Goal: Task Accomplishment & Management: Complete application form

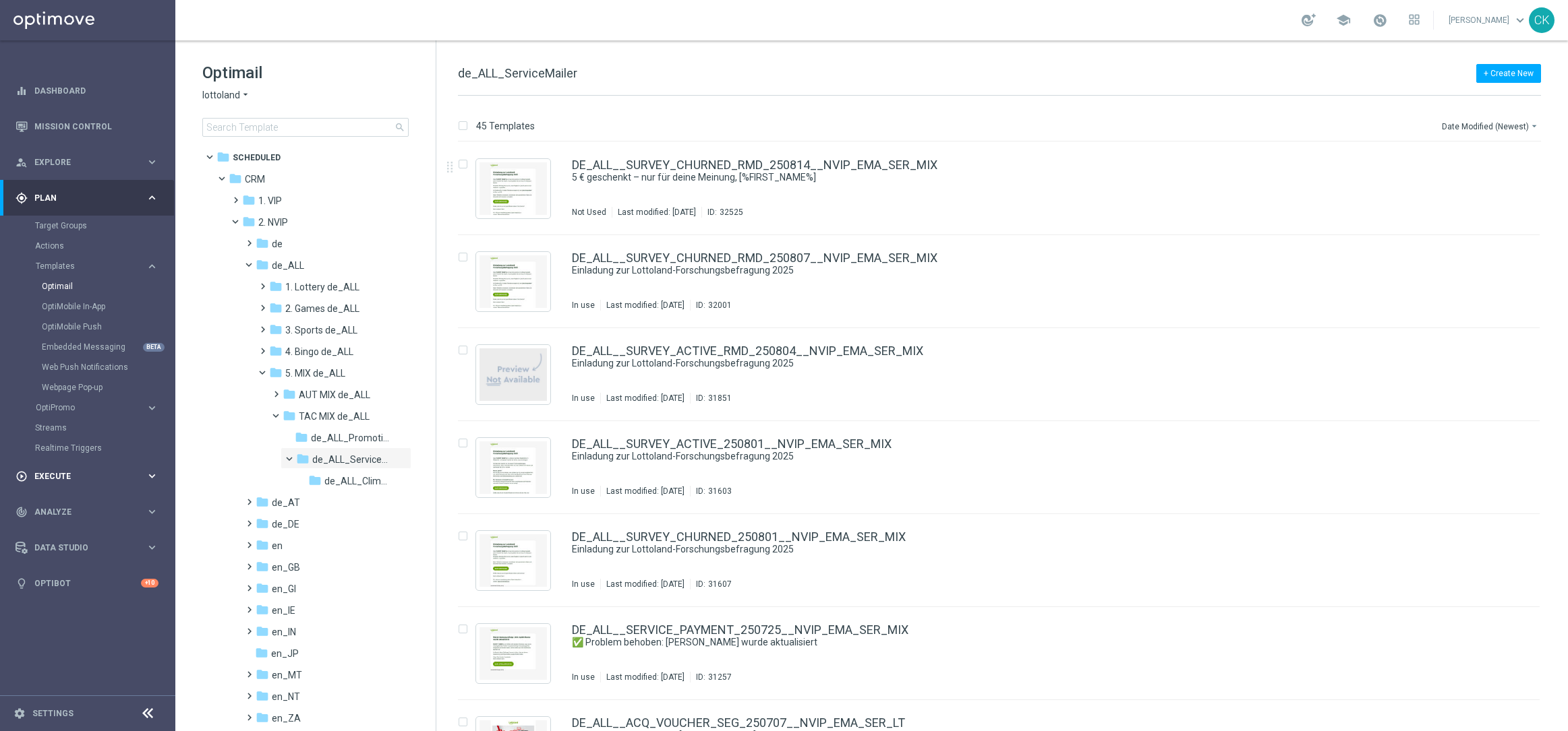
click at [53, 473] on span "Execute" at bounding box center [90, 476] width 112 height 8
click at [47, 257] on link "Campaign Builder" at bounding box center [88, 261] width 105 height 11
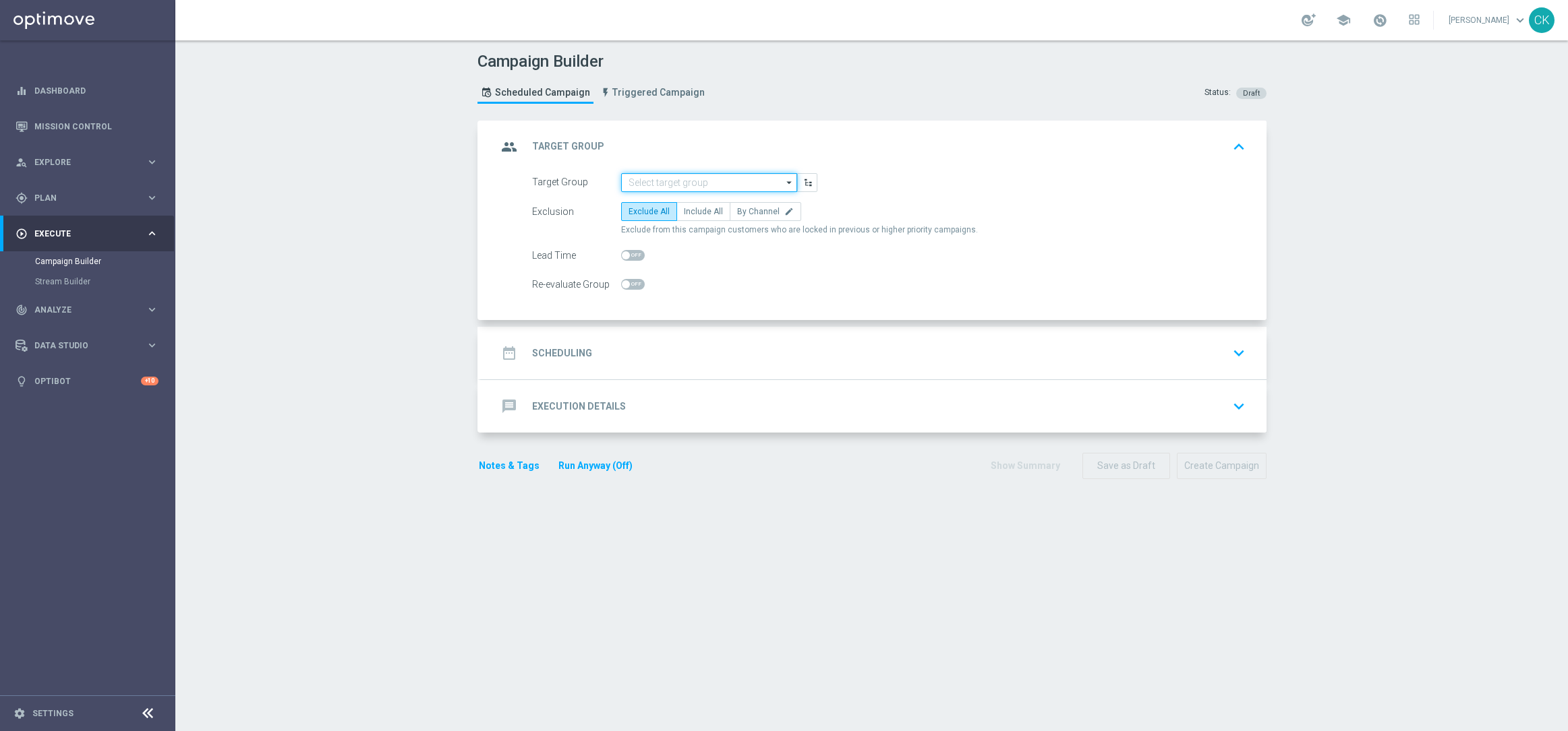
click at [690, 179] on input at bounding box center [708, 183] width 176 height 19
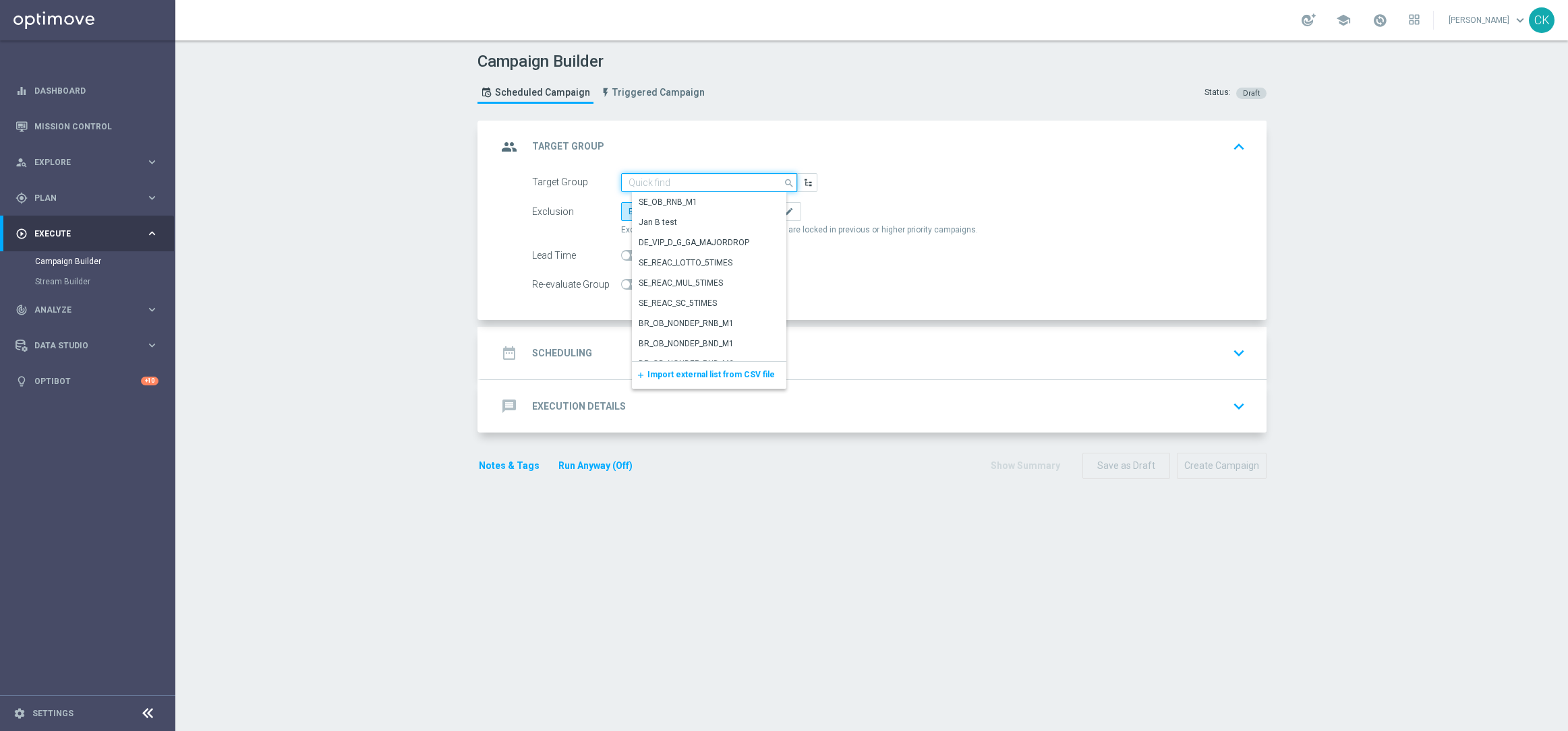
paste input "de_DE_TGT_NVIP_EM_TAC_LT__ACTIVE_649"
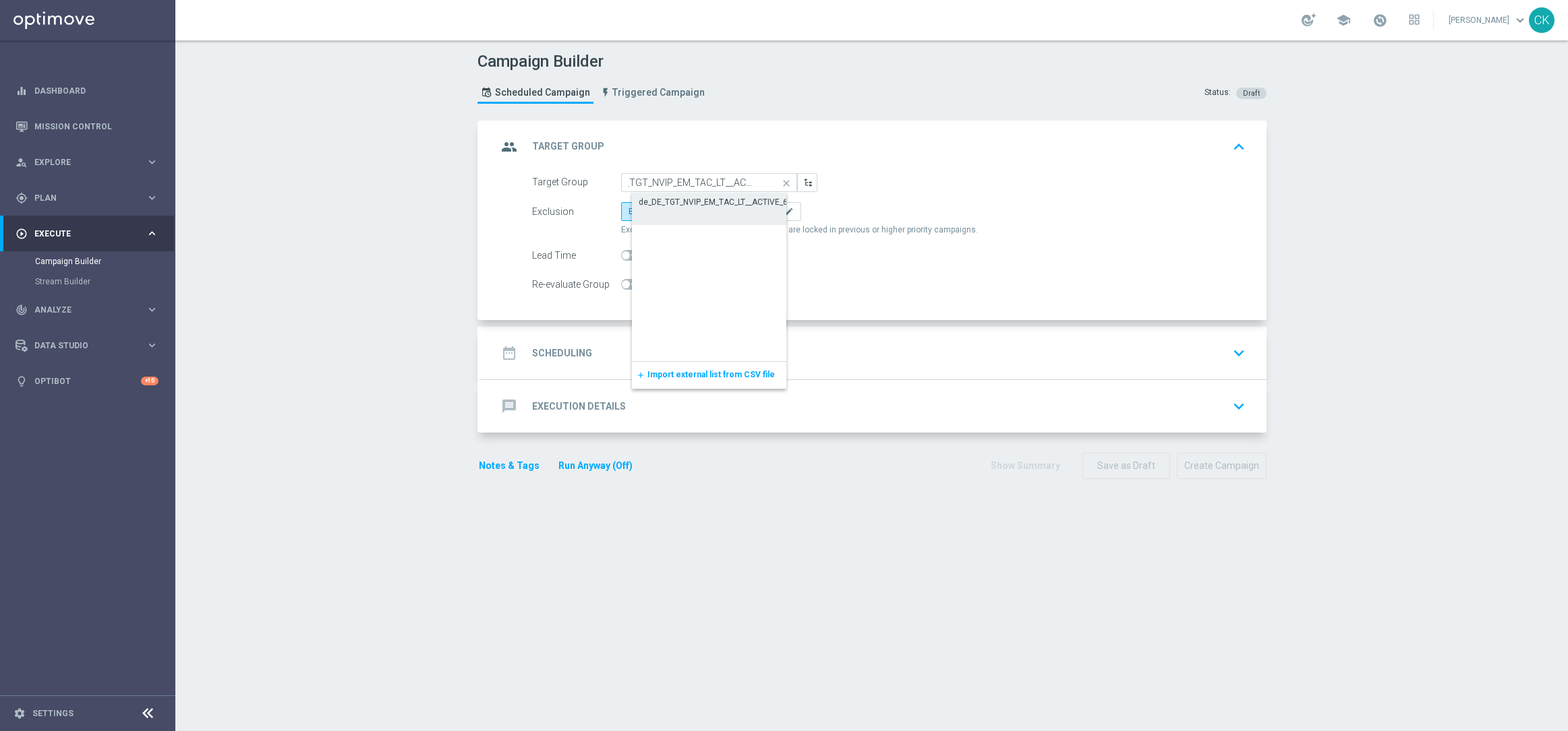
click at [690, 196] on div "de_DE_TGT_NVIP_EM_TAC_LT__ACTIVE_649" at bounding box center [718, 202] width 158 height 12
type input "de_DE_TGT_NVIP_EM_TAC_LT__ACTIVE_649"
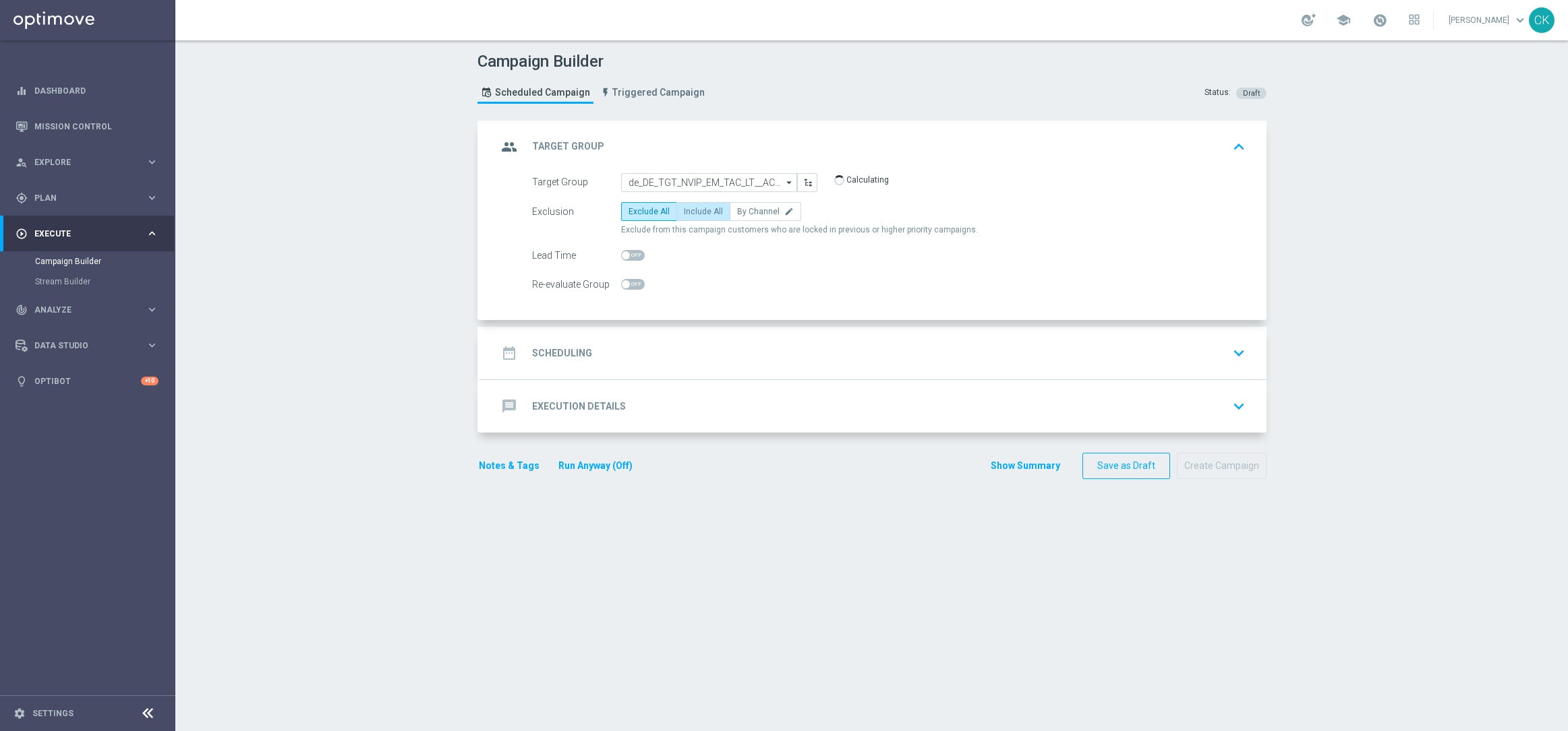
click at [687, 205] on label "Include All" at bounding box center [703, 211] width 54 height 19
click at [687, 210] on input "Include All" at bounding box center [688, 214] width 9 height 9
radio input "true"
click at [621, 256] on span at bounding box center [625, 255] width 8 height 8
click at [621, 256] on input "checkbox" at bounding box center [632, 255] width 23 height 11
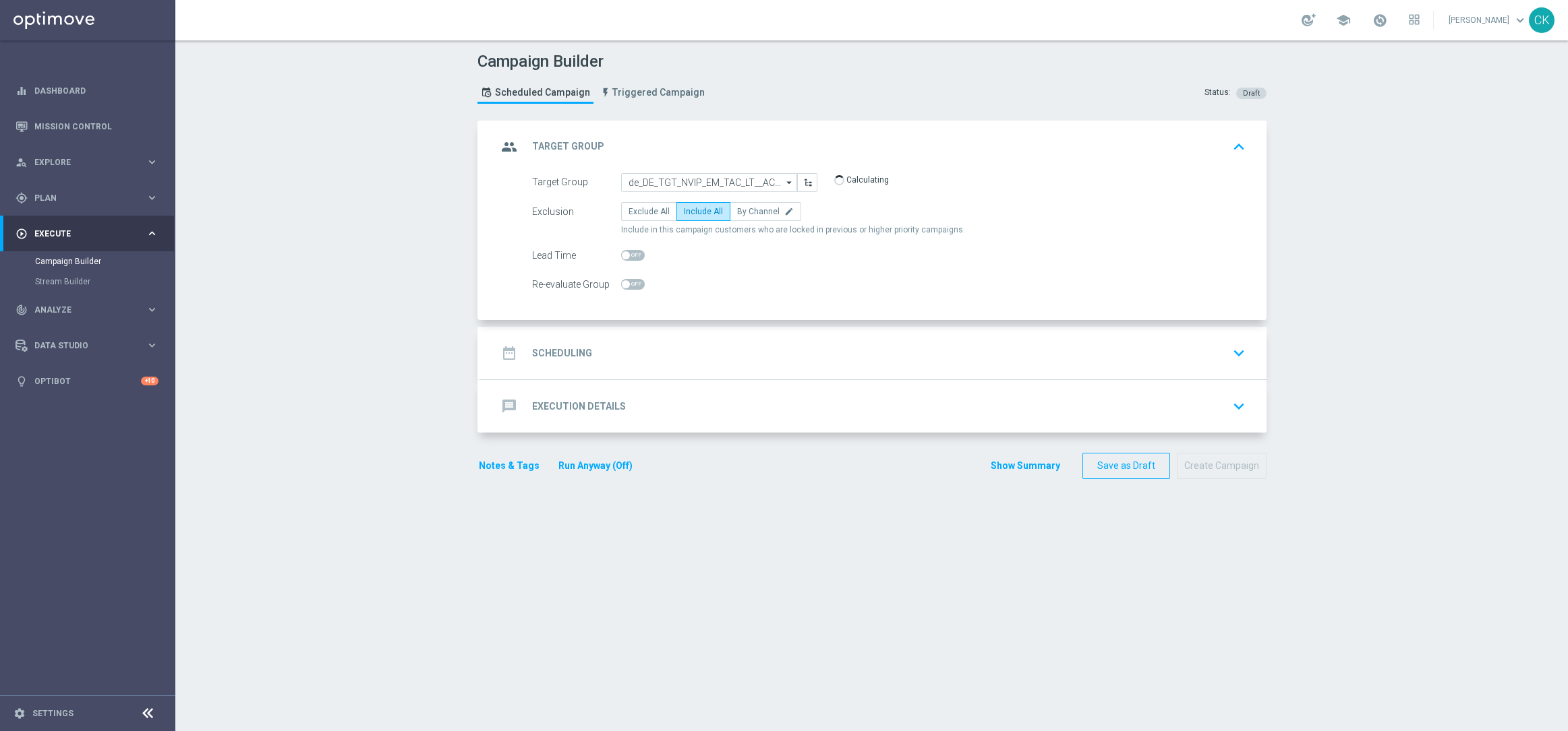
checkbox input "true"
click at [549, 348] on h2 "Scheduling" at bounding box center [562, 353] width 60 height 13
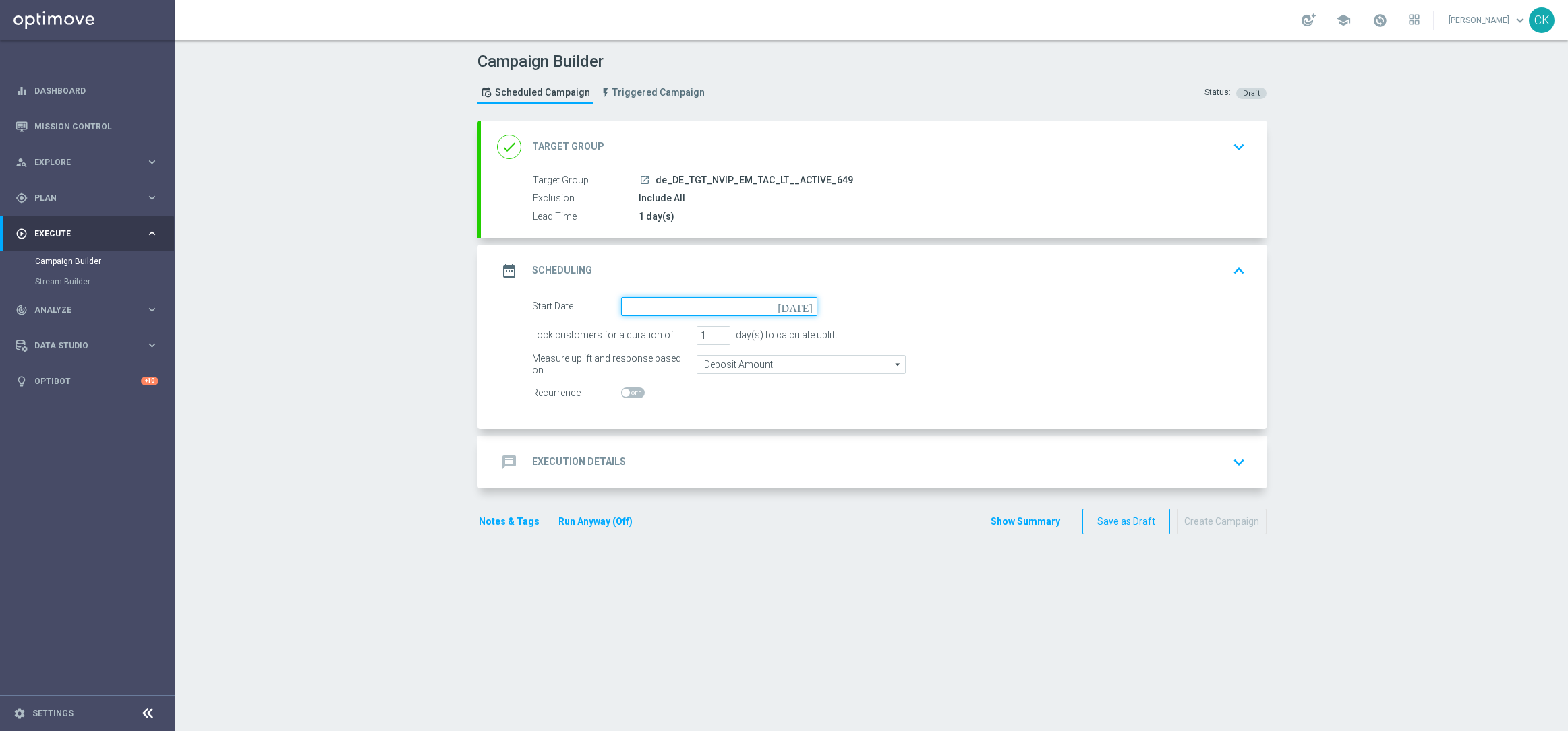
click at [649, 312] on input at bounding box center [718, 307] width 196 height 19
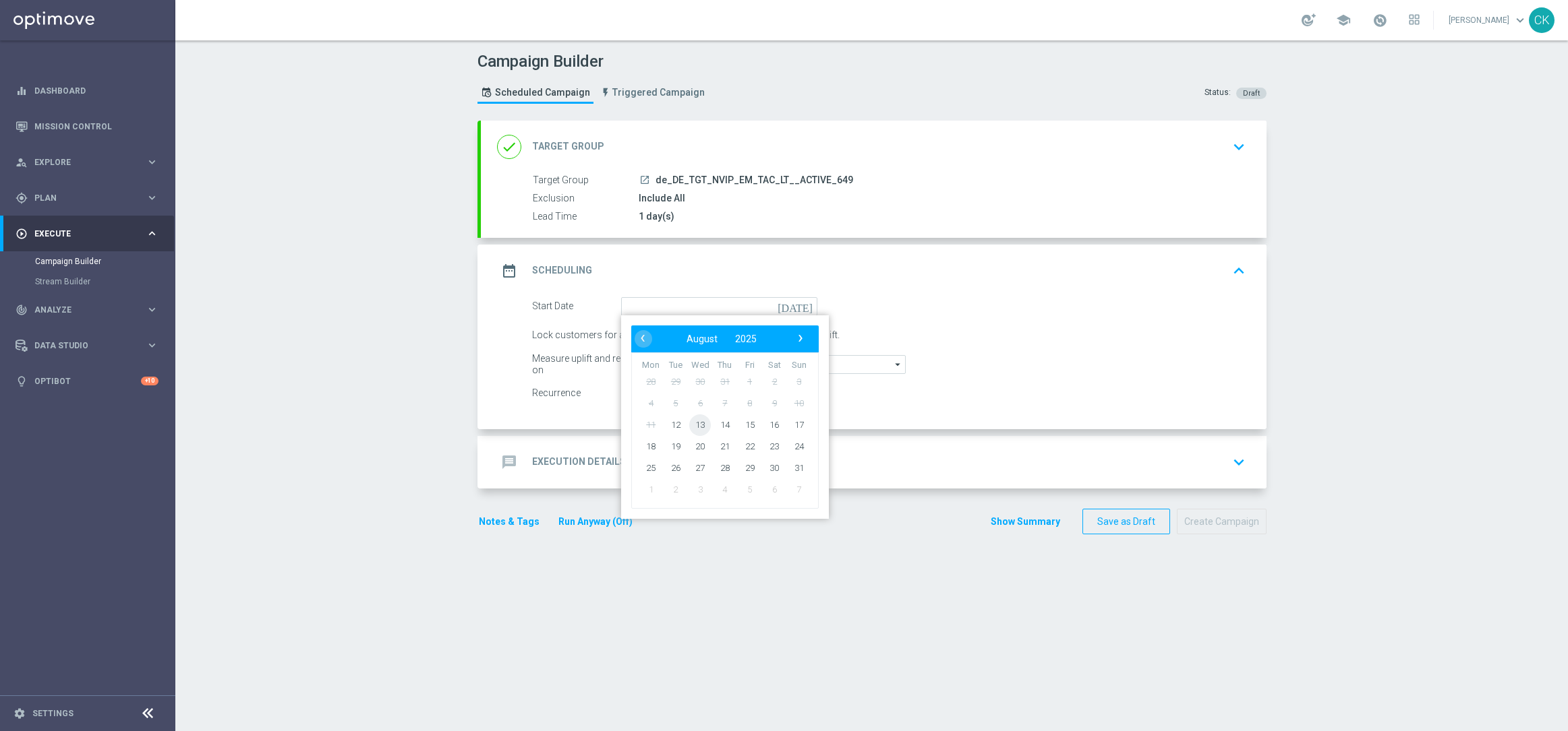
click at [697, 423] on span "13" at bounding box center [700, 425] width 22 height 22
type input "[DATE]"
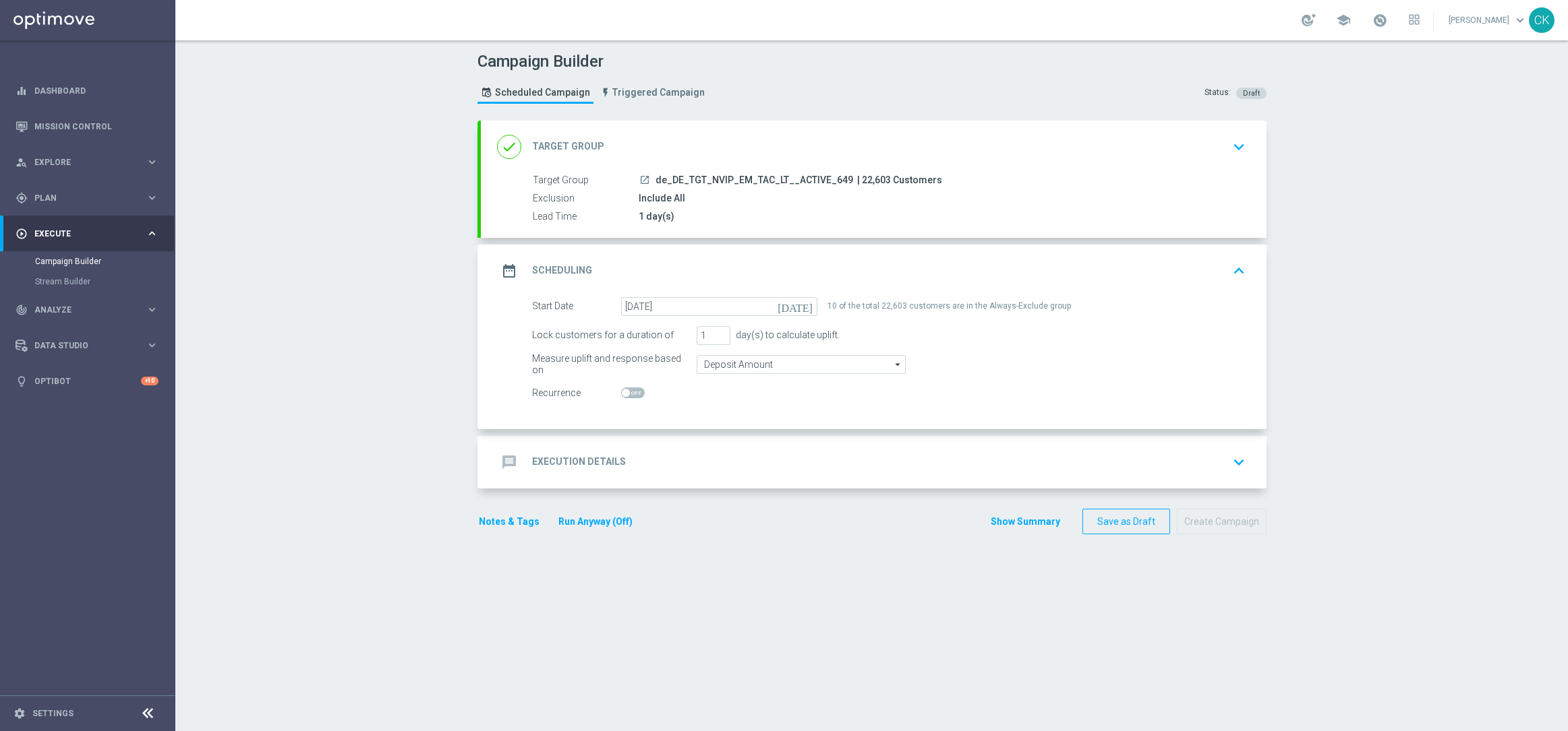
click at [570, 460] on h2 "Execution Details" at bounding box center [578, 462] width 94 height 13
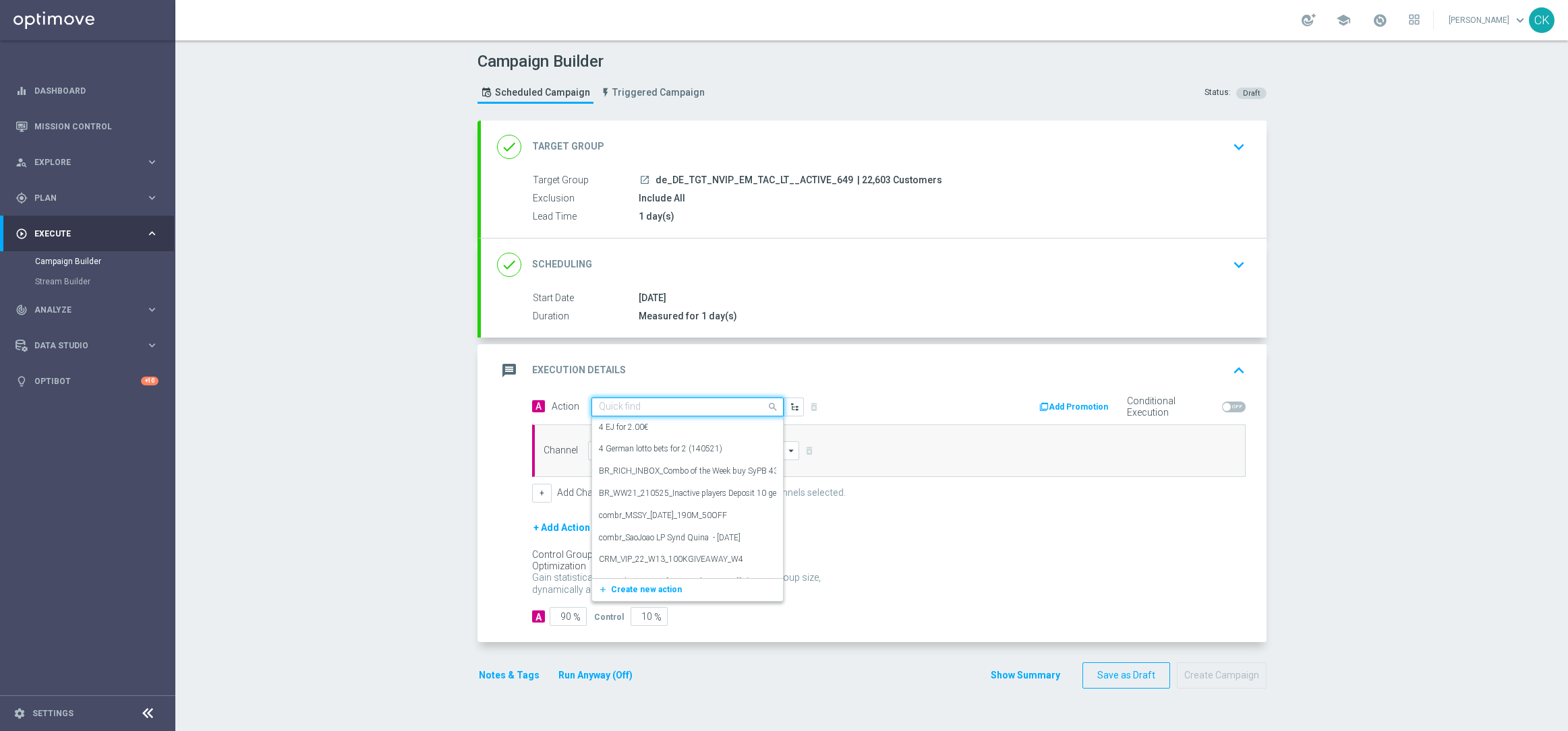
click at [688, 409] on input "text" at bounding box center [674, 407] width 150 height 12
paste input "12 lines 649 inkl. S77 & S6 + 5 free SC SummerSmash"
type input "12 lines 649 inkl. S77 & S6 + 5 free SC SummerSmash"
click at [598, 447] on icon "add_new" at bounding box center [605, 448] width 13 height 9
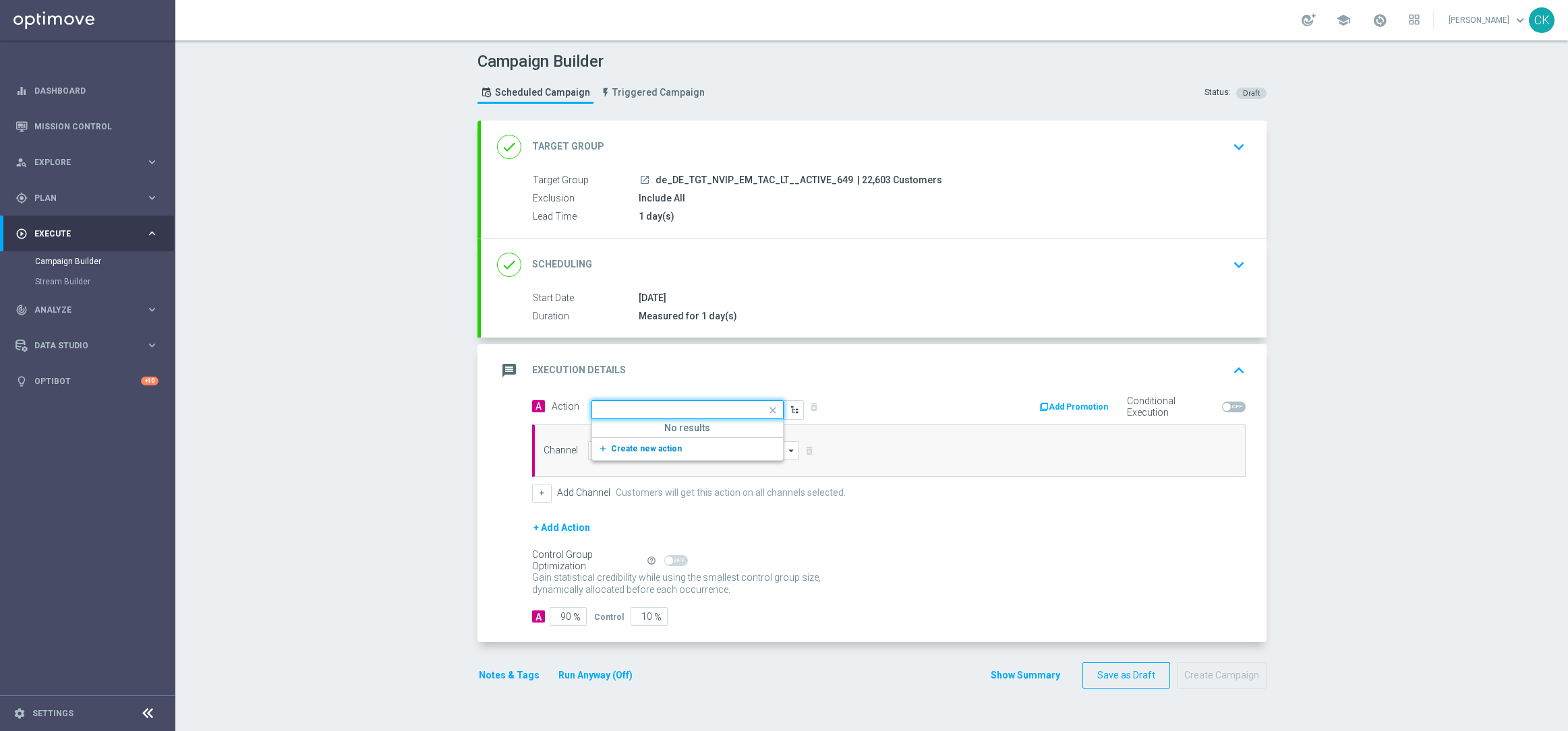
scroll to position [0, 0]
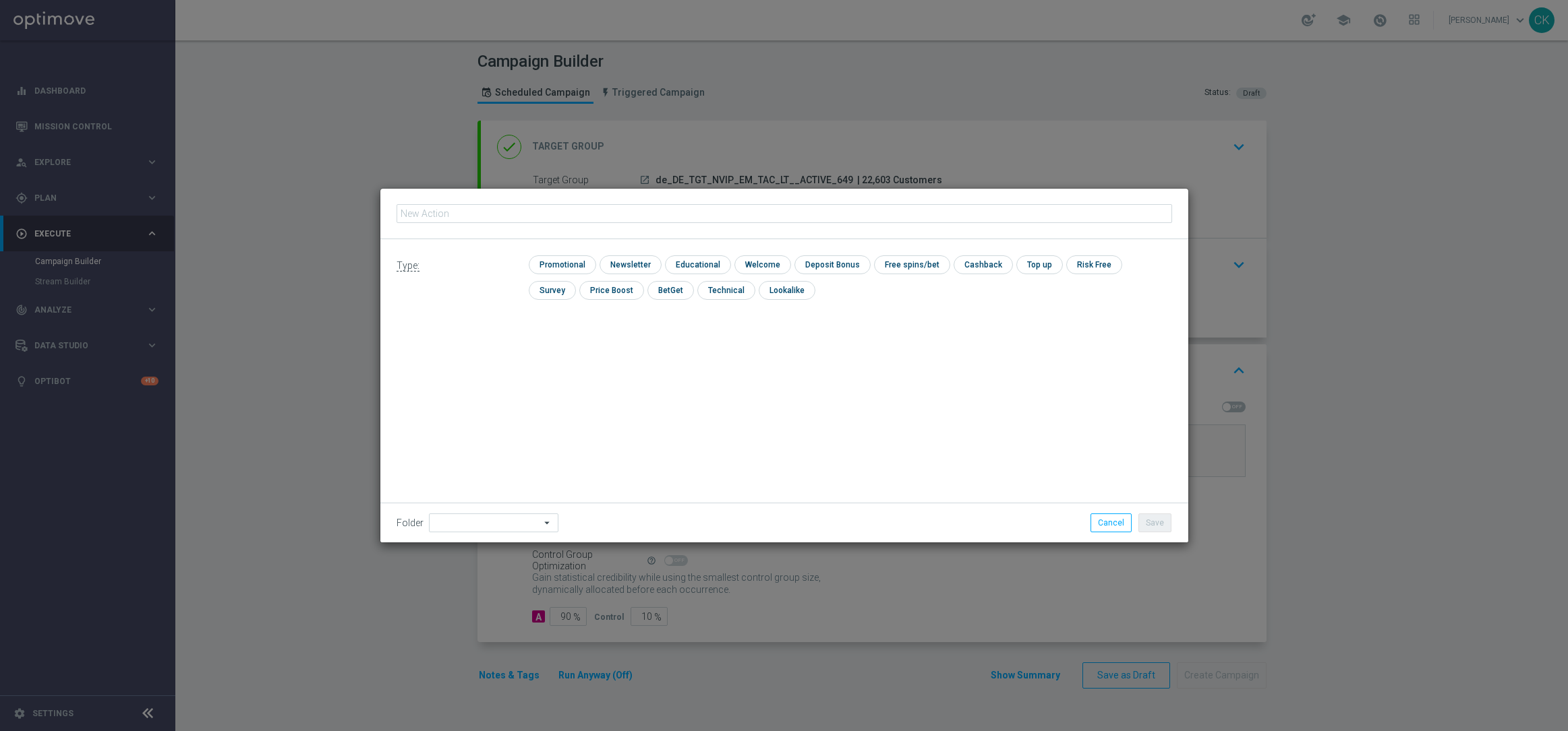
type input "12 lines 649 inkl. S77 & S6 + 5 free SC SummerSmash"
click at [561, 261] on input "checkbox" at bounding box center [561, 264] width 64 height 18
checkbox input "true"
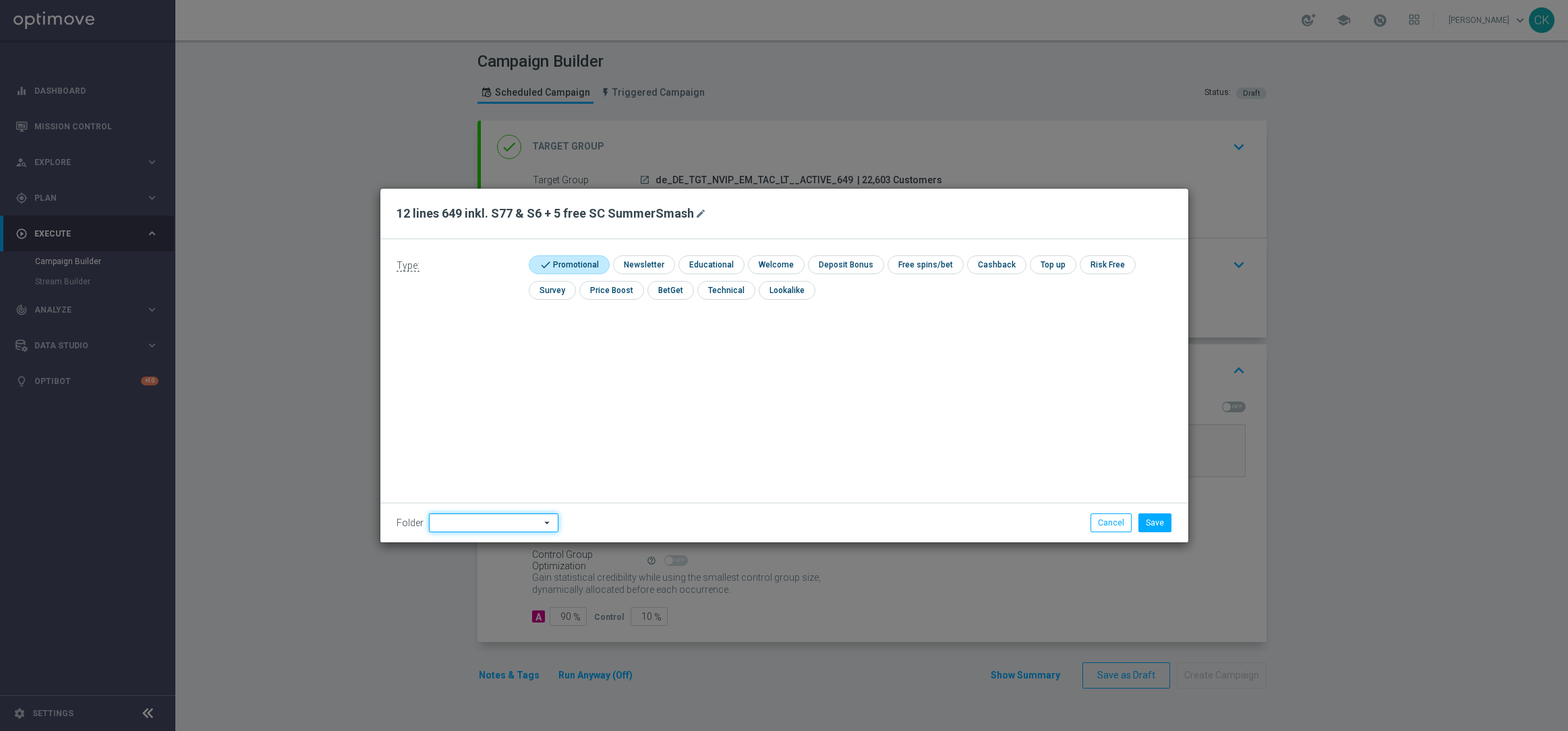
click at [471, 523] on input at bounding box center [494, 523] width 130 height 19
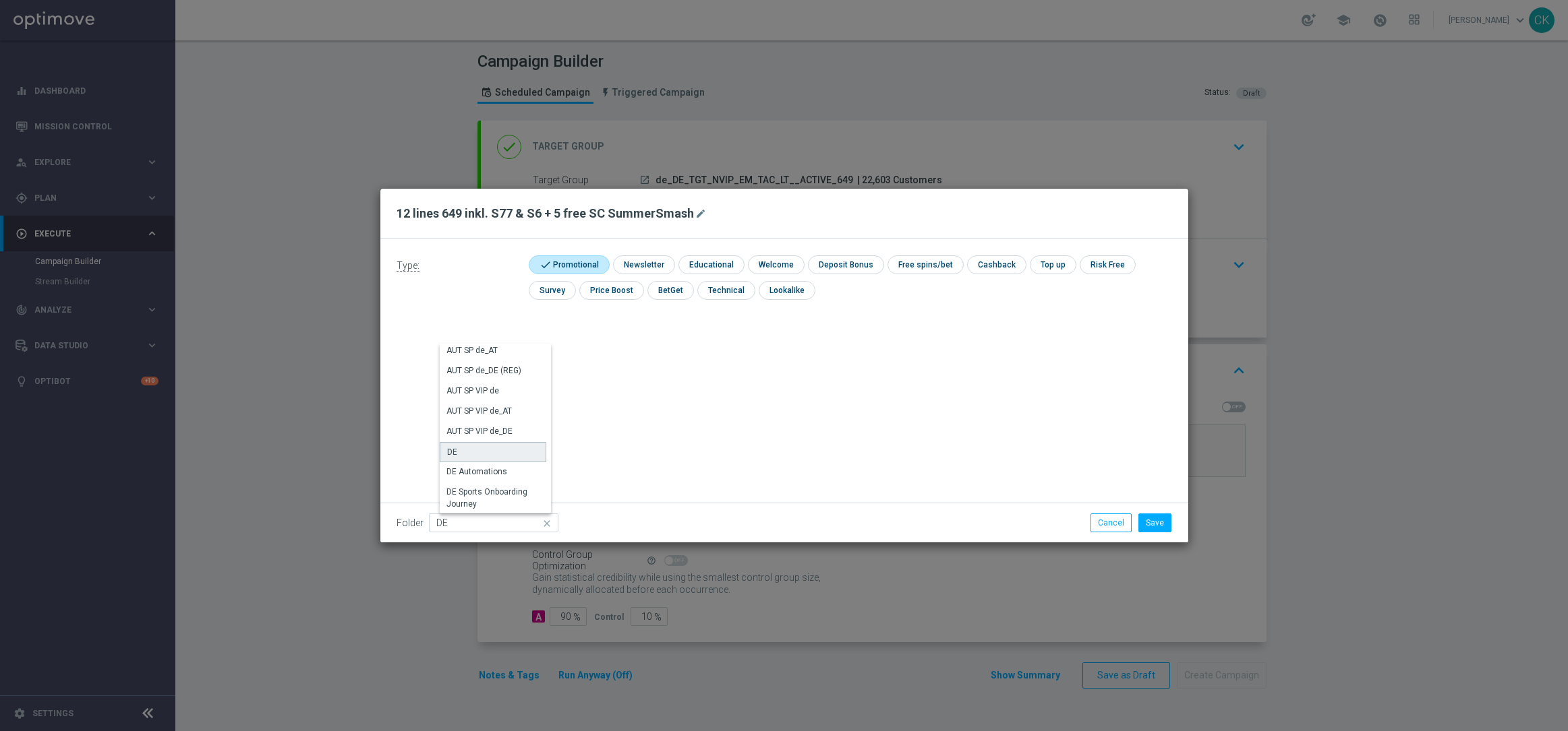
click at [469, 444] on div "DE" at bounding box center [493, 452] width 106 height 20
type input "DE"
click at [469, 444] on div "Type: check Promotional check Newsletter check Educational check Welcome check …" at bounding box center [784, 391] width 808 height 303
click at [1161, 518] on button "Save" at bounding box center [1154, 523] width 33 height 19
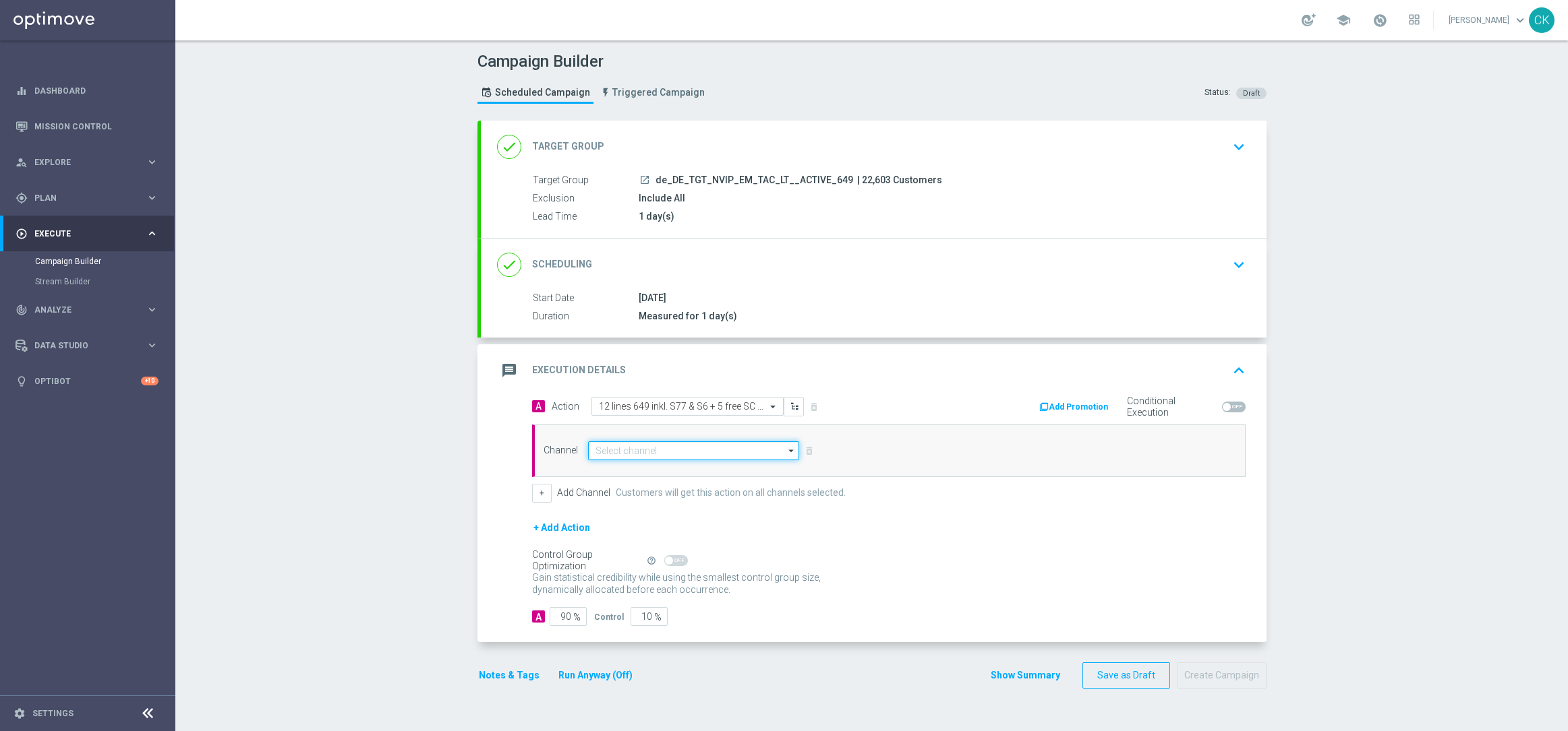
click at [626, 445] on input at bounding box center [694, 451] width 211 height 19
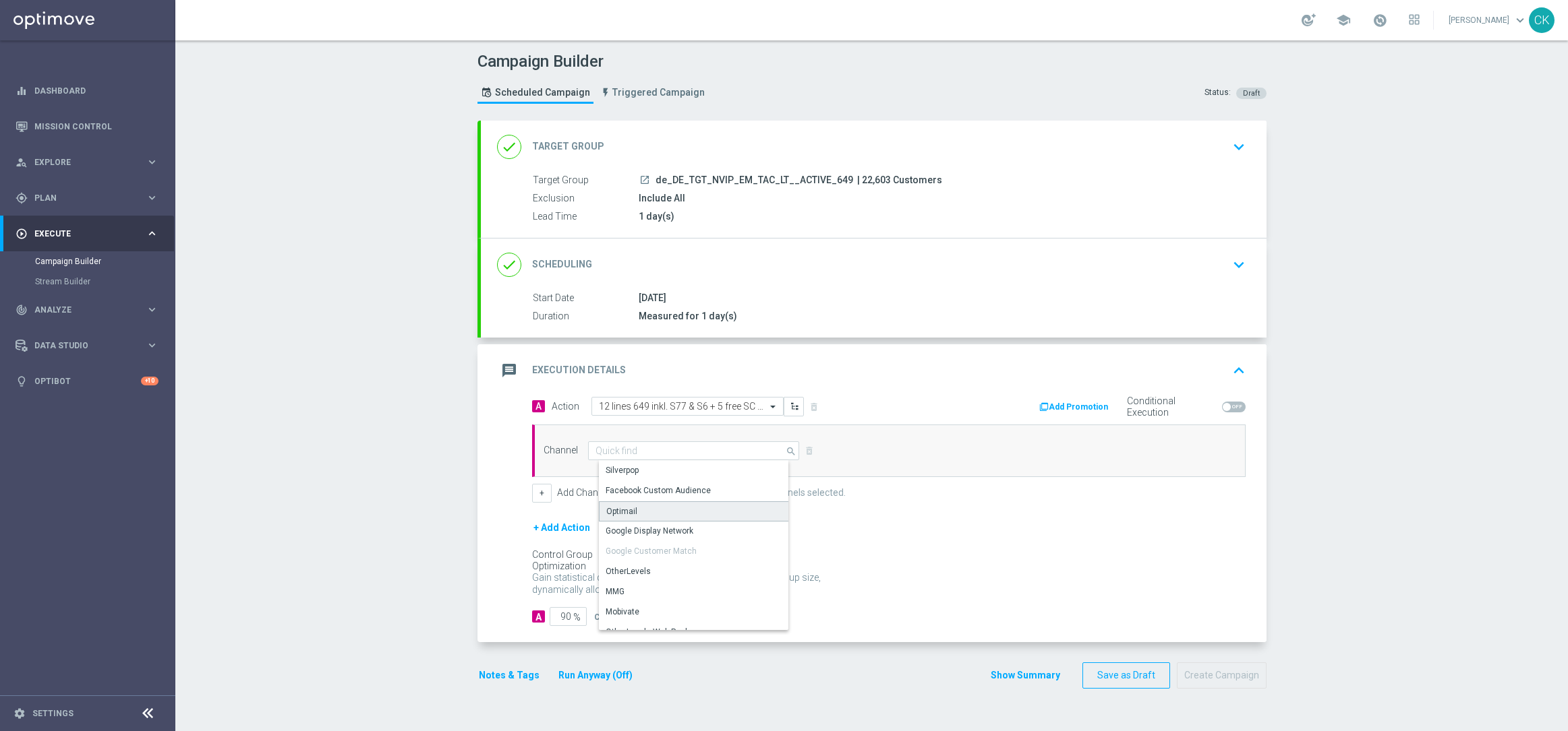
click at [629, 512] on div "Optimail" at bounding box center [699, 512] width 201 height 20
type input "Optimail"
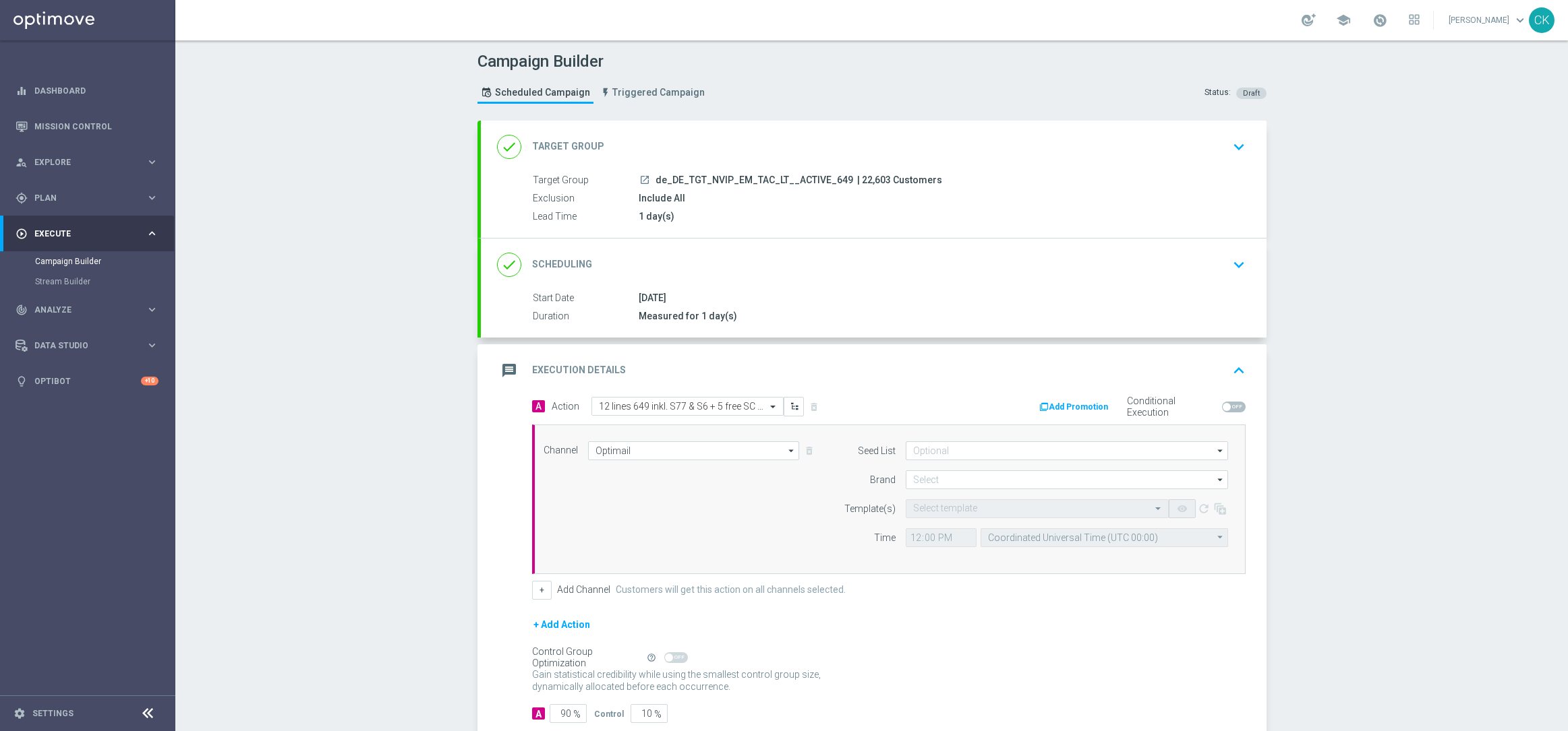
scroll to position [83, 0]
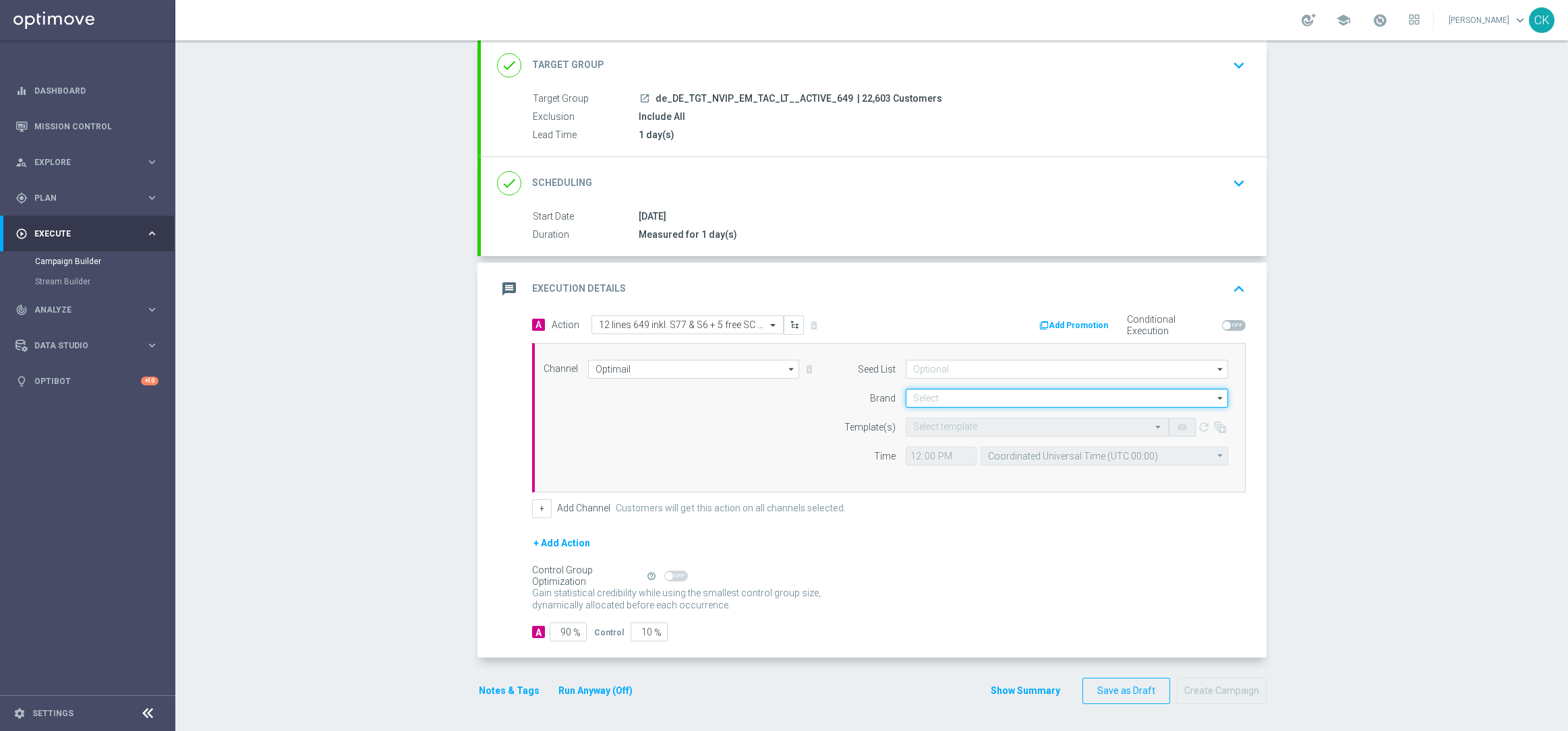
click at [946, 397] on input at bounding box center [1067, 398] width 322 height 19
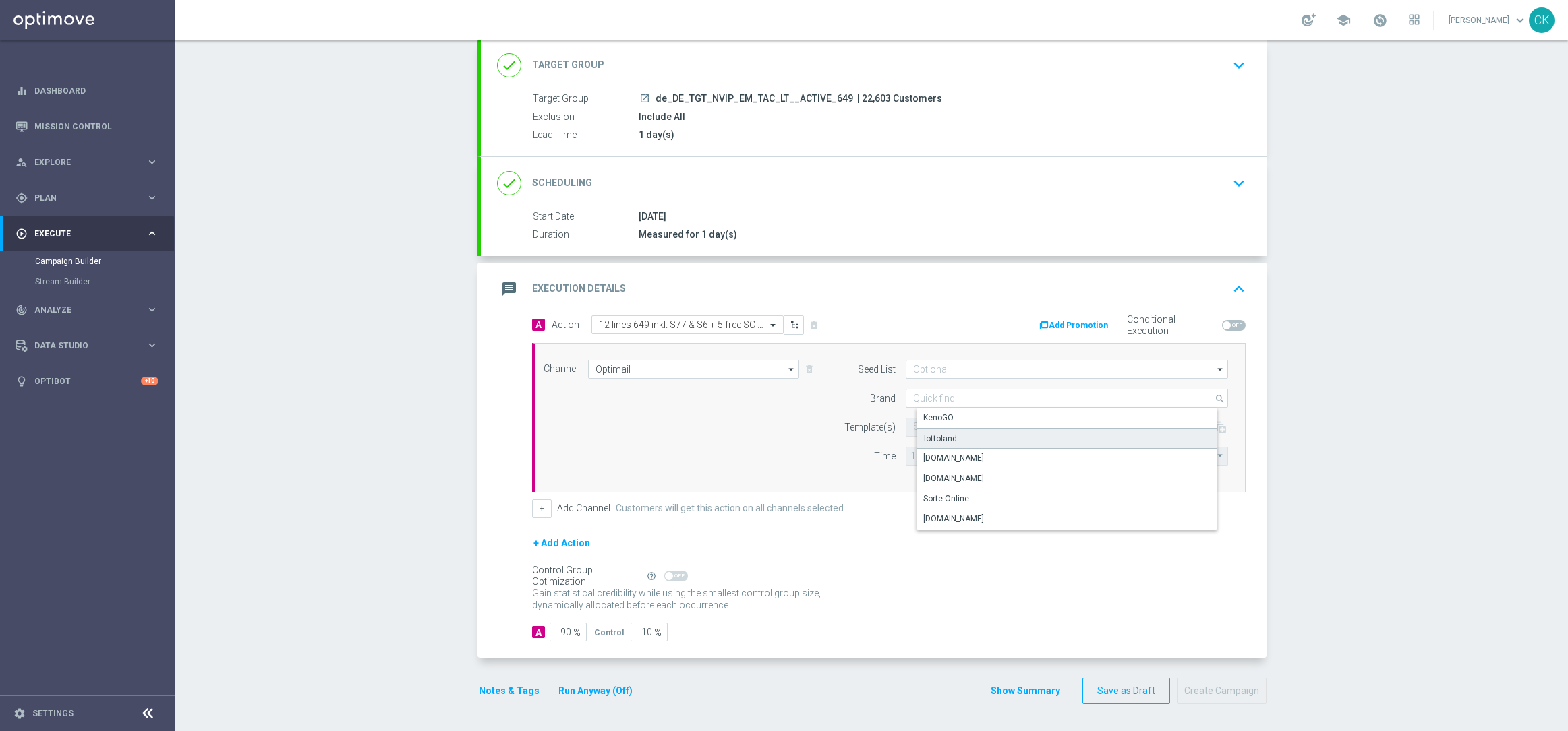
click at [942, 433] on div "lottoland" at bounding box center [940, 439] width 33 height 12
type input "lottoland"
click at [939, 423] on input "text" at bounding box center [1023, 428] width 221 height 12
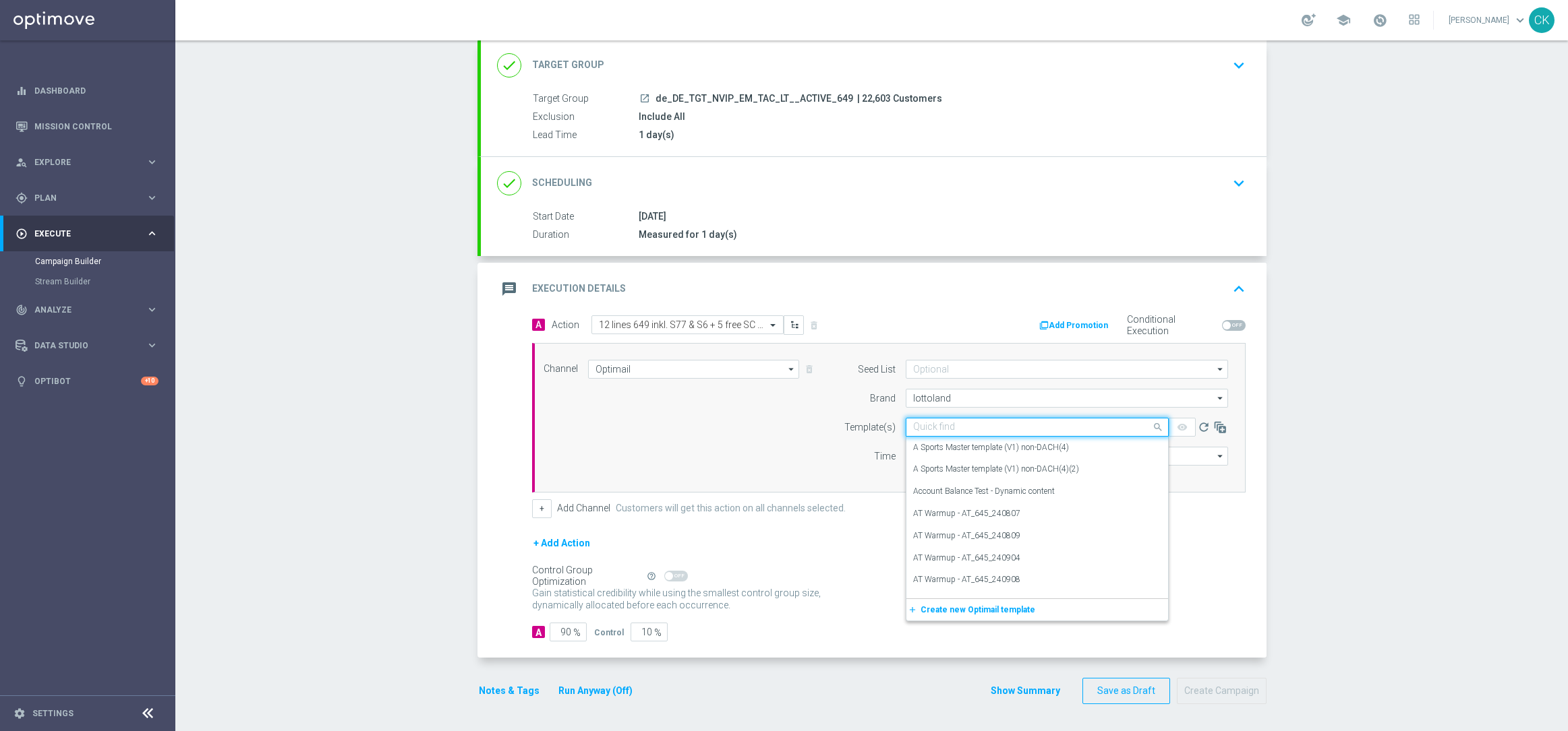
paste input "DE_REG__649_ACTIVE_250813__NVIP_EMA_TAC_LT"
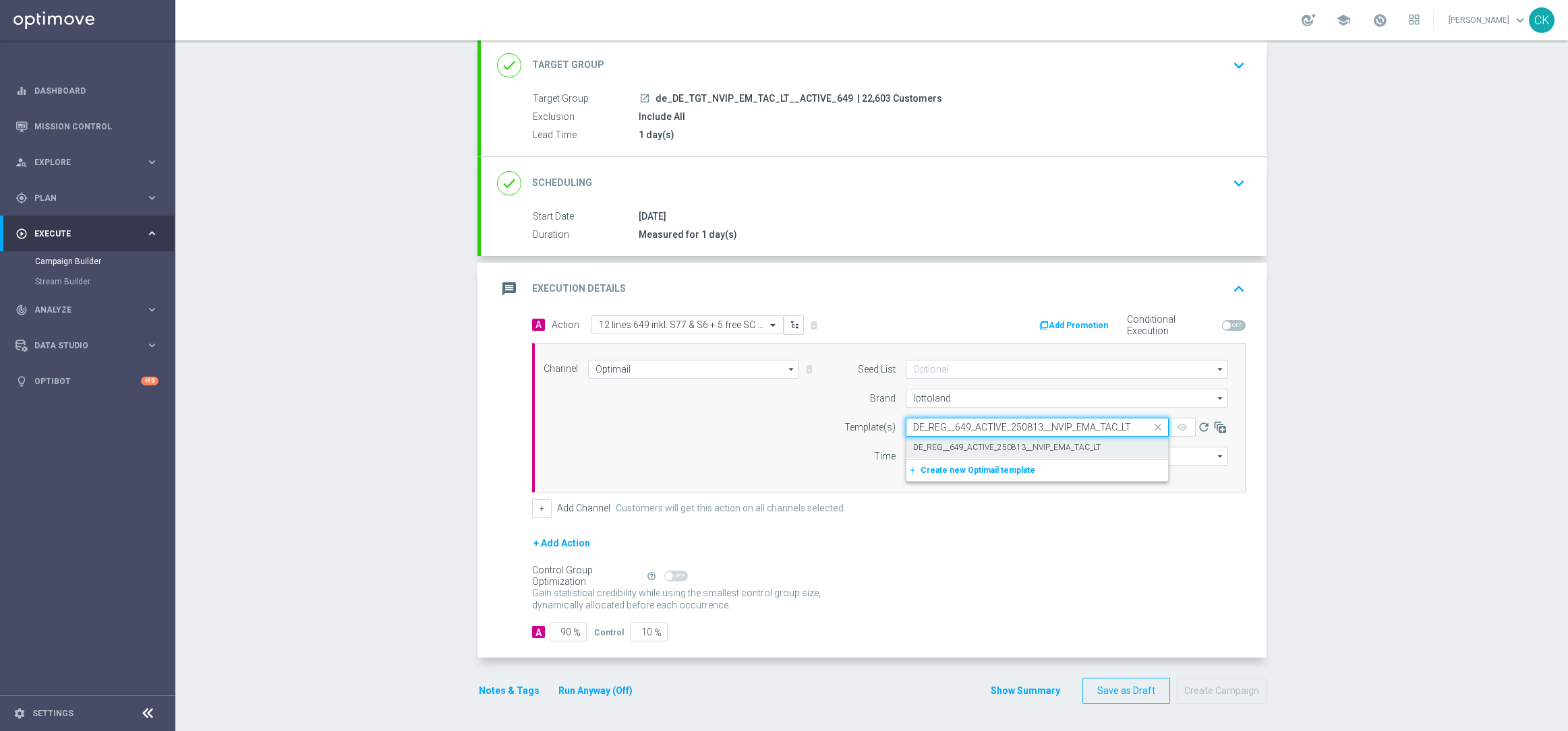
click at [936, 442] on label "DE_REG__649_ACTIVE_250813__NVIP_EMA_TAC_LT" at bounding box center [1006, 447] width 187 height 12
type input "DE_REG__649_ACTIVE_250813__NVIP_EMA_TAC_LT"
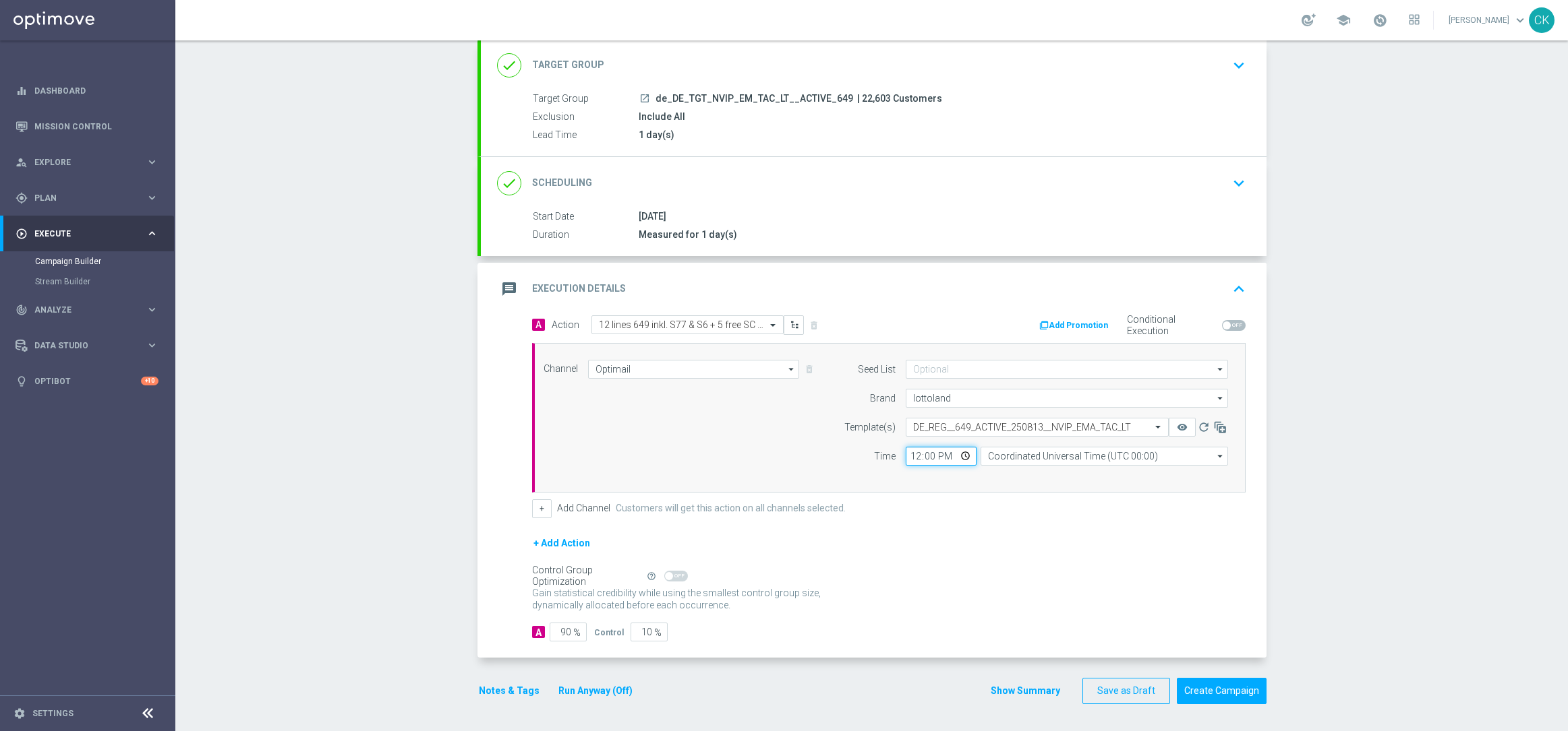
click at [906, 455] on input "12:00" at bounding box center [941, 456] width 71 height 19
type input "06:00"
click at [1125, 453] on input "Coordinated Universal Time (UTC 00:00)" at bounding box center [1103, 456] width 247 height 19
click at [1105, 477] on div "Central European Time ([GEOGRAPHIC_DATA]) (UTC +02:00)" at bounding box center [1109, 476] width 220 height 12
type input "Central European Time ([GEOGRAPHIC_DATA]) (UTC +02:00)"
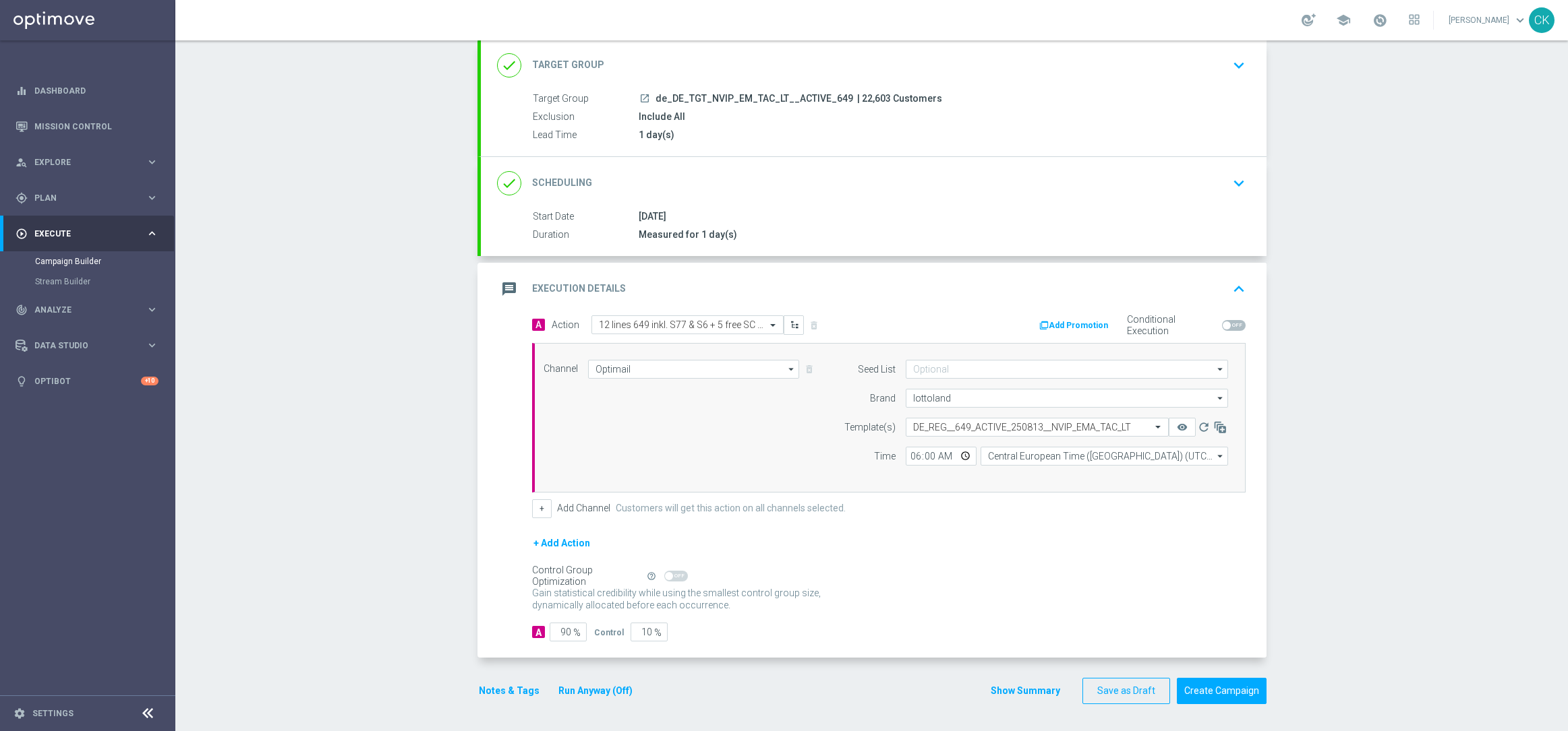
click at [573, 630] on span "%" at bounding box center [577, 633] width 7 height 12
click at [565, 631] on input "90" at bounding box center [567, 632] width 37 height 19
type input "9"
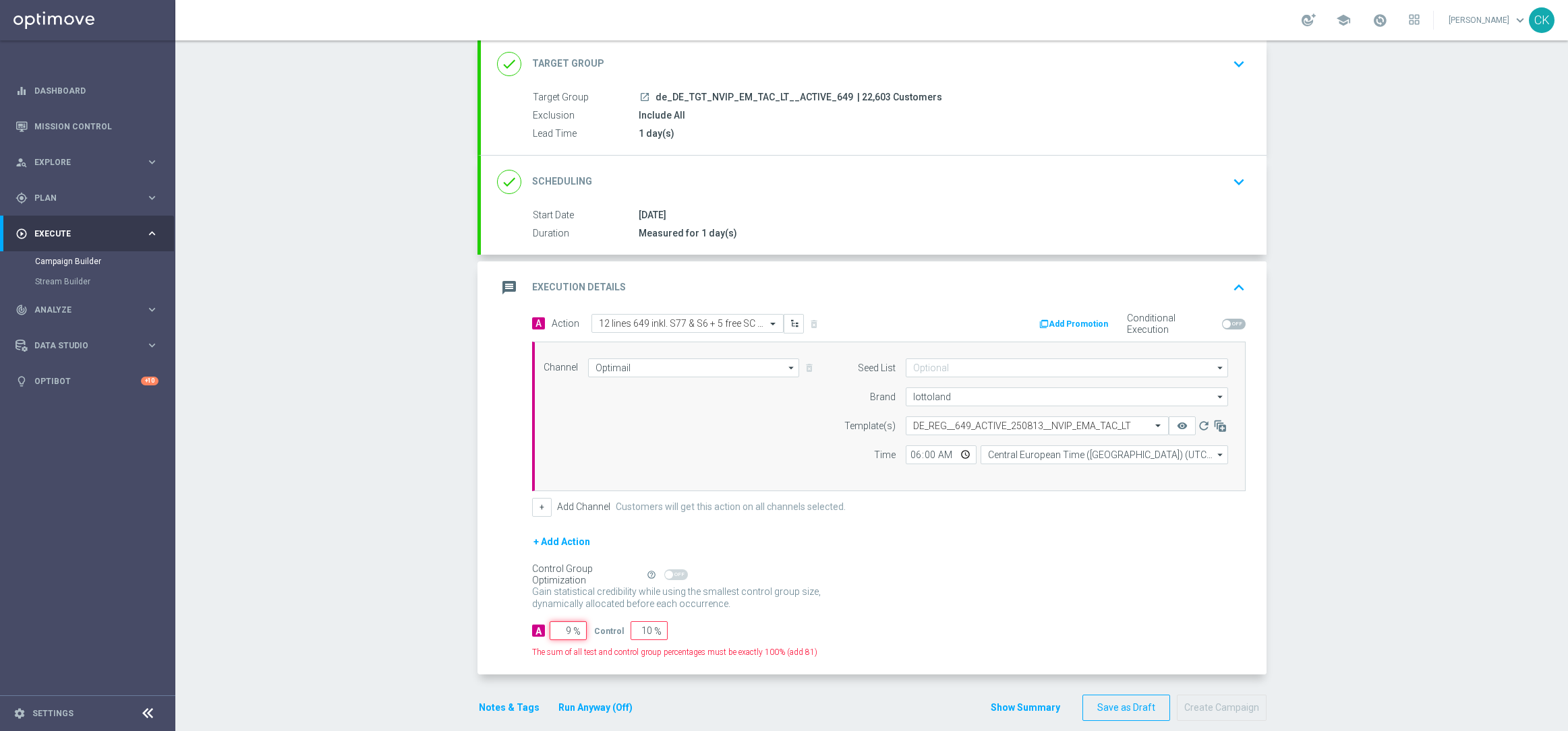
type input "91"
type input "98"
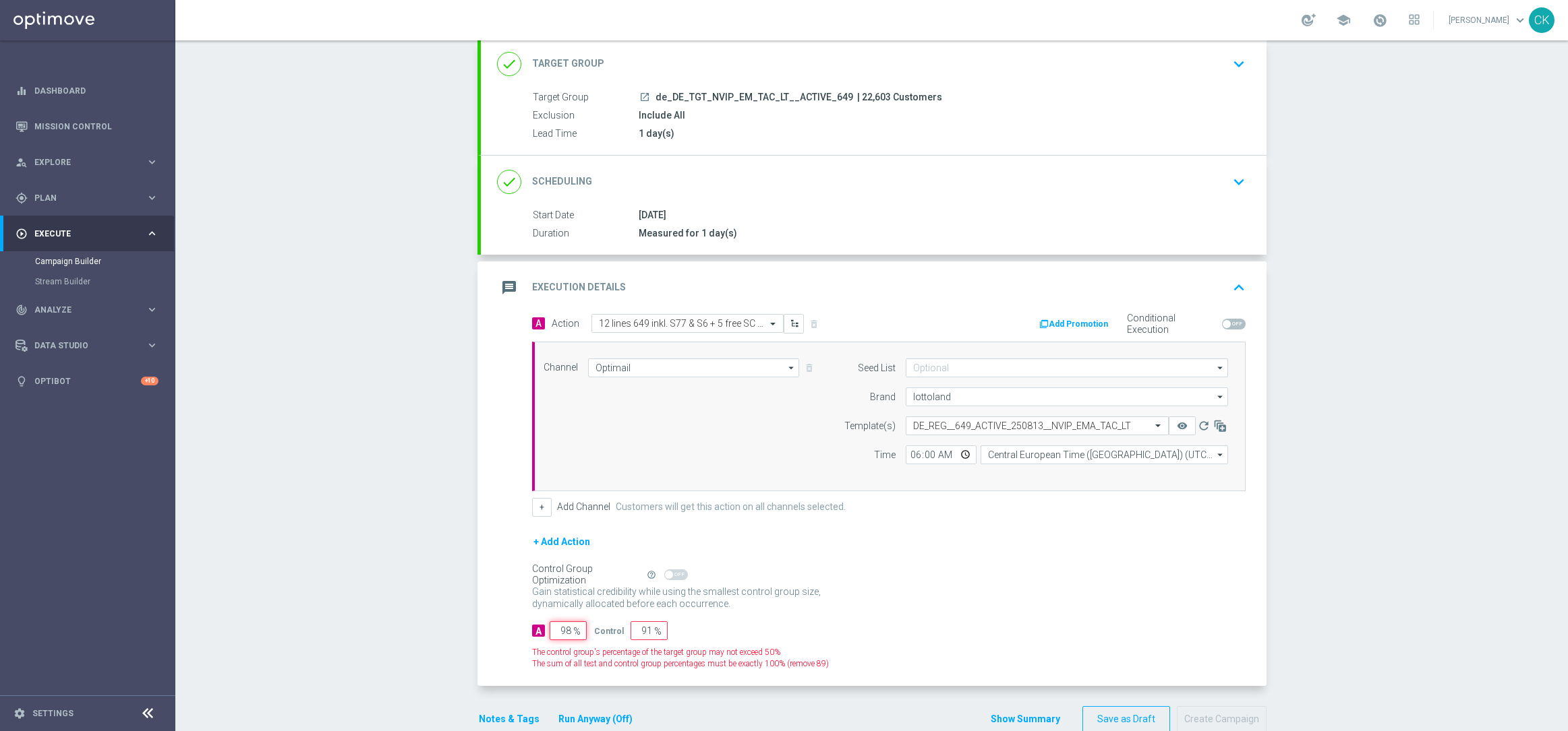
type input "2"
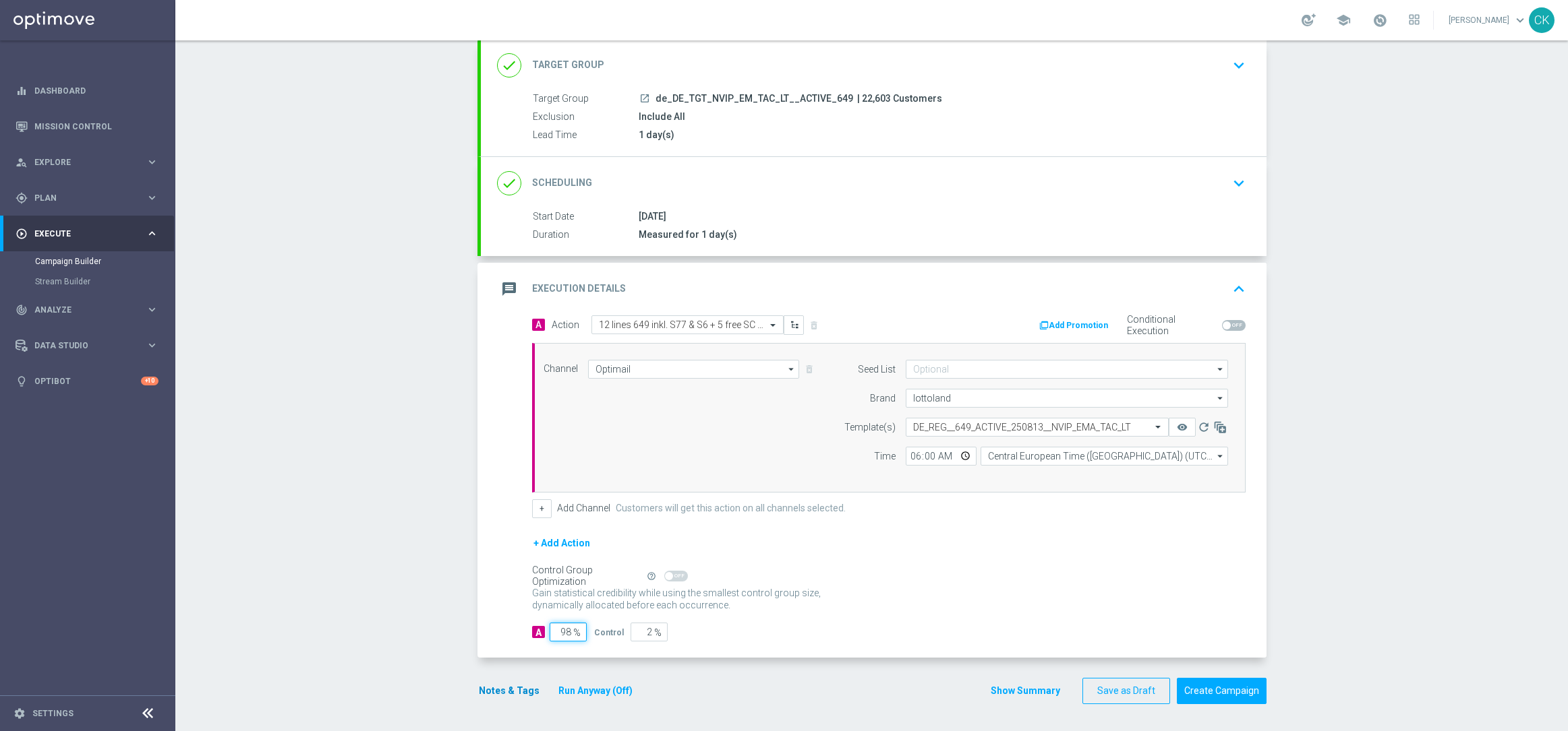
type input "98"
click at [505, 693] on button "Notes & Tags" at bounding box center [509, 691] width 63 height 17
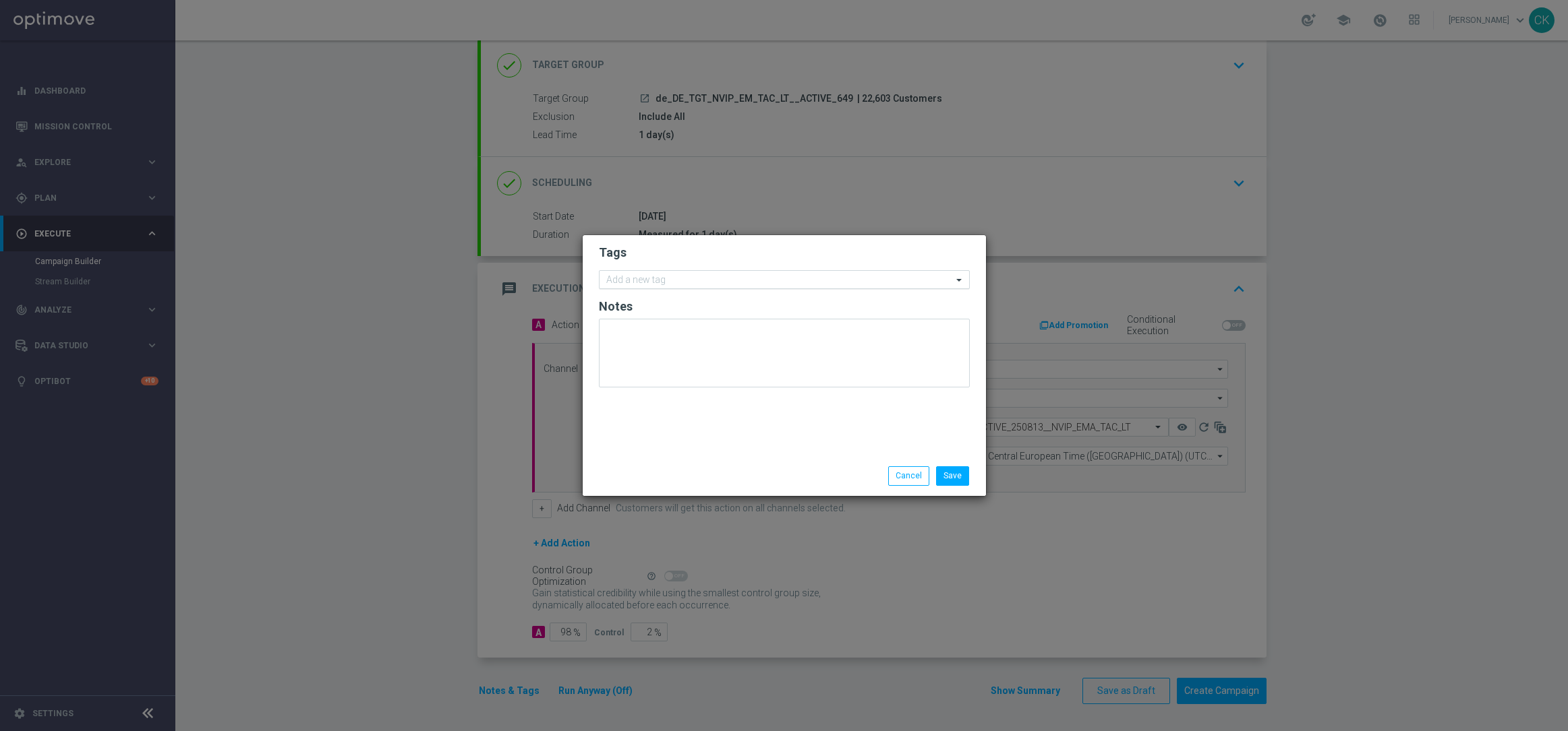
click at [672, 275] on input "text" at bounding box center [779, 281] width 346 height 12
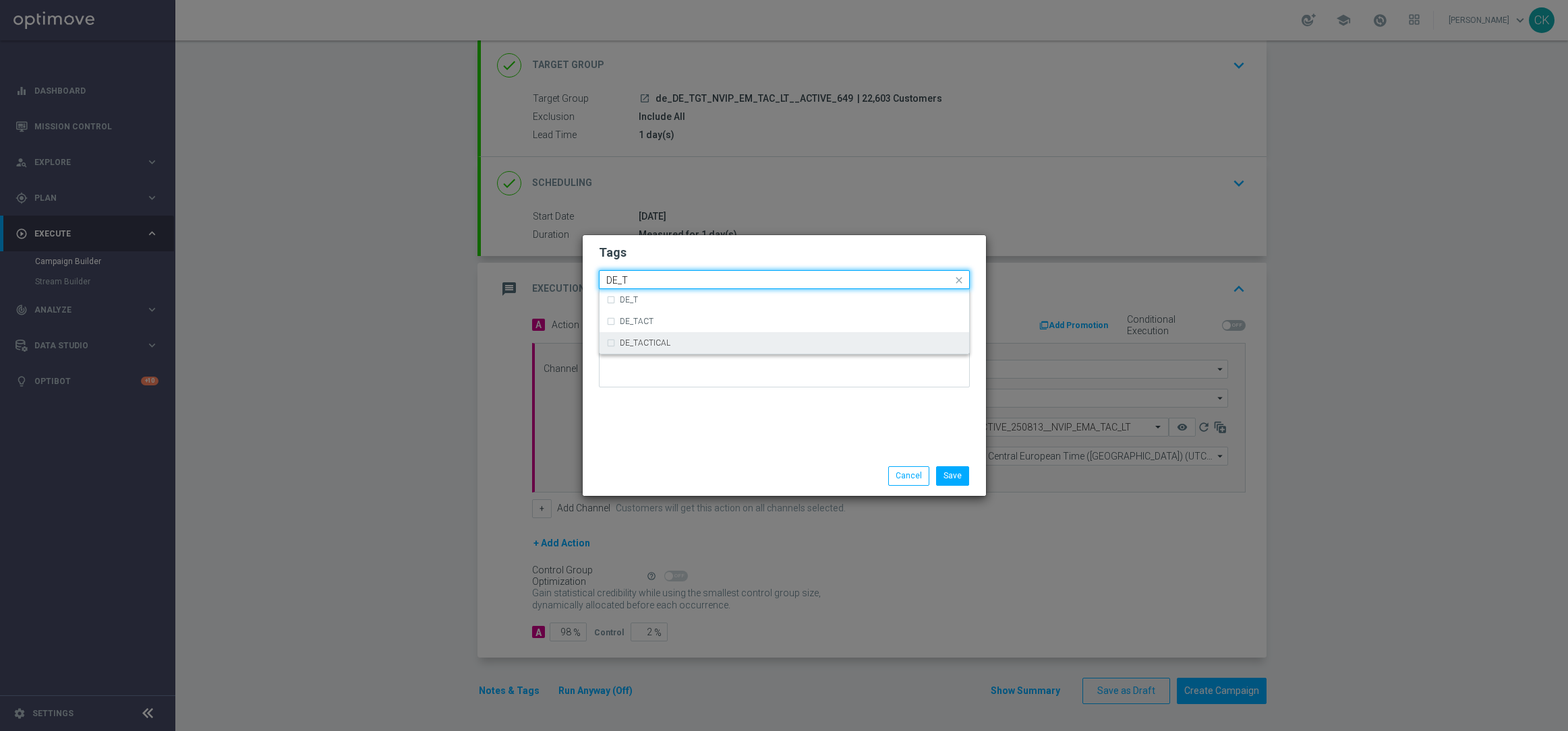
click at [671, 341] on div "DE_TACTICAL" at bounding box center [791, 343] width 343 height 8
type input "DE_T"
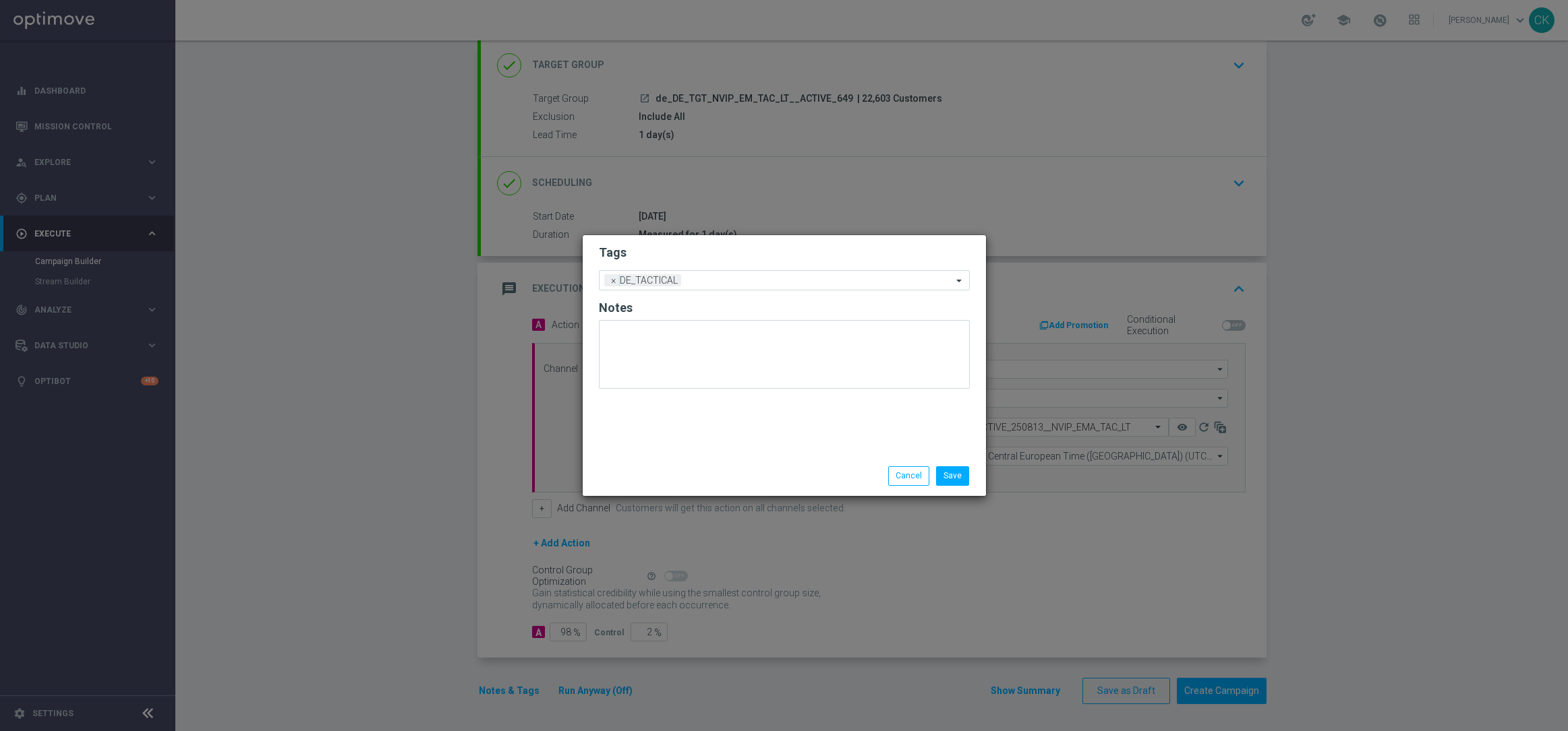
click at [667, 410] on div "Tags Add a new tag × DE_TACTICAL Notes" at bounding box center [784, 345] width 403 height 221
click at [946, 472] on button "Save" at bounding box center [952, 476] width 33 height 19
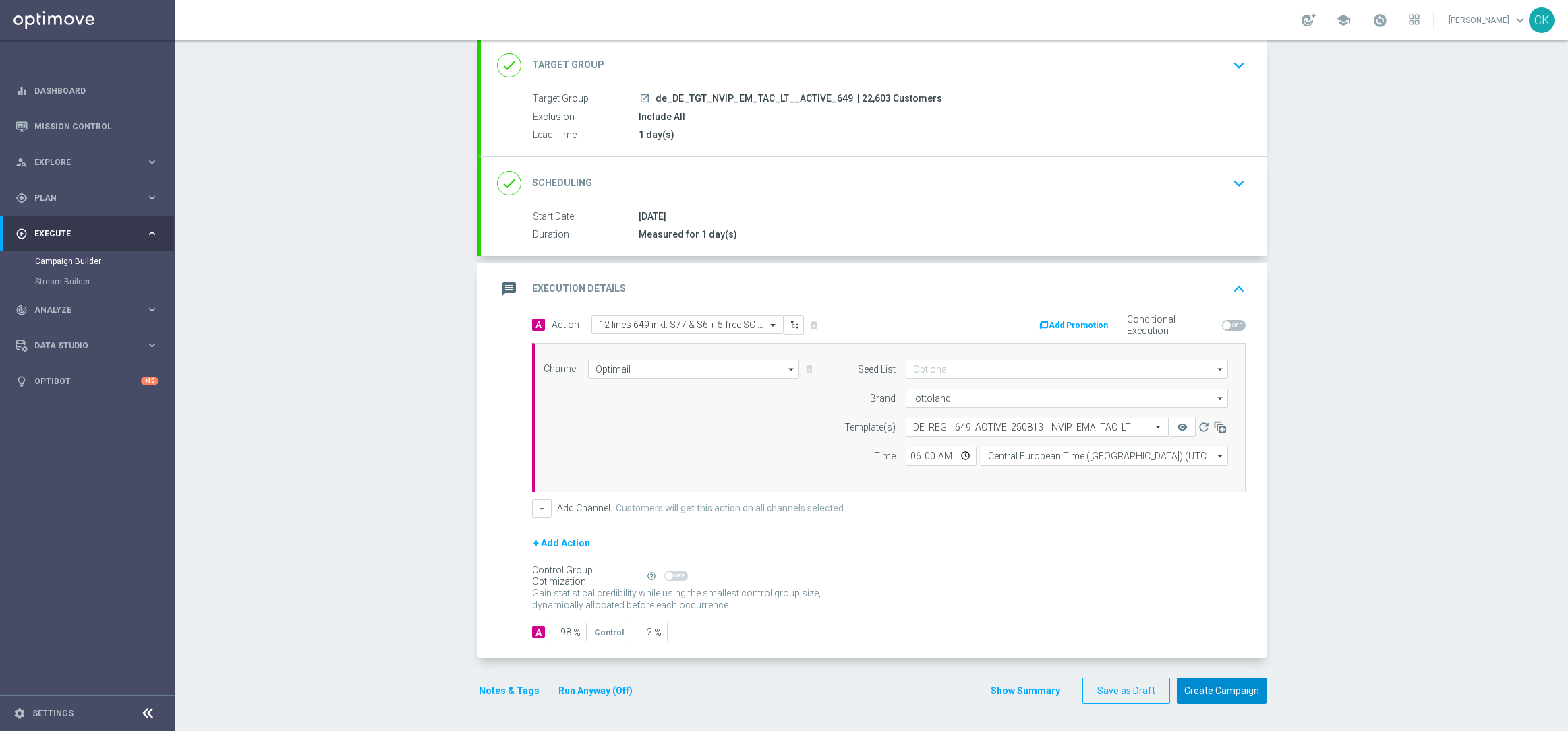
click at [1211, 696] on button "Create Campaign" at bounding box center [1221, 691] width 90 height 26
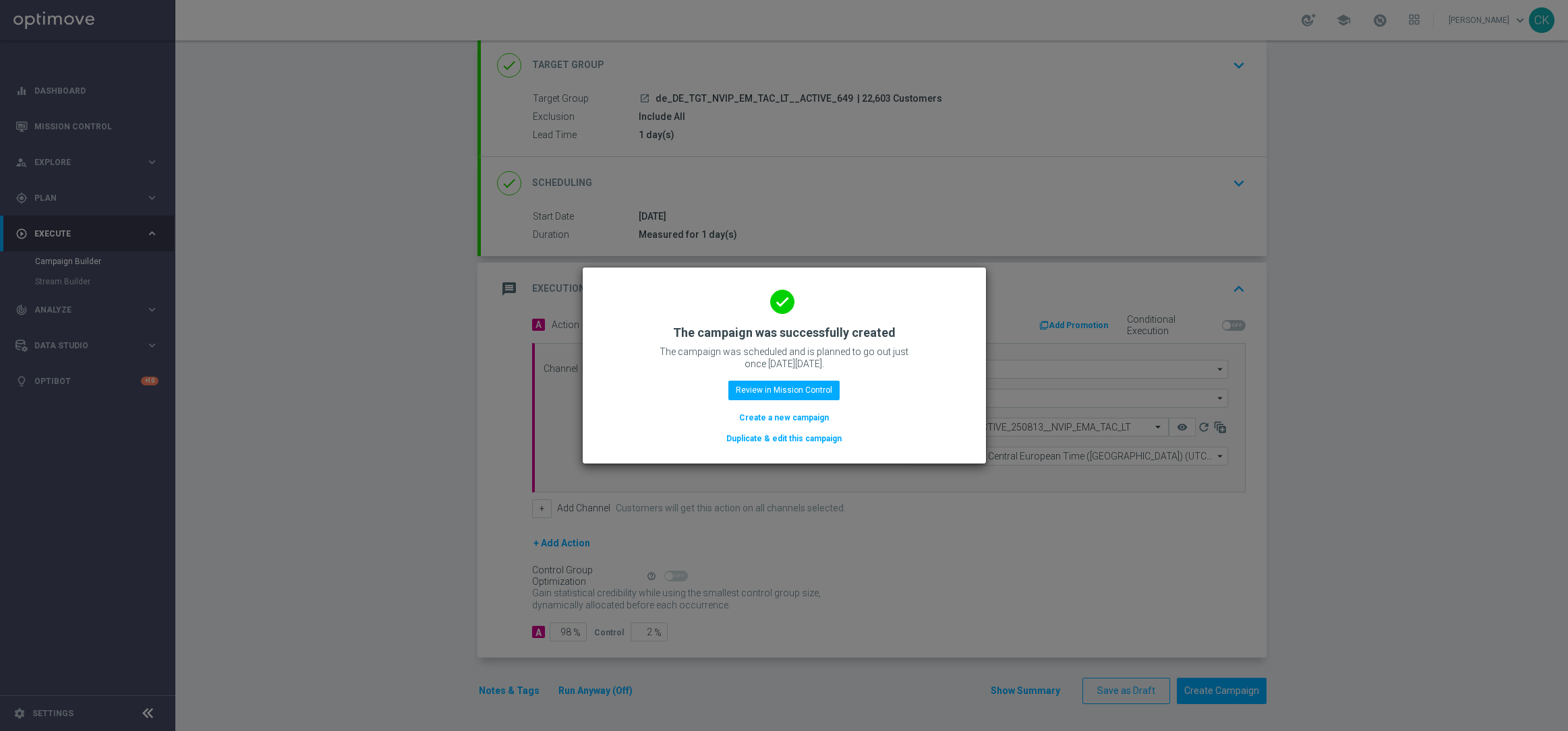
click at [755, 415] on button "Create a new campaign" at bounding box center [783, 418] width 93 height 15
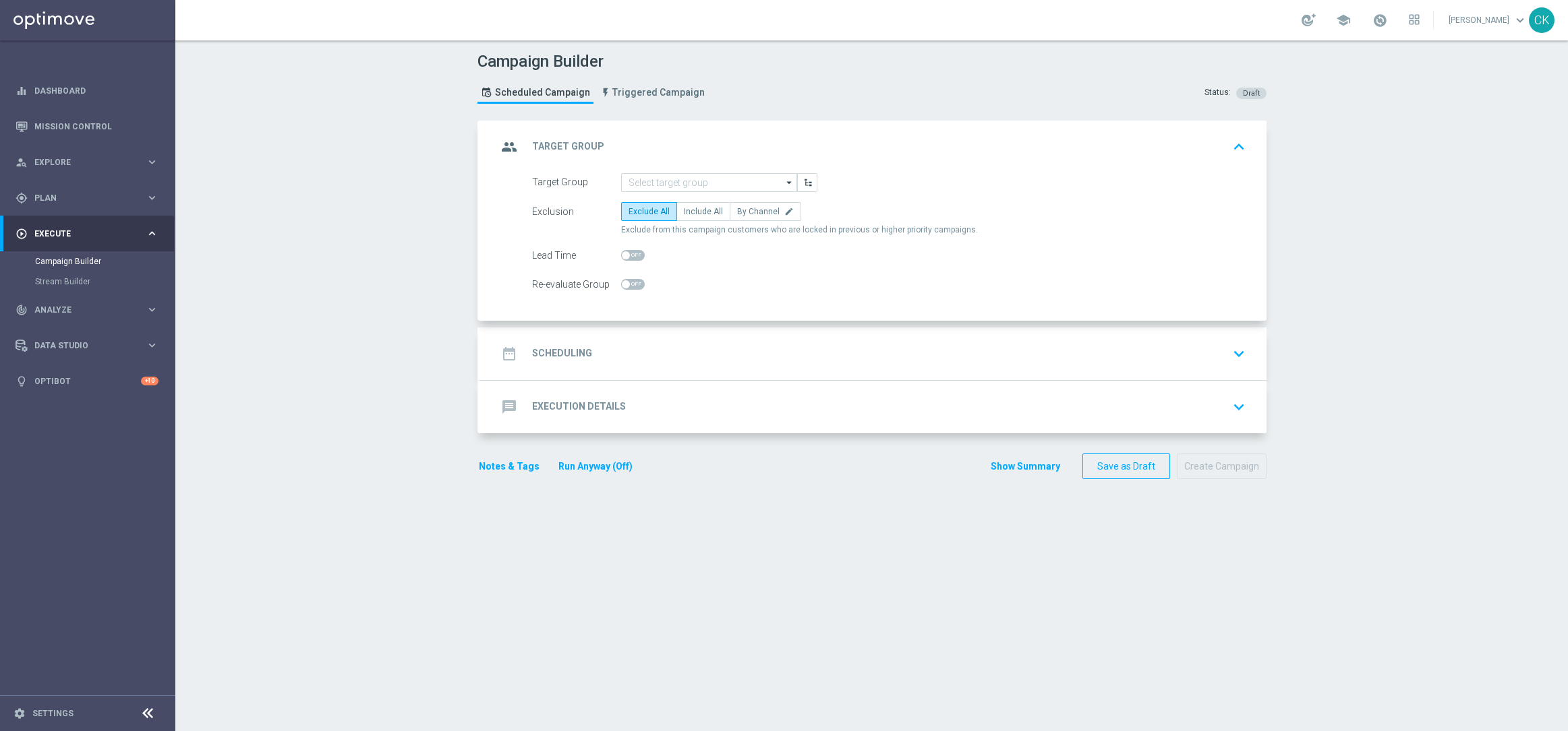
scroll to position [0, 0]
click at [675, 180] on input at bounding box center [708, 183] width 176 height 19
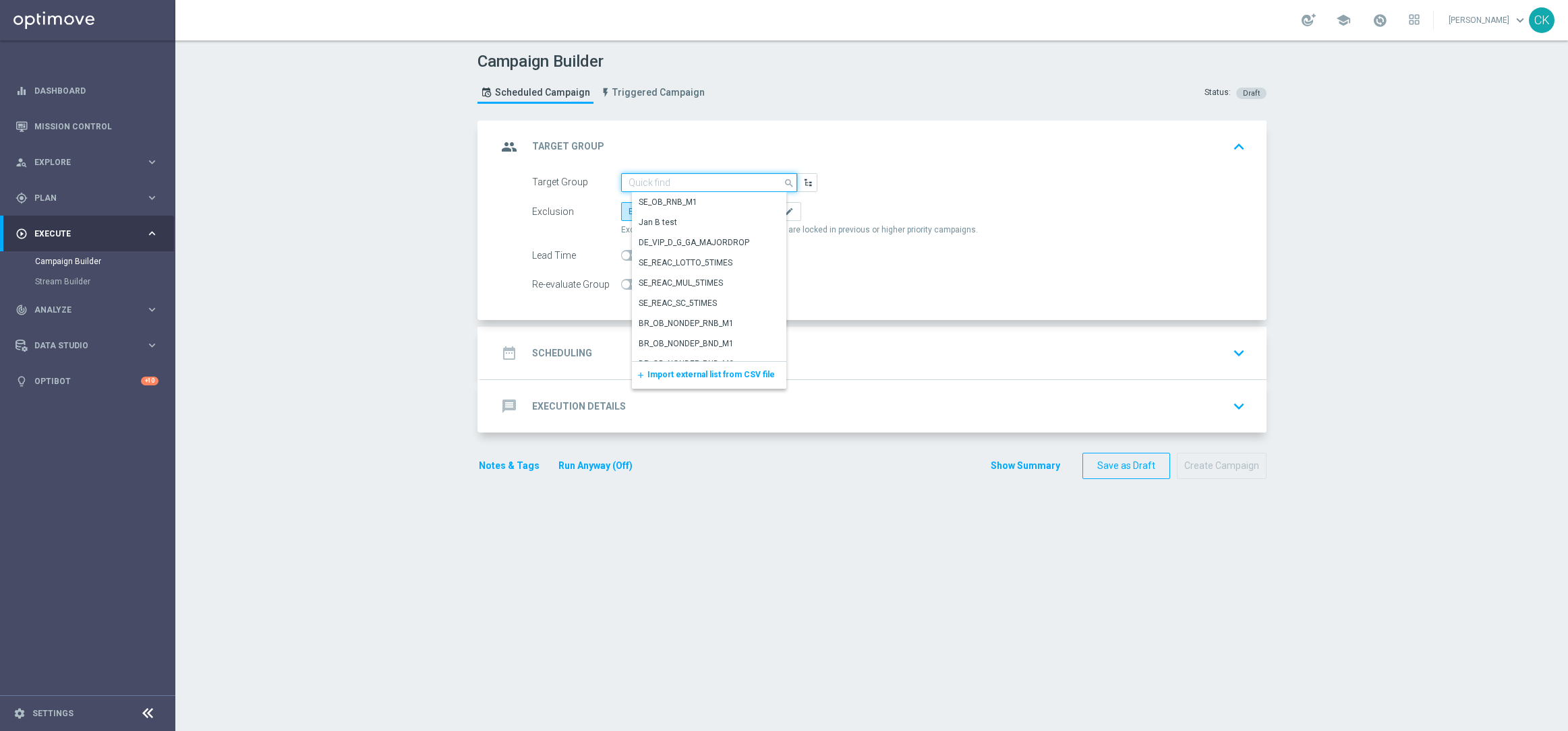
paste input "de_DE_TGT_NVIP_EM_TAC_LT__REACTIVATED_649"
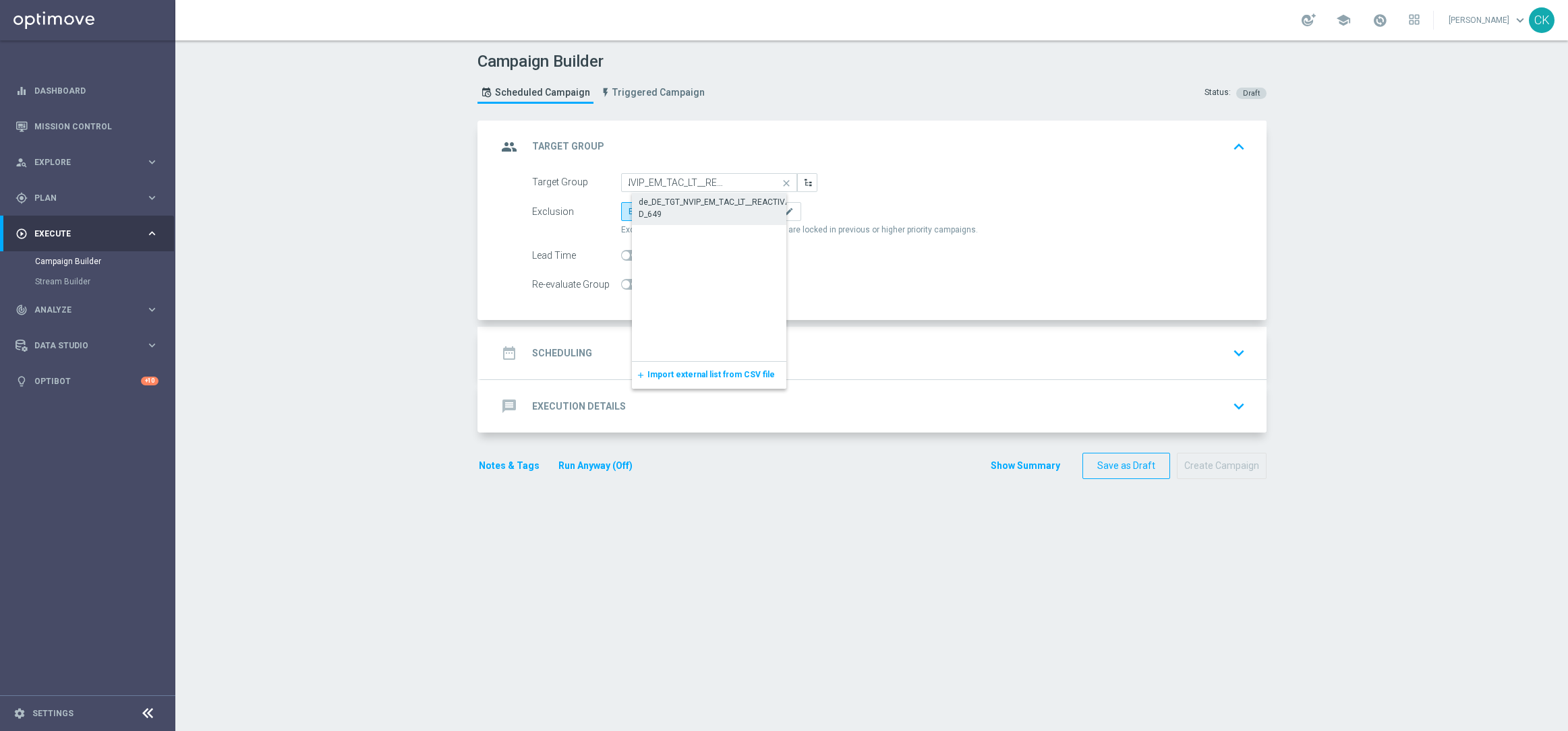
click at [675, 205] on div "de_DE_TGT_NVIP_EM_TAC_LT__REACTIVATED_649" at bounding box center [720, 208] width 163 height 24
type input "de_DE_TGT_NVIP_EM_TAC_LT__REACTIVATED_649"
click at [694, 210] on span "Include All" at bounding box center [703, 211] width 39 height 9
click at [692, 210] on input "Include All" at bounding box center [688, 214] width 9 height 9
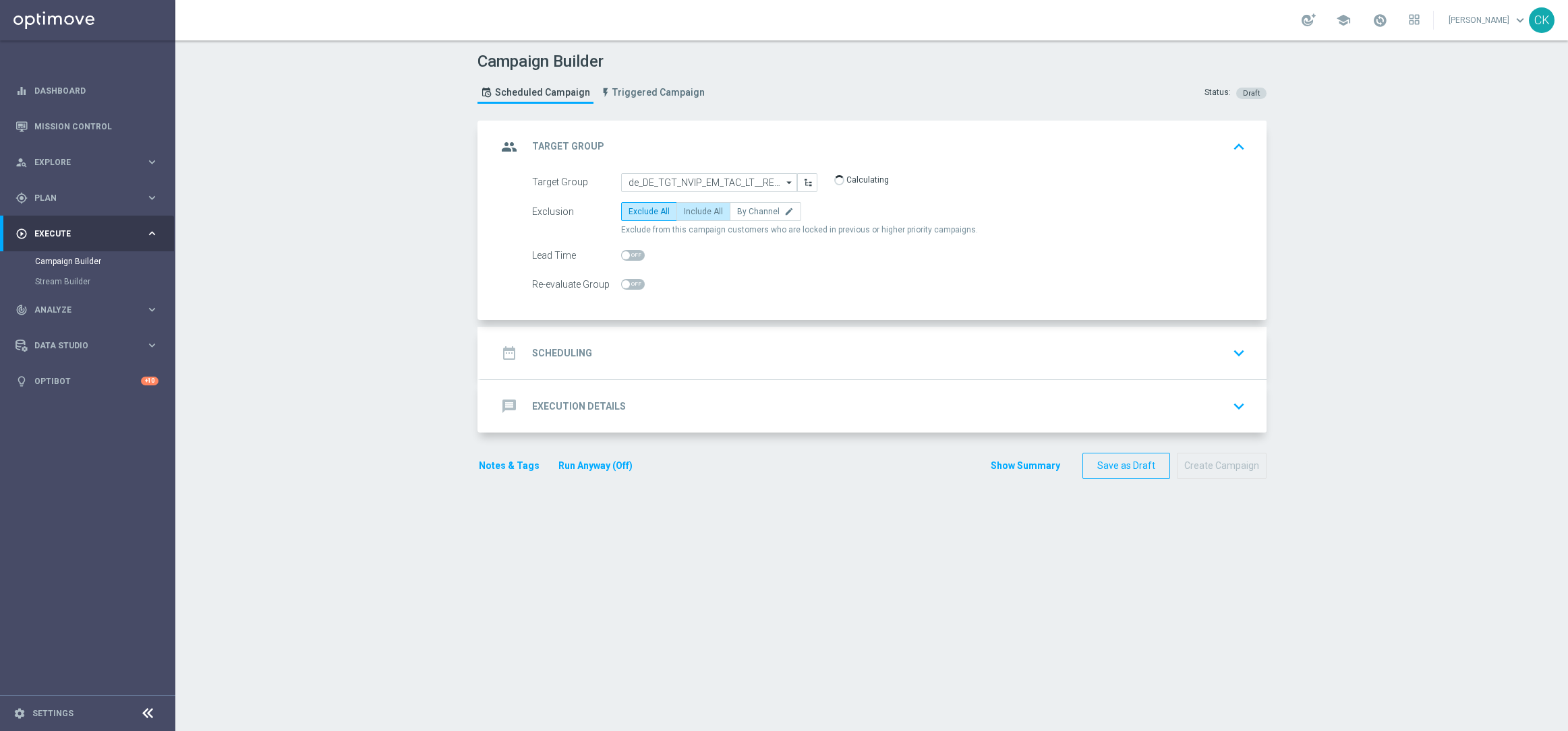
radio input "true"
click at [623, 249] on div at bounding box center [632, 255] width 23 height 19
click at [622, 256] on span at bounding box center [625, 255] width 8 height 8
click at [622, 256] on input "checkbox" at bounding box center [632, 255] width 23 height 11
checkbox input "true"
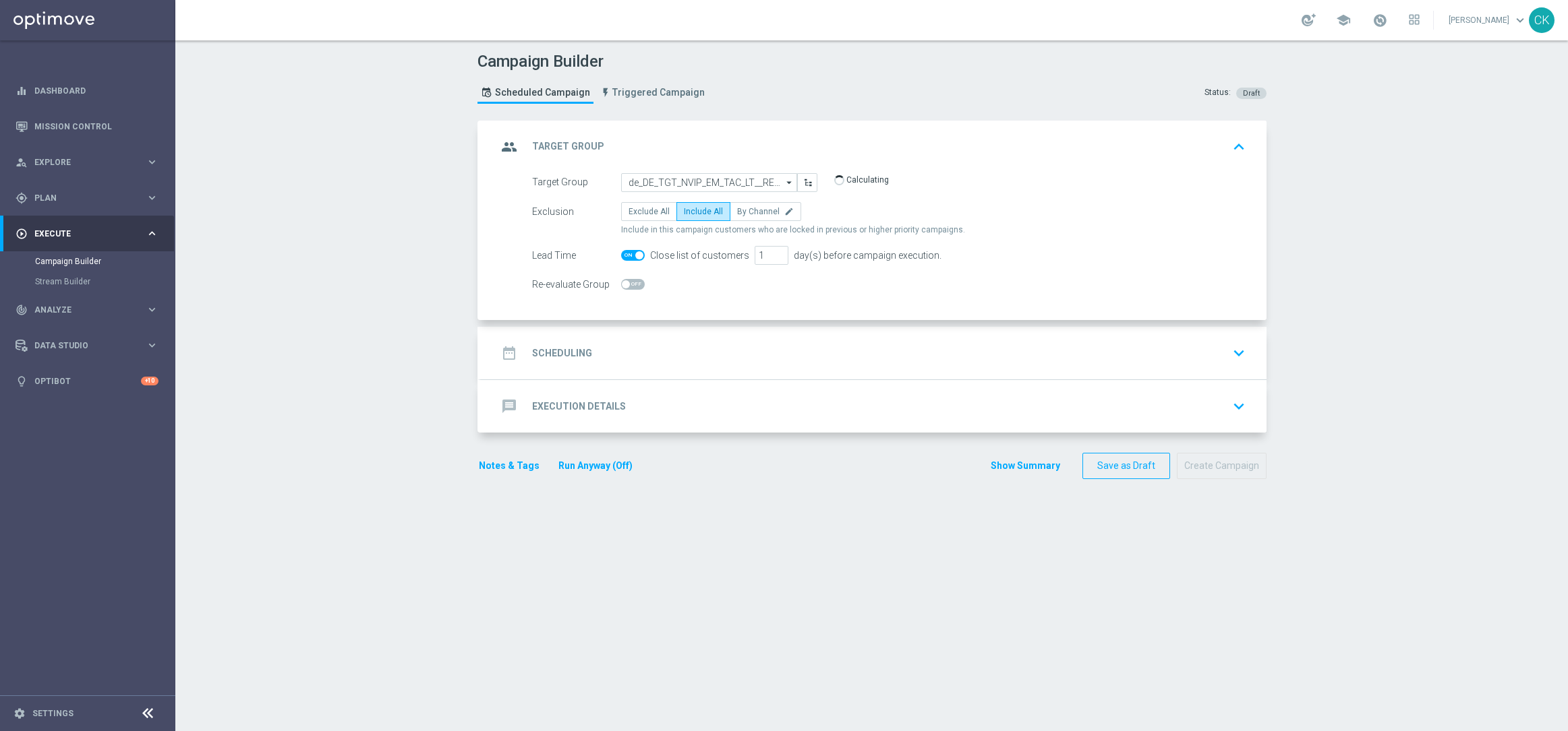
click at [565, 348] on h2 "Scheduling" at bounding box center [562, 353] width 60 height 13
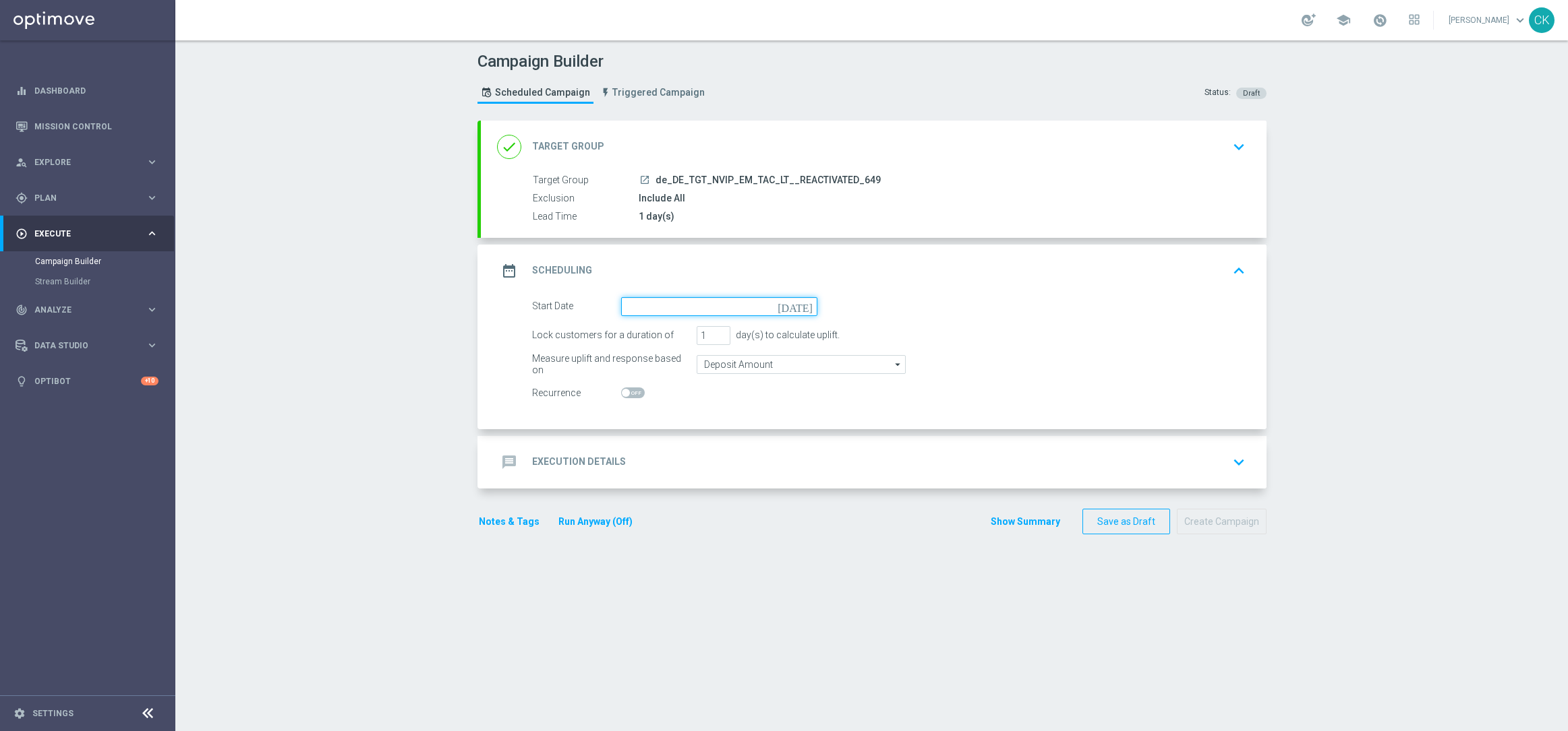
click at [691, 305] on input at bounding box center [718, 307] width 196 height 19
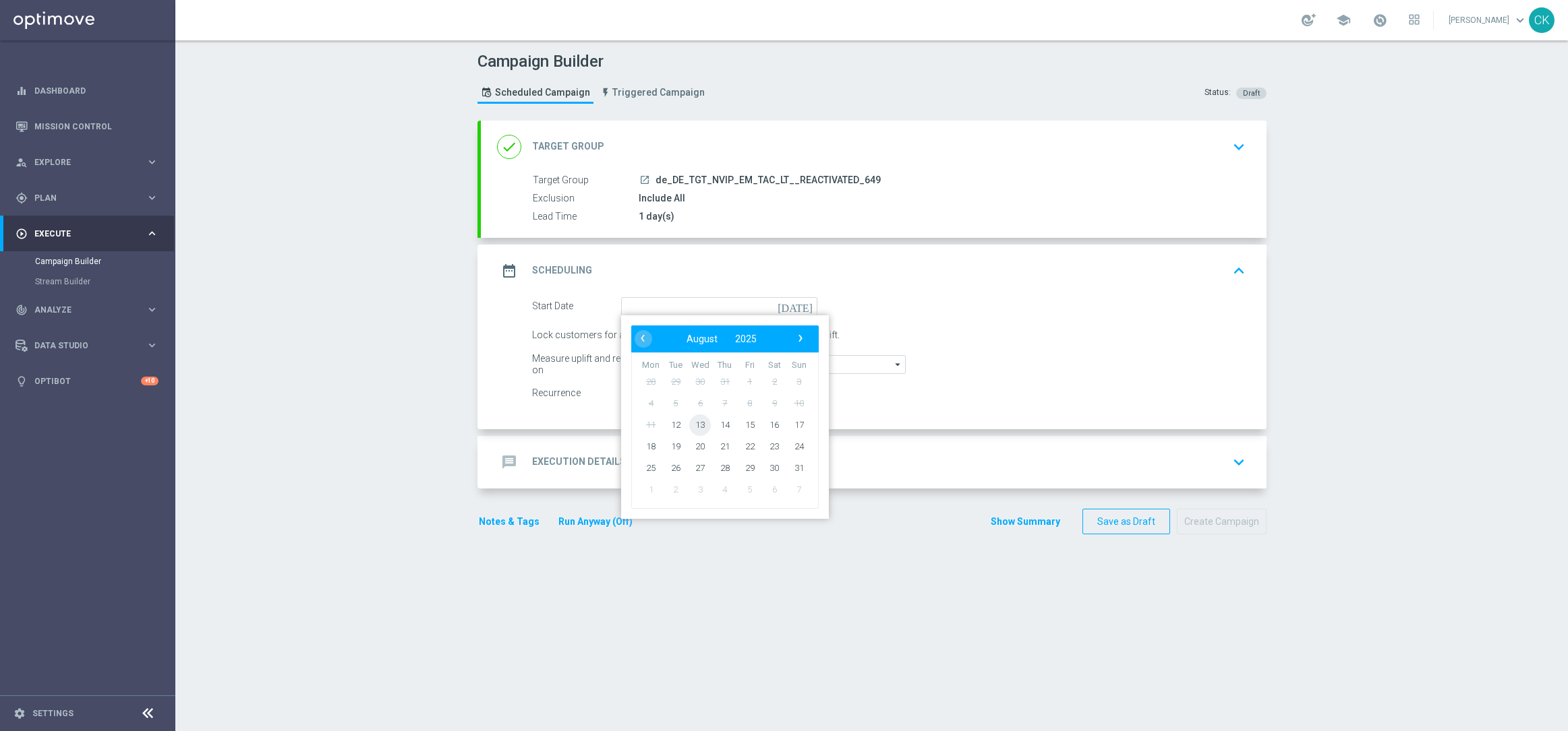
click at [692, 426] on span "13" at bounding box center [700, 425] width 22 height 22
type input "[DATE]"
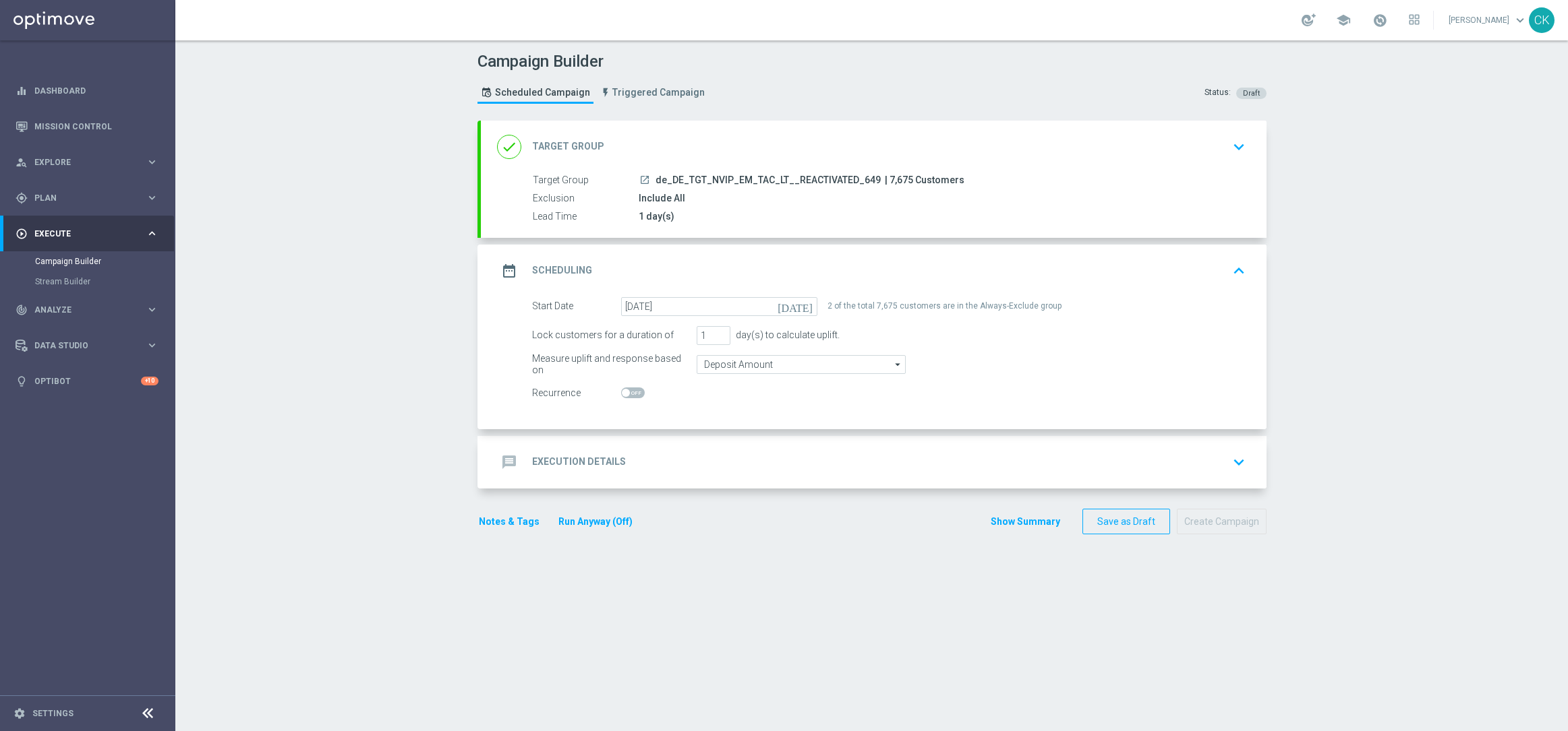
click at [557, 460] on h2 "Execution Details" at bounding box center [578, 462] width 94 height 13
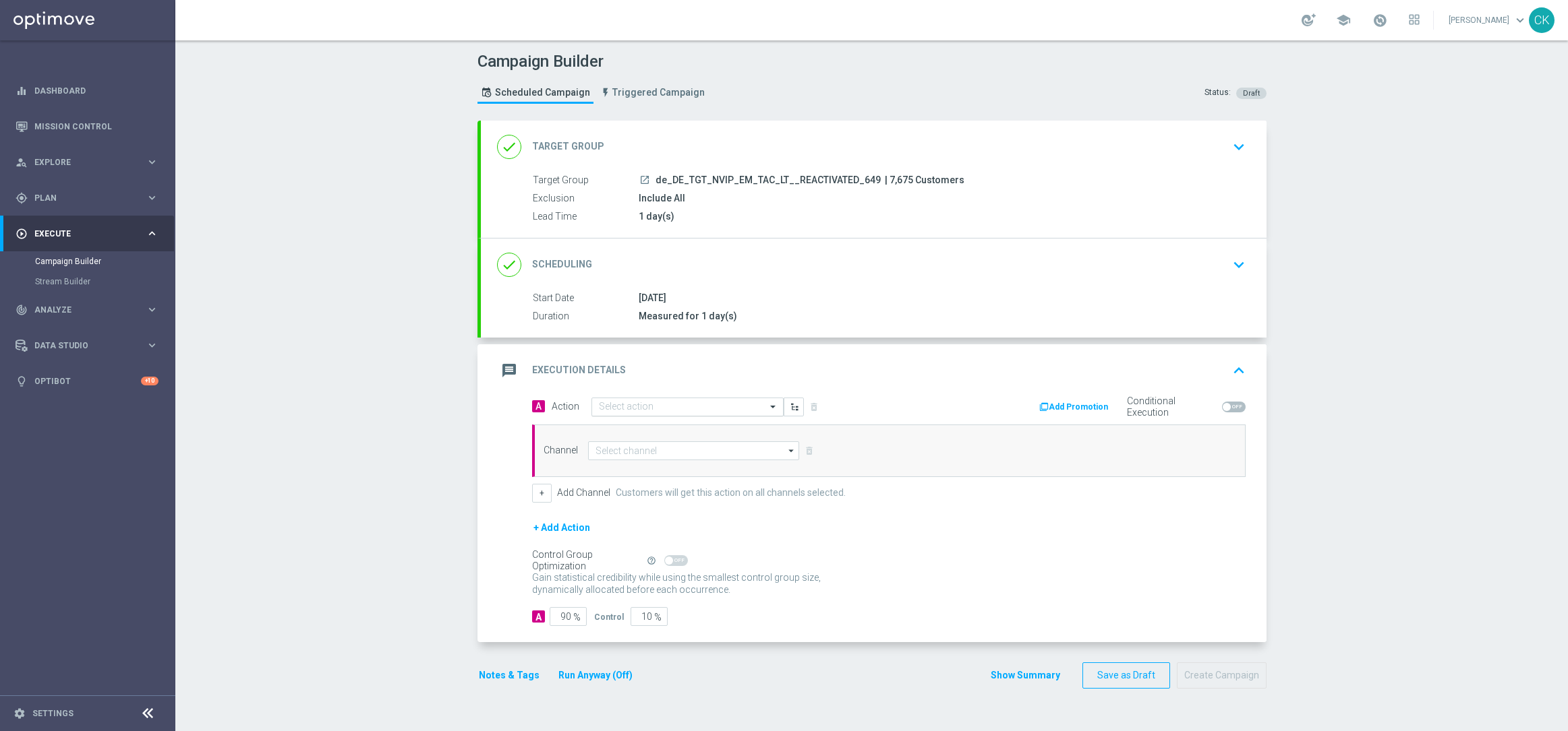
click at [680, 404] on input "text" at bounding box center [674, 407] width 150 height 12
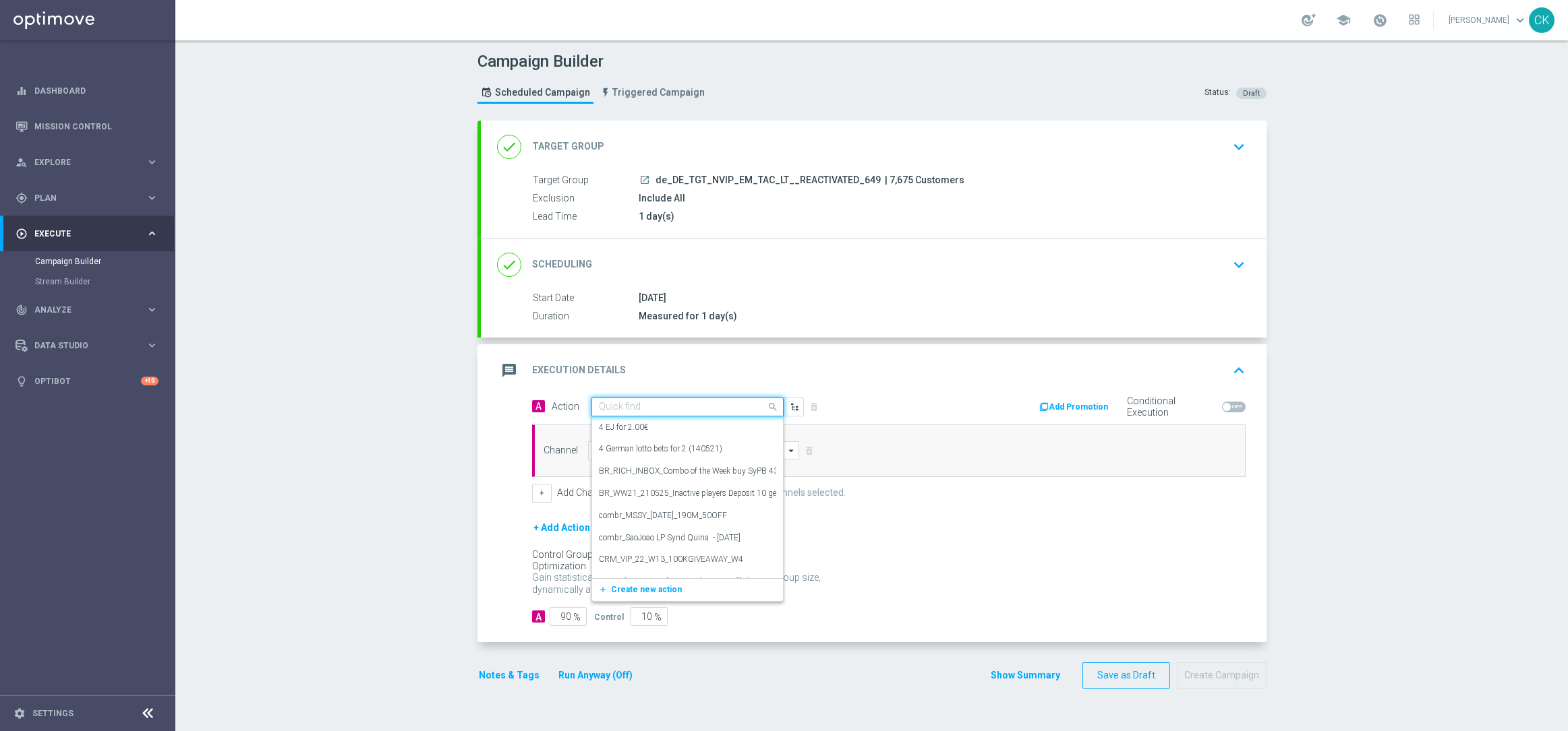
paste input "12 lines 649 inkl. S77 & S6 + 5 free SC SummerSmash"
type input "12 lines 649 inkl. S77 & S6 + 5 free SC SummerSmash"
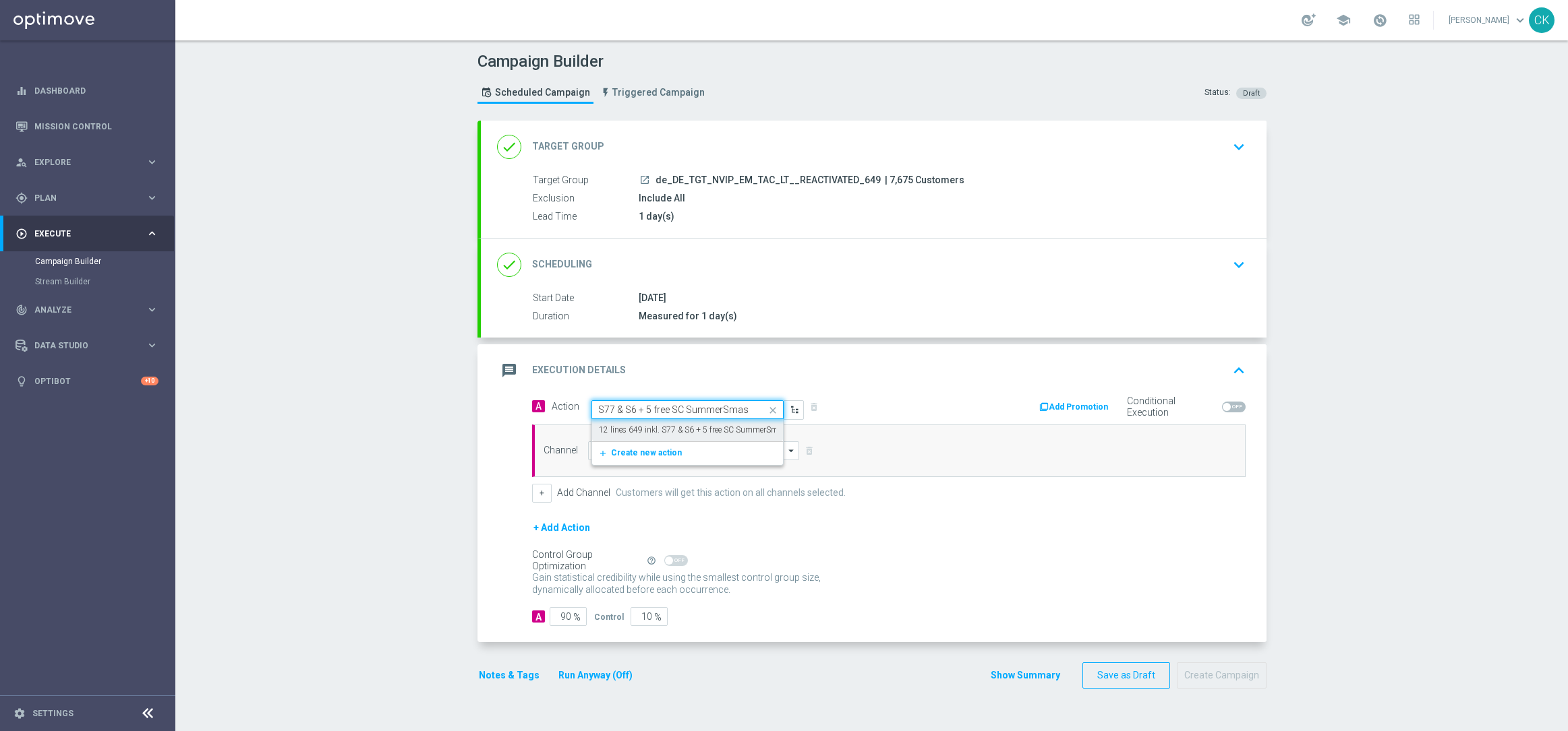
click at [662, 429] on label "12 lines 649 inkl. S77 & S6 + 5 free SC SummerSmash" at bounding box center [694, 430] width 192 height 12
click at [633, 454] on input at bounding box center [694, 451] width 211 height 19
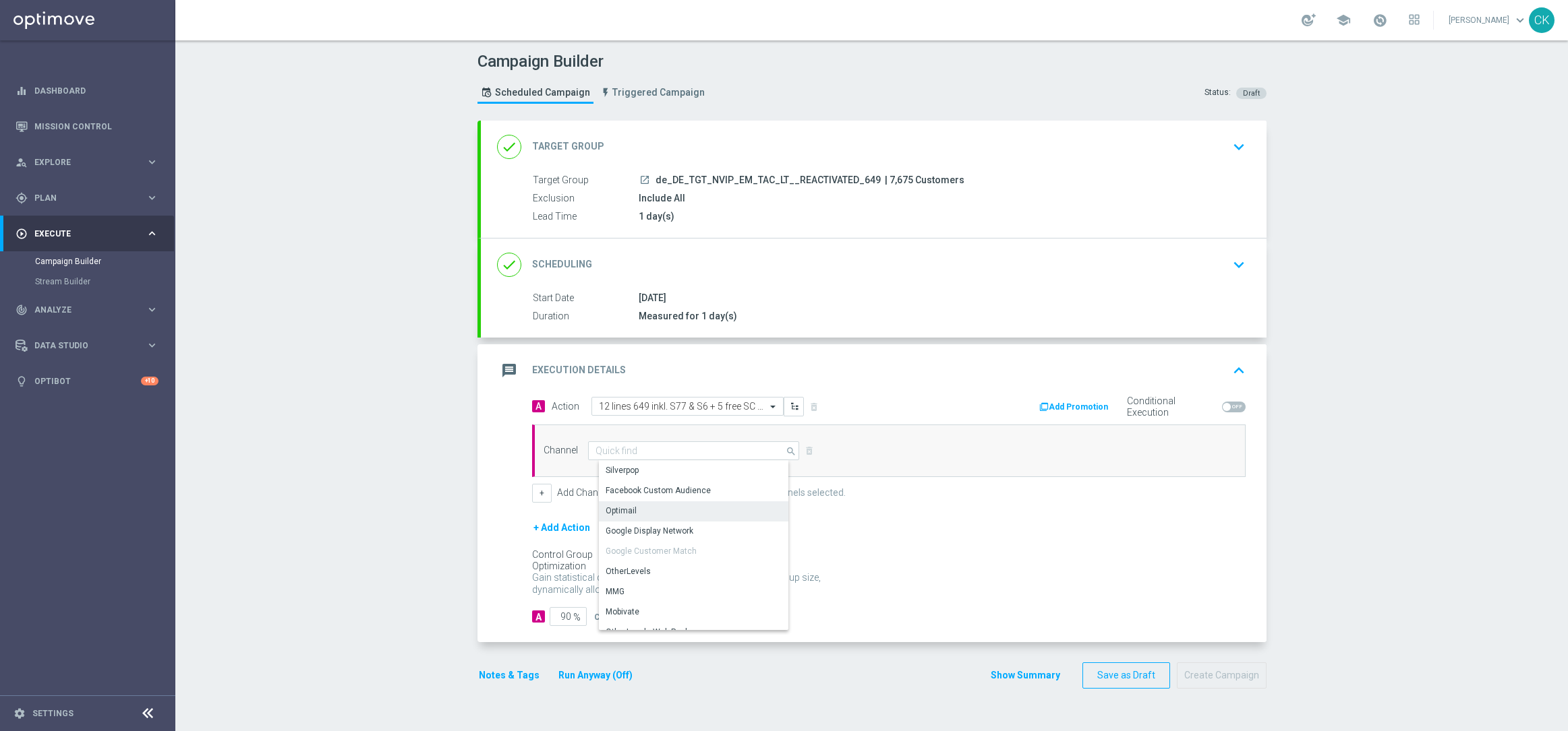
click at [635, 507] on div "Optimail" at bounding box center [699, 511] width 201 height 19
type input "Optimail"
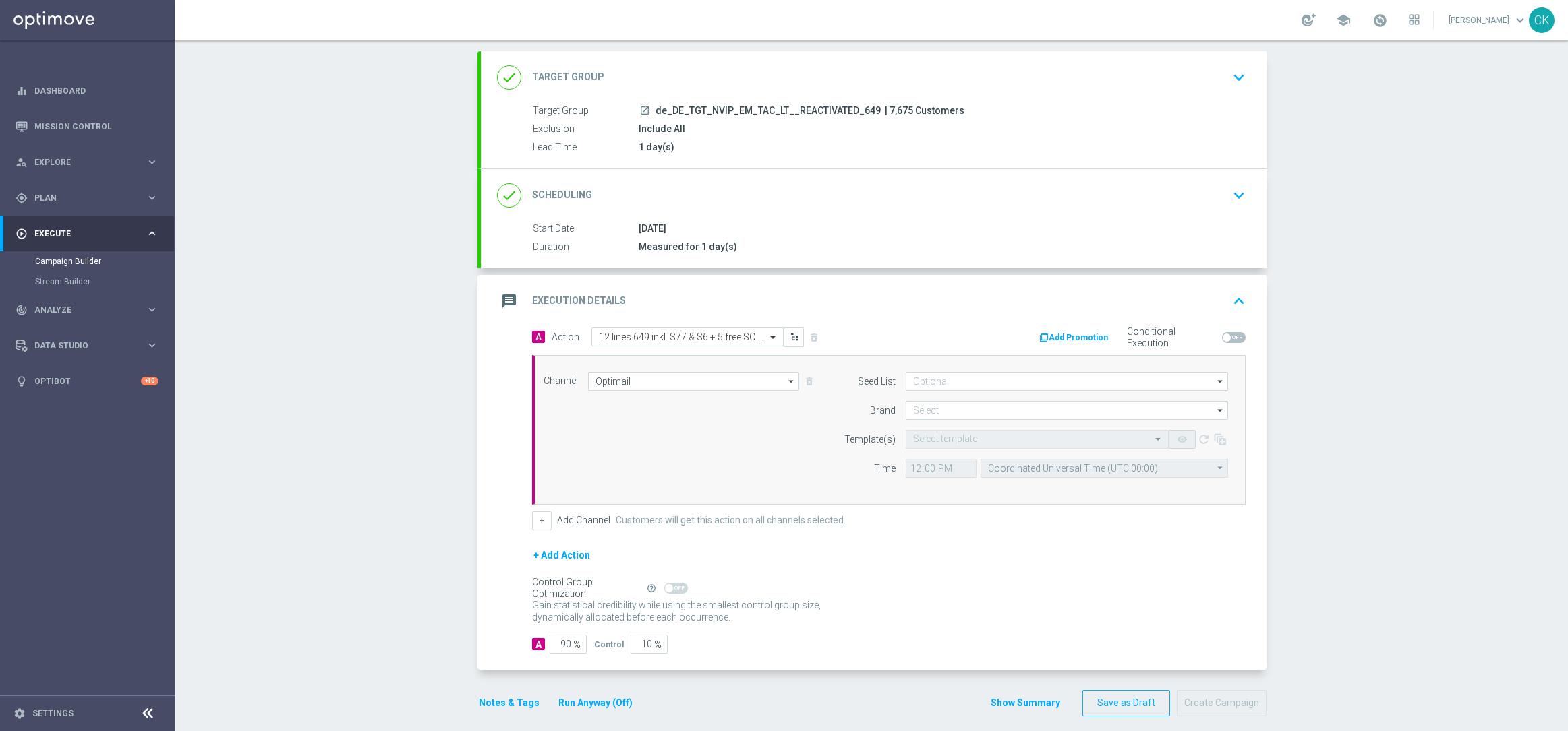
scroll to position [83, 0]
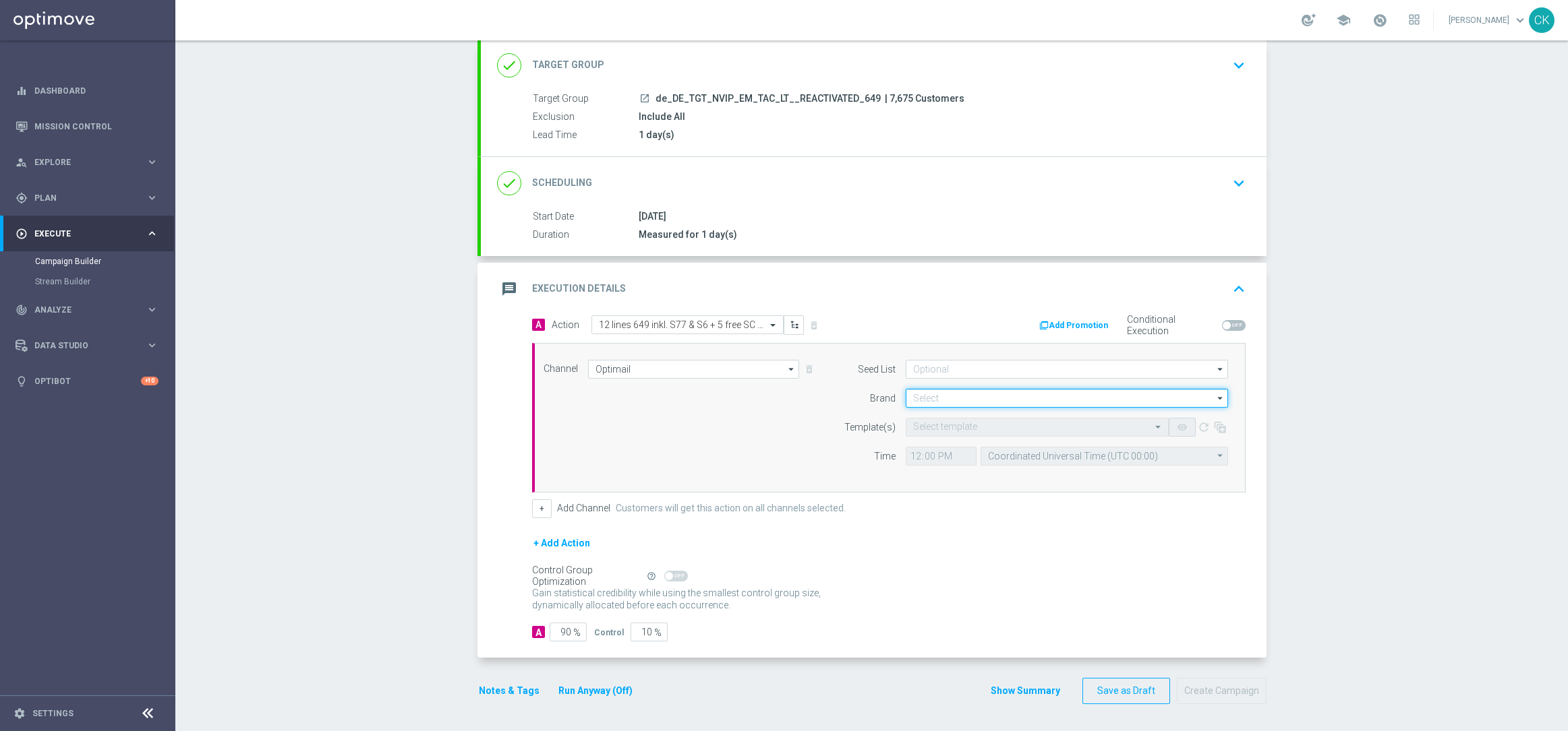
click at [959, 401] on input at bounding box center [1067, 398] width 322 height 19
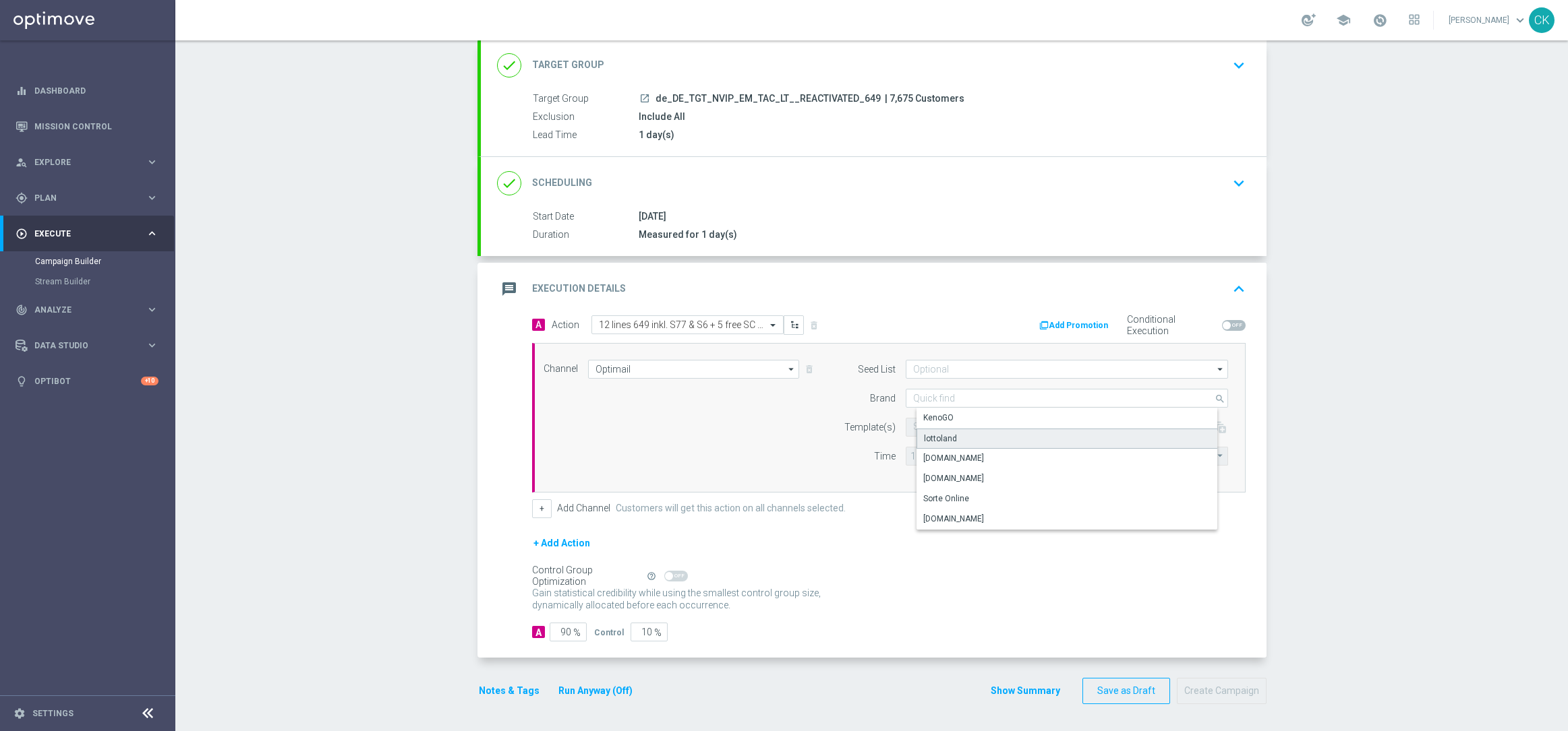
click at [928, 436] on div "lottoland" at bounding box center [940, 439] width 33 height 12
type input "lottoland"
click at [926, 428] on input "text" at bounding box center [1023, 428] width 221 height 12
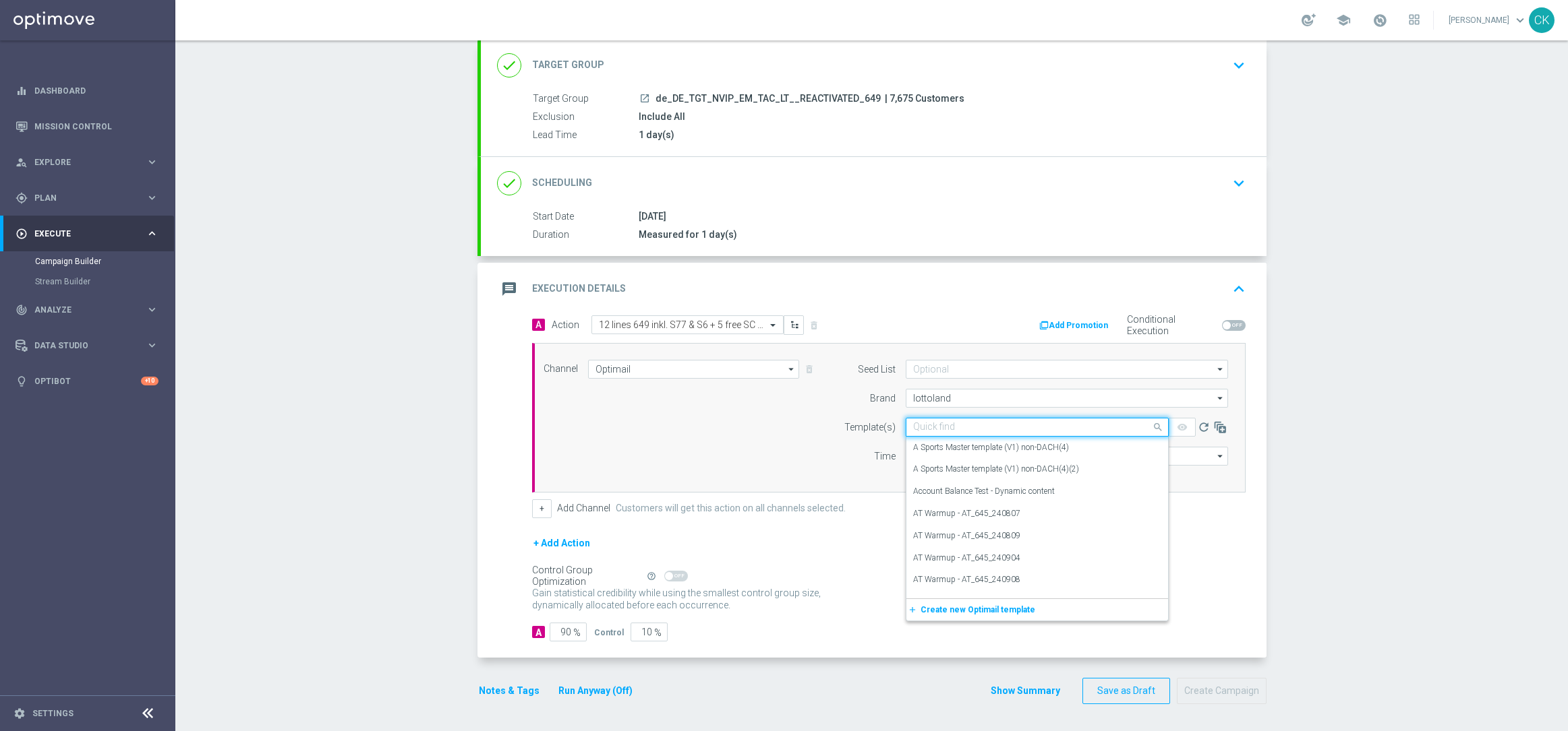
paste input "DE_REG__649_ACTIVE_250813__NVIP_EMA_TAC_LT"
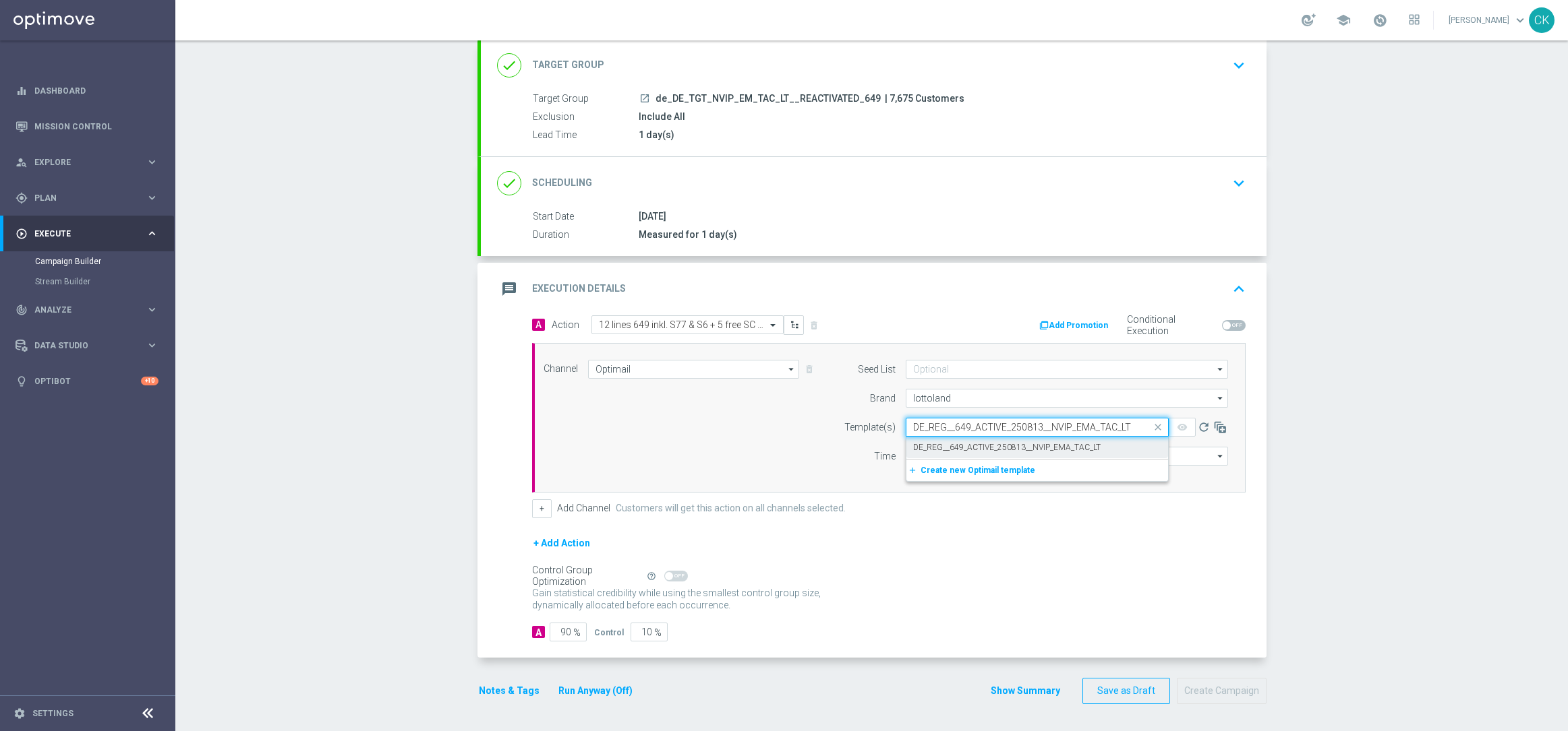
click at [925, 445] on label "DE_REG__649_ACTIVE_250813__NVIP_EMA_TAC_LT" at bounding box center [1006, 447] width 187 height 12
type input "DE_REG__649_ACTIVE_250813__NVIP_EMA_TAC_LT"
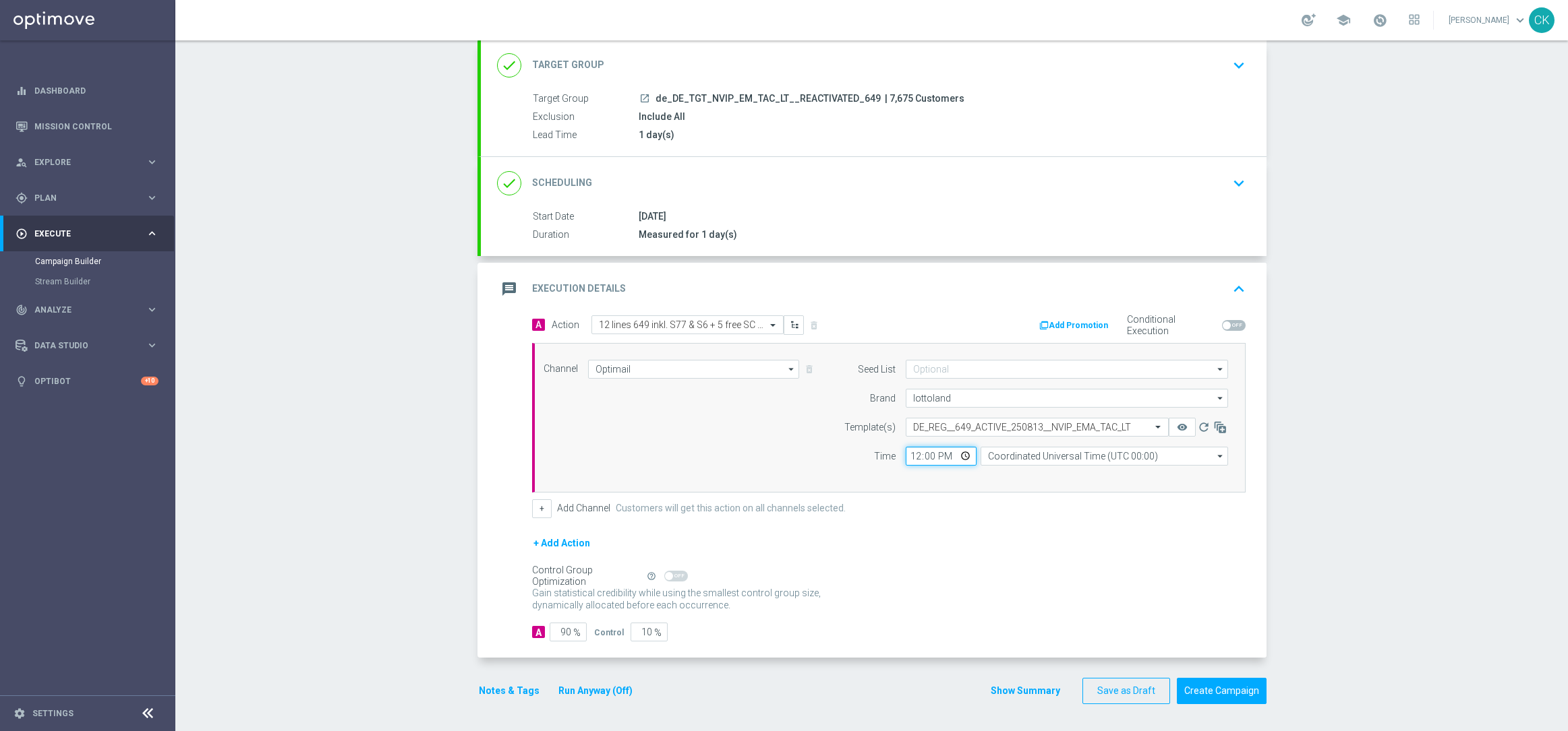
click at [906, 453] on input "12:00" at bounding box center [941, 456] width 71 height 19
type input "06:00"
click at [1104, 457] on input "Coordinated Universal Time (UTC 00:00)" at bounding box center [1103, 456] width 247 height 19
click at [1083, 479] on div "Central European Time ([GEOGRAPHIC_DATA]) (UTC +02:00)" at bounding box center [1109, 476] width 220 height 12
type input "Central European Time ([GEOGRAPHIC_DATA]) (UTC +02:00)"
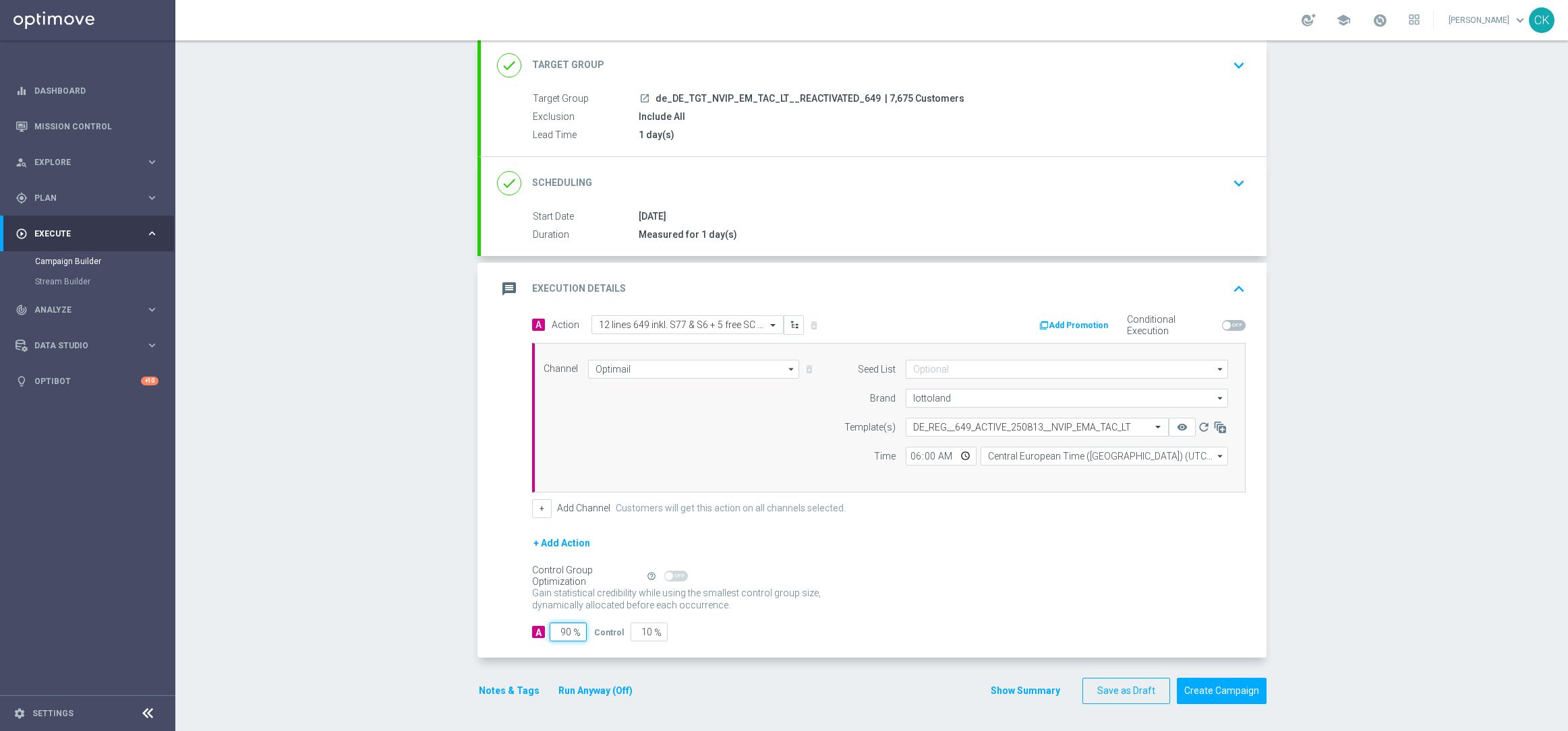
drag, startPoint x: 562, startPoint y: 632, endPoint x: 574, endPoint y: 637, distance: 13.0
click at [567, 633] on div "90 %" at bounding box center [566, 632] width 34 height 19
type input "9"
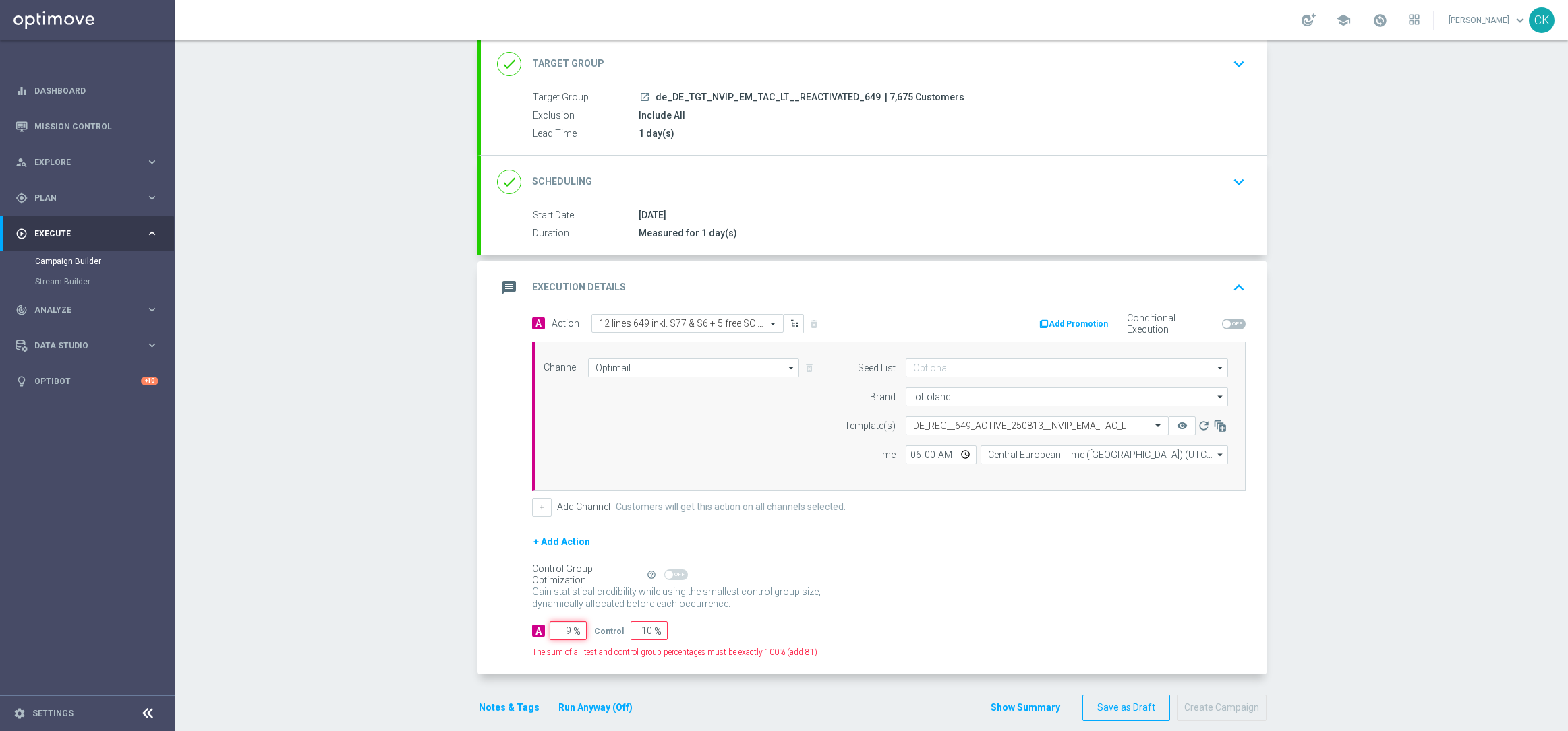
type input "91"
type input "98"
type input "2"
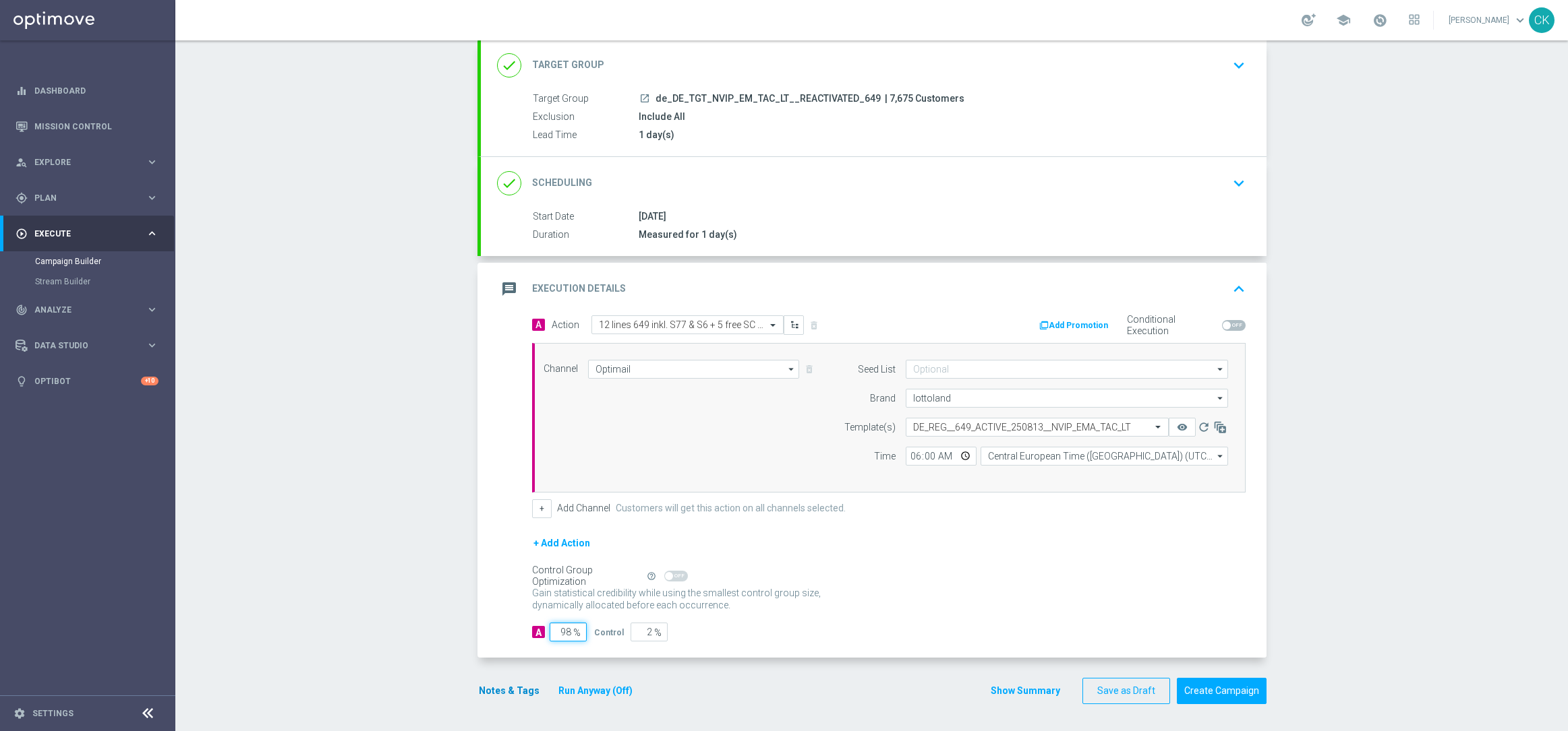
type input "98"
click at [492, 691] on button "Notes & Tags" at bounding box center [509, 691] width 63 height 17
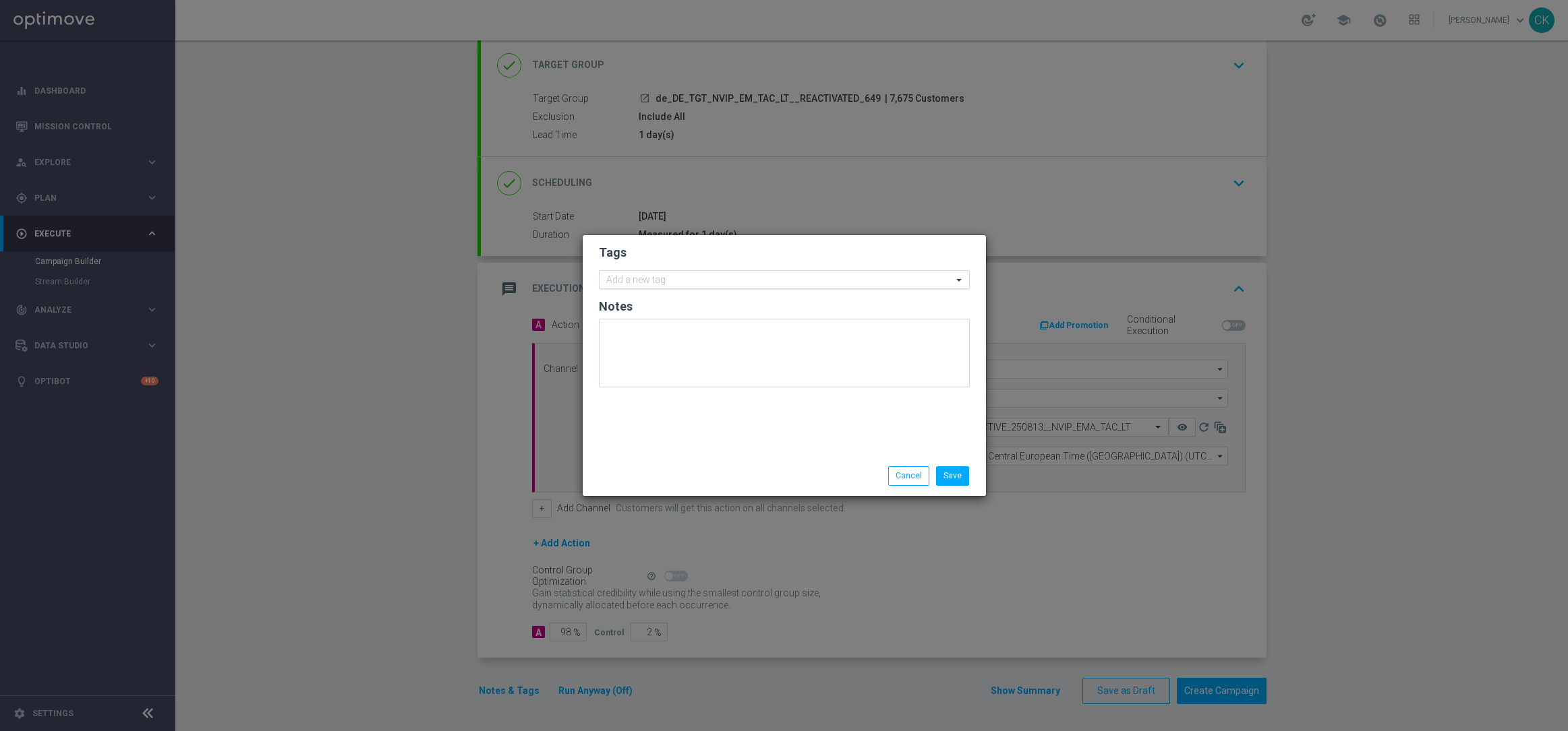
click at [649, 278] on input "text" at bounding box center [779, 281] width 346 height 12
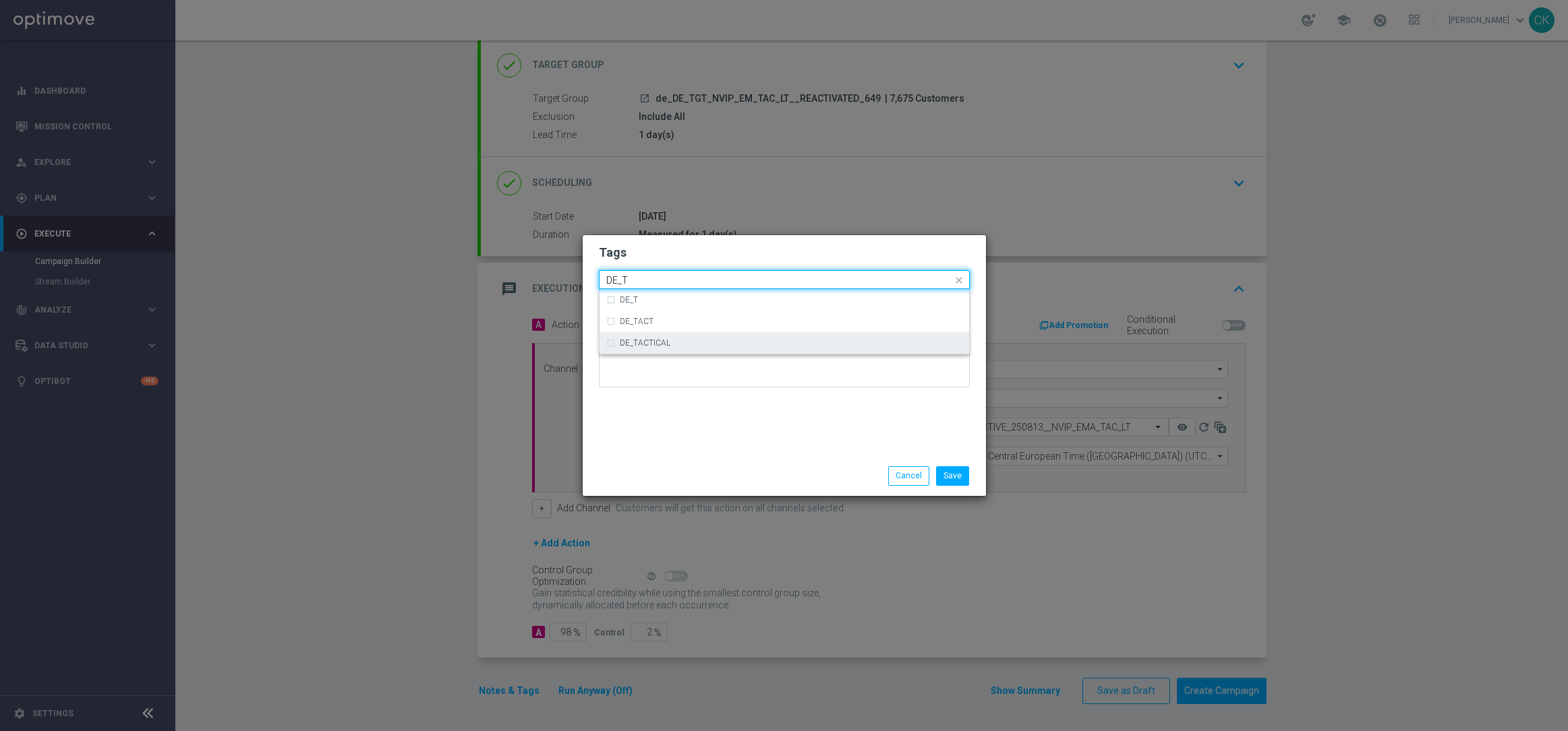
click at [637, 348] on div "DE_TACTICAL" at bounding box center [784, 343] width 356 height 22
type input "DE_T"
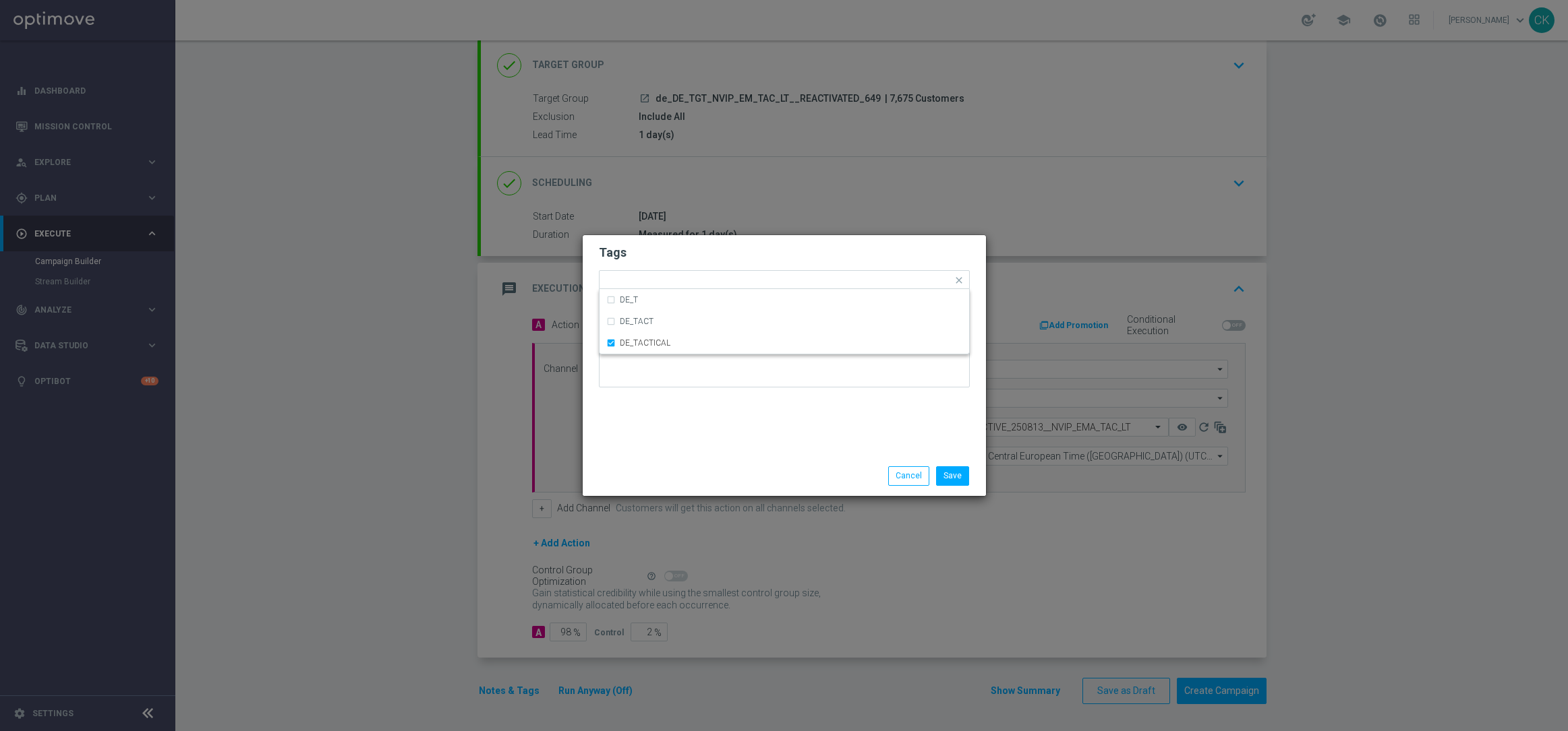
click at [645, 446] on div "Tags Quick find × DE_TACTICAL DE_T DE_TACT DE_TACTICAL Notes" at bounding box center [784, 345] width 403 height 221
click at [964, 479] on button "Save" at bounding box center [952, 476] width 33 height 19
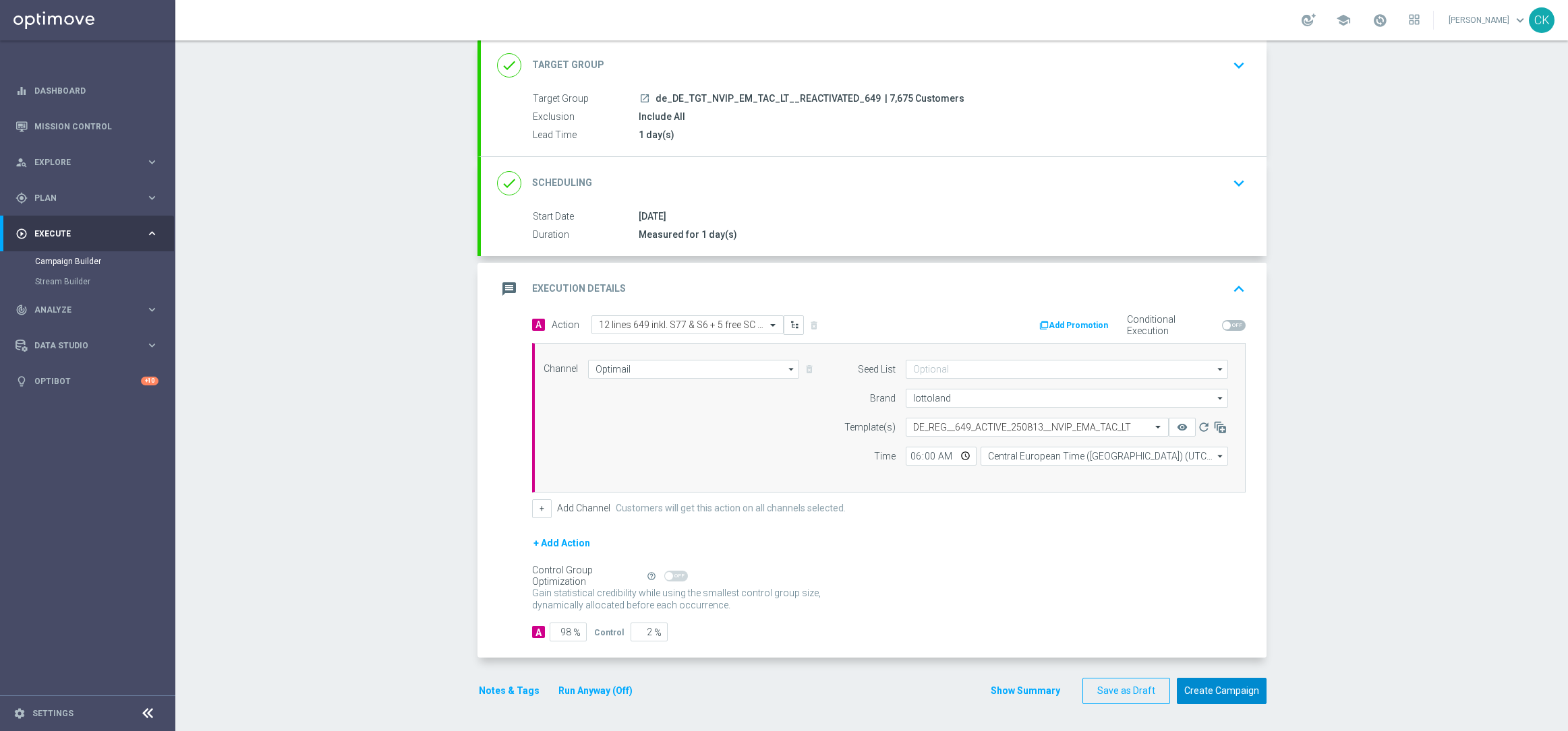
click at [1208, 687] on button "Create Campaign" at bounding box center [1221, 691] width 90 height 26
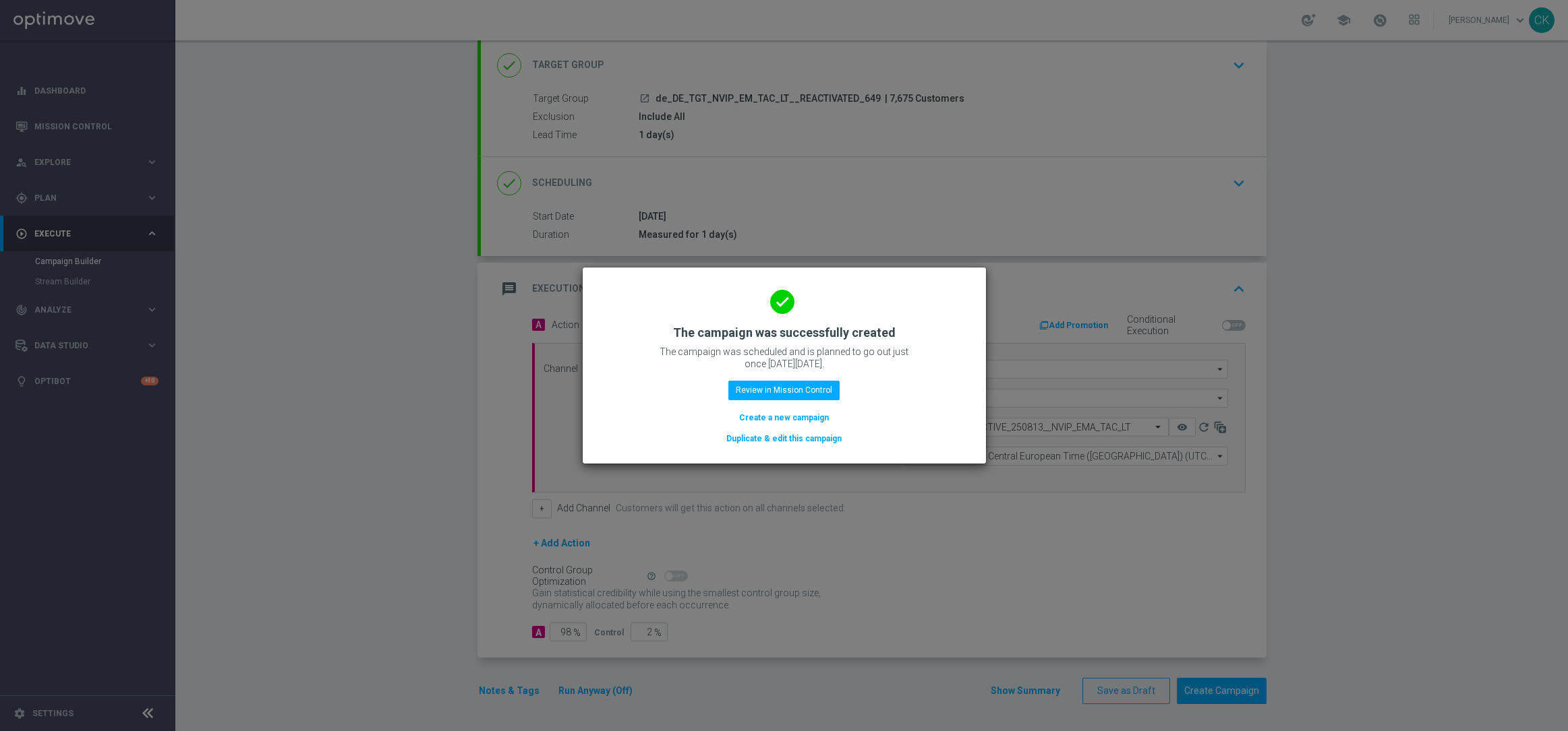
drag, startPoint x: 756, startPoint y: 413, endPoint x: 677, endPoint y: 5, distance: 415.6
click at [756, 413] on button "Create a new campaign" at bounding box center [783, 418] width 93 height 15
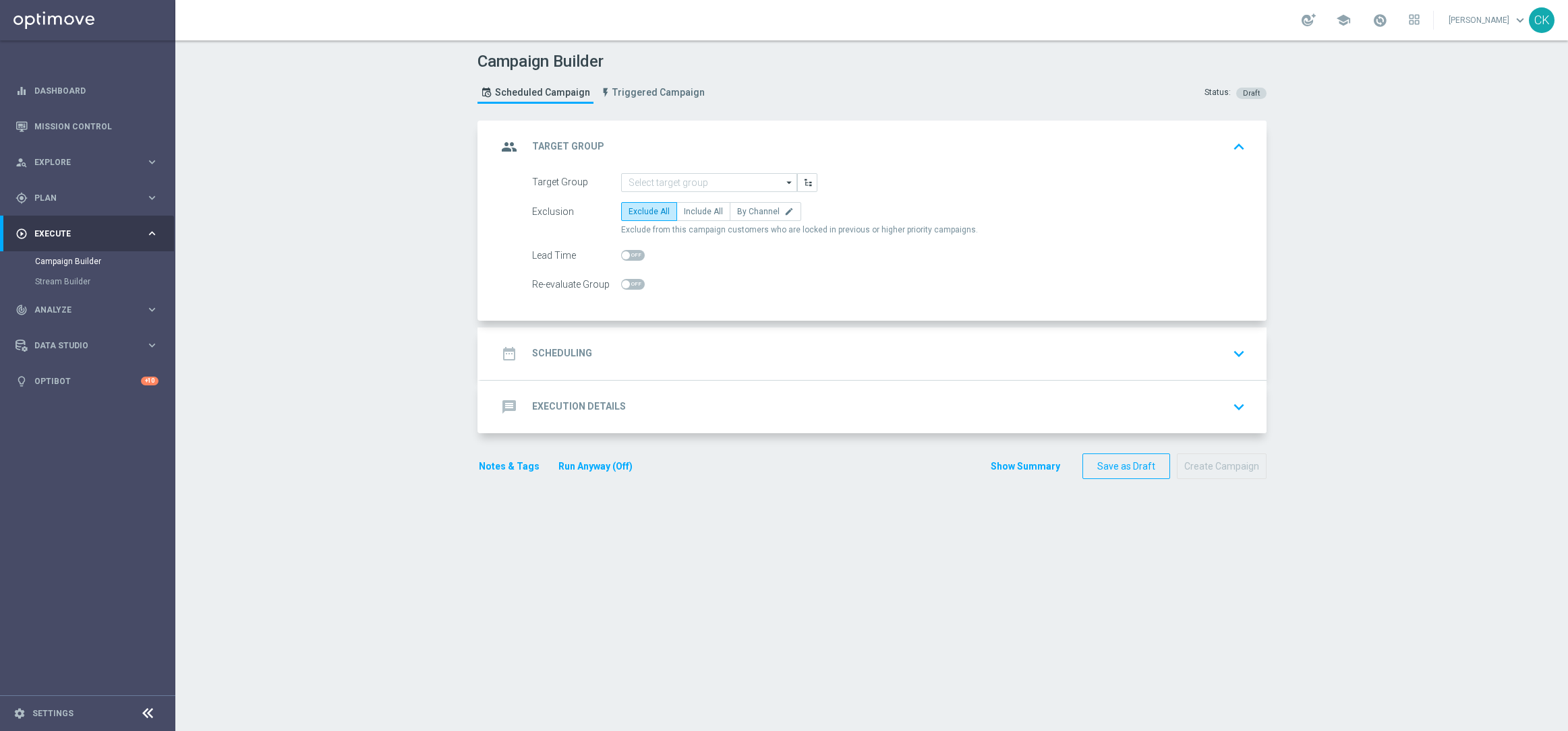
scroll to position [0, 0]
click at [681, 183] on input at bounding box center [708, 183] width 176 height 19
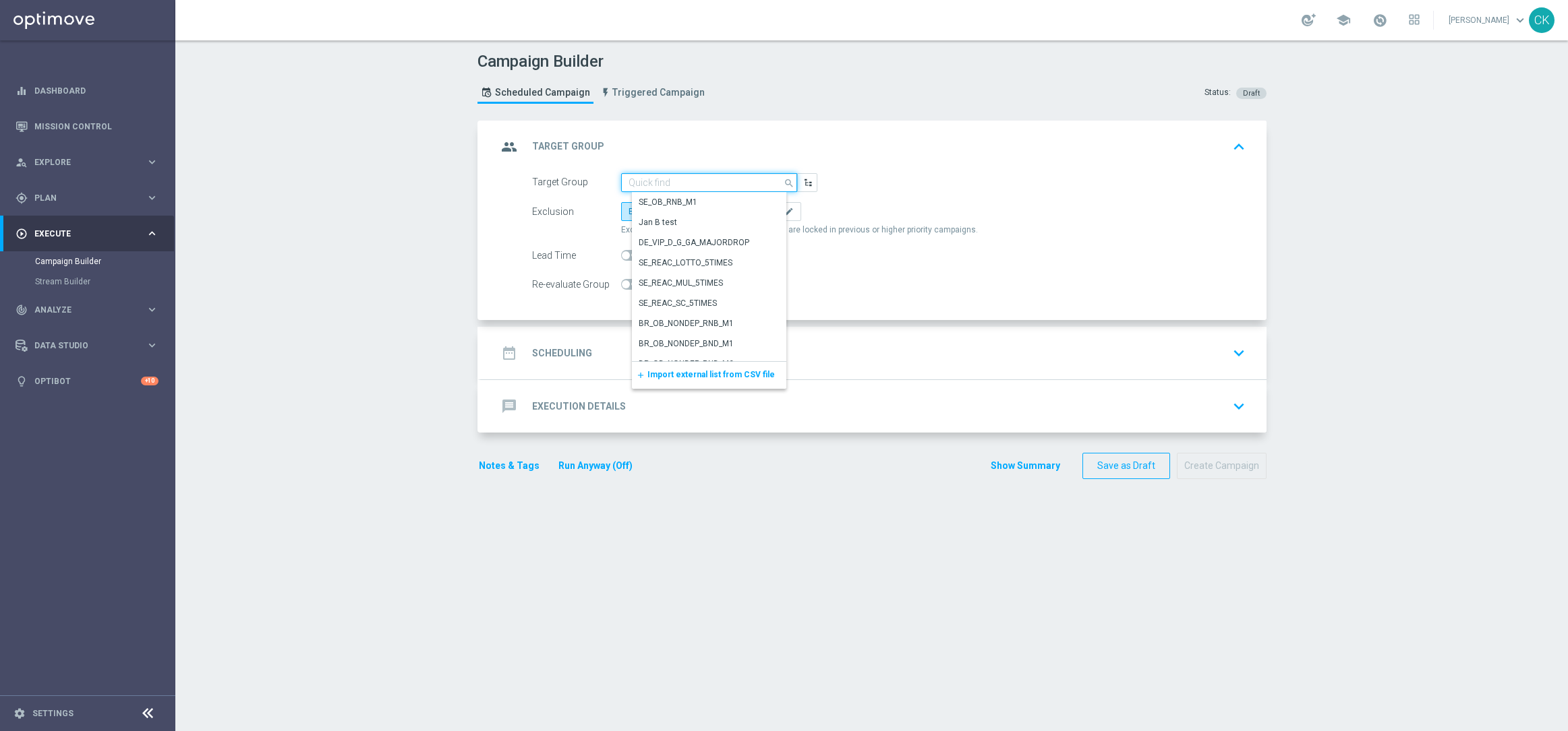
paste input "de_DE_TGT_NVIP_EM_TAC_LT__CHURNED_649"
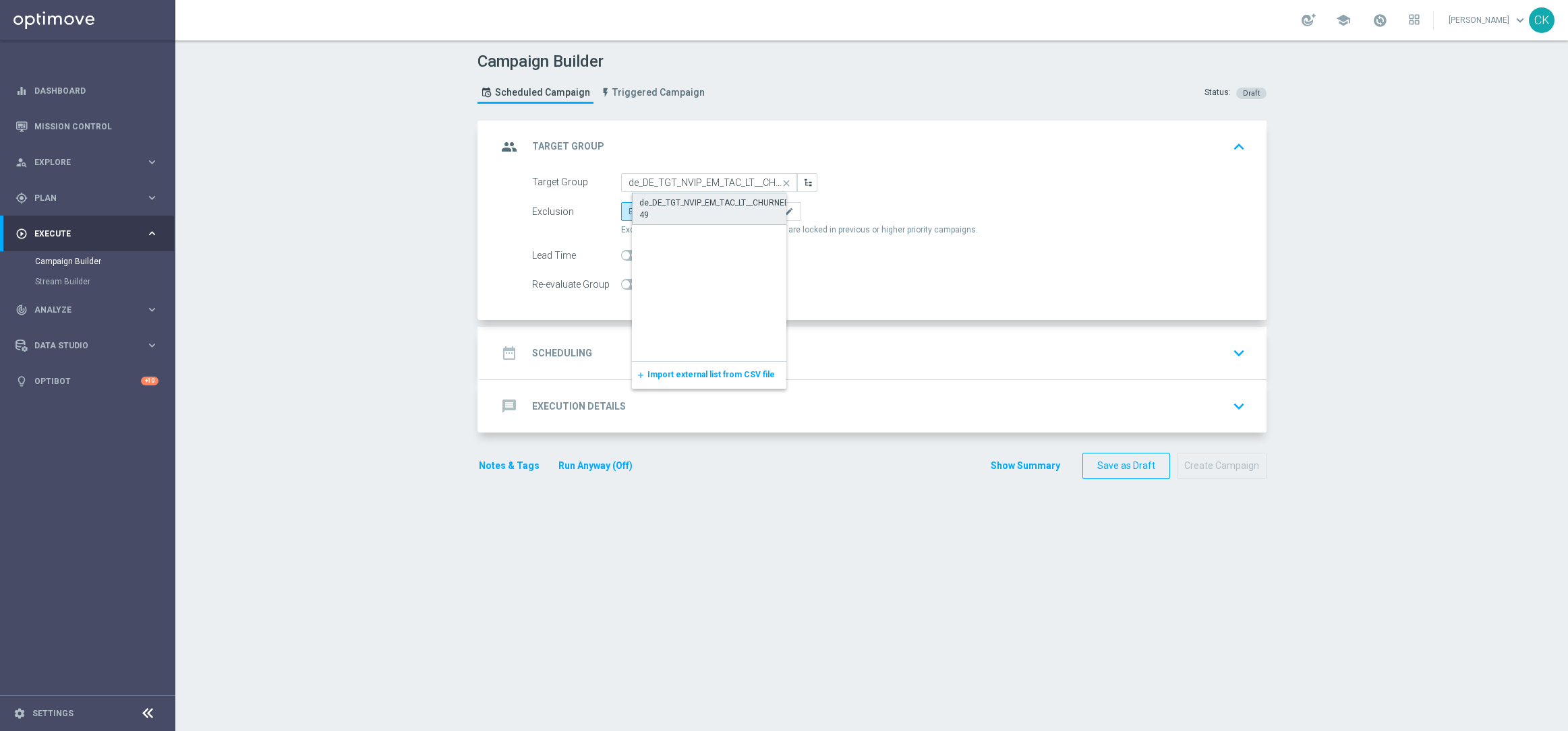
click at [710, 201] on div "de_DE_TGT_NVIP_EM_TAC_LT__CHURNED_649" at bounding box center [719, 208] width 161 height 24
type input "de_DE_TGT_NVIP_EM_TAC_LT__CHURNED_649"
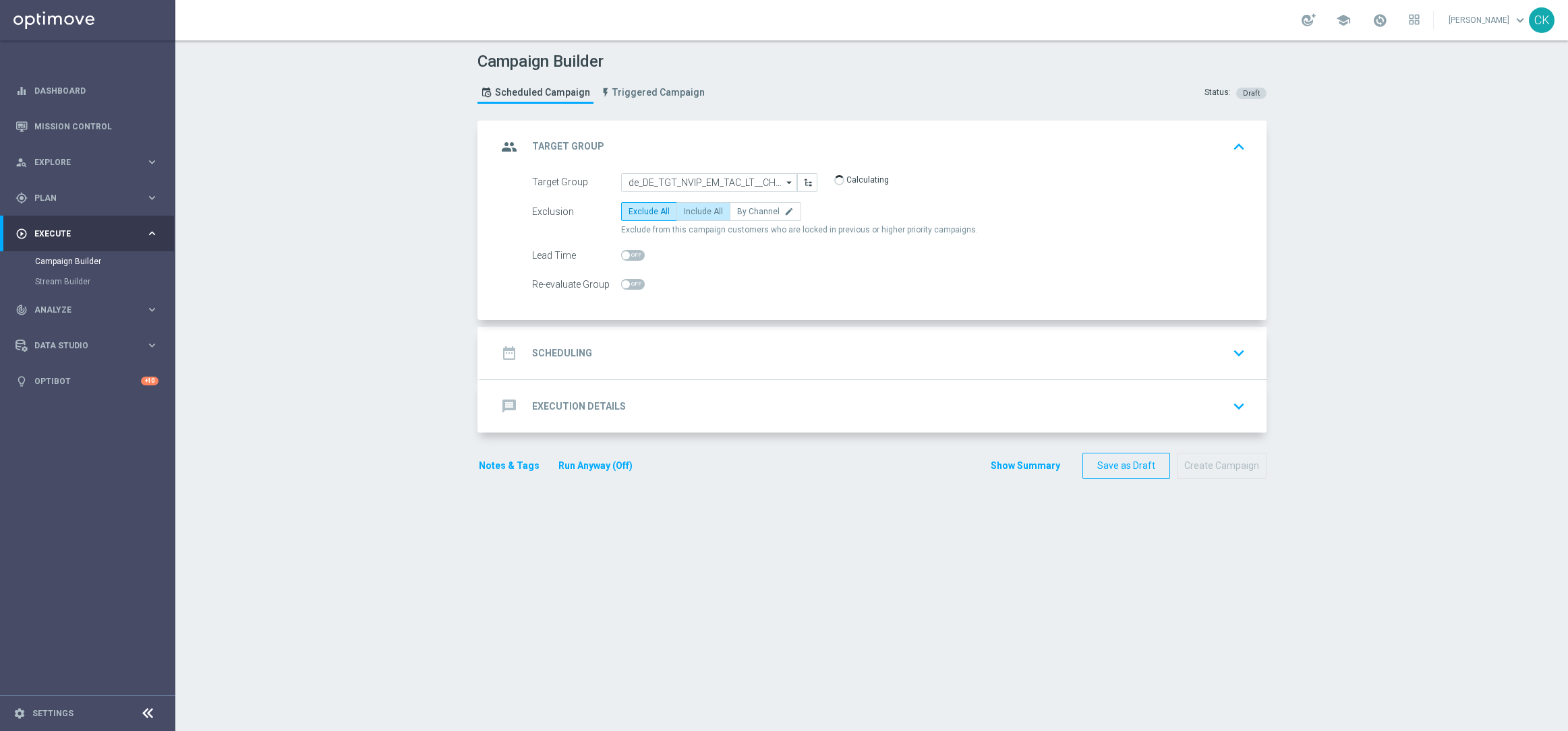
click at [699, 208] on span "Include All" at bounding box center [703, 211] width 39 height 9
click at [692, 210] on input "Include All" at bounding box center [688, 214] width 9 height 9
radio input "true"
click at [621, 252] on span at bounding box center [625, 255] width 8 height 8
click at [621, 252] on input "checkbox" at bounding box center [632, 255] width 23 height 11
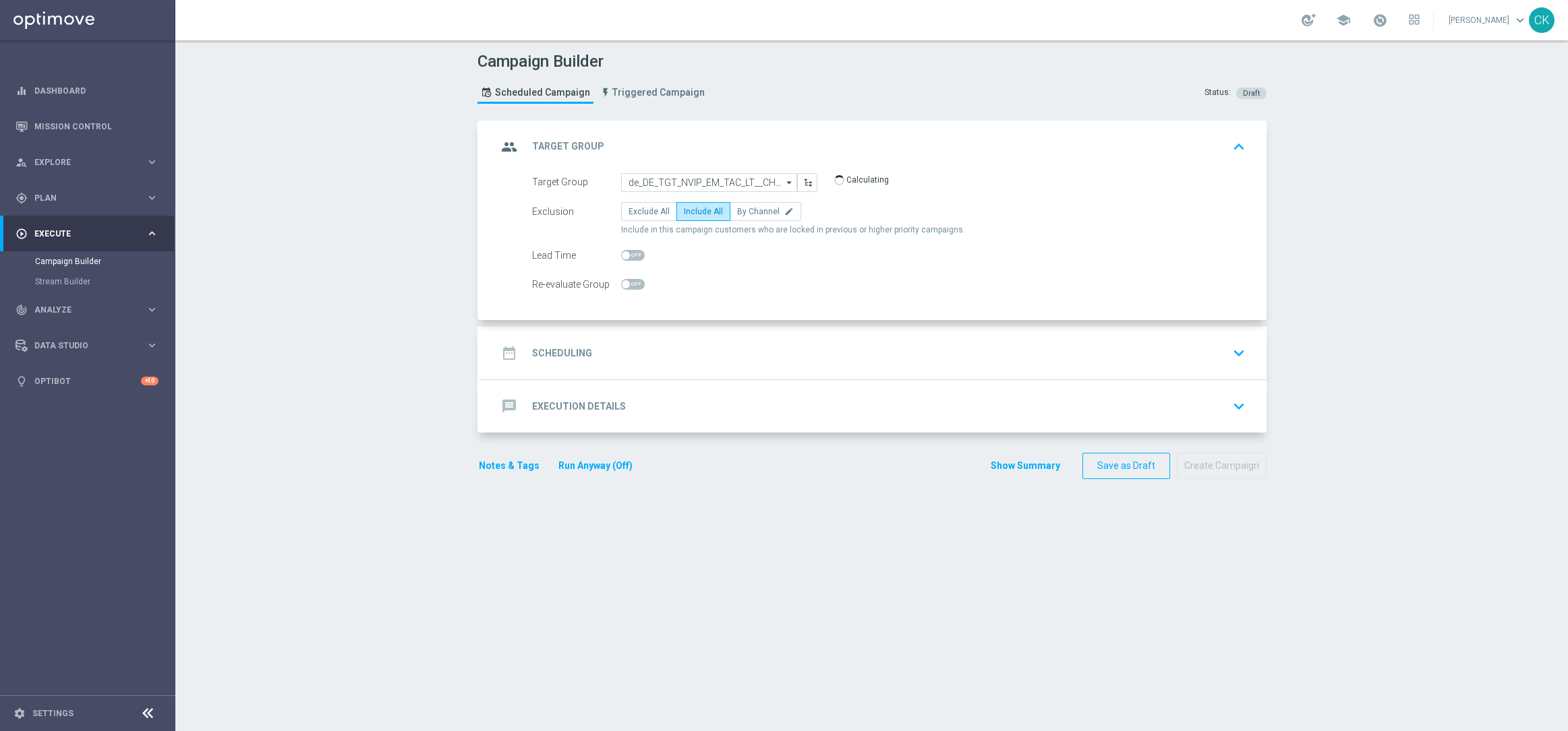
checkbox input "true"
click at [562, 352] on h2 "Scheduling" at bounding box center [562, 353] width 60 height 13
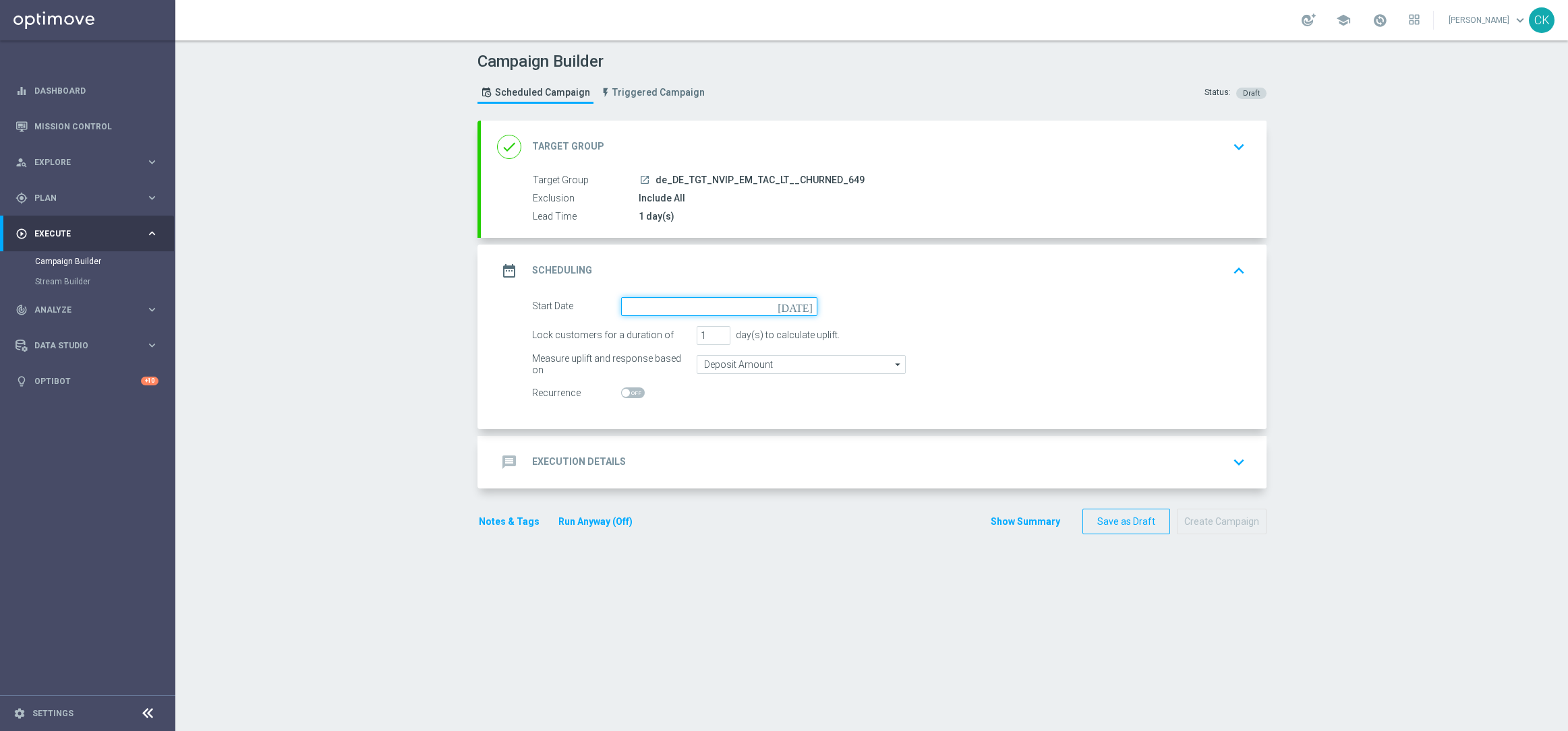
click at [703, 308] on input at bounding box center [718, 307] width 196 height 19
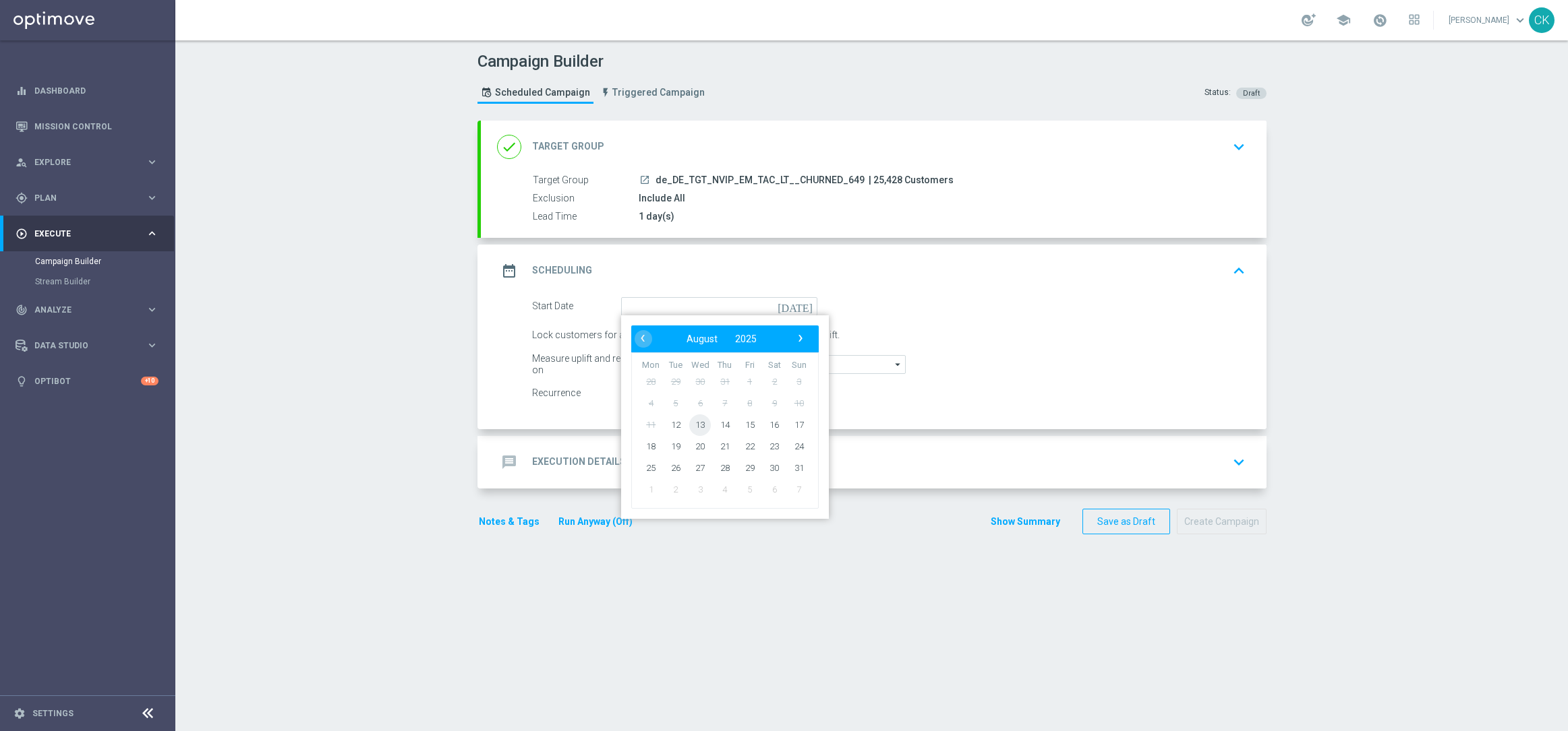
click at [695, 420] on span "13" at bounding box center [700, 425] width 22 height 22
type input "[DATE]"
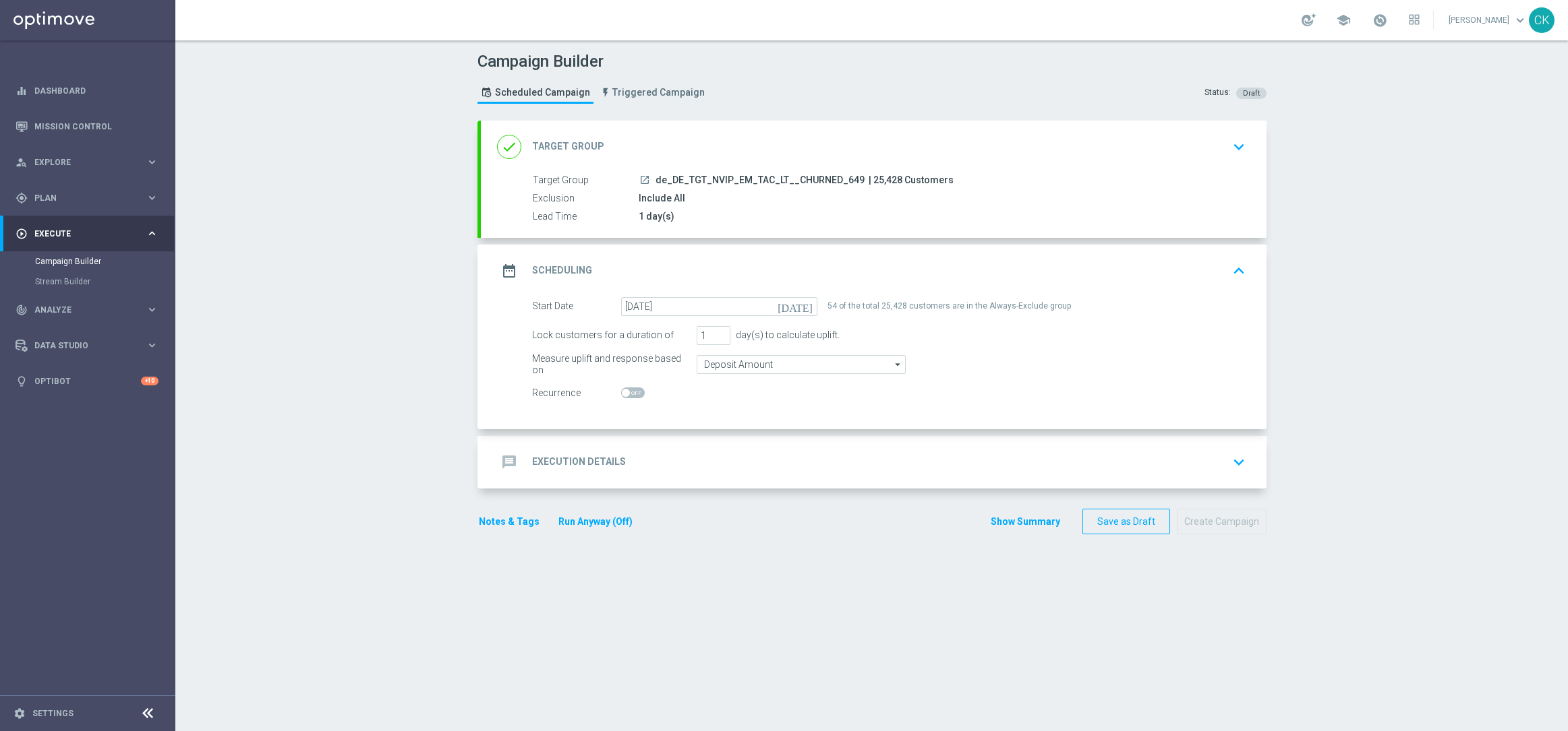
click at [560, 461] on h2 "Execution Details" at bounding box center [578, 462] width 94 height 13
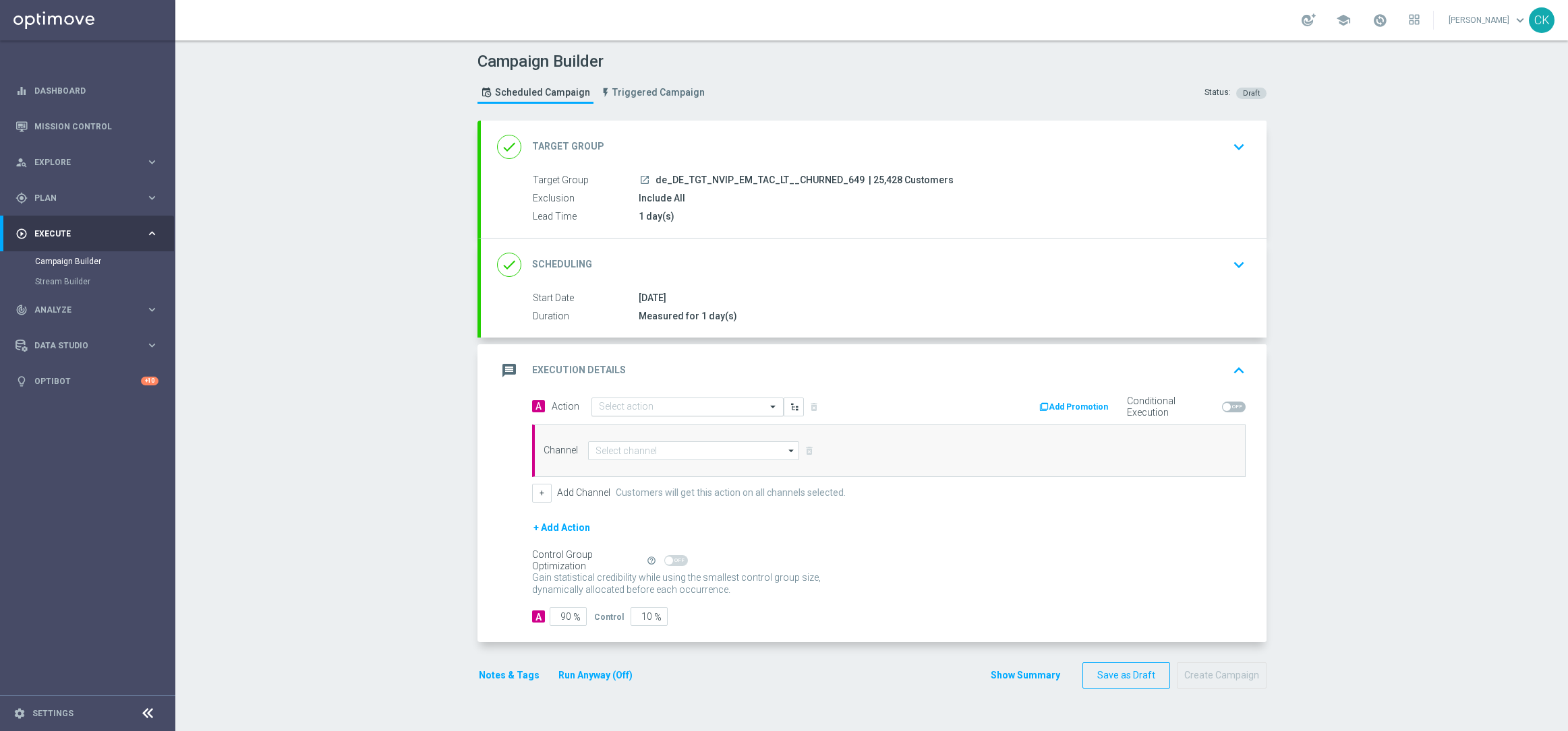
click at [633, 400] on div "Select action" at bounding box center [687, 407] width 192 height 19
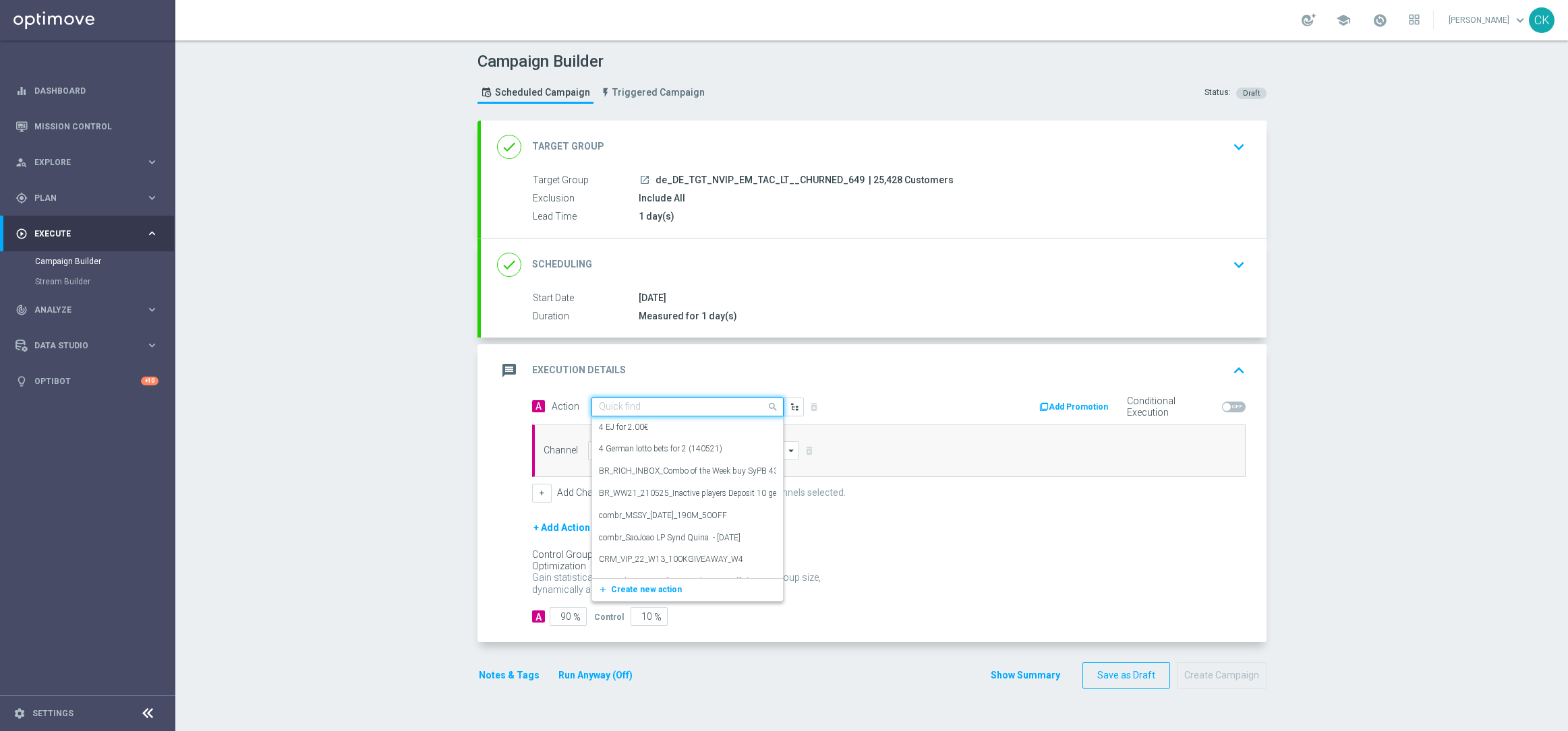
paste input "6 lines 649 + 5 free SC SummerSmash"
type input "6 lines 649 + 5 free SC SummerSmash"
click at [611, 451] on span "Create new action" at bounding box center [646, 448] width 71 height 9
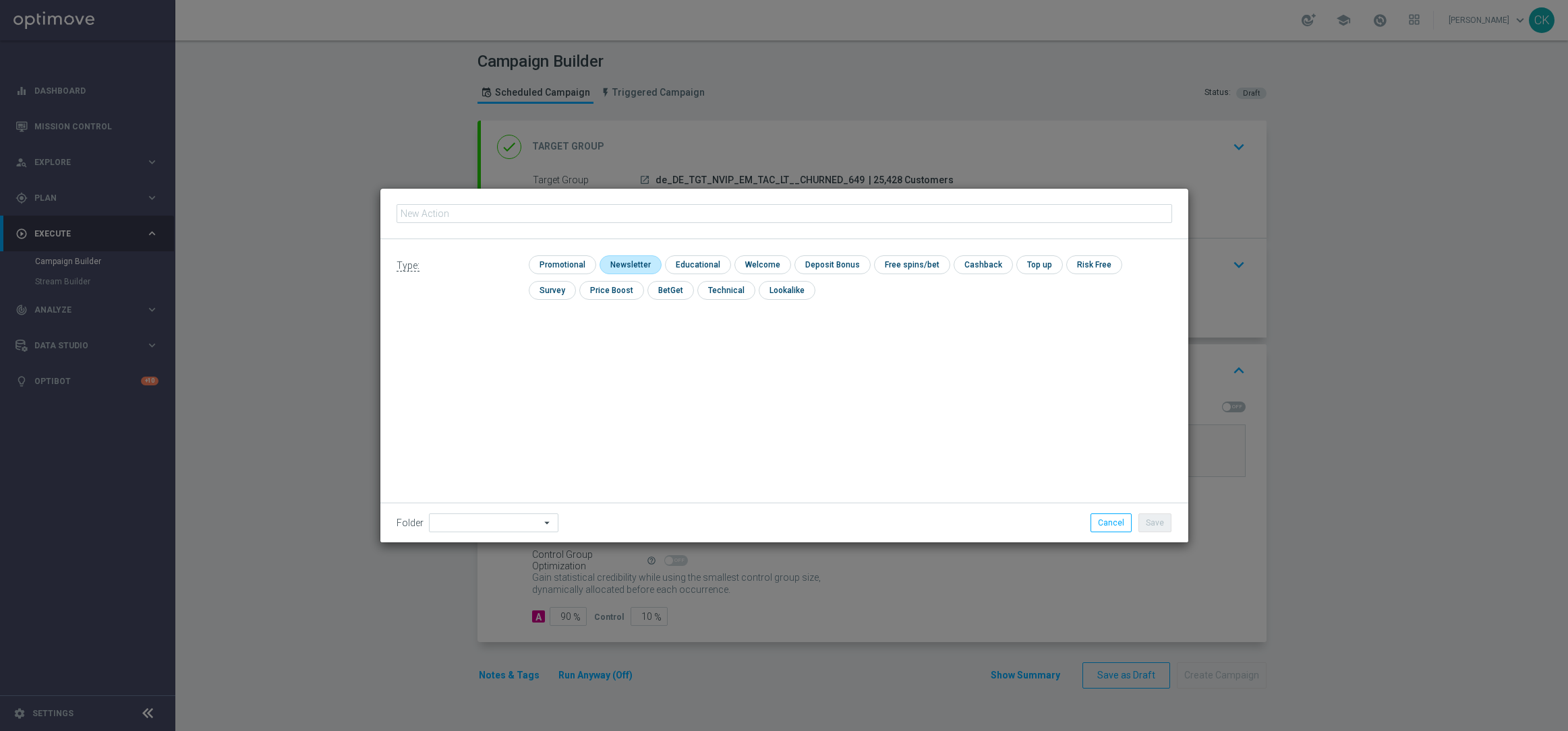
type input "6 lines 649 + 5 free SC SummerSmash"
click at [575, 263] on input "checkbox" at bounding box center [561, 264] width 64 height 18
checkbox input "true"
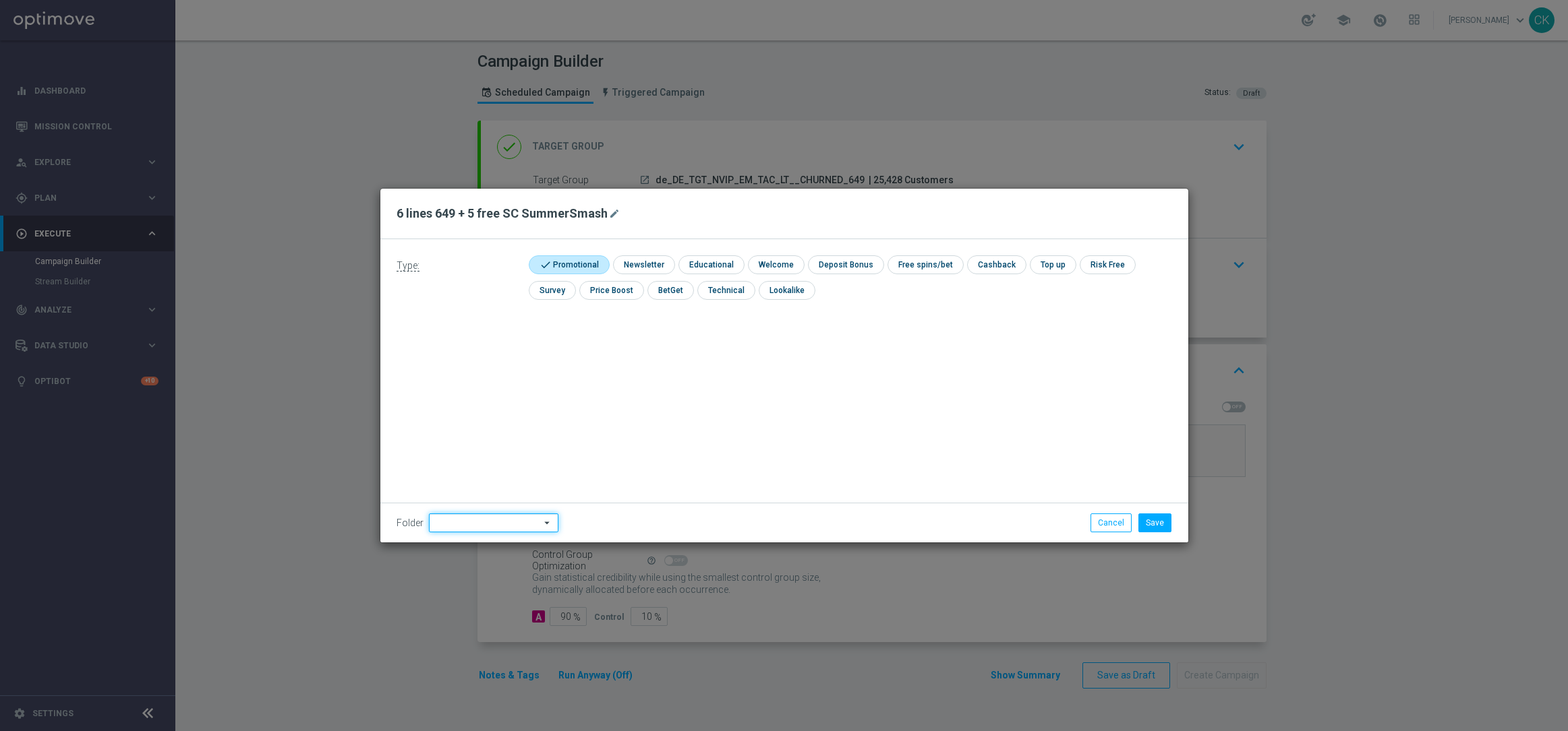
click at [478, 528] on input at bounding box center [494, 523] width 130 height 19
click at [462, 442] on div "DE" at bounding box center [493, 444] width 106 height 19
type input "DE"
click at [769, 433] on div "Type: check Promotional check Newsletter check Educational check Welcome check …" at bounding box center [784, 391] width 808 height 303
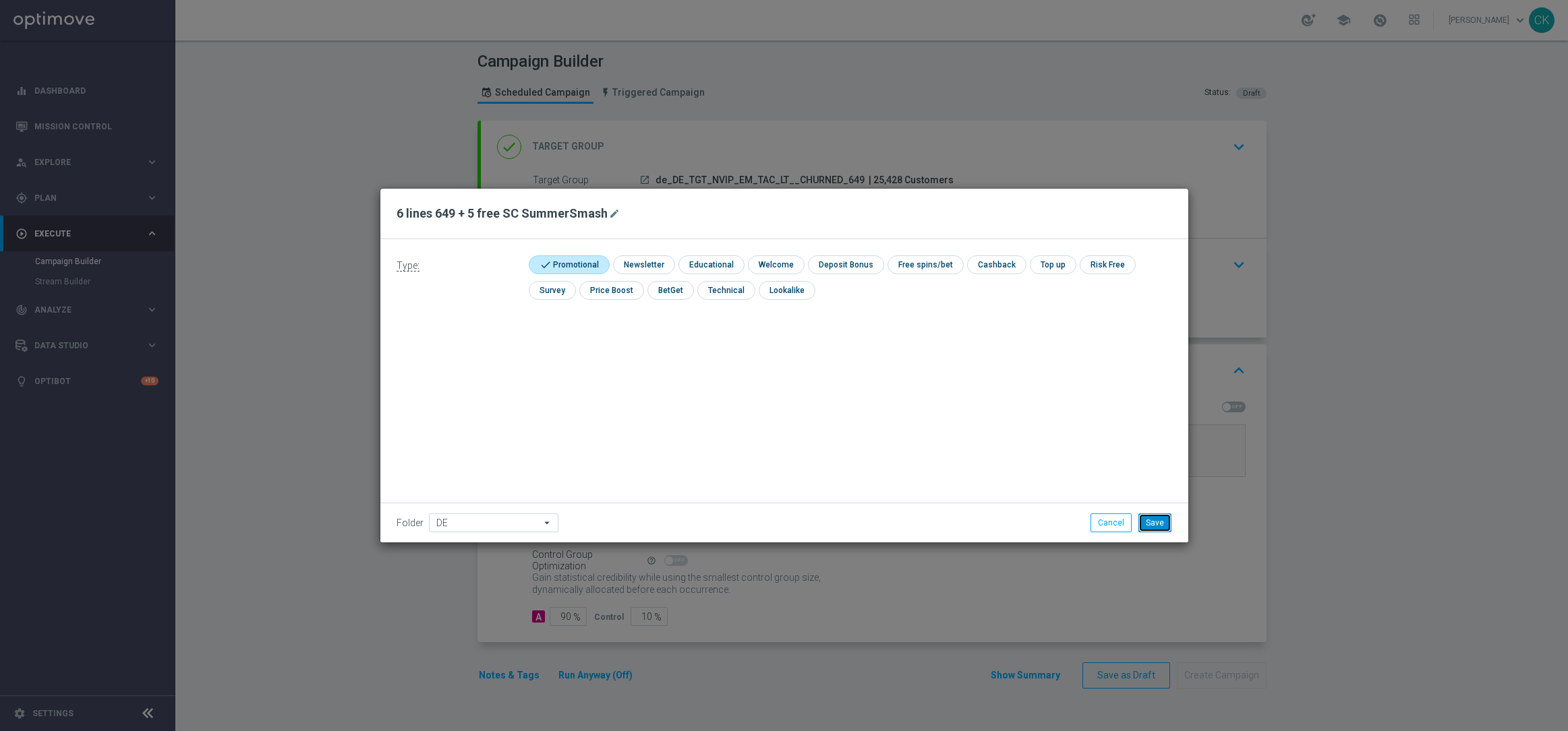
click at [1157, 520] on button "Save" at bounding box center [1154, 523] width 33 height 19
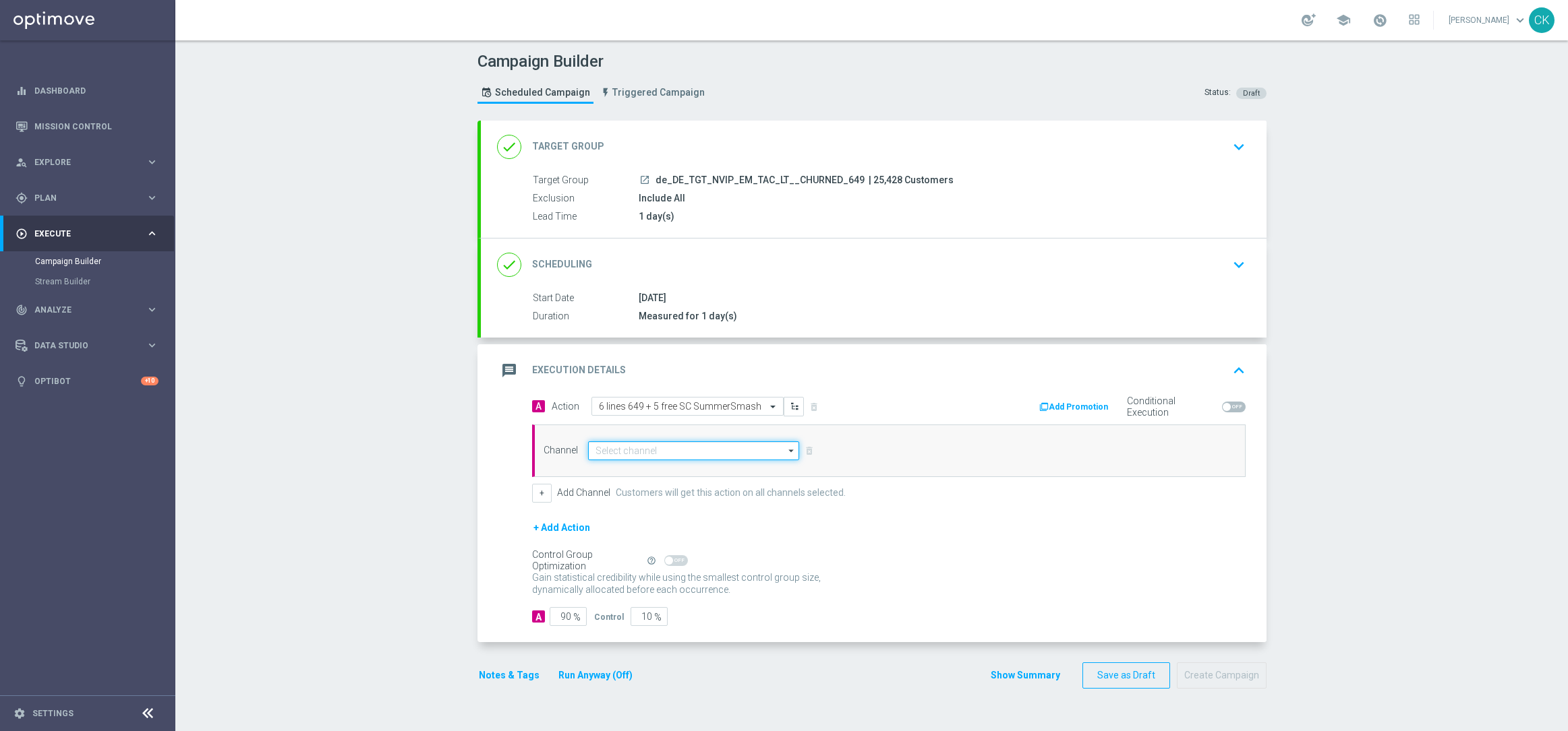
click at [654, 455] on input at bounding box center [694, 451] width 211 height 19
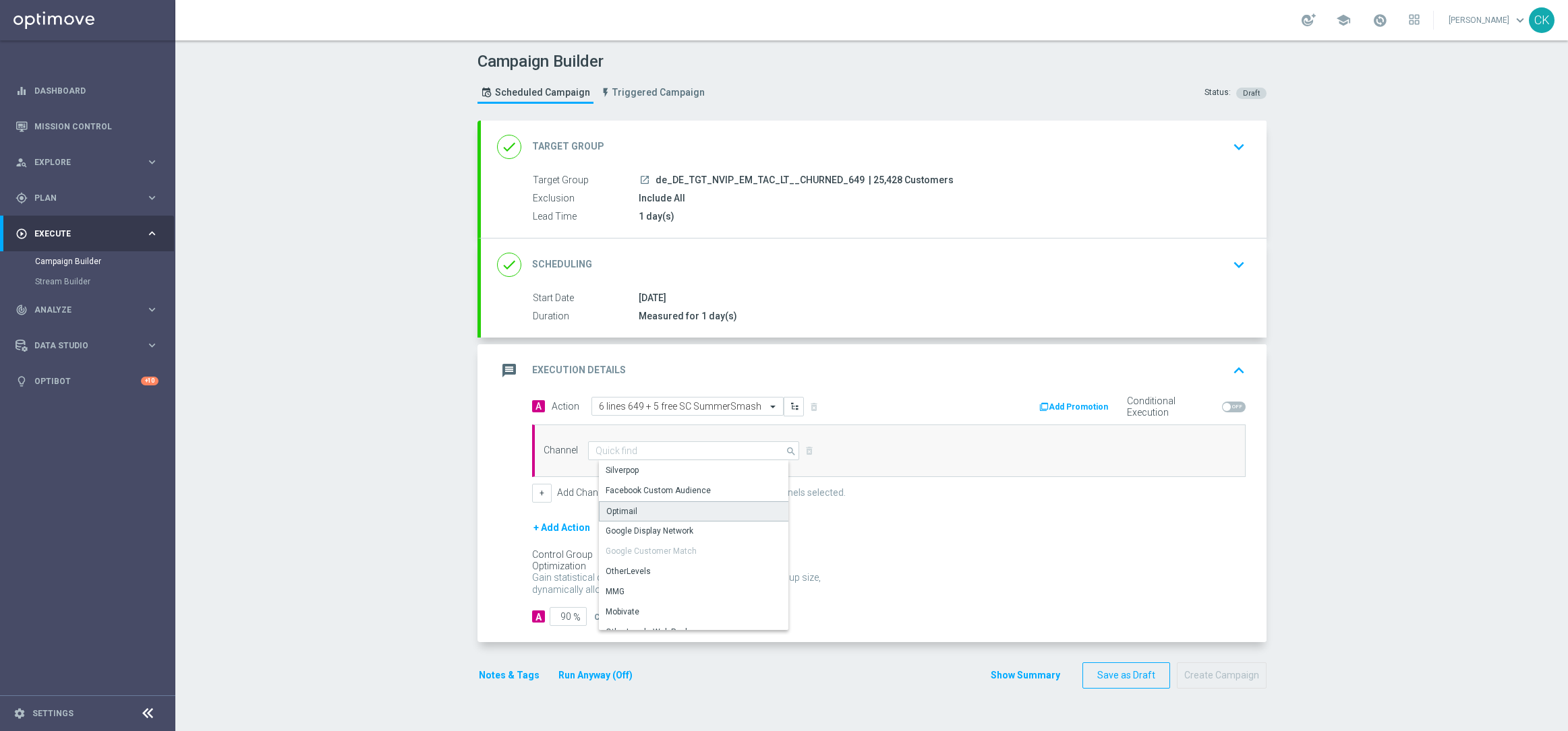
click at [642, 513] on div "Optimail" at bounding box center [699, 512] width 201 height 20
type input "Optimail"
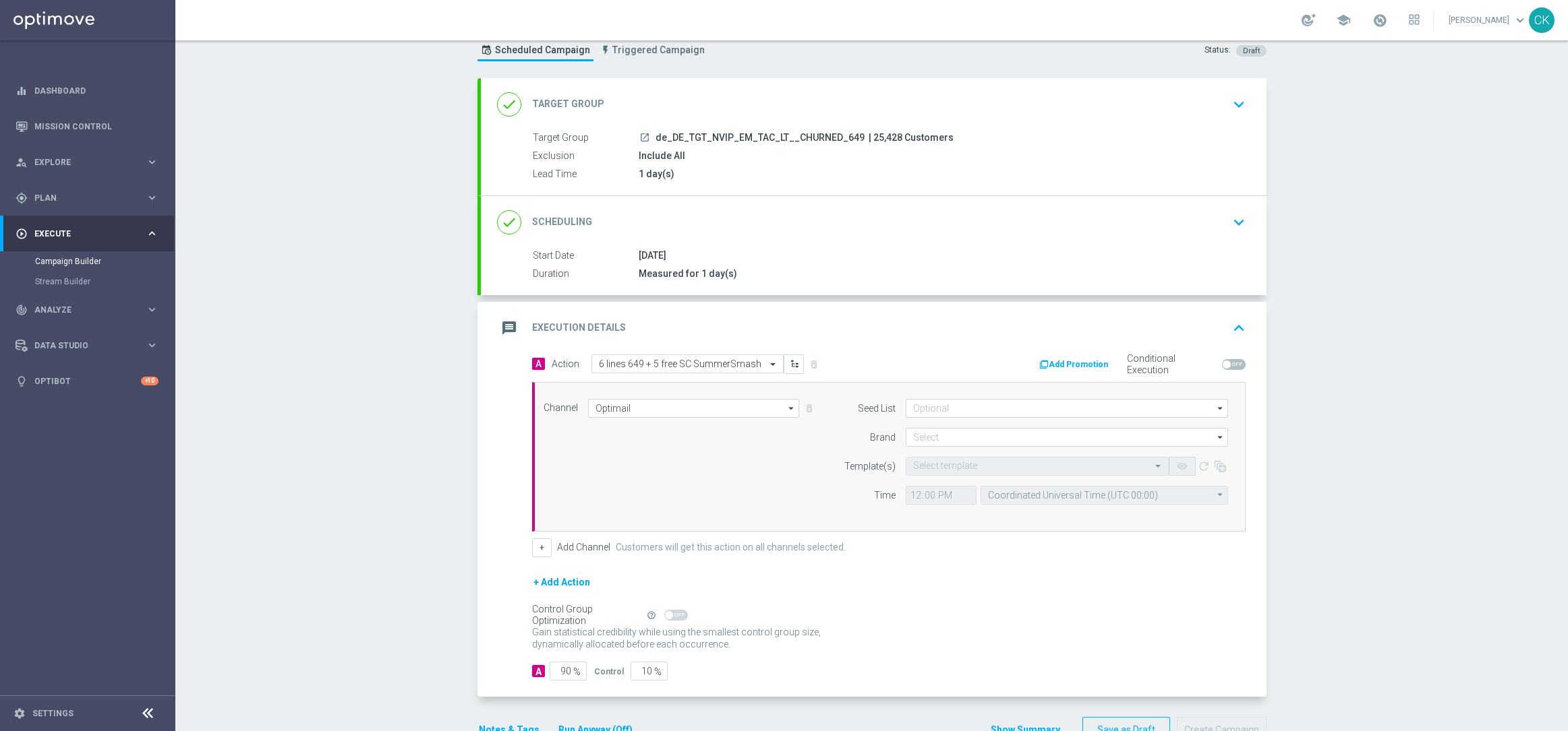
scroll to position [83, 0]
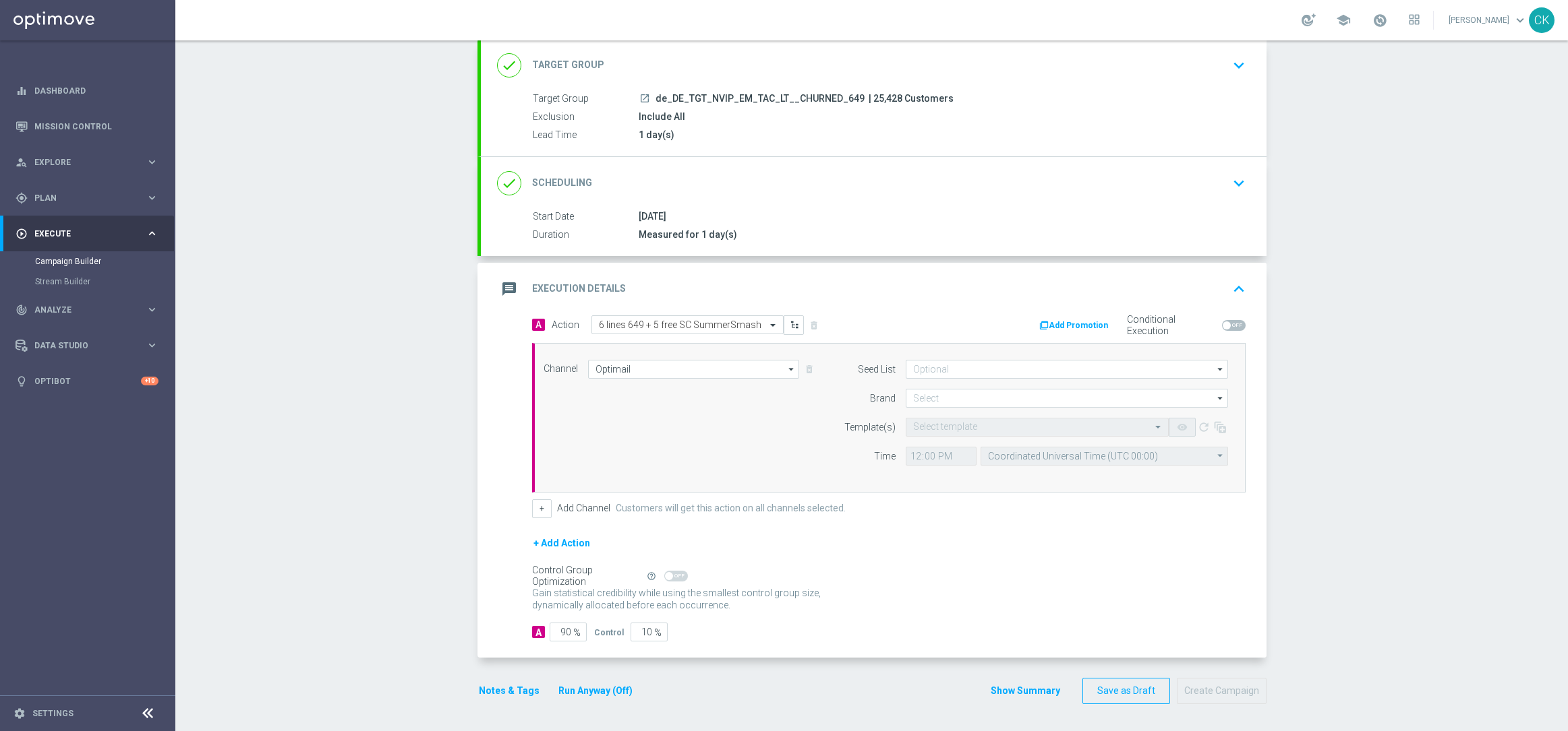
click at [990, 385] on form "Seed List arrow_drop_down Drag here to set row groups Drag here to set column l…" at bounding box center [1032, 413] width 391 height 106
click at [989, 388] on input at bounding box center [1067, 398] width 322 height 19
click at [952, 434] on div "lottoland" at bounding box center [1077, 438] width 322 height 19
type input "lottoland"
click at [939, 427] on input "text" at bounding box center [1023, 428] width 221 height 12
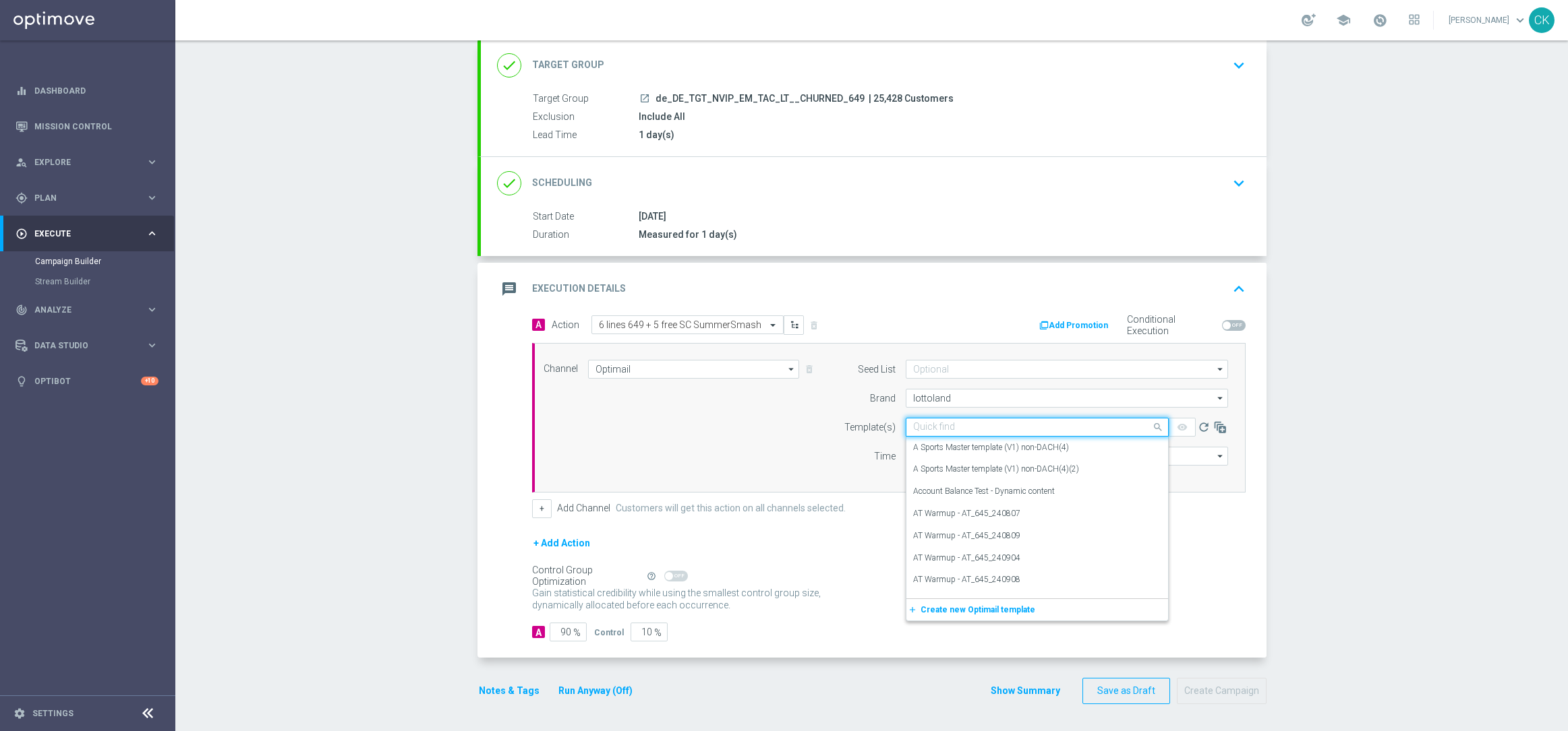
paste input "DE_REG__649_REACT_250813__NVIP_EMA_TAC_LT"
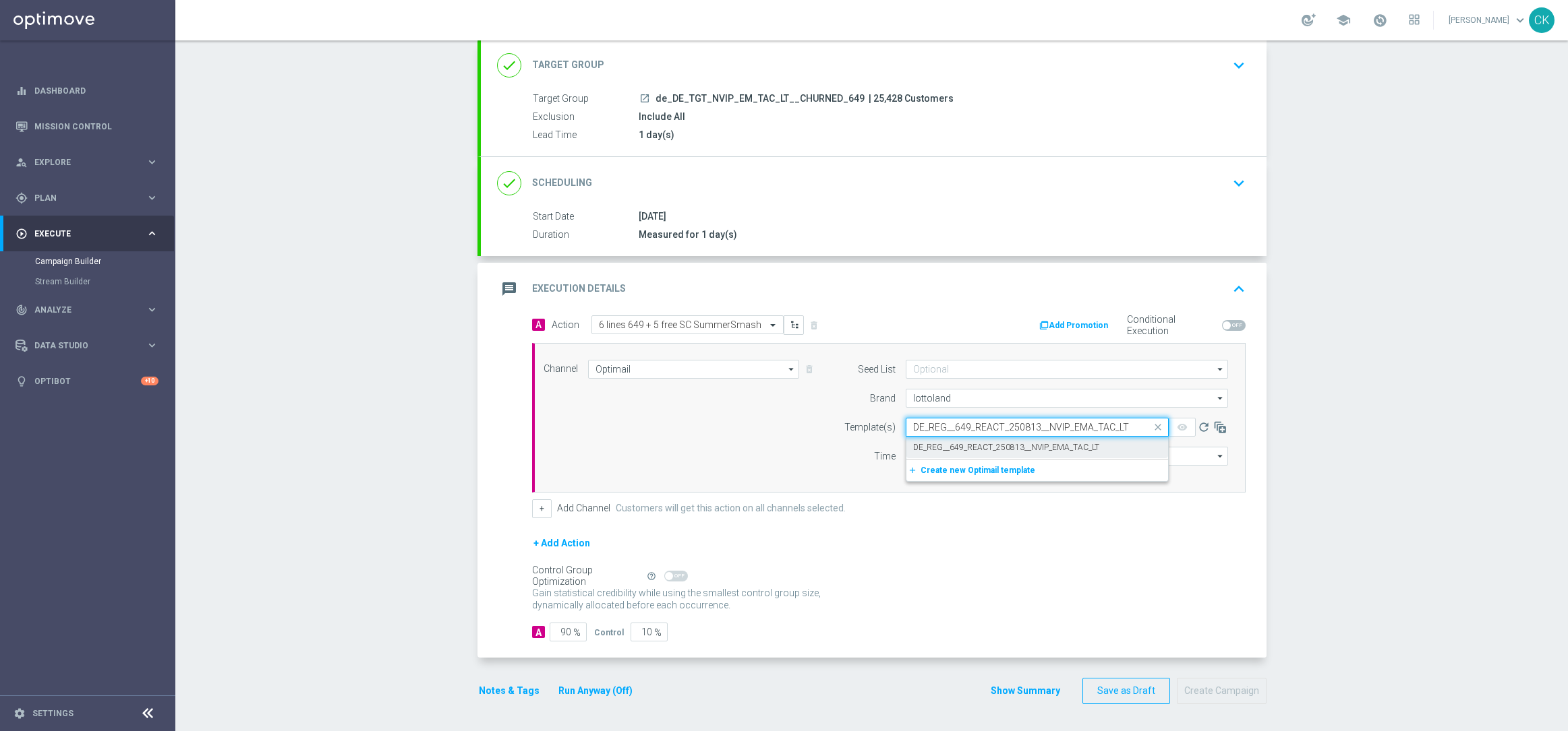
click at [925, 442] on label "DE_REG__649_REACT_250813__NVIP_EMA_TAC_LT" at bounding box center [1006, 447] width 186 height 12
type input "DE_REG__649_REACT_250813__NVIP_EMA_TAC_LT"
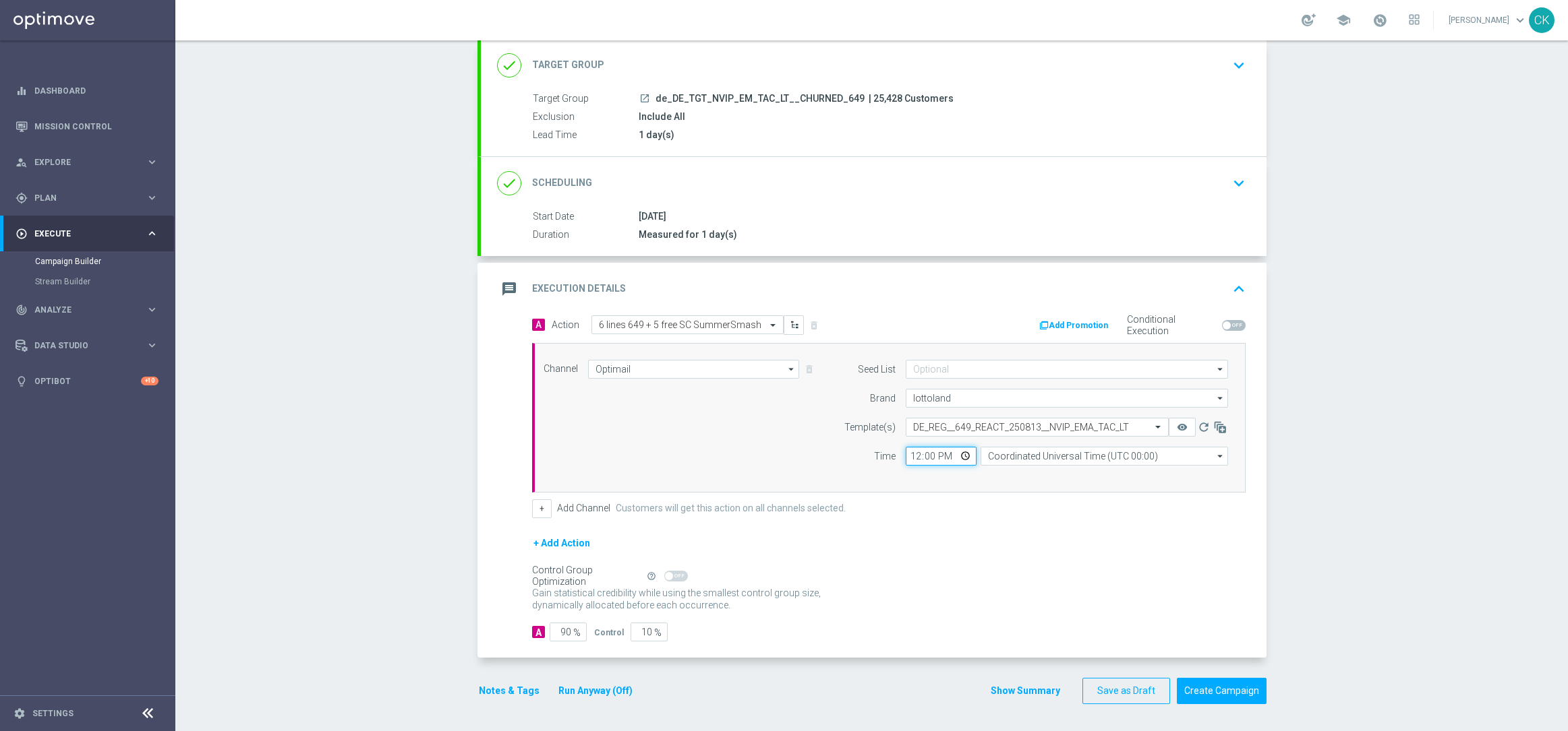
click at [906, 460] on input "12:00" at bounding box center [941, 456] width 71 height 19
type input "06:00"
click at [1112, 455] on input "Coordinated Universal Time (UTC 00:00)" at bounding box center [1103, 456] width 247 height 19
click at [1109, 472] on div "Central European Time ([GEOGRAPHIC_DATA]) (UTC +02:00)" at bounding box center [1108, 475] width 220 height 12
type input "Central European Time ([GEOGRAPHIC_DATA]) (UTC +02:00)"
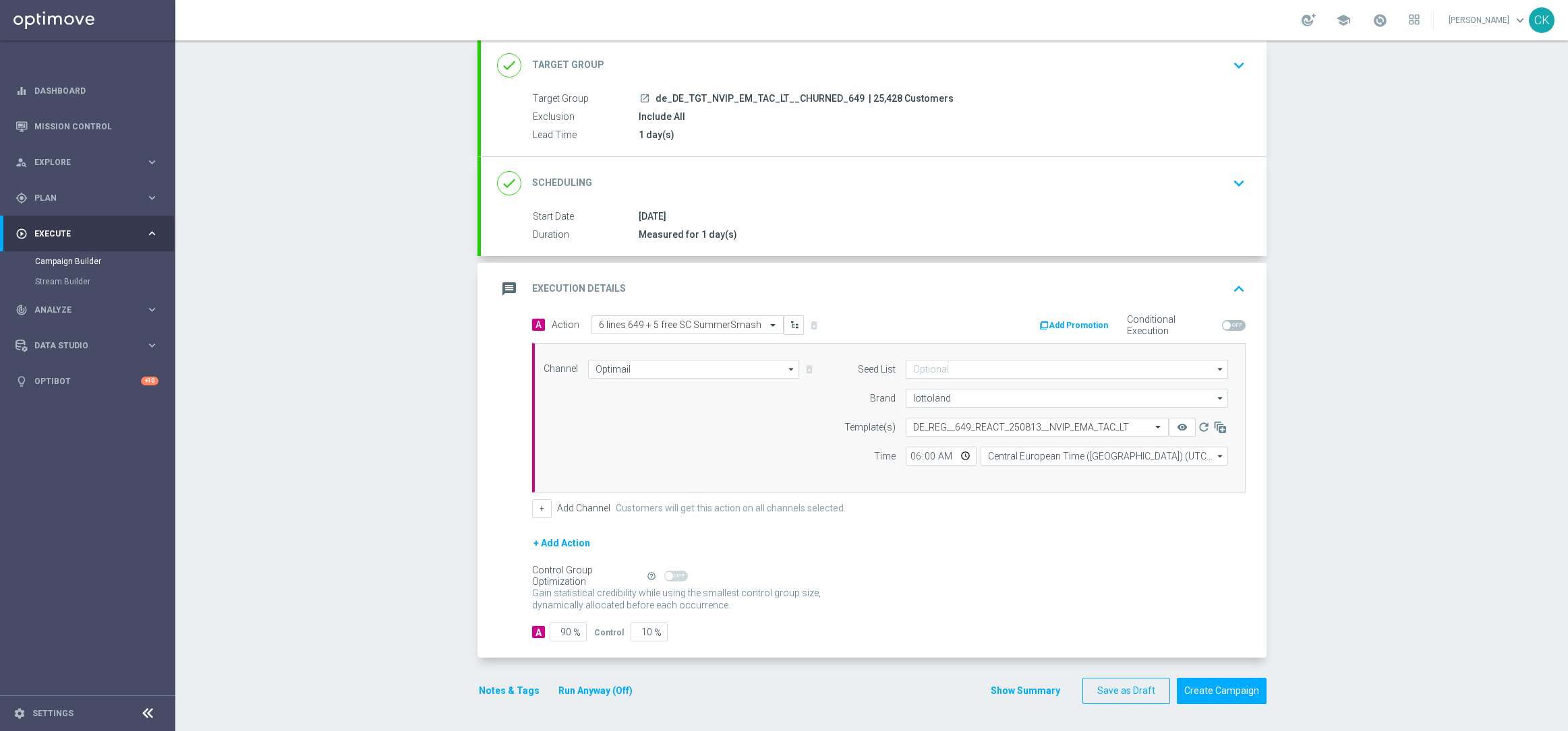
drag, startPoint x: 567, startPoint y: 630, endPoint x: 567, endPoint y: 649, distance: 19.0
click at [573, 637] on span "%" at bounding box center [577, 633] width 7 height 12
click at [564, 633] on input "90" at bounding box center [567, 632] width 37 height 19
type input "9"
type input "91"
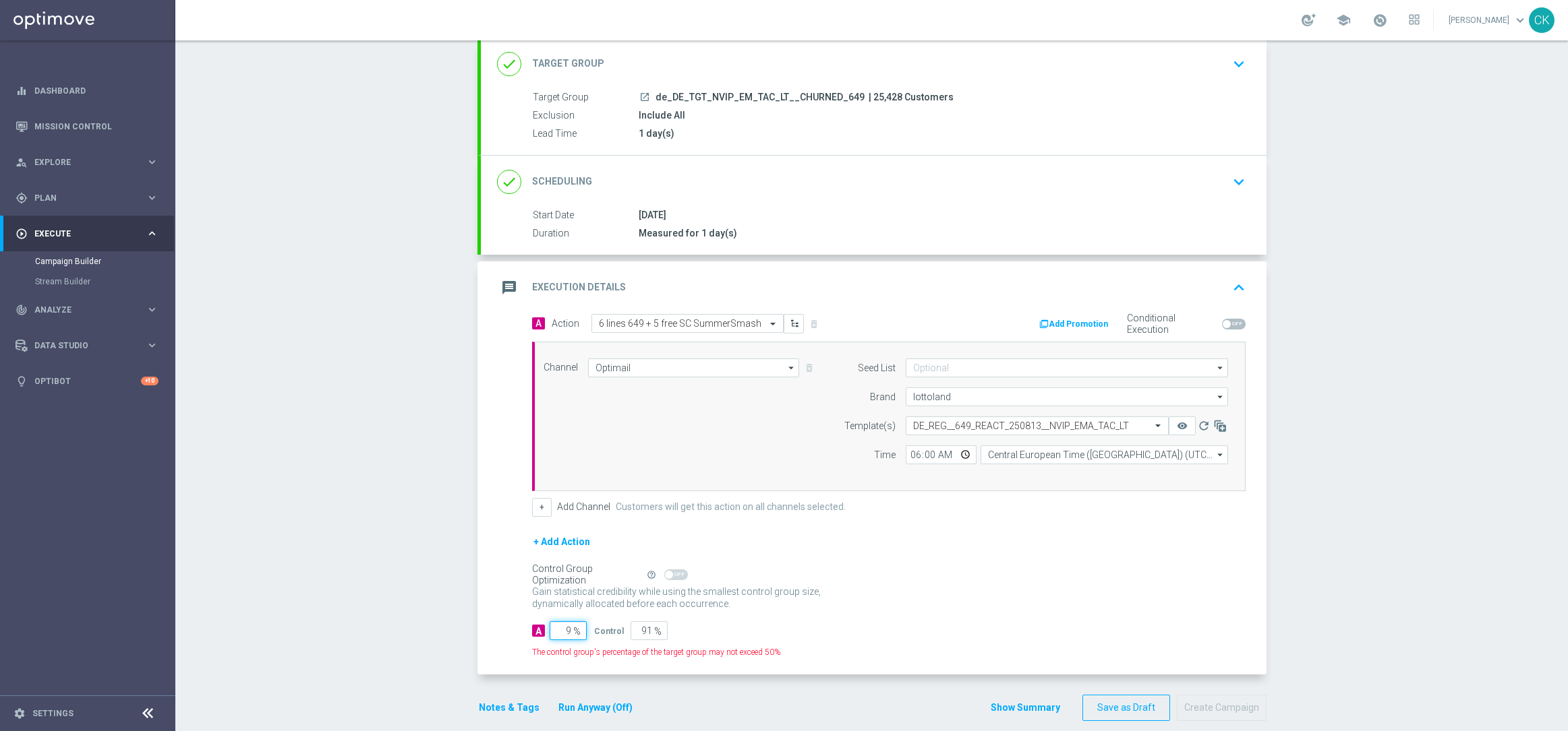
type input "98"
type input "2"
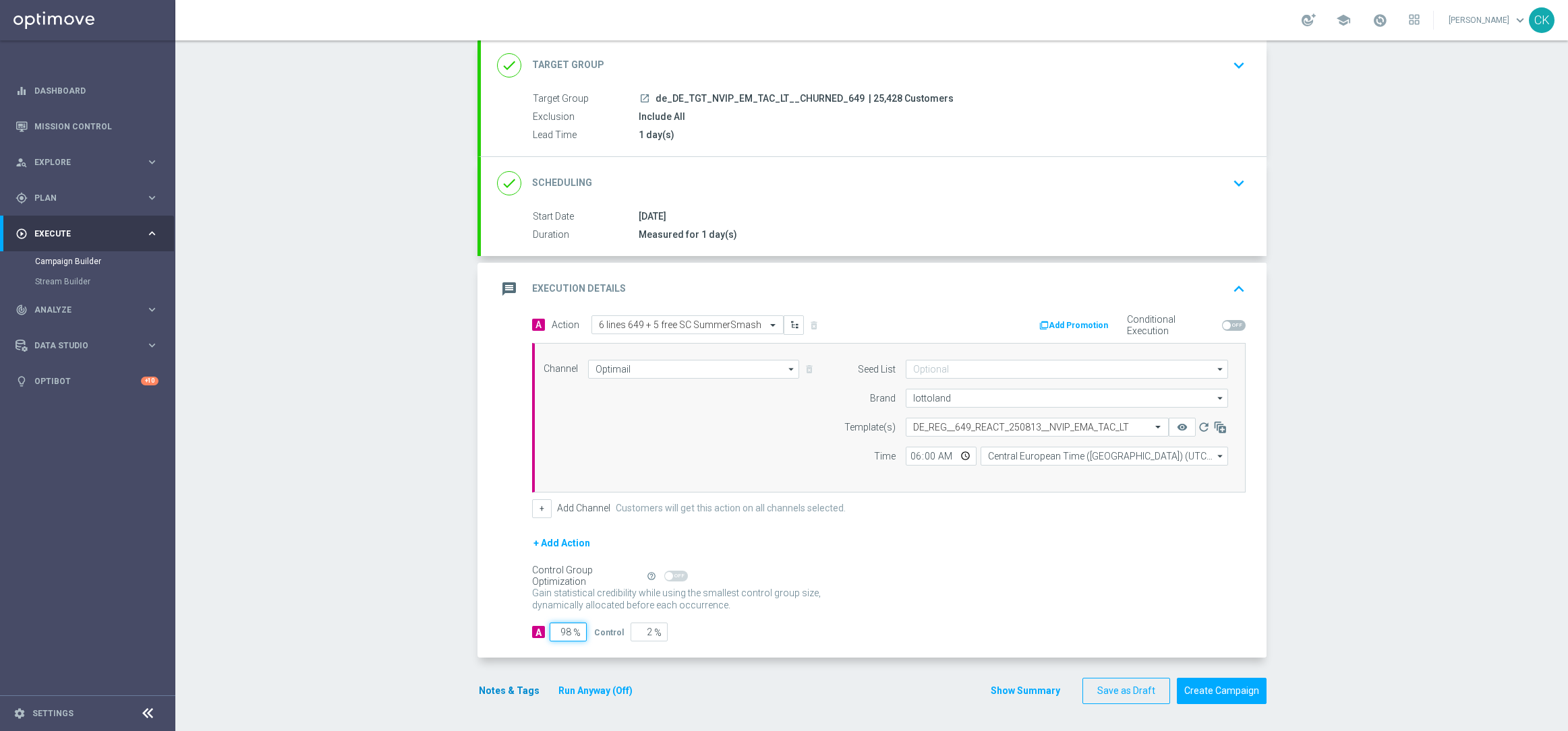
type input "98"
click at [482, 684] on button "Notes & Tags" at bounding box center [509, 691] width 63 height 17
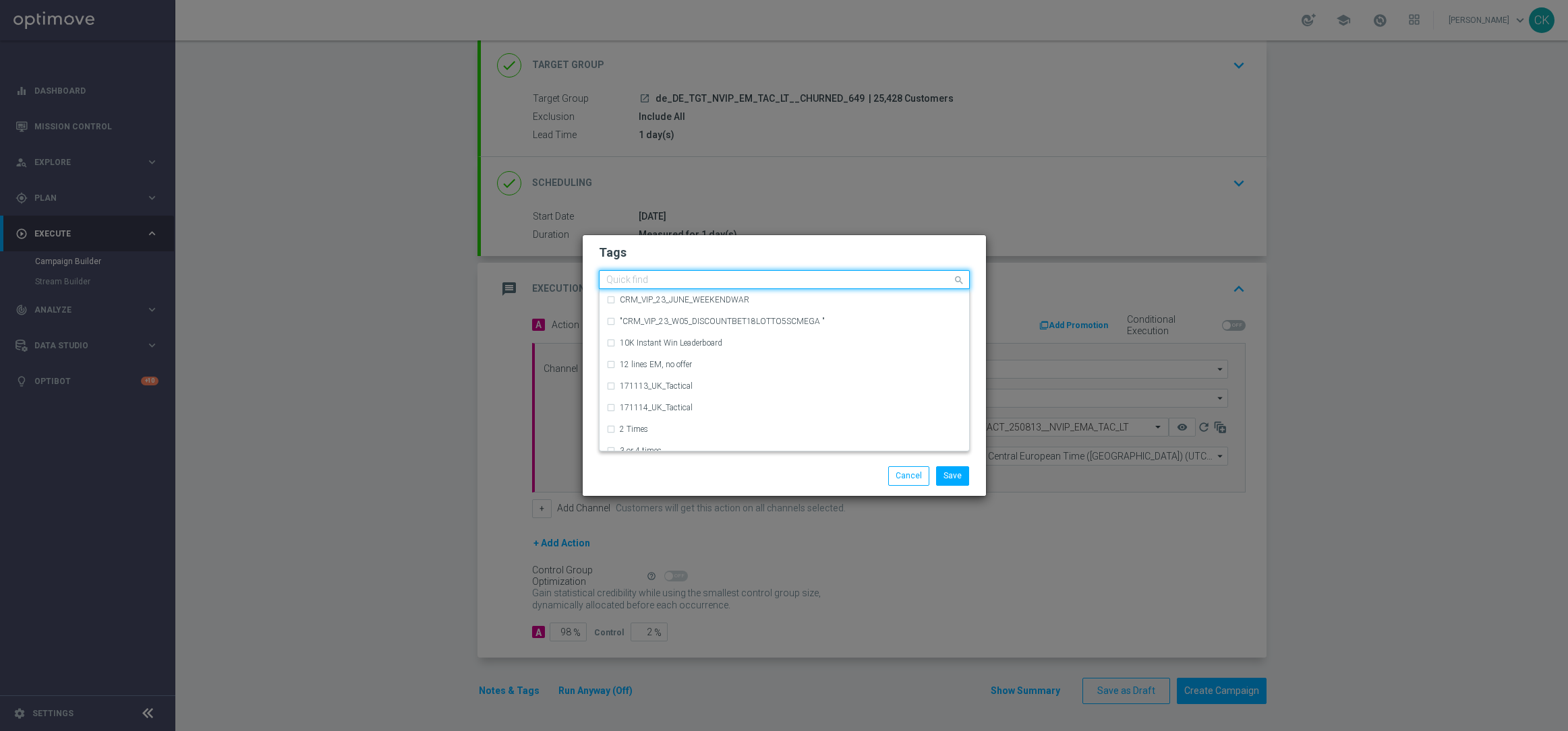
click at [667, 281] on input "text" at bounding box center [779, 281] width 346 height 12
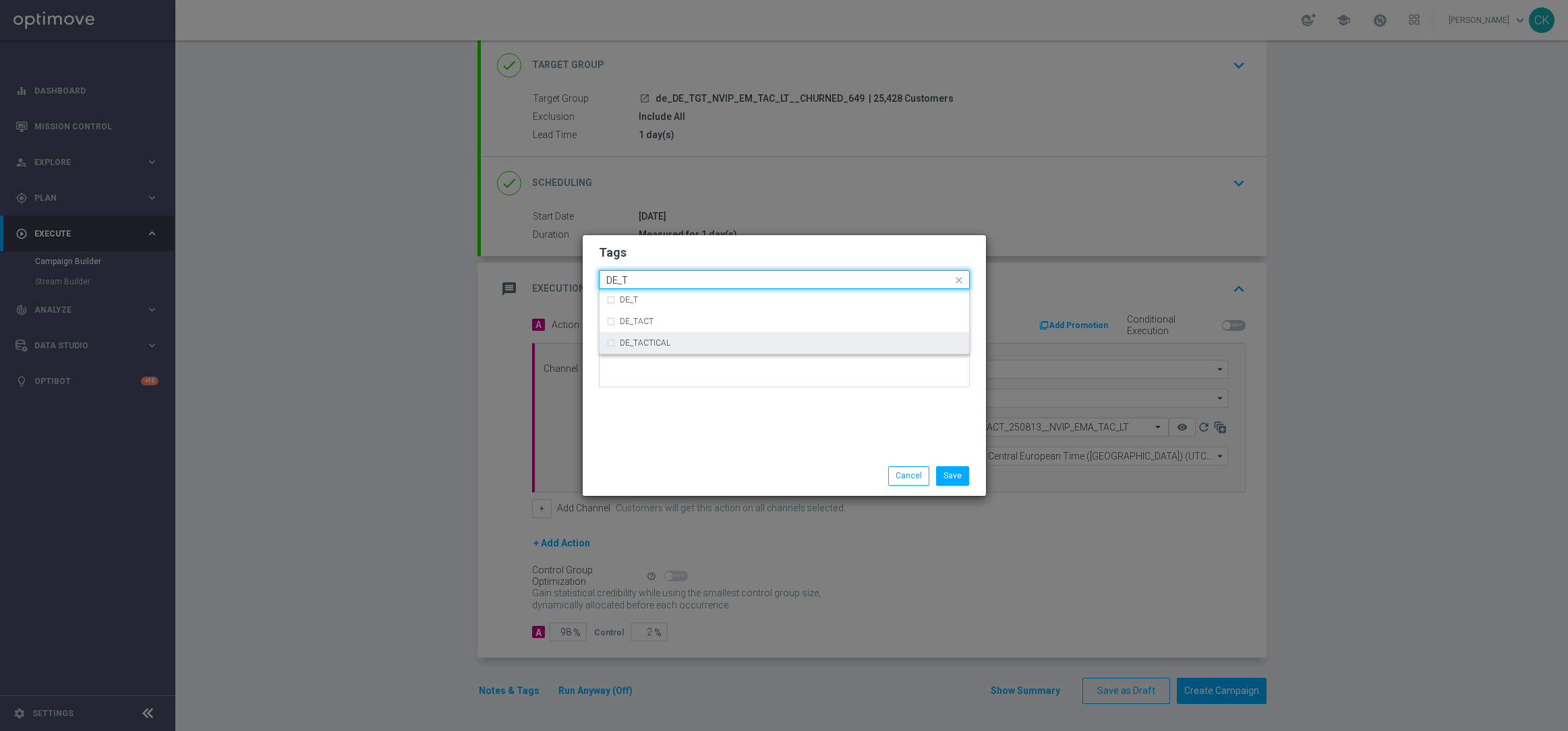
click at [664, 345] on label "DE_TACTICAL" at bounding box center [645, 343] width 50 height 8
type input "DE_T"
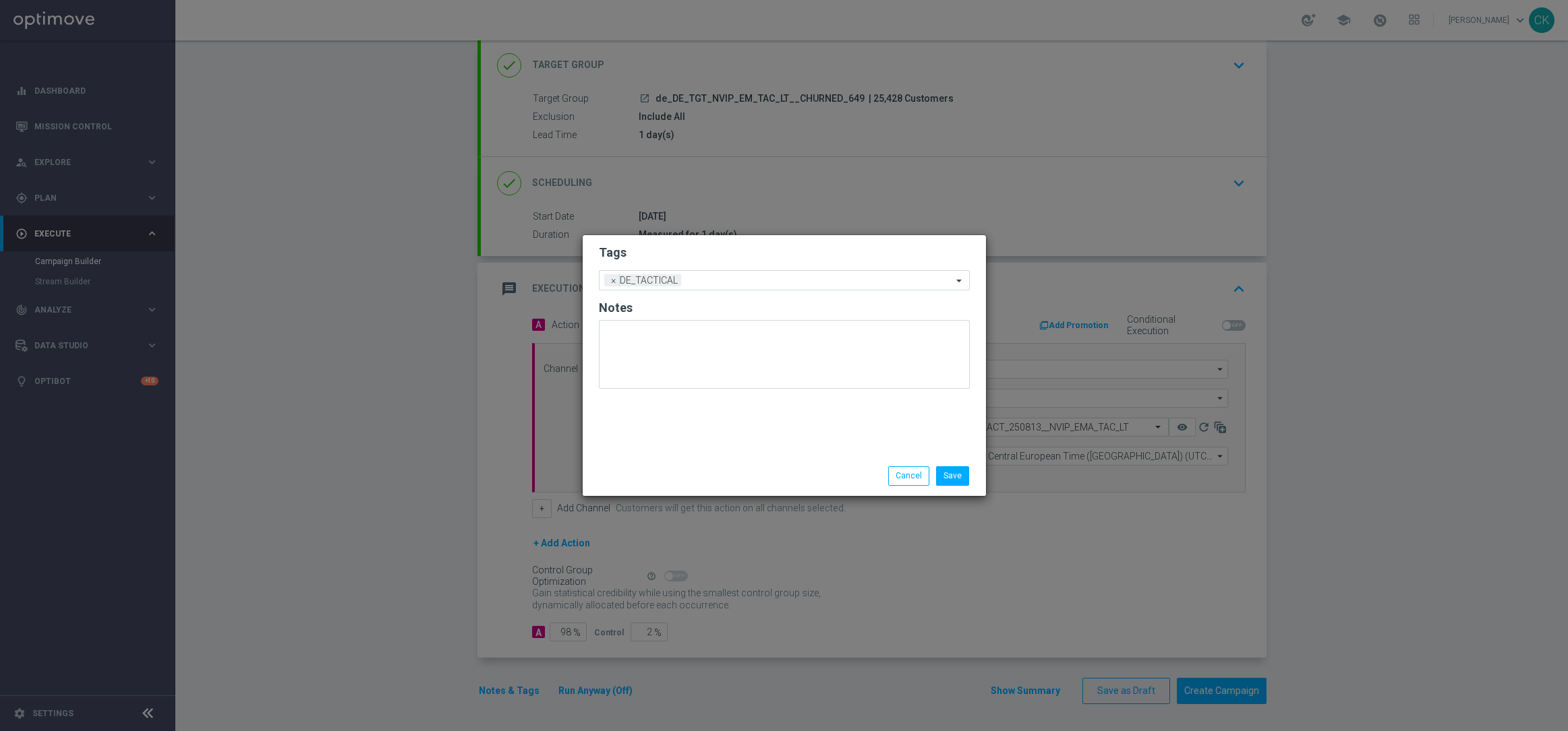
click at [664, 480] on div "Save Cancel" at bounding box center [784, 476] width 391 height 19
click at [955, 475] on button "Save" at bounding box center [952, 476] width 33 height 19
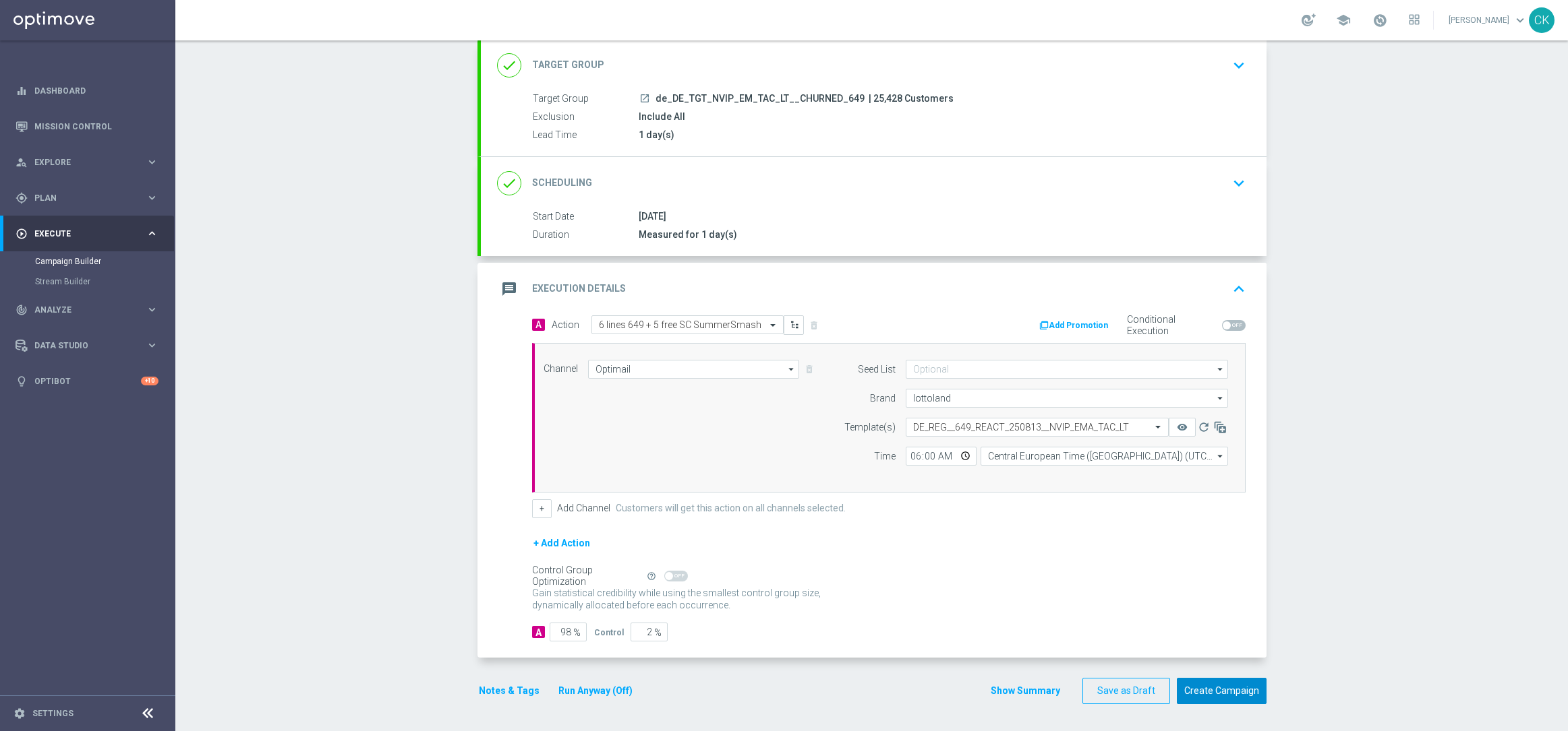
click at [1211, 699] on button "Create Campaign" at bounding box center [1221, 691] width 90 height 26
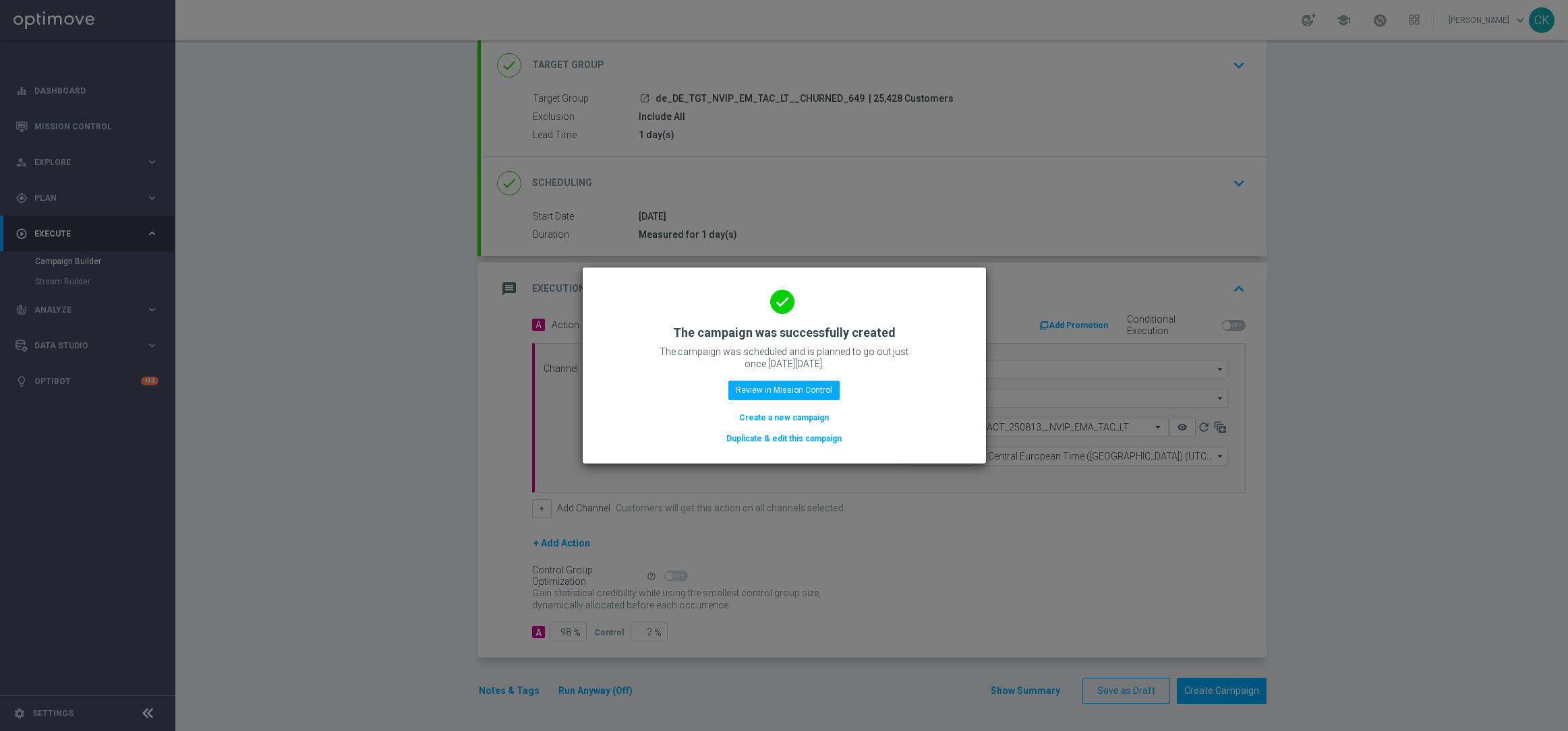
click at [766, 416] on button "Create a new campaign" at bounding box center [783, 418] width 93 height 15
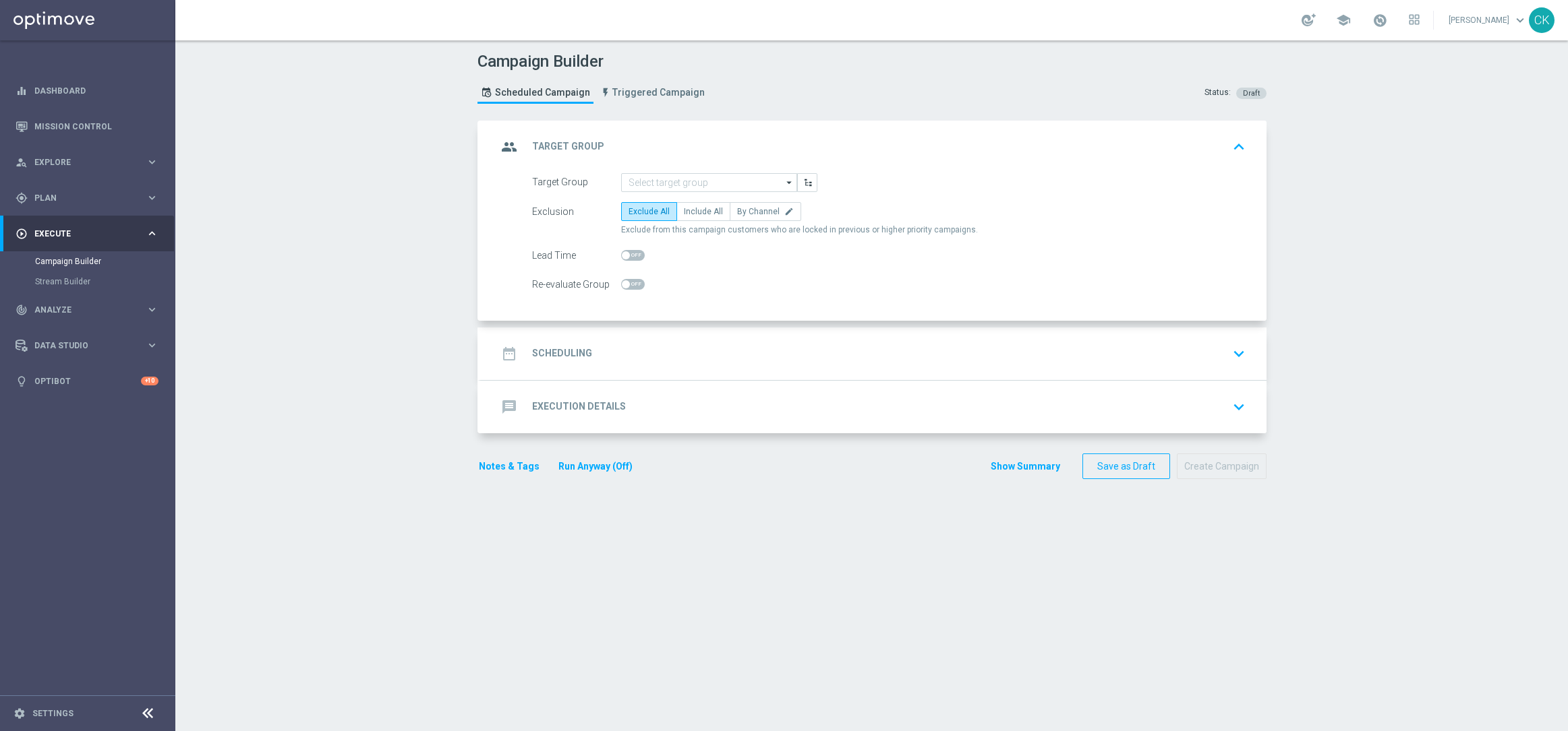
scroll to position [0, 0]
click at [659, 181] on input at bounding box center [708, 183] width 176 height 19
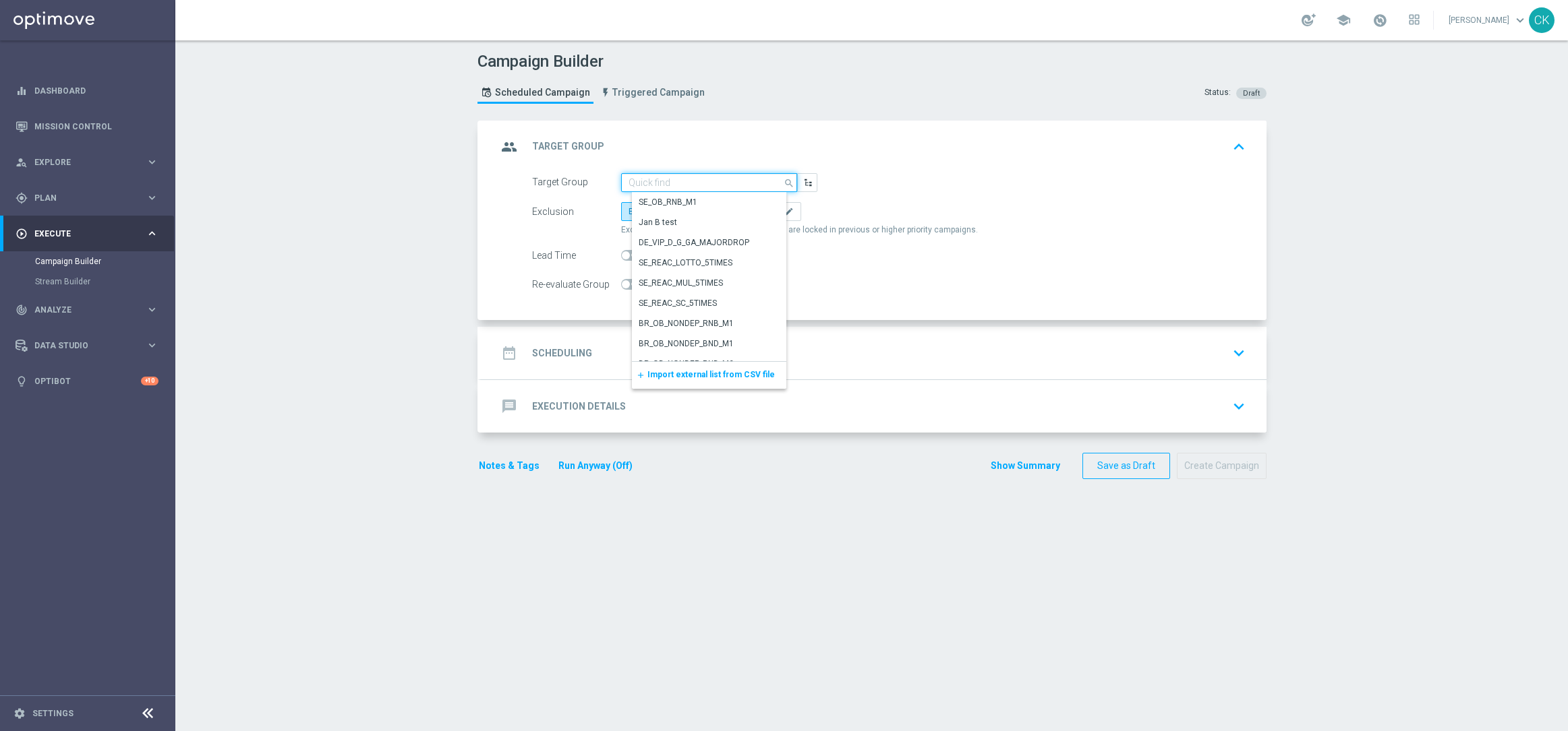
paste input "de_TGT_NVIP_EM_TAC_LT__ACTIVE_649"
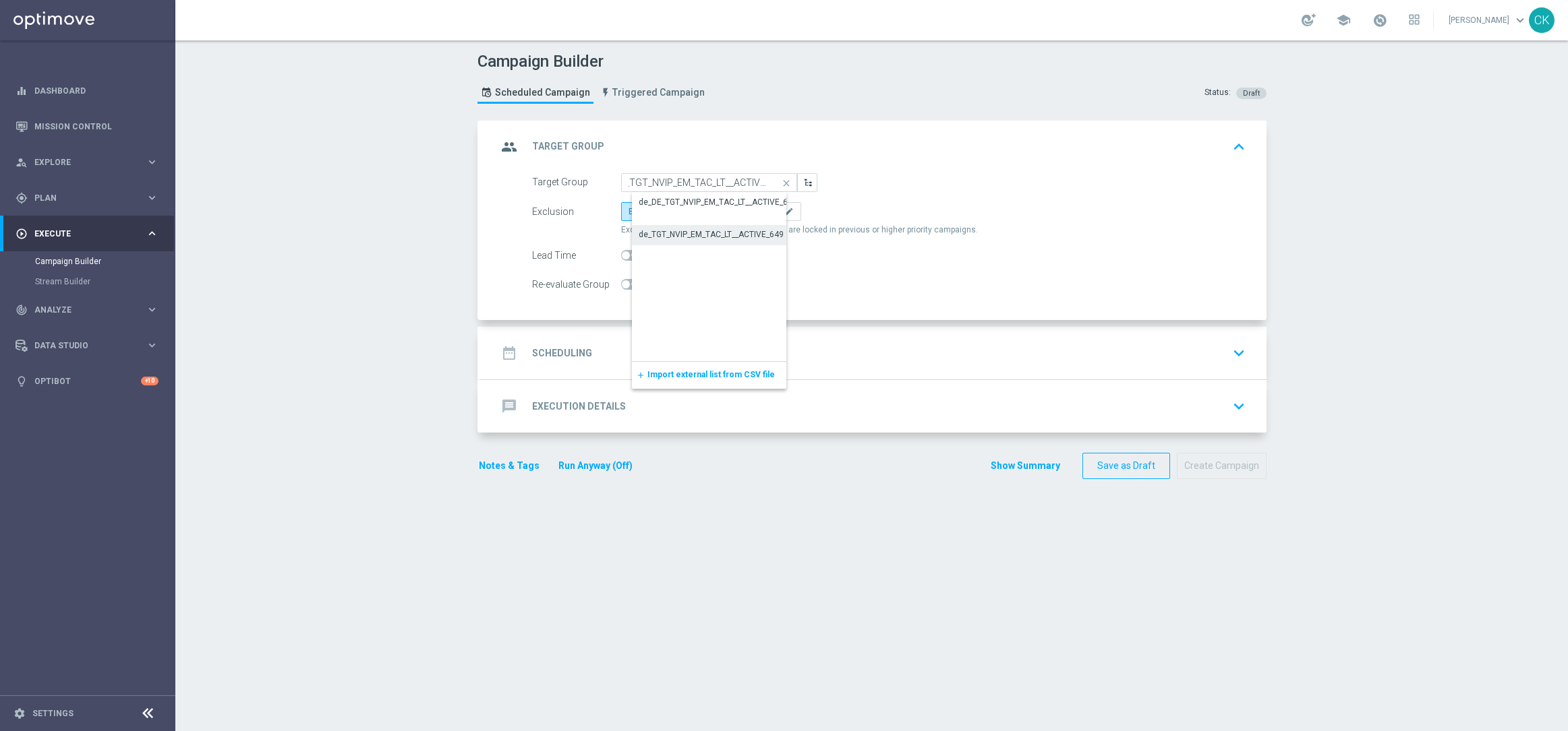
click at [668, 231] on div "de_TGT_NVIP_EM_TAC_LT__ACTIVE_649" at bounding box center [711, 234] width 145 height 12
type input "de_TGT_NVIP_EM_TAC_LT__ACTIVE_649"
click at [692, 207] on span "Include All" at bounding box center [703, 211] width 39 height 9
click at [692, 210] on input "Include All" at bounding box center [688, 214] width 9 height 9
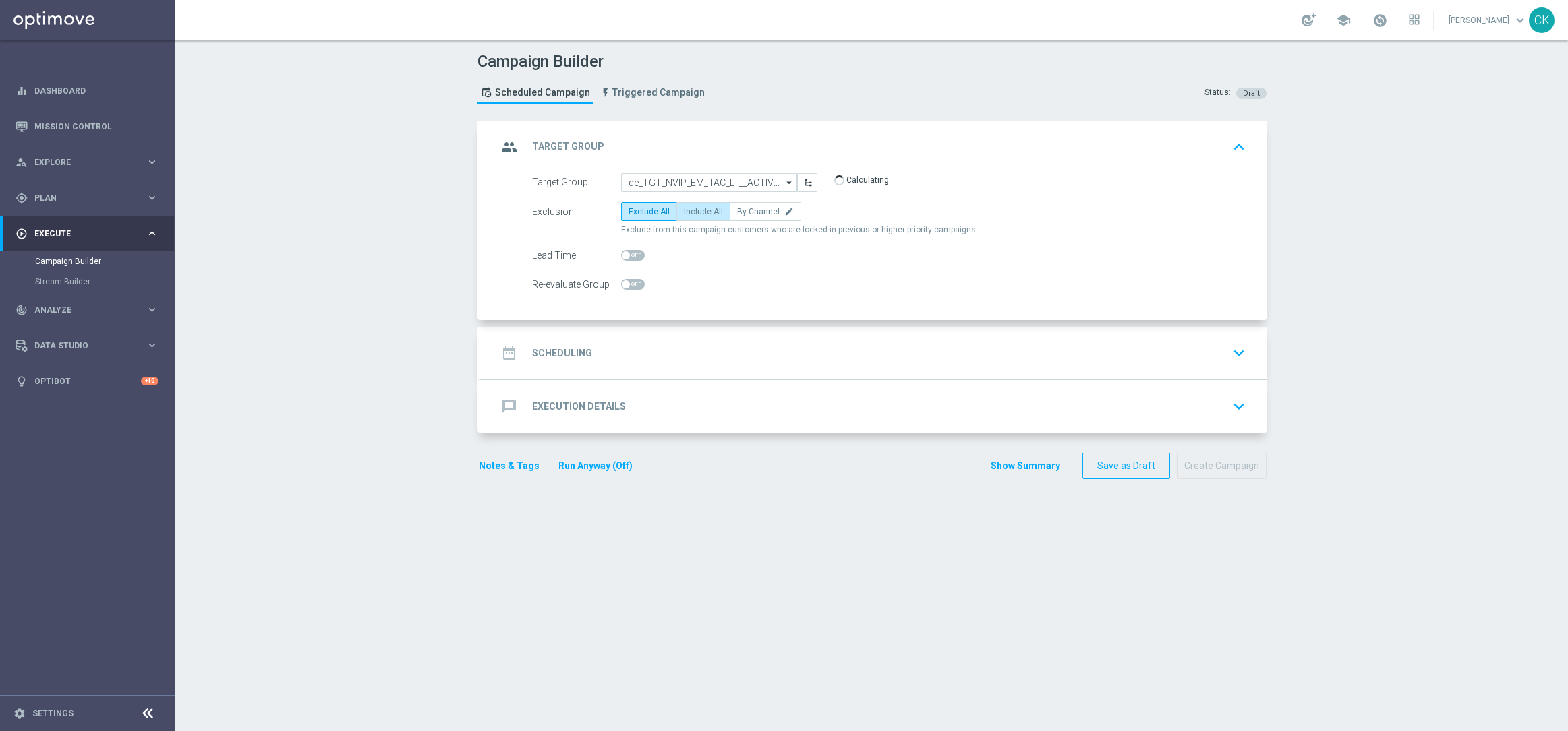
radio input "true"
click at [621, 250] on span at bounding box center [632, 255] width 23 height 11
click at [621, 250] on input "checkbox" at bounding box center [632, 255] width 23 height 11
checkbox input "true"
click at [560, 351] on h2 "Scheduling" at bounding box center [562, 353] width 60 height 13
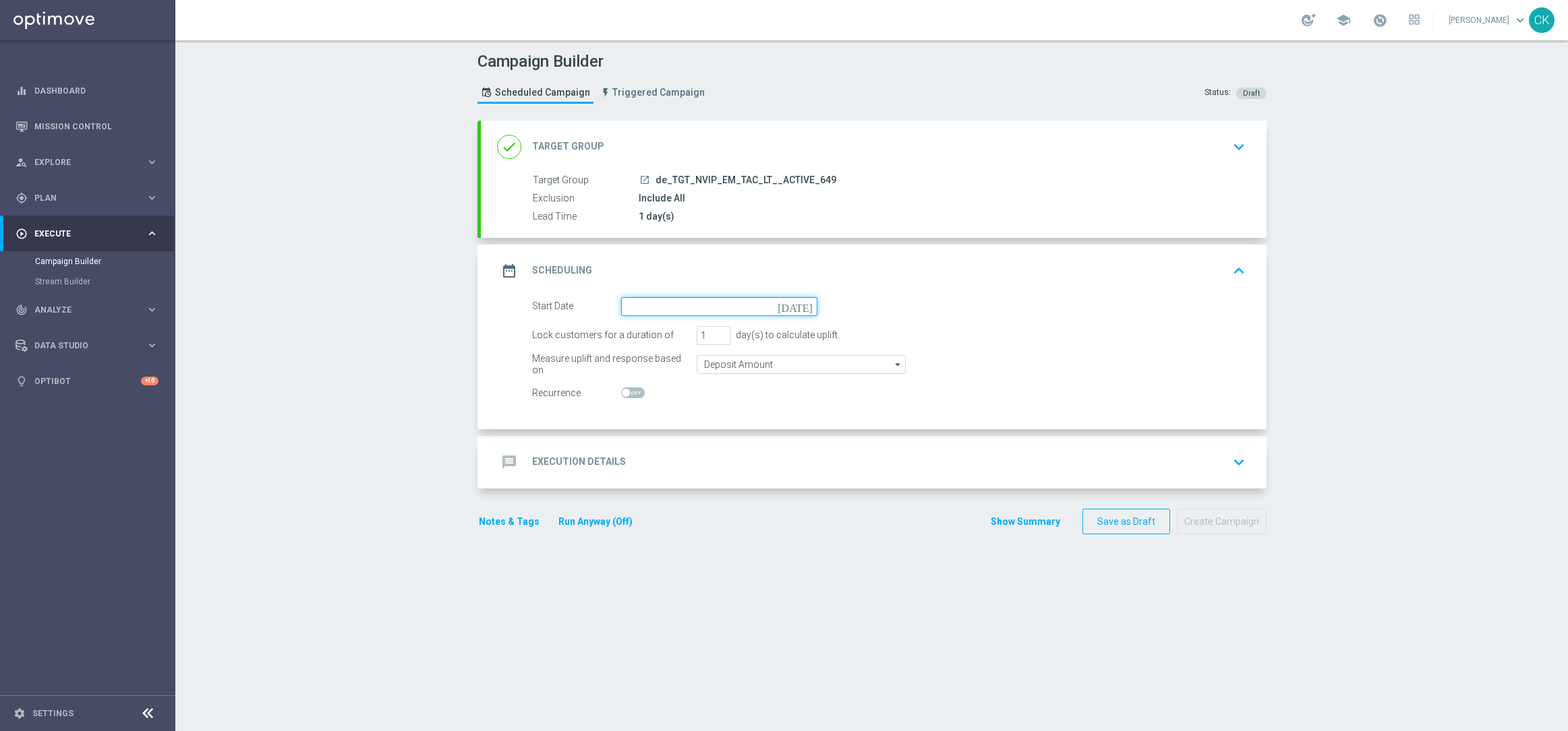
click at [694, 312] on input at bounding box center [718, 307] width 196 height 19
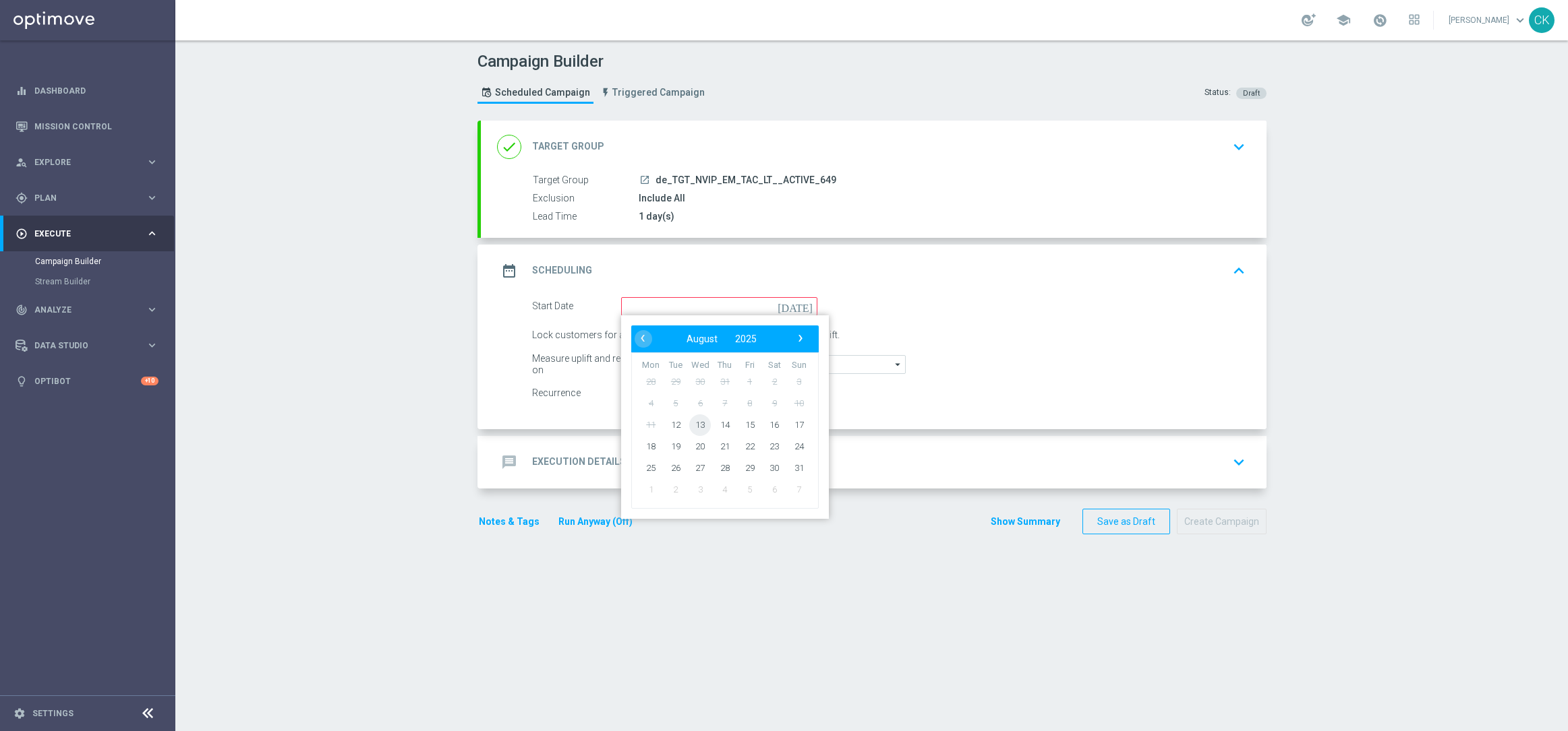
click at [689, 419] on span "13" at bounding box center [700, 425] width 22 height 22
type input "[DATE]"
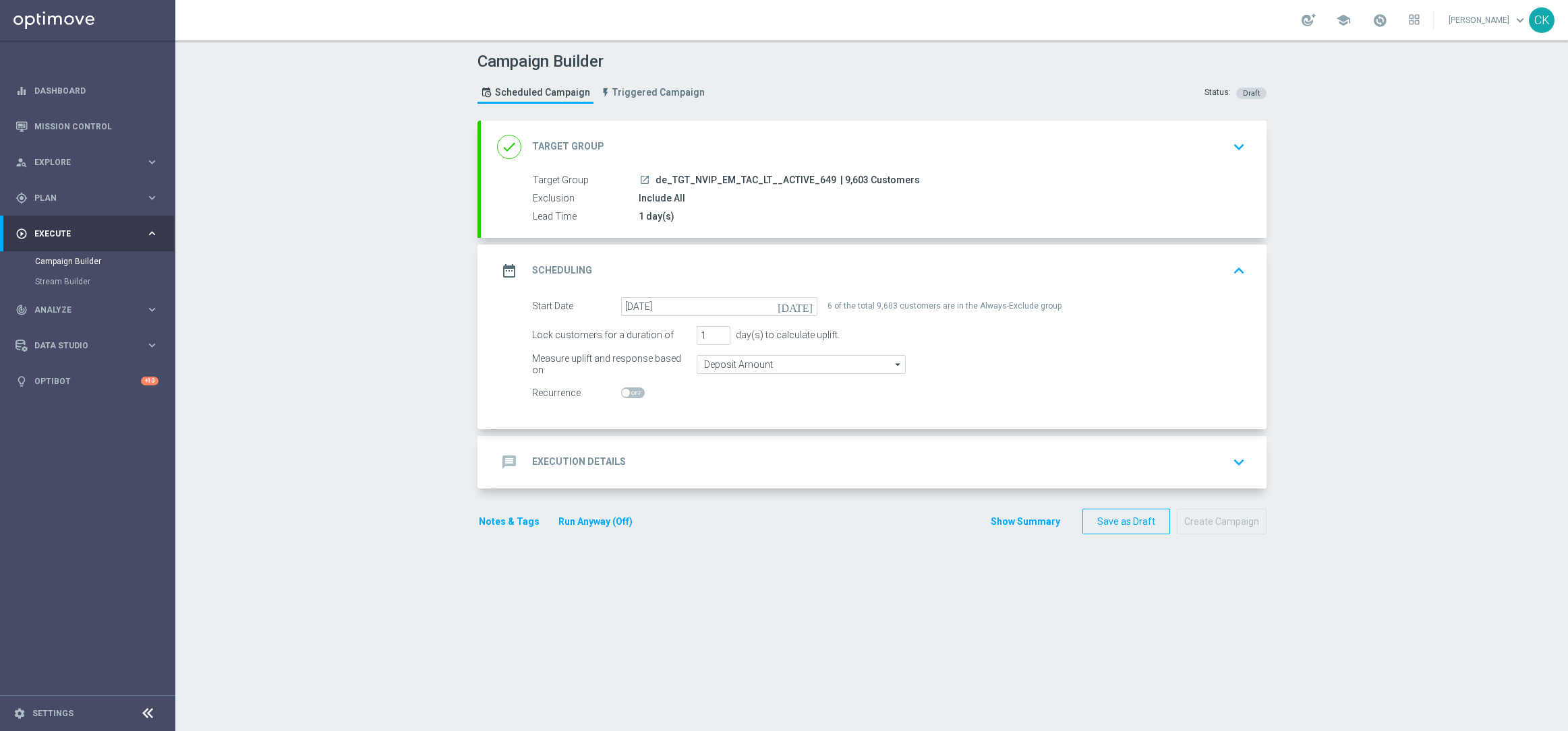
click at [542, 460] on h2 "Execution Details" at bounding box center [578, 462] width 94 height 13
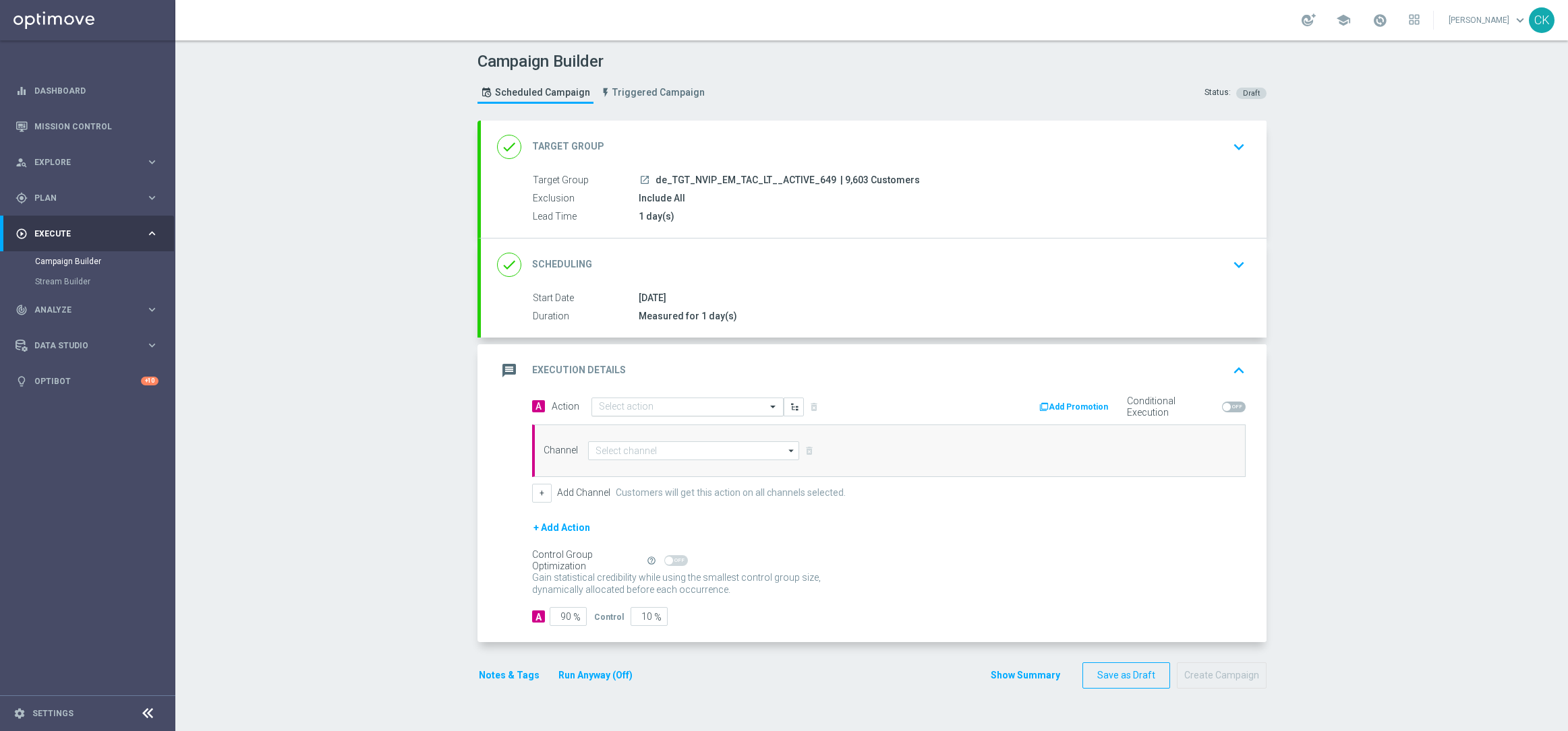
click at [651, 404] on input "text" at bounding box center [674, 407] width 150 height 12
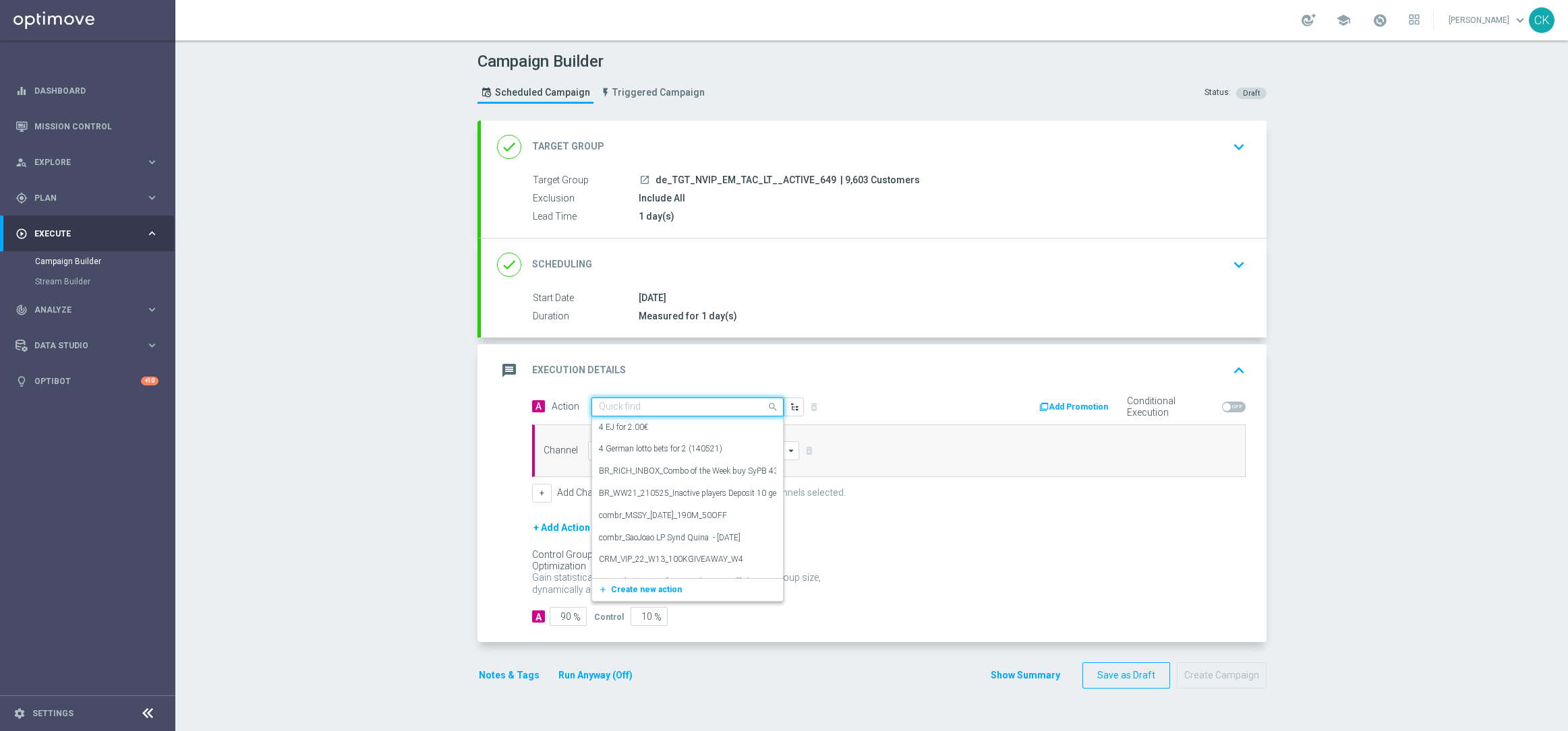
paste input "12 lines 649 inkl. S77 & S6 + 30 FS on Lottoland Big Bass Bonanza"
type input "12 lines 649 inkl. S77 & S6 + 30 FS on Lottoland Big Bass Bonanza"
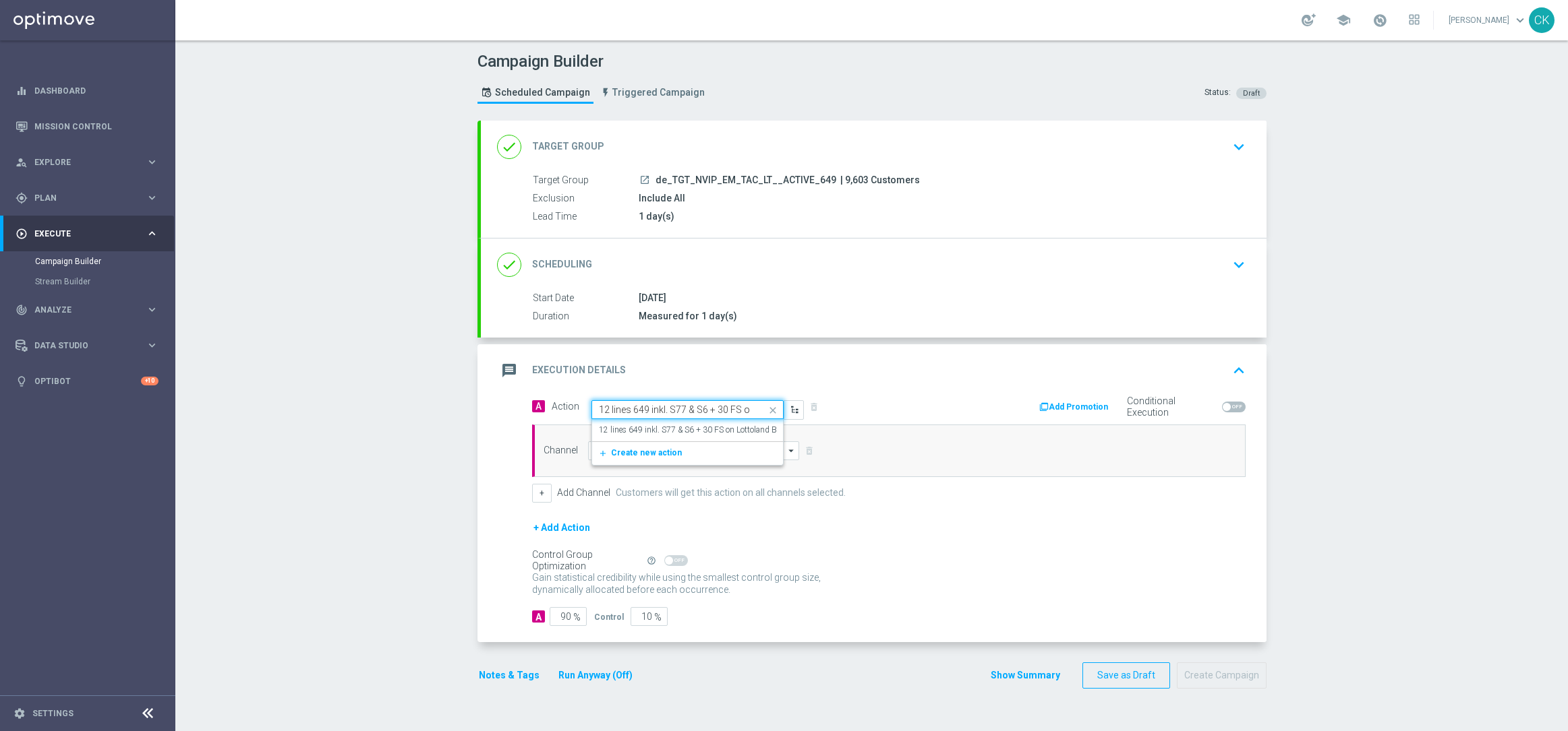
scroll to position [0, 122]
click at [628, 430] on label "12 lines 649 inkl. S77 & S6 + 30 FS on Lottoland Big Bass Bonanza" at bounding box center [717, 430] width 237 height 12
click at [601, 448] on input at bounding box center [694, 451] width 211 height 19
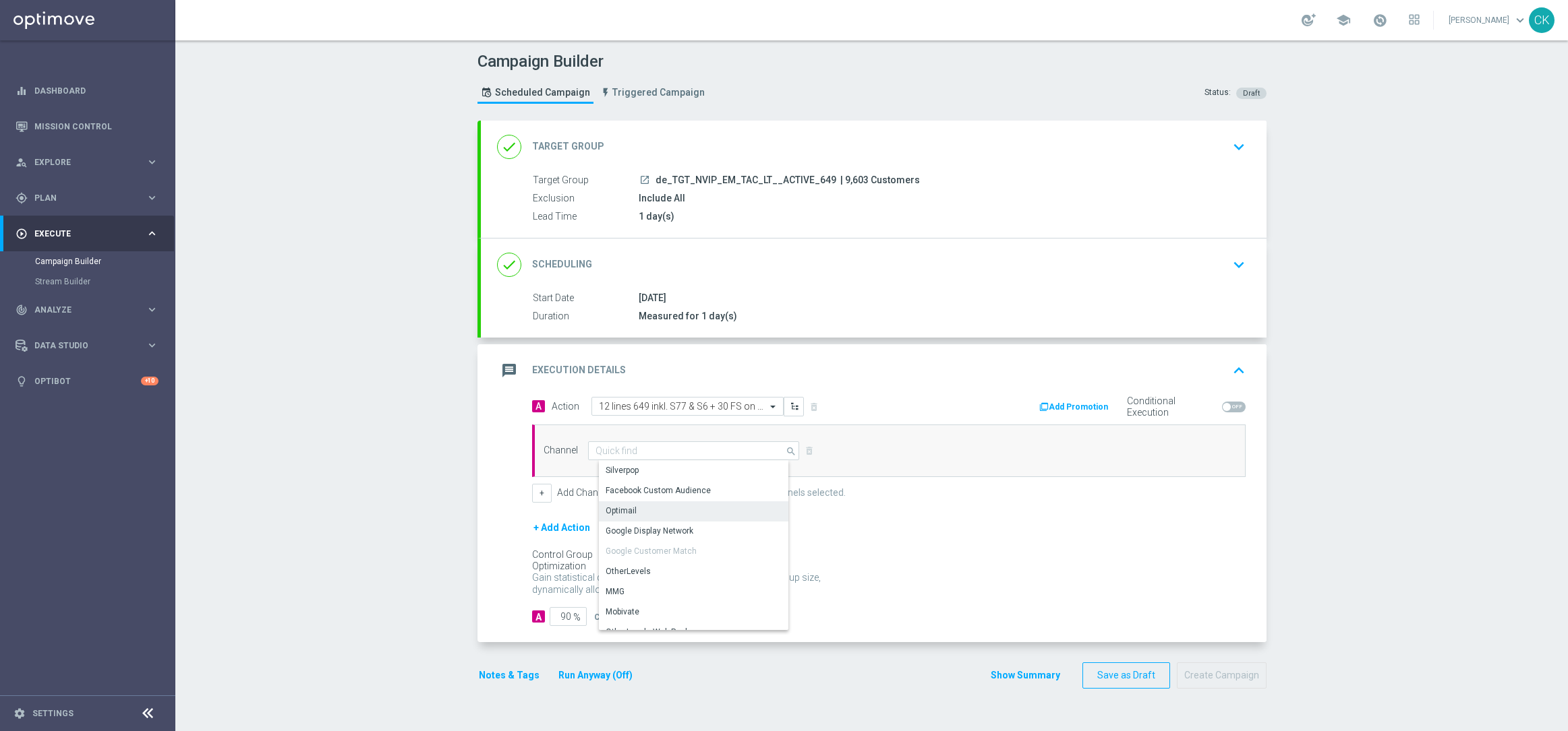
click at [625, 503] on div "Optimail" at bounding box center [699, 511] width 201 height 19
type input "Optimail"
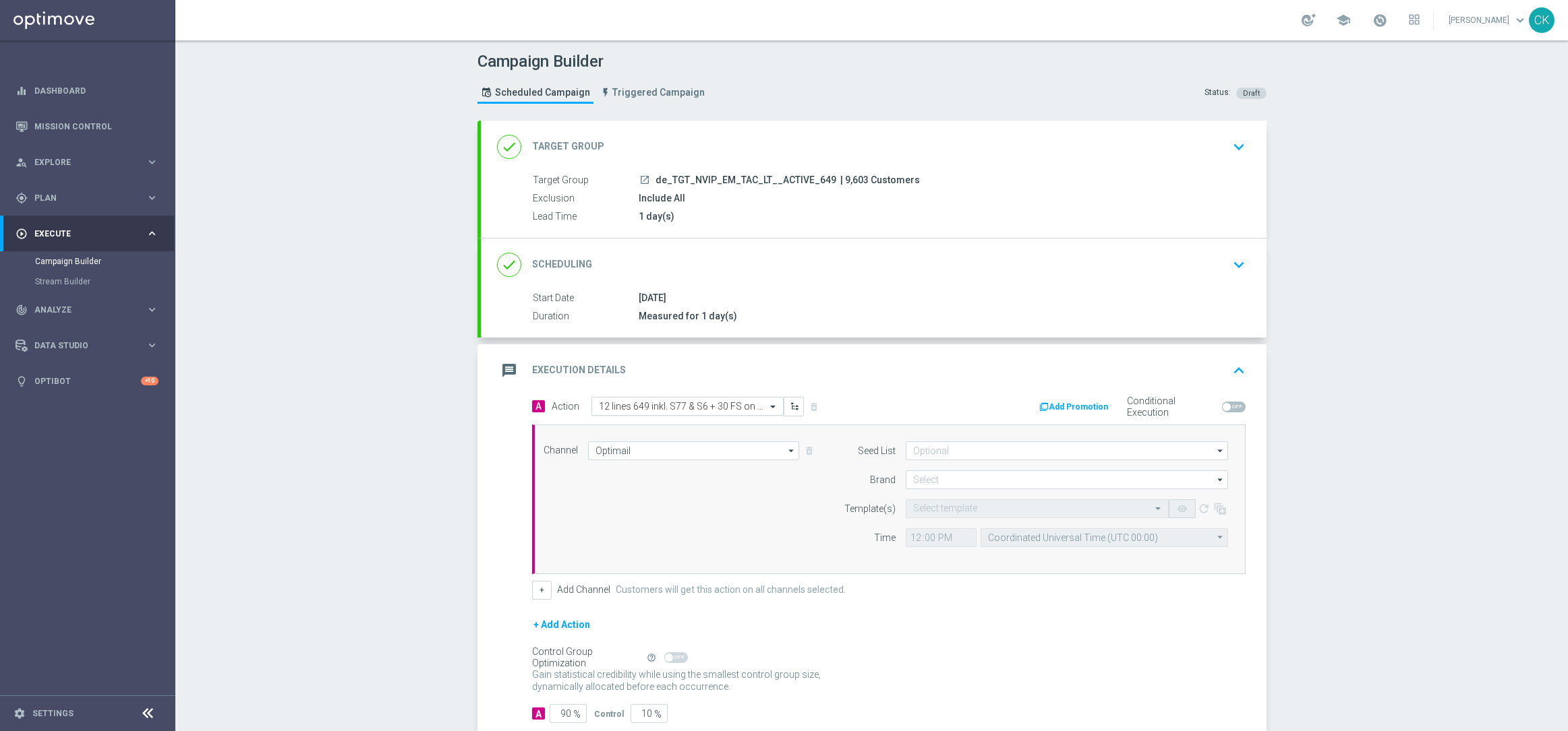
scroll to position [83, 0]
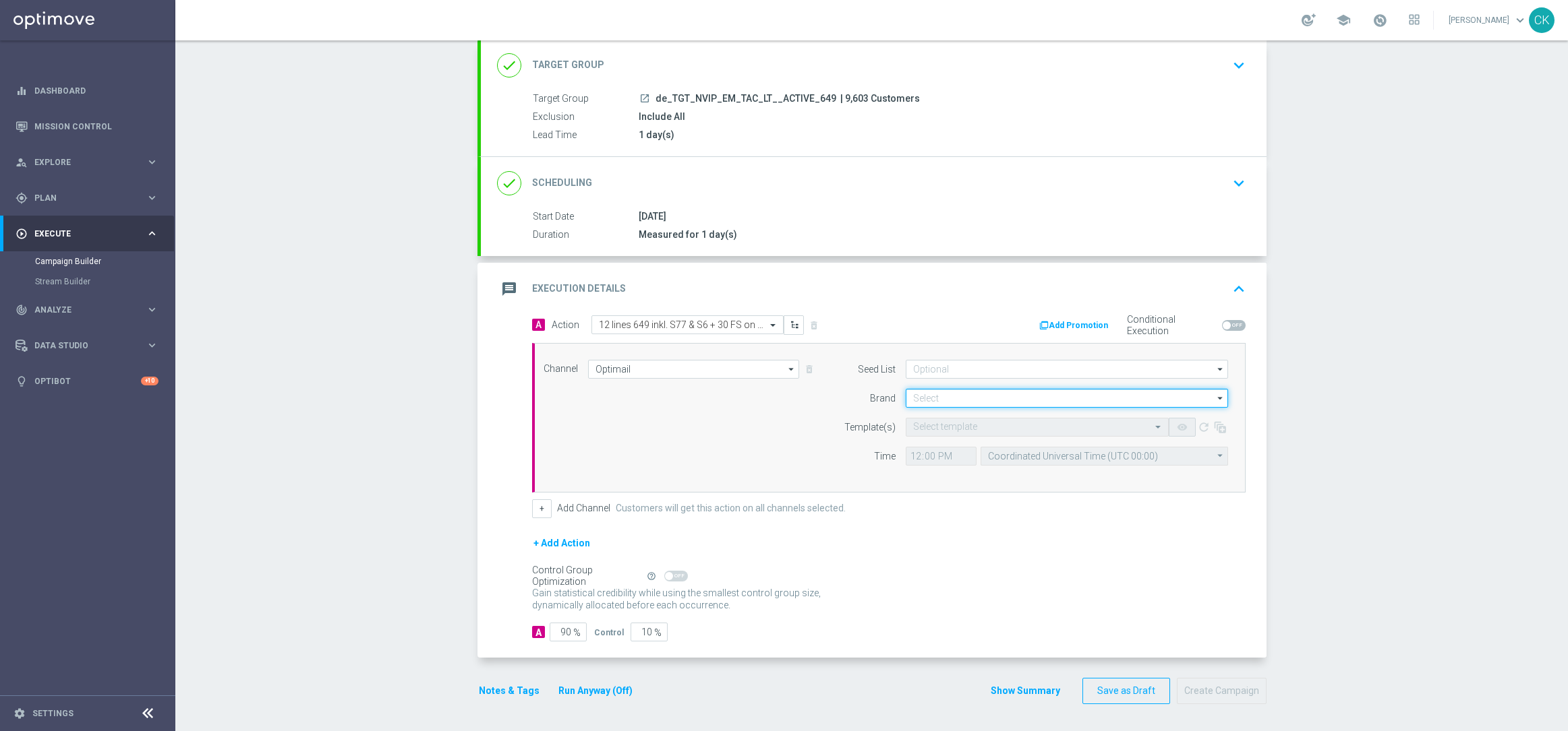
click at [935, 400] on input at bounding box center [1067, 398] width 322 height 19
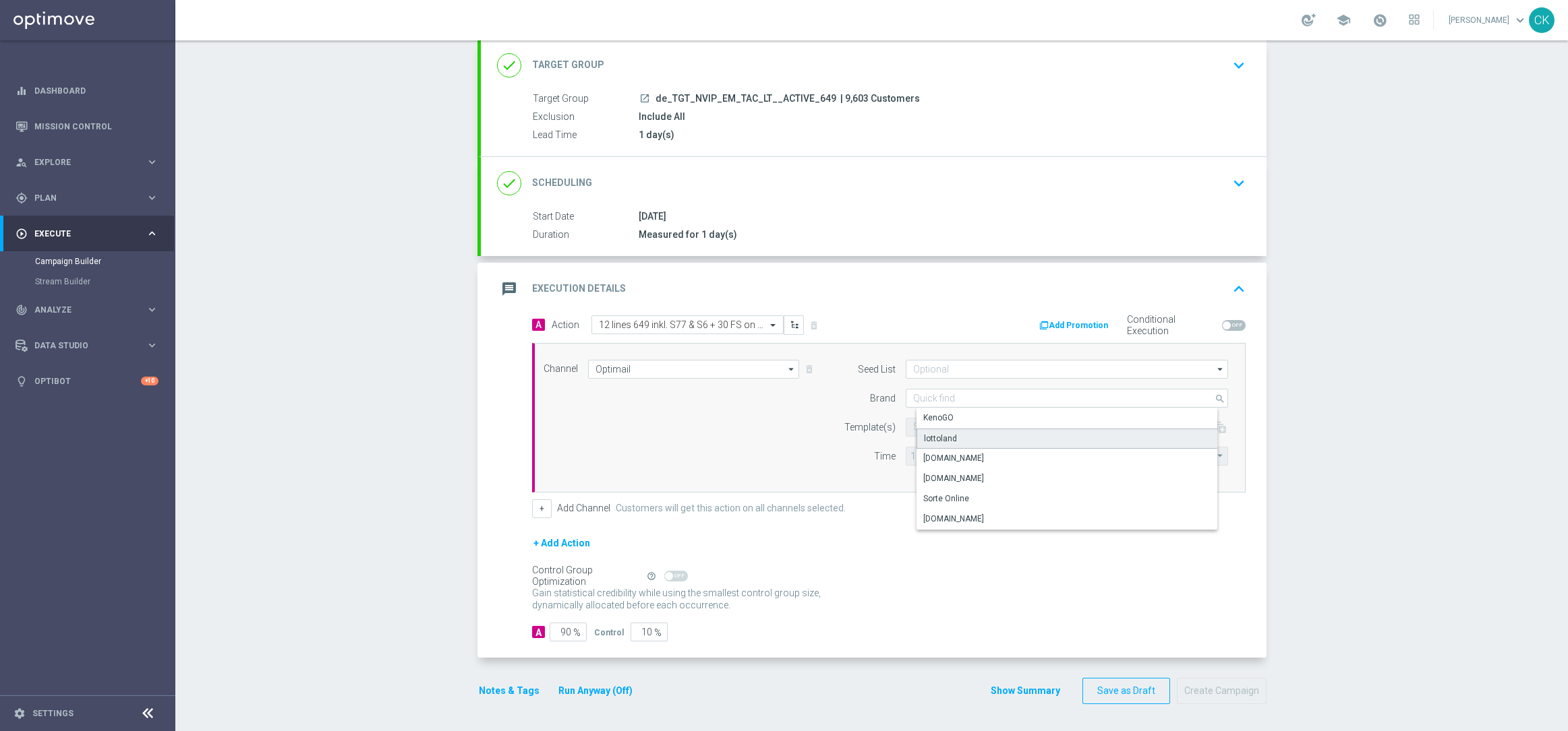
click at [938, 439] on div "lottoland" at bounding box center [940, 439] width 33 height 12
type input "lottoland"
click at [928, 423] on input "text" at bounding box center [1023, 428] width 221 height 12
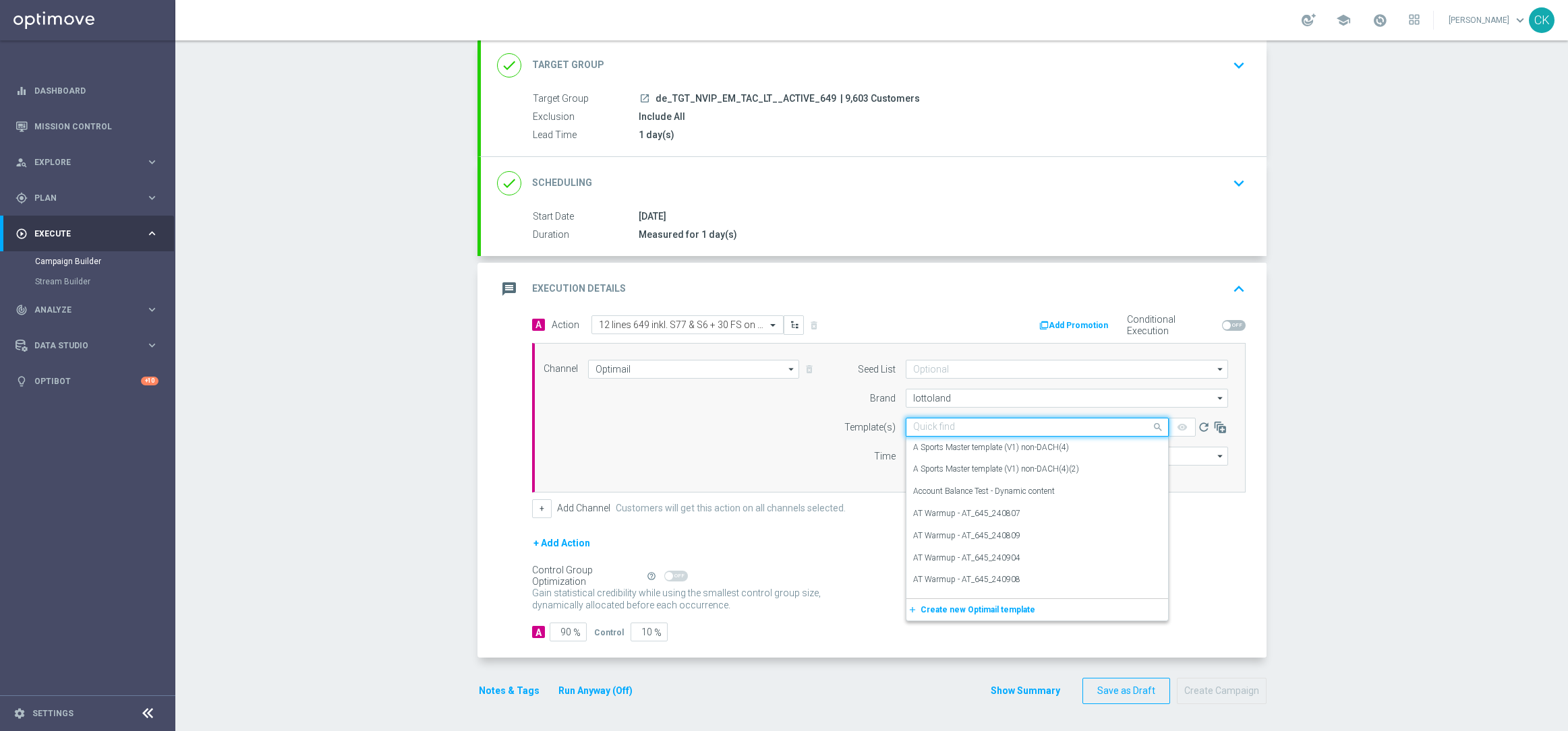
paste input "DE_INT__649_ACTIVE_250813__NVIP_EMA_TAC_LT"
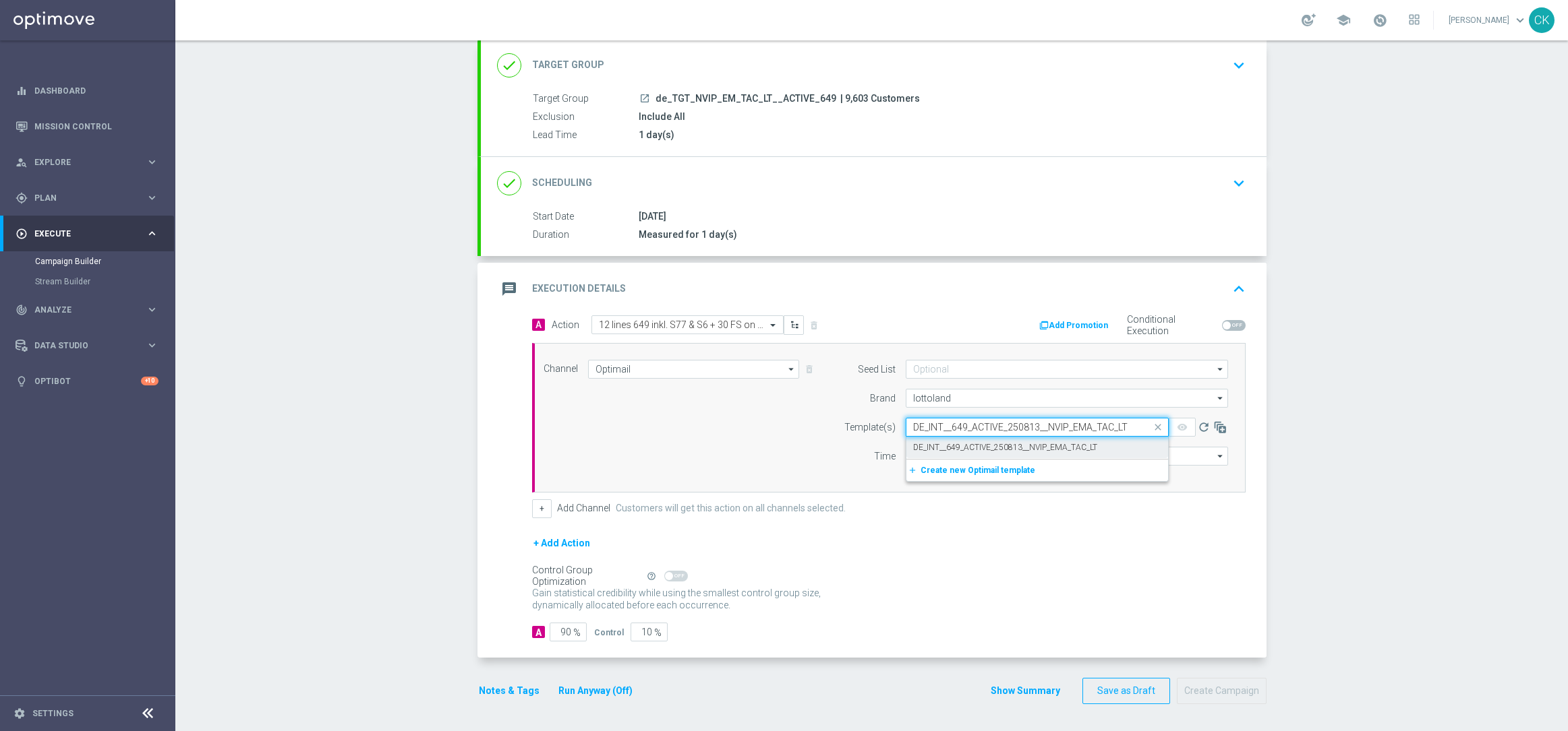
click at [916, 443] on label "DE_INT__649_ACTIVE_250813__NVIP_EMA_TAC_LT" at bounding box center [1005, 447] width 184 height 12
type input "DE_INT__649_ACTIVE_250813__NVIP_EMA_TAC_LT"
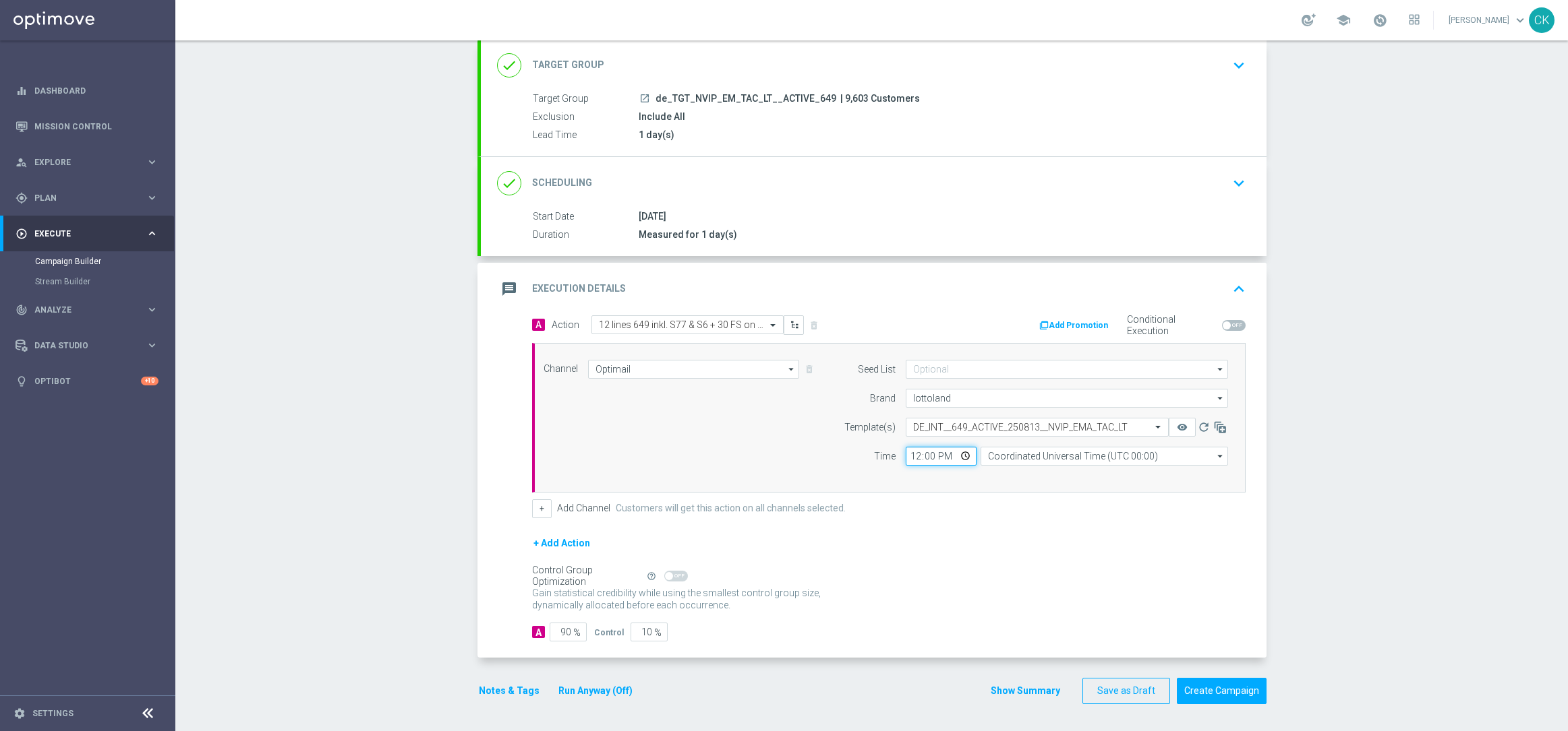
click at [907, 460] on input "12:00" at bounding box center [941, 456] width 71 height 19
type input "06:00"
click at [1065, 458] on input "Coordinated Universal Time (UTC 00:00)" at bounding box center [1103, 456] width 247 height 19
click at [1059, 470] on div "Central European Time ([GEOGRAPHIC_DATA]) (UTC +02:00)" at bounding box center [1108, 475] width 220 height 12
type input "Central European Time ([GEOGRAPHIC_DATA]) (UTC +02:00)"
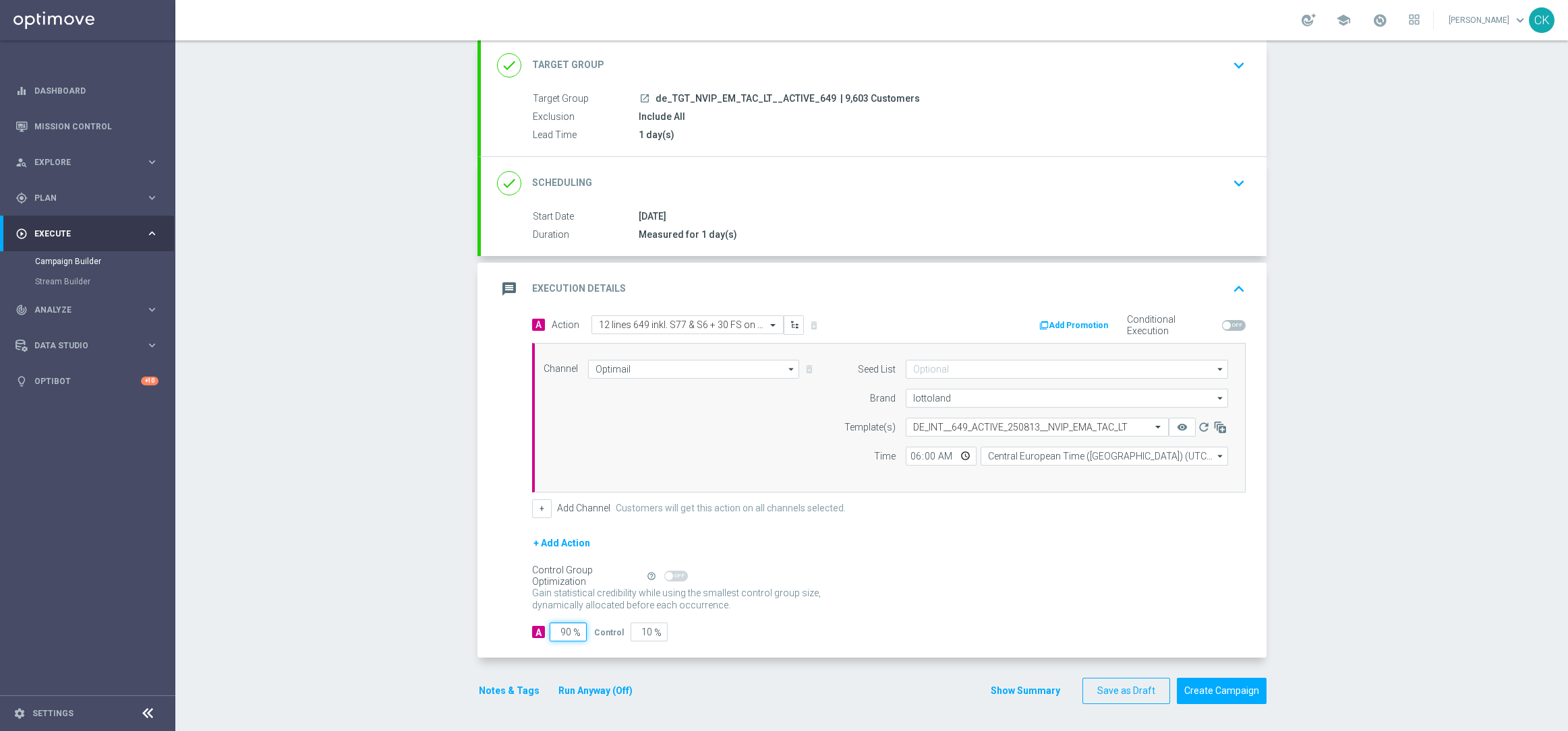
click at [565, 630] on input "90" at bounding box center [567, 632] width 37 height 19
type input "9"
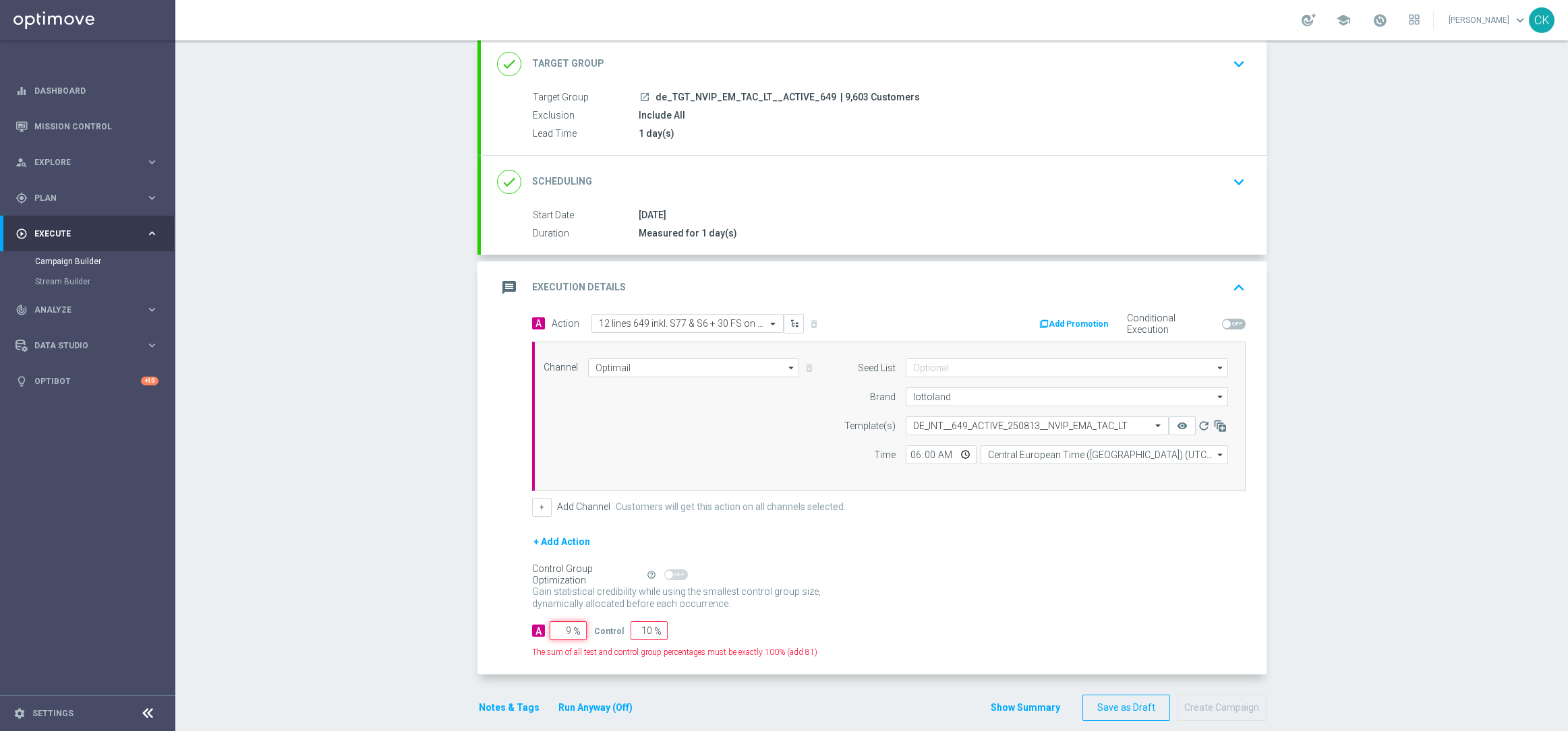
type input "91"
type input "98"
type input "2"
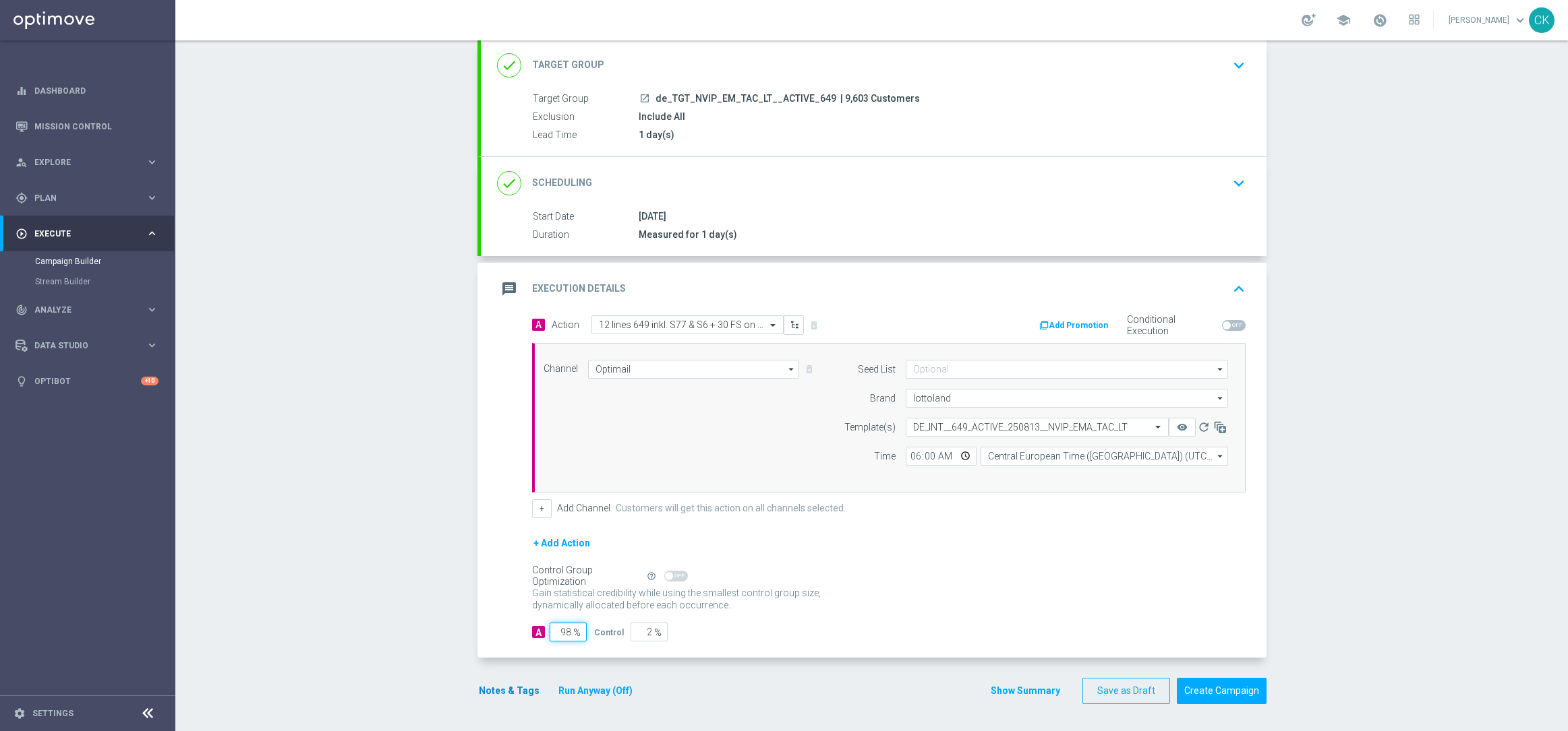
type input "98"
click at [497, 684] on button "Notes & Tags" at bounding box center [509, 691] width 63 height 17
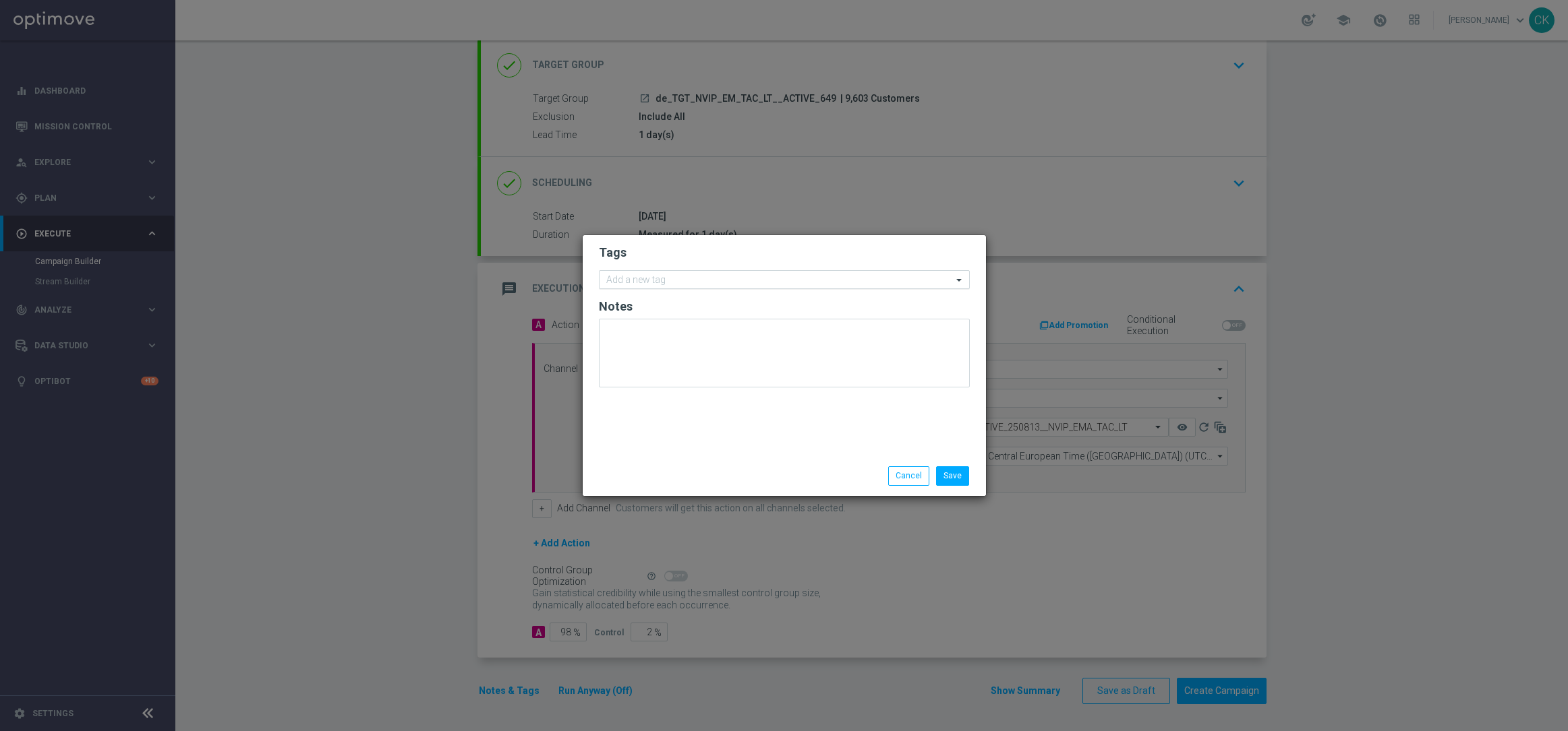
click at [653, 283] on input "text" at bounding box center [779, 281] width 346 height 12
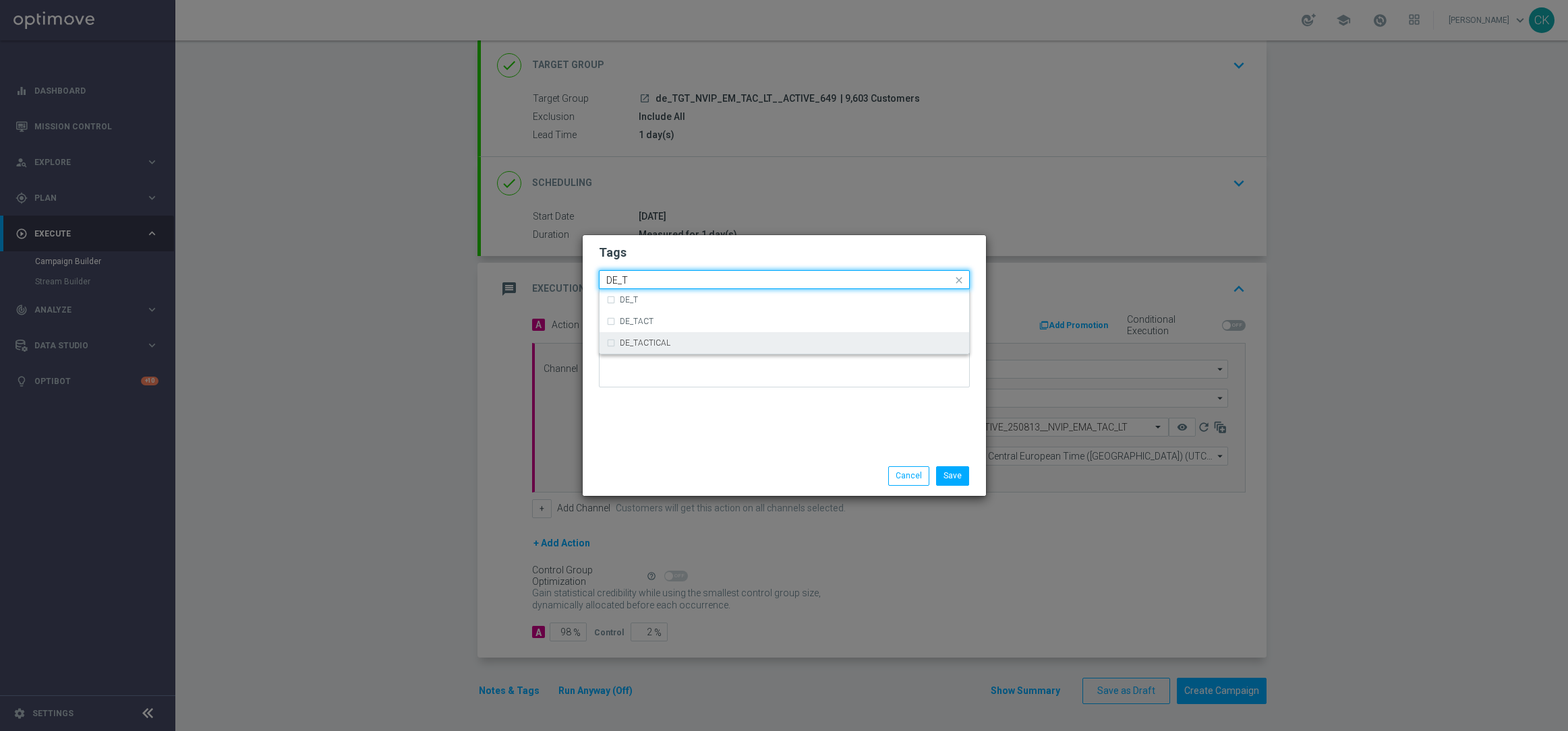
click at [656, 348] on div "DE_TACTICAL" at bounding box center [784, 343] width 356 height 22
type input "DE_T"
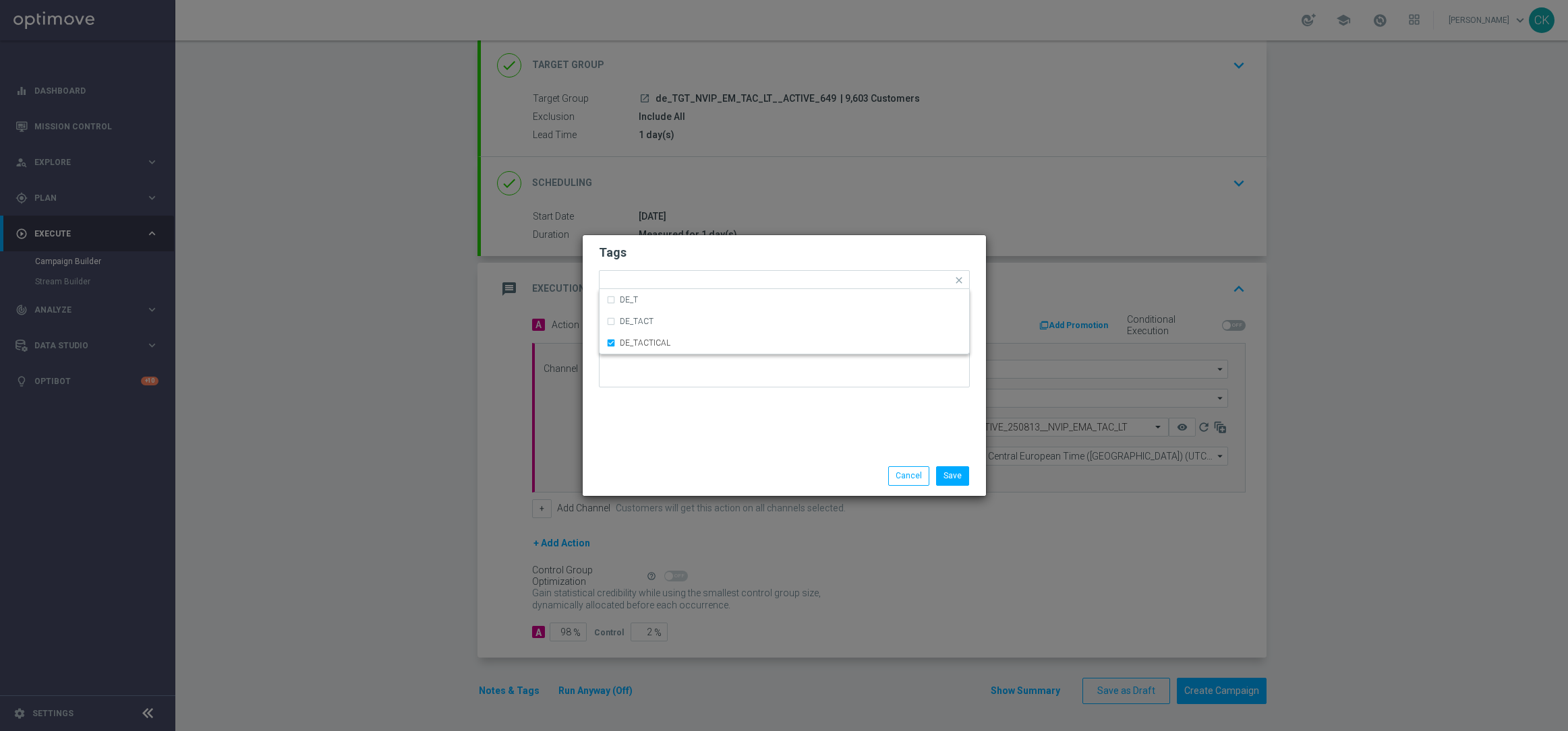
click at [642, 456] on div "Save Cancel" at bounding box center [784, 476] width 403 height 39
click at [952, 479] on button "Save" at bounding box center [952, 476] width 33 height 19
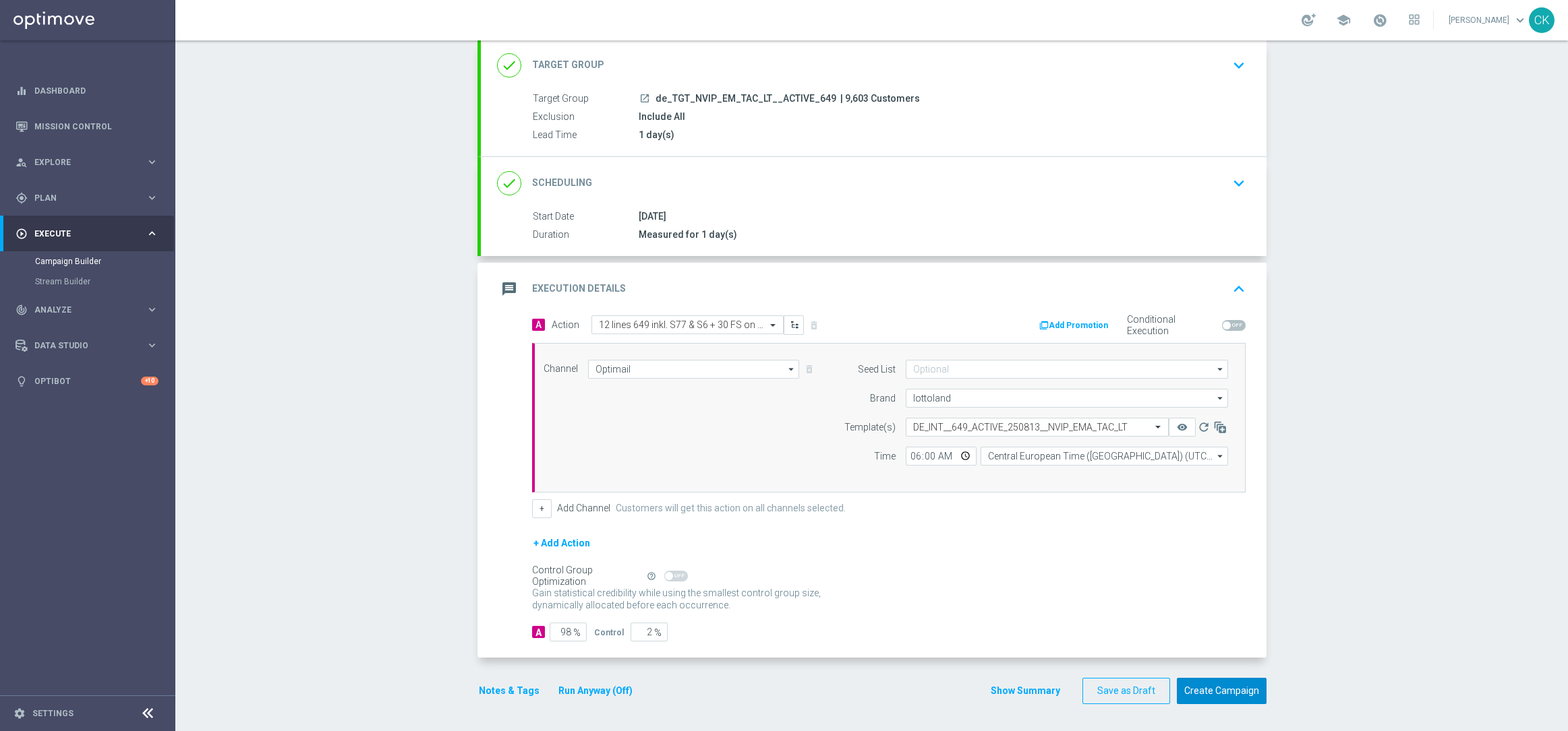
click at [1224, 681] on button "Create Campaign" at bounding box center [1221, 691] width 90 height 26
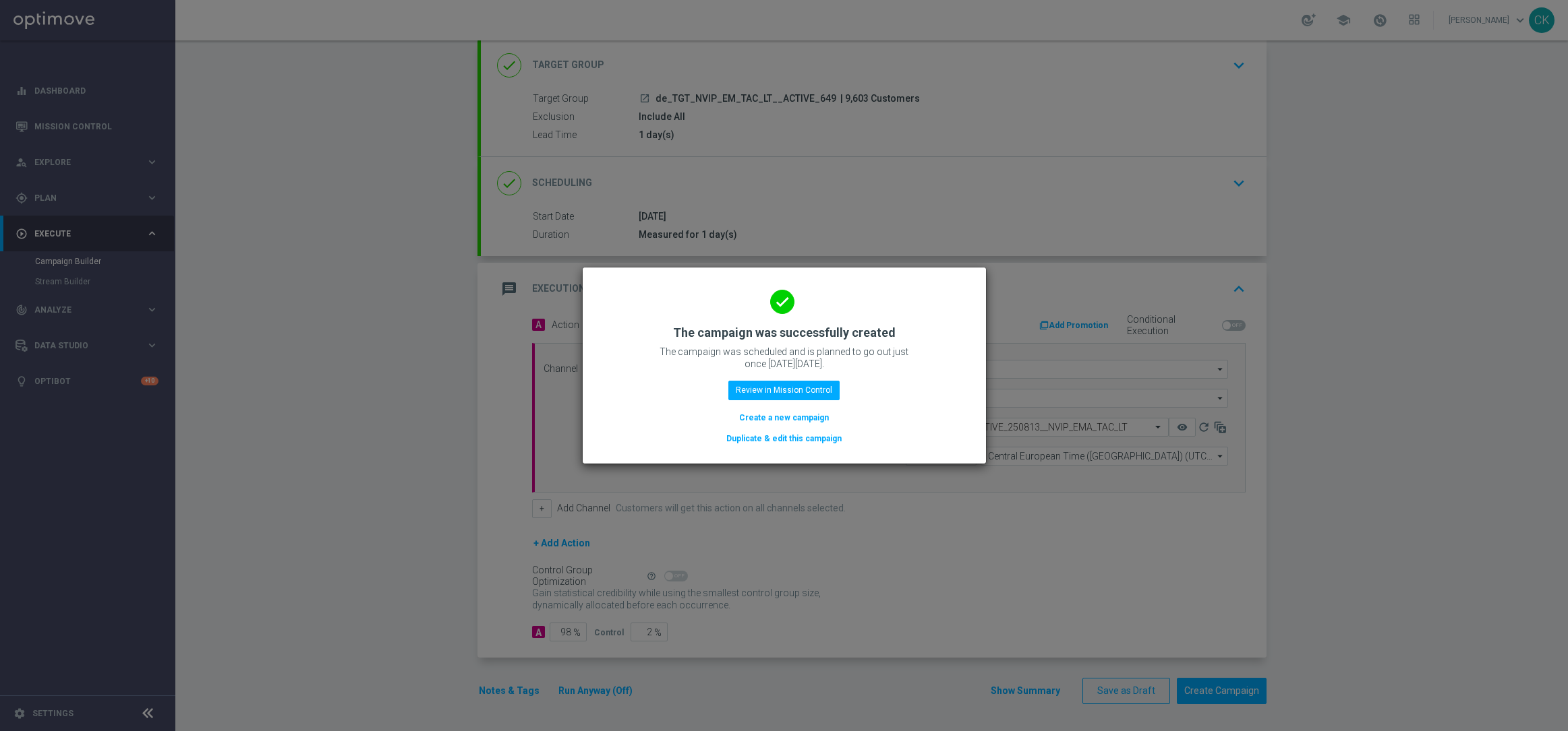
click at [778, 419] on button "Create a new campaign" at bounding box center [783, 418] width 93 height 15
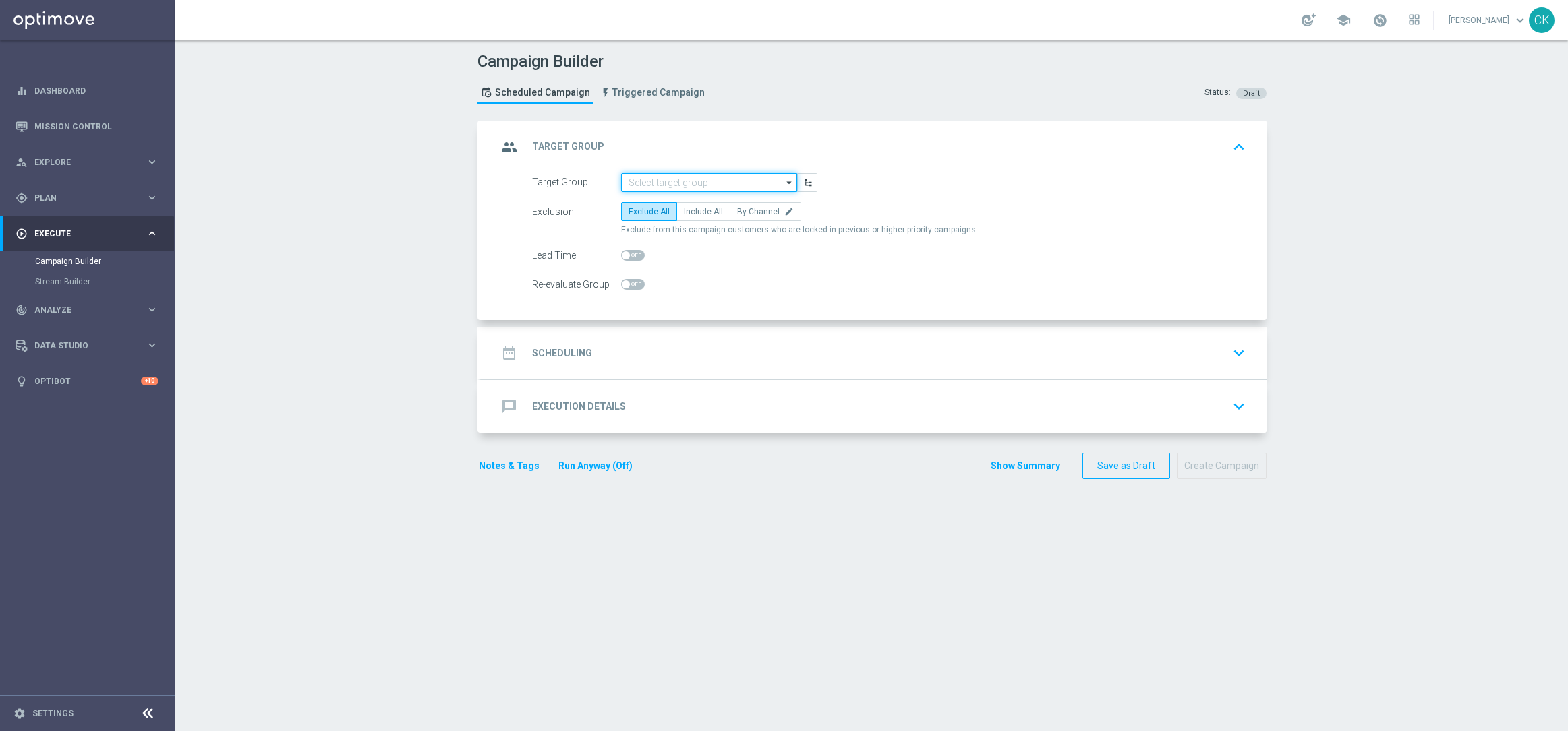
click at [688, 179] on input at bounding box center [708, 183] width 176 height 19
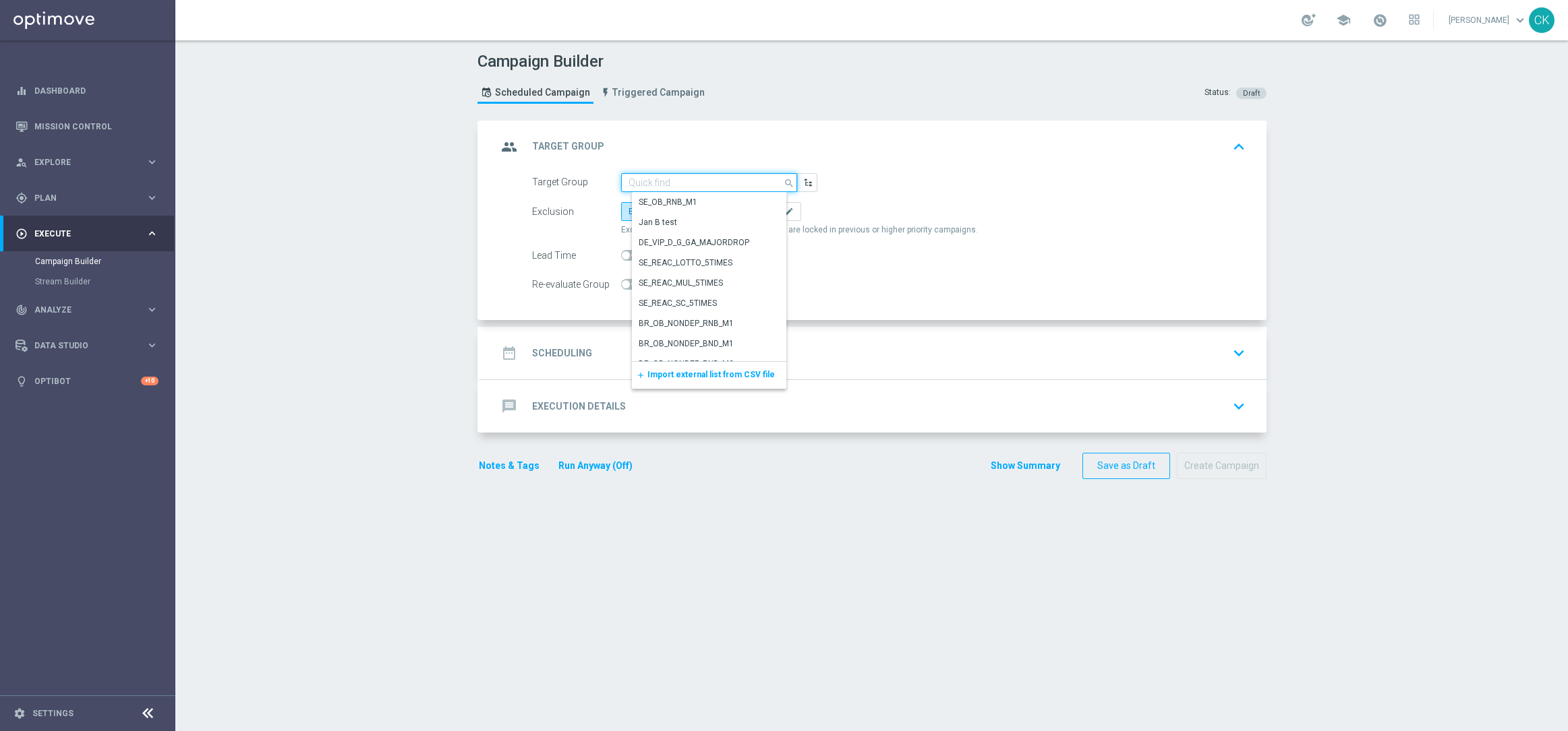
paste input "de_TGT_NVIP_EM_TAC_LT__REACTIVATED_649"
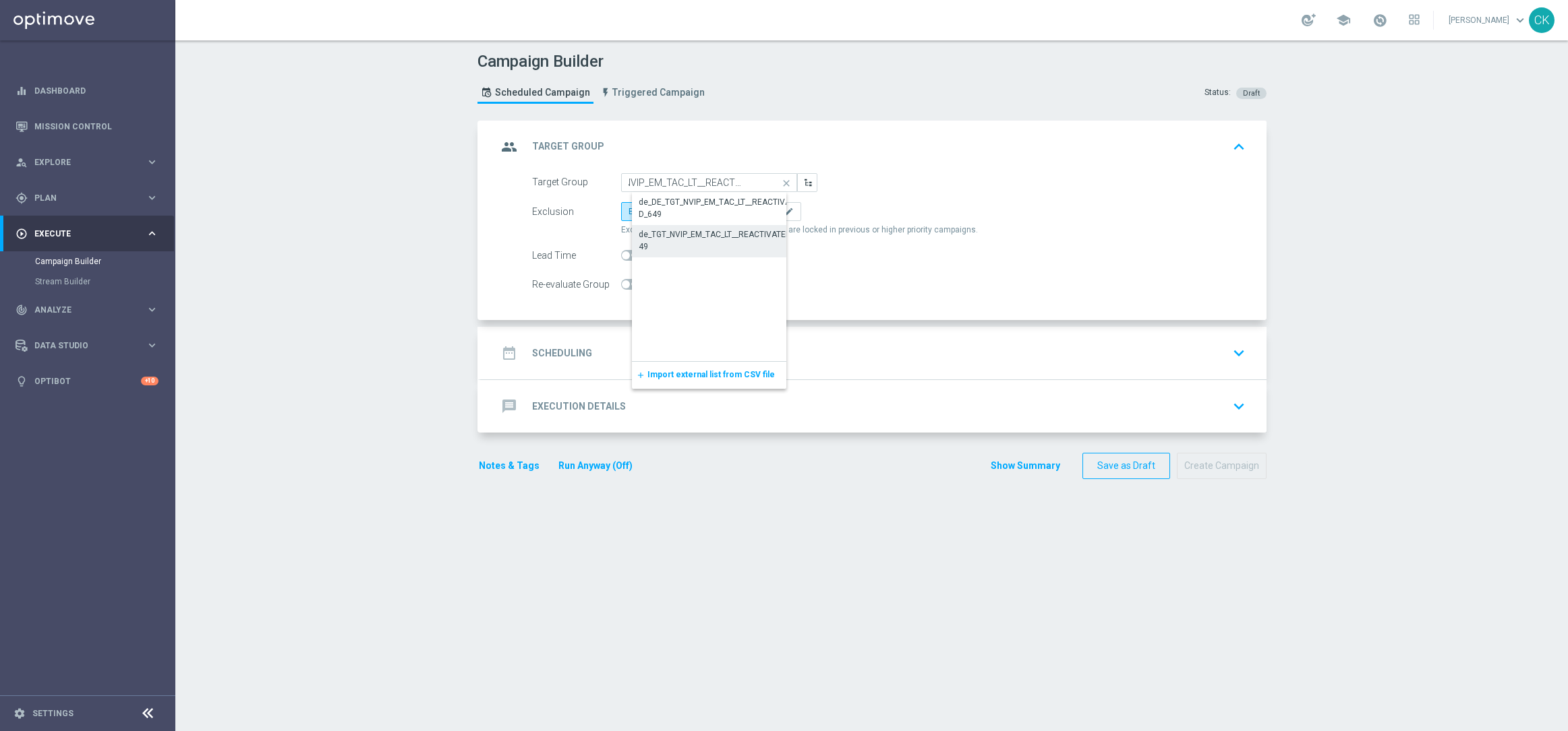
click at [673, 235] on div "de_TGT_NVIP_EM_TAC_LT__REACTIVATED_649" at bounding box center [720, 240] width 163 height 24
type input "de_TGT_NVIP_EM_TAC_LT__REACTIVATED_649"
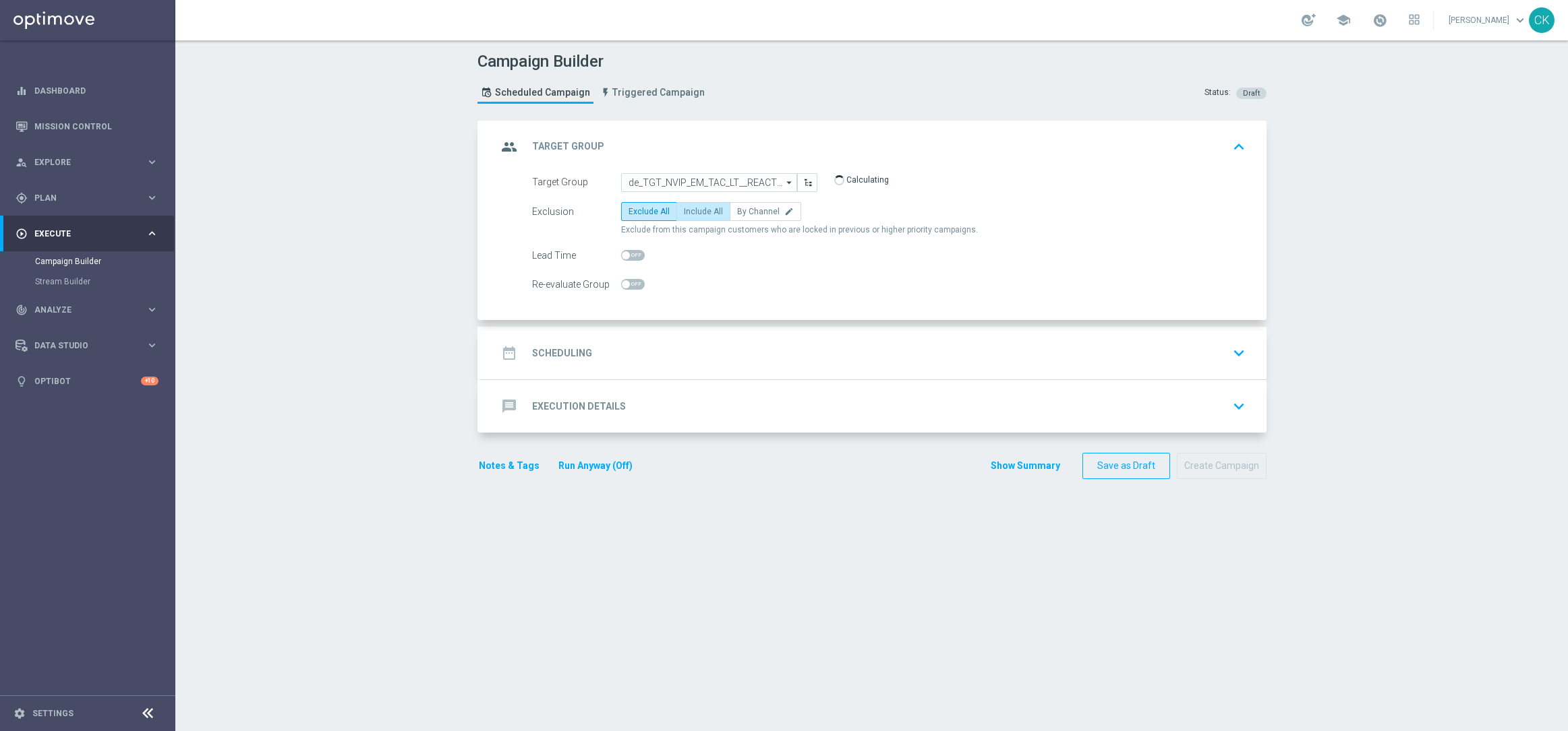
click at [687, 211] on span "Include All" at bounding box center [703, 211] width 39 height 9
click at [687, 211] on input "Include All" at bounding box center [688, 214] width 9 height 9
radio input "true"
click at [627, 251] on span at bounding box center [632, 255] width 23 height 11
click at [627, 251] on input "checkbox" at bounding box center [632, 255] width 23 height 11
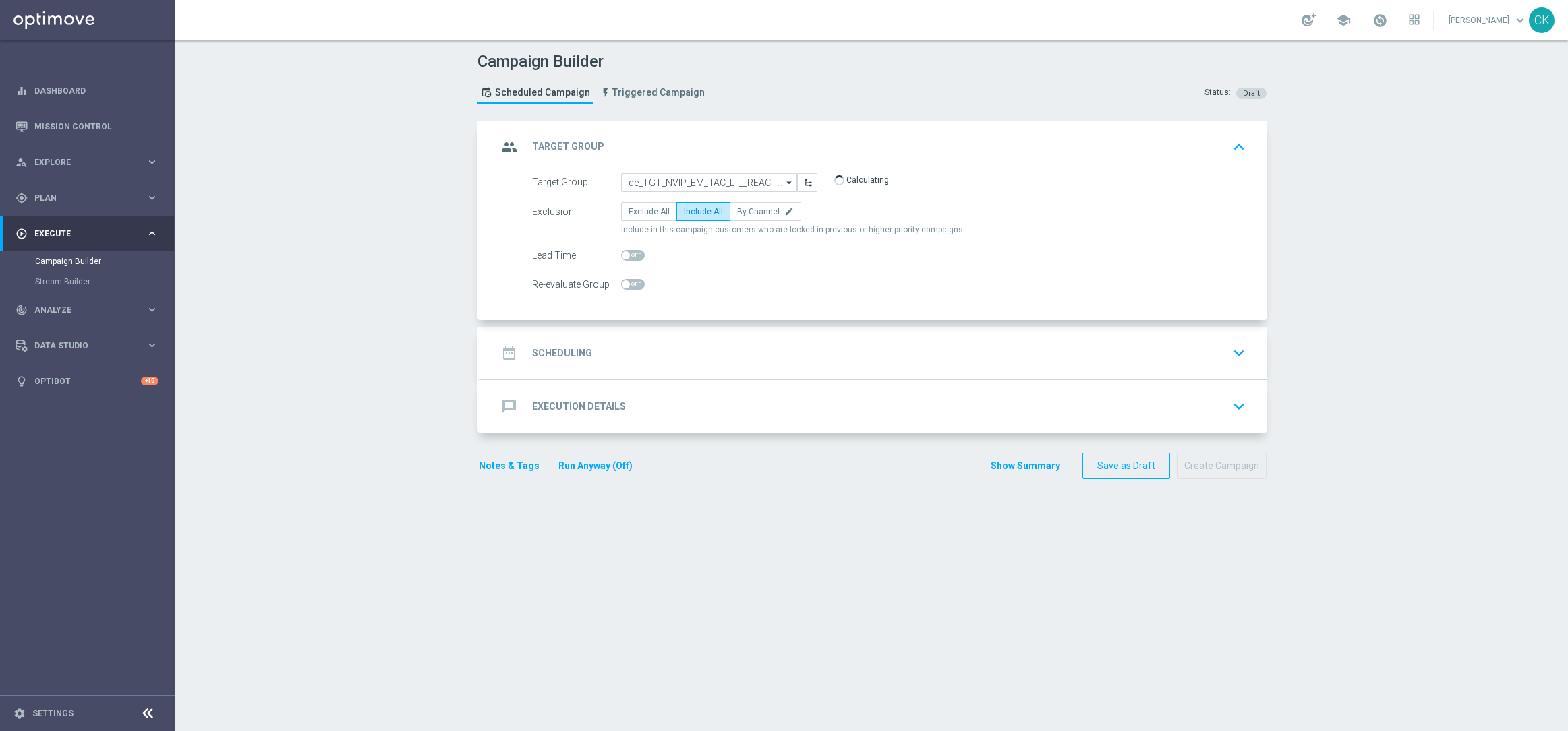
checkbox input "true"
click at [557, 342] on div "date_range Scheduling" at bounding box center [544, 353] width 95 height 24
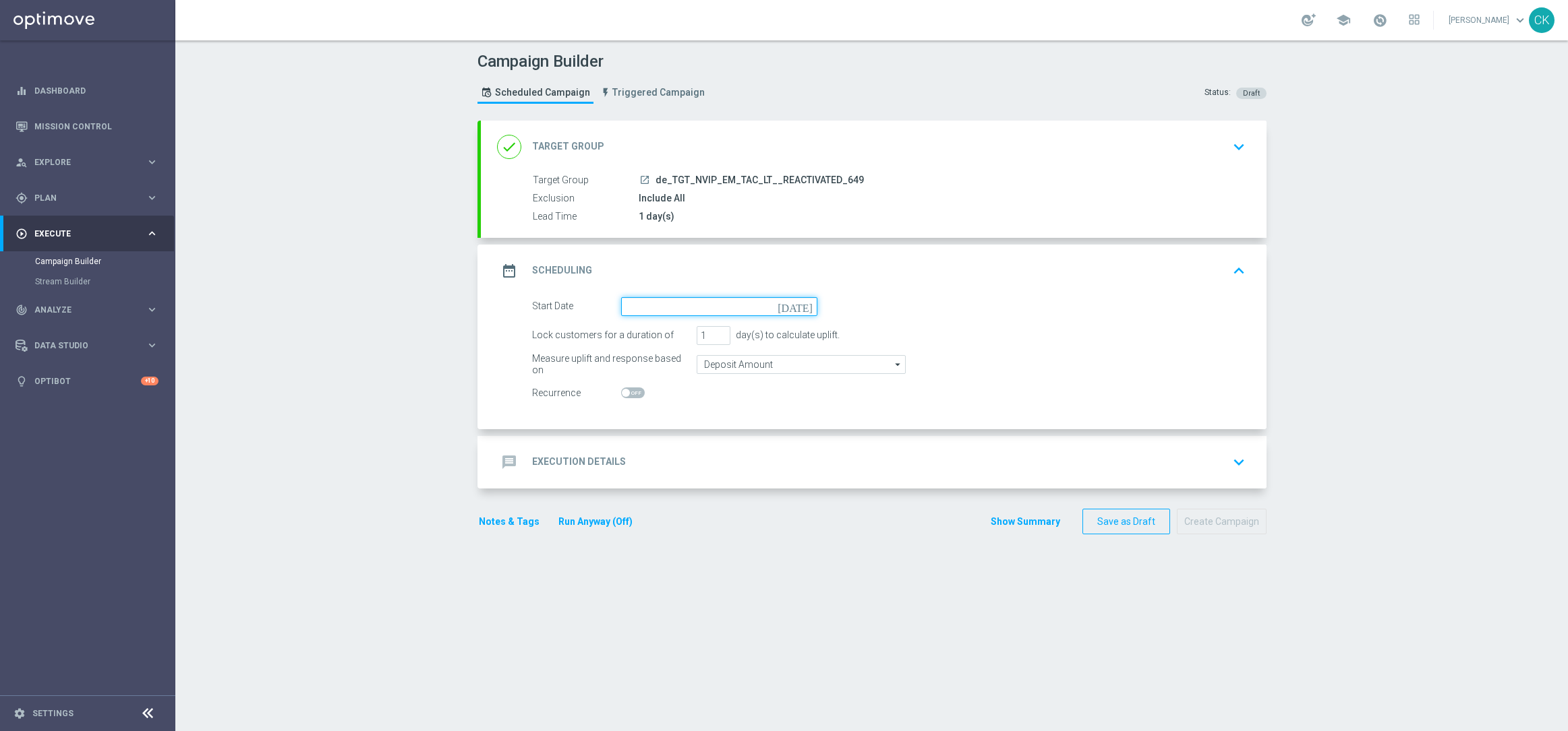
click at [680, 304] on input at bounding box center [718, 307] width 196 height 19
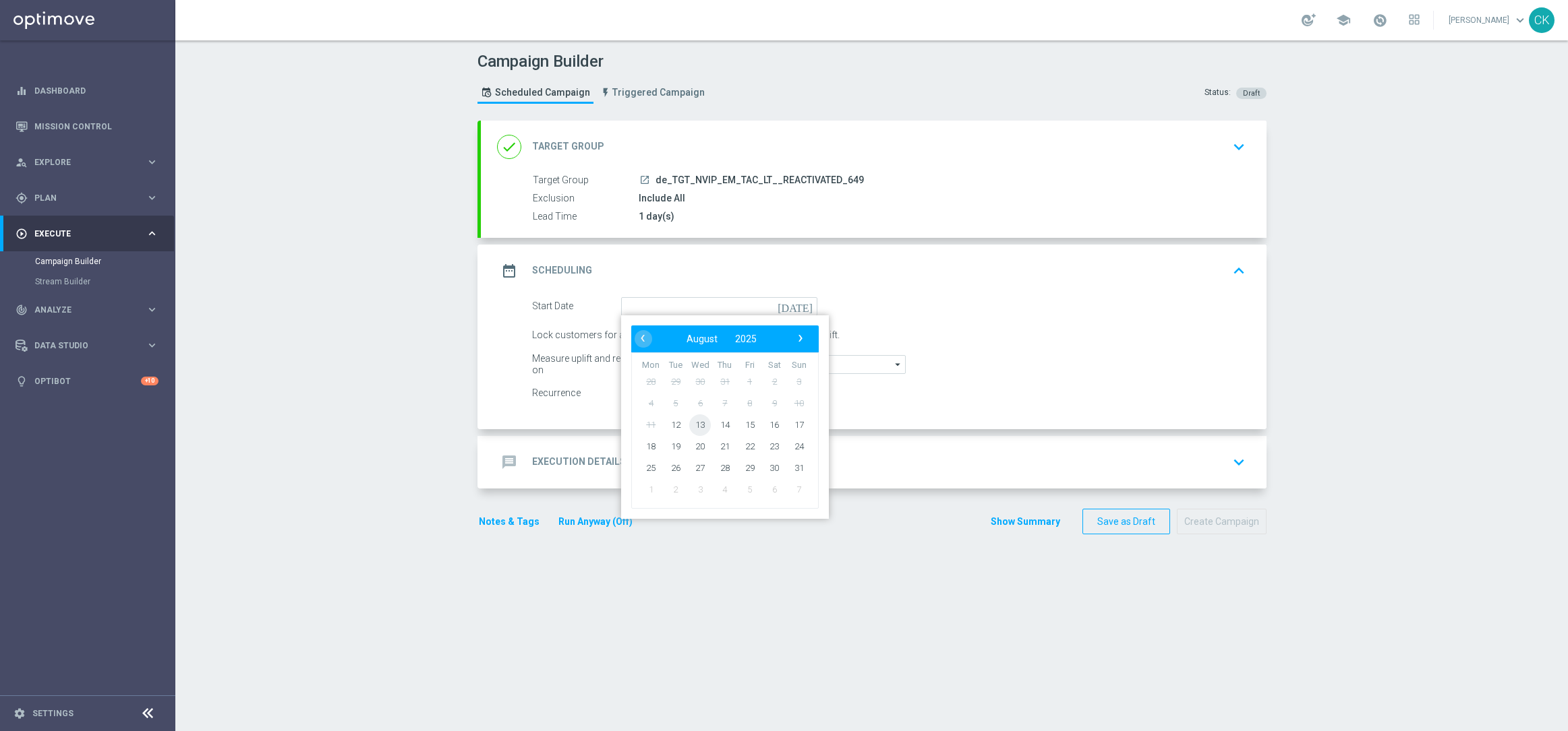
click at [692, 424] on span "13" at bounding box center [700, 425] width 22 height 22
type input "[DATE]"
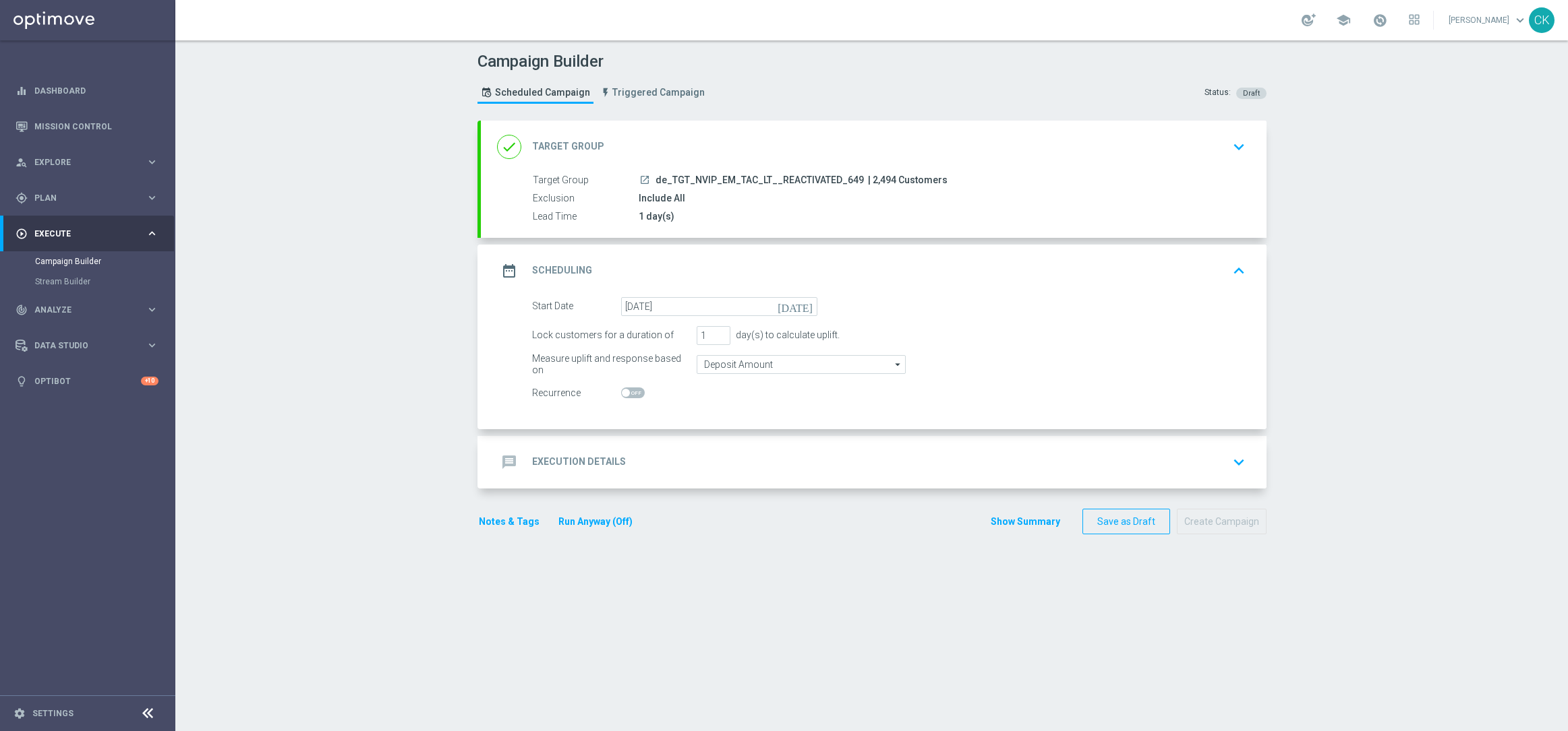
click at [556, 452] on div "message Execution Details" at bounding box center [561, 462] width 129 height 24
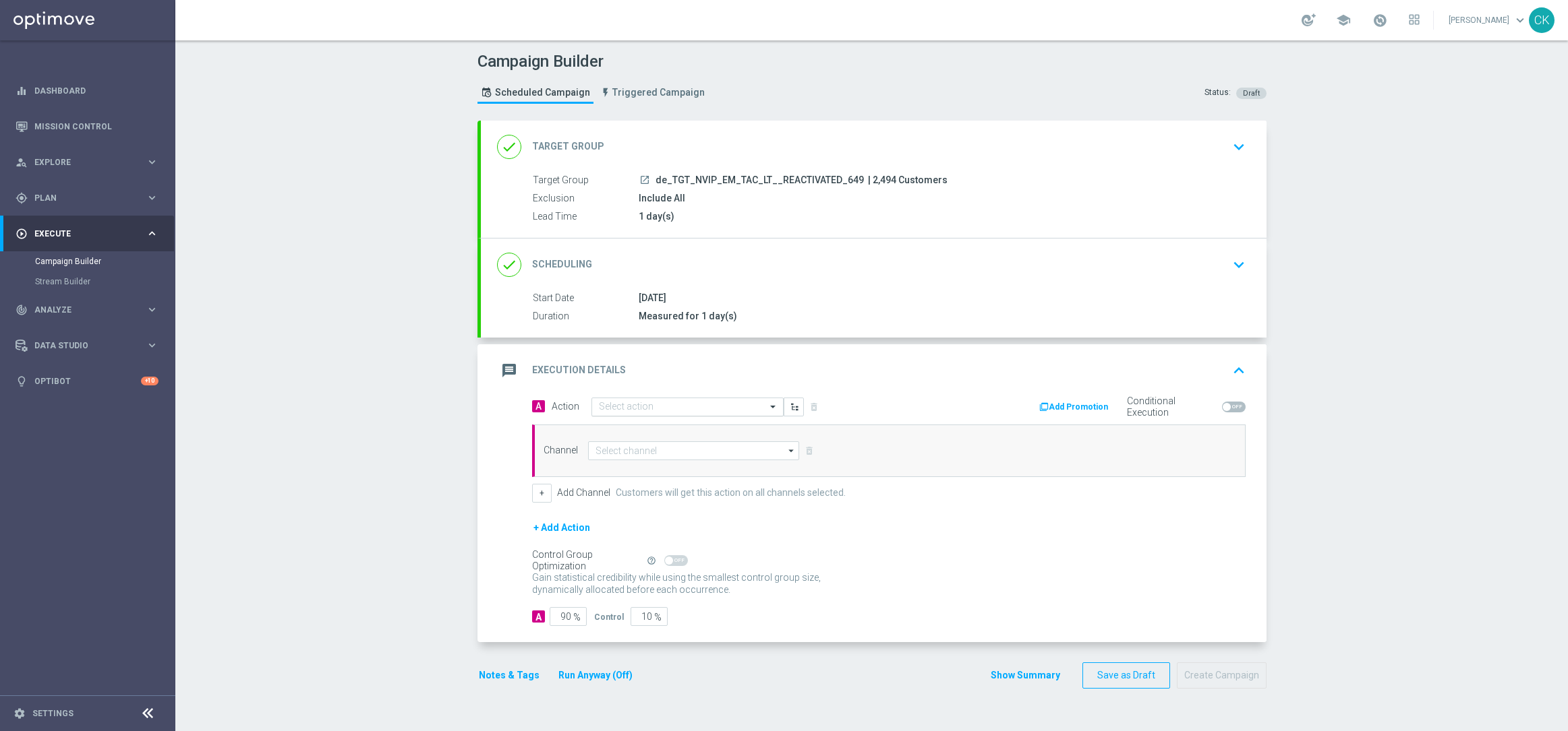
click at [651, 407] on input "text" at bounding box center [674, 407] width 150 height 12
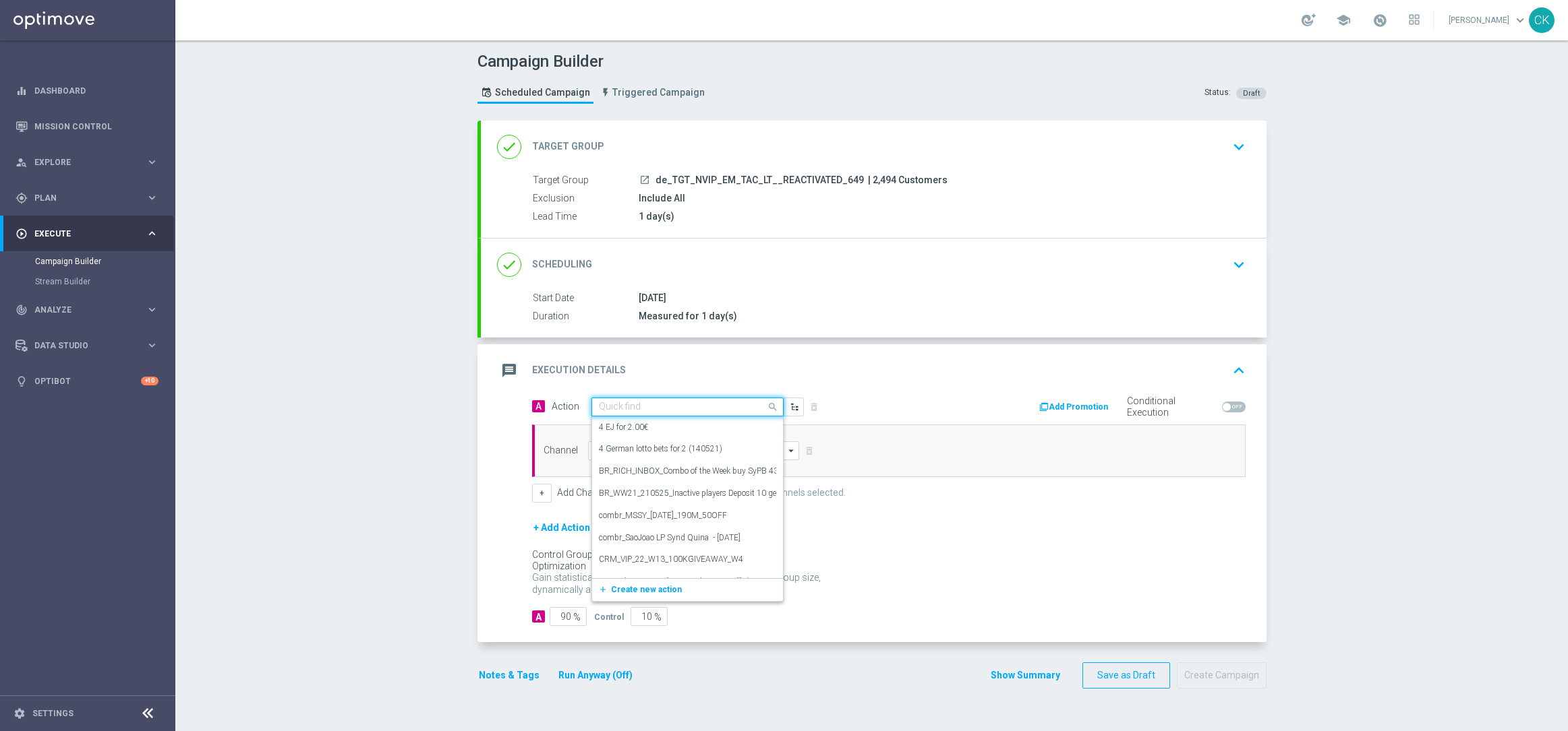
paste input "12 lines 649 inkl. S77 & S6 + 30 FS on Lottoland Big Bass Bonanza"
type input "12 lines 649 inkl. S77 & S6 + 30 FS on Lottoland Big Bass Bonanza"
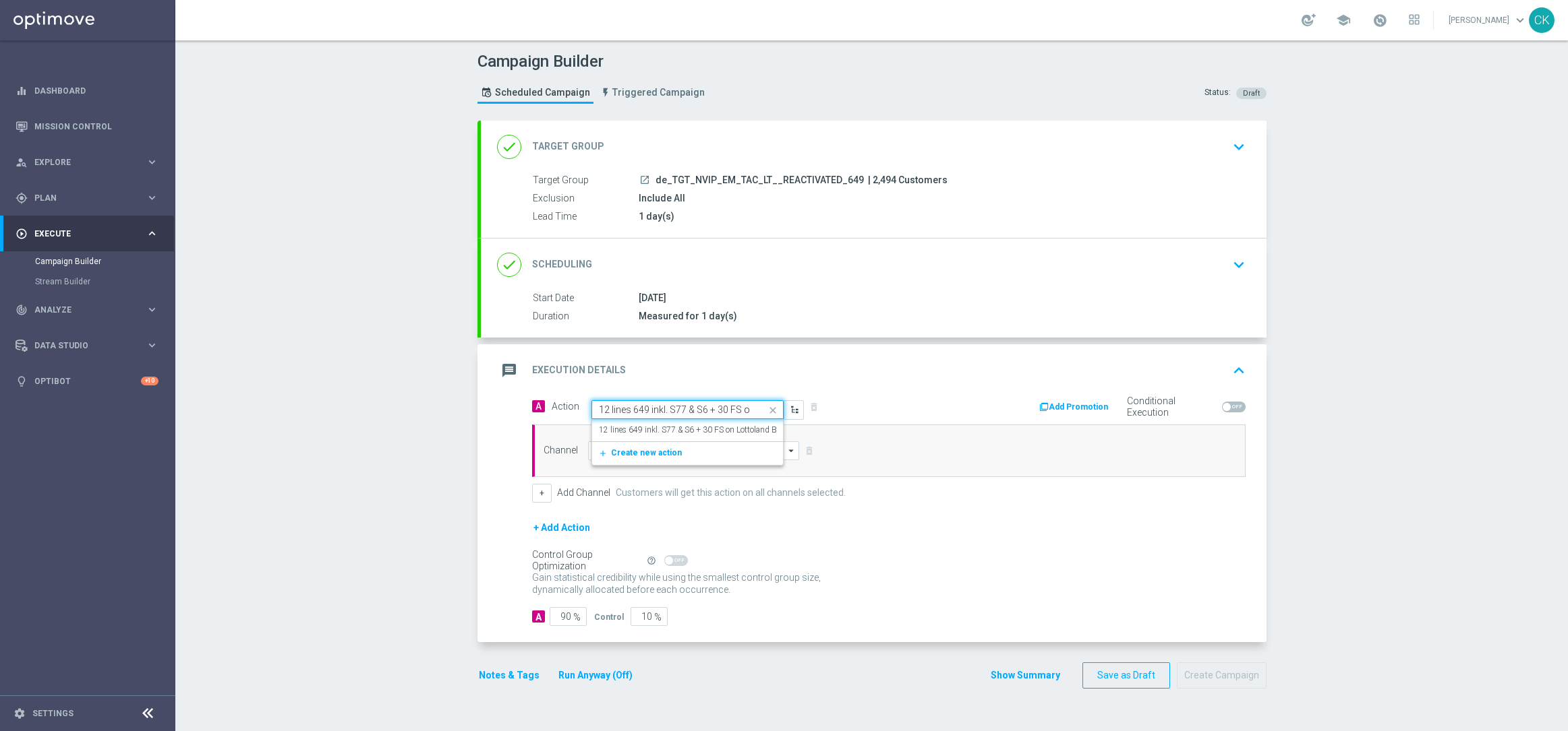
scroll to position [0, 122]
click at [648, 430] on label "12 lines 649 inkl. S77 & S6 + 30 FS on Lottoland Big Bass Bonanza" at bounding box center [717, 430] width 237 height 12
click at [639, 442] on input at bounding box center [694, 451] width 211 height 19
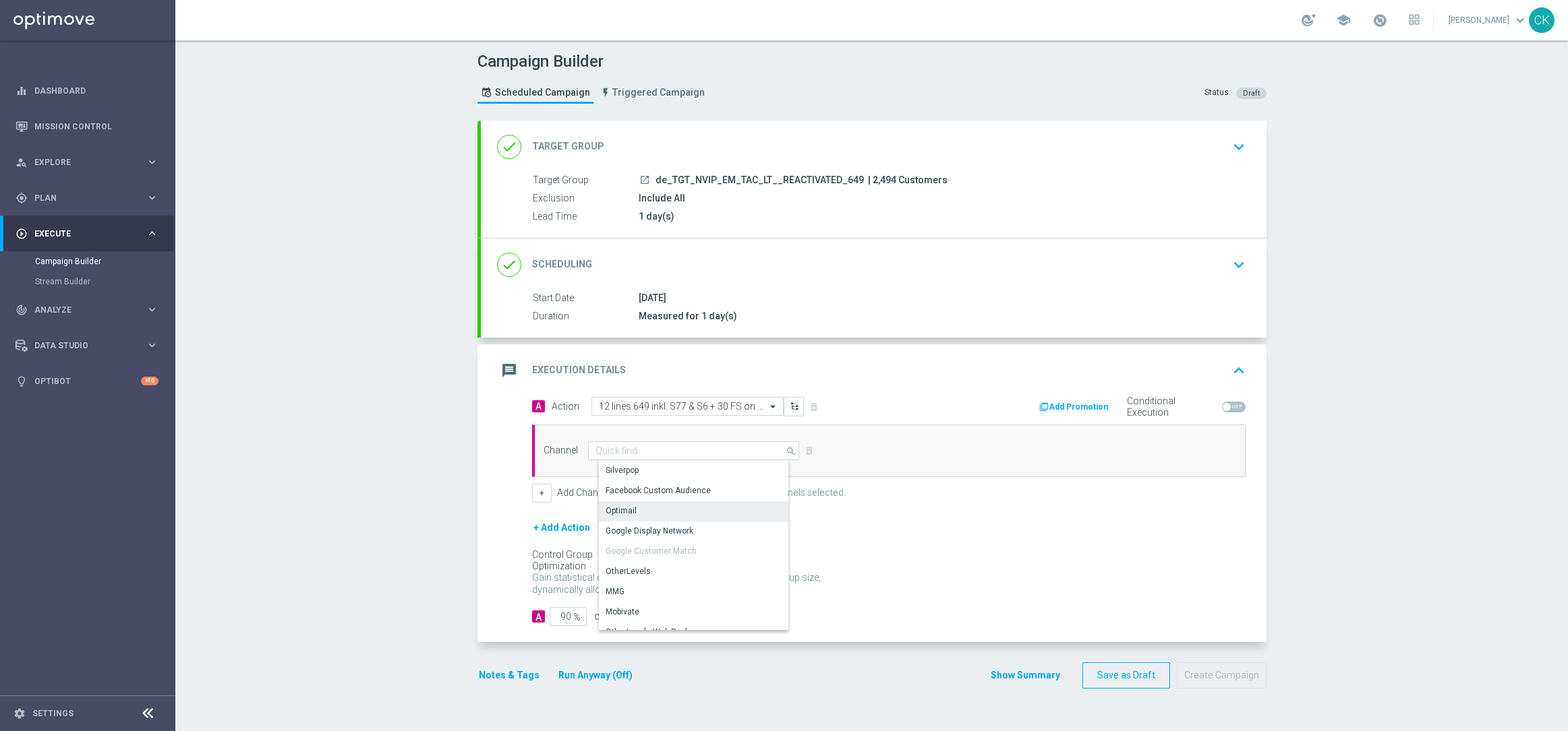
click at [630, 513] on div "Optimail" at bounding box center [699, 511] width 201 height 19
type input "Optimail"
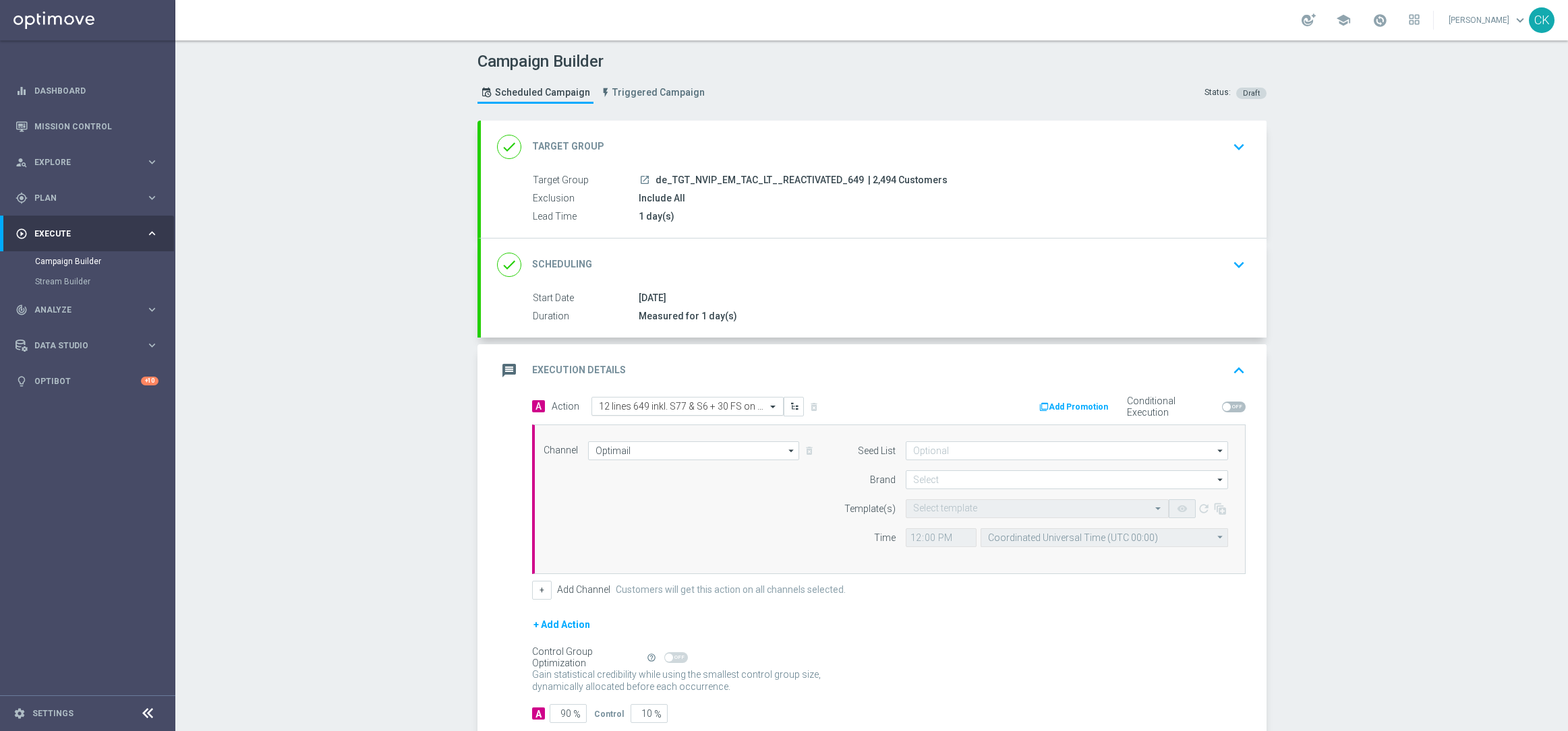
scroll to position [83, 0]
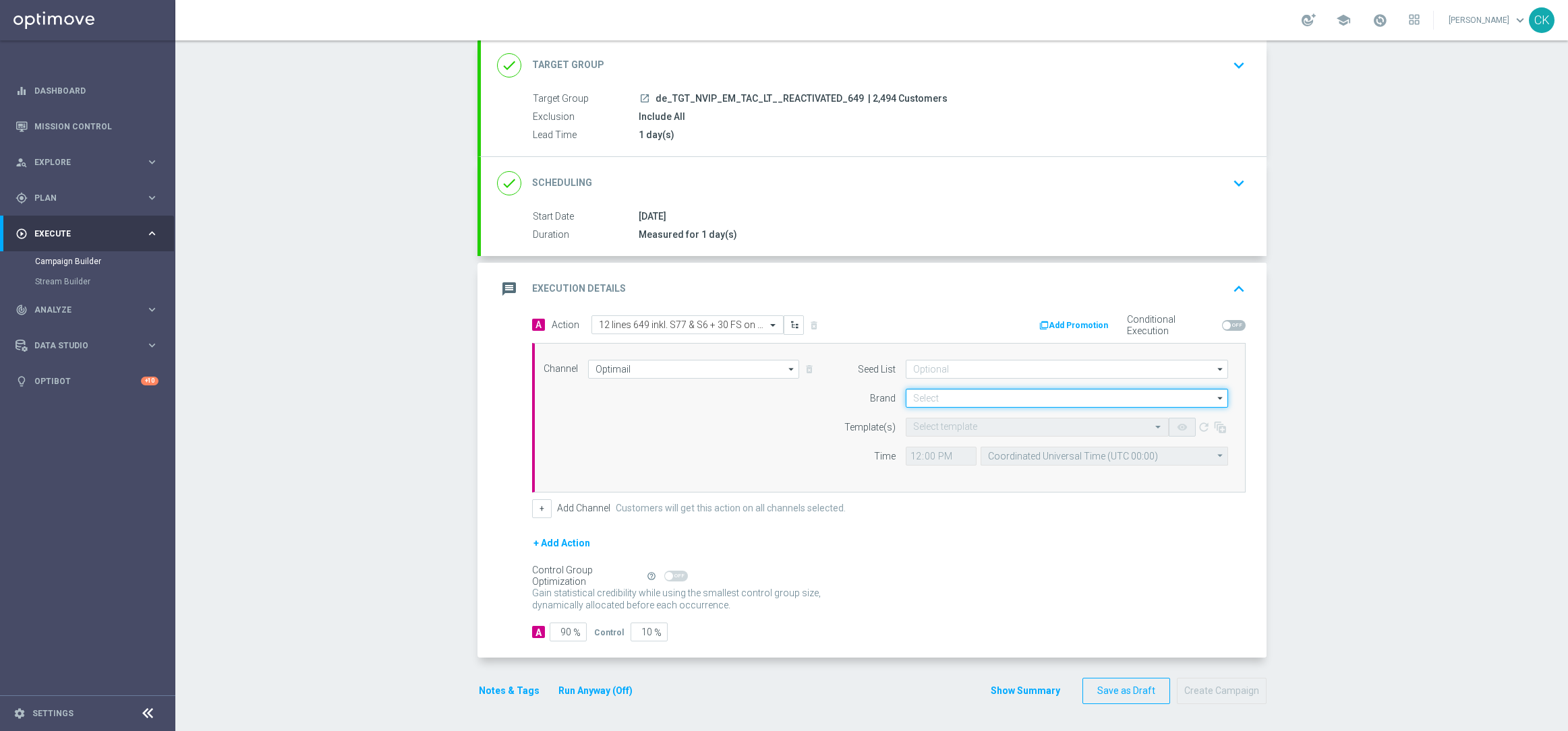
click at [964, 398] on input at bounding box center [1067, 398] width 322 height 19
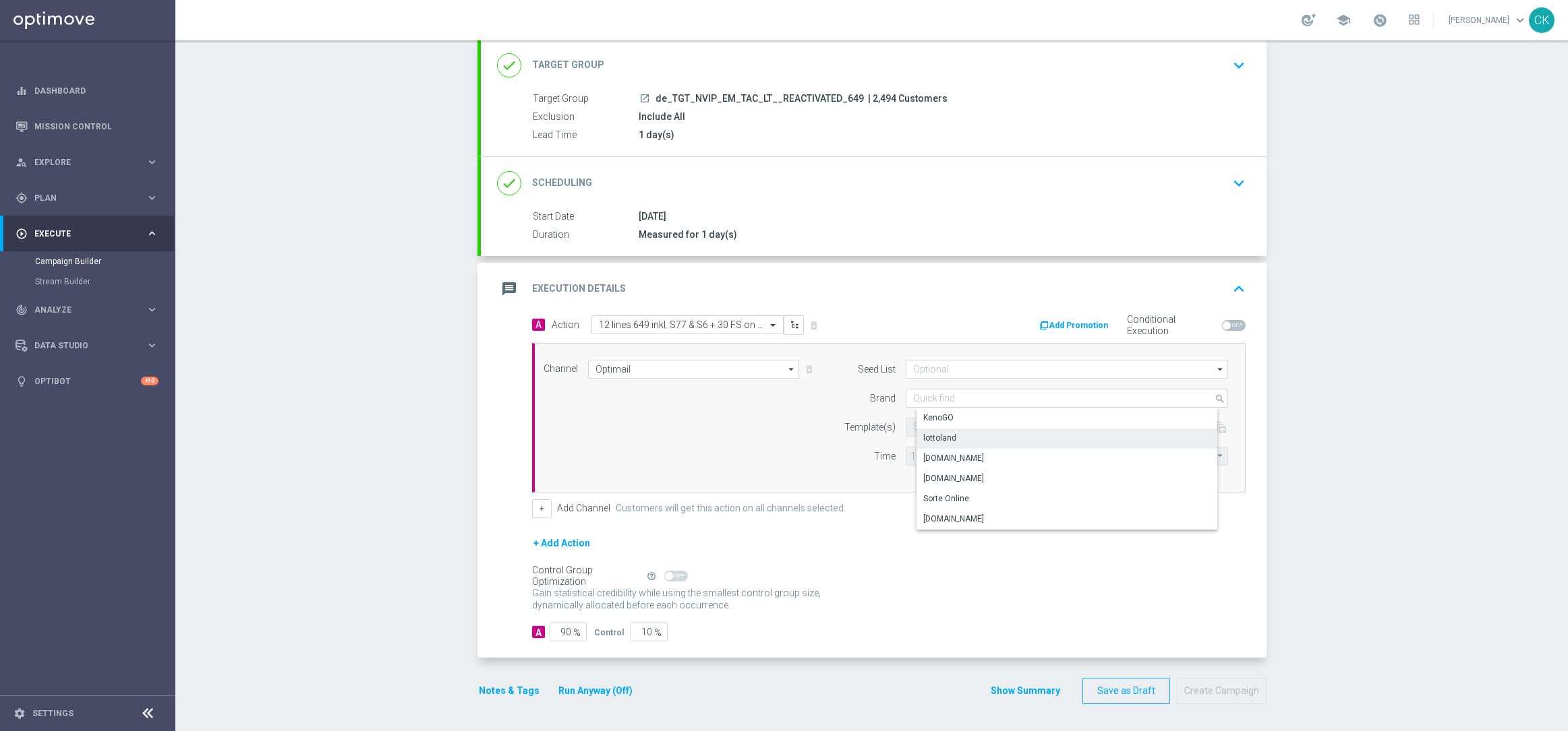
click at [947, 440] on div "lottoland" at bounding box center [939, 438] width 33 height 12
type input "lottoland"
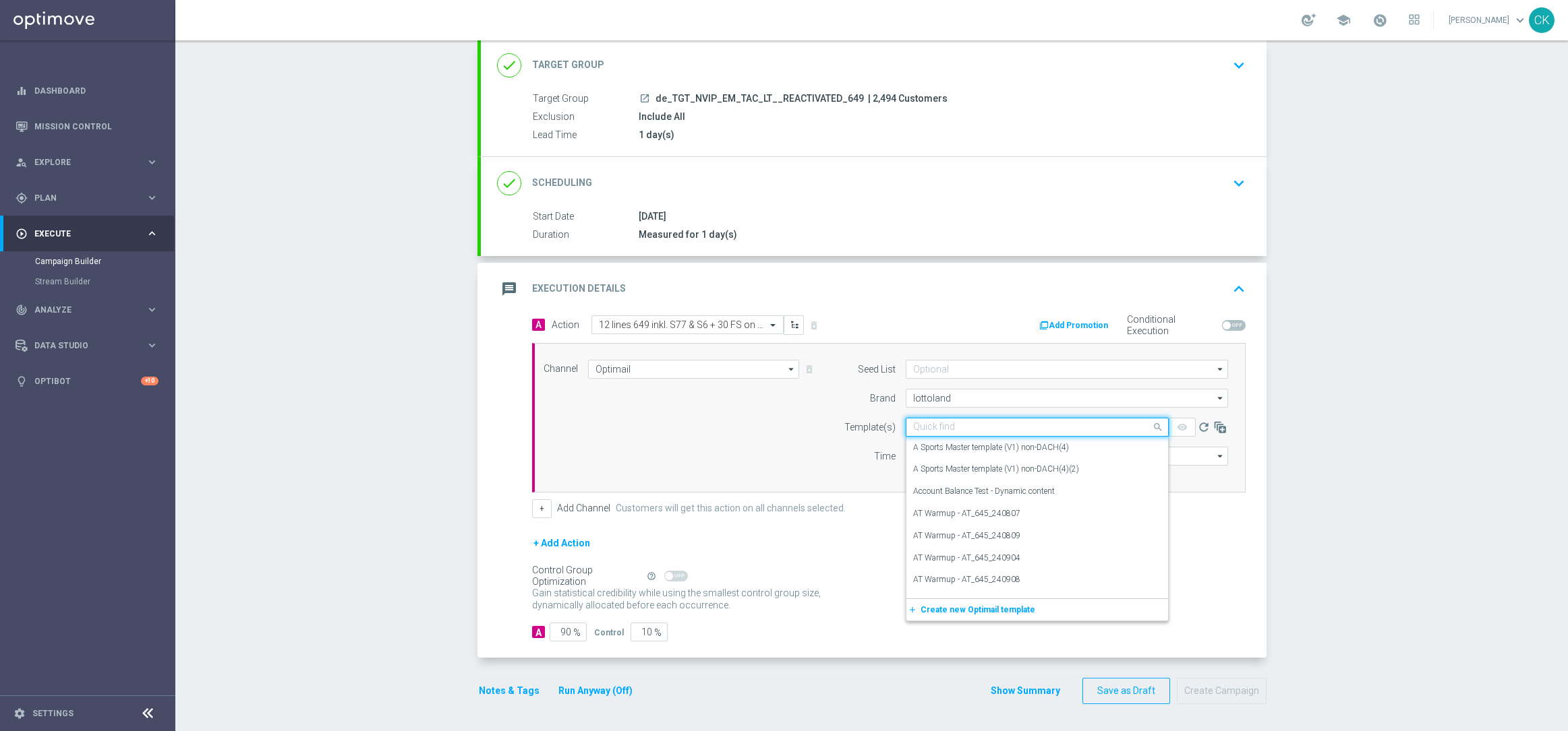
click at [934, 425] on input "text" at bounding box center [1023, 428] width 221 height 12
paste input "DE_INT__649_ACTIVE_250813__NVIP_EMA_TAC_LT"
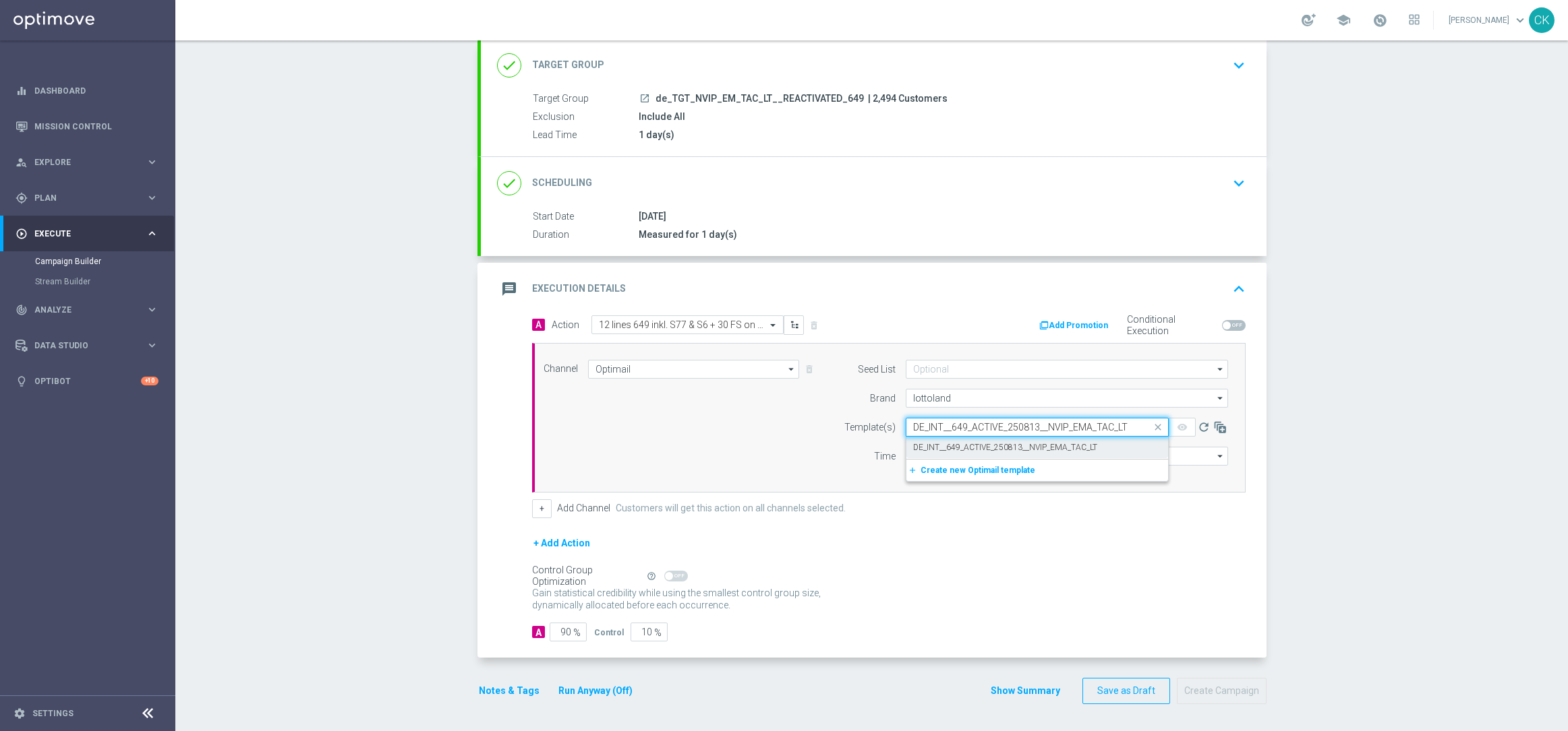
click at [931, 448] on label "DE_INT__649_ACTIVE_250813__NVIP_EMA_TAC_LT" at bounding box center [1005, 447] width 184 height 12
type input "DE_INT__649_ACTIVE_250813__NVIP_EMA_TAC_LT"
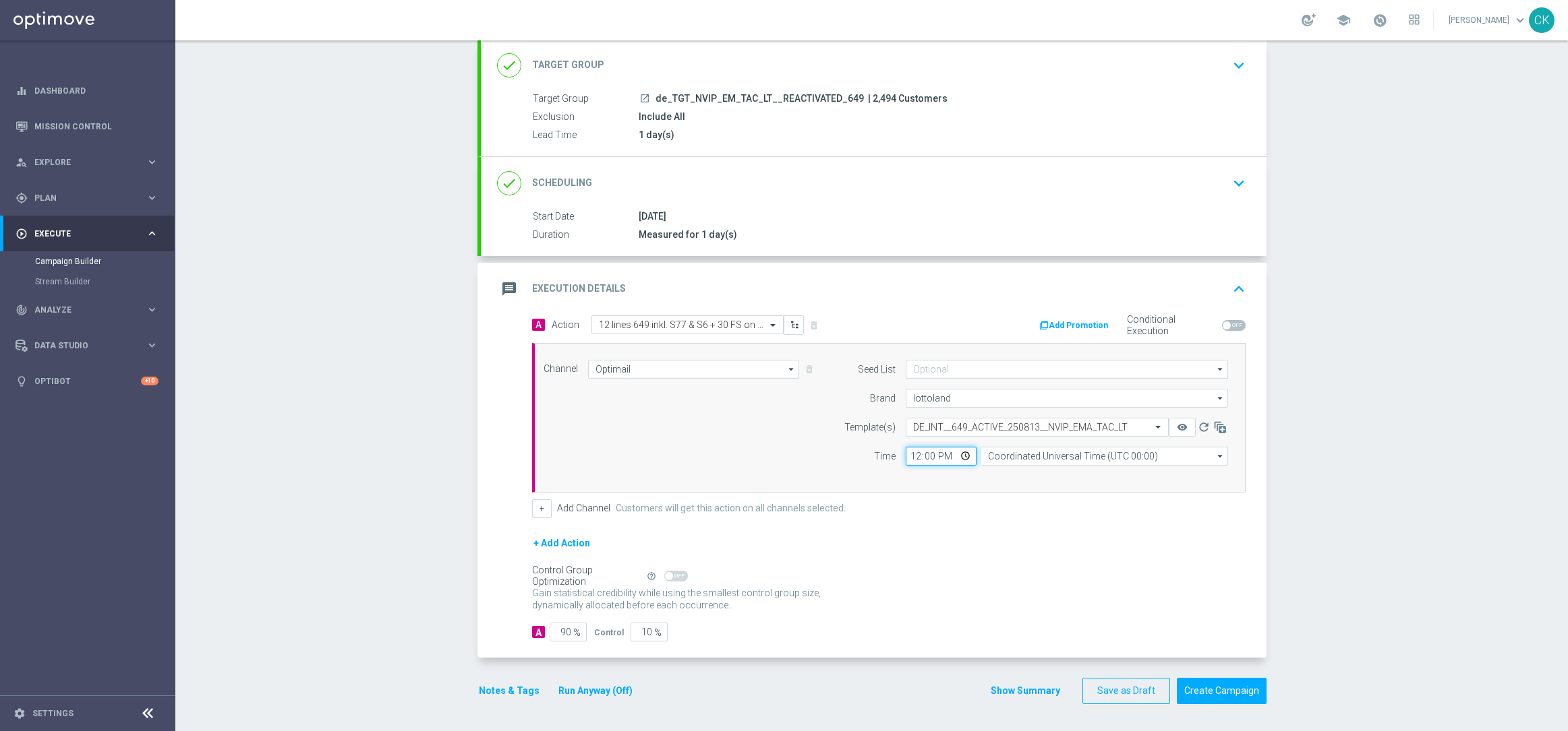
click at [906, 456] on input "12:00" at bounding box center [941, 456] width 71 height 19
type input "06:00"
click at [1079, 456] on input "Coordinated Universal Time (UTC 00:00)" at bounding box center [1103, 456] width 247 height 19
click at [1076, 476] on div "Central European Time ([GEOGRAPHIC_DATA]) (UTC +02:00)" at bounding box center [1108, 475] width 220 height 12
type input "Central European Time ([GEOGRAPHIC_DATA]) (UTC +02:00)"
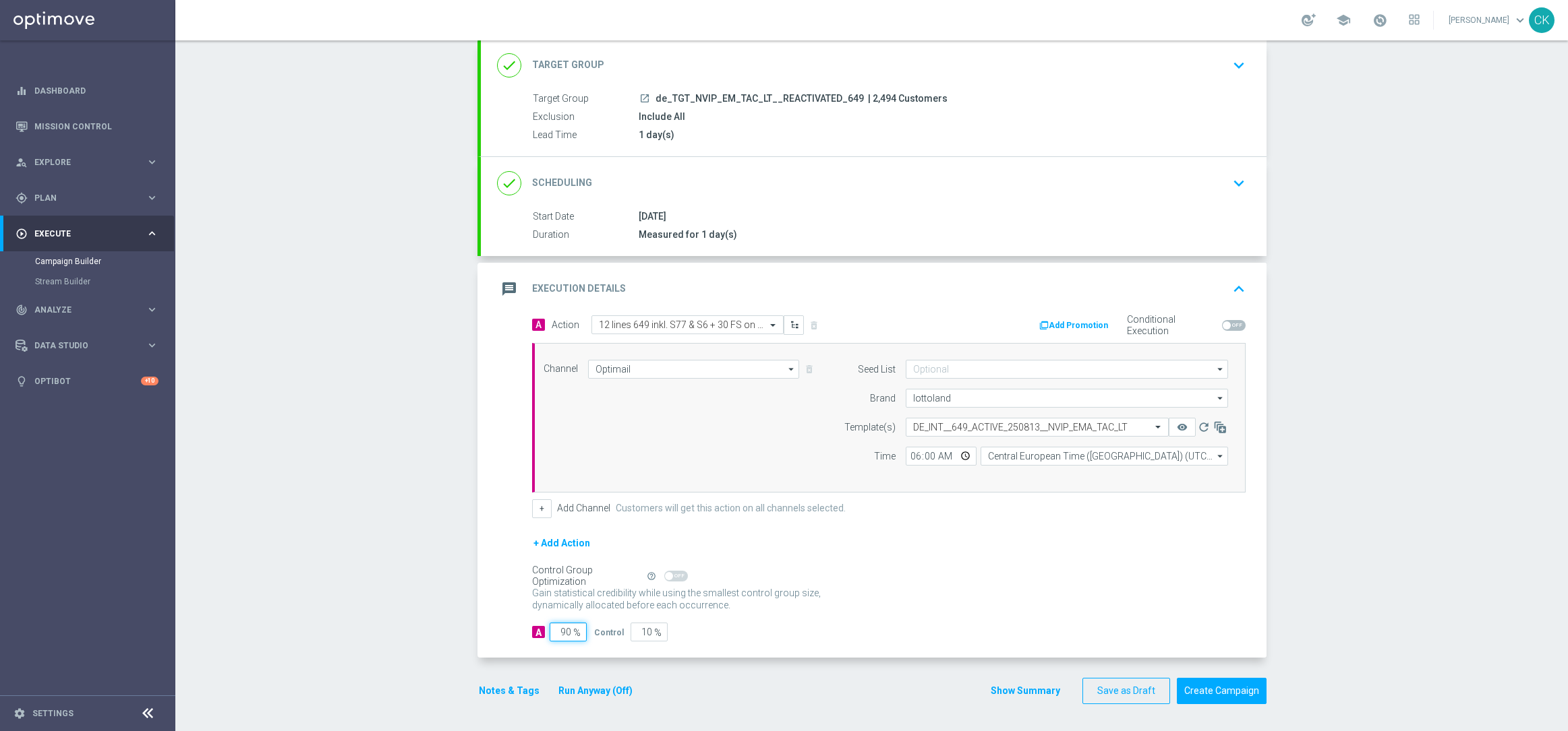
click at [564, 633] on input "90" at bounding box center [567, 632] width 37 height 19
type input "9"
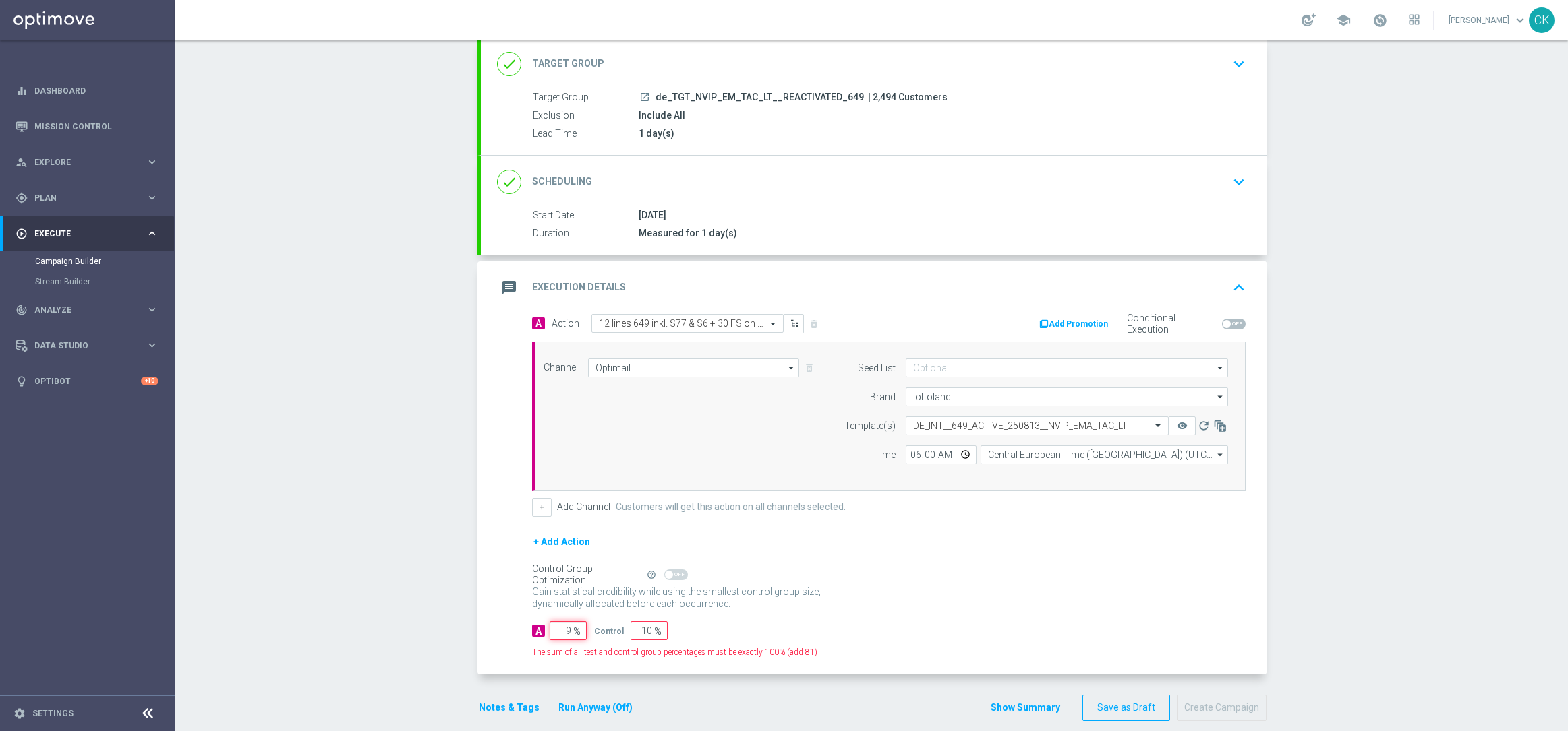
type input "91"
type input "98"
type input "2"
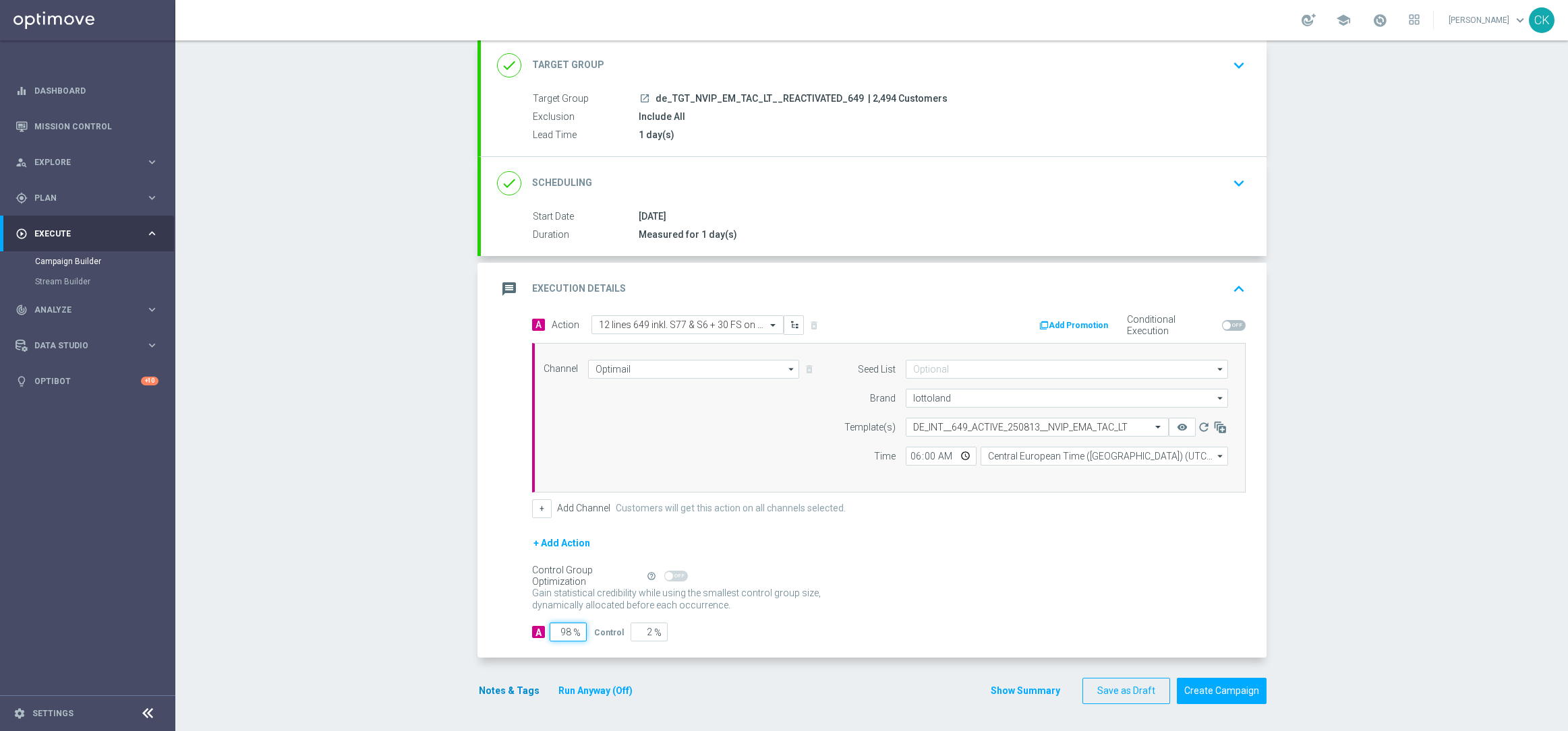
type input "98"
click at [505, 692] on button "Notes & Tags" at bounding box center [509, 691] width 63 height 17
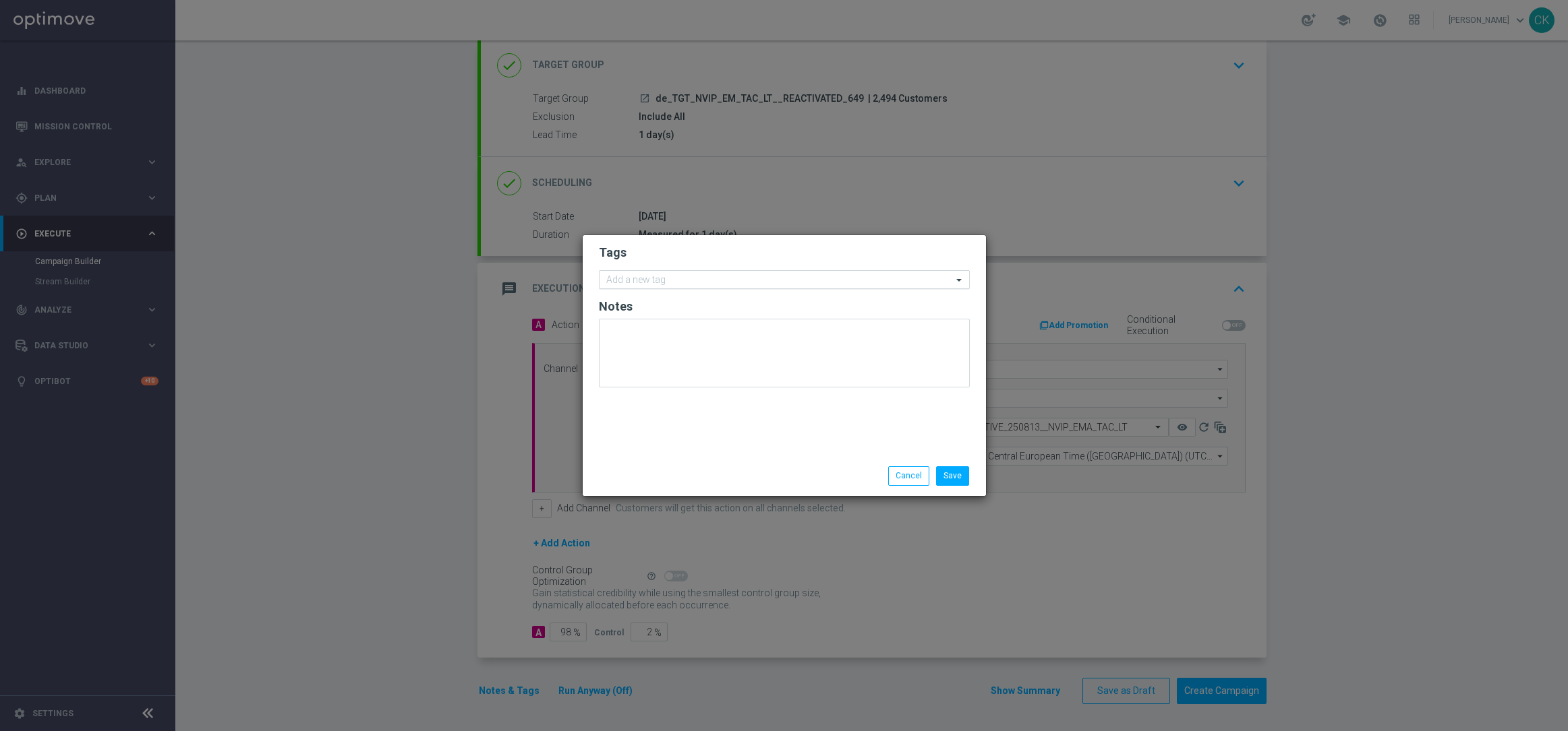
click at [664, 282] on input "text" at bounding box center [779, 281] width 346 height 12
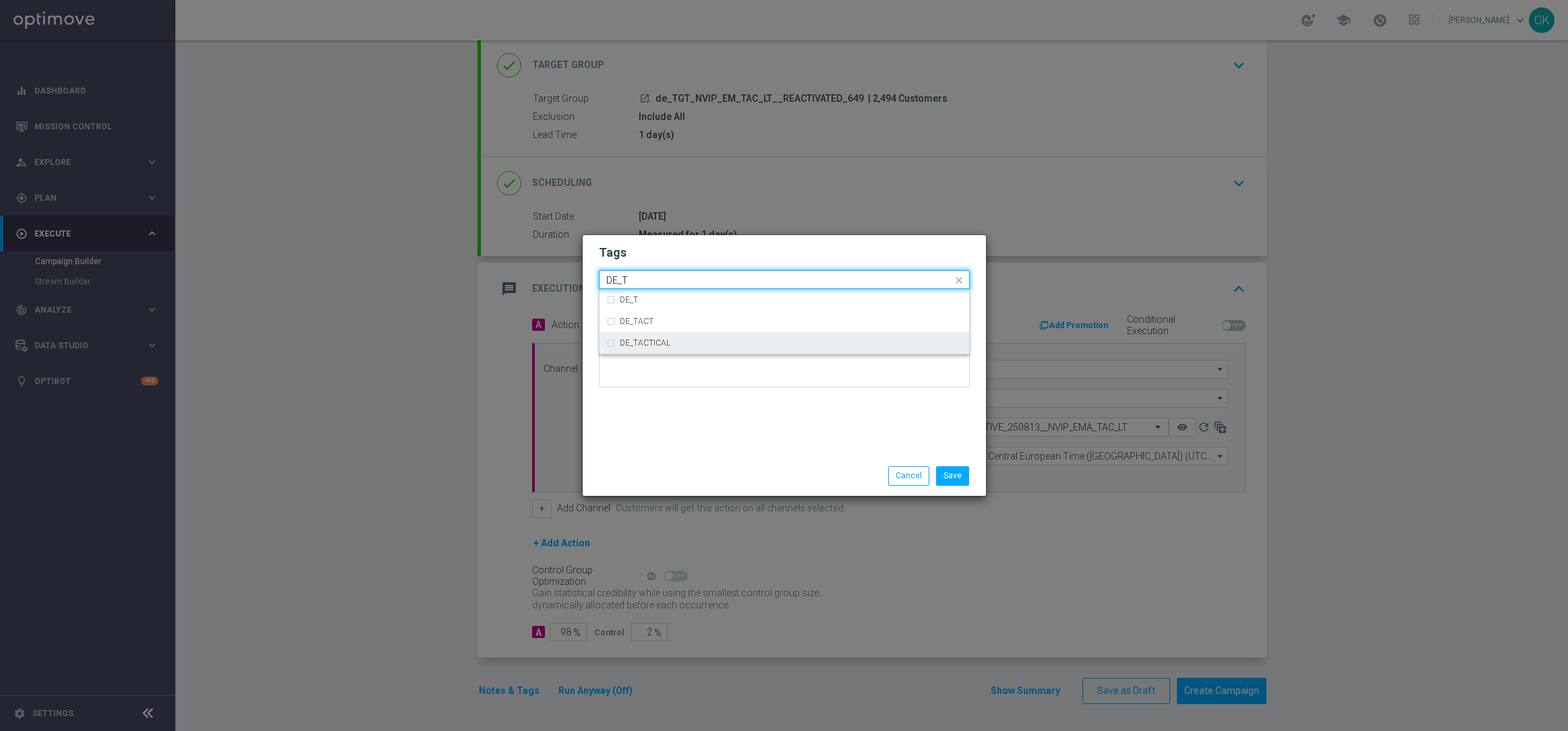
click at [688, 340] on div "DE_TACTICAL" at bounding box center [791, 343] width 343 height 8
type input "DE_T"
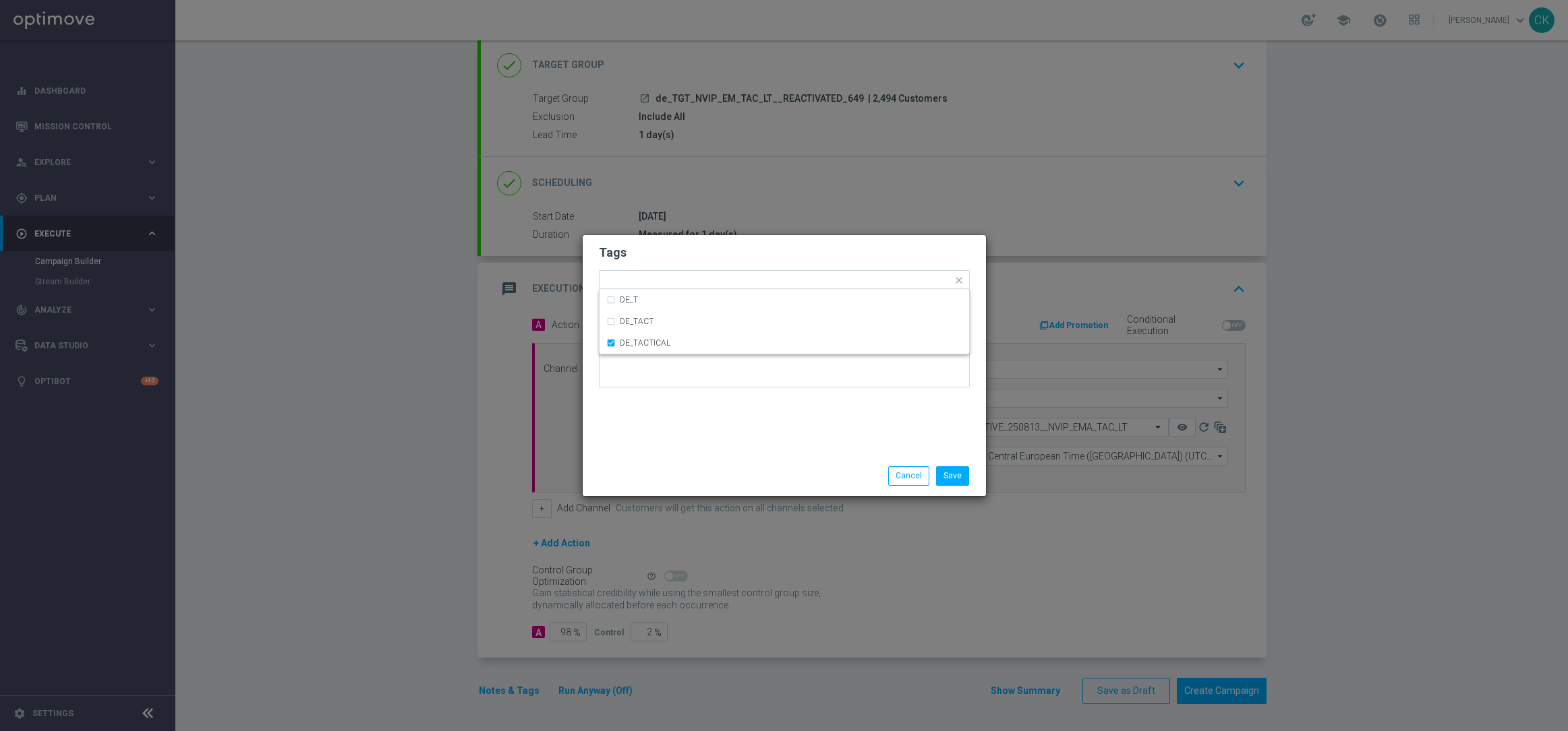
click at [688, 447] on div "Tags Quick find × DE_TACTICAL DE_T DE_TACT DE_TACTICAL Notes" at bounding box center [784, 345] width 403 height 221
click at [955, 476] on button "Save" at bounding box center [952, 476] width 33 height 19
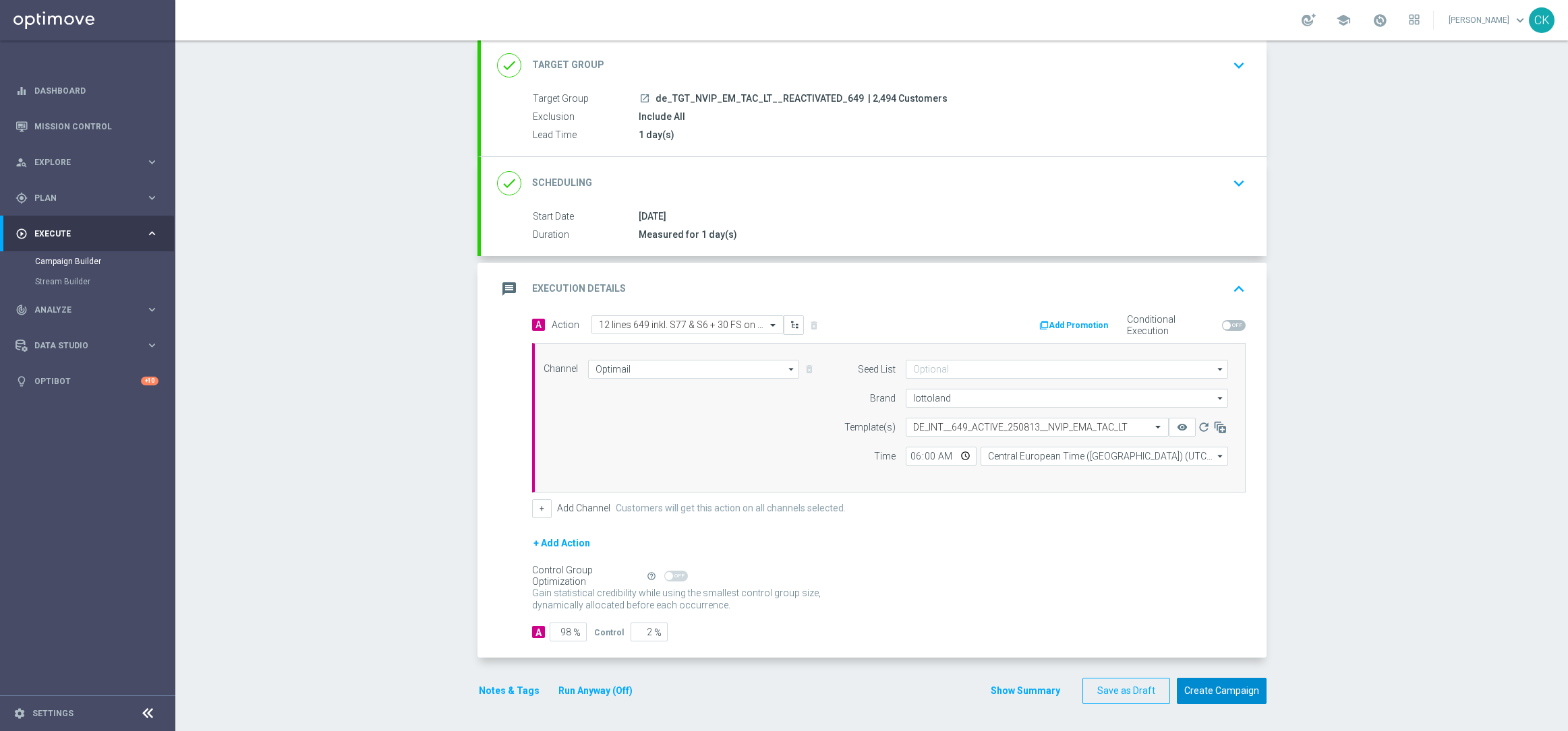
click at [1222, 691] on button "Create Campaign" at bounding box center [1221, 691] width 90 height 26
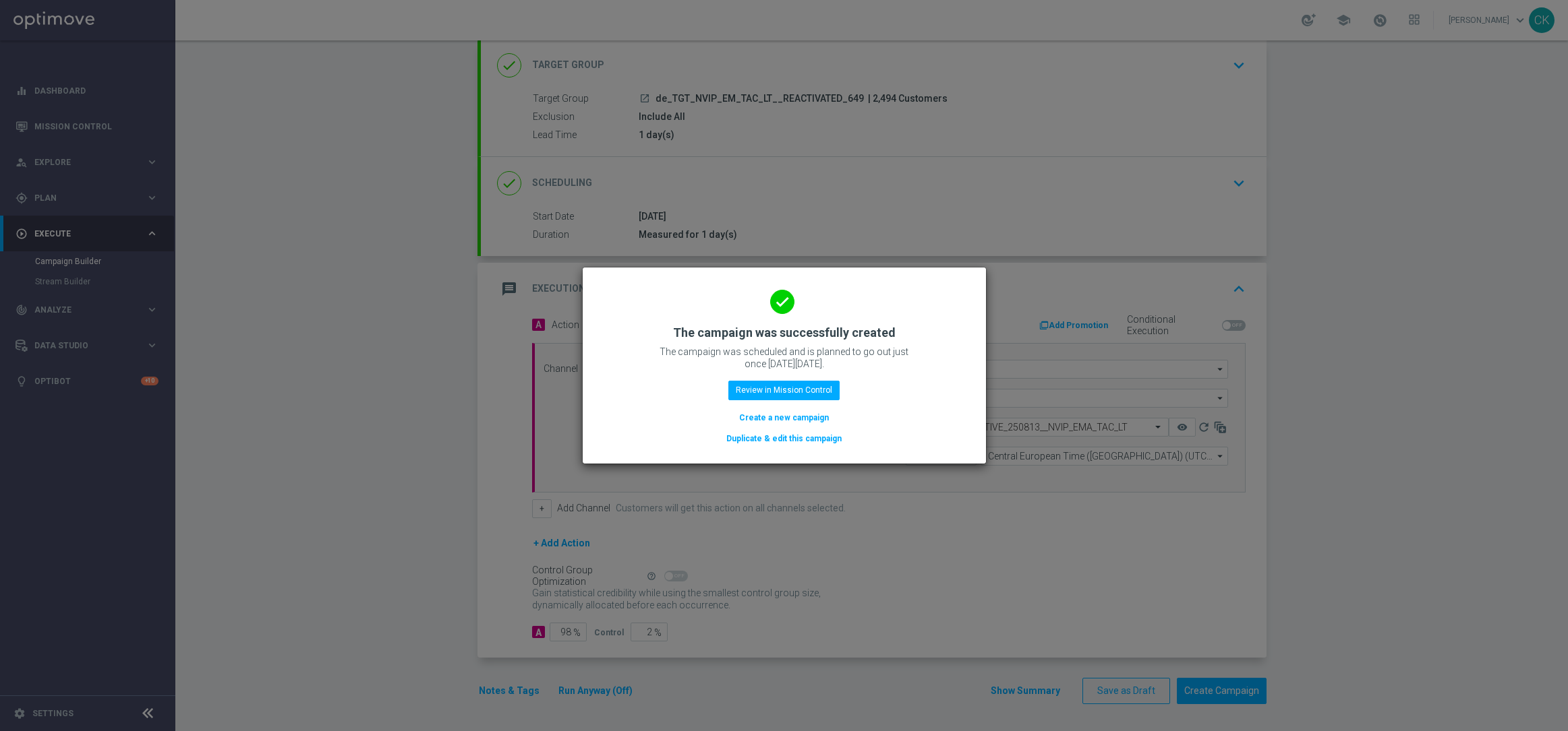
click at [756, 414] on button "Create a new campaign" at bounding box center [783, 418] width 93 height 15
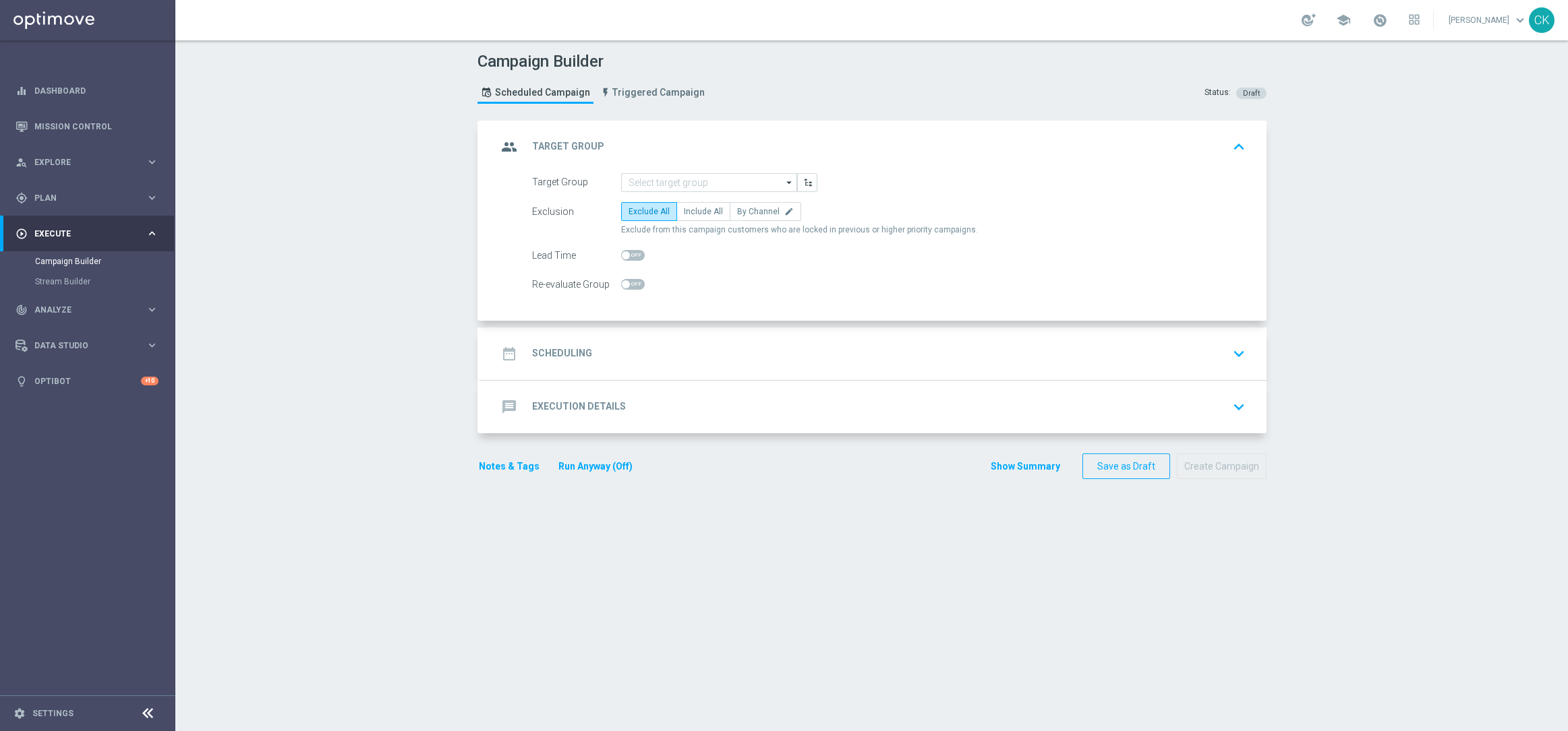
scroll to position [0, 0]
click at [710, 178] on input at bounding box center [708, 183] width 176 height 19
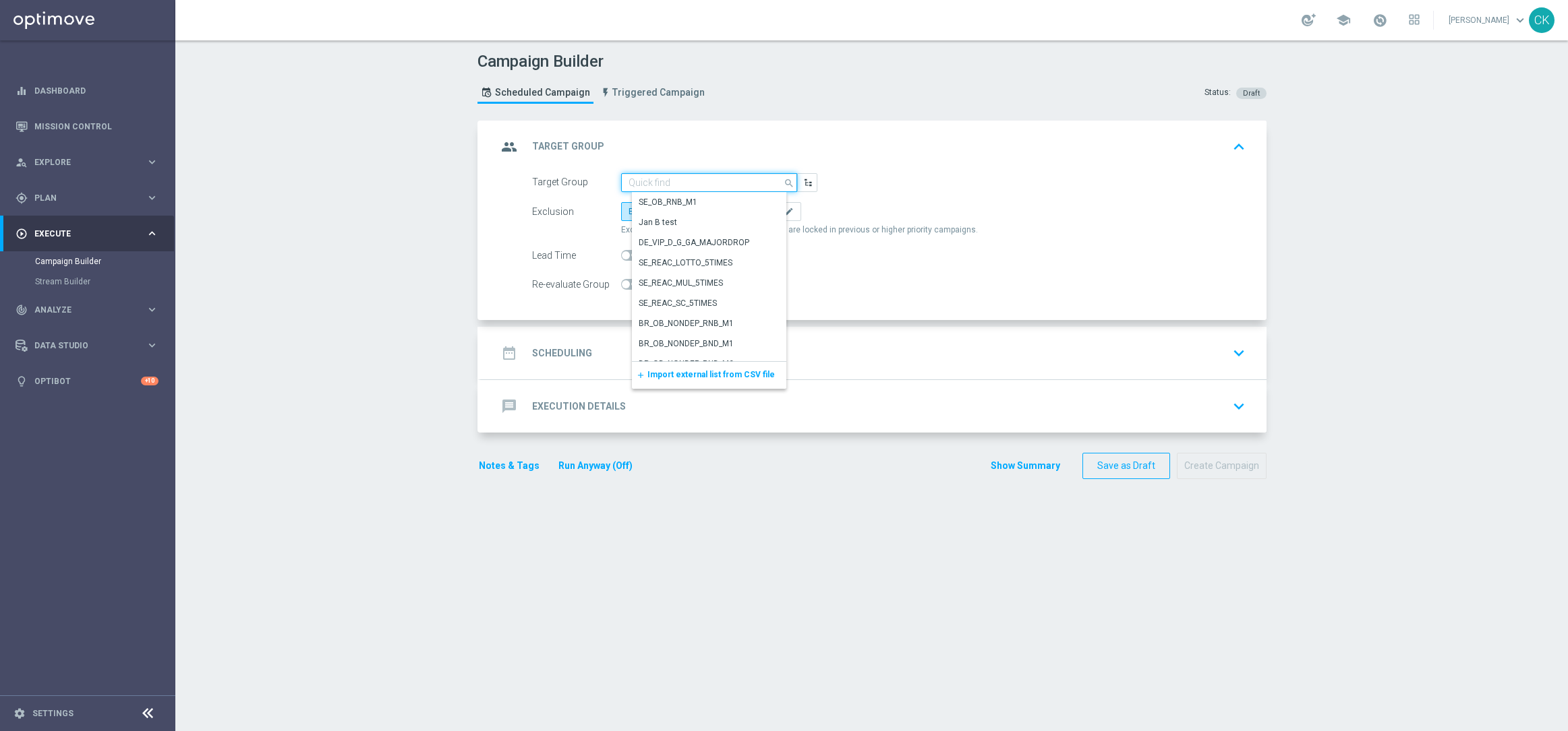
paste input "de_TGT_NVIP_EM_TAC_LT__CHURNED_649"
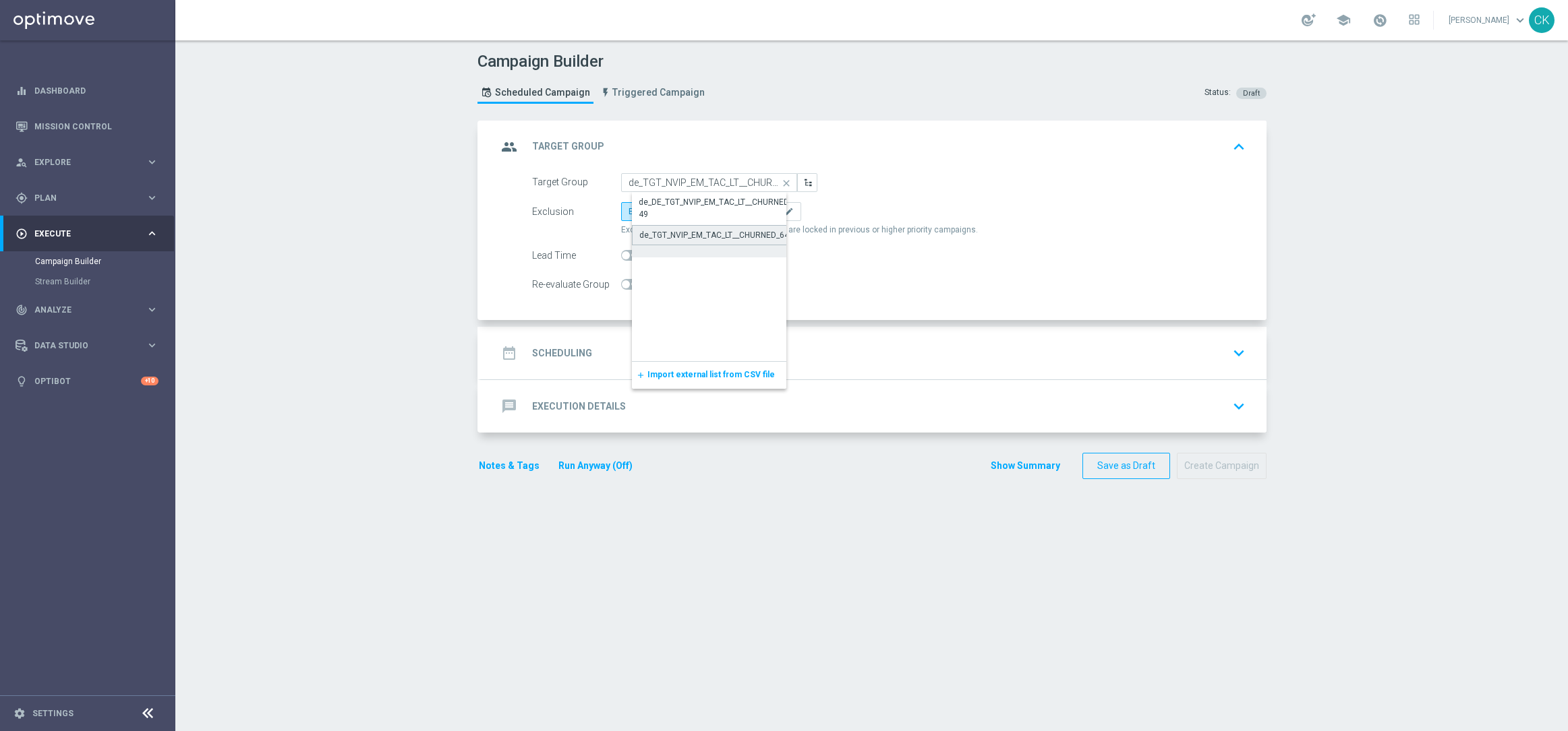
click at [710, 235] on div "de_TGT_NVIP_EM_TAC_LT__CHURNED_649" at bounding box center [716, 235] width 155 height 12
type input "de_TGT_NVIP_EM_TAC_LT__CHURNED_649"
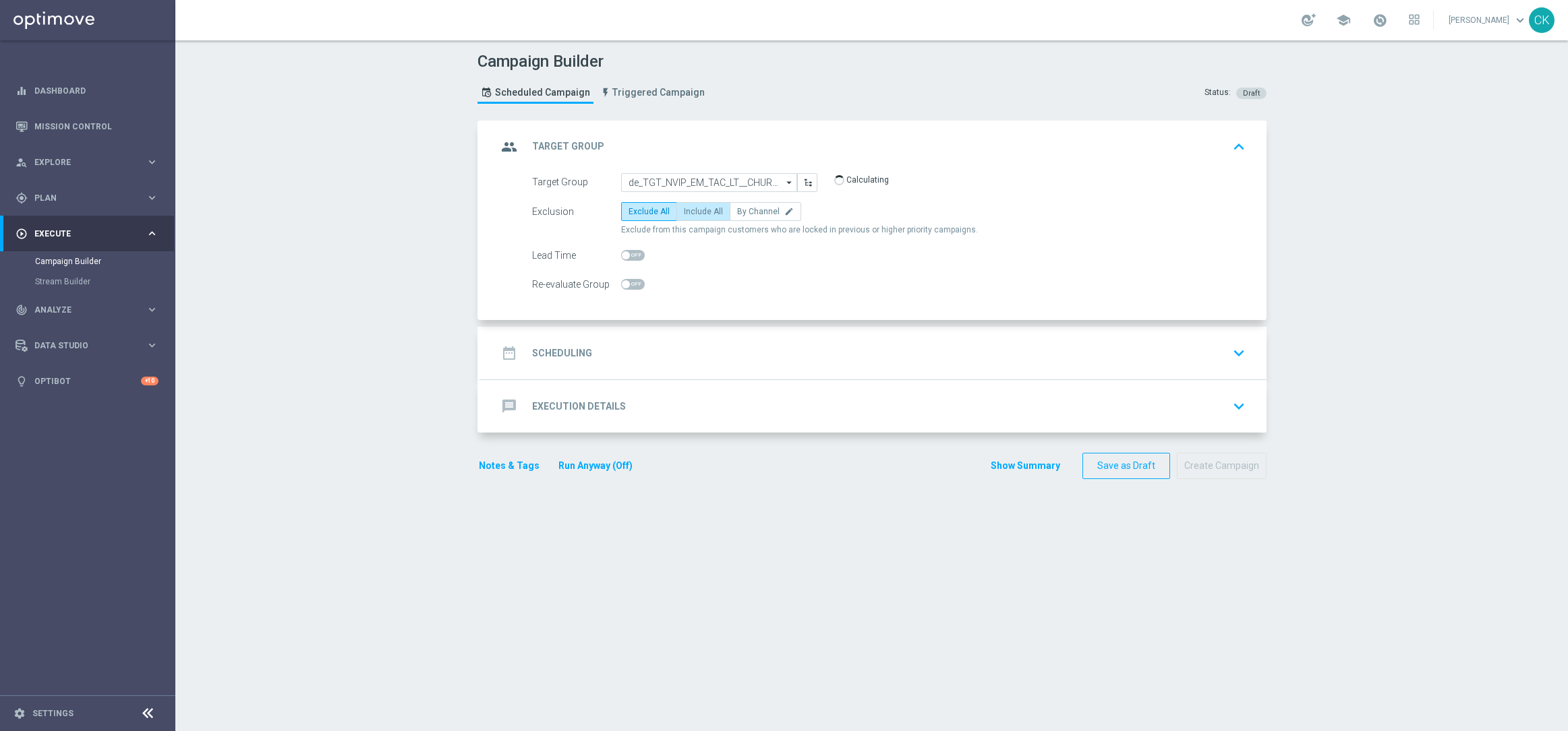
click at [707, 215] on span "Include All" at bounding box center [703, 211] width 39 height 9
click at [692, 215] on input "Include All" at bounding box center [688, 214] width 9 height 9
radio input "true"
click at [623, 255] on span at bounding box center [632, 255] width 23 height 11
click at [623, 255] on input "checkbox" at bounding box center [632, 255] width 23 height 11
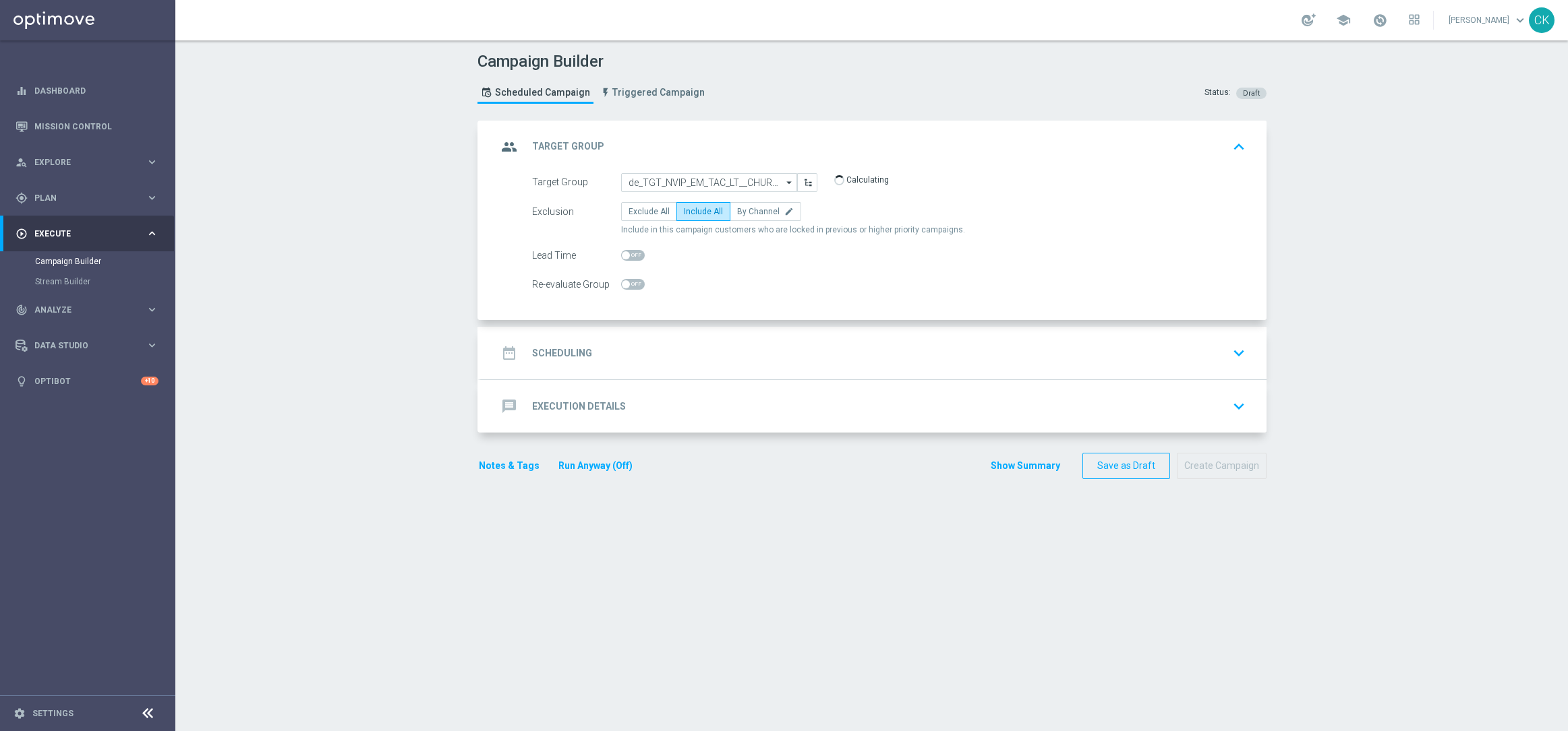
checkbox input "true"
click at [532, 354] on h2 "Scheduling" at bounding box center [562, 353] width 60 height 13
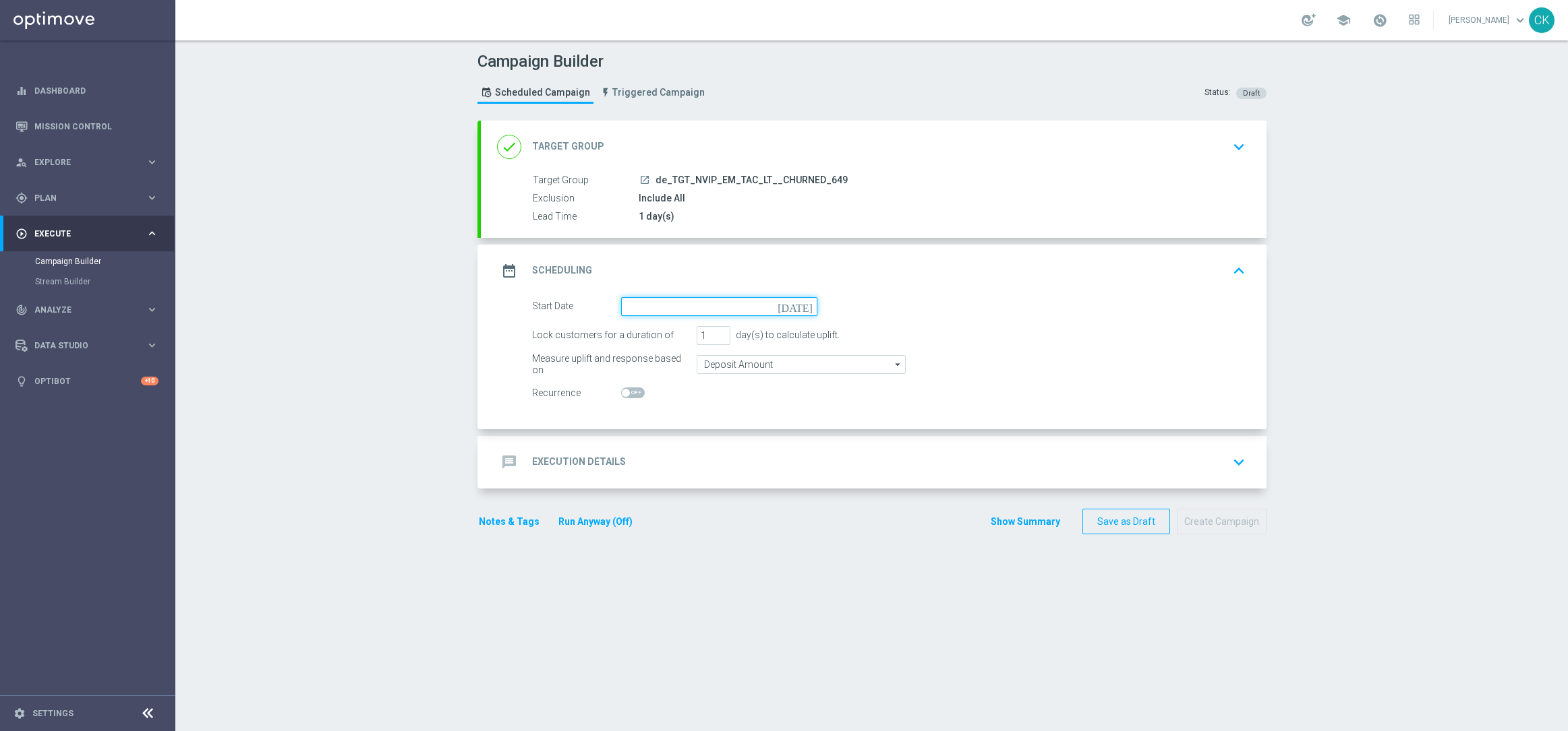
click at [683, 302] on input at bounding box center [718, 307] width 196 height 19
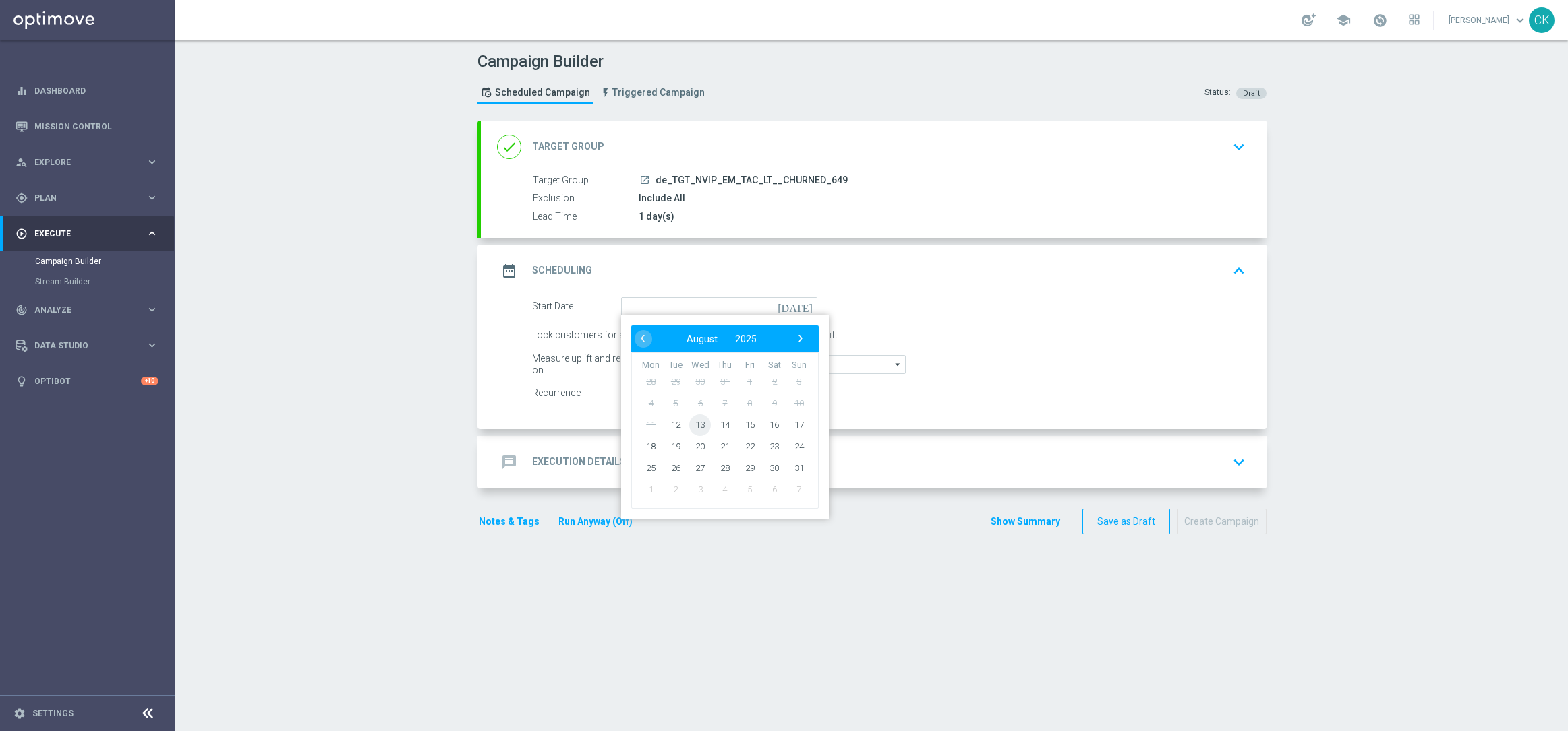
click at [689, 420] on span "13" at bounding box center [700, 425] width 22 height 22
type input "[DATE]"
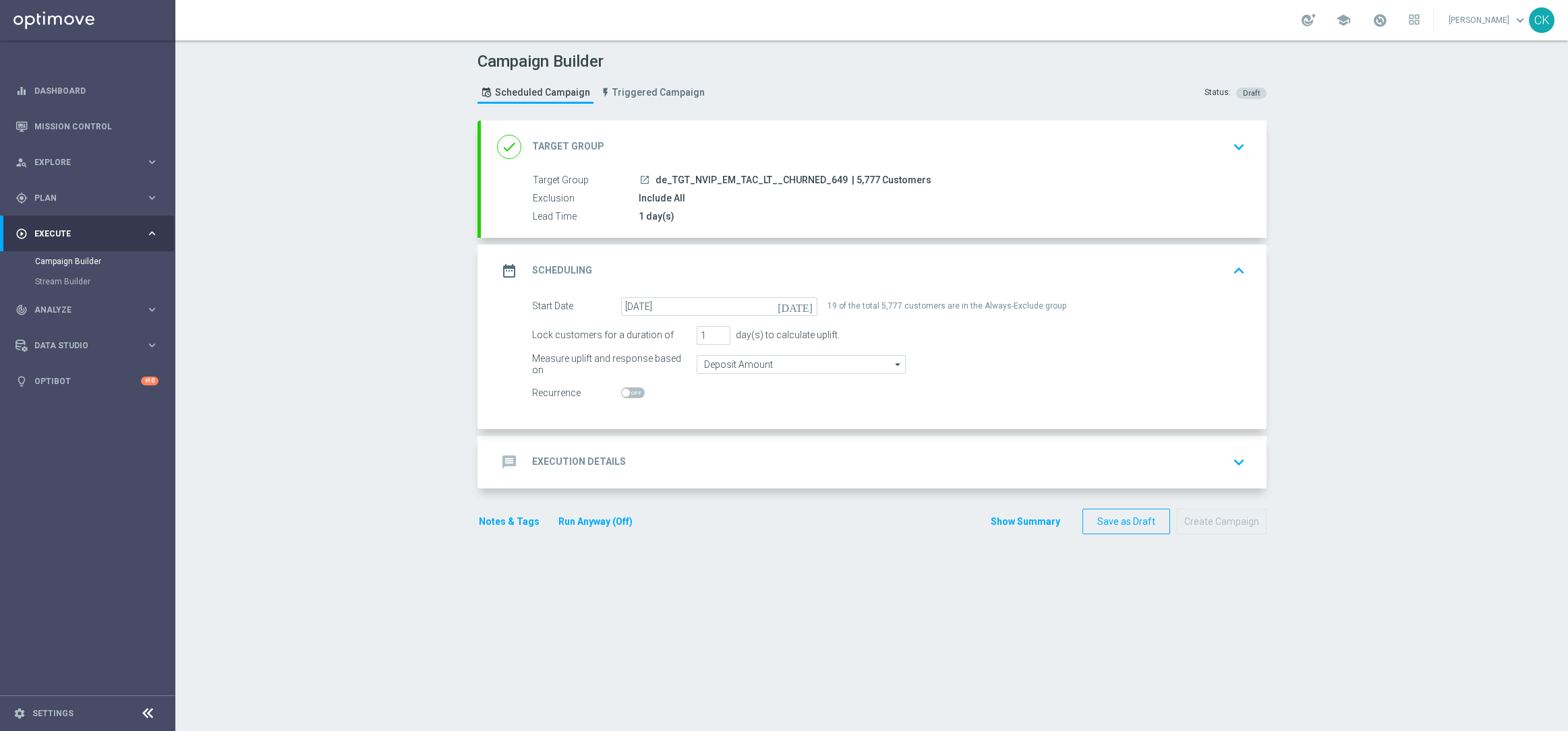
click at [549, 464] on h2 "Execution Details" at bounding box center [578, 462] width 94 height 13
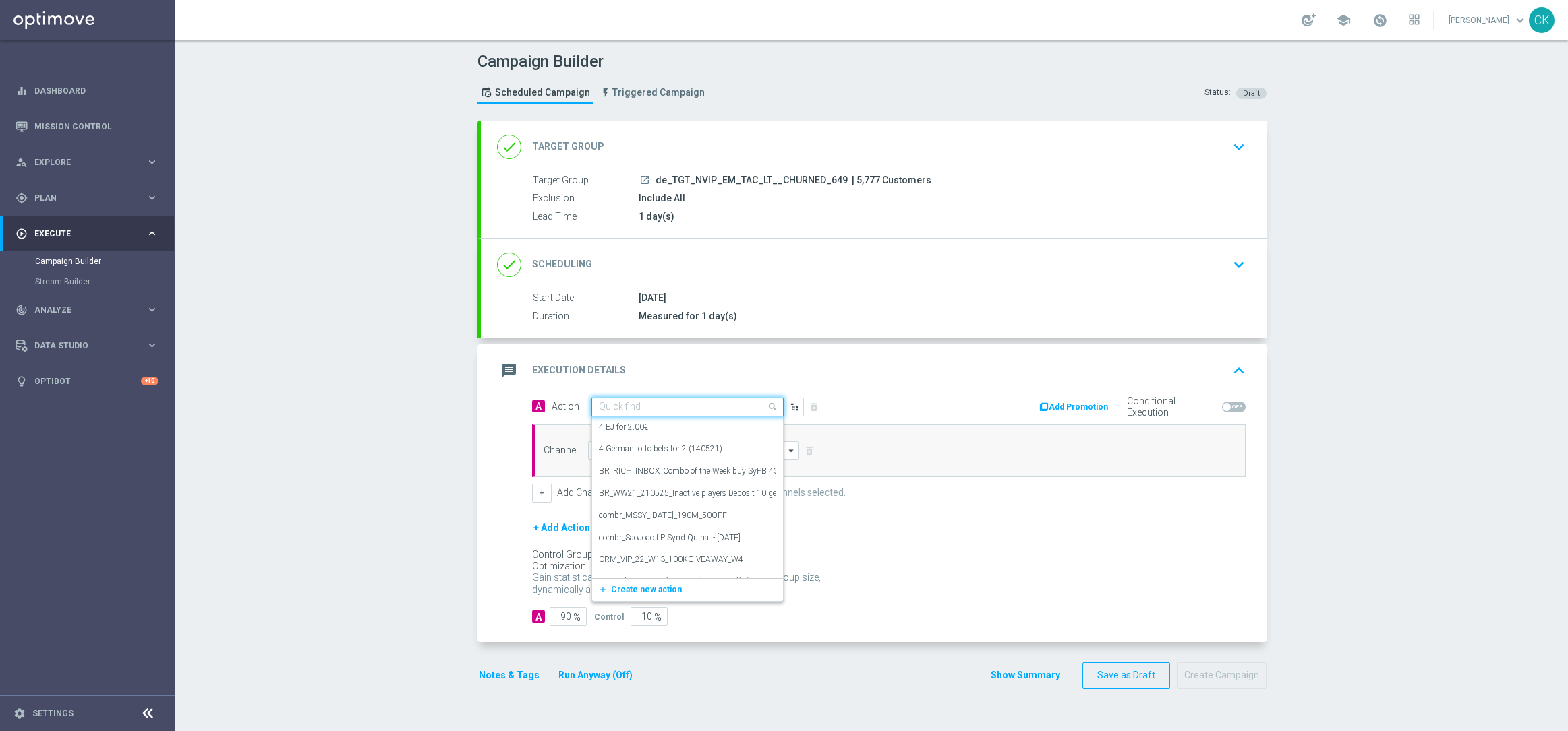
click at [666, 402] on input "text" at bounding box center [674, 407] width 150 height 12
paste input "6 lines 649 + 30 FS on Lottoland Big Bass Bonanza"
type input "6 lines 649 + 30 FS on Lottoland Big Bass Bonanza"
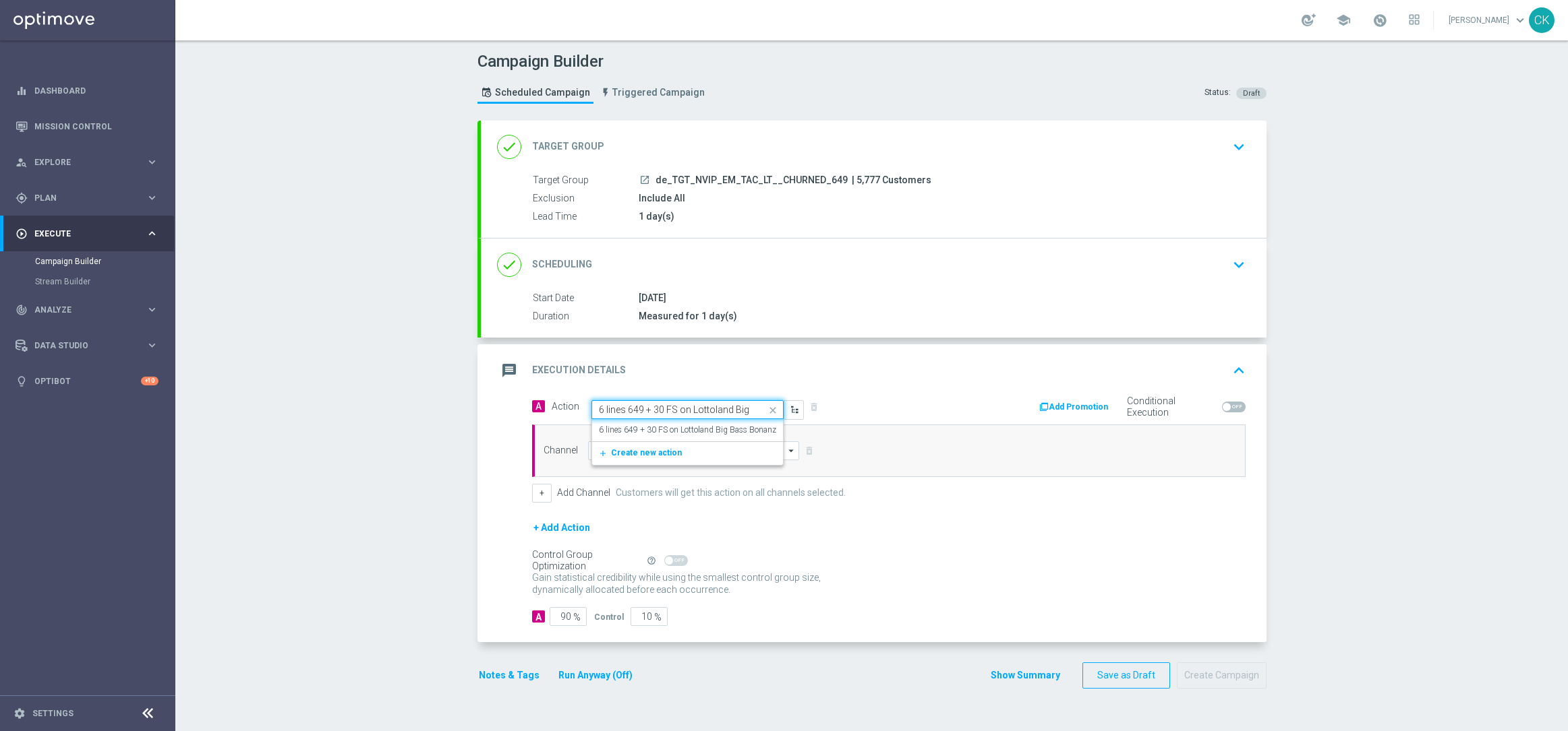
scroll to position [0, 58]
click at [660, 421] on div "6 lines 649 + 30 FS on Lottoland Big Bass Bonanza edit" at bounding box center [687, 430] width 177 height 23
click at [642, 451] on input at bounding box center [694, 451] width 211 height 19
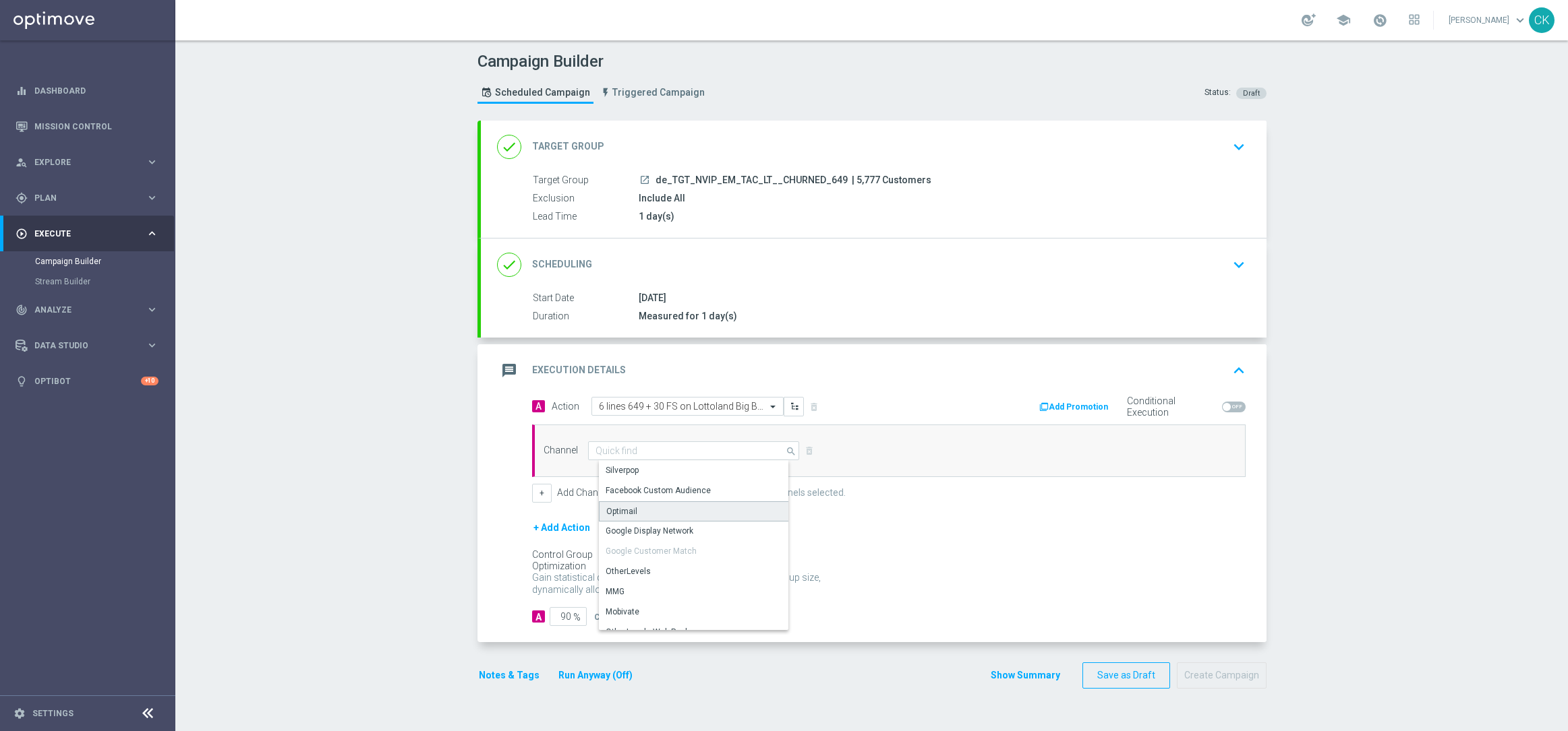
click at [640, 516] on div "Optimail" at bounding box center [699, 512] width 201 height 20
type input "Optimail"
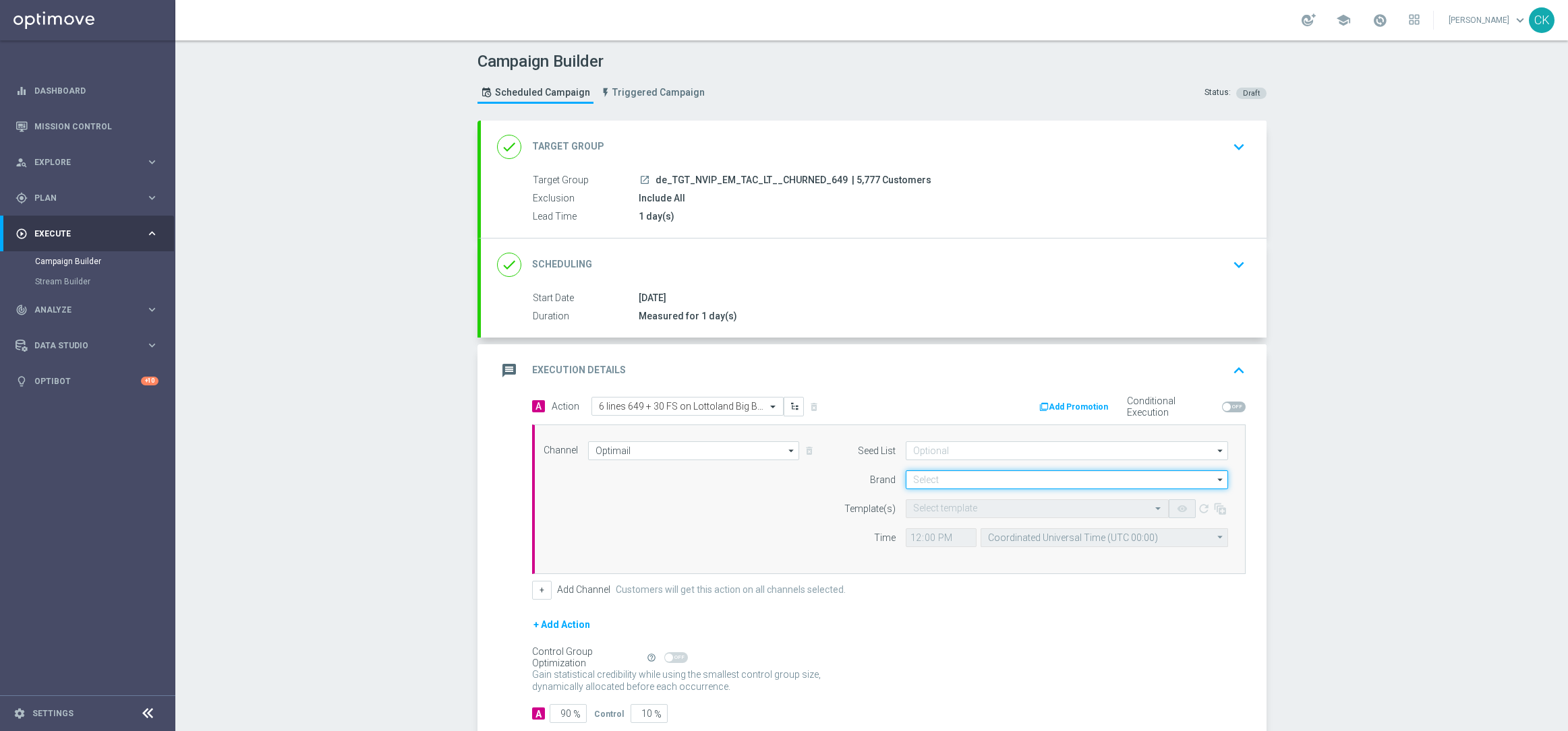
click at [988, 485] on input at bounding box center [1067, 480] width 322 height 19
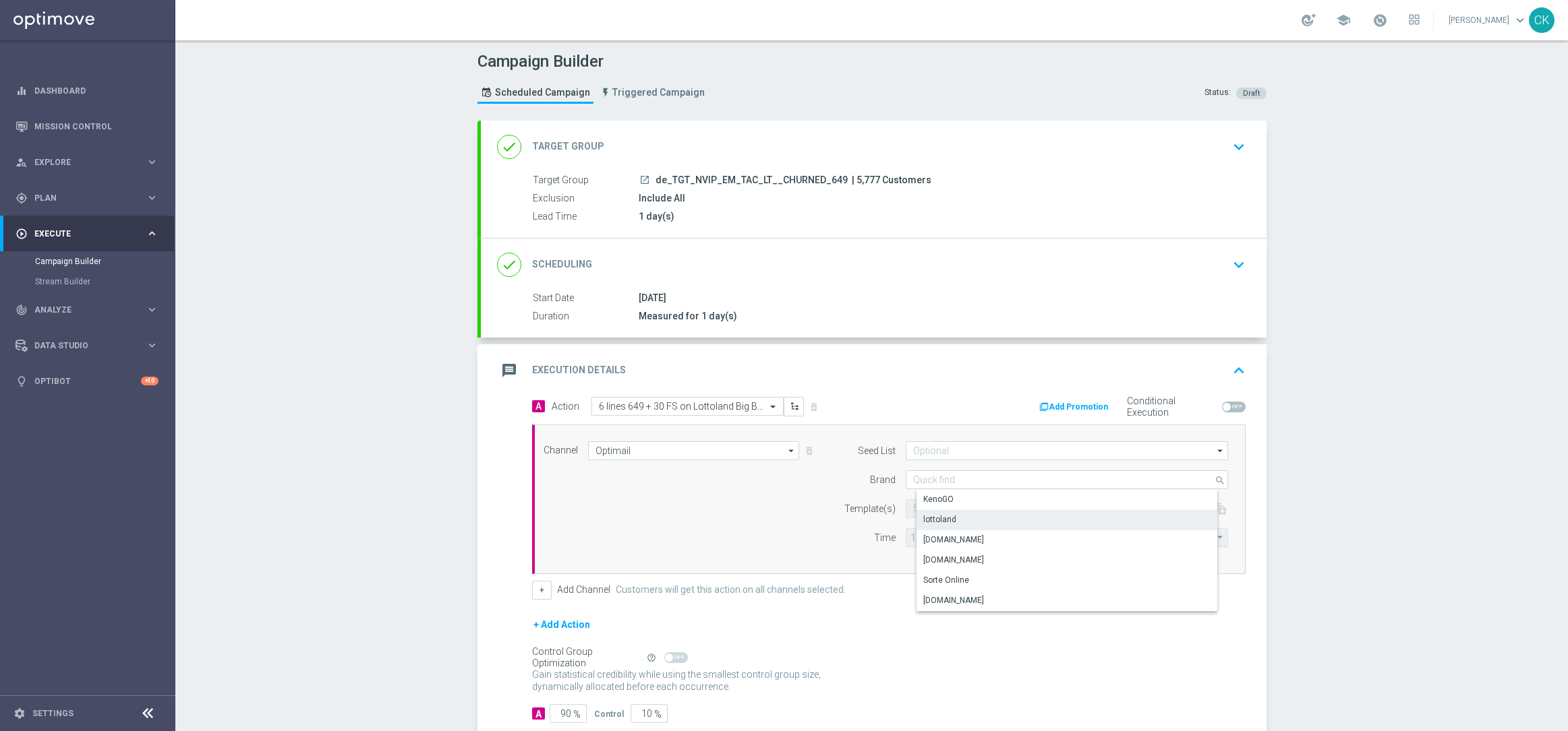
click at [952, 520] on div "lottoland" at bounding box center [1077, 520] width 322 height 19
type input "lottoland"
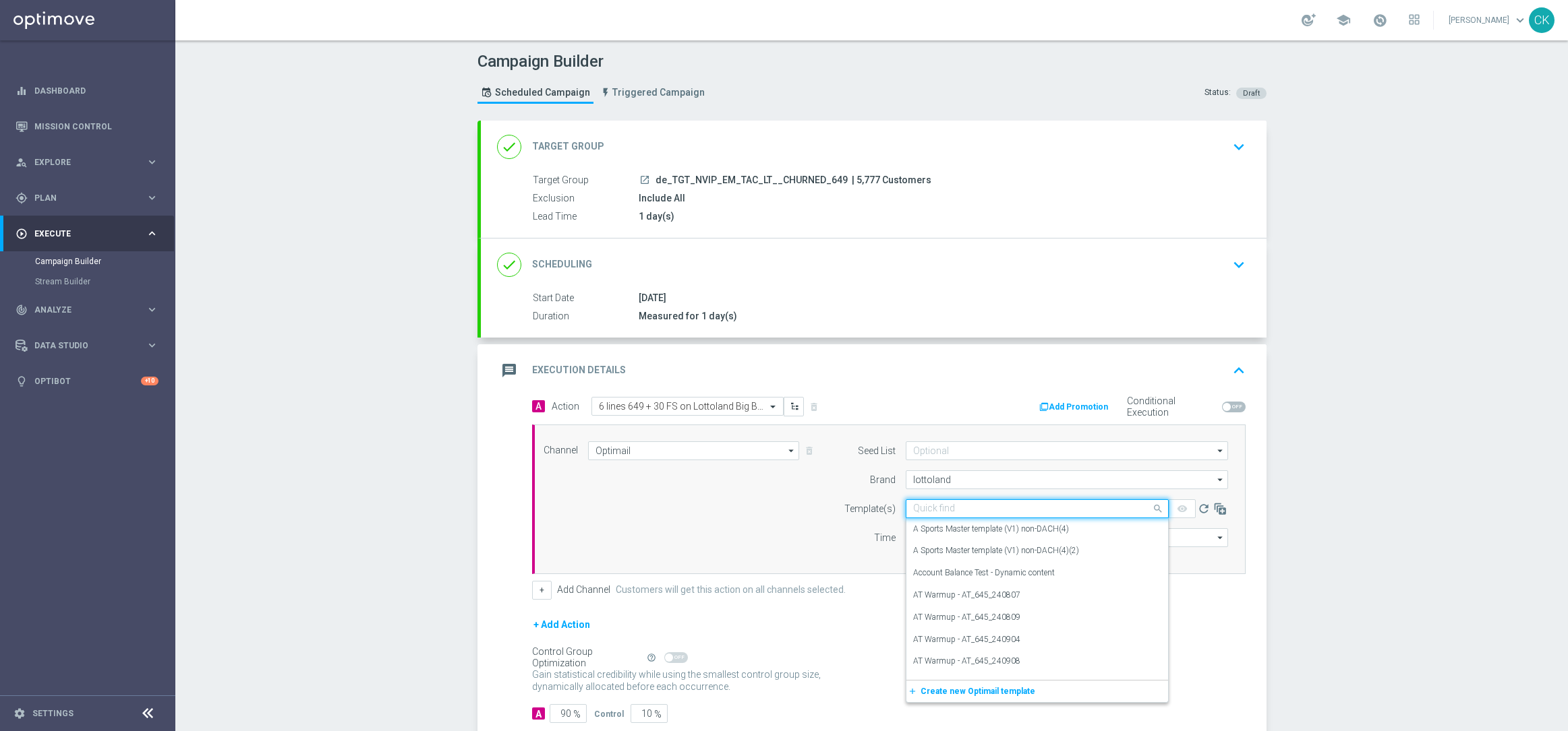
click at [929, 501] on div "Quick find" at bounding box center [1037, 509] width 263 height 19
paste input "DE_INT__649_REACT_250813__NVIP_EMA_TAC_LT"
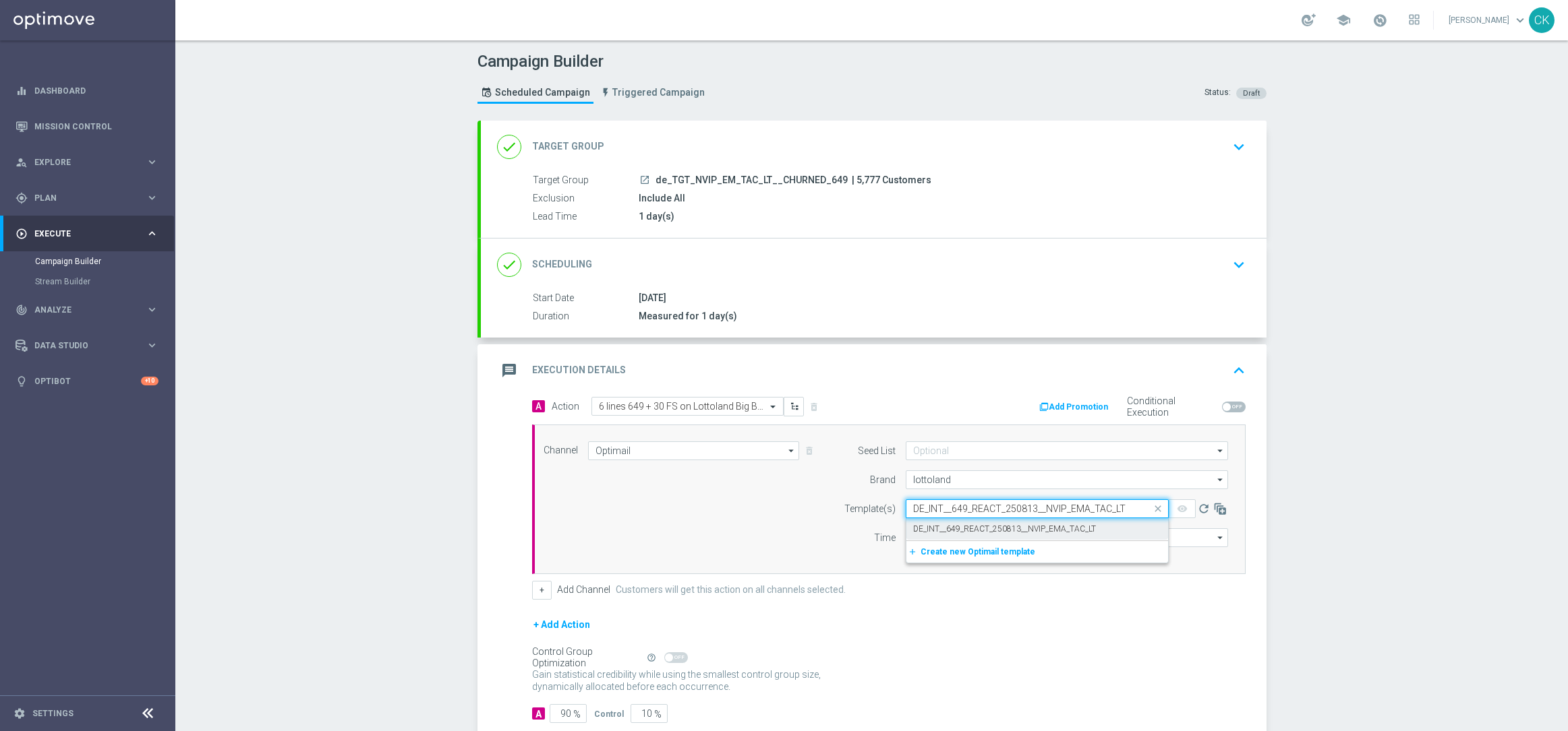
click at [934, 527] on label "DE_INT__649_REACT_250813__NVIP_EMA_TAC_LT" at bounding box center [1004, 529] width 183 height 12
type input "DE_INT__649_REACT_250813__NVIP_EMA_TAC_LT"
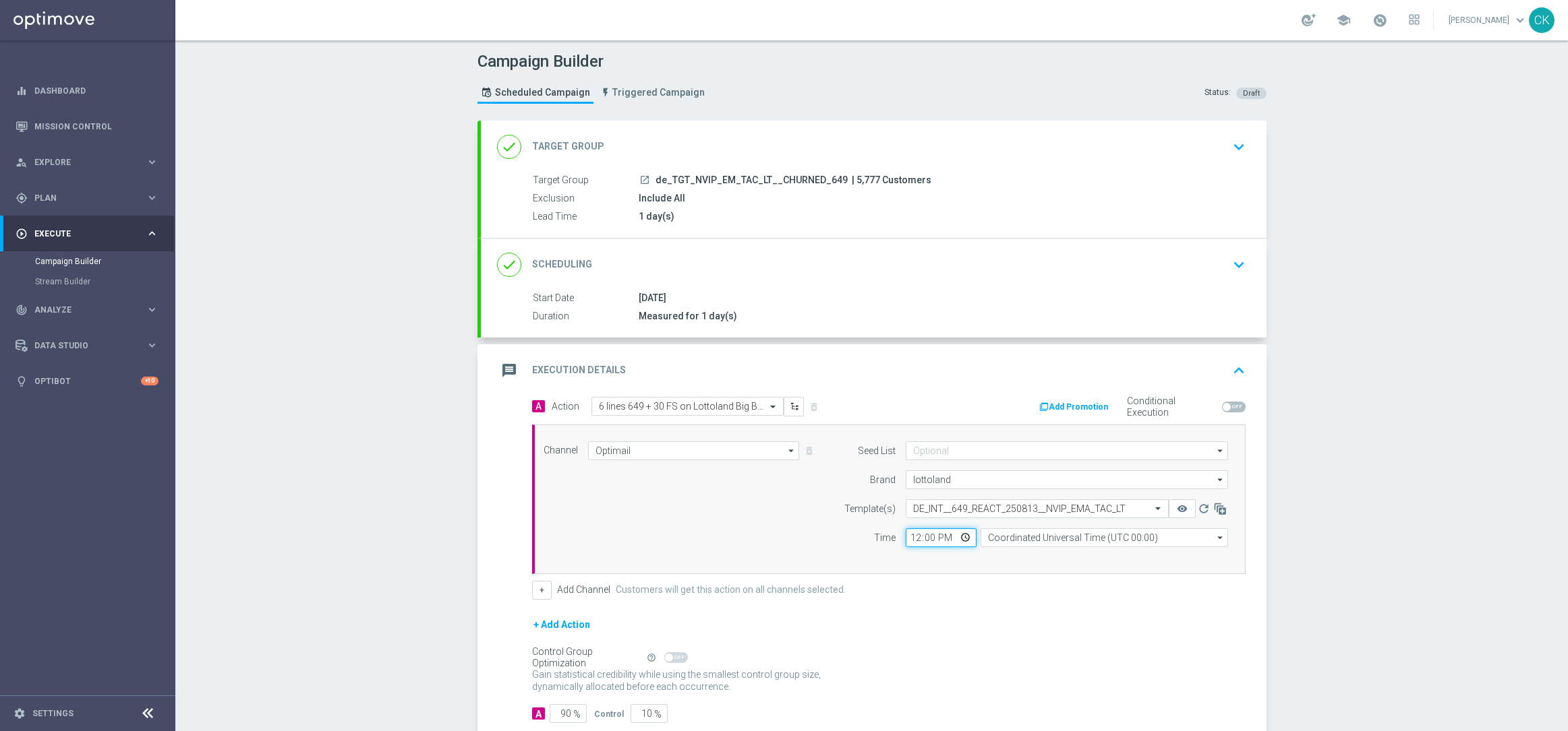
click at [911, 539] on input "12:00" at bounding box center [941, 538] width 71 height 19
type input "06:00"
click at [1083, 538] on input "Coordinated Universal Time (UTC 00:00)" at bounding box center [1103, 538] width 247 height 19
click at [1076, 554] on div "Central European Time ([GEOGRAPHIC_DATA]) (UTC +02:00)" at bounding box center [1109, 558] width 220 height 12
type input "Central European Time ([GEOGRAPHIC_DATA]) (UTC +02:00)"
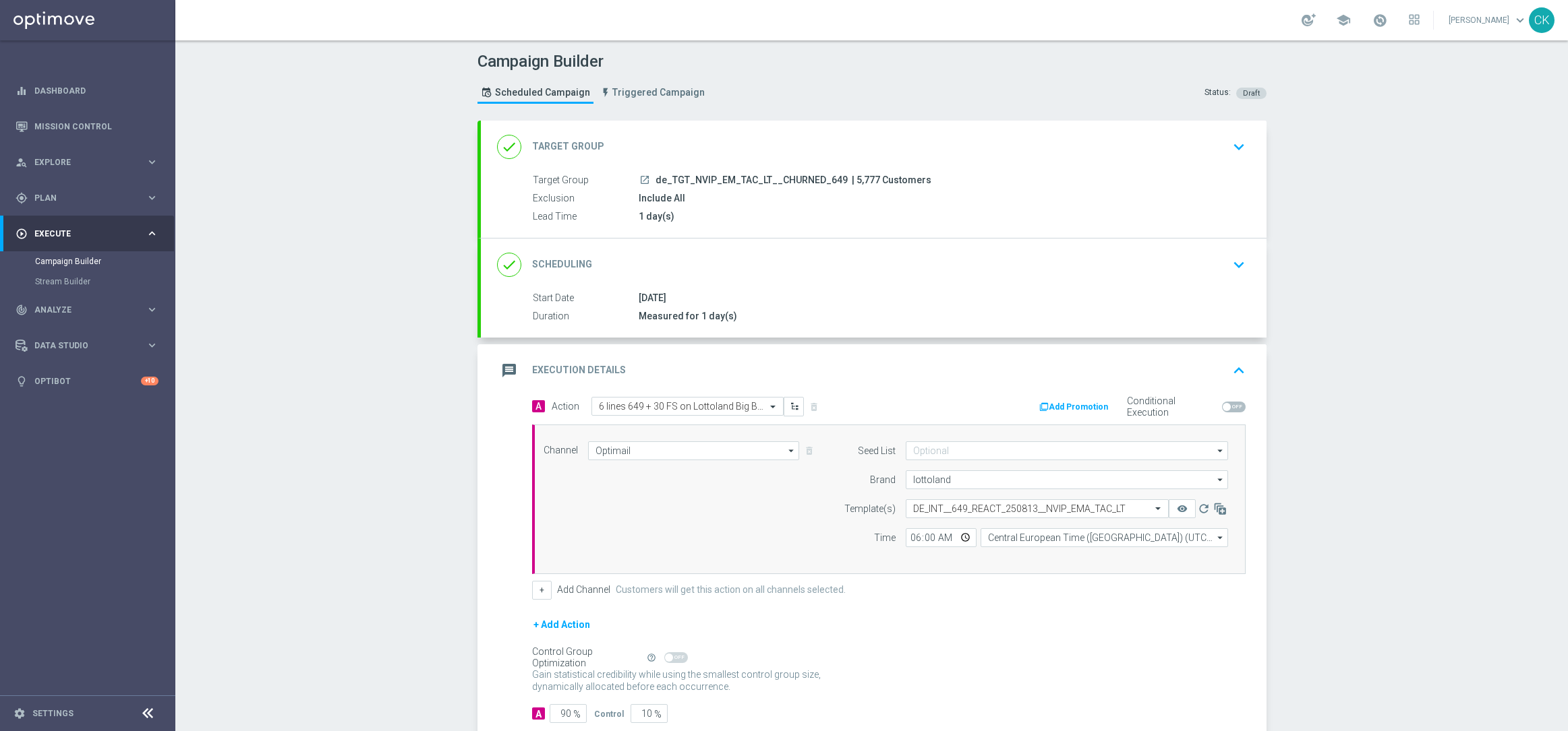
scroll to position [83, 0]
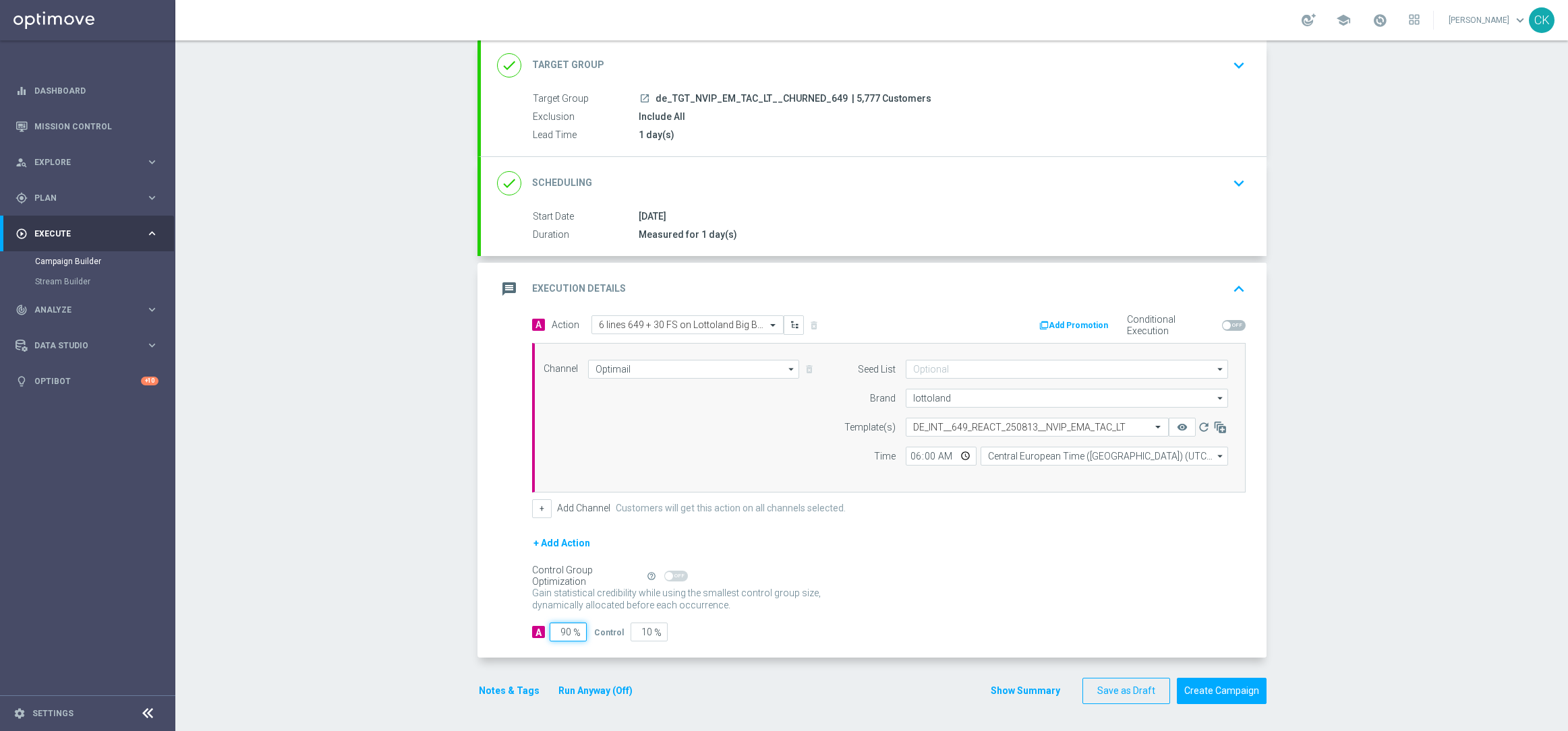
click at [566, 633] on input "90" at bounding box center [567, 632] width 37 height 19
type input "9"
type input "91"
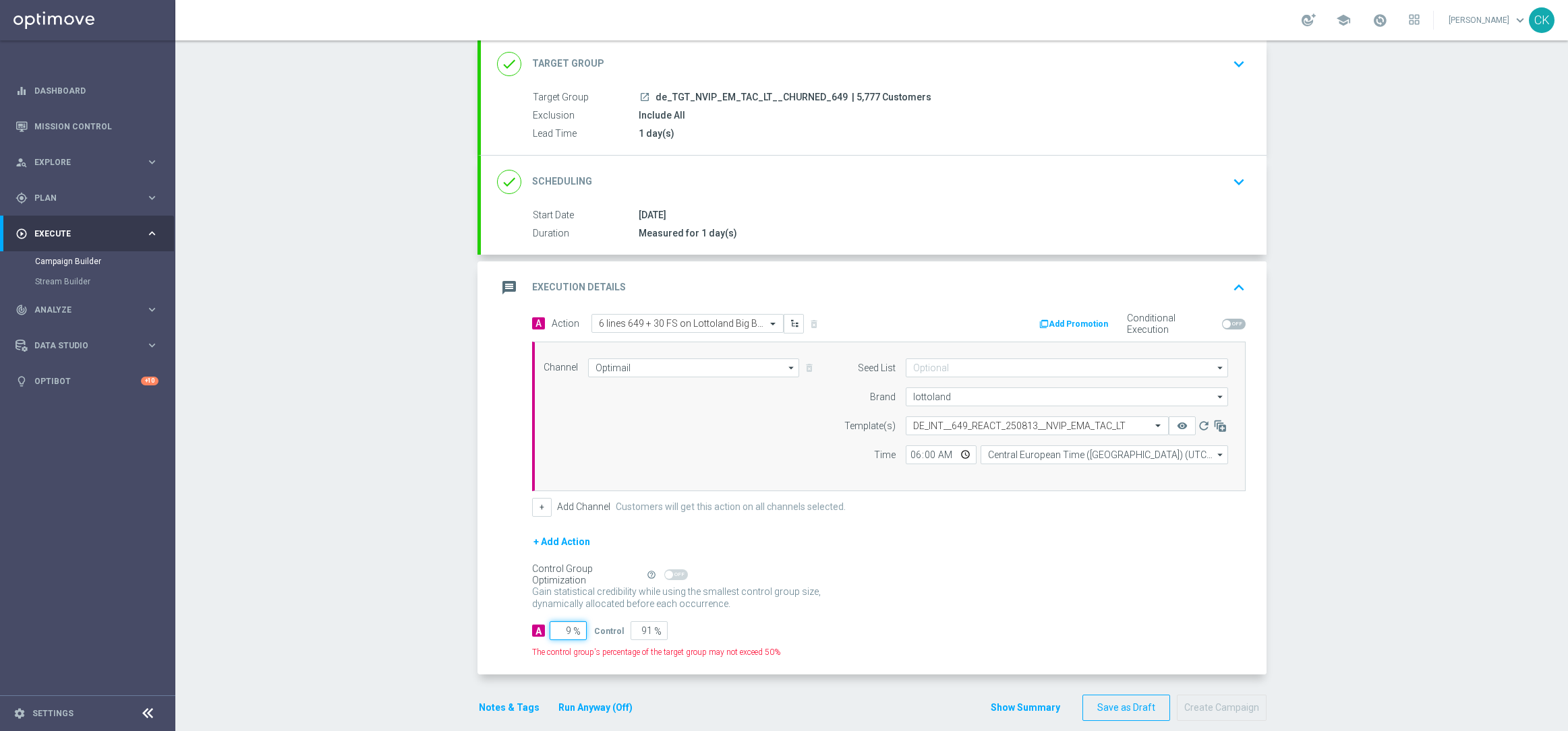
type input "98"
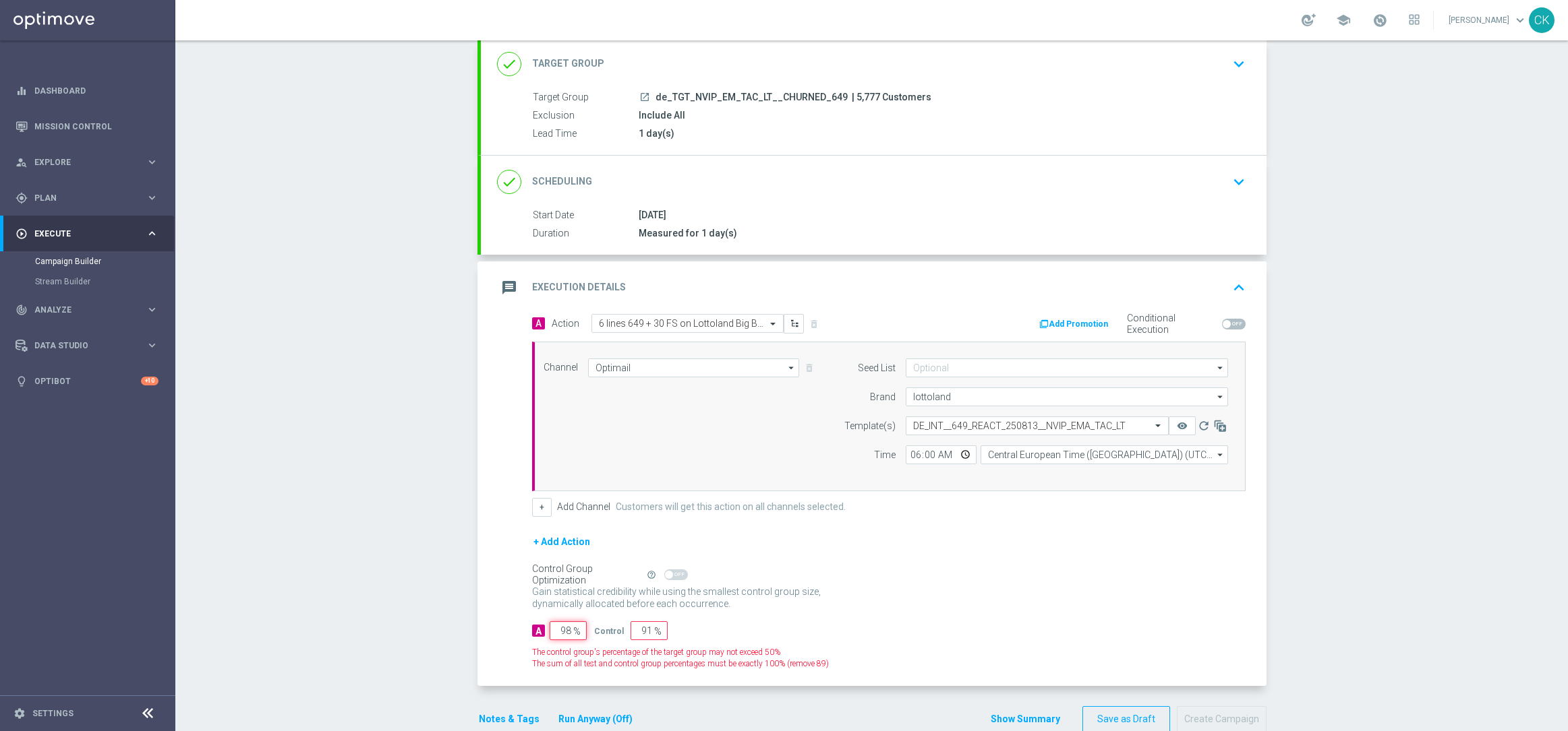
type input "2"
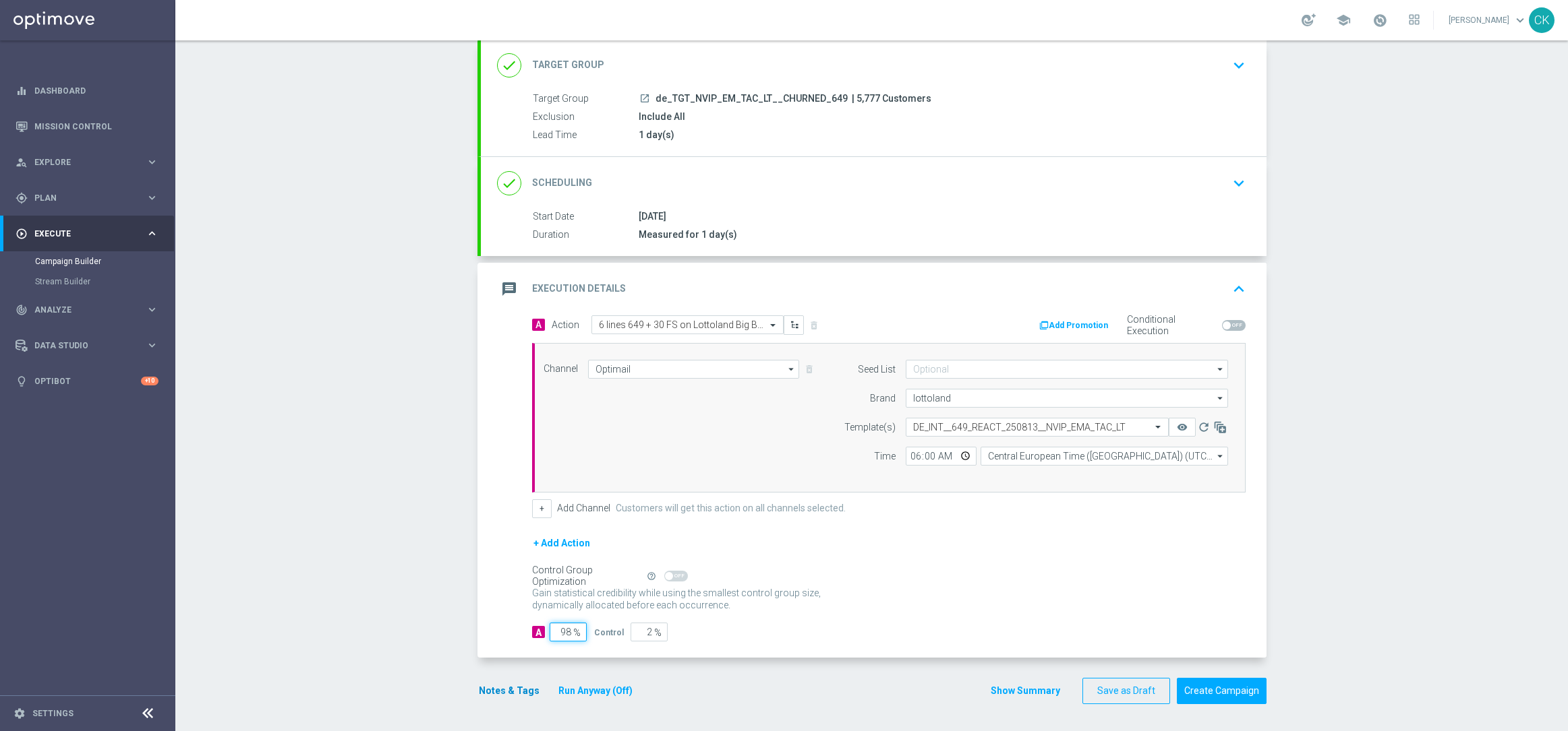
type input "98"
click at [500, 688] on button "Notes & Tags" at bounding box center [509, 691] width 63 height 17
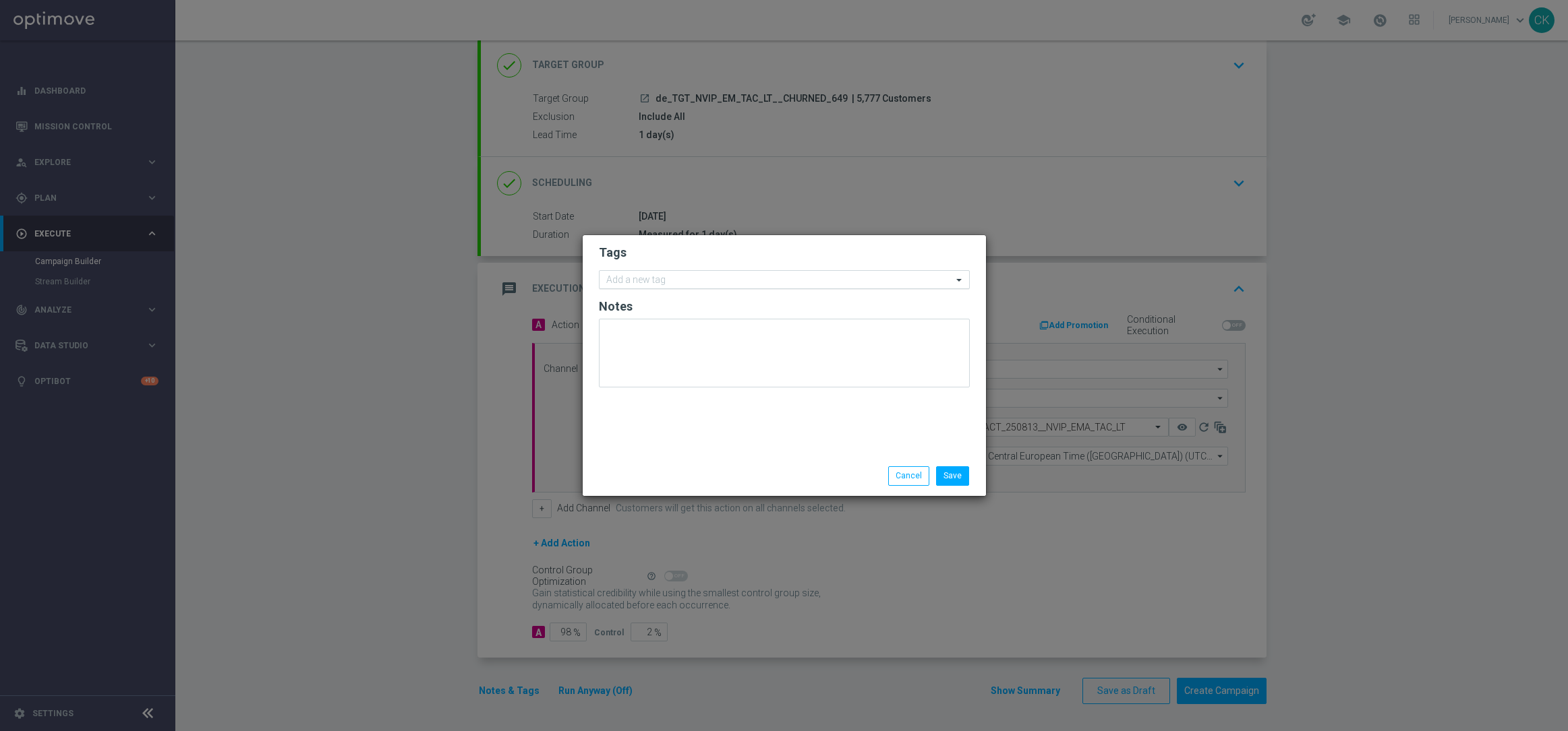
click at [685, 276] on input "text" at bounding box center [779, 281] width 346 height 12
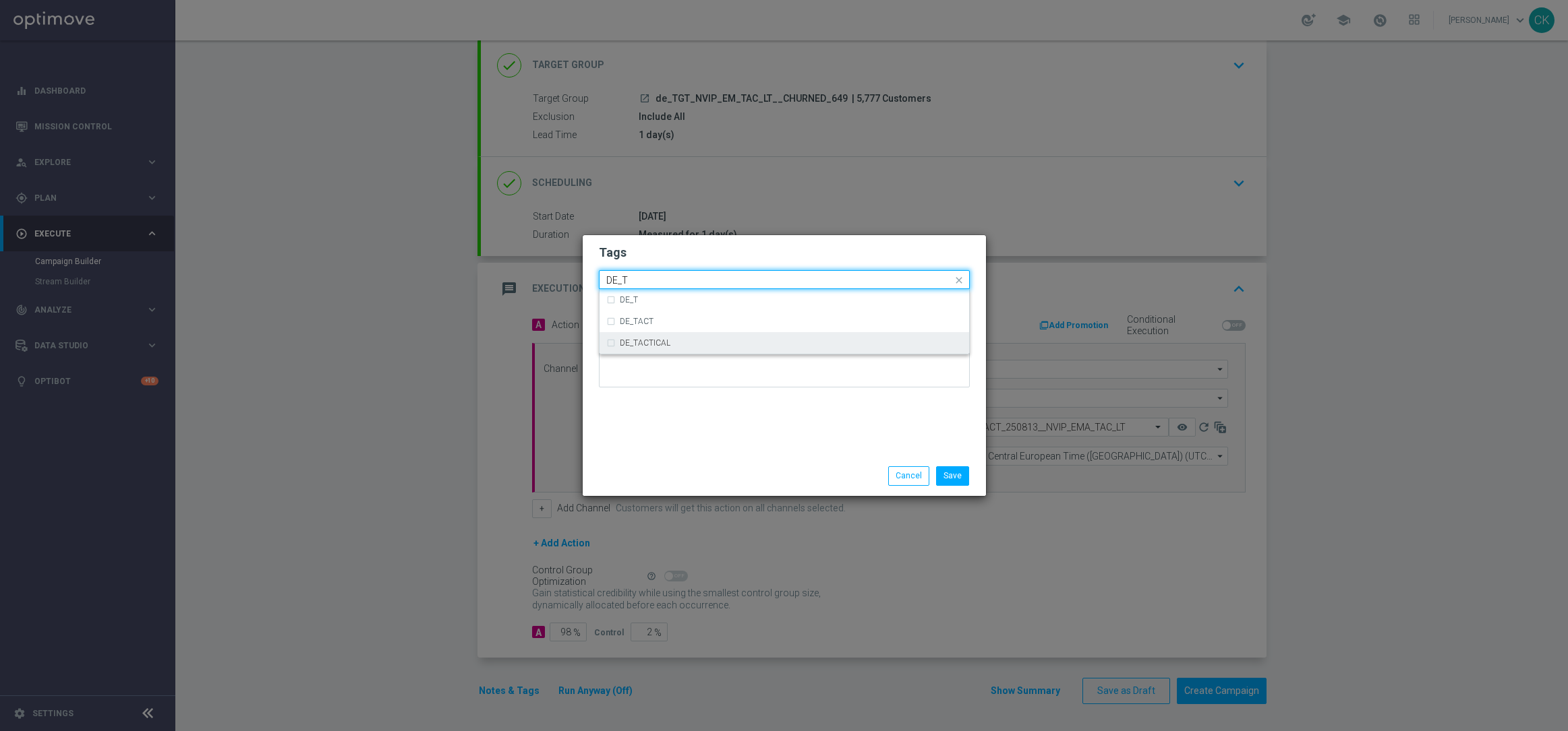
click at [702, 351] on div "DE_TACTICAL" at bounding box center [784, 343] width 356 height 22
type input "DE_T"
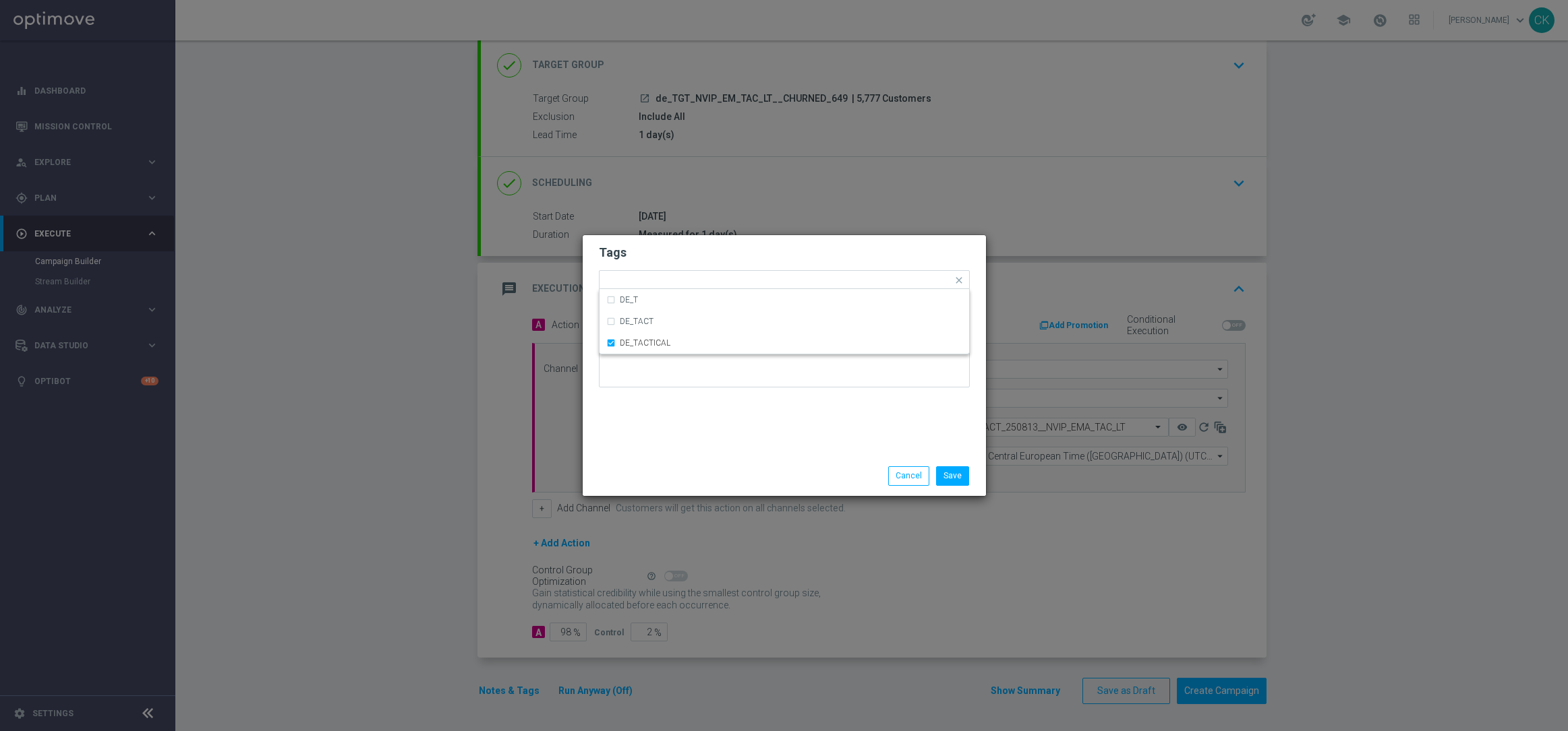
click at [704, 461] on div "Save Cancel" at bounding box center [784, 476] width 403 height 39
click at [950, 482] on button "Save" at bounding box center [952, 476] width 33 height 19
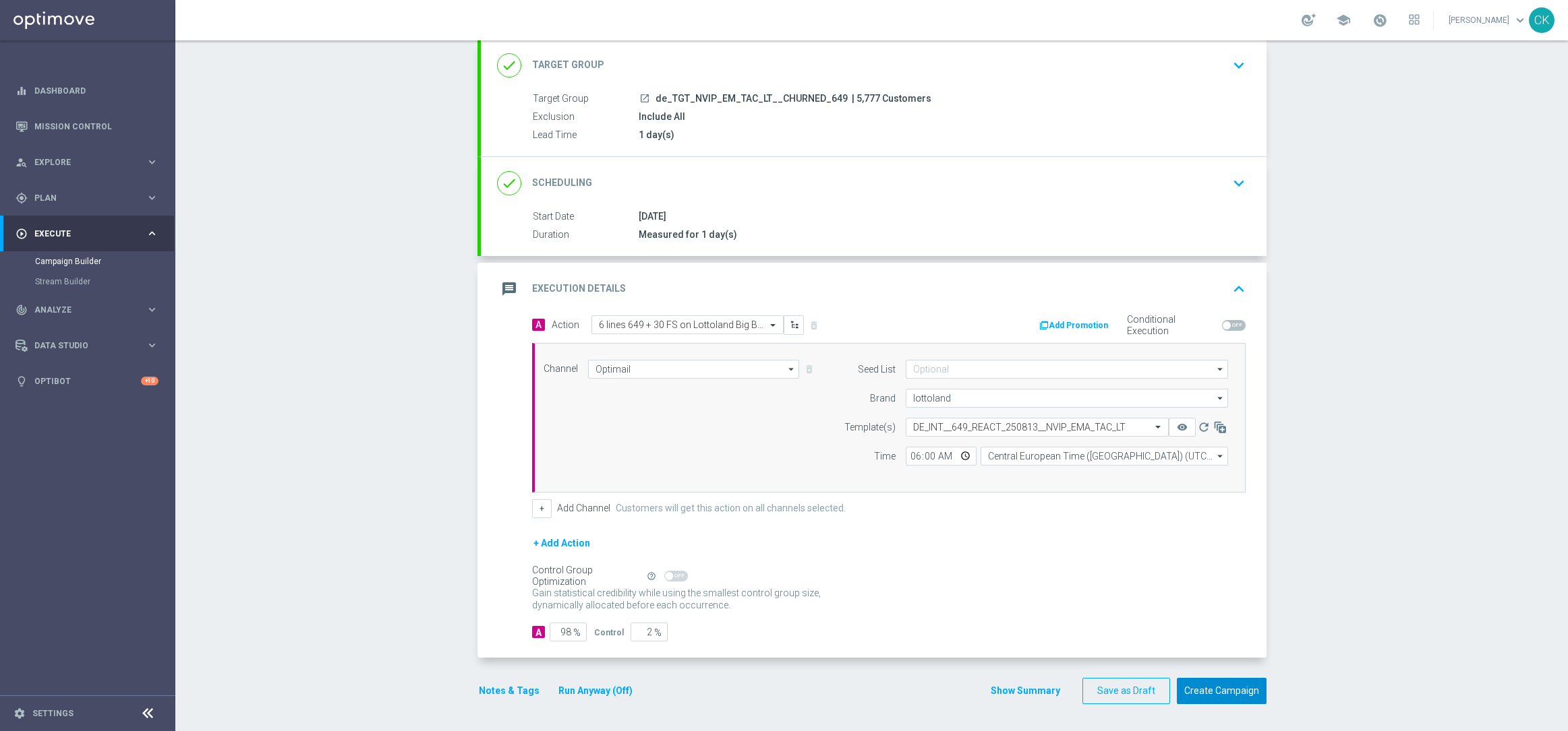
click at [1198, 688] on button "Create Campaign" at bounding box center [1221, 691] width 90 height 26
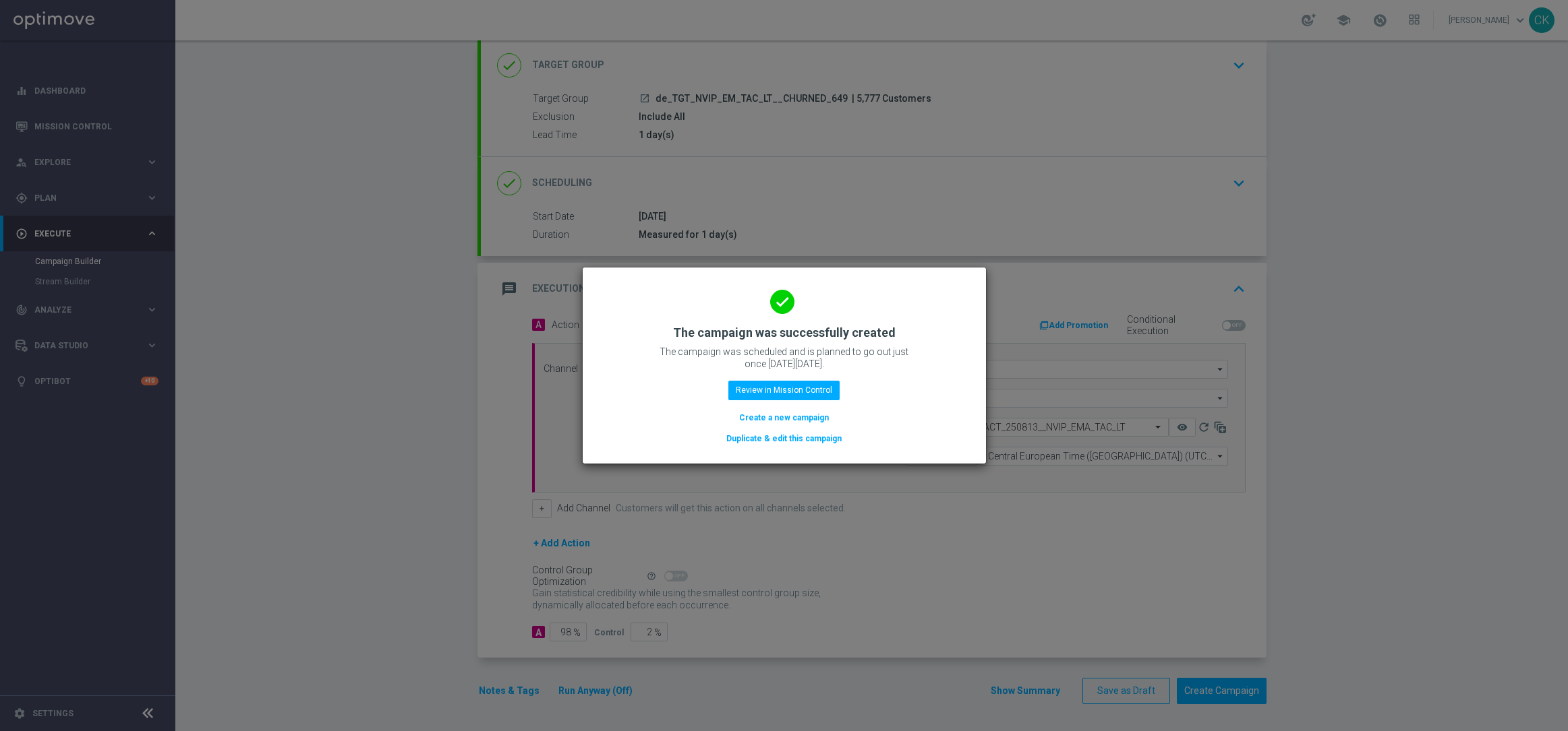
click at [787, 413] on button "Create a new campaign" at bounding box center [783, 418] width 93 height 15
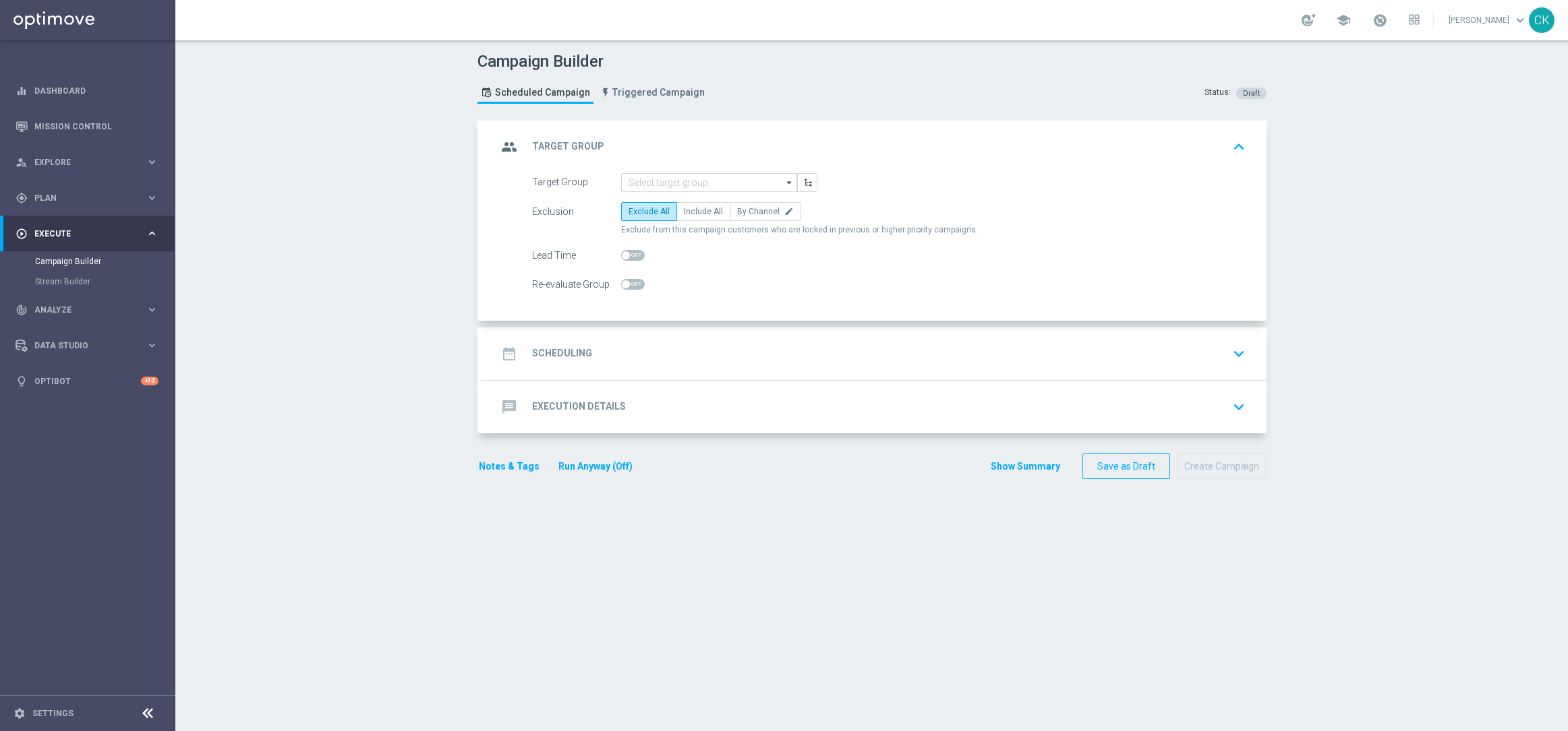
scroll to position [0, 0]
click at [687, 183] on input at bounding box center [708, 183] width 176 height 19
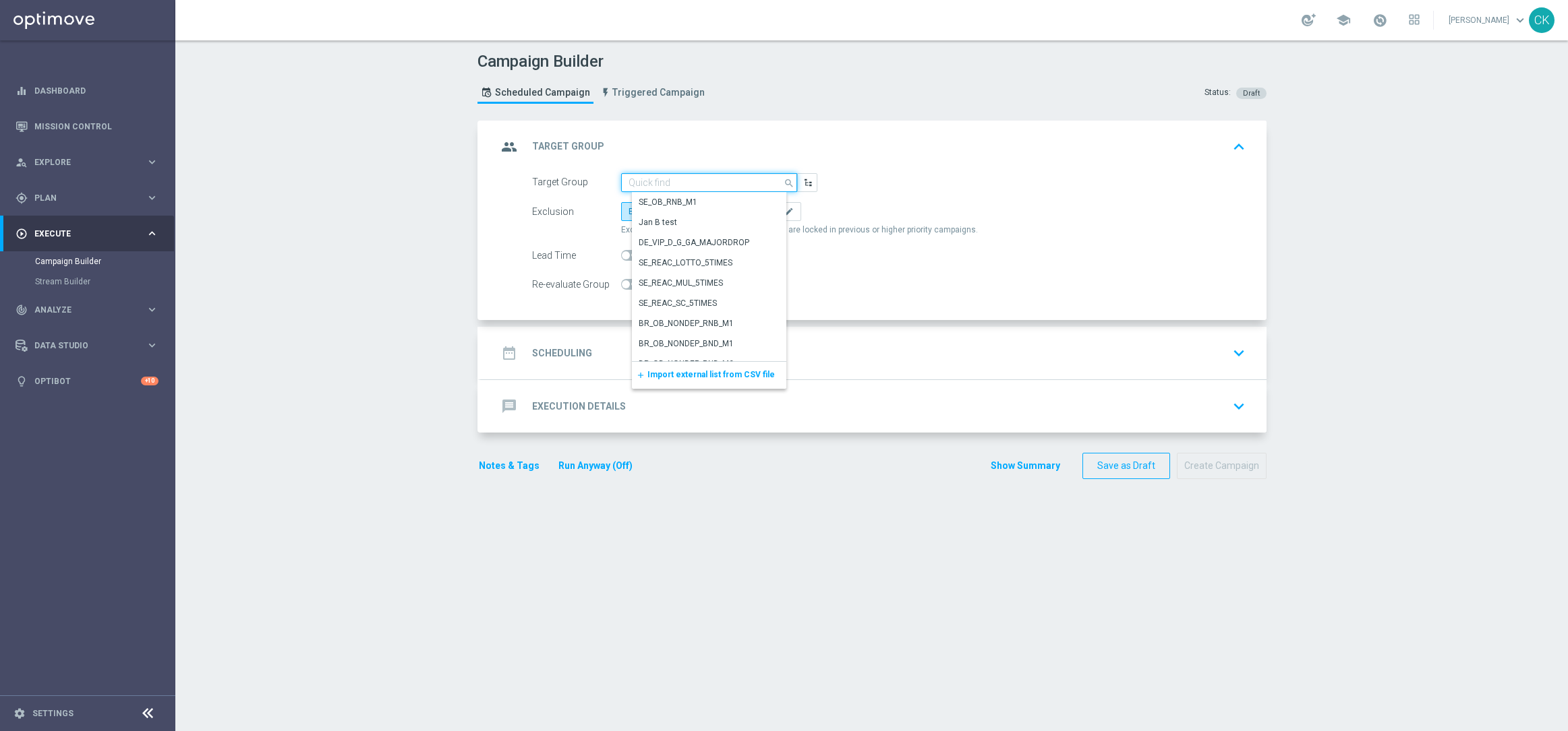
paste input "de_AT_TGT_NVIP_EM_TAC_LT__ACTIVE_645"
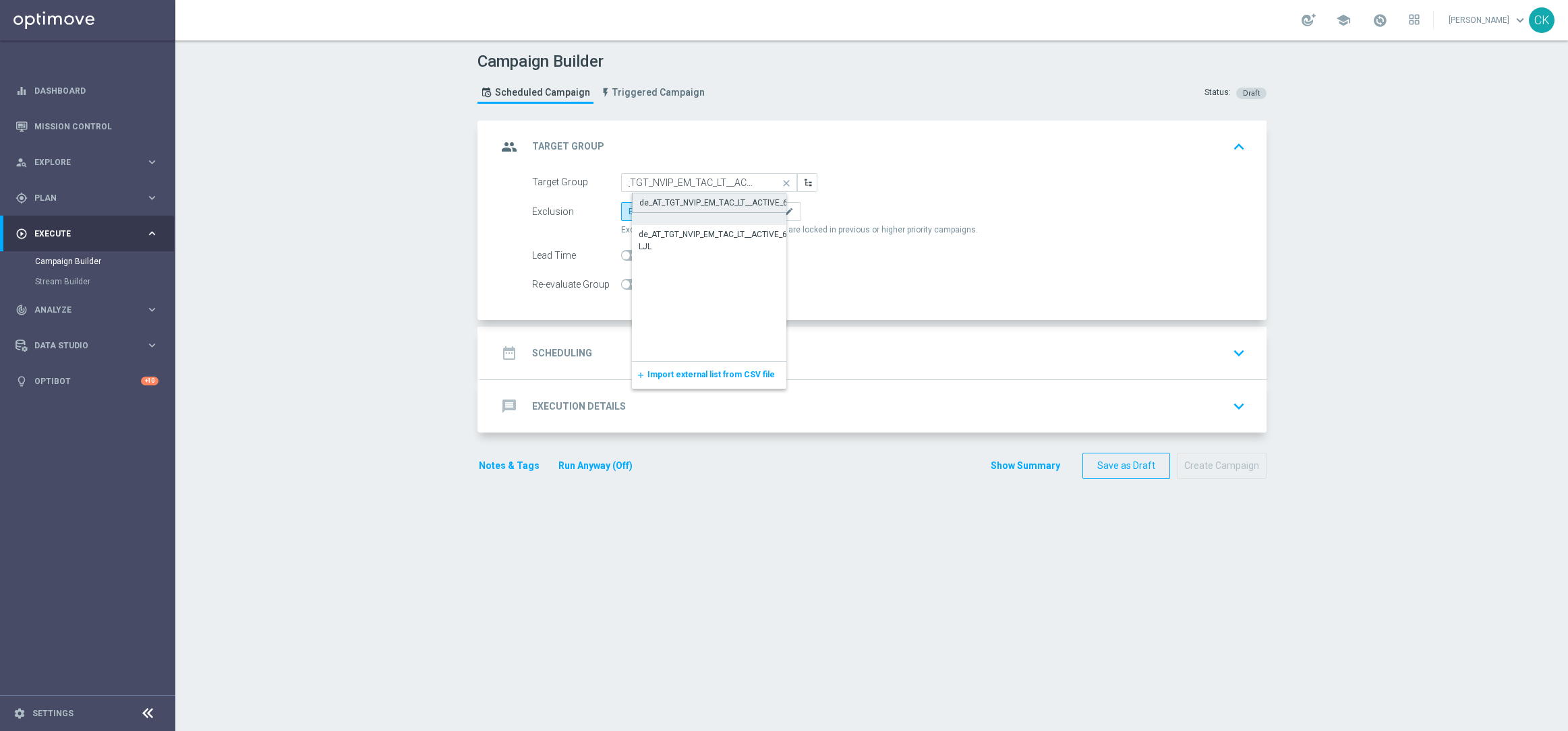
click at [676, 201] on div "de_AT_TGT_NVIP_EM_TAC_LT__ACTIVE_645" at bounding box center [718, 203] width 158 height 12
type input "de_AT_TGT_NVIP_EM_TAC_LT__ACTIVE_645"
click at [687, 208] on span "Include All" at bounding box center [703, 211] width 39 height 9
click at [687, 210] on input "Include All" at bounding box center [688, 214] width 9 height 9
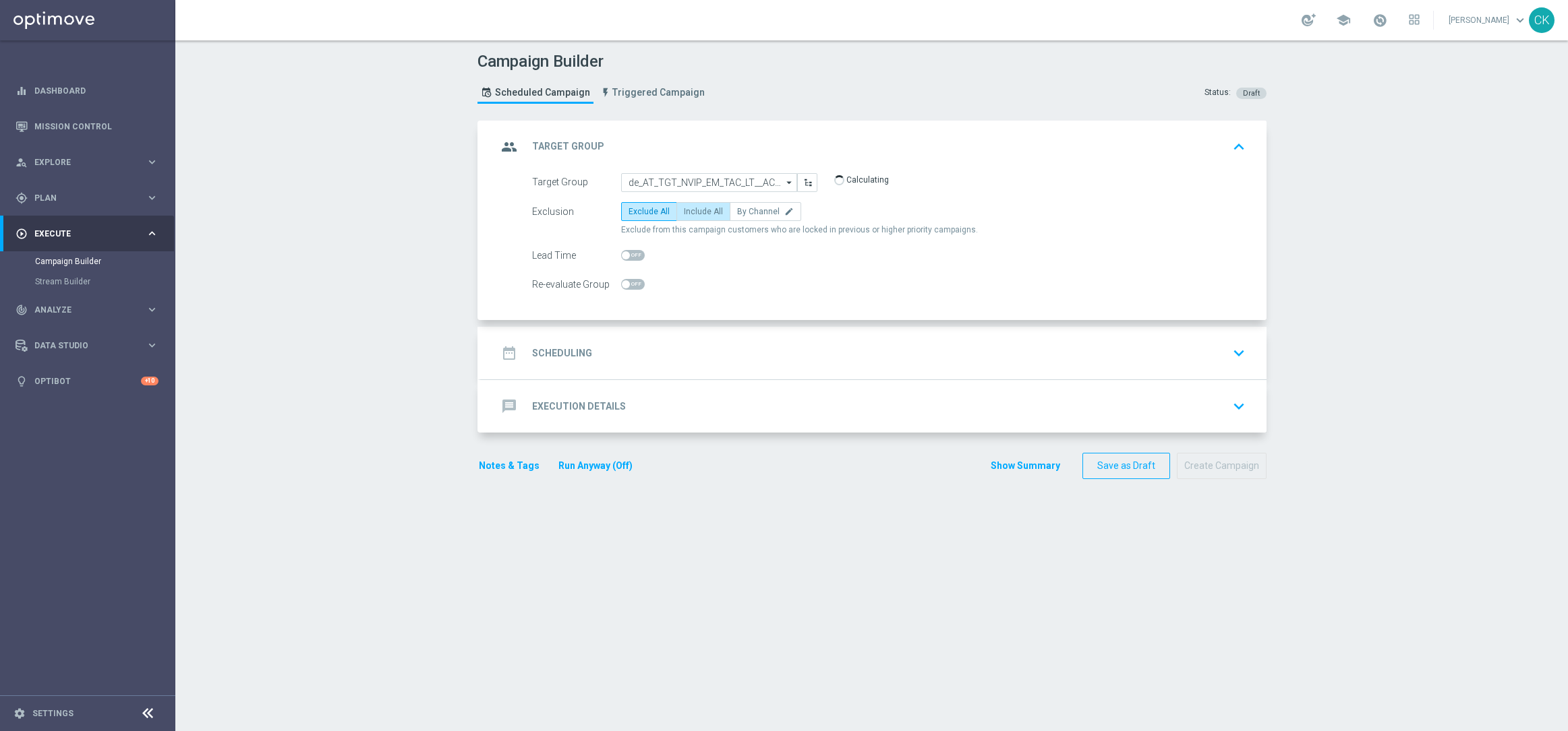
radio input "true"
click at [621, 250] on span at bounding box center [632, 255] width 23 height 11
click at [621, 250] on input "checkbox" at bounding box center [632, 255] width 23 height 11
checkbox input "true"
click at [546, 353] on h2 "Scheduling" at bounding box center [562, 353] width 60 height 13
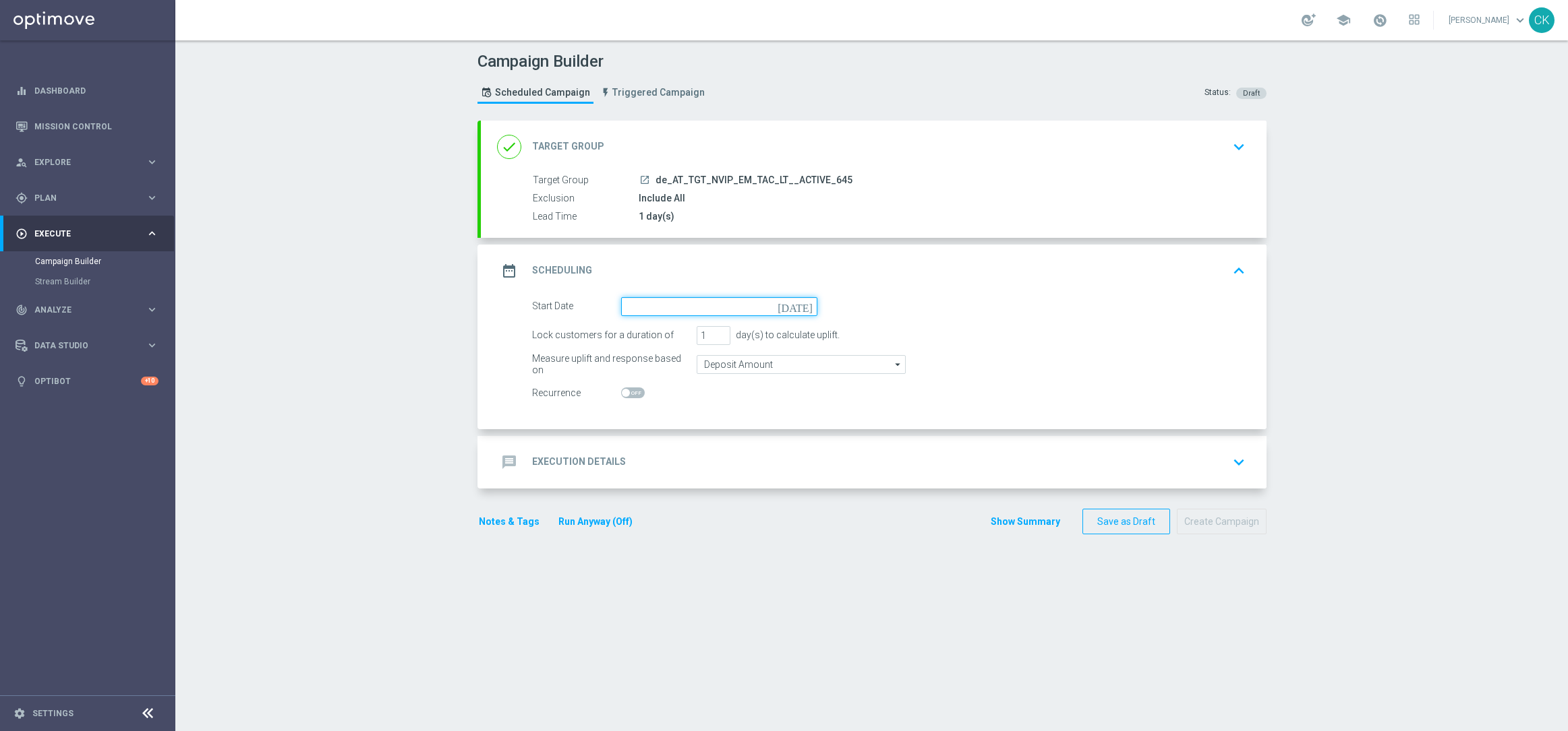
click at [704, 298] on input at bounding box center [718, 307] width 196 height 19
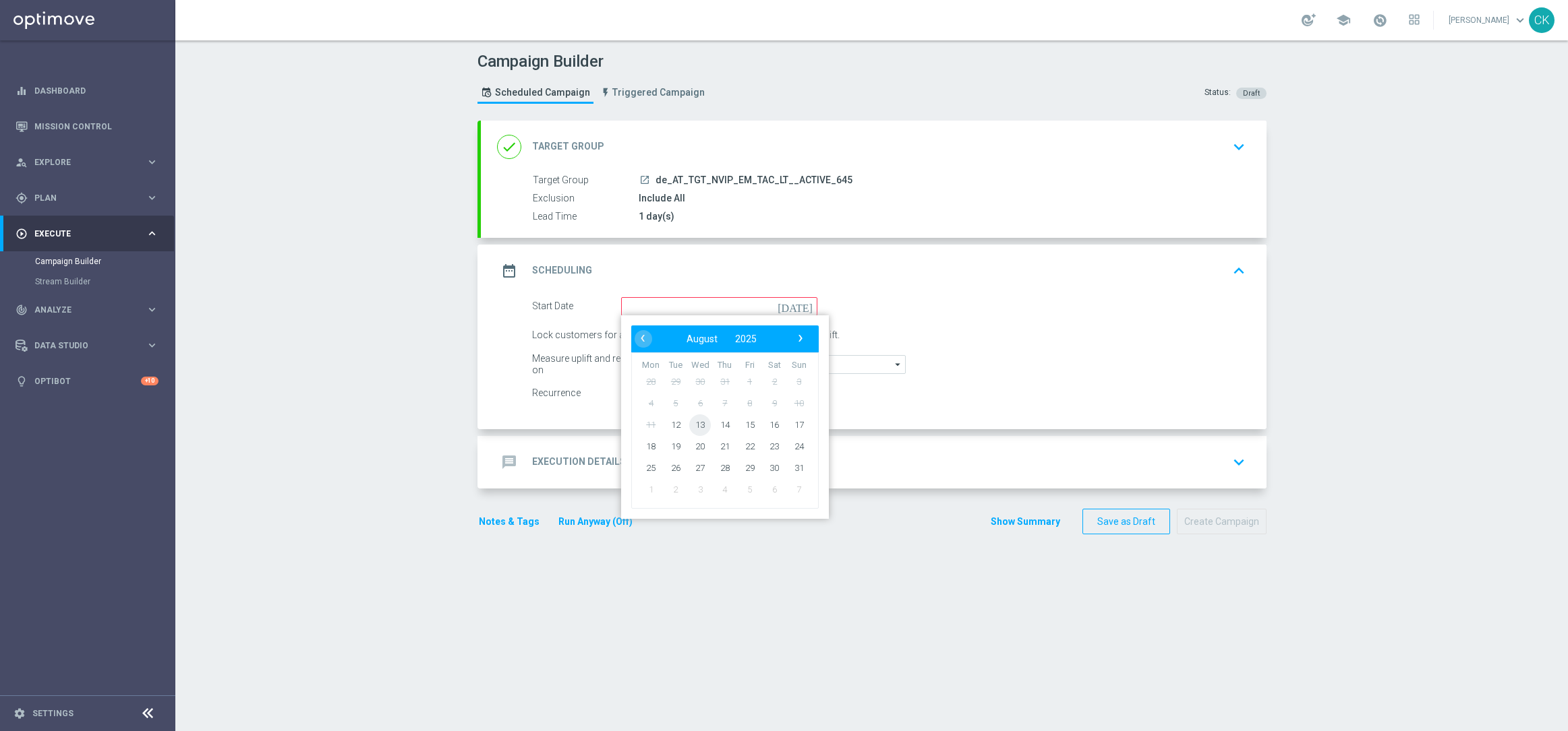
click at [693, 421] on span "13" at bounding box center [700, 425] width 22 height 22
type input "[DATE]"
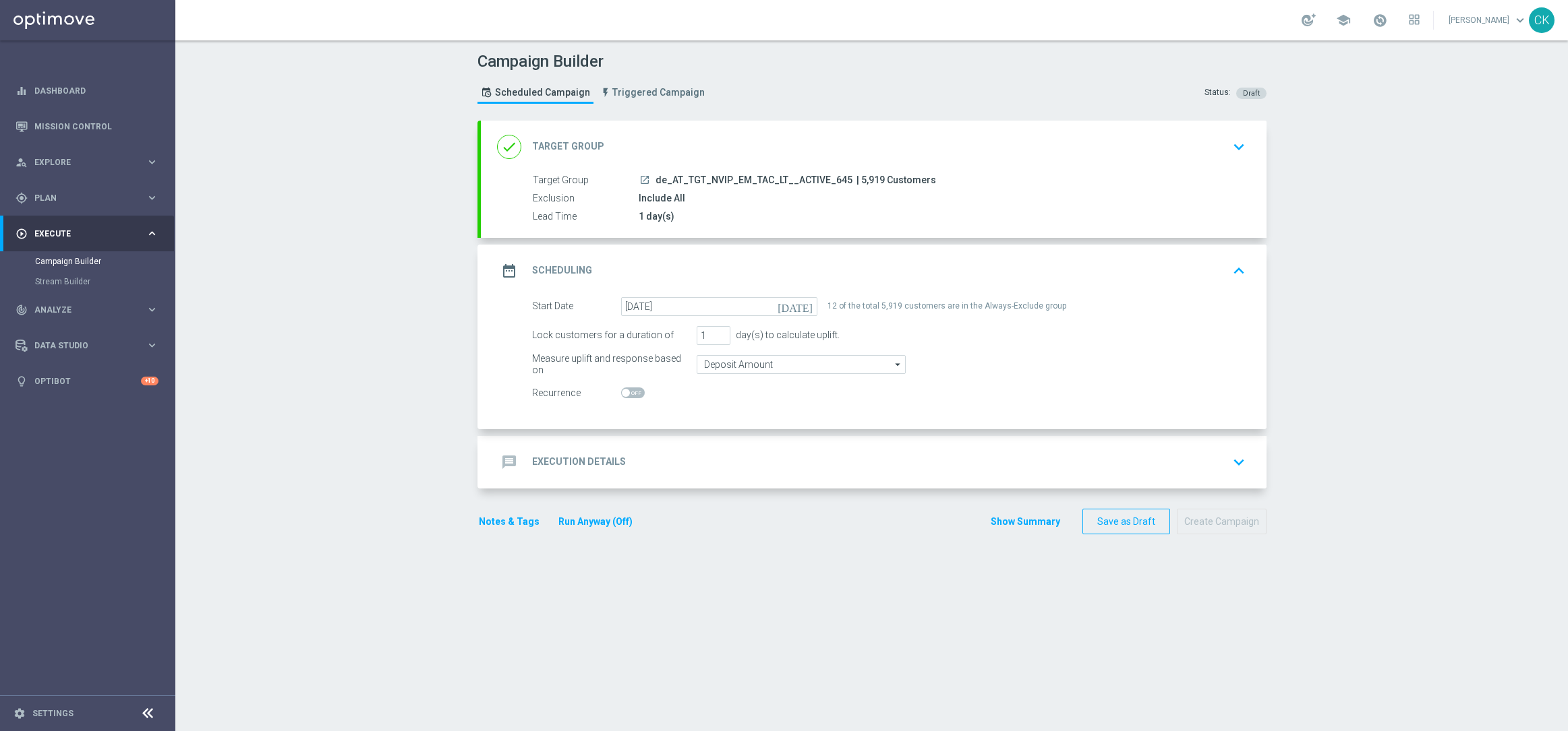
click at [559, 466] on h2 "Execution Details" at bounding box center [578, 462] width 94 height 13
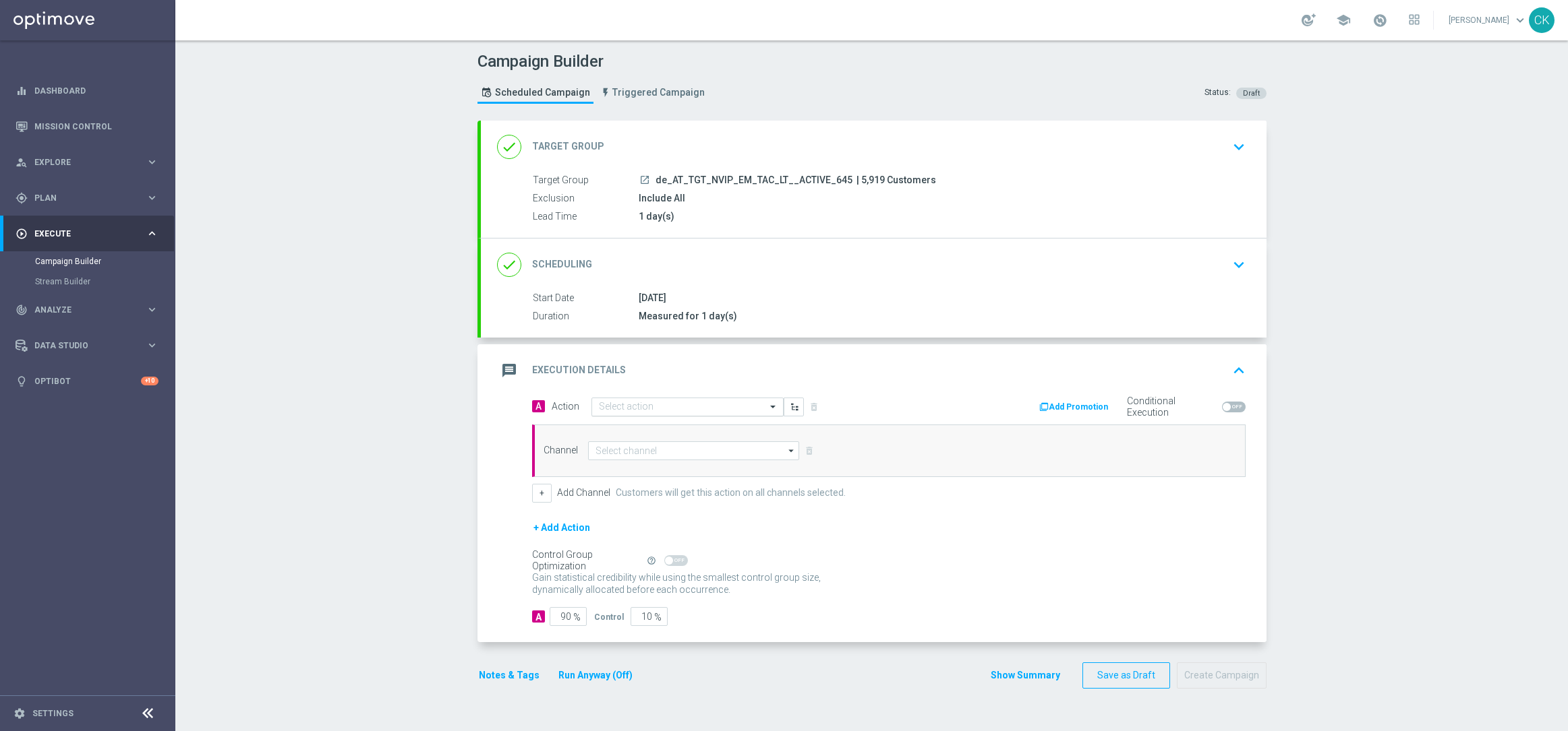
click at [664, 403] on input "text" at bounding box center [674, 407] width 150 height 12
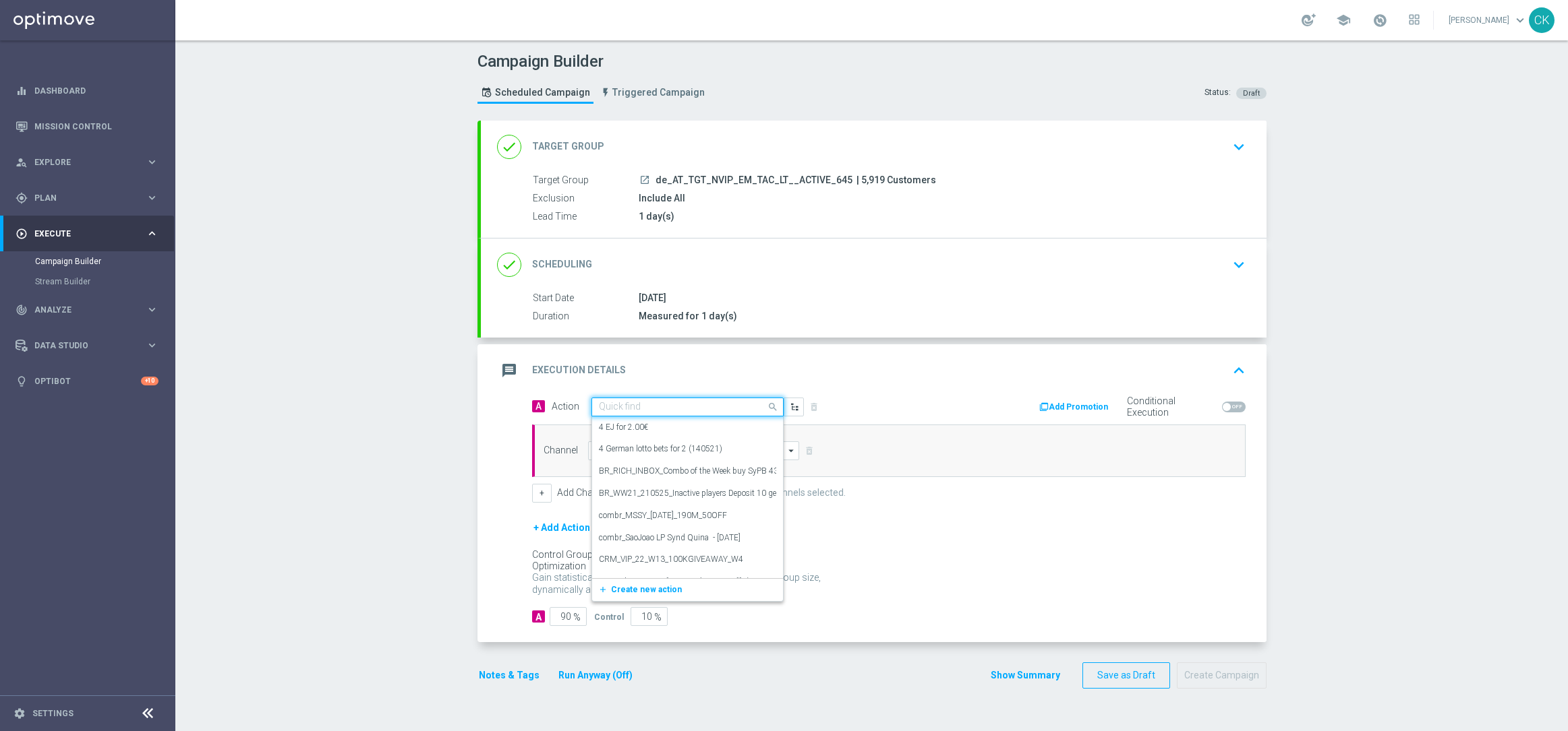
paste input "9 lines AT Lotto & extra game + 5 free SC 100K"
type input "9 lines AT Lotto & extra game + 5 free SC 100K"
click at [629, 445] on span "Create new action" at bounding box center [646, 448] width 71 height 9
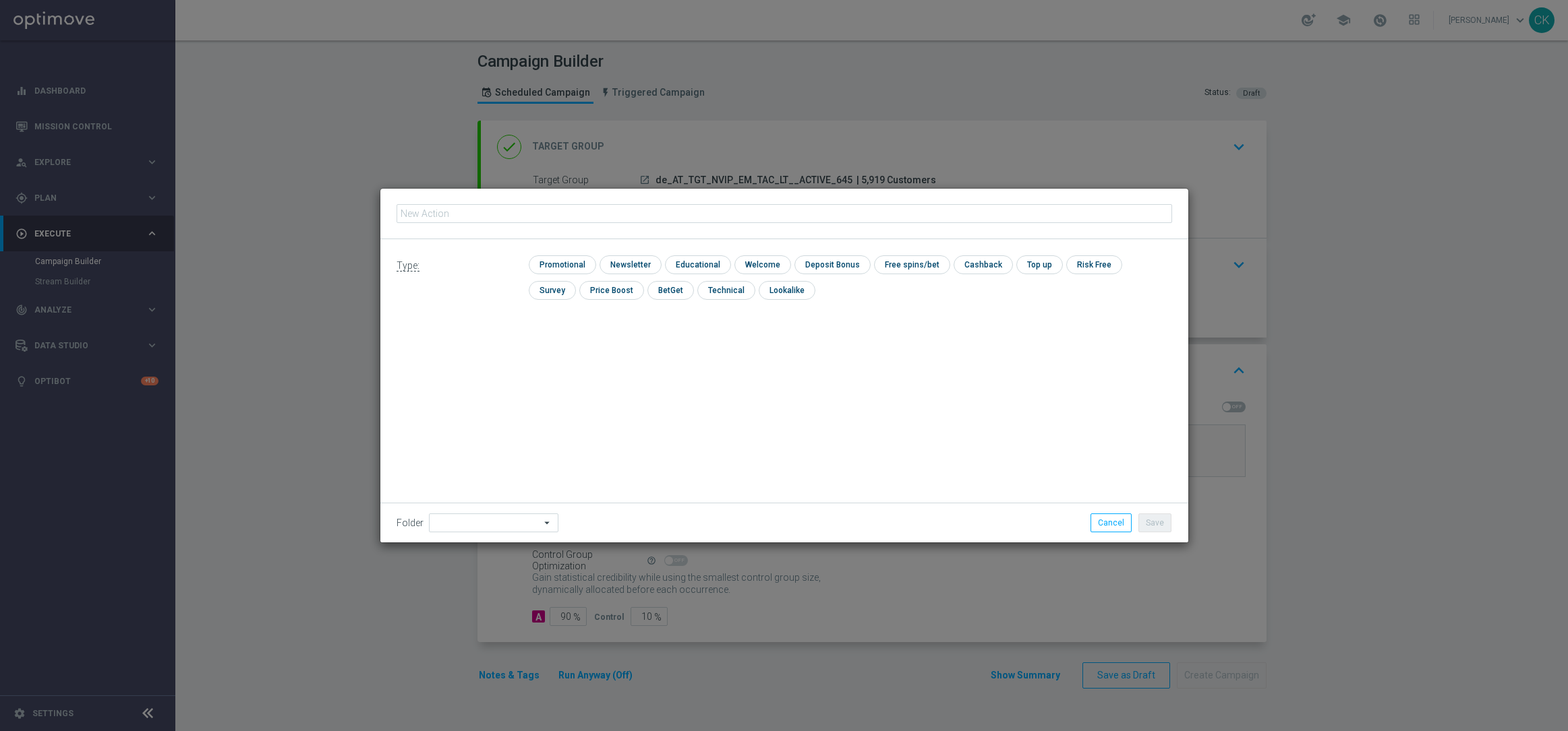
type input "9 lines AT Lotto & extra game + 5 free SC 100K"
click at [576, 265] on input "checkbox" at bounding box center [561, 264] width 64 height 18
checkbox input "true"
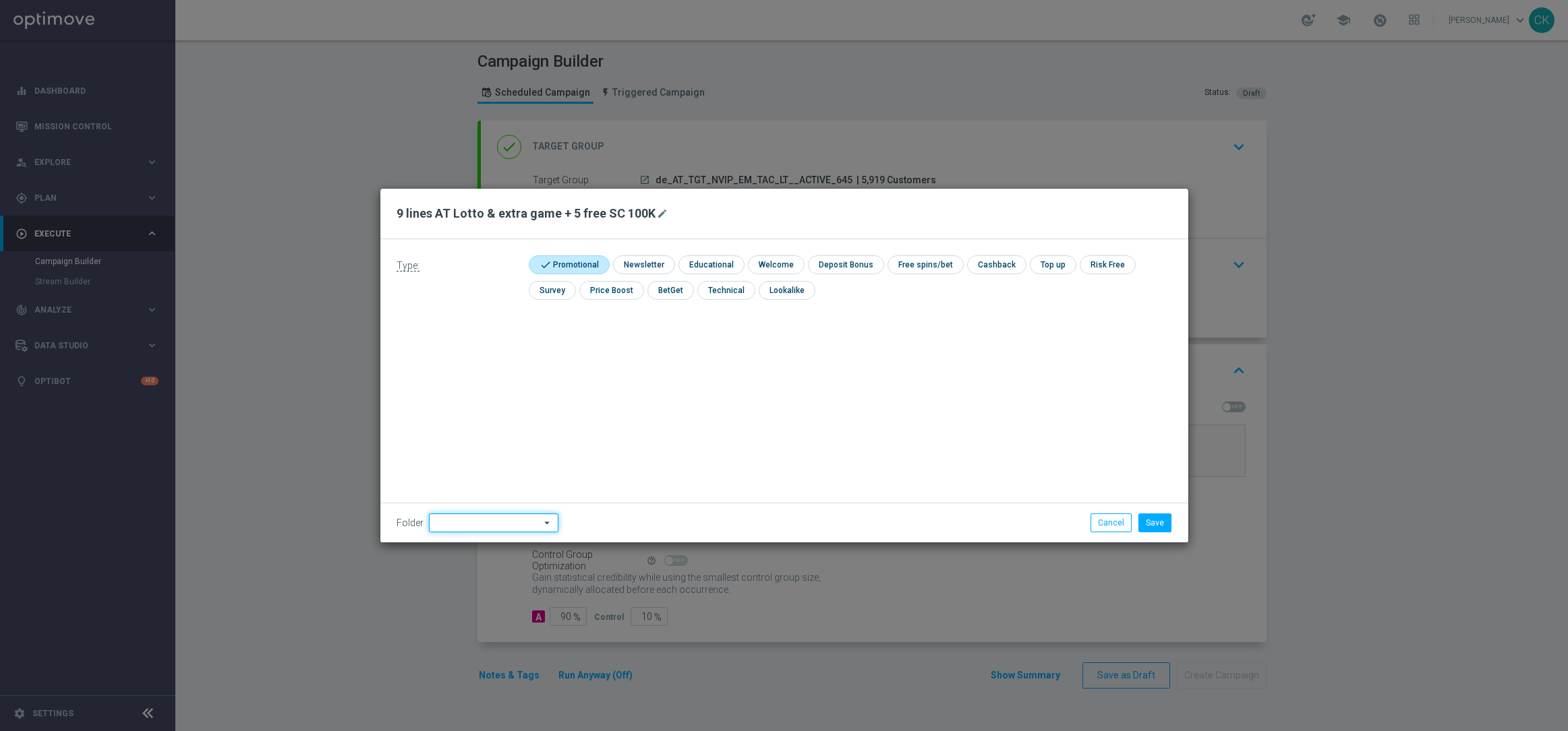
click at [476, 520] on input at bounding box center [494, 523] width 130 height 19
click at [469, 399] on div "DE" at bounding box center [493, 405] width 106 height 20
type input "DE"
click at [591, 406] on div "Type: check Promotional check Newsletter check Educational check Welcome check …" at bounding box center [784, 391] width 808 height 303
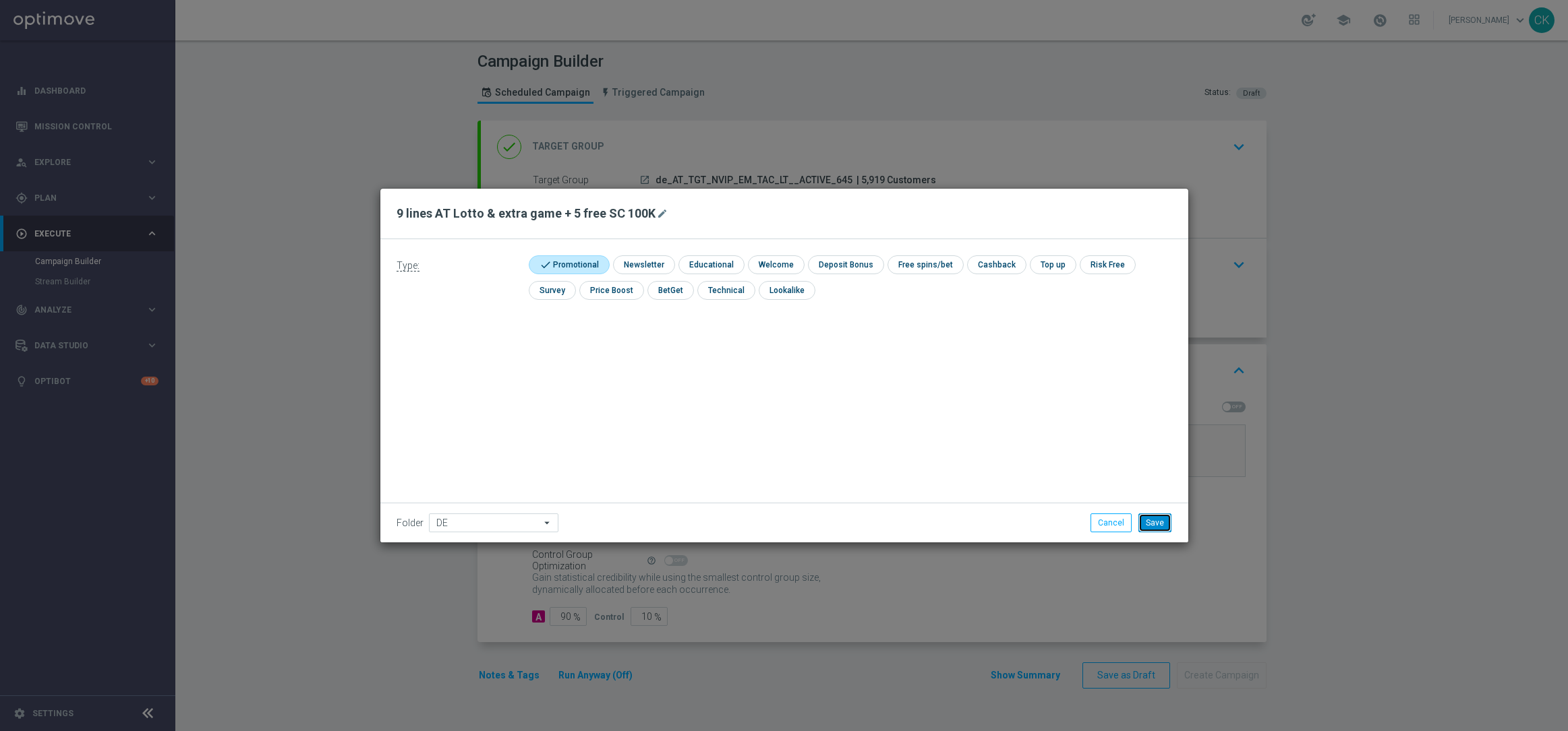
click at [1155, 517] on button "Save" at bounding box center [1154, 523] width 33 height 19
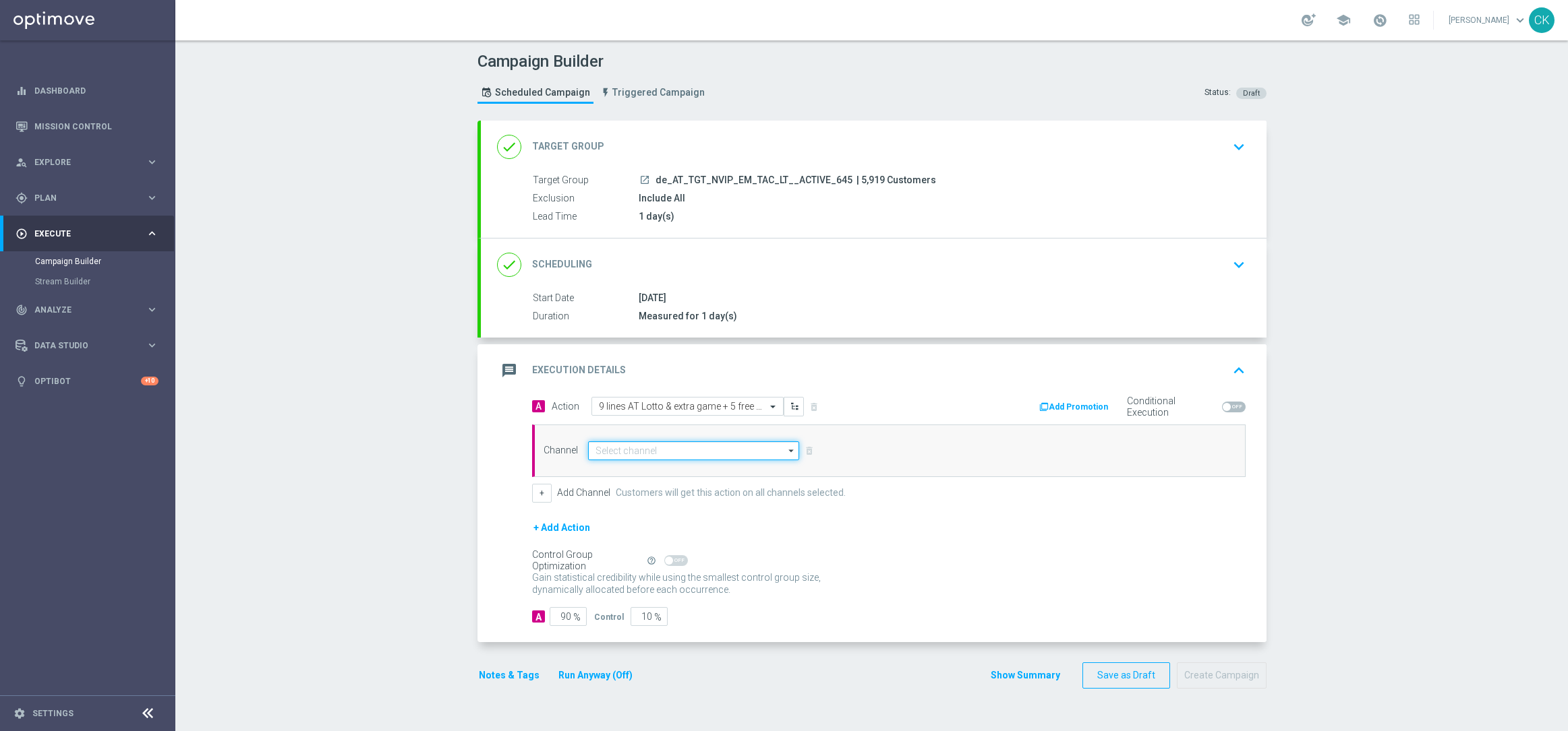
click at [648, 453] on input at bounding box center [694, 451] width 211 height 19
click at [645, 519] on div "Optimail" at bounding box center [699, 511] width 201 height 19
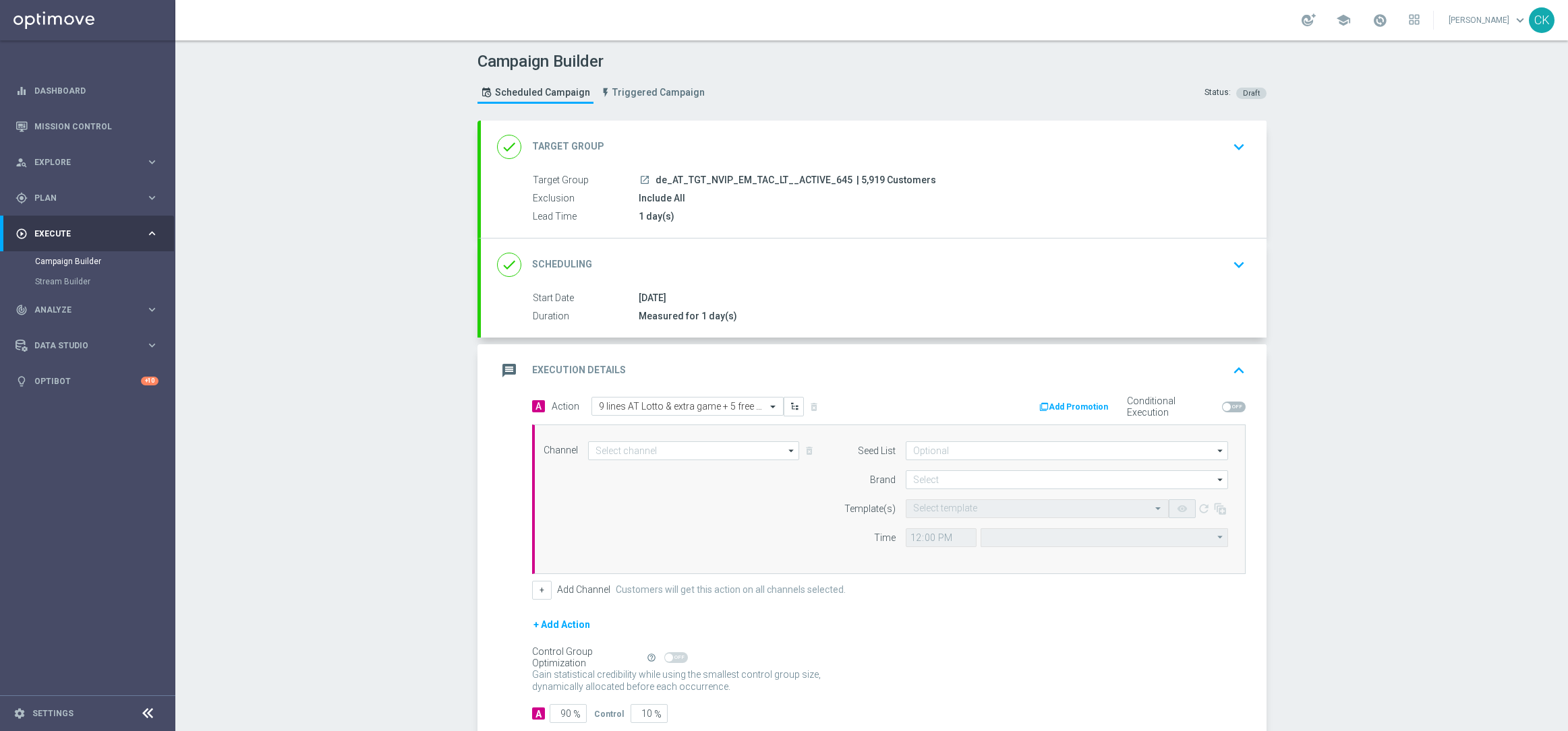
type input "Optimail"
type input "Coordinated Universal Time (UTC 00:00)"
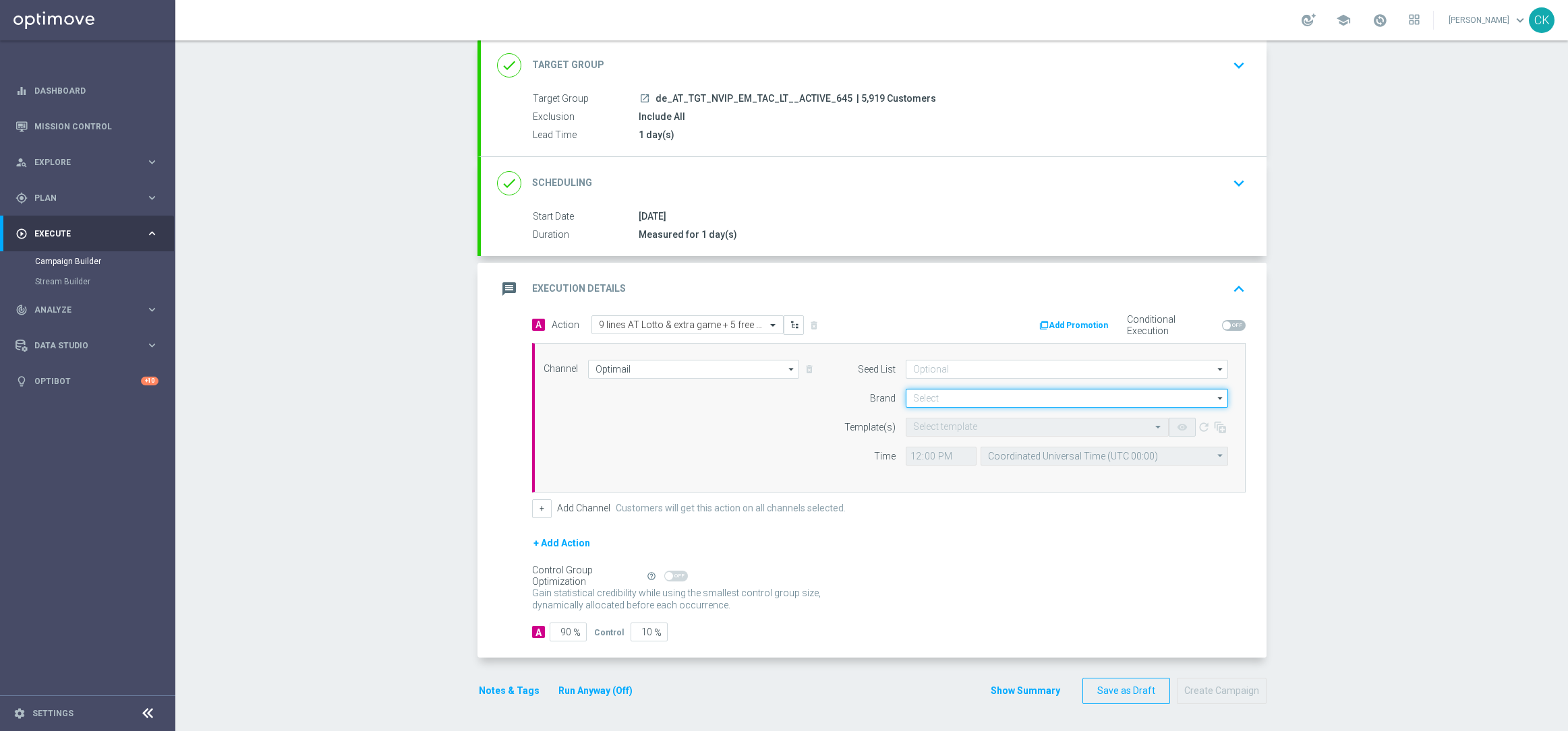
click at [981, 394] on input at bounding box center [1067, 398] width 322 height 19
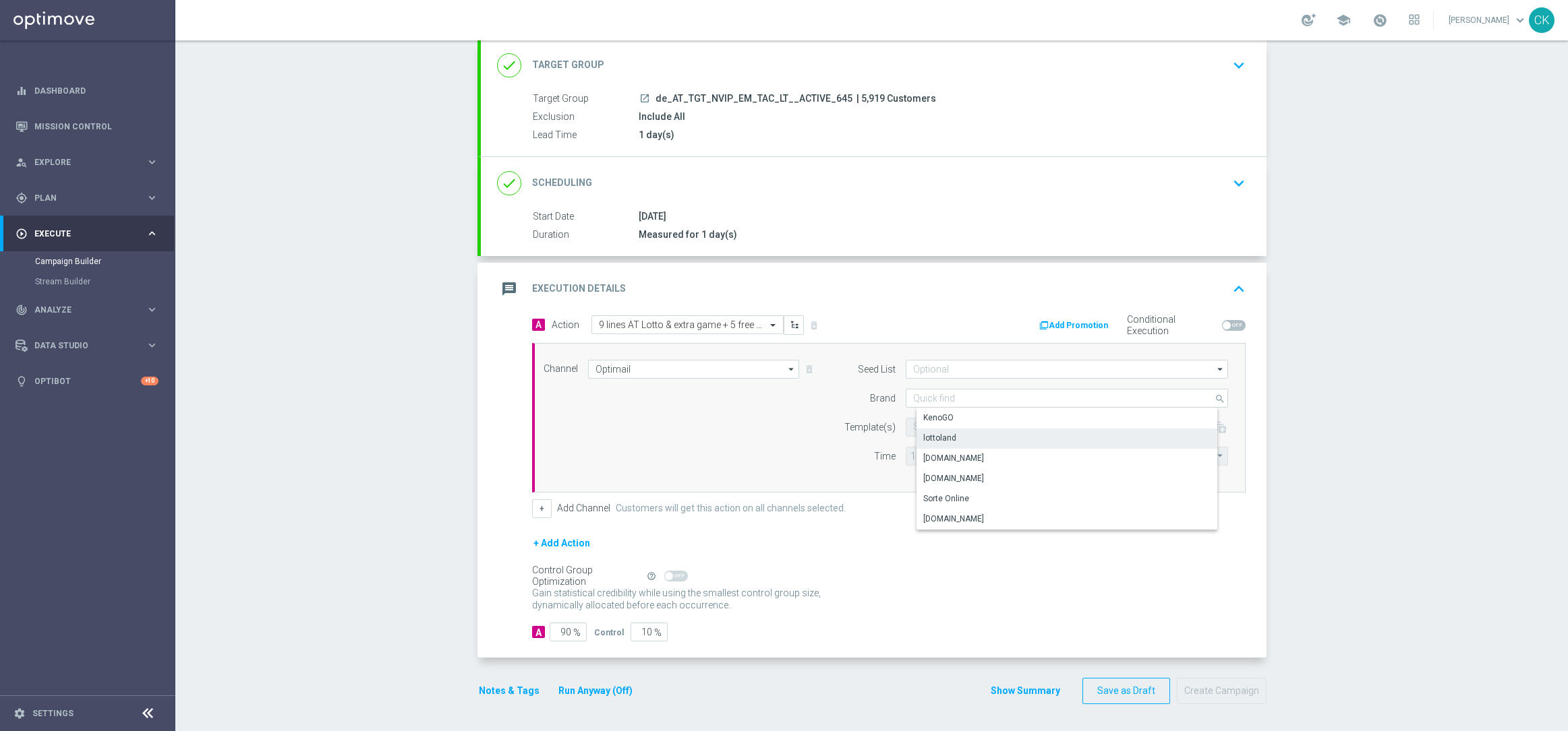
click at [969, 434] on div "lottoland" at bounding box center [1077, 438] width 322 height 19
type input "lottoland"
click at [933, 423] on input "text" at bounding box center [1023, 428] width 221 height 12
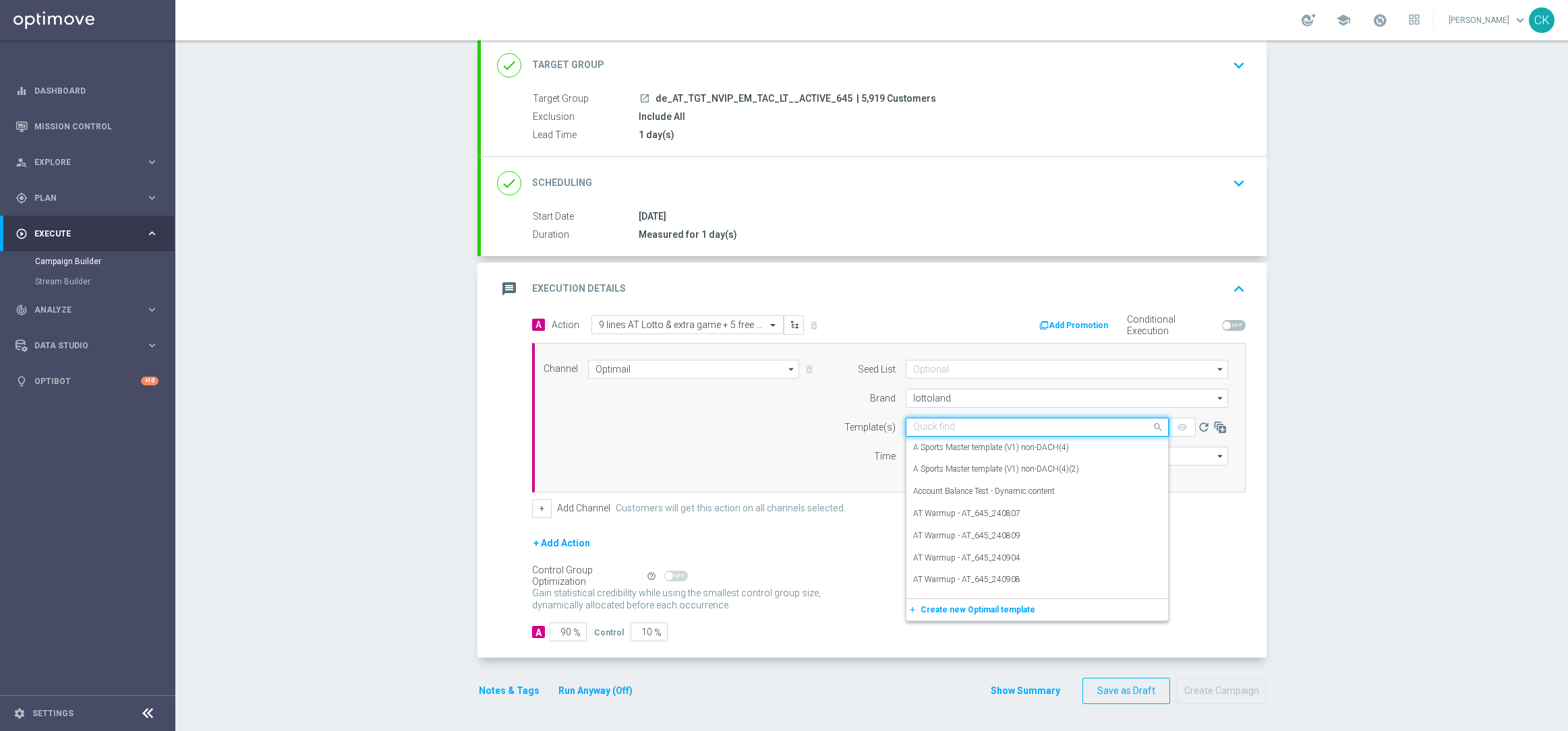
paste input "AT__645_ACTIVE_250813__NVIP_EMA_TAC_LT"
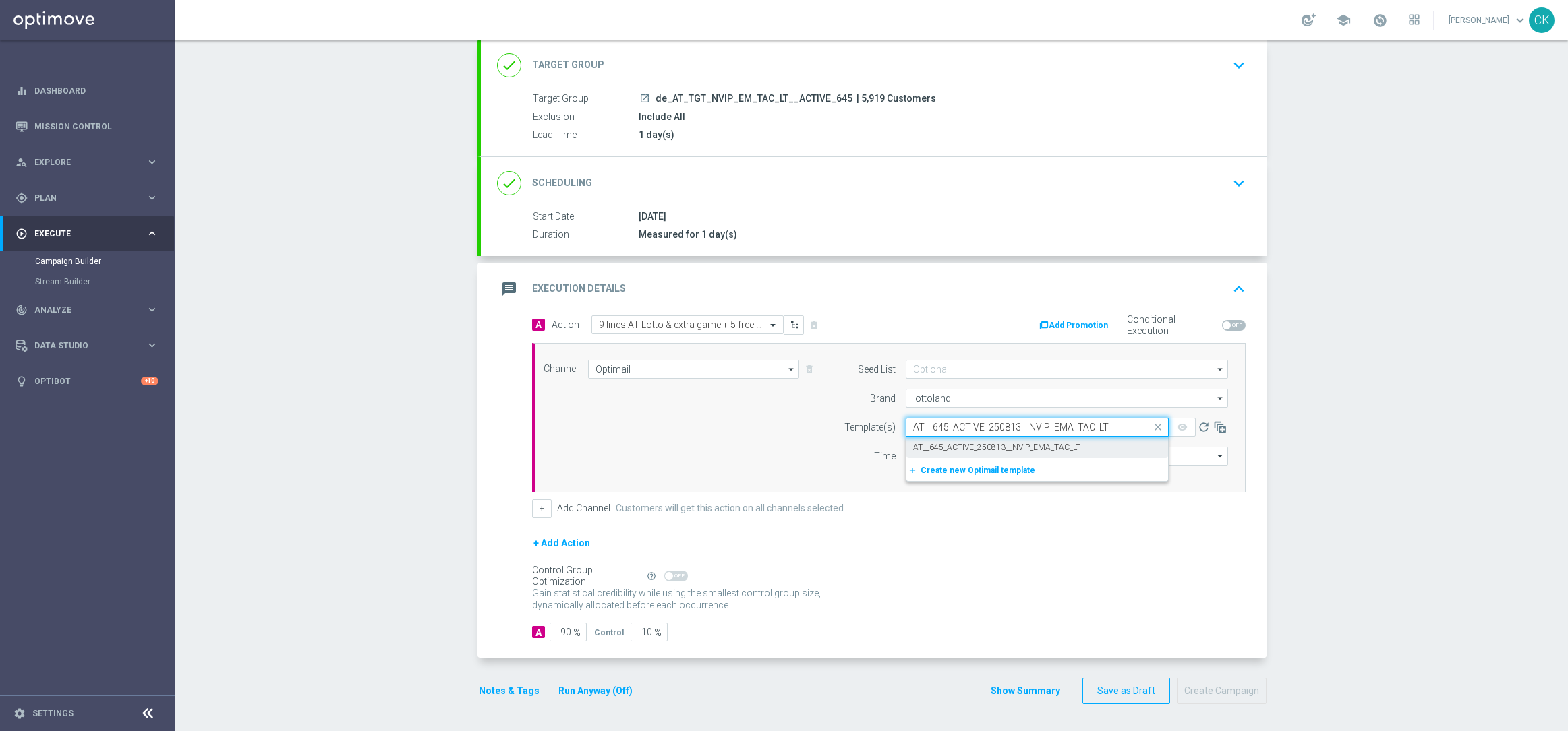
click at [931, 442] on label "AT__645_ACTIVE_250813__NVIP_EMA_TAC_LT" at bounding box center [996, 447] width 167 height 12
type input "AT__645_ACTIVE_250813__NVIP_EMA_TAC_LT"
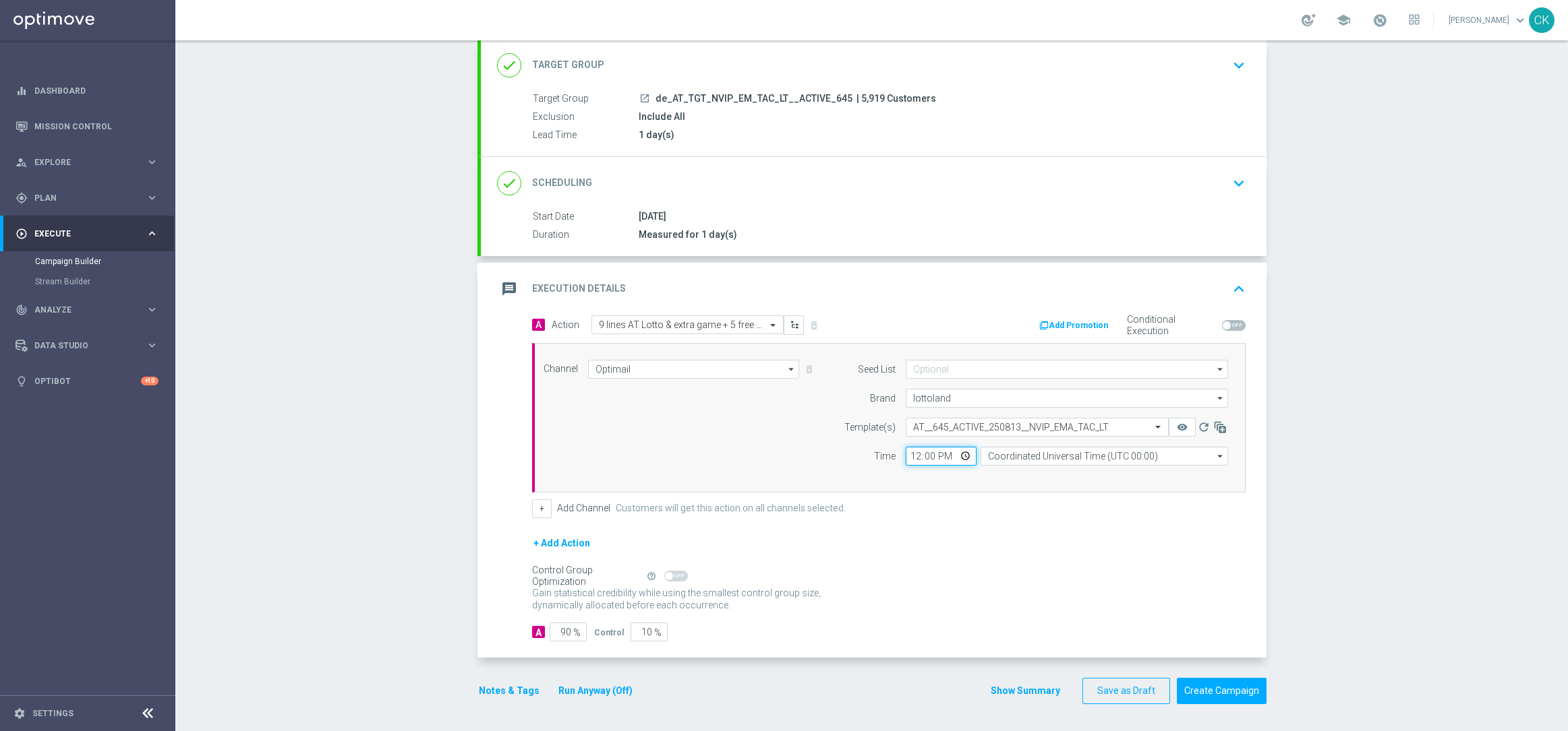
click at [906, 453] on input "12:00" at bounding box center [941, 456] width 71 height 19
type input "06:00"
click at [1042, 458] on input "Coordinated Universal Time (UTC 00:00)" at bounding box center [1103, 456] width 247 height 19
click at [1039, 477] on div "Central European Time ([GEOGRAPHIC_DATA]) (UTC +02:00)" at bounding box center [1108, 475] width 220 height 12
type input "Central European Time ([GEOGRAPHIC_DATA]) (UTC +02:00)"
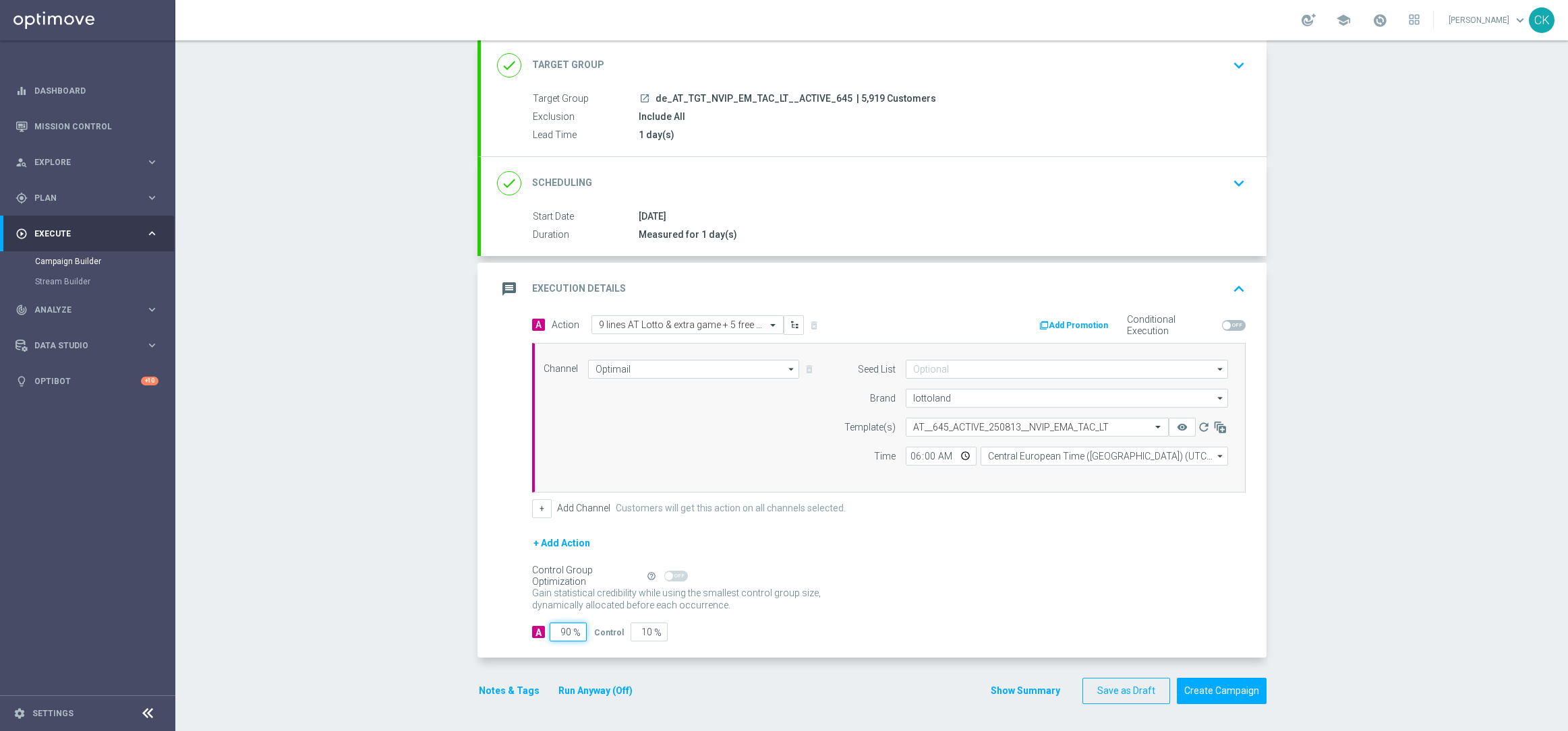
click at [565, 633] on input "90" at bounding box center [567, 632] width 37 height 19
type input "9"
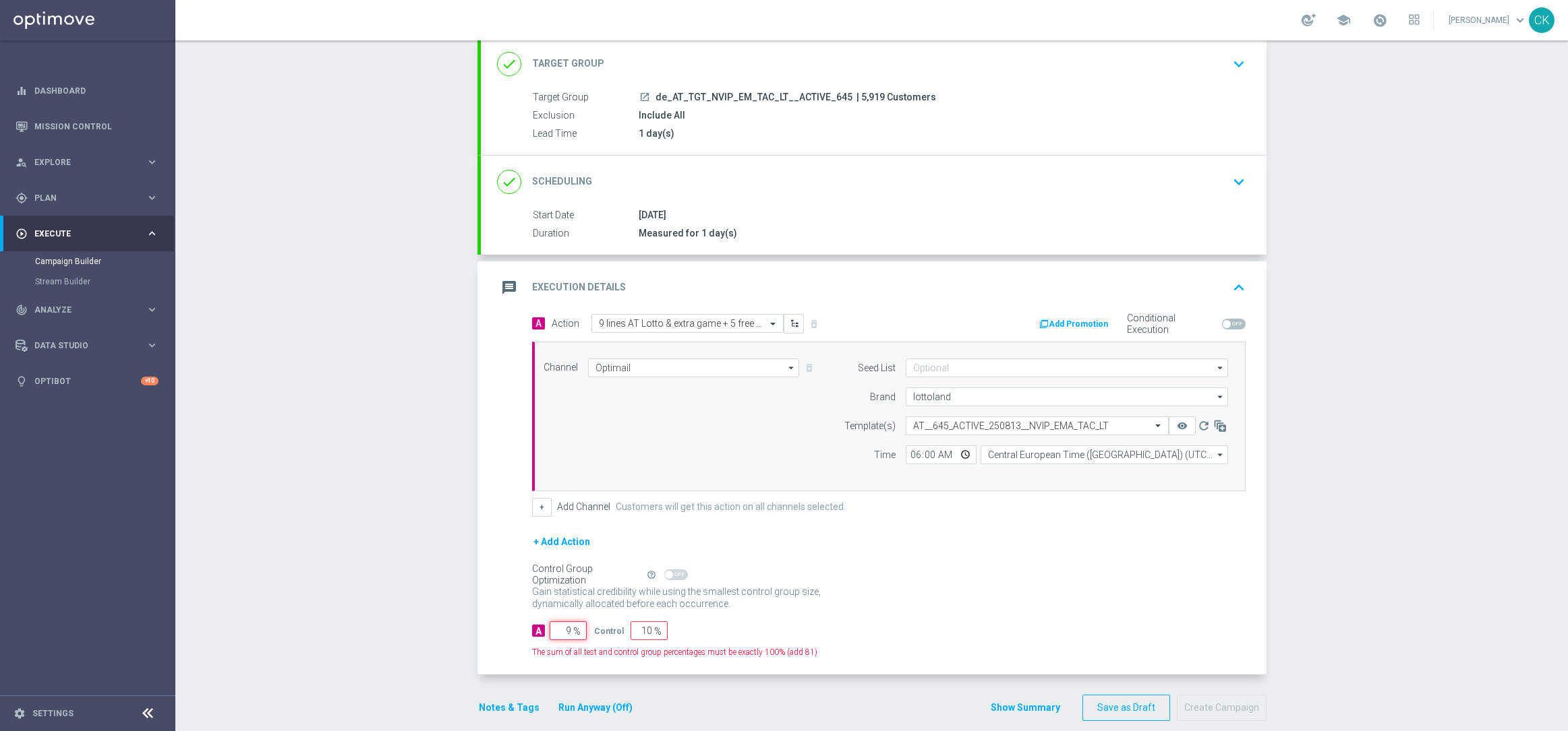
type input "91"
type input "98"
type input "2"
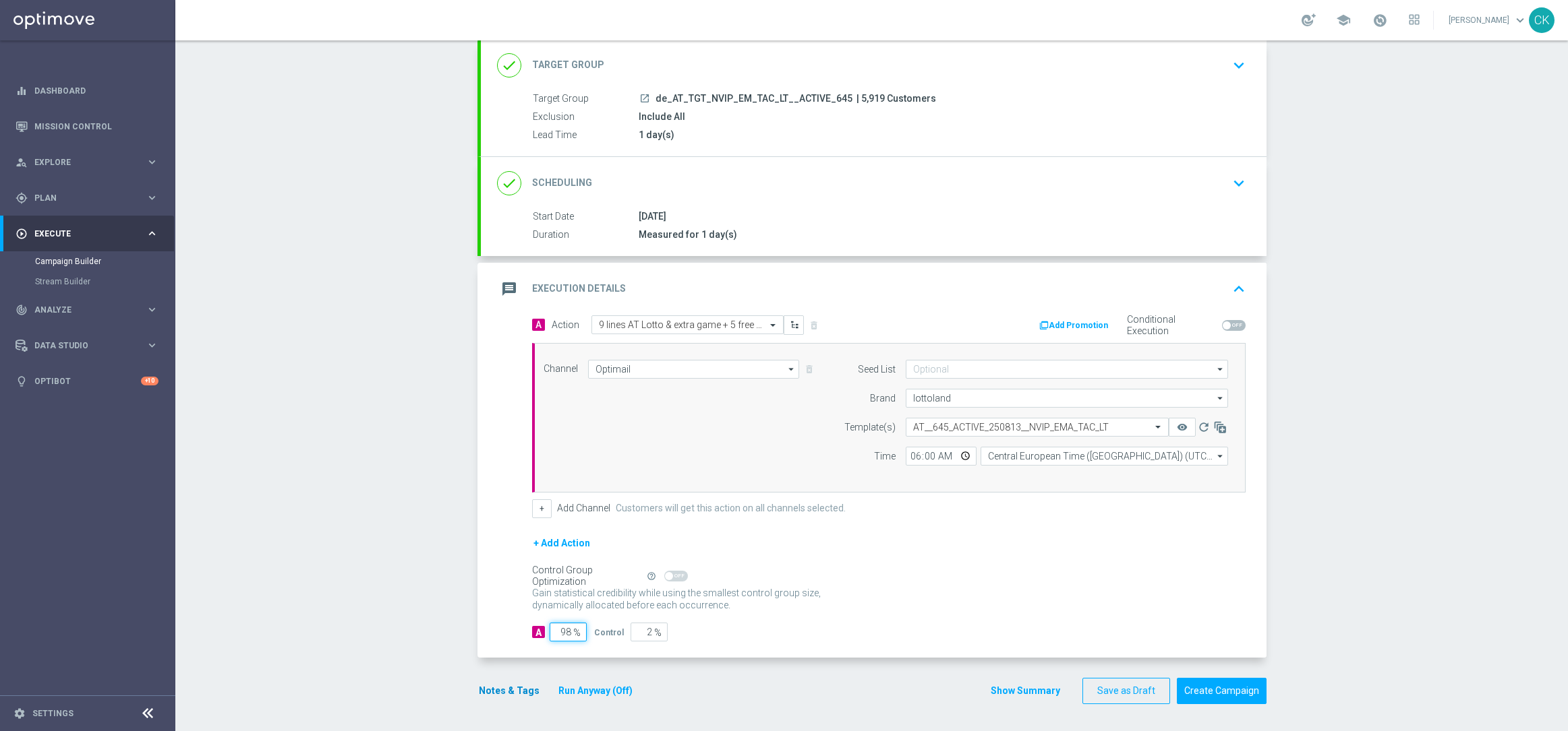
type input "98"
click at [492, 689] on button "Notes & Tags" at bounding box center [509, 691] width 63 height 17
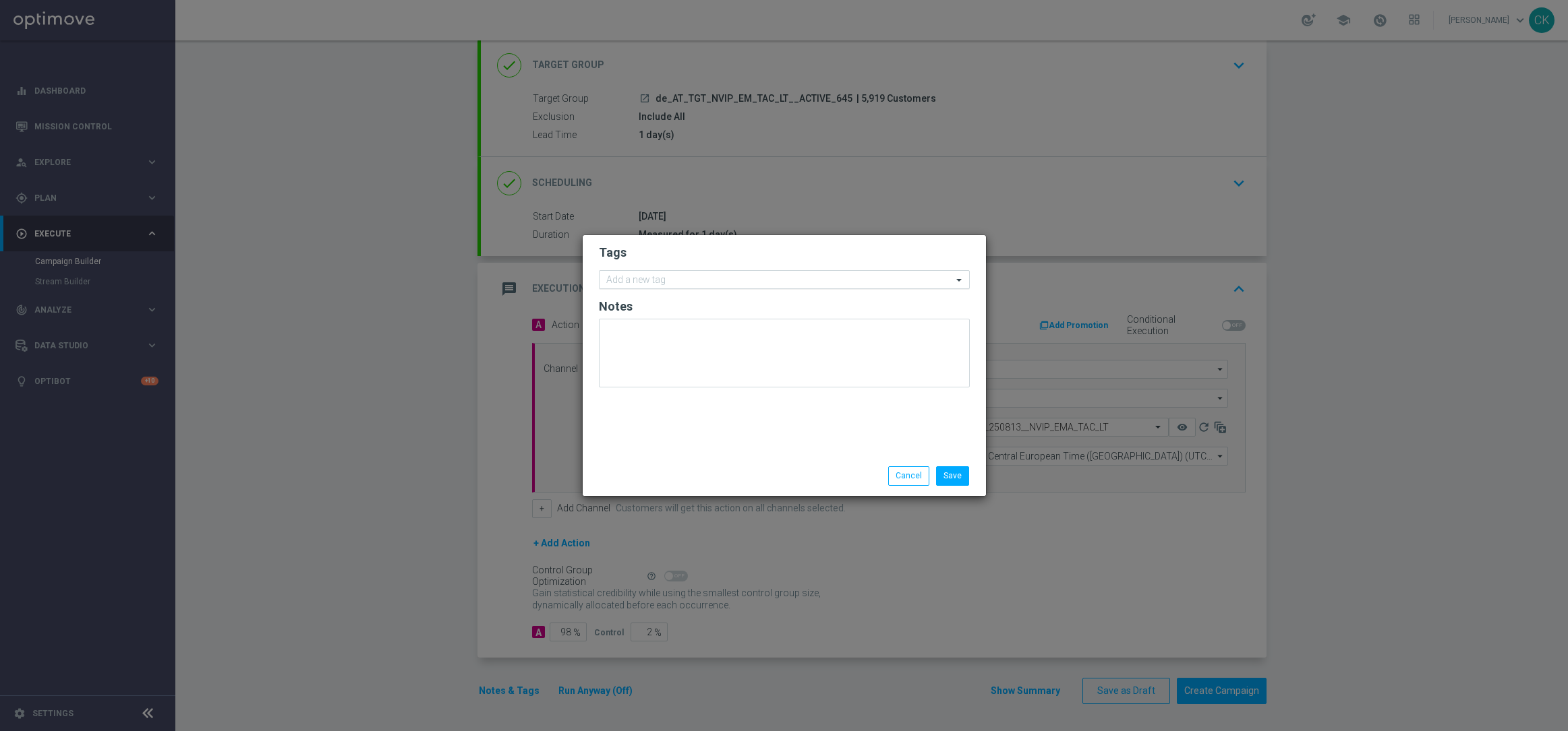
click at [692, 280] on input "text" at bounding box center [779, 281] width 346 height 12
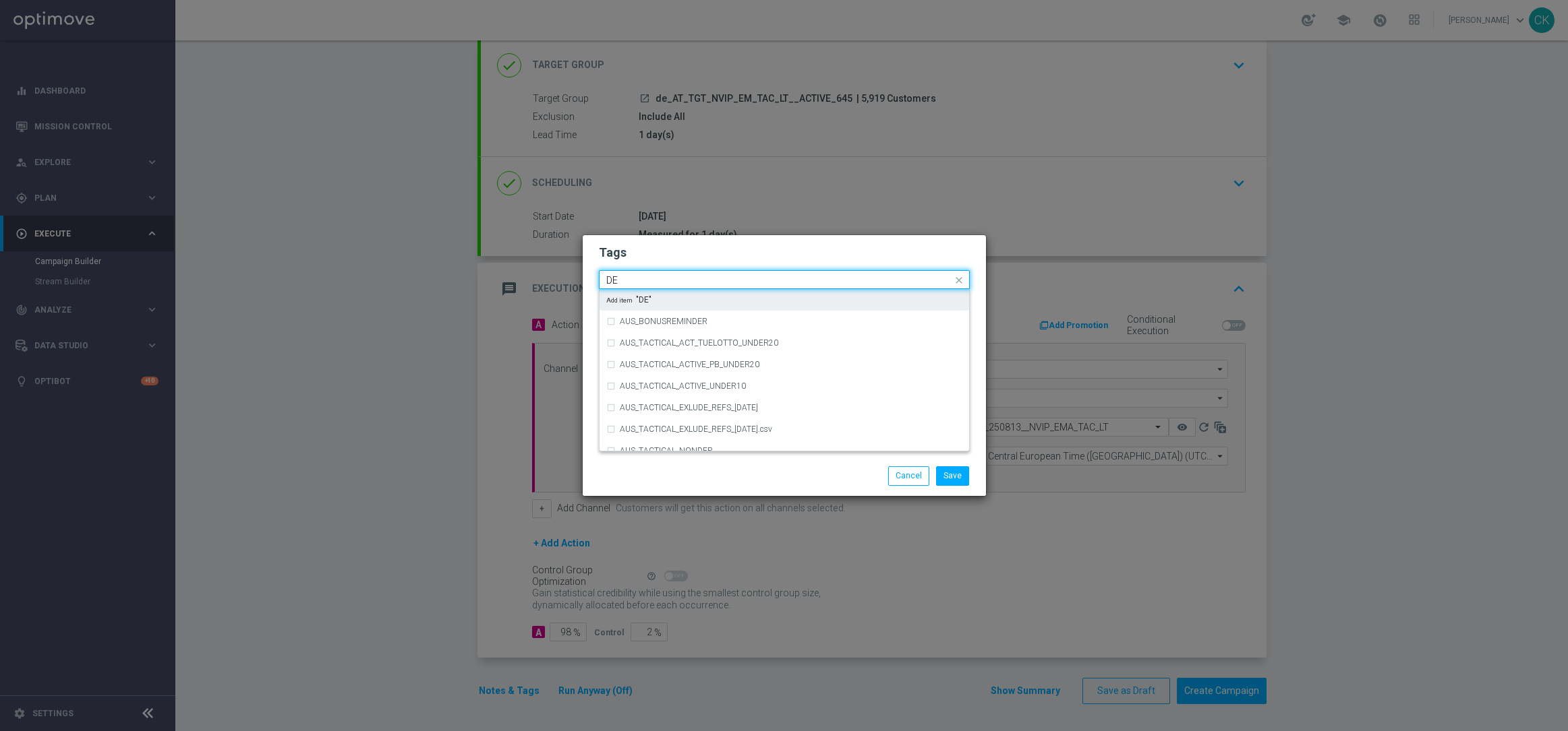
type input "D"
click at [742, 364] on div "AT_TACTICAL" at bounding box center [791, 364] width 343 height 8
type input "AT_T"
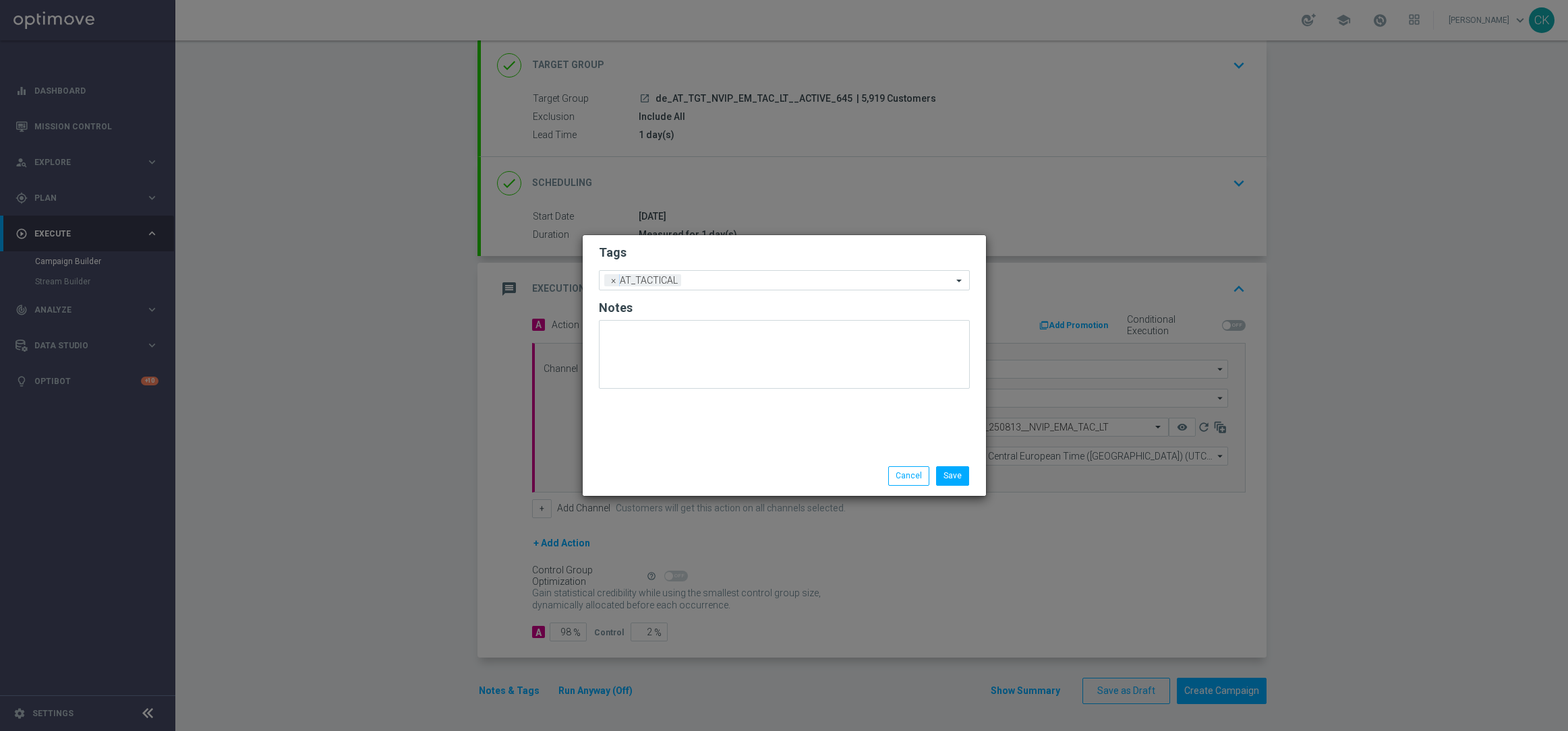
click at [735, 488] on div "Save Cancel" at bounding box center [784, 476] width 403 height 39
click at [953, 477] on button "Save" at bounding box center [952, 476] width 33 height 19
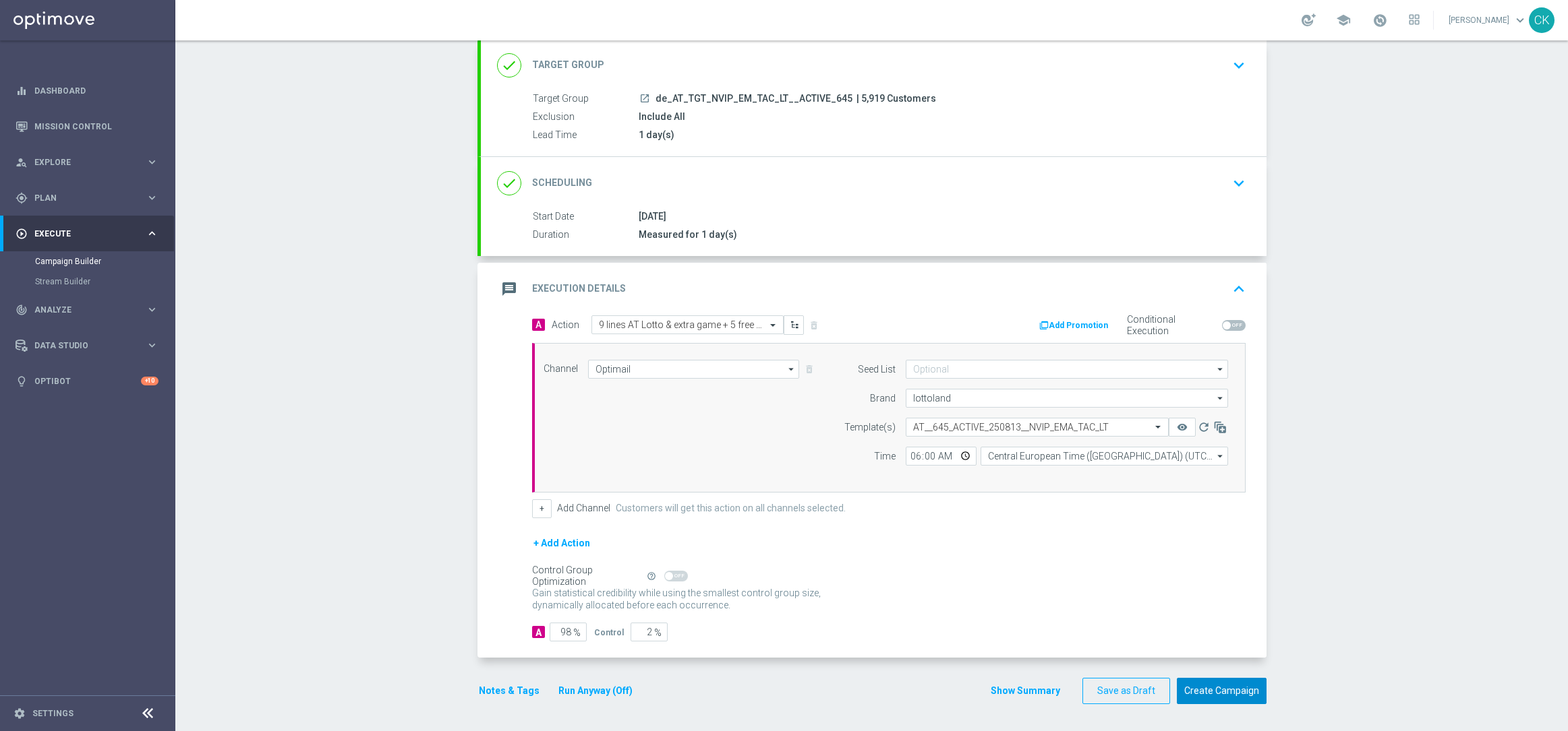
click at [1198, 690] on button "Create Campaign" at bounding box center [1221, 691] width 90 height 26
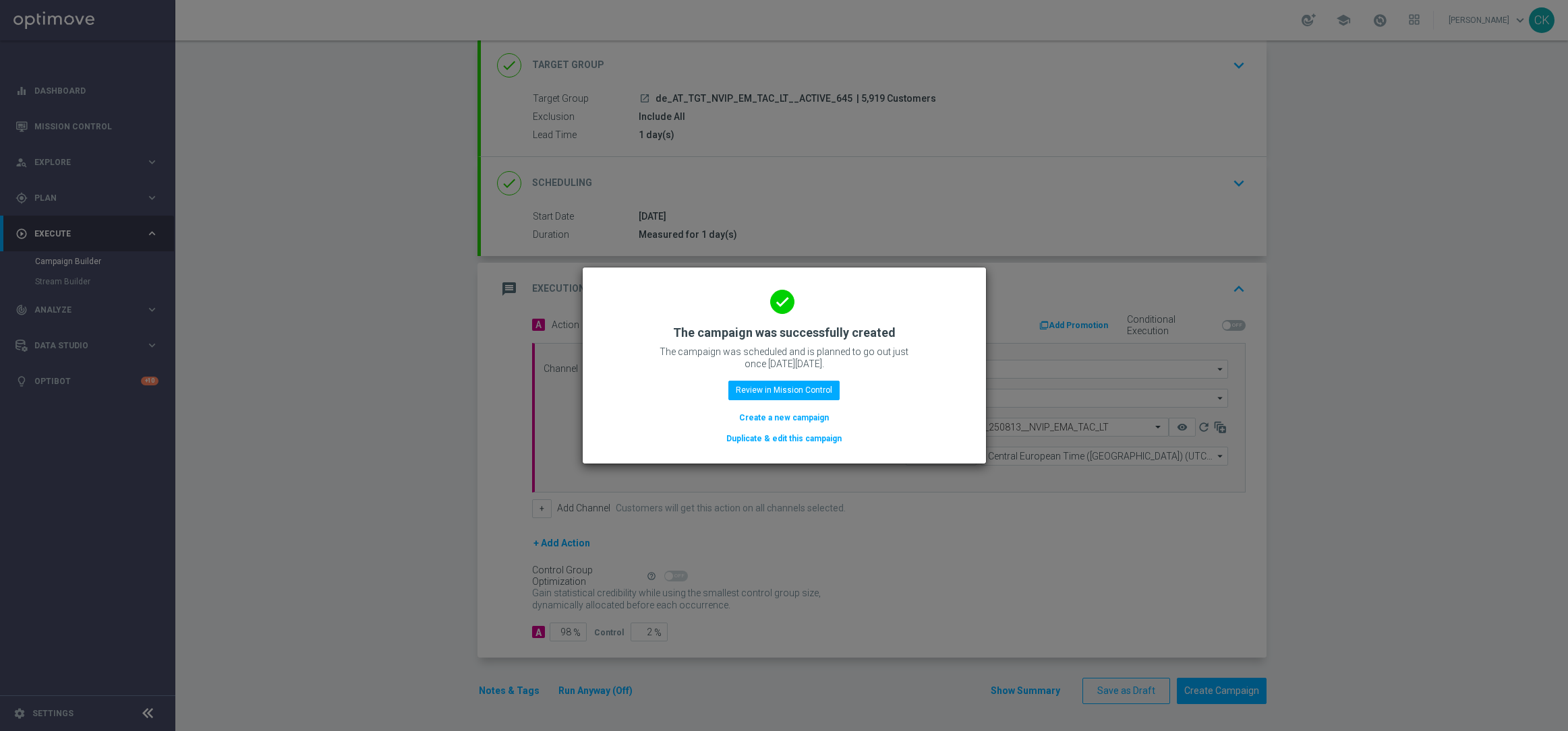
drag, startPoint x: 759, startPoint y: 416, endPoint x: 781, endPoint y: 13, distance: 403.6
click at [759, 417] on button "Create a new campaign" at bounding box center [783, 418] width 93 height 15
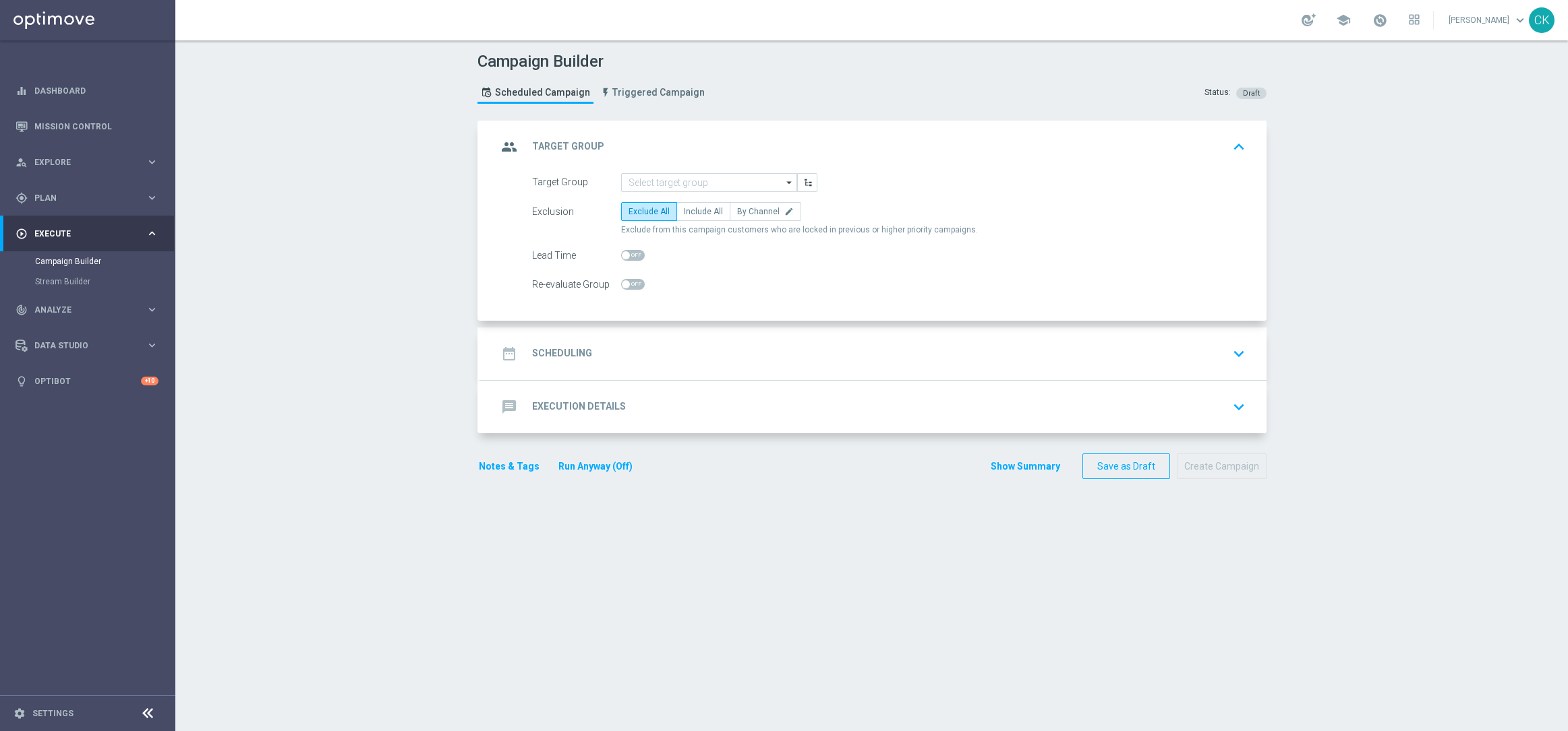
scroll to position [0, 0]
click at [715, 183] on input at bounding box center [708, 183] width 176 height 19
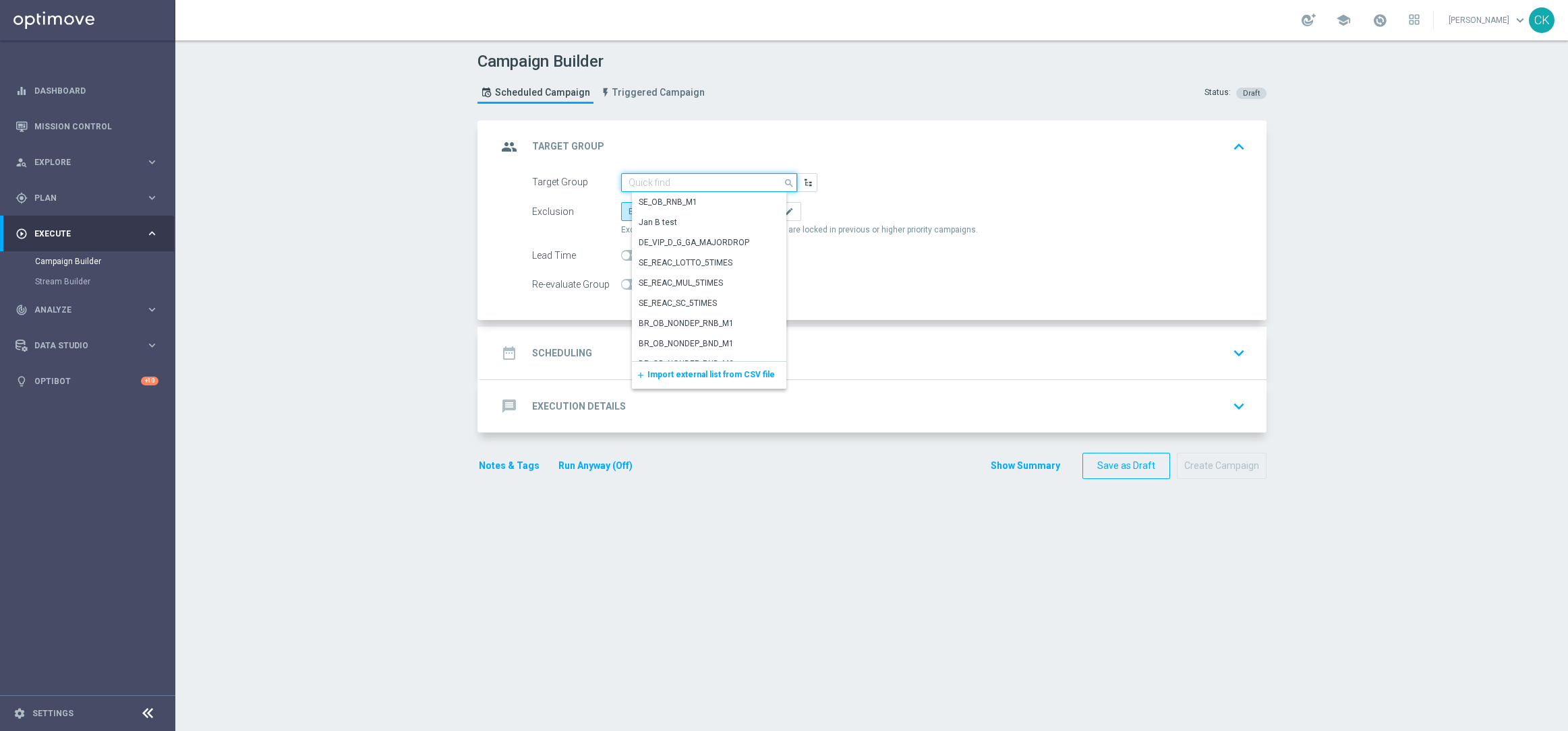
paste input "de_AT_TGT_NVIP_EM_TAC_LT__REACTIVATED_645"
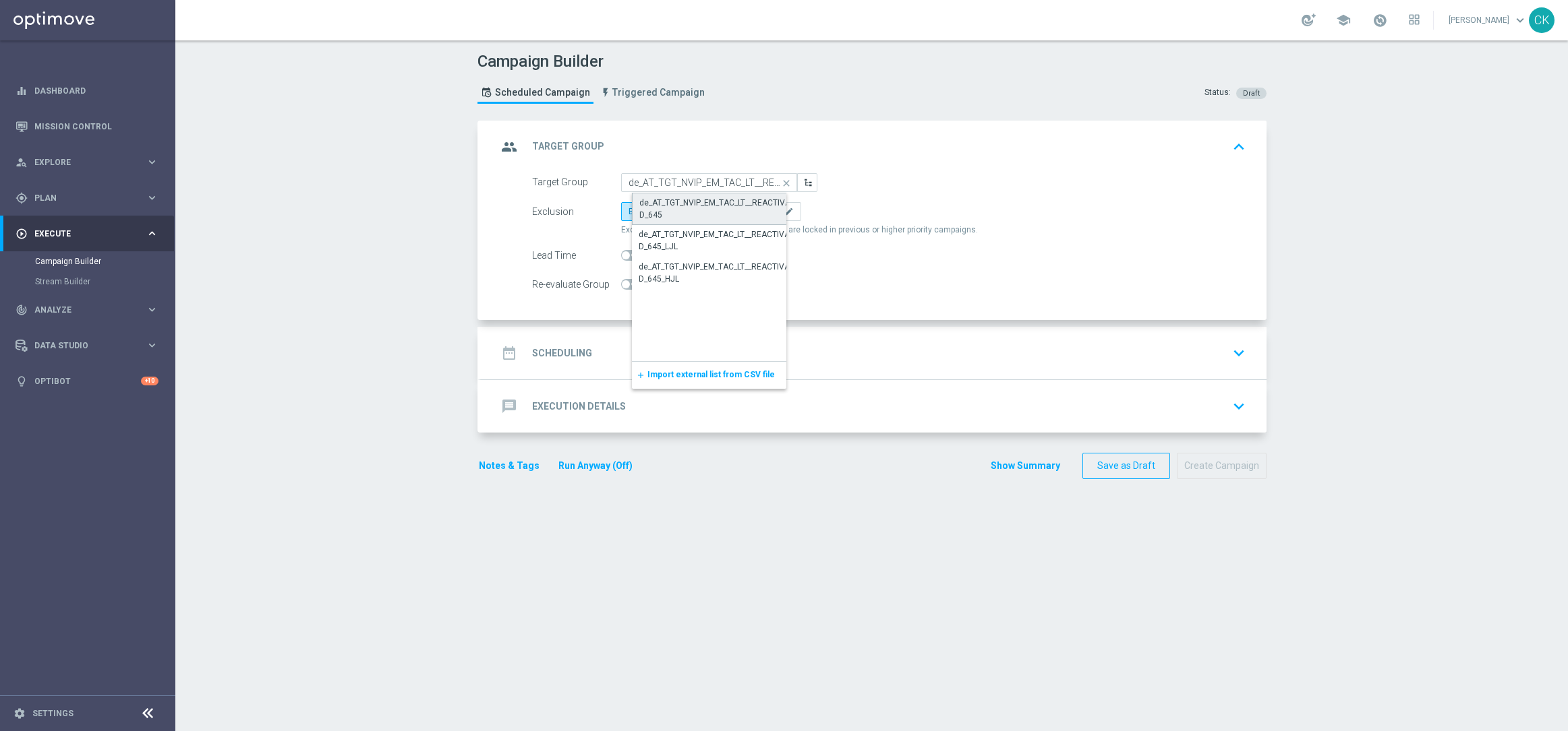
click at [710, 200] on div "de_AT_TGT_NVIP_EM_TAC_LT__REACTIVATED_645" at bounding box center [719, 208] width 161 height 24
type input "de_AT_TGT_NVIP_EM_TAC_LT__REACTIVATED_645"
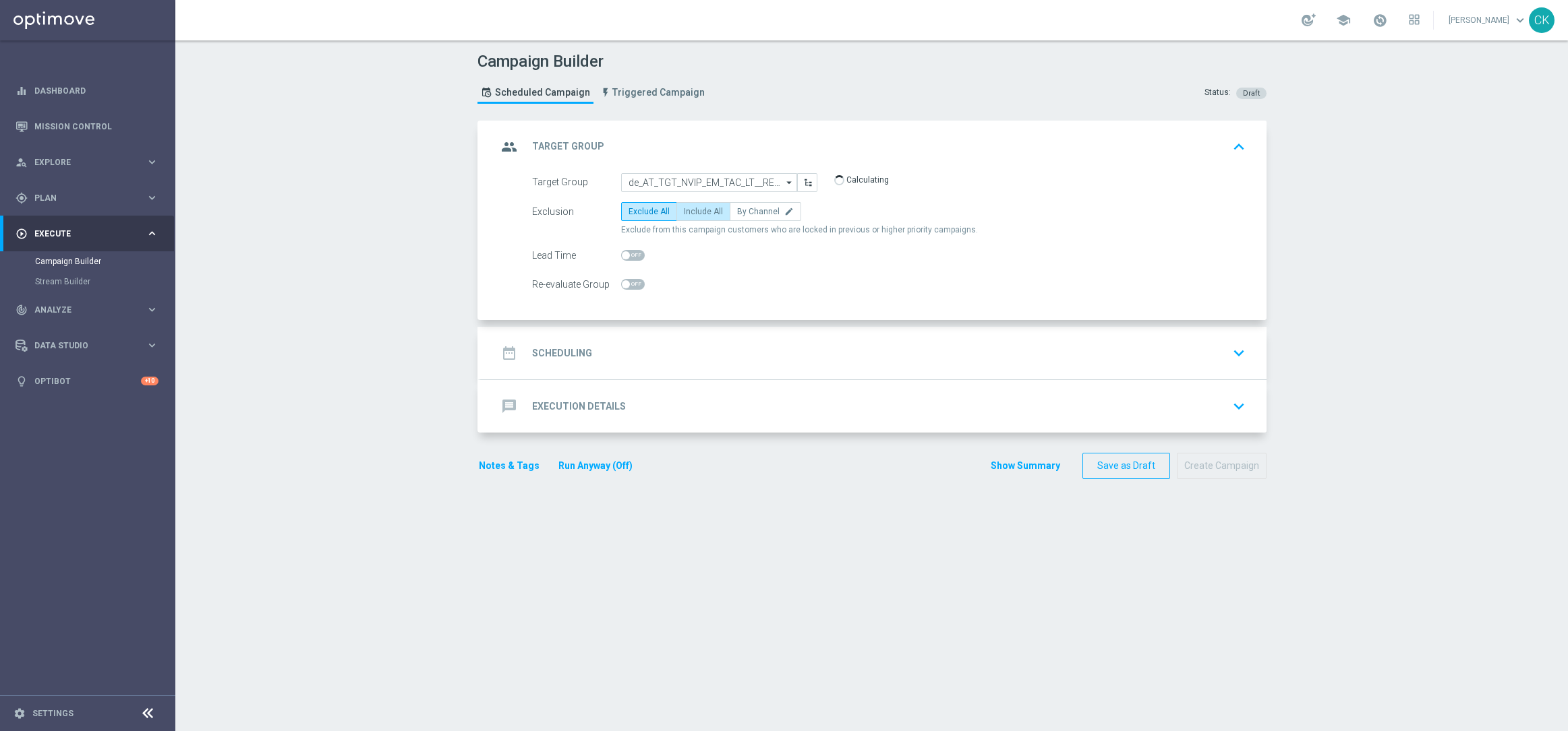
click at [712, 207] on span "Include All" at bounding box center [703, 211] width 39 height 9
click at [692, 210] on input "Include All" at bounding box center [688, 214] width 9 height 9
radio input "true"
click at [626, 252] on span at bounding box center [632, 255] width 23 height 11
click at [626, 252] on input "checkbox" at bounding box center [632, 255] width 23 height 11
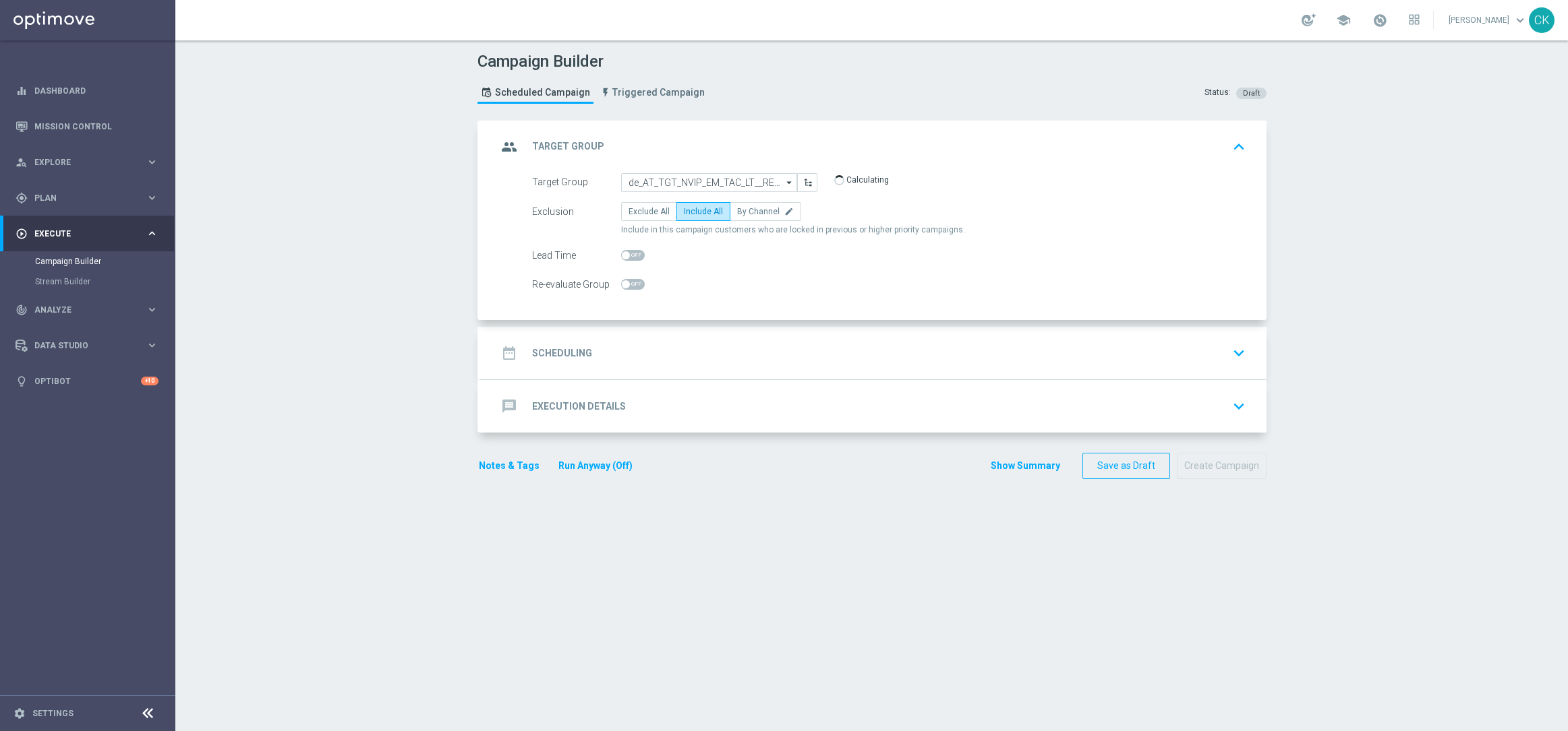
checkbox input "true"
click at [563, 345] on div "date_range Scheduling" at bounding box center [544, 353] width 95 height 24
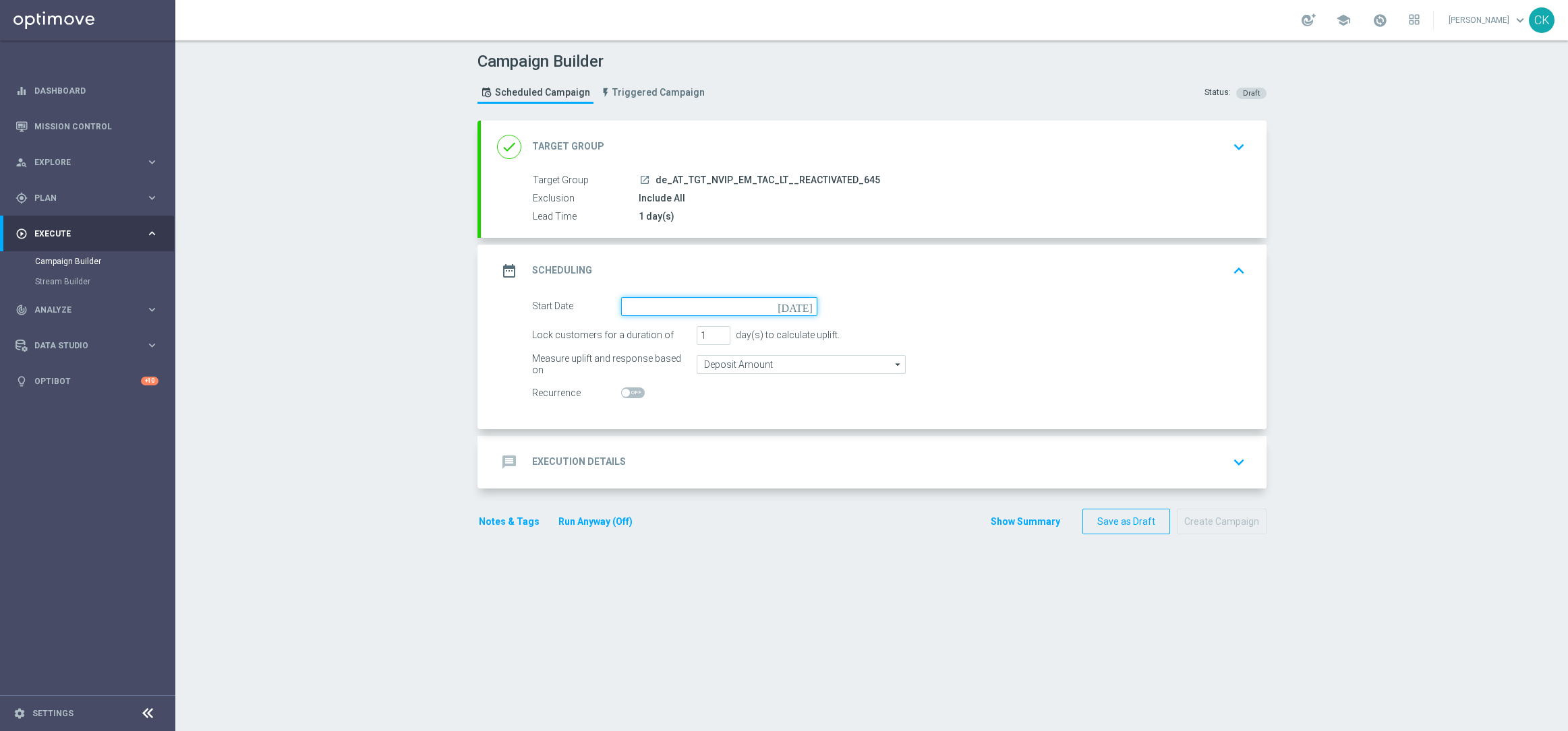
click at [699, 303] on input at bounding box center [718, 307] width 196 height 19
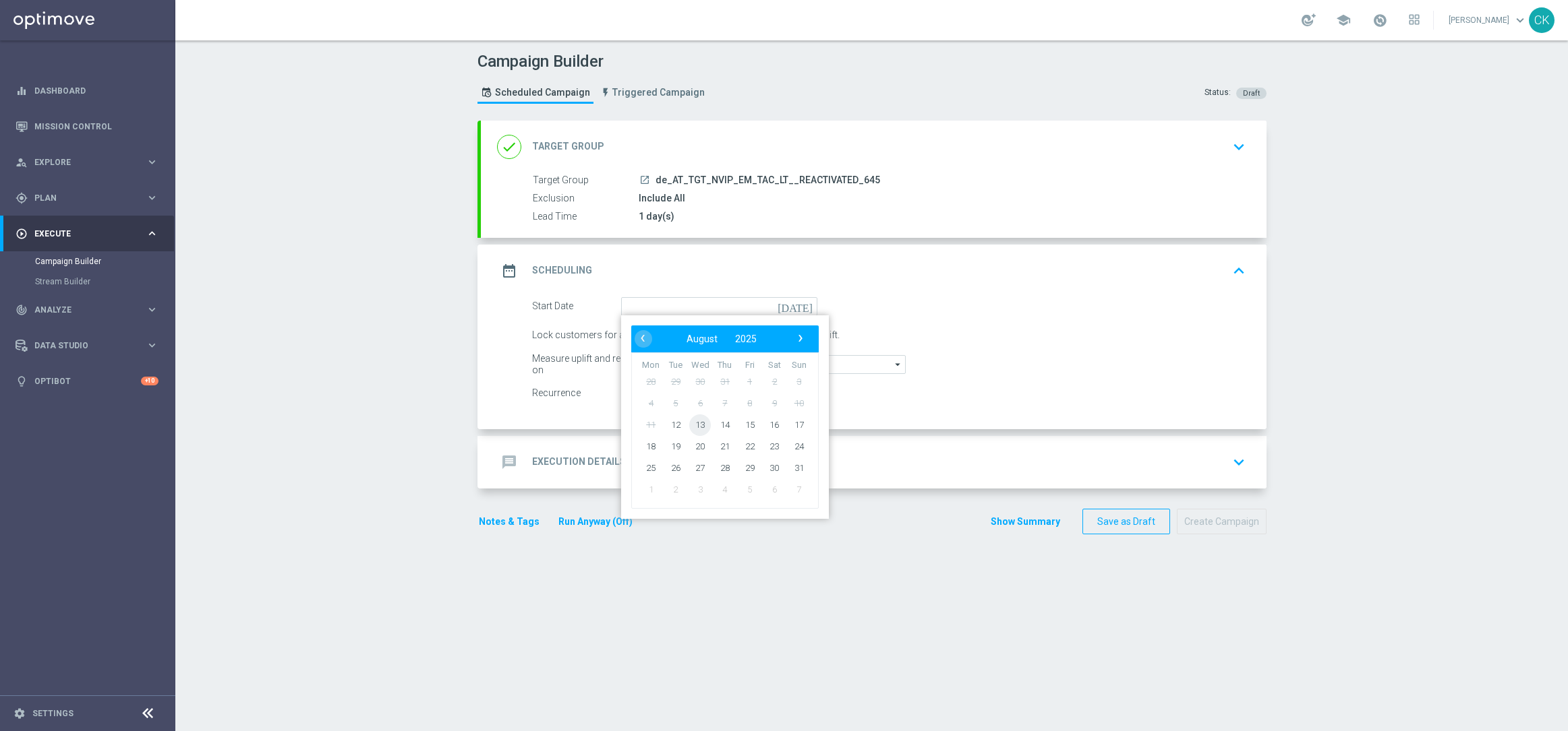
click at [692, 423] on span "13" at bounding box center [700, 425] width 22 height 22
type input "[DATE]"
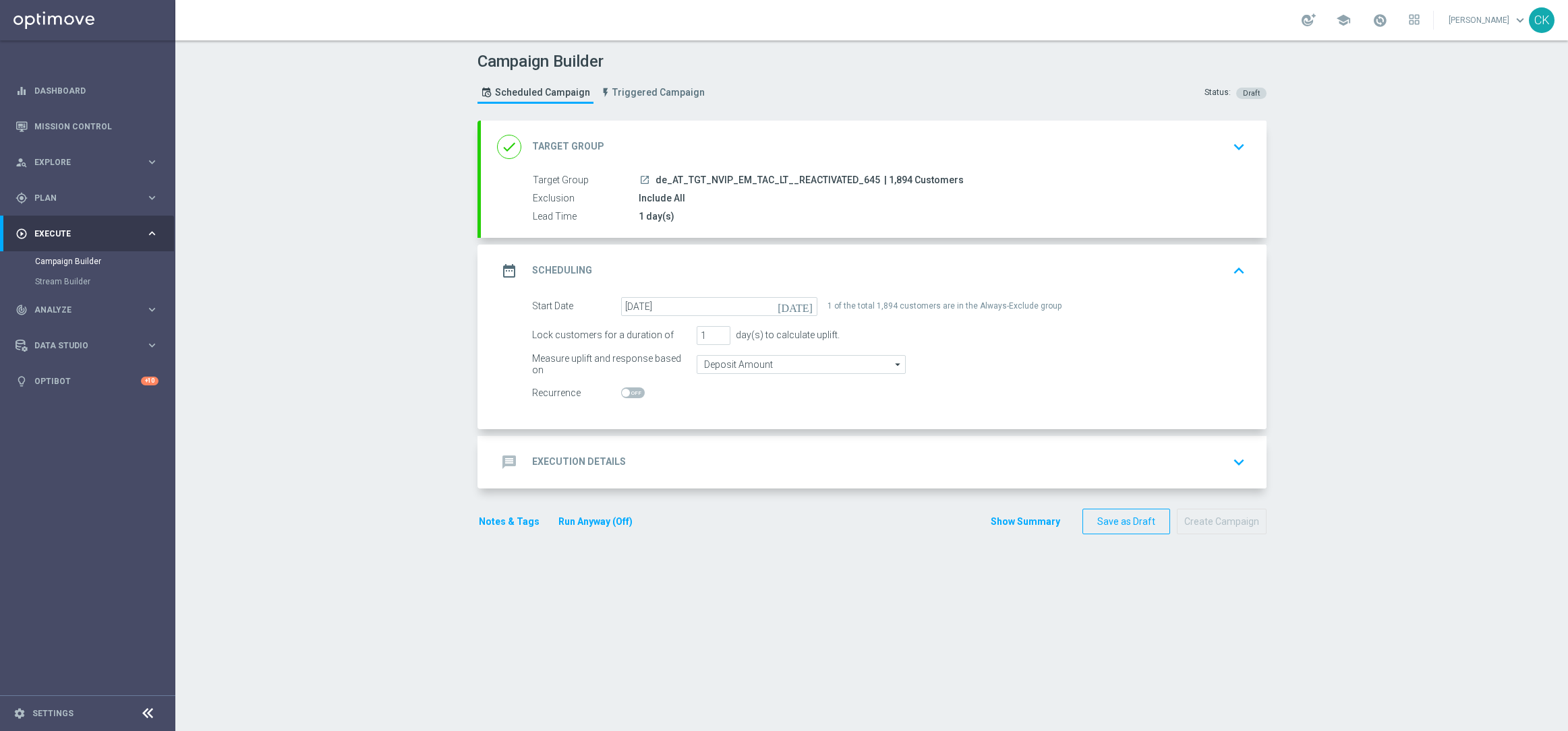
click at [579, 456] on h2 "Execution Details" at bounding box center [578, 462] width 94 height 13
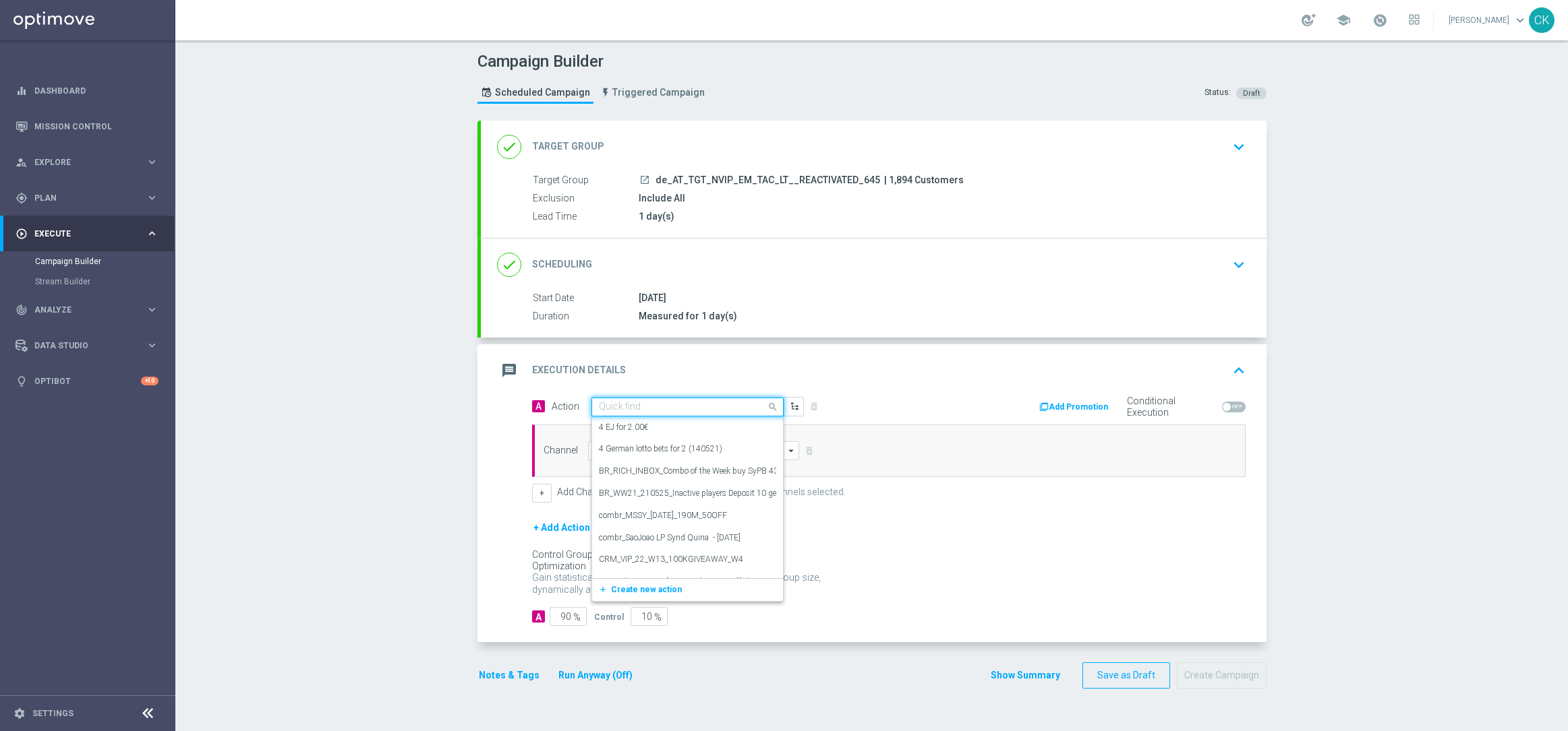
click at [651, 399] on div "Quick find" at bounding box center [687, 407] width 192 height 19
paste input "9 lines AT Lotto & extra game + 5 free SC 100K"
type input "9 lines AT Lotto & extra game + 5 free SC 100K"
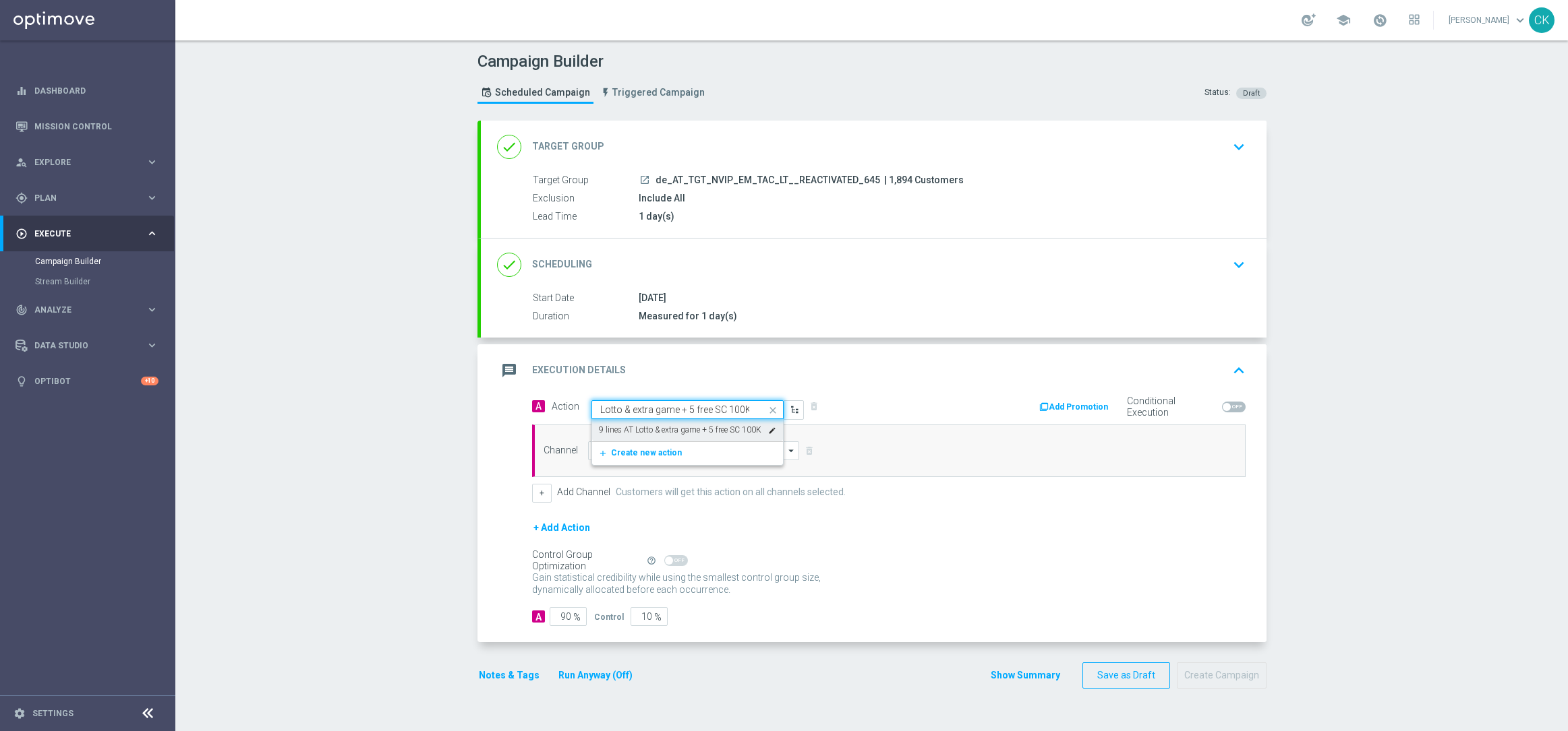
click at [659, 424] on label "9 lines AT Lotto & extra game + 5 free SC 100K" at bounding box center [680, 430] width 163 height 12
click at [648, 455] on input at bounding box center [694, 451] width 211 height 19
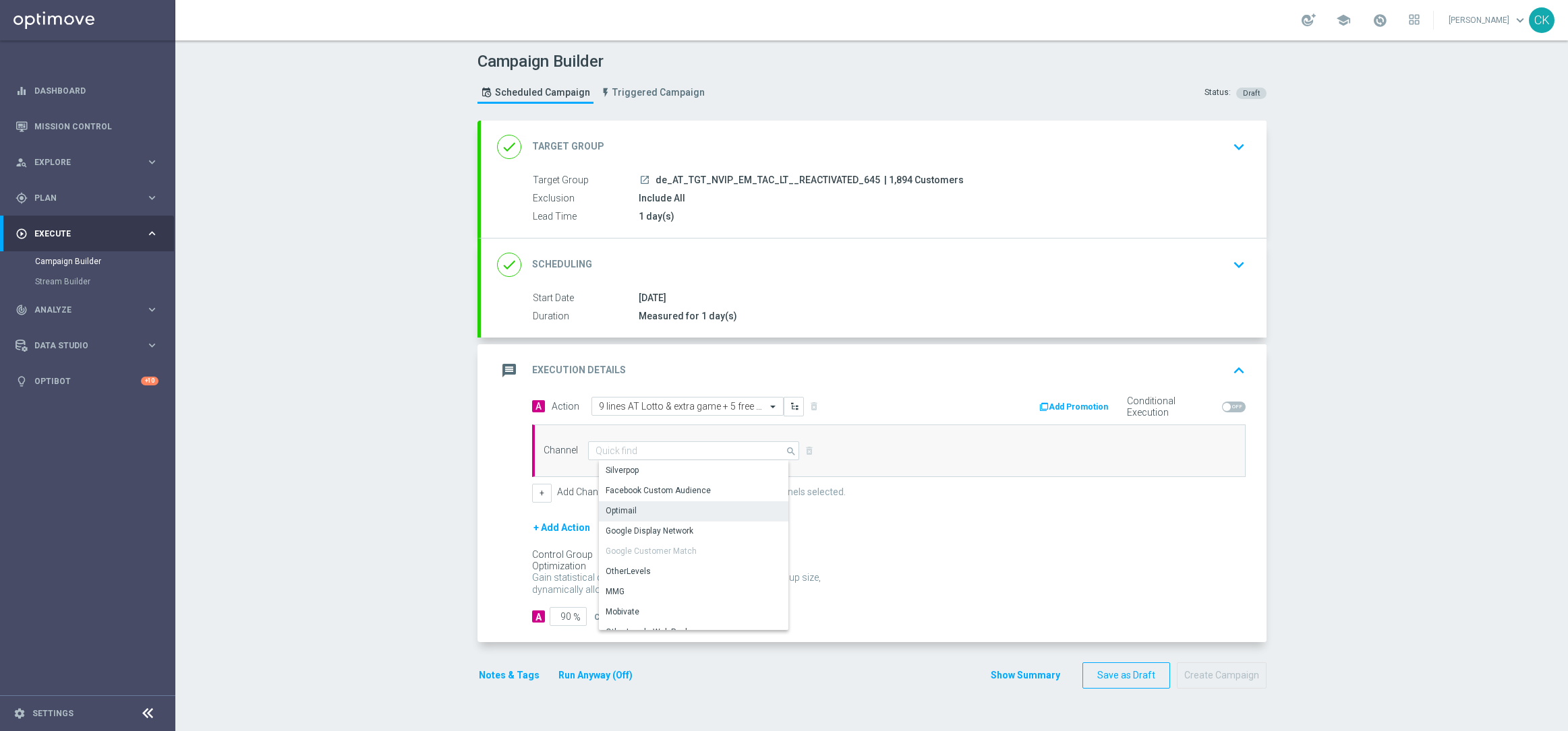
click at [645, 503] on div "Optimail" at bounding box center [699, 511] width 201 height 19
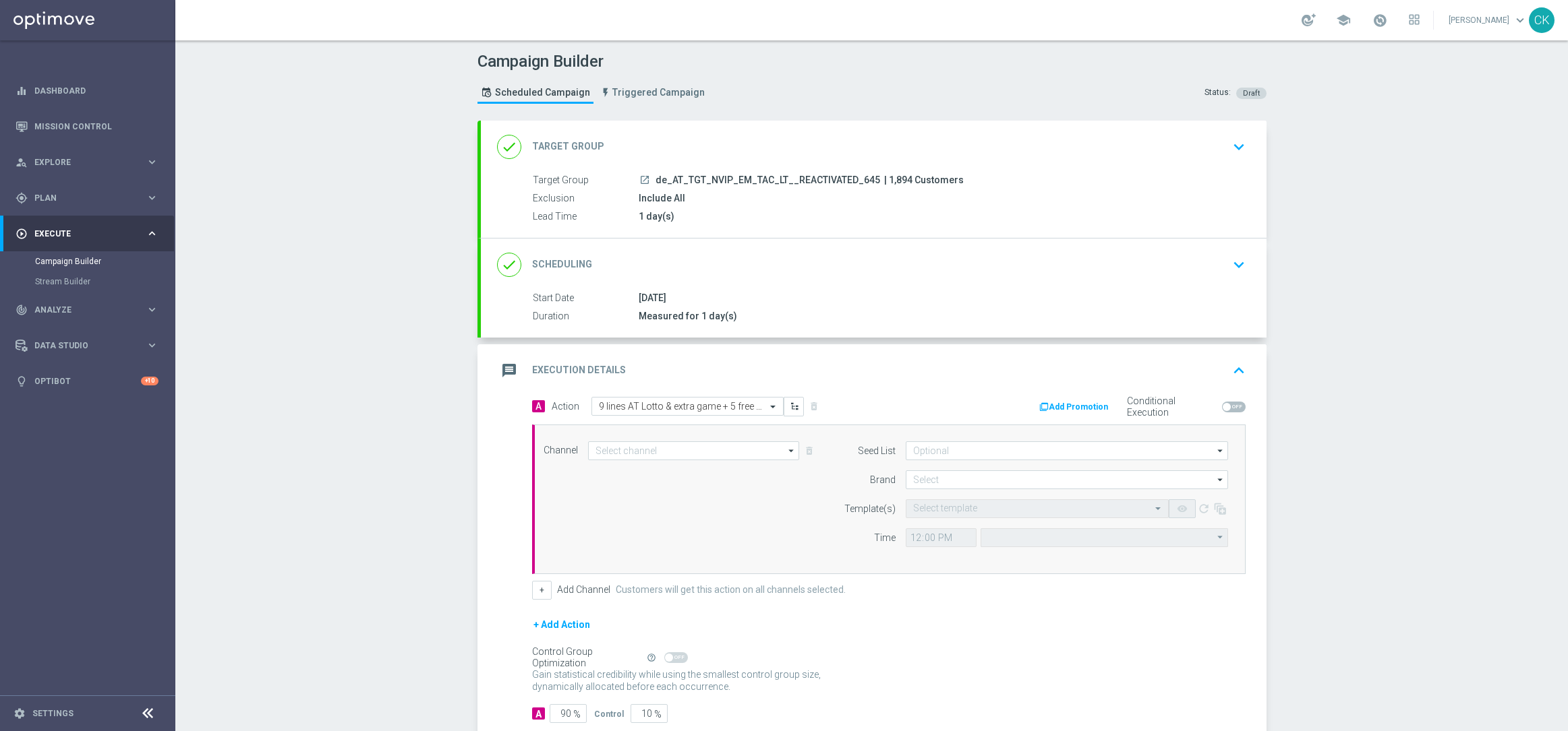
type input "Optimail"
type input "Coordinated Universal Time (UTC 00:00)"
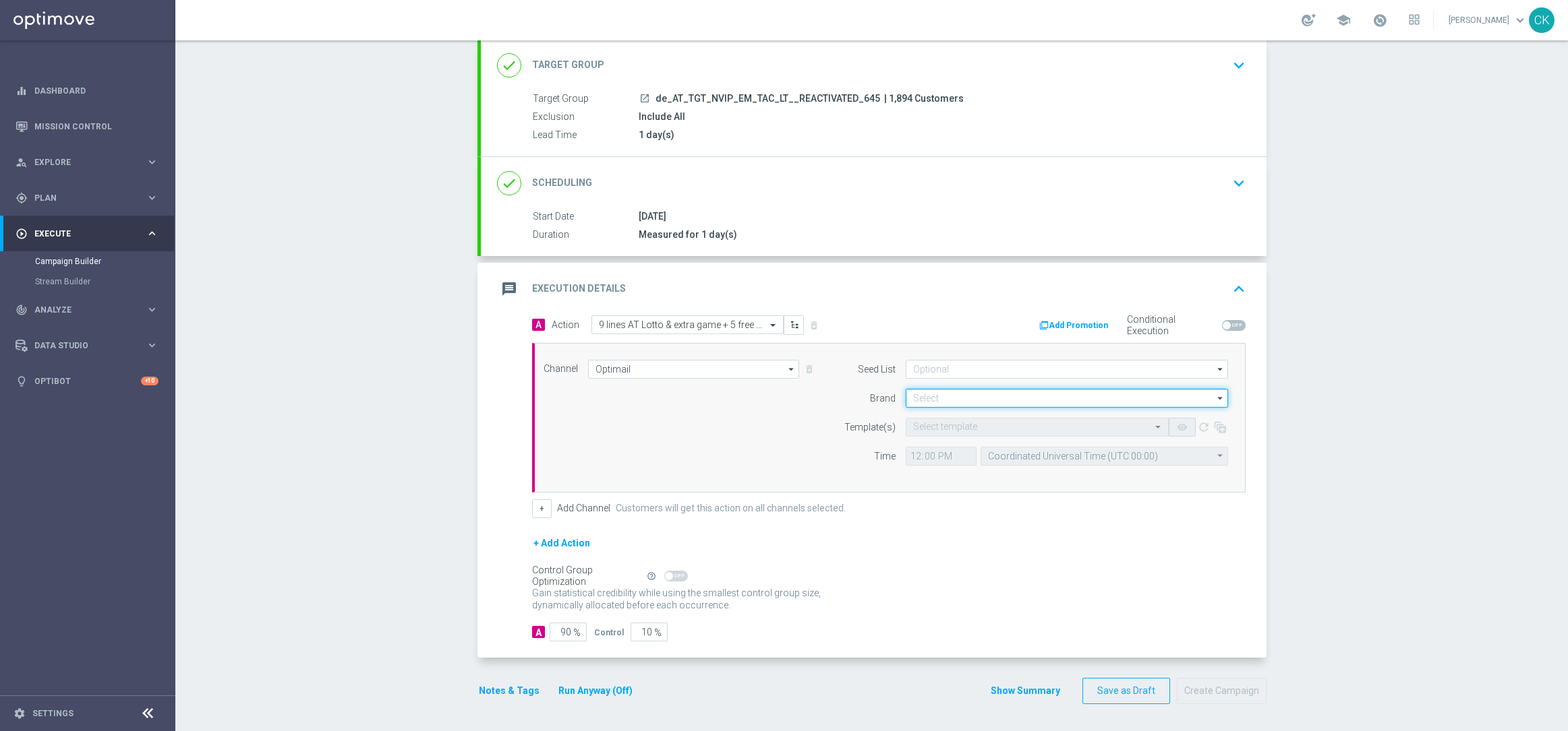
click at [942, 397] on input at bounding box center [1067, 398] width 322 height 19
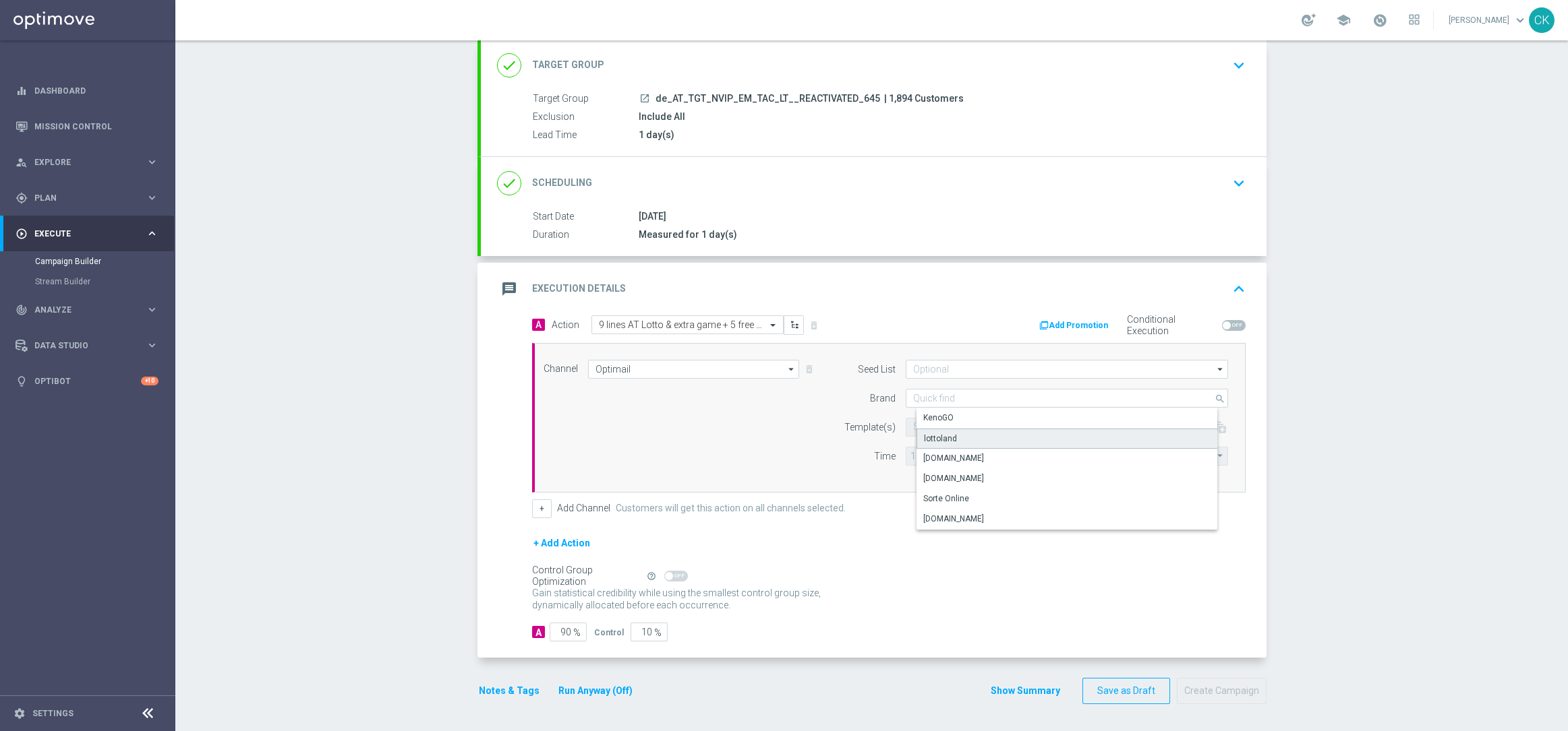
click at [942, 434] on div "lottoland" at bounding box center [940, 439] width 33 height 12
type input "lottoland"
click at [942, 423] on input "text" at bounding box center [1023, 428] width 221 height 12
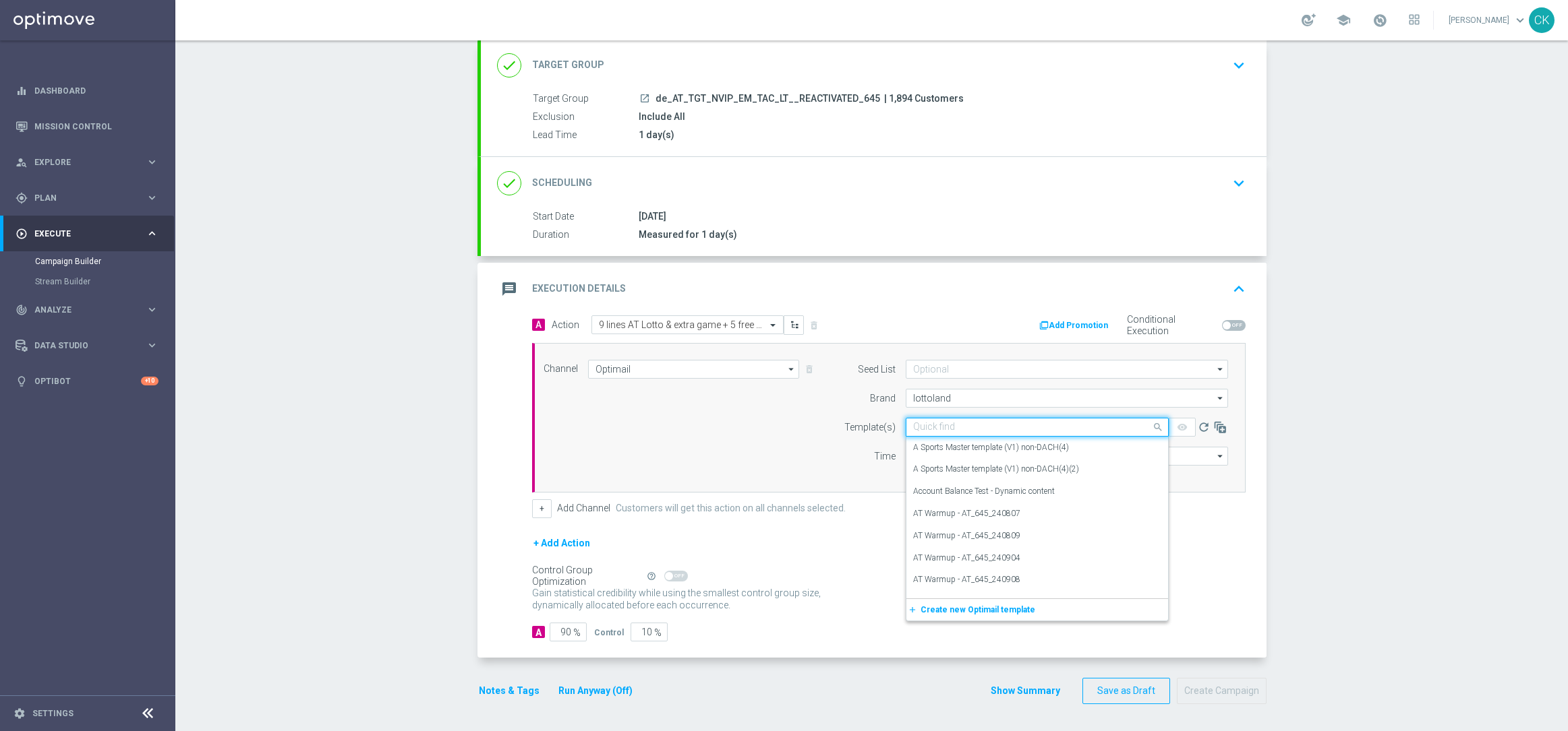
paste input "AT__645_ACTIVE_250813__NVIP_EMA_TAC_LT"
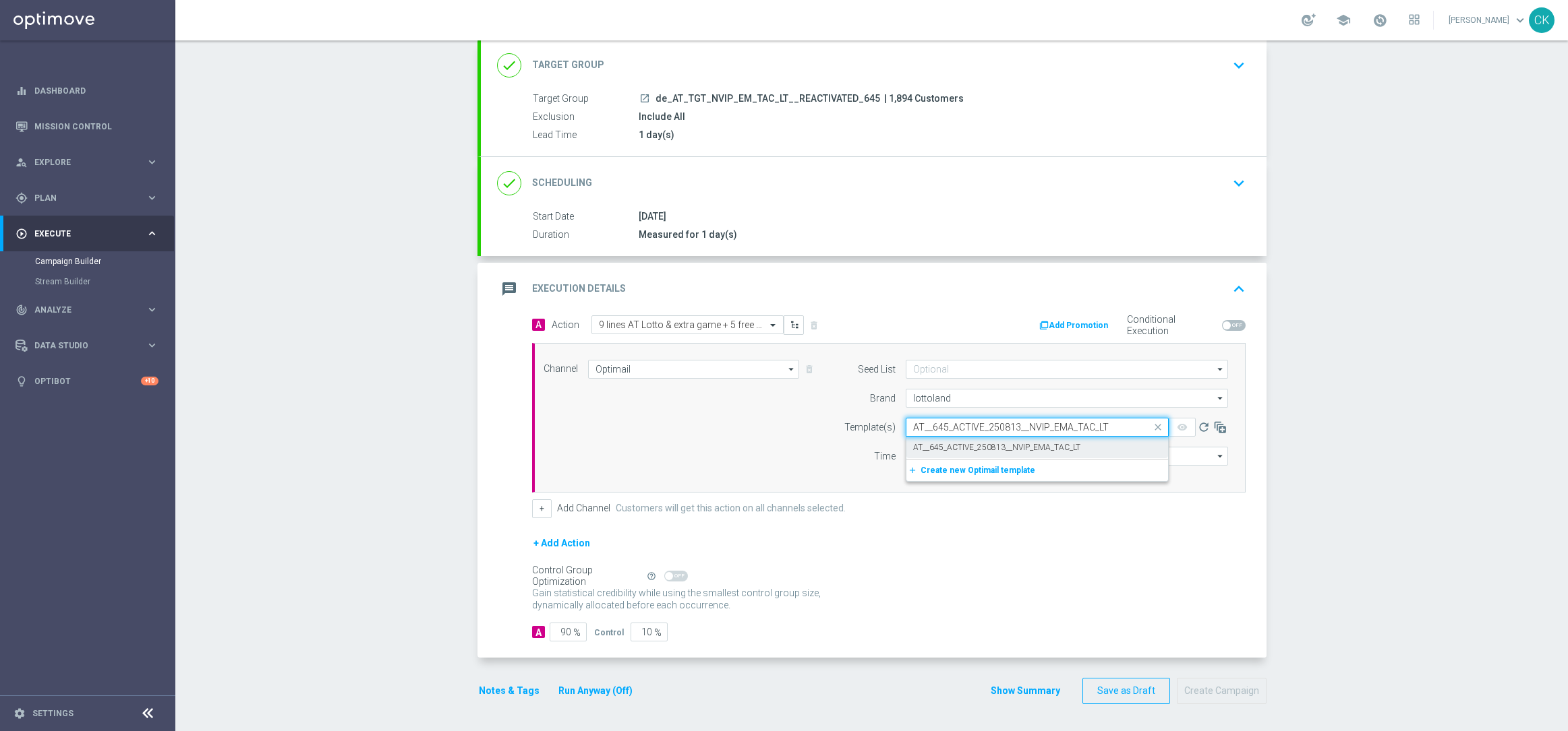
click at [931, 447] on label "AT__645_ACTIVE_250813__NVIP_EMA_TAC_LT" at bounding box center [996, 447] width 167 height 12
type input "AT__645_ACTIVE_250813__NVIP_EMA_TAC_LT"
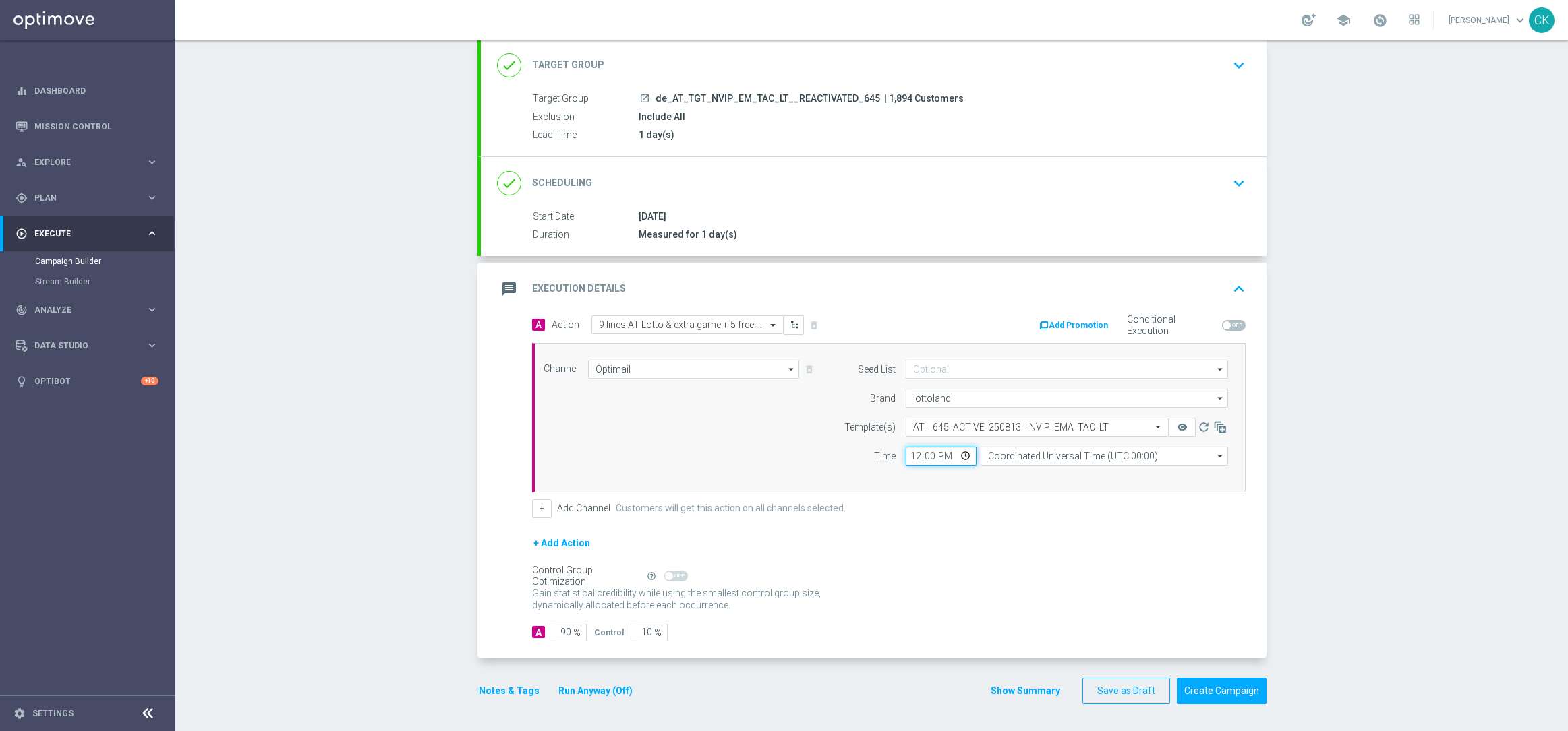
click at [918, 455] on input "12:00" at bounding box center [941, 456] width 71 height 19
click at [907, 451] on input "12:00" at bounding box center [941, 456] width 71 height 19
type input "06:00"
click at [1064, 459] on input "Coordinated Universal Time (UTC 00:00)" at bounding box center [1103, 456] width 247 height 19
click at [1066, 474] on div "Central European Time ([GEOGRAPHIC_DATA]) (UTC +02:00)" at bounding box center [1108, 475] width 220 height 12
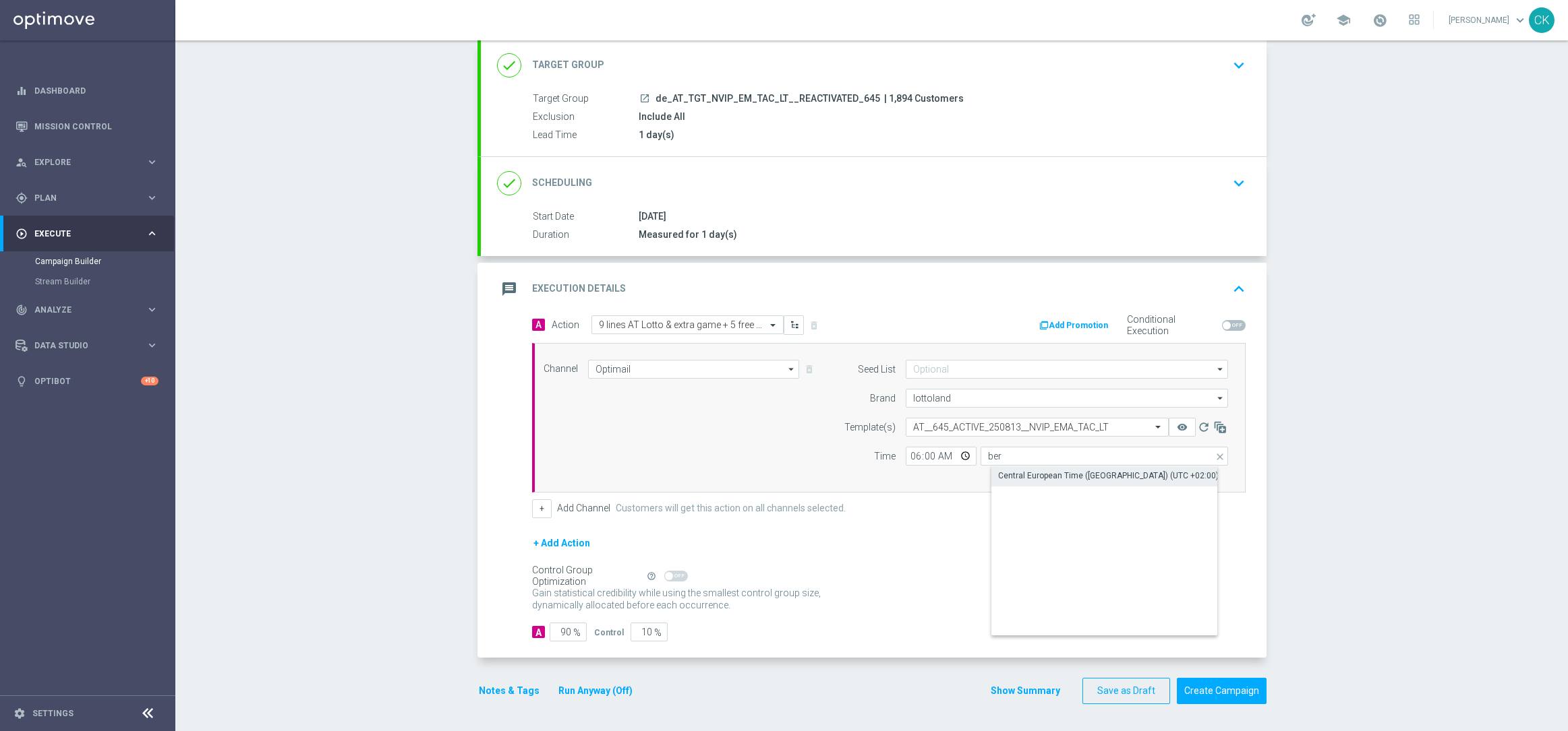
type input "Central European Time ([GEOGRAPHIC_DATA]) (UTC +02:00)"
click at [565, 632] on input "90" at bounding box center [567, 632] width 37 height 19
type input "9"
type input "91"
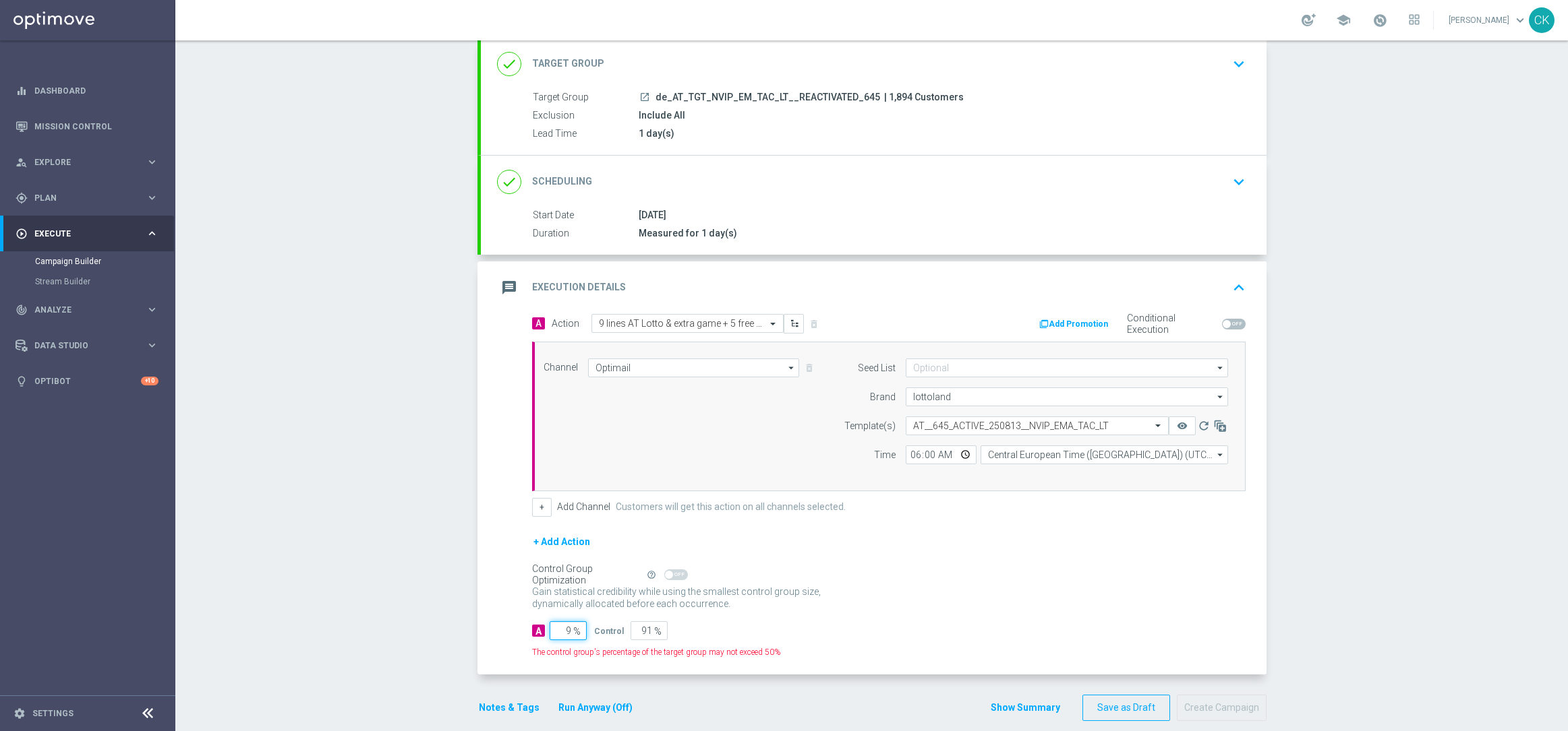
type input "98"
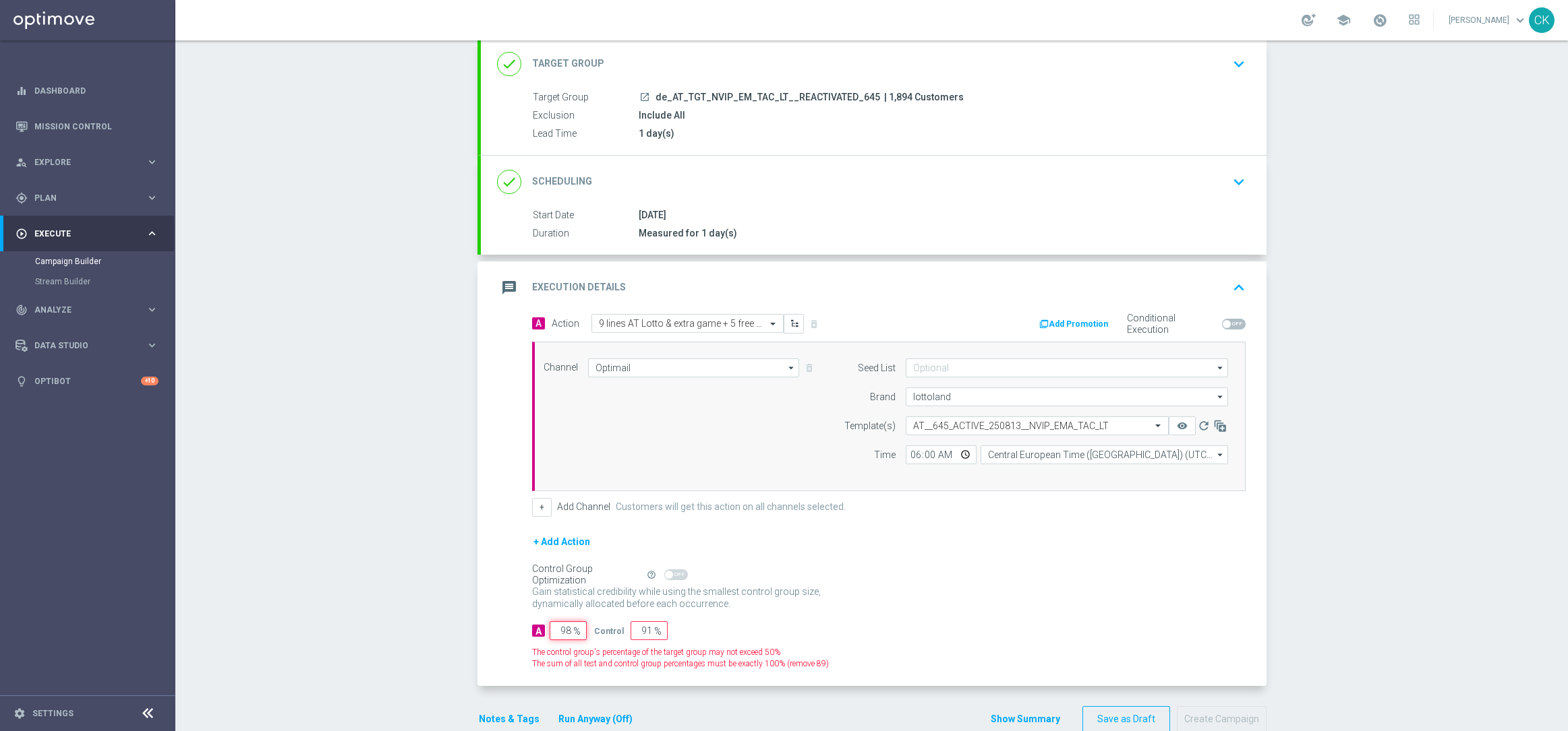
type input "2"
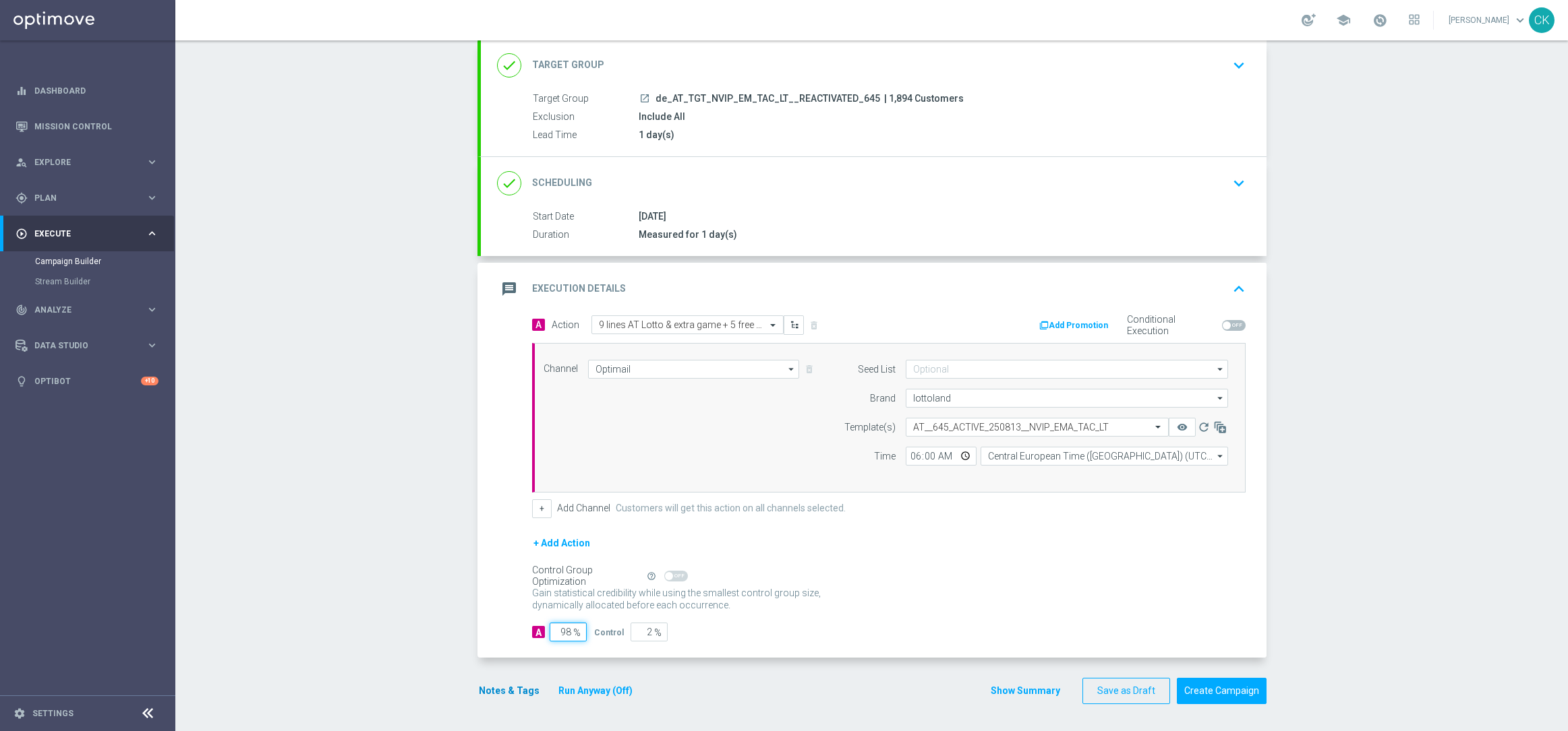
type input "98"
click at [493, 692] on button "Notes & Tags" at bounding box center [509, 691] width 63 height 17
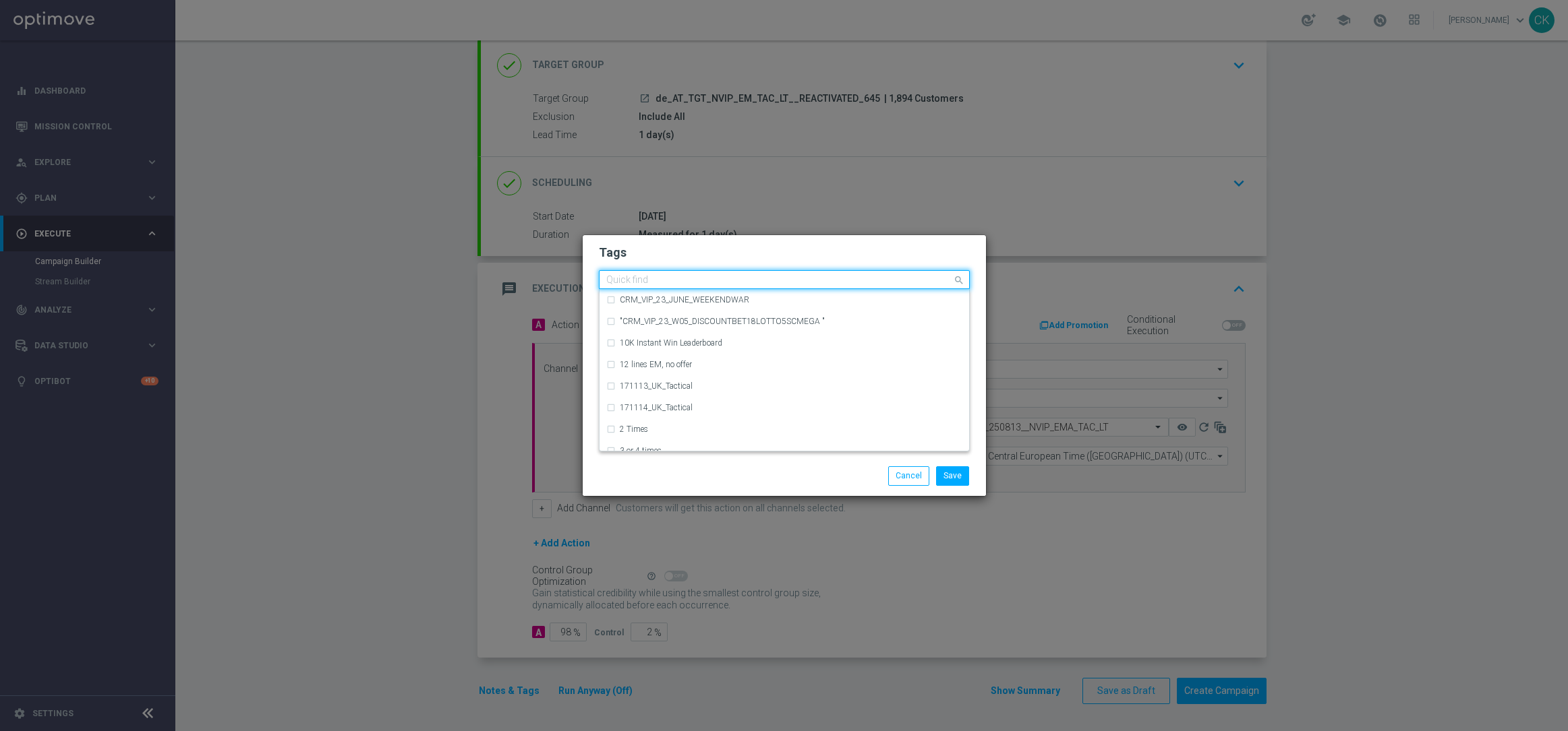
click at [672, 278] on input "text" at bounding box center [779, 281] width 346 height 12
type input "D"
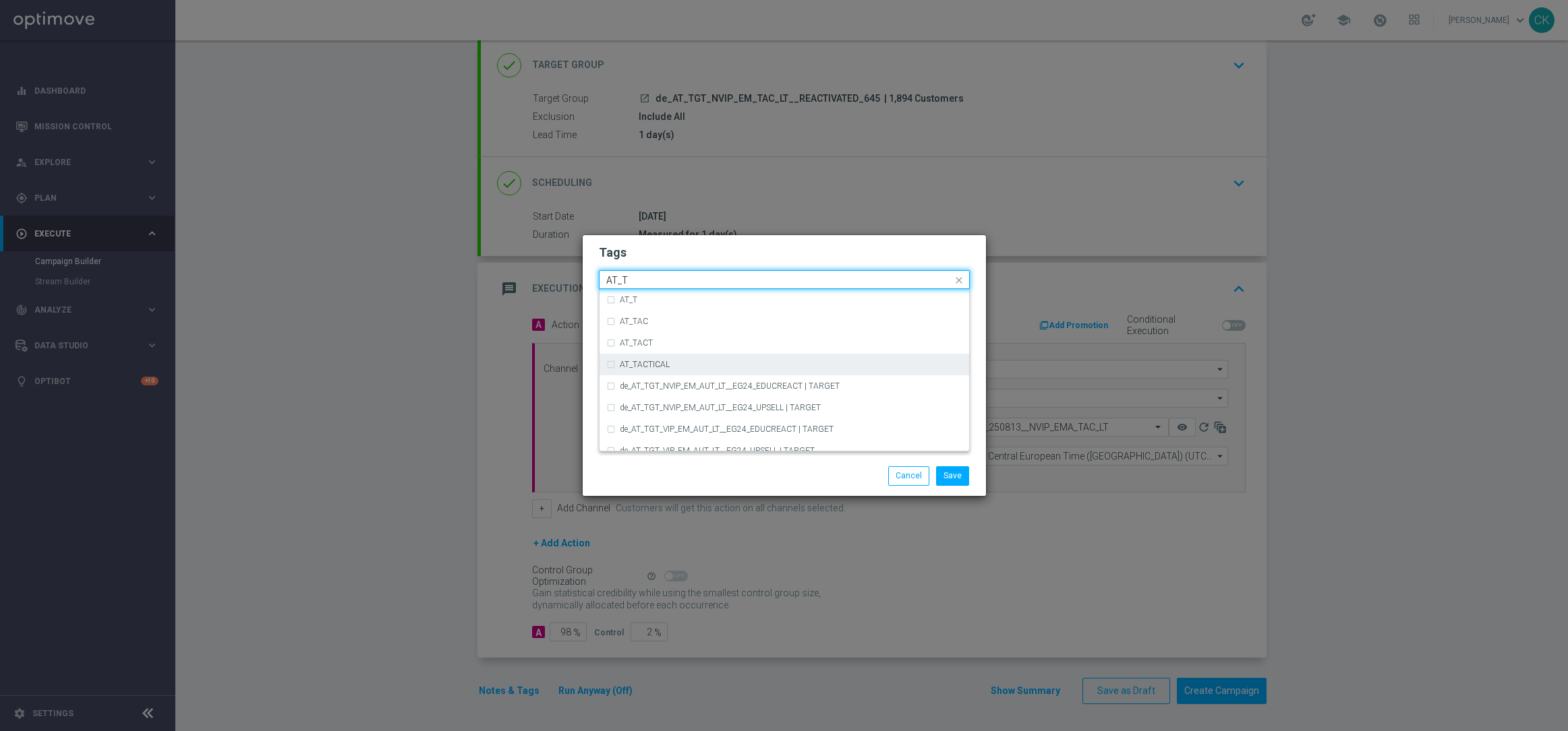
click at [683, 362] on div "AT_TACTICAL" at bounding box center [791, 364] width 343 height 8
type input "AT_T"
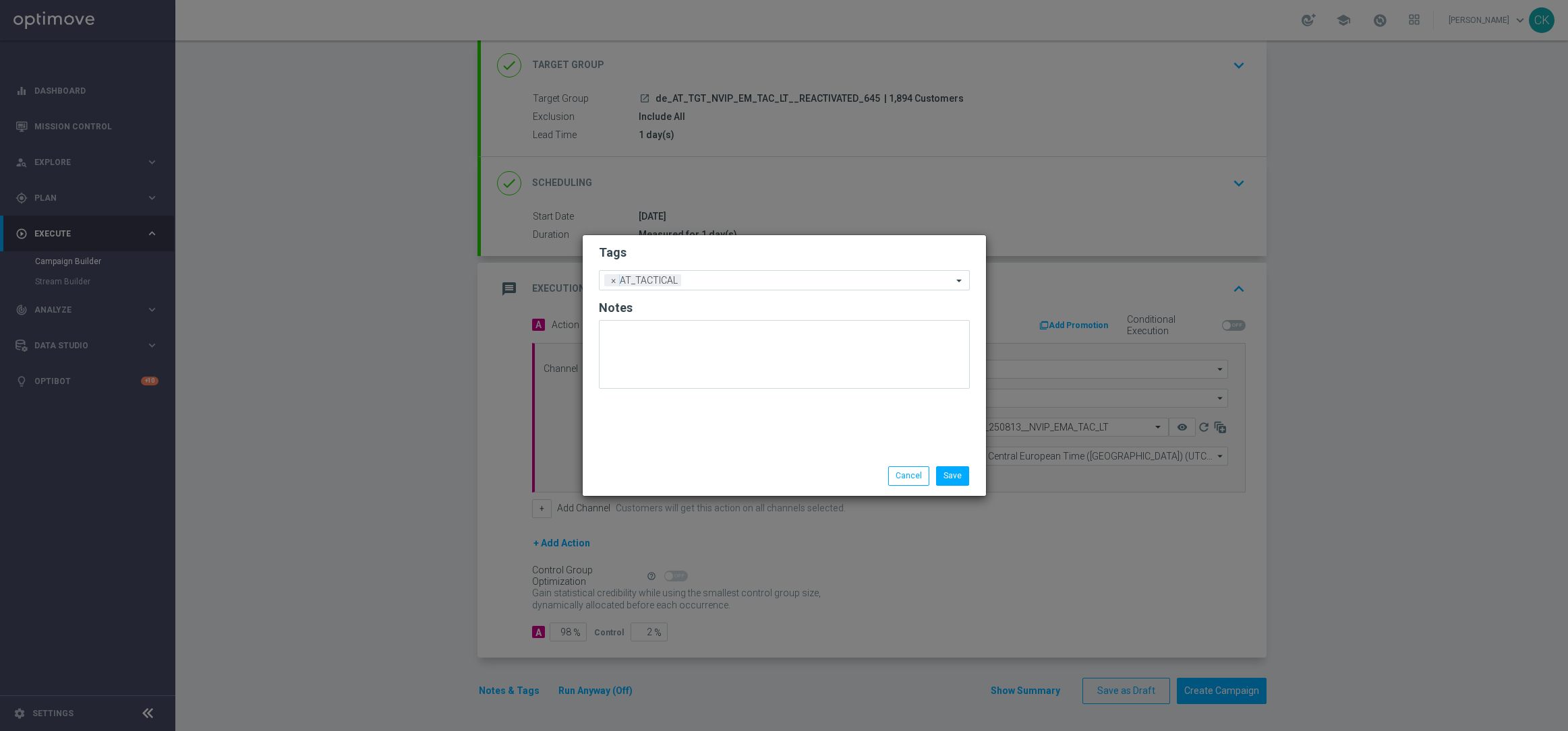
click at [677, 460] on div "Save Cancel" at bounding box center [784, 476] width 403 height 39
click at [958, 476] on button "Save" at bounding box center [952, 476] width 33 height 19
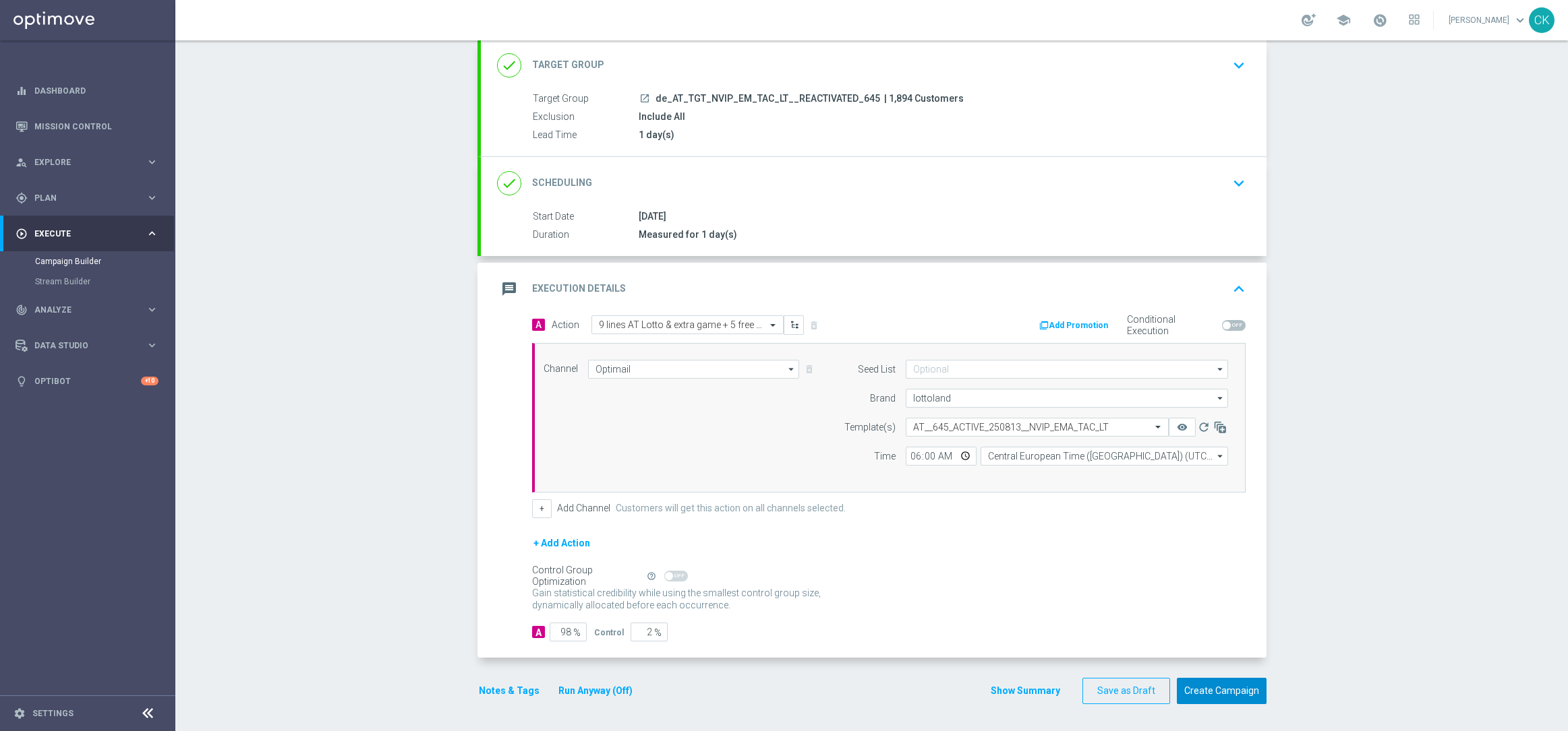
click at [1214, 688] on button "Create Campaign" at bounding box center [1221, 691] width 90 height 26
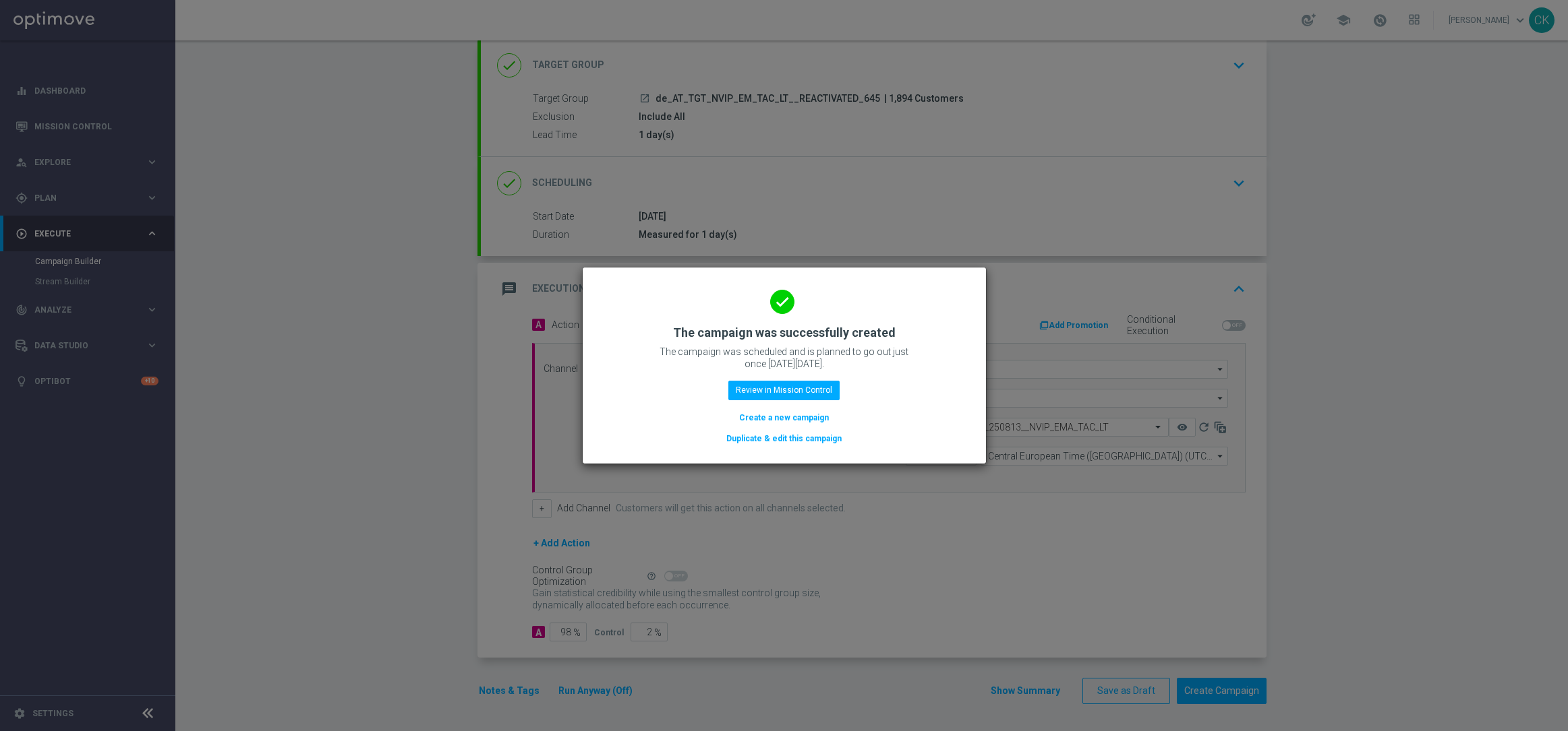
click at [766, 410] on button "Create a new campaign" at bounding box center [783, 418] width 93 height 15
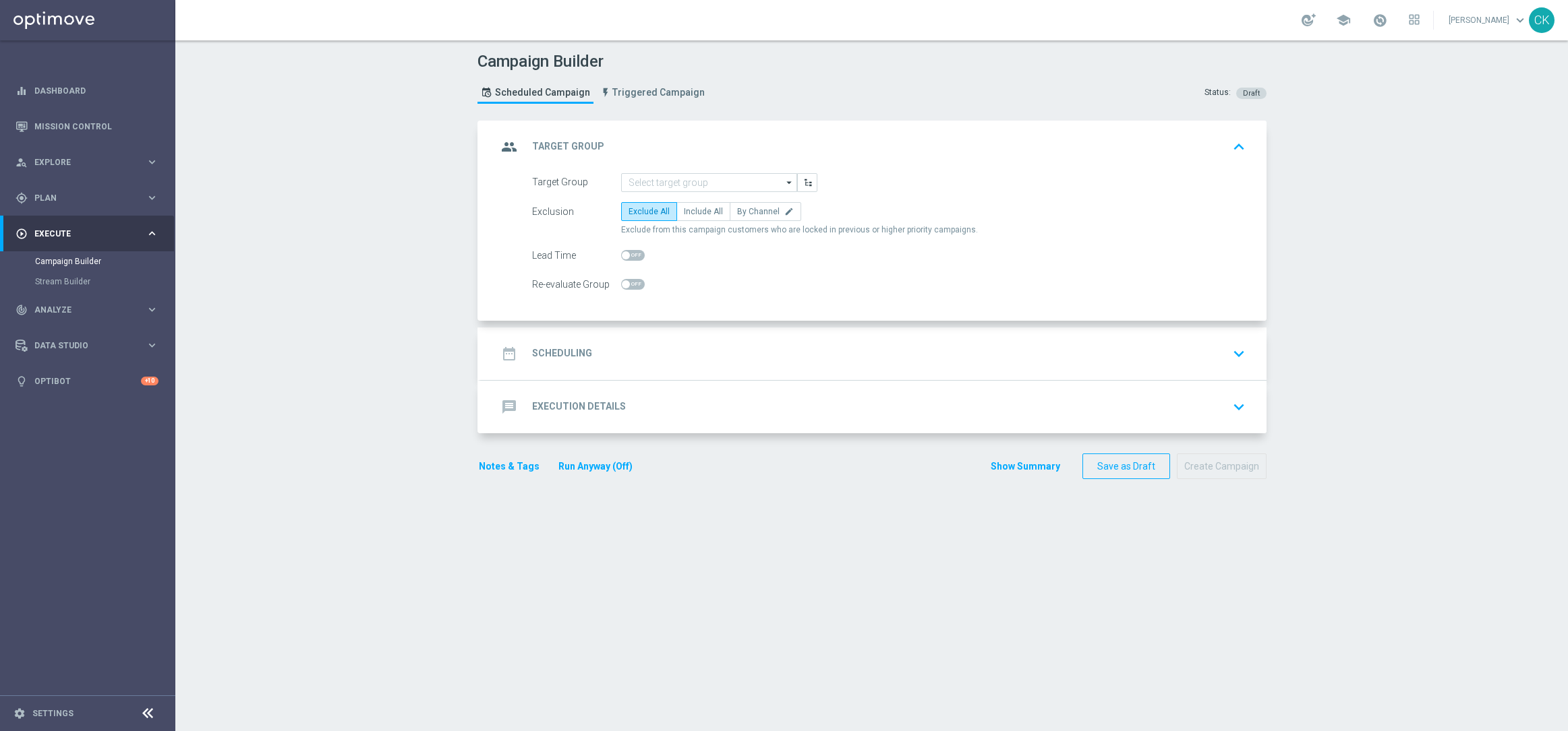
scroll to position [0, 0]
click at [680, 194] on form "Target Group arrow_drop_down Drag here to set row groups Drag here to set colum…" at bounding box center [888, 234] width 713 height 121
click at [673, 178] on input at bounding box center [708, 183] width 176 height 19
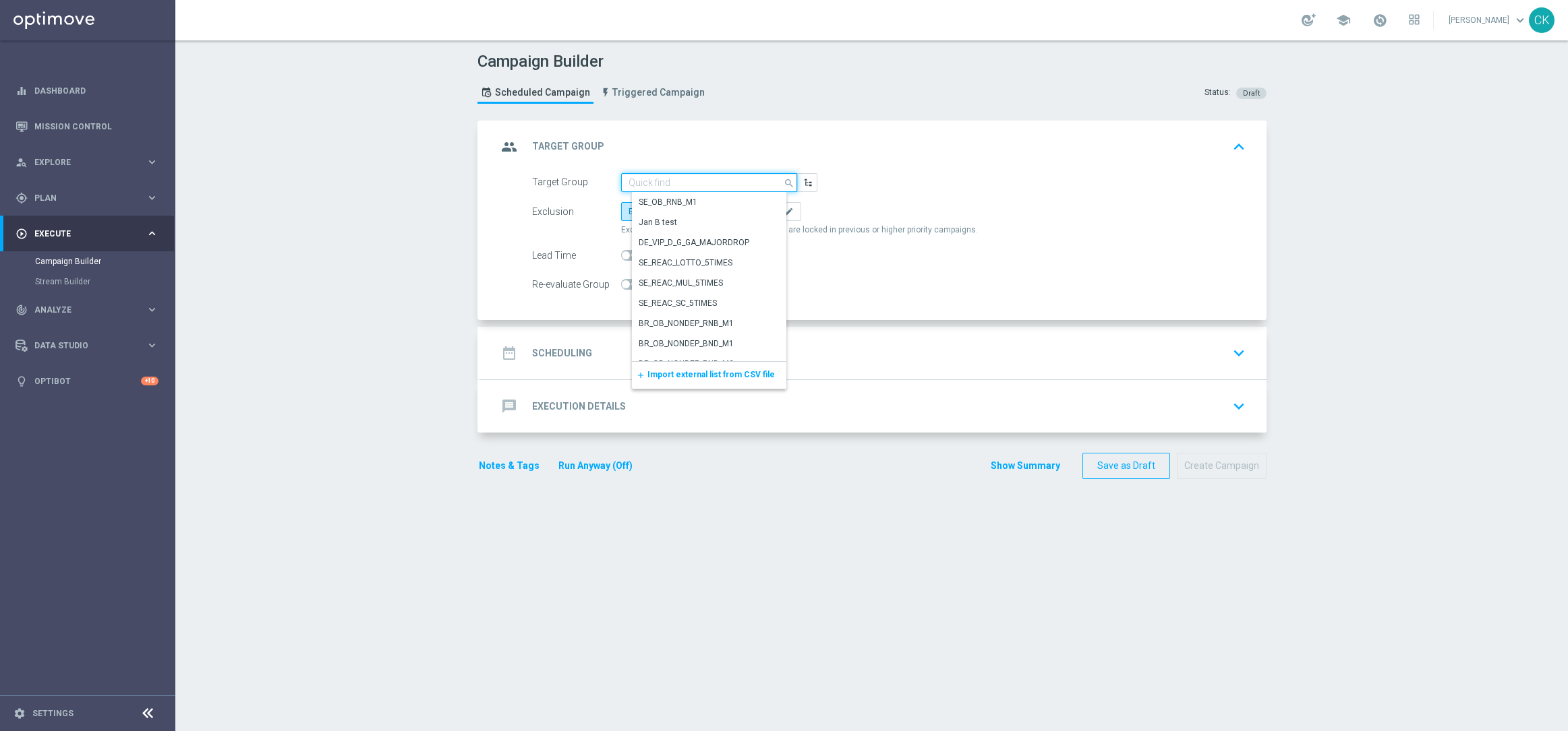
paste input "de_AT_TGT_NVIP_EM_TAC_LT__CHURNED_645"
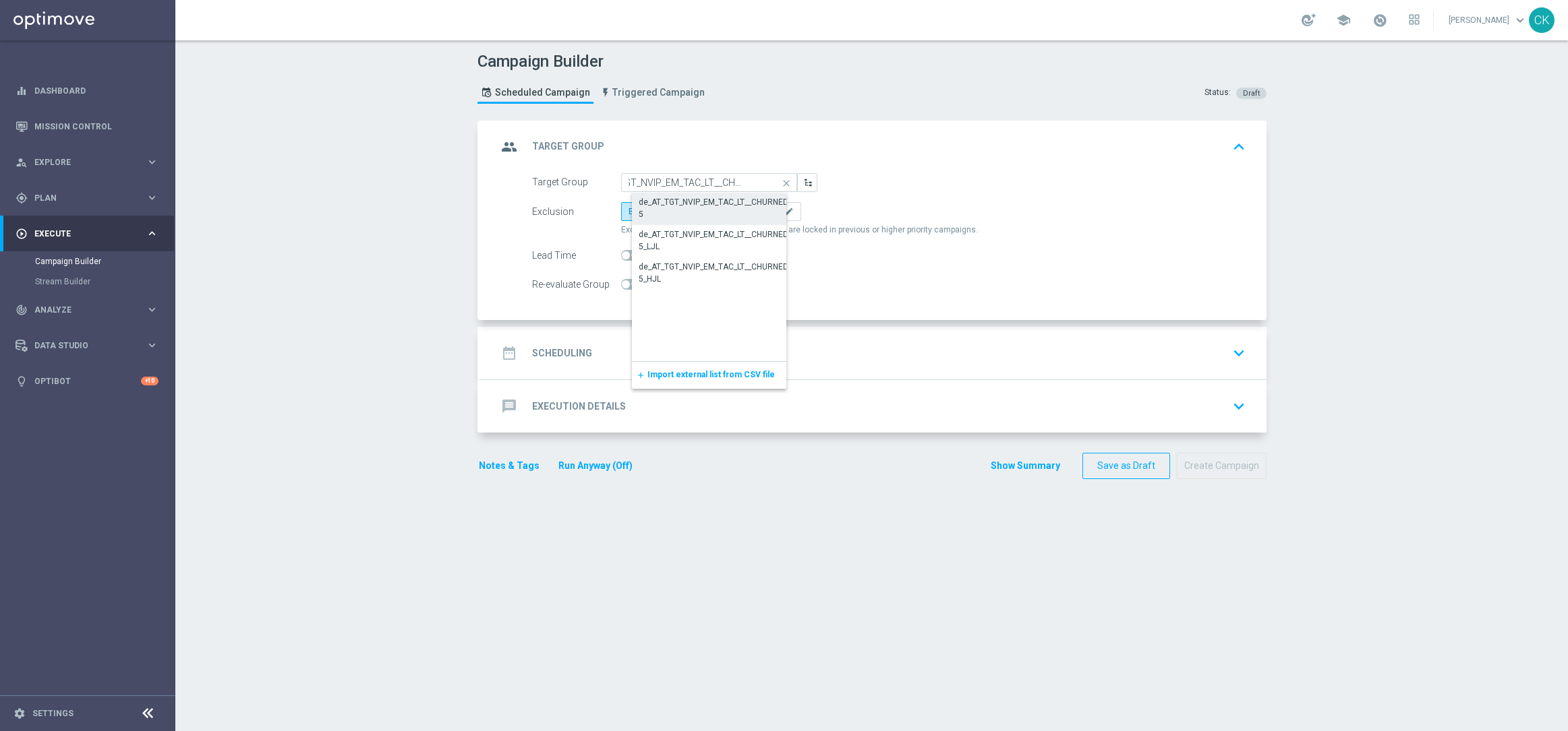
click at [676, 206] on div "de_AT_TGT_NVIP_EM_TAC_LT__CHURNED_645" at bounding box center [720, 208] width 163 height 24
type input "de_AT_TGT_NVIP_EM_TAC_LT__CHURNED_645"
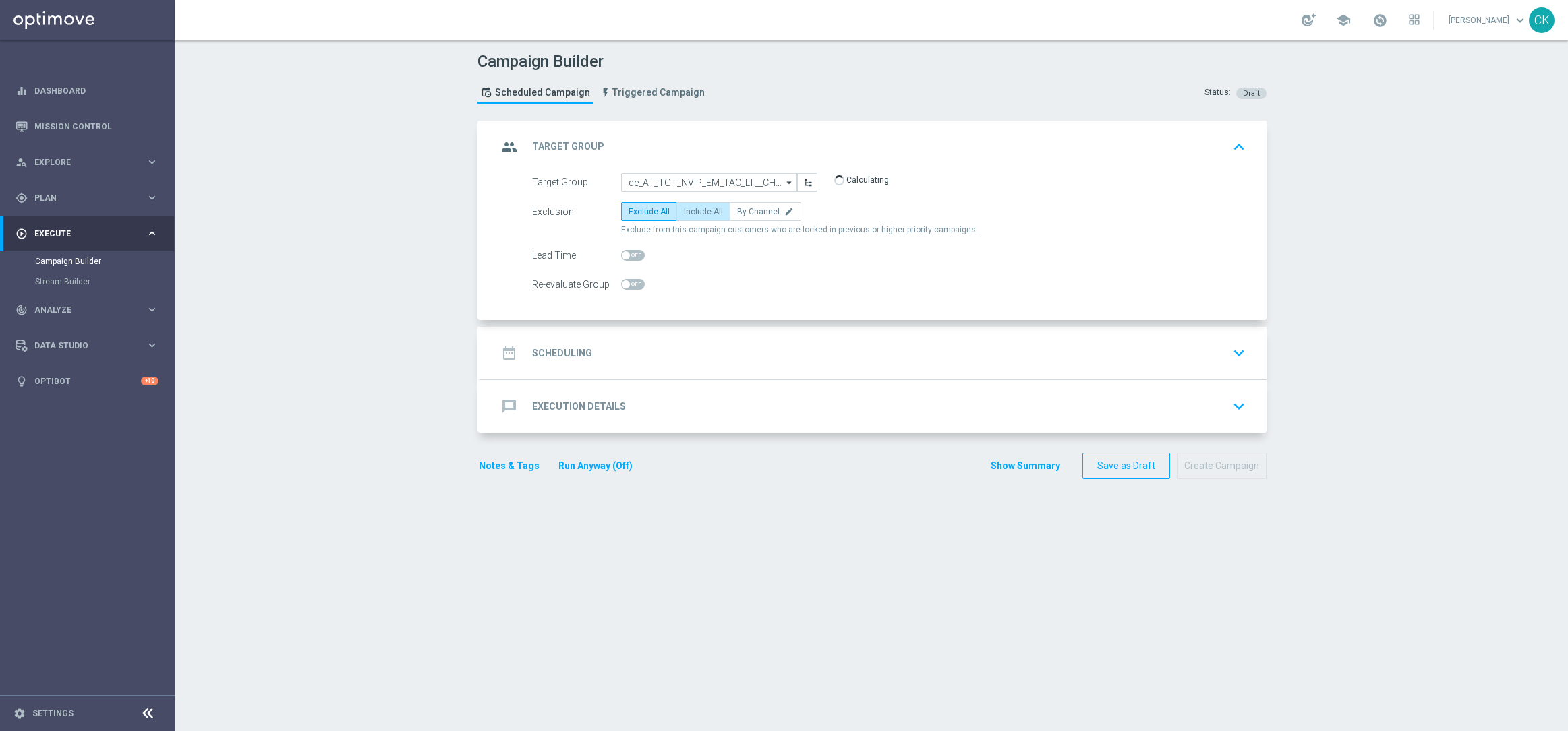
click at [693, 214] on span "Include All" at bounding box center [703, 211] width 39 height 9
click at [692, 214] on input "Include All" at bounding box center [688, 214] width 9 height 9
radio input "true"
click at [621, 251] on span at bounding box center [625, 255] width 8 height 8
click at [621, 251] on input "checkbox" at bounding box center [632, 255] width 23 height 11
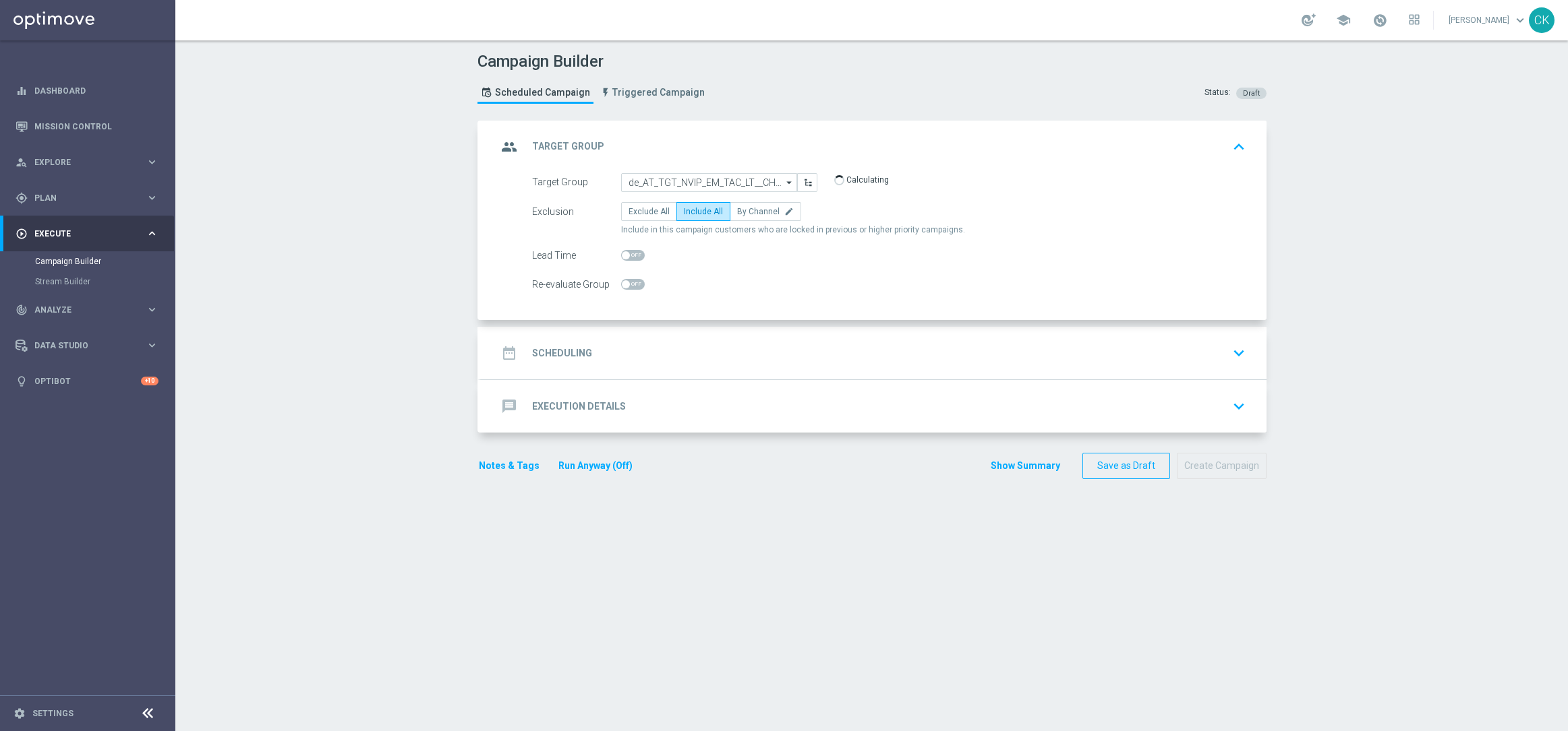
checkbox input "true"
click at [554, 350] on h2 "Scheduling" at bounding box center [562, 353] width 60 height 13
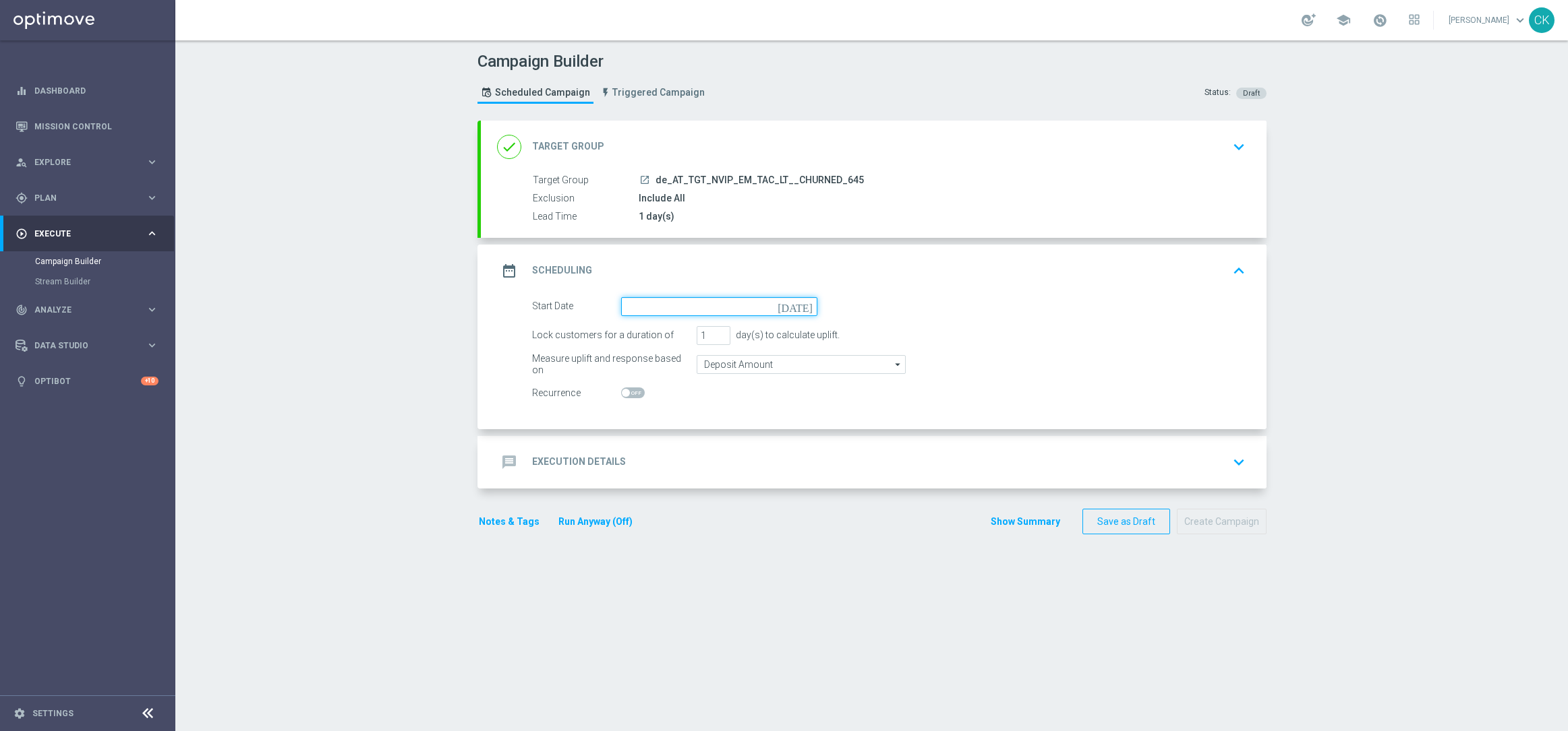
click at [669, 307] on input at bounding box center [718, 307] width 196 height 19
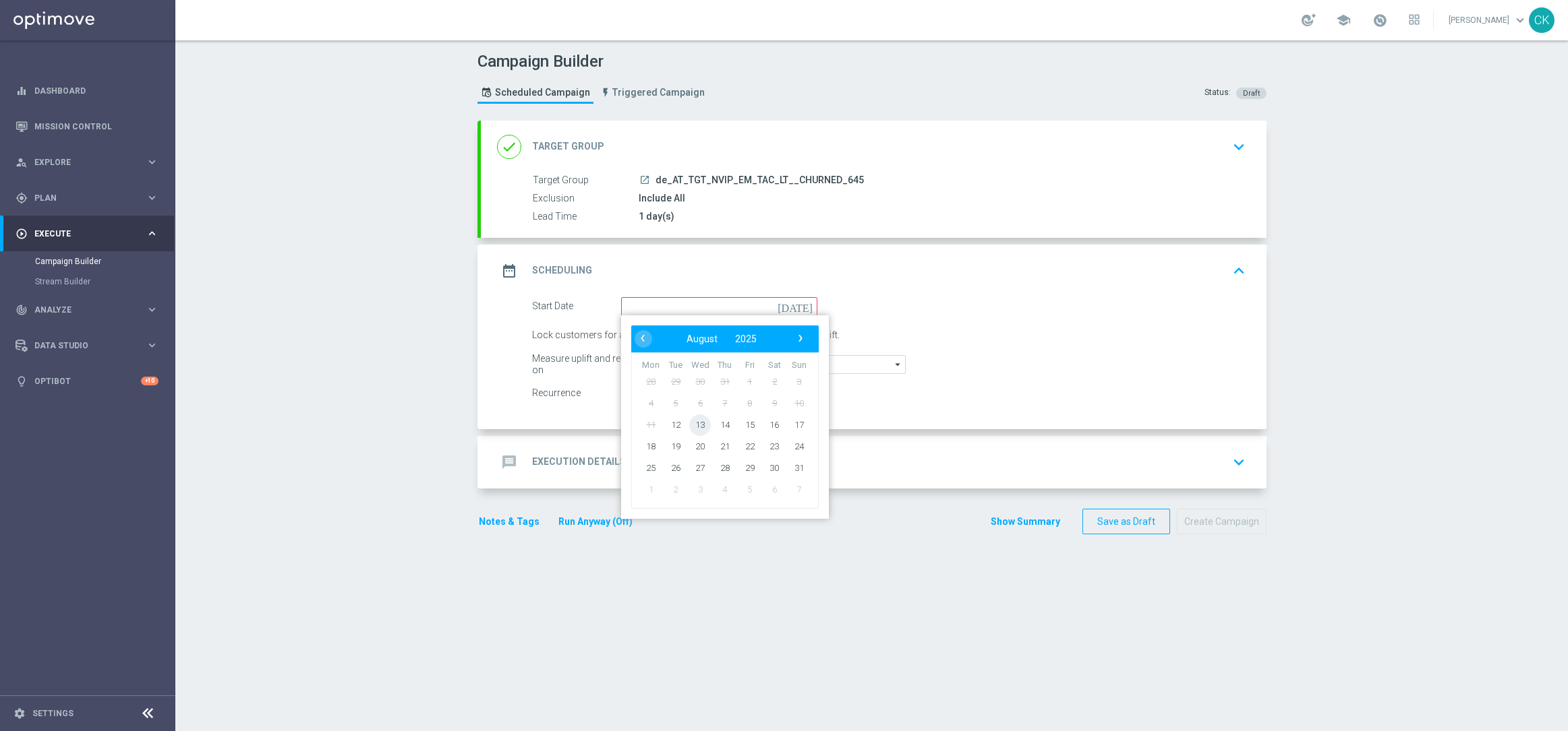
click at [694, 421] on span "13" at bounding box center [700, 425] width 22 height 22
type input "[DATE]"
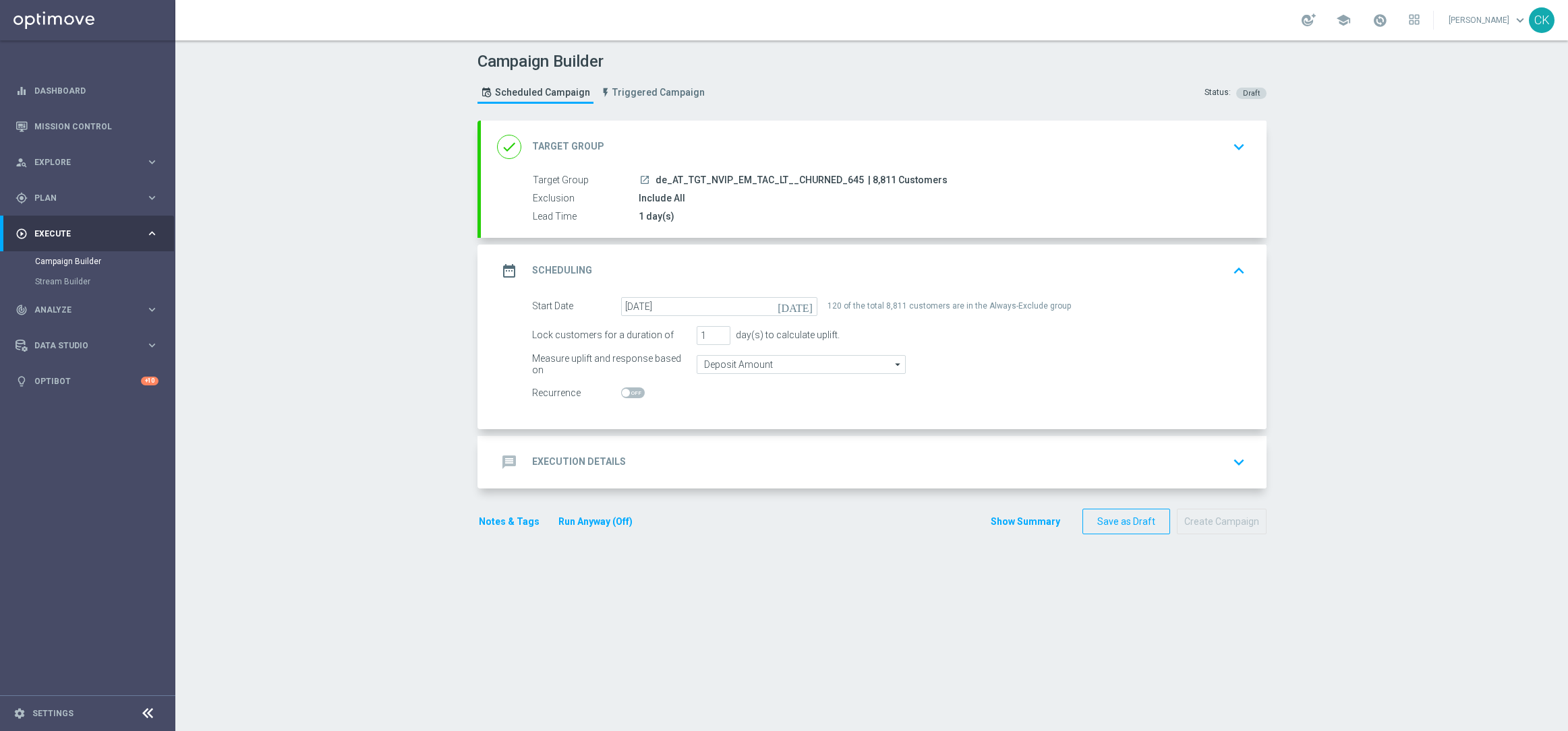
click at [555, 461] on h2 "Execution Details" at bounding box center [578, 462] width 94 height 13
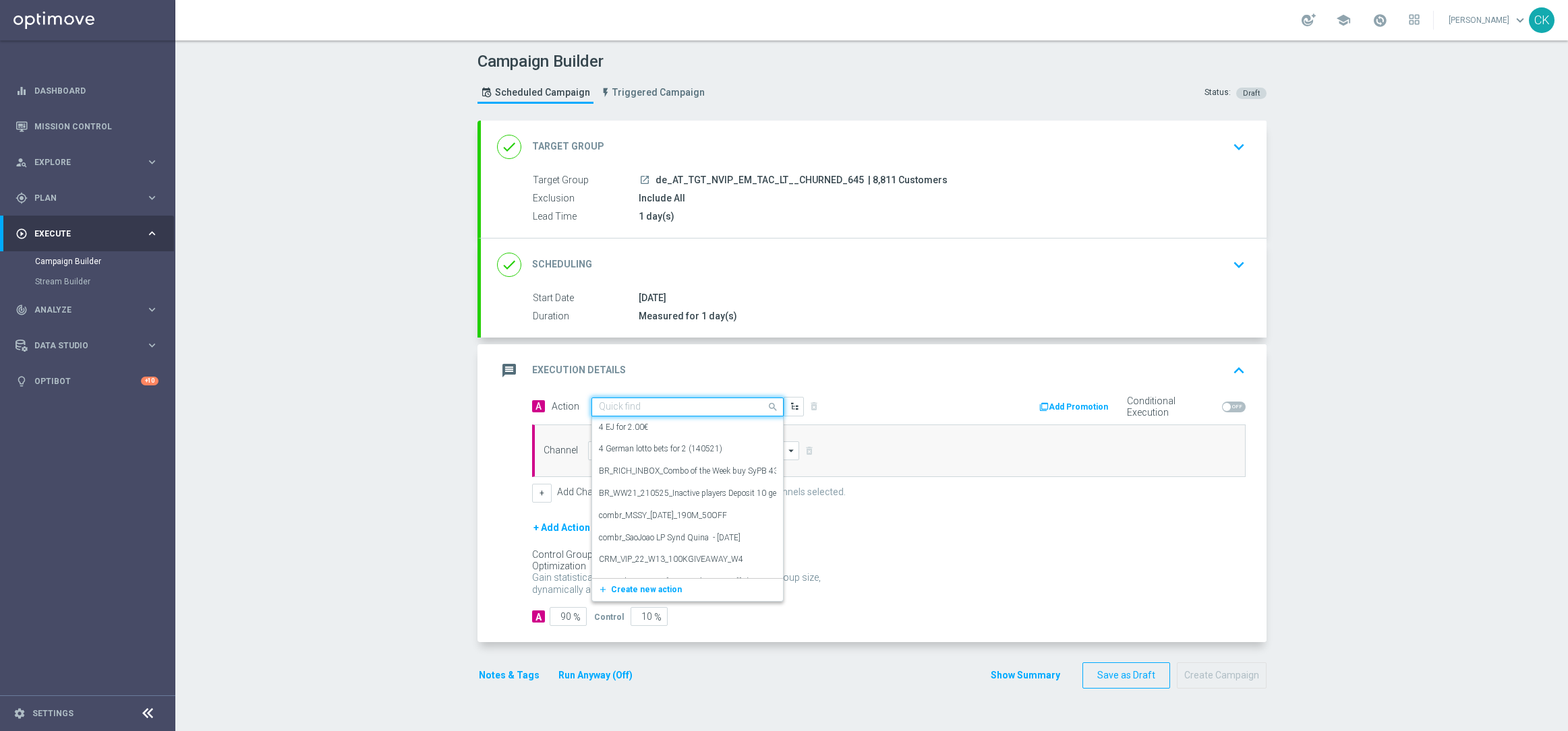
click at [636, 402] on input "text" at bounding box center [674, 407] width 150 height 12
paste input "6 lines AT Lotto & extra game + 5 free SC 100K"
type input "6 lines AT Lotto & extra game + 5 free SC 100K"
click at [611, 448] on span "Create new action" at bounding box center [646, 448] width 71 height 9
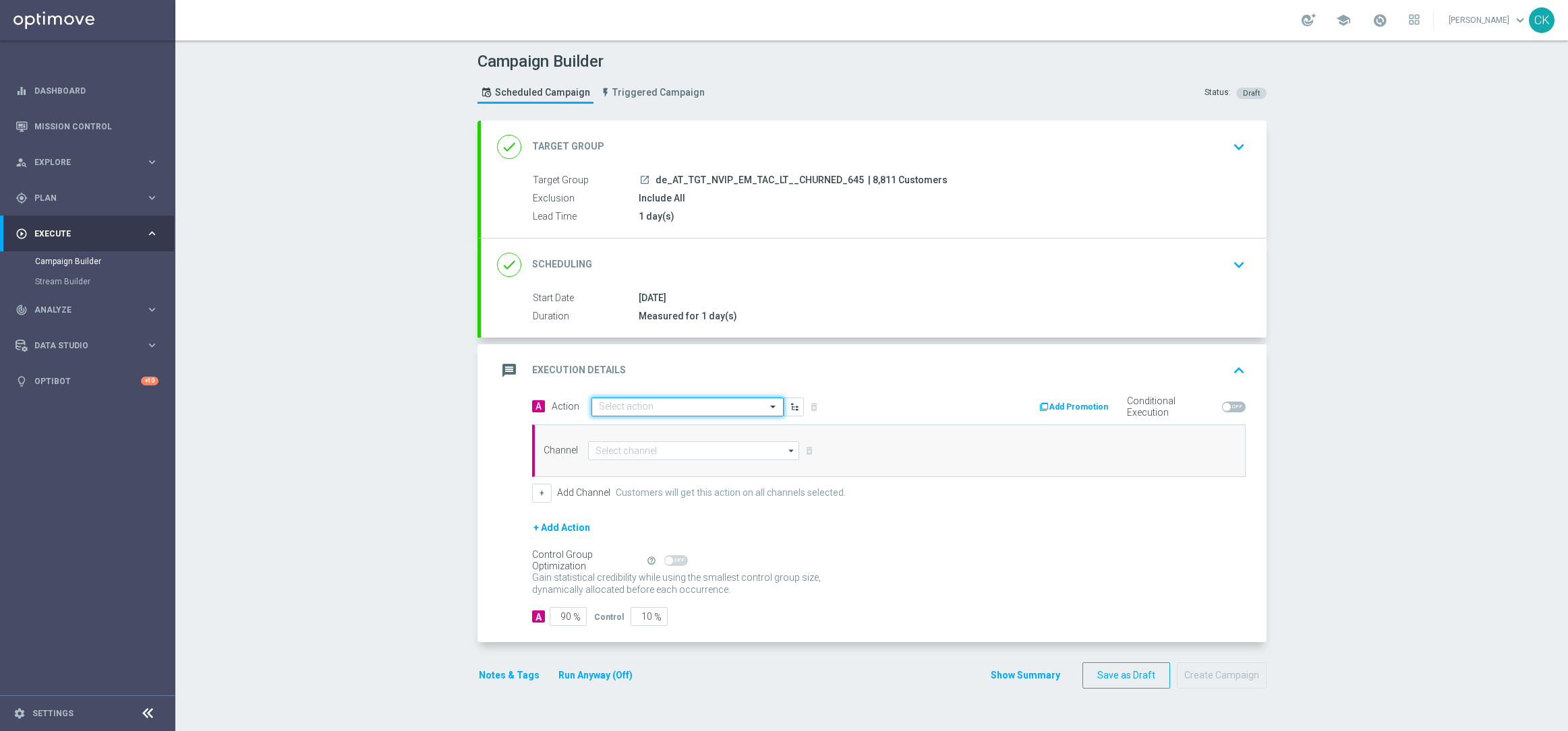
scroll to position [0, 0]
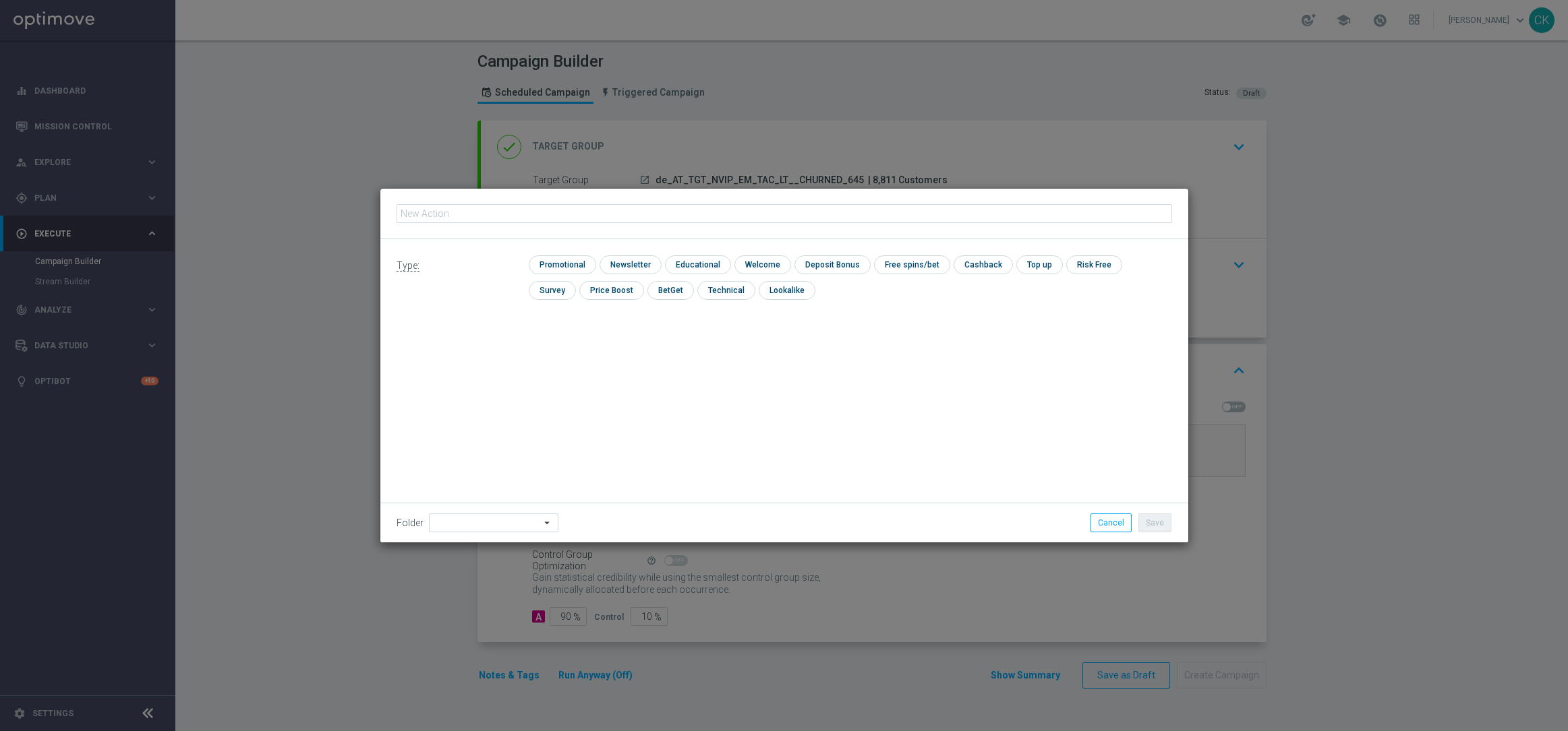
type input "6 lines AT Lotto & extra game + 5 free SC 100K"
click at [559, 260] on input "checkbox" at bounding box center [561, 264] width 64 height 18
checkbox input "true"
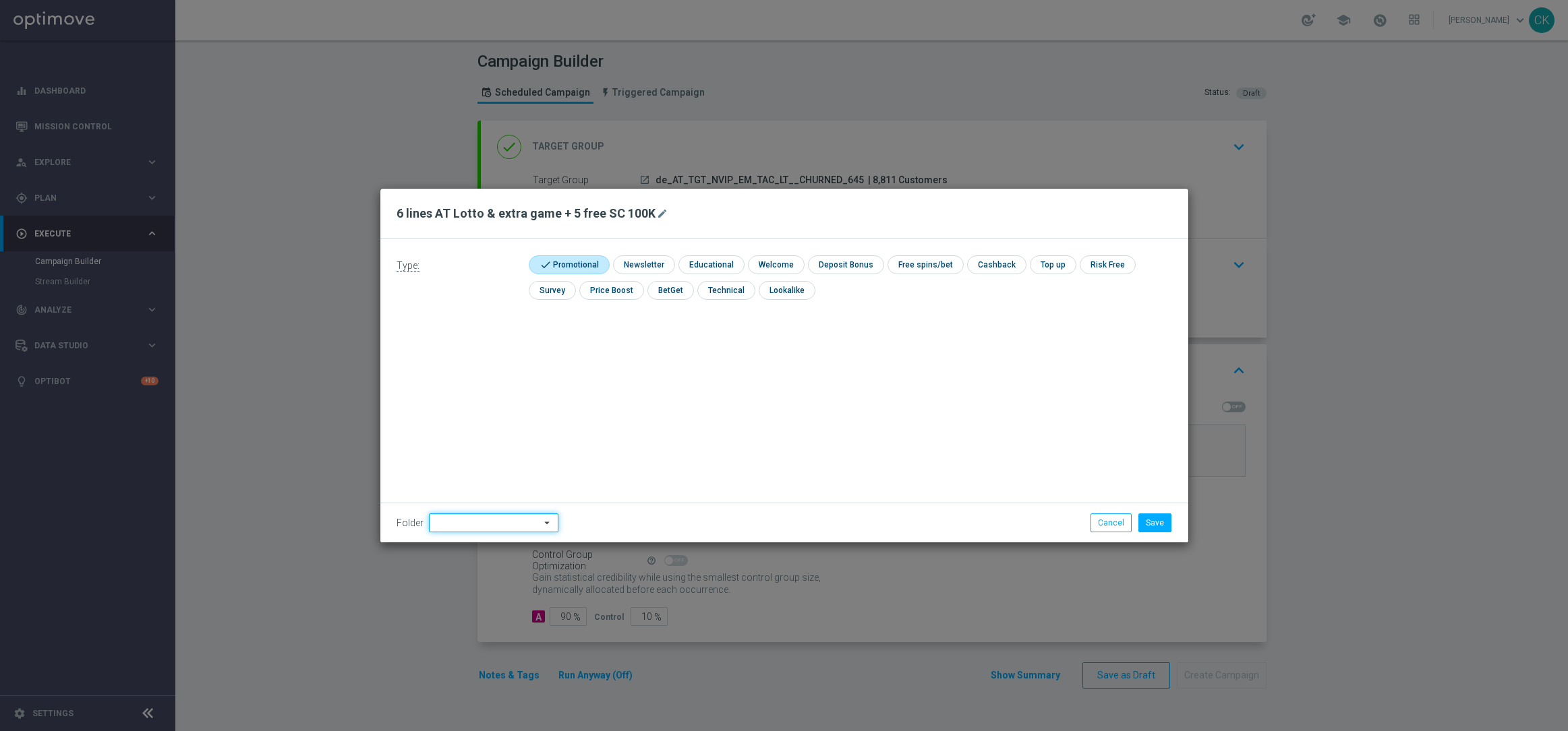
click at [469, 522] on input at bounding box center [494, 523] width 130 height 19
click at [489, 391] on div "DE" at bounding box center [493, 391] width 106 height 20
type input "DE"
click at [489, 391] on div "Type: check Promotional check Newsletter check Educational check Welcome check …" at bounding box center [784, 391] width 808 height 303
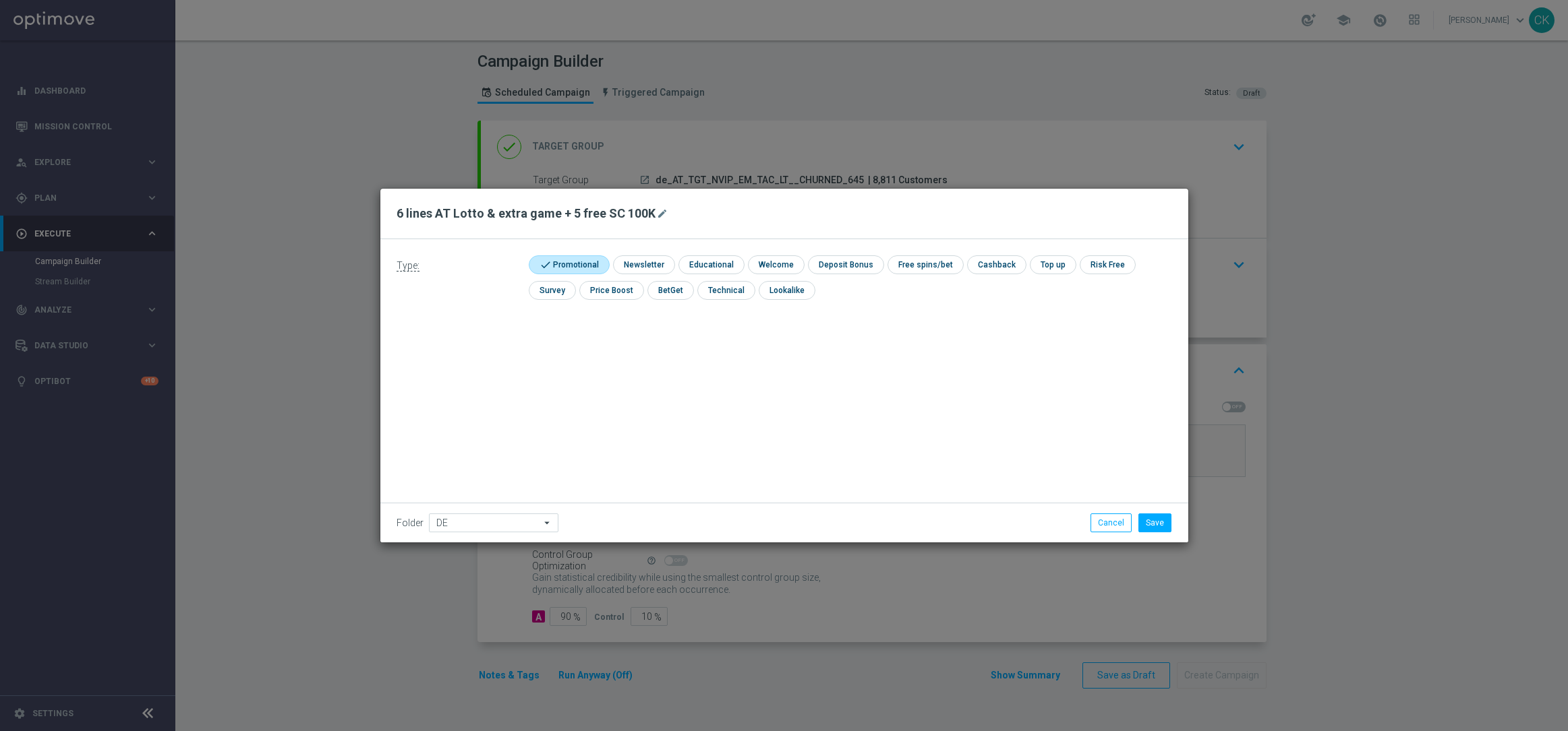
click at [934, 406] on div "Type: check Promotional check Newsletter check Educational check Welcome check …" at bounding box center [784, 391] width 808 height 303
click at [1161, 523] on button "Save" at bounding box center [1154, 523] width 33 height 19
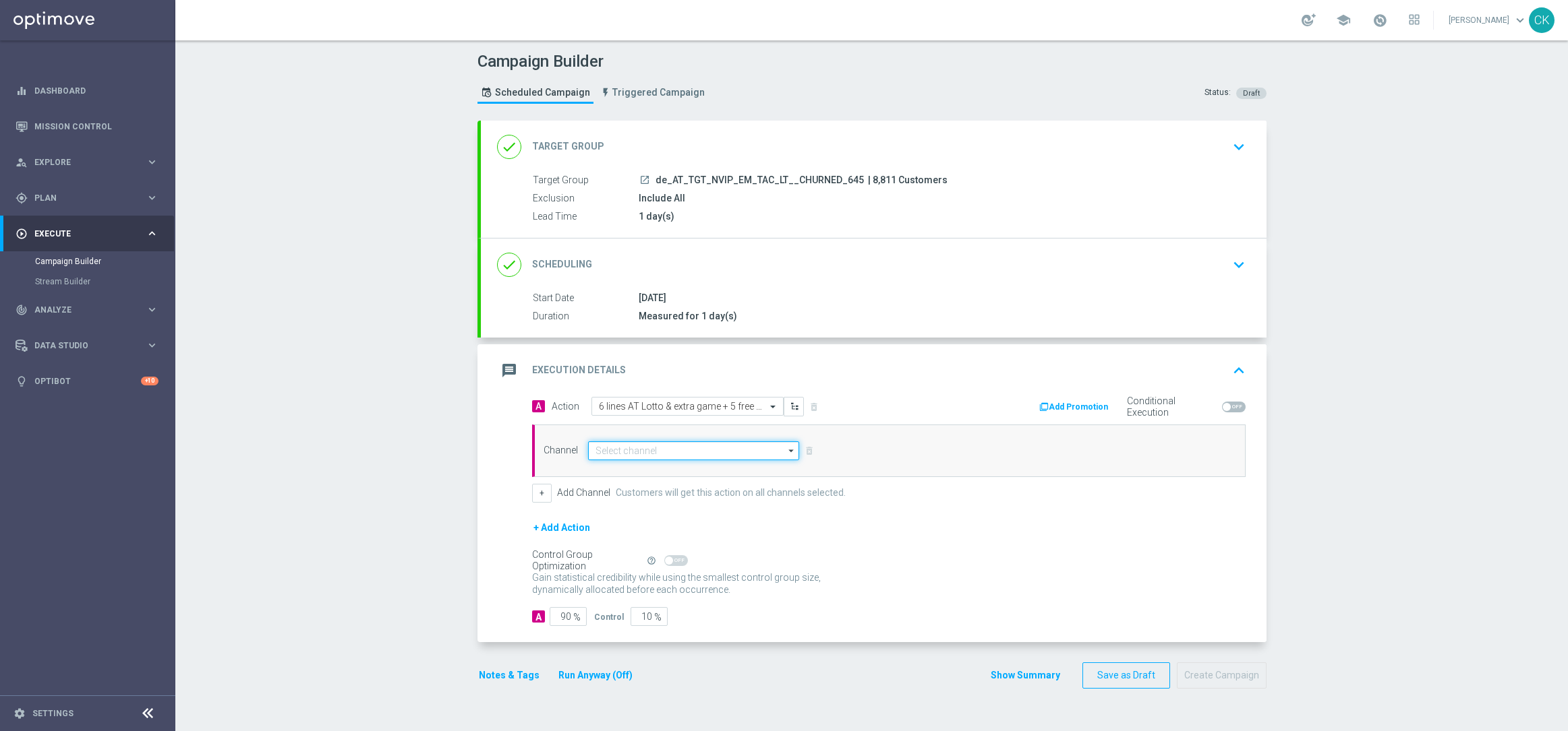
click at [673, 453] on input at bounding box center [694, 451] width 211 height 19
click at [643, 510] on div "Optimail" at bounding box center [699, 511] width 201 height 19
type input "Optimail"
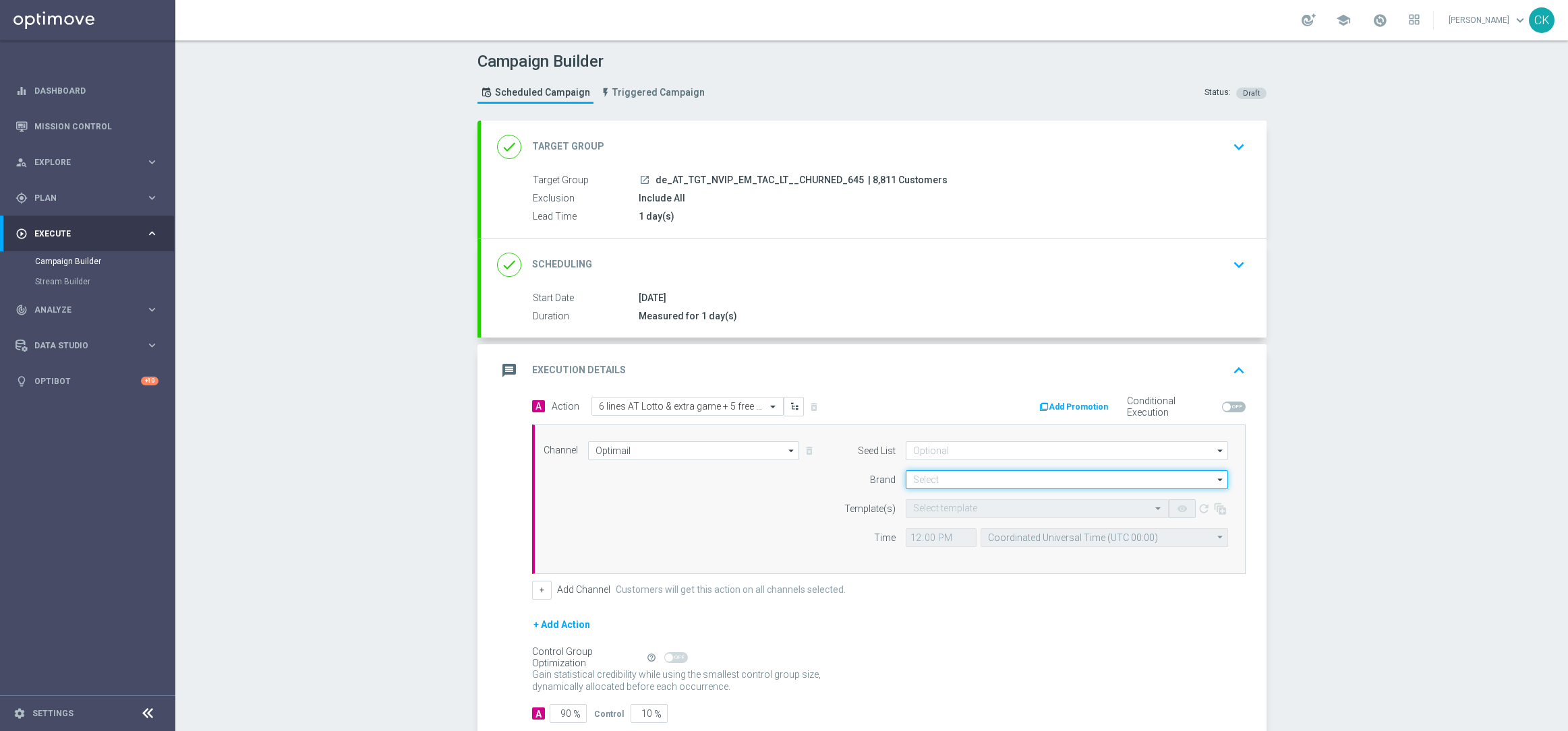
click at [968, 477] on input at bounding box center [1067, 480] width 322 height 19
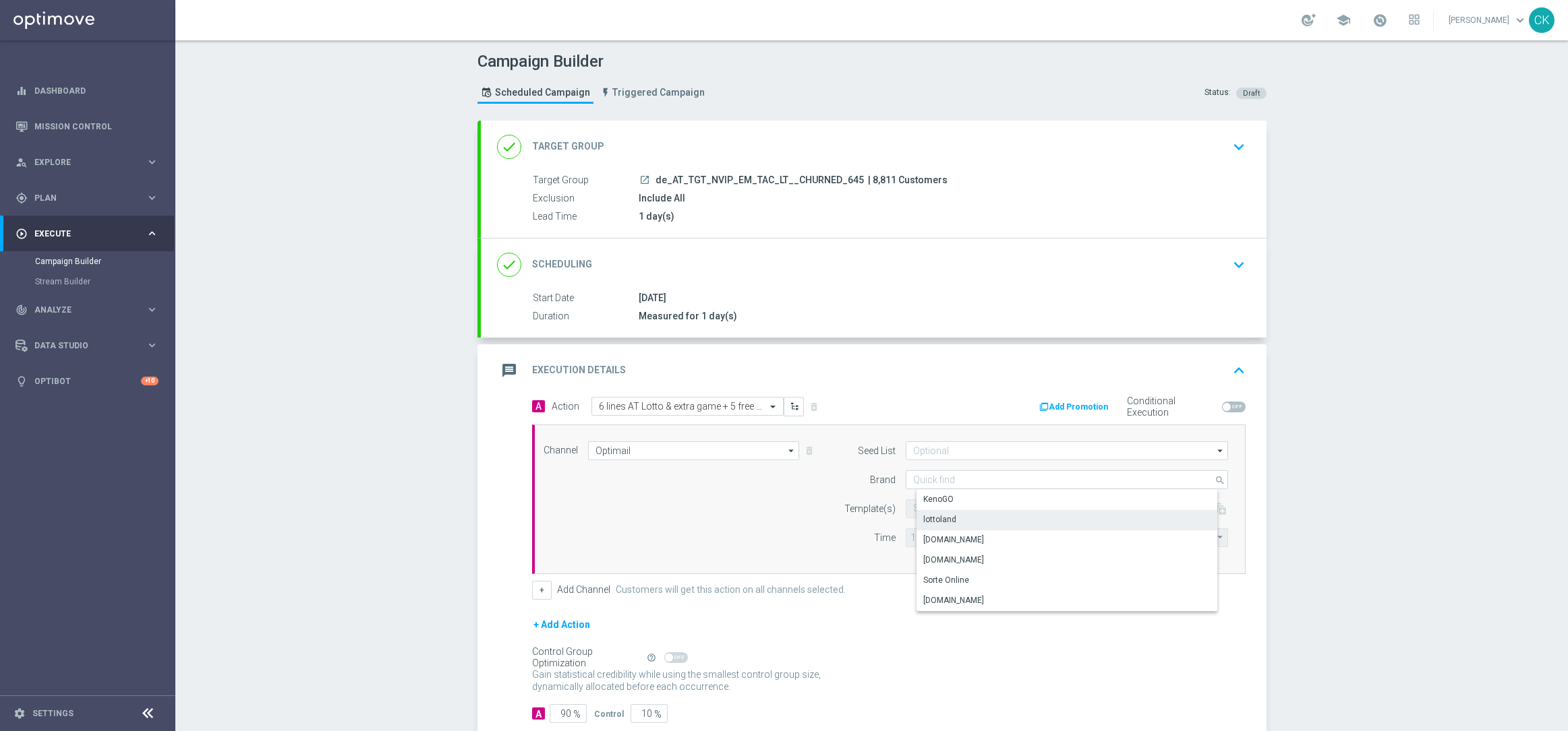
click at [955, 515] on div "lottoland" at bounding box center [1077, 520] width 322 height 19
type input "lottoland"
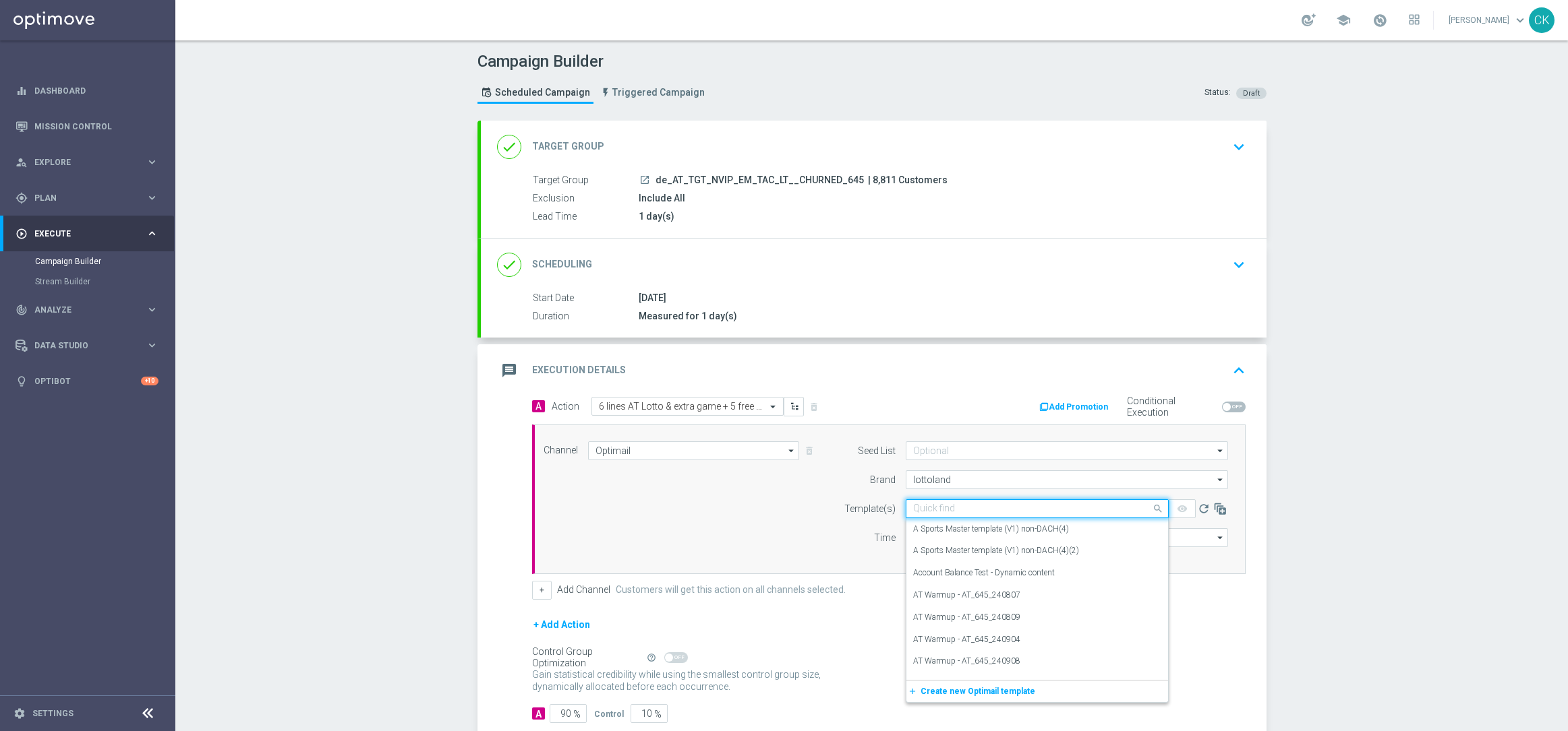
click at [943, 504] on input "text" at bounding box center [1023, 509] width 221 height 12
paste input "AT__645_REACT_250813__NVIP_EMA_TAC_LT"
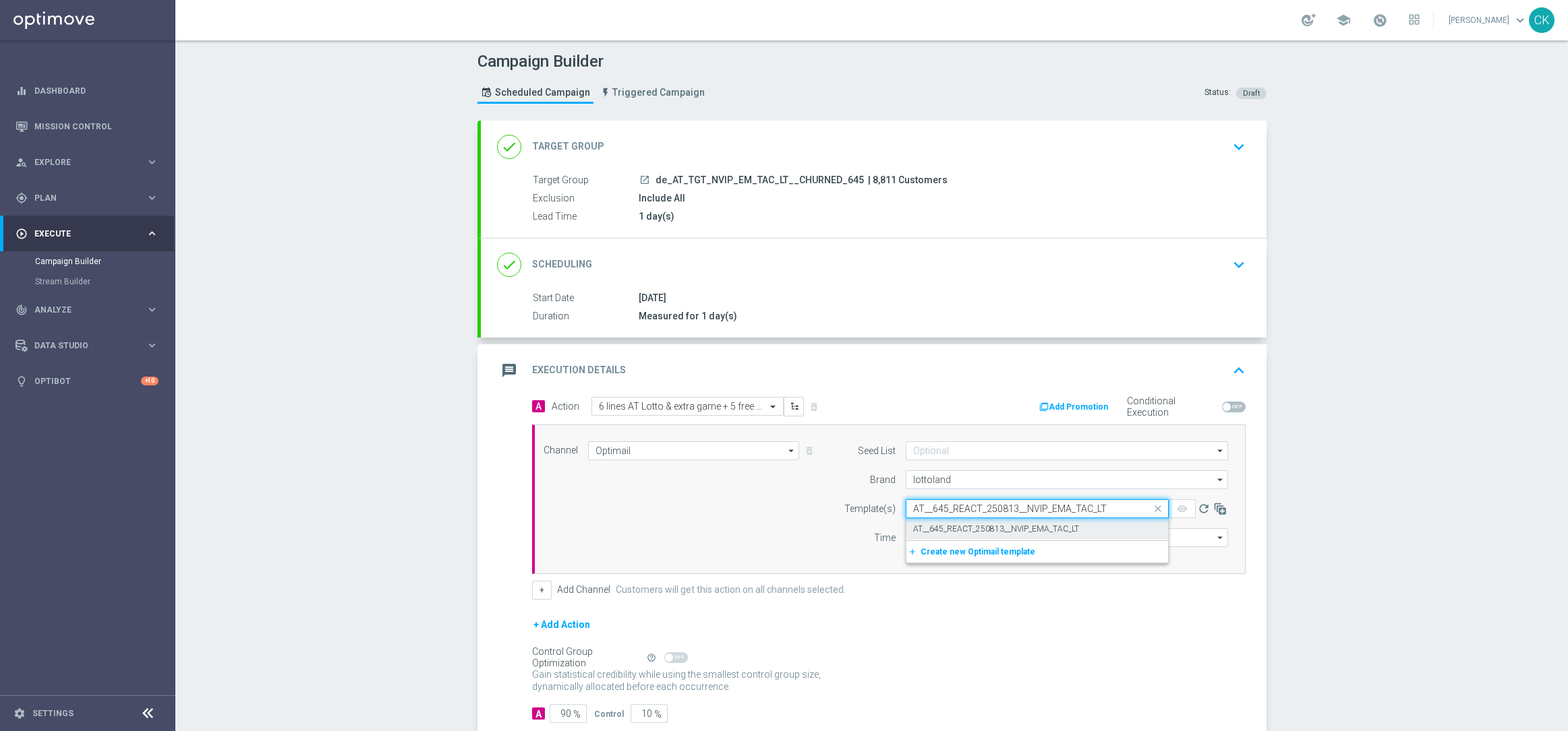
click at [933, 535] on div "AT__645_REACT_250813__NVIP_EMA_TAC_LT" at bounding box center [1037, 529] width 248 height 23
type input "AT__645_REACT_250813__NVIP_EMA_TAC_LT"
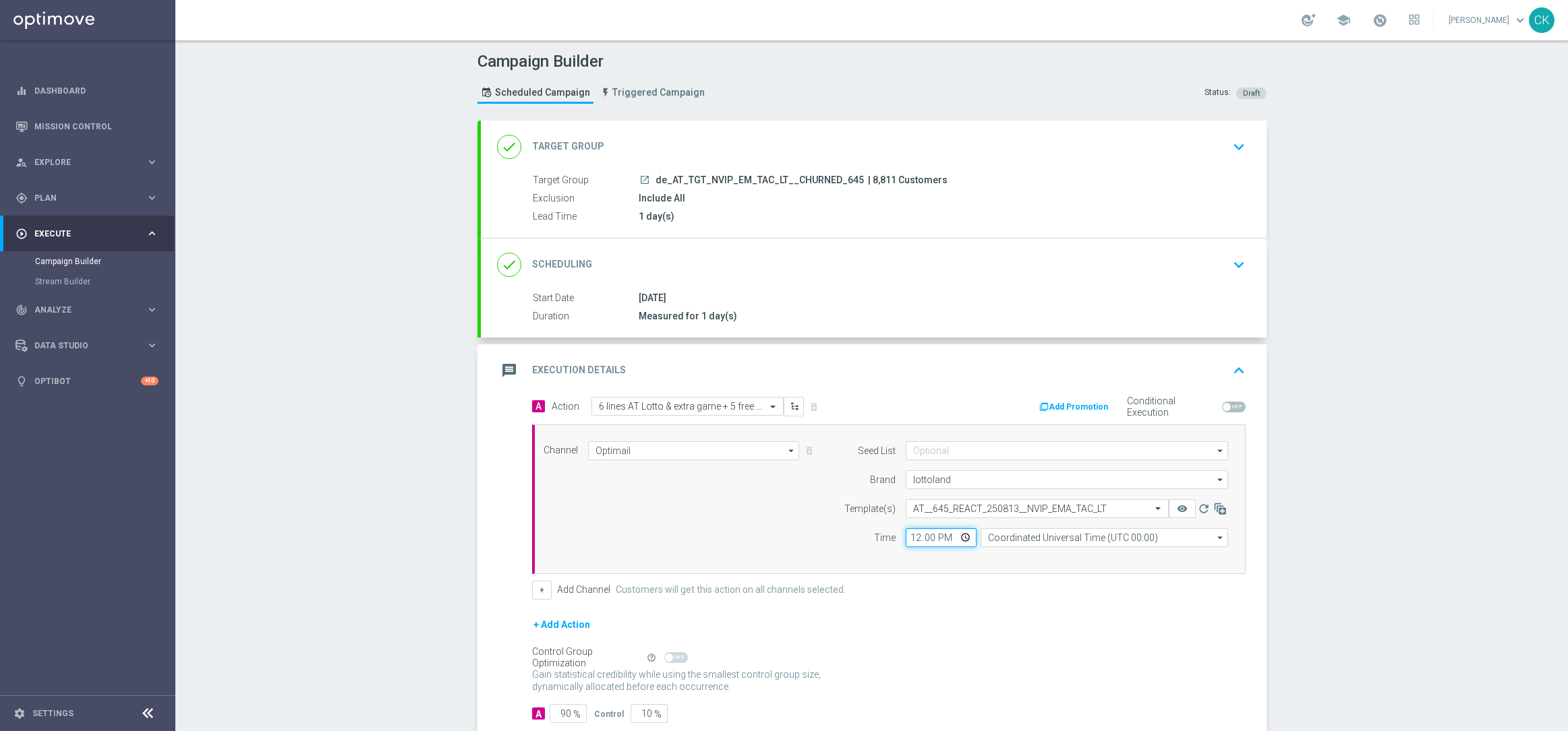
click at [906, 544] on input "12:00" at bounding box center [941, 538] width 71 height 19
type input "06:00"
click at [1103, 539] on input "Coordinated Universal Time (UTC 00:00)" at bounding box center [1103, 538] width 247 height 19
click at [1095, 555] on div "Central European Time ([GEOGRAPHIC_DATA]) (UTC +02:00)" at bounding box center [1109, 558] width 220 height 12
type input "Central European Time ([GEOGRAPHIC_DATA]) (UTC +02:00)"
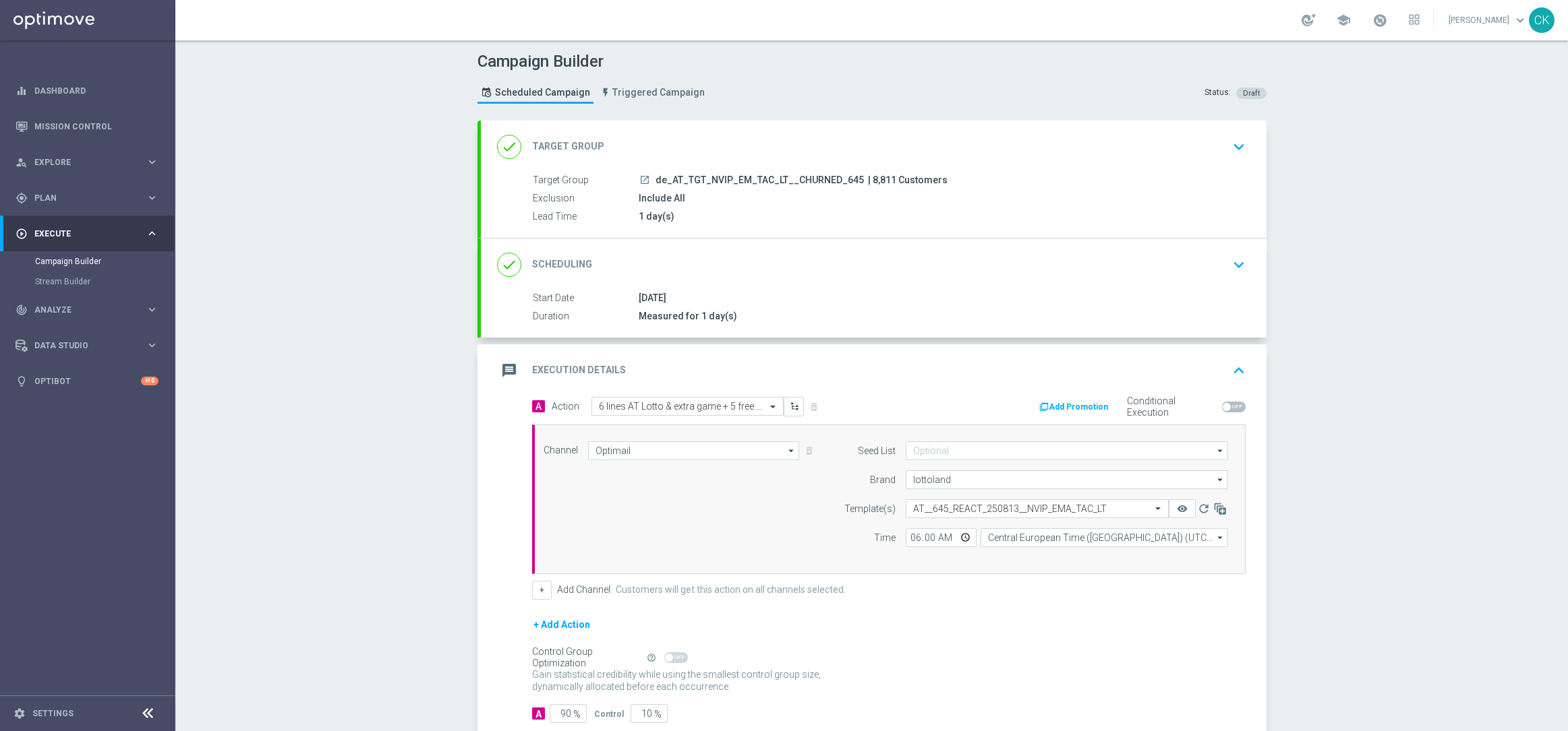
scroll to position [83, 0]
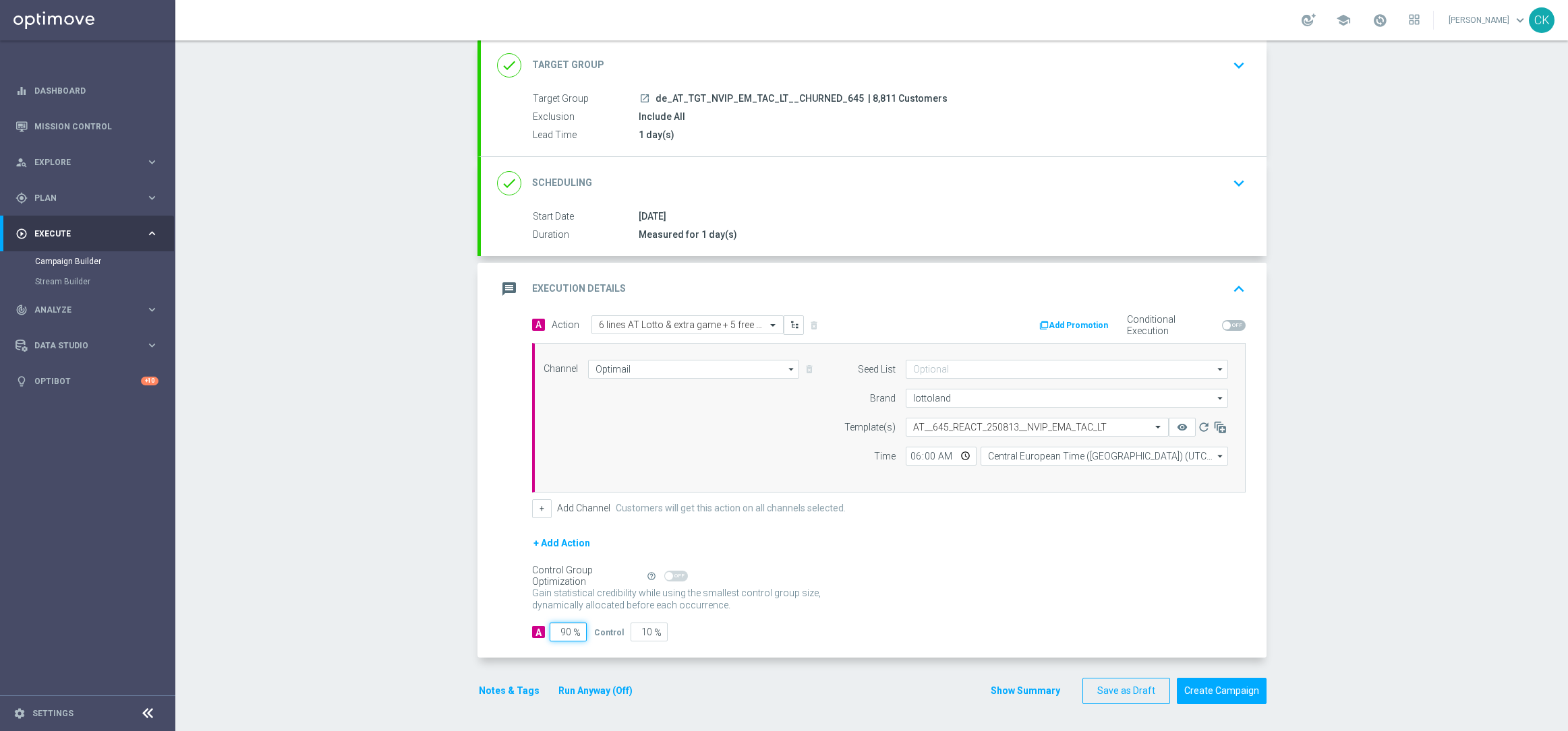
click at [564, 631] on input "90" at bounding box center [567, 632] width 37 height 19
type input "9"
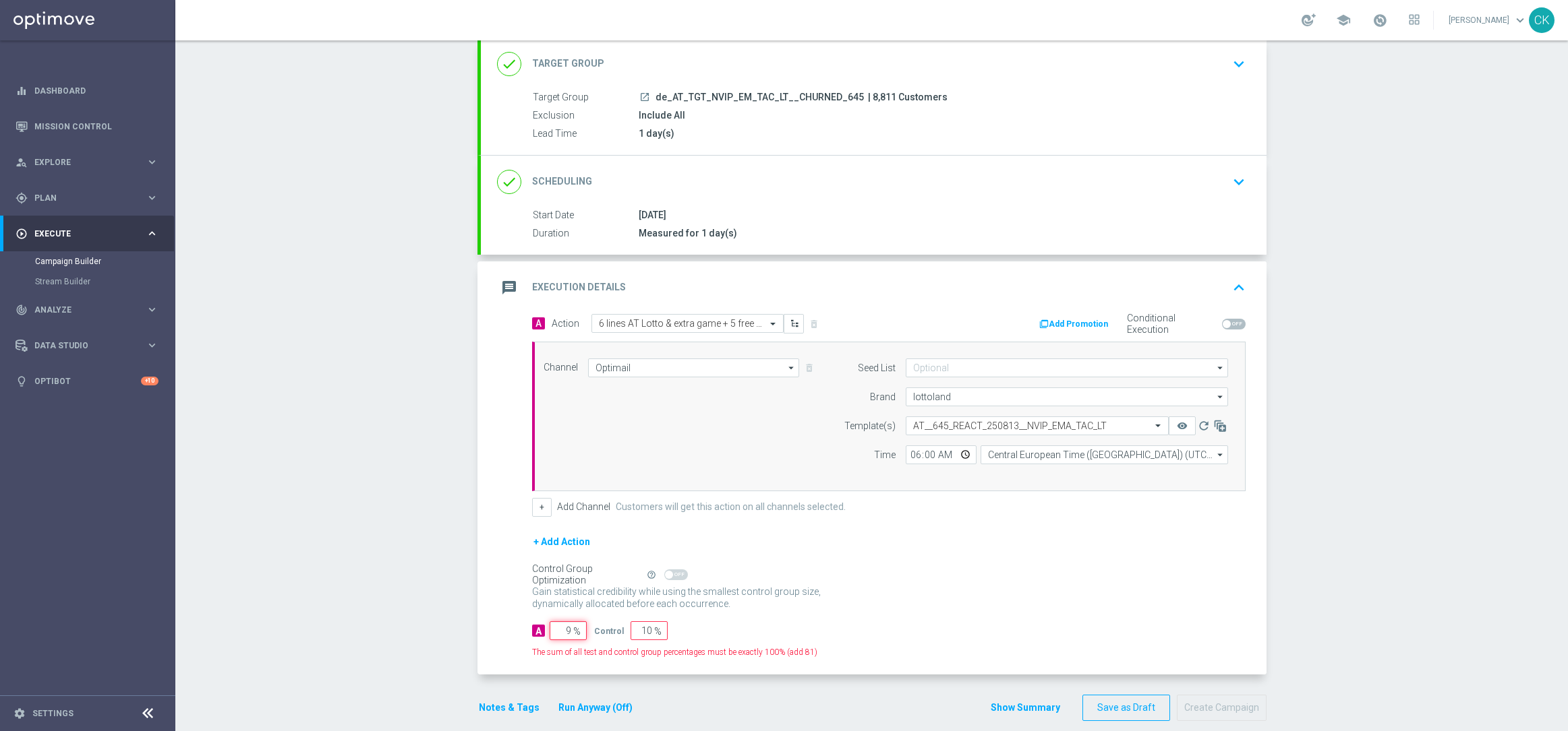
type input "91"
type input "98"
type input "2"
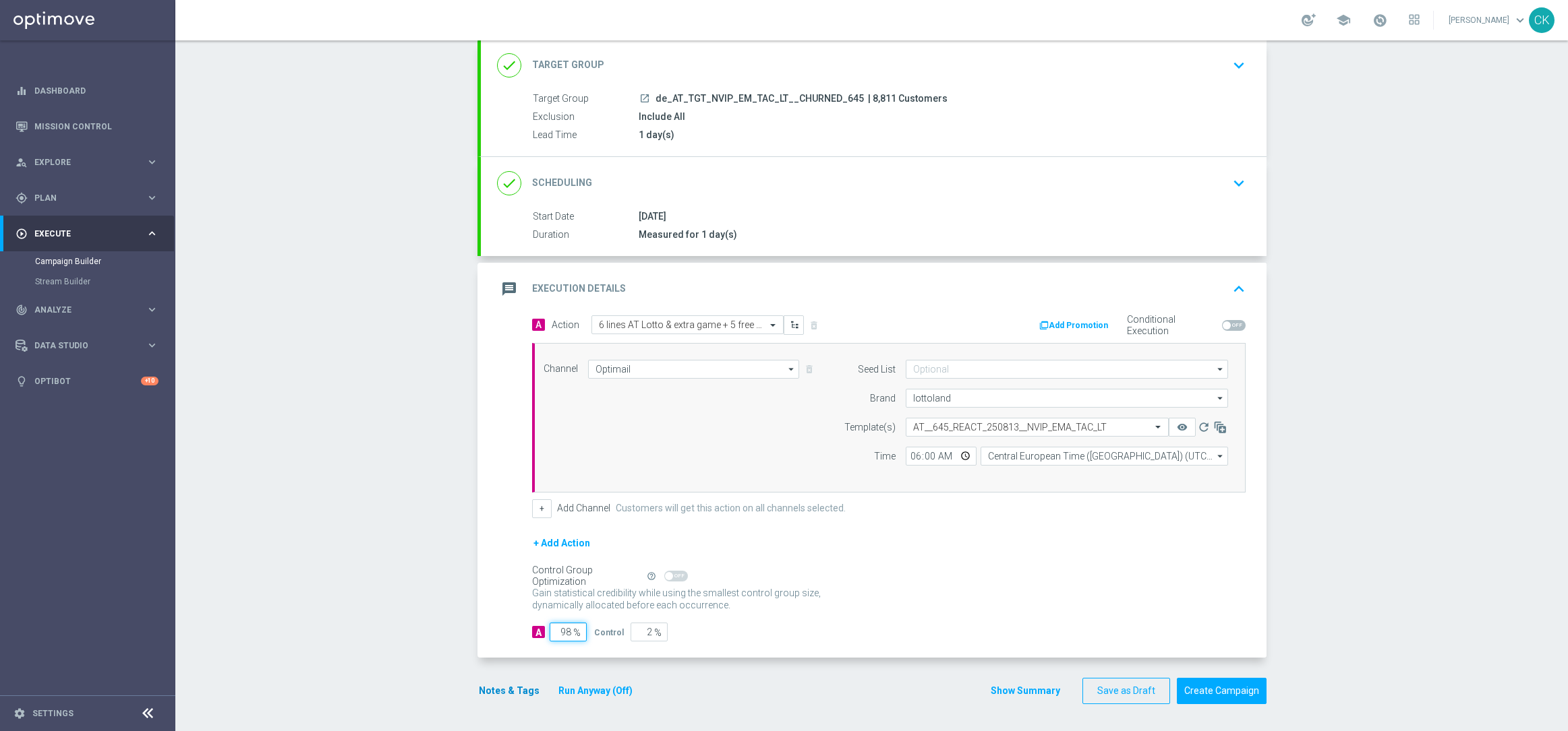
type input "98"
click at [494, 687] on button "Notes & Tags" at bounding box center [509, 691] width 63 height 17
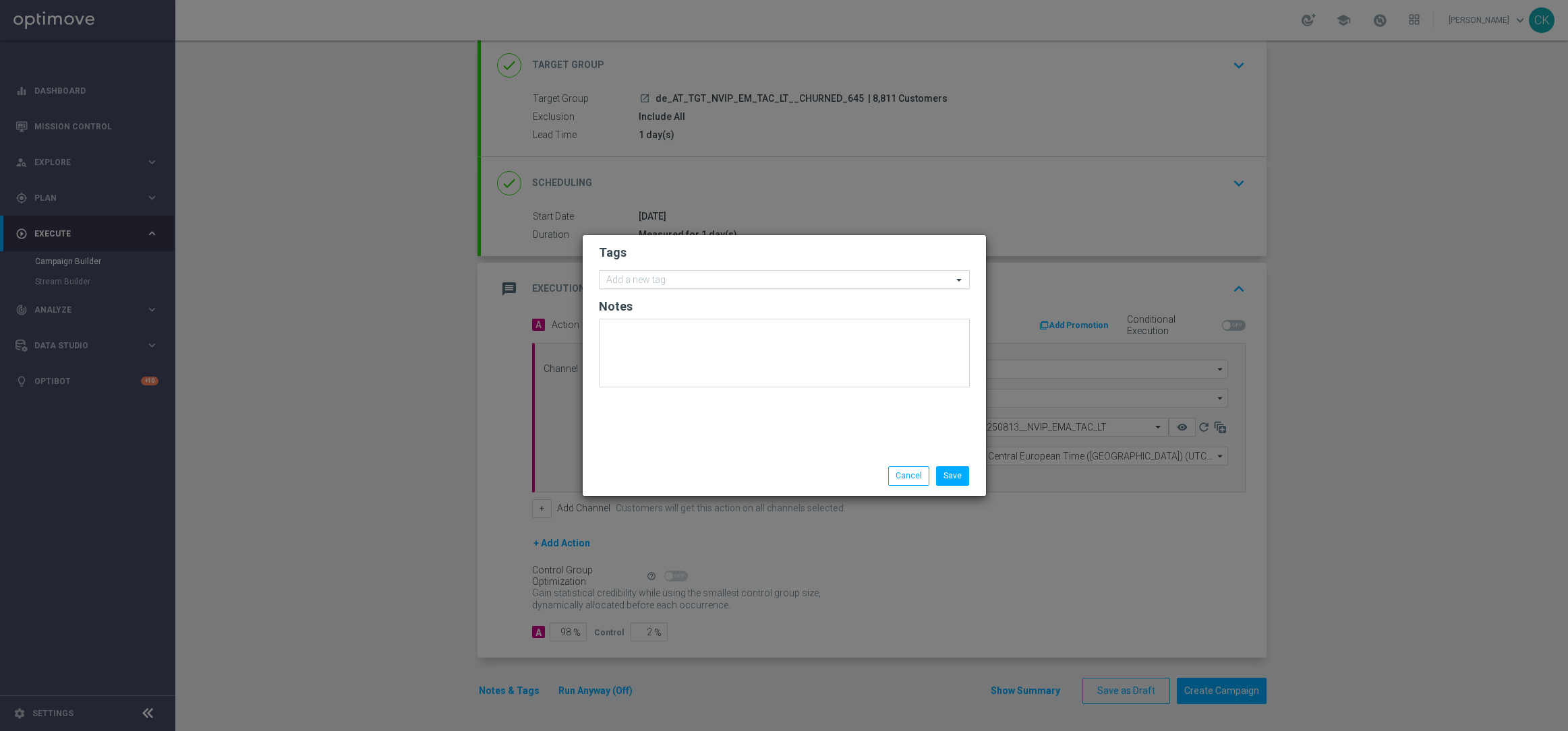
click at [680, 278] on input "text" at bounding box center [779, 281] width 346 height 12
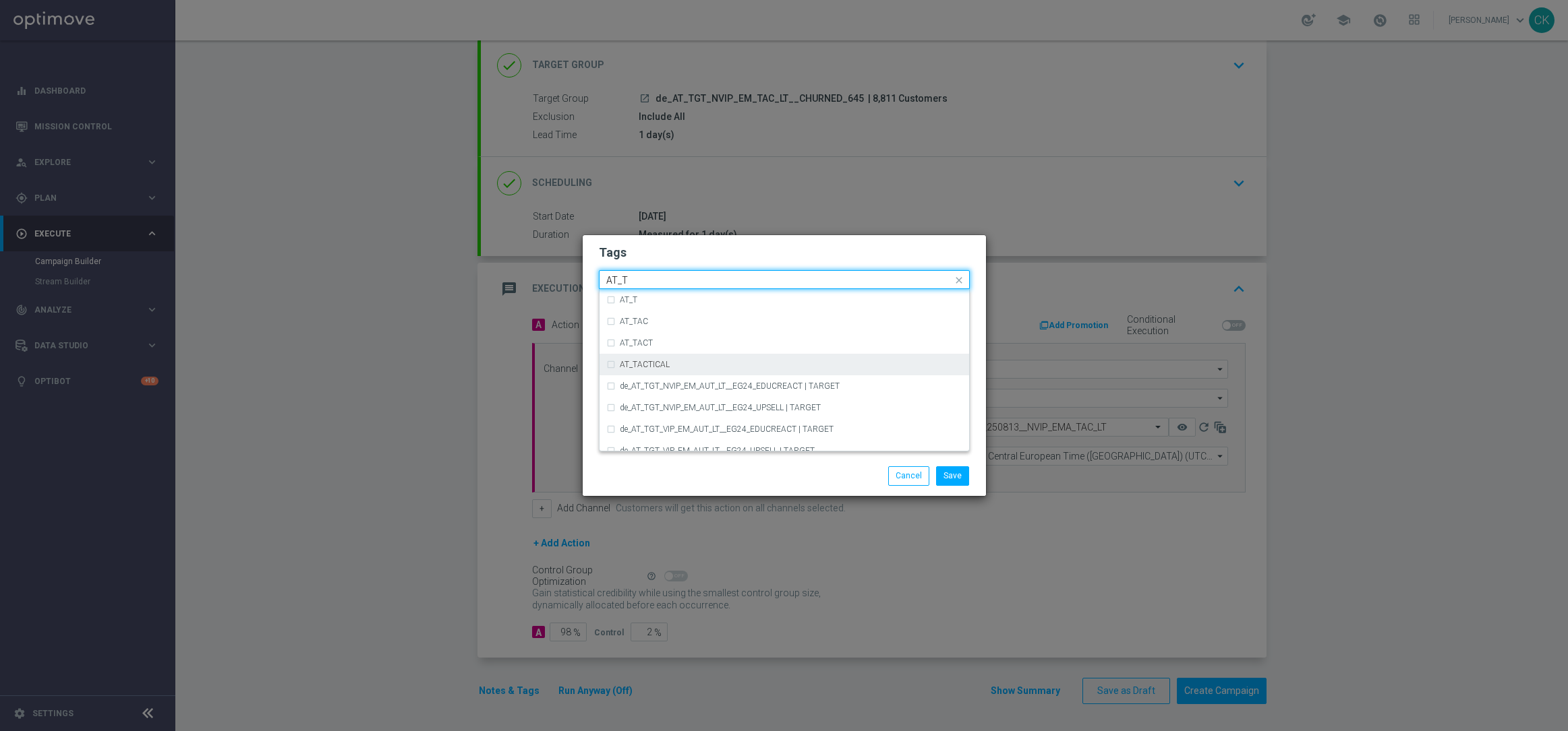
click at [669, 355] on div "AT_TACTICAL" at bounding box center [784, 364] width 356 height 22
type input "AT_T"
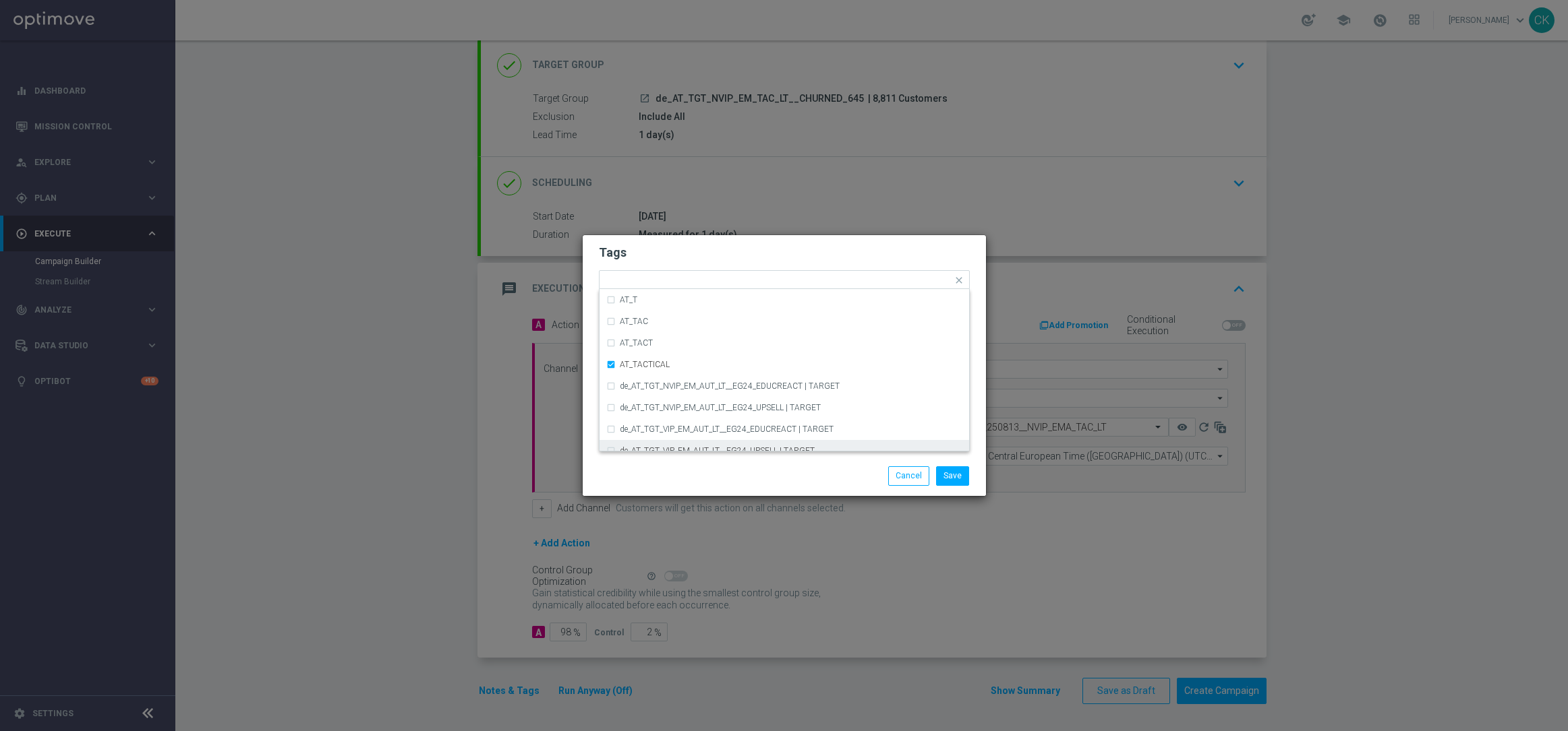
click at [708, 464] on div "Save Cancel" at bounding box center [784, 476] width 403 height 39
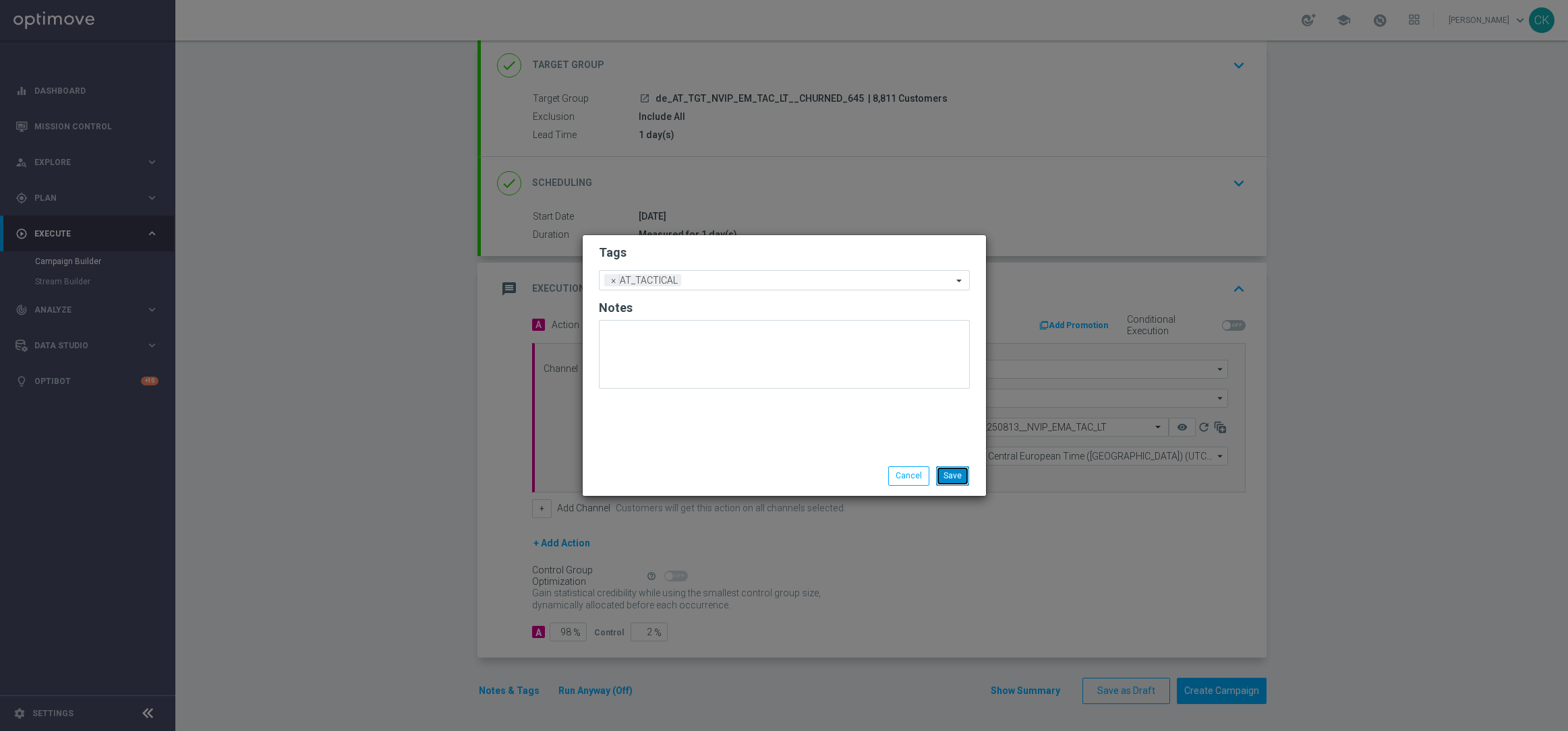
click at [955, 474] on button "Save" at bounding box center [952, 476] width 33 height 19
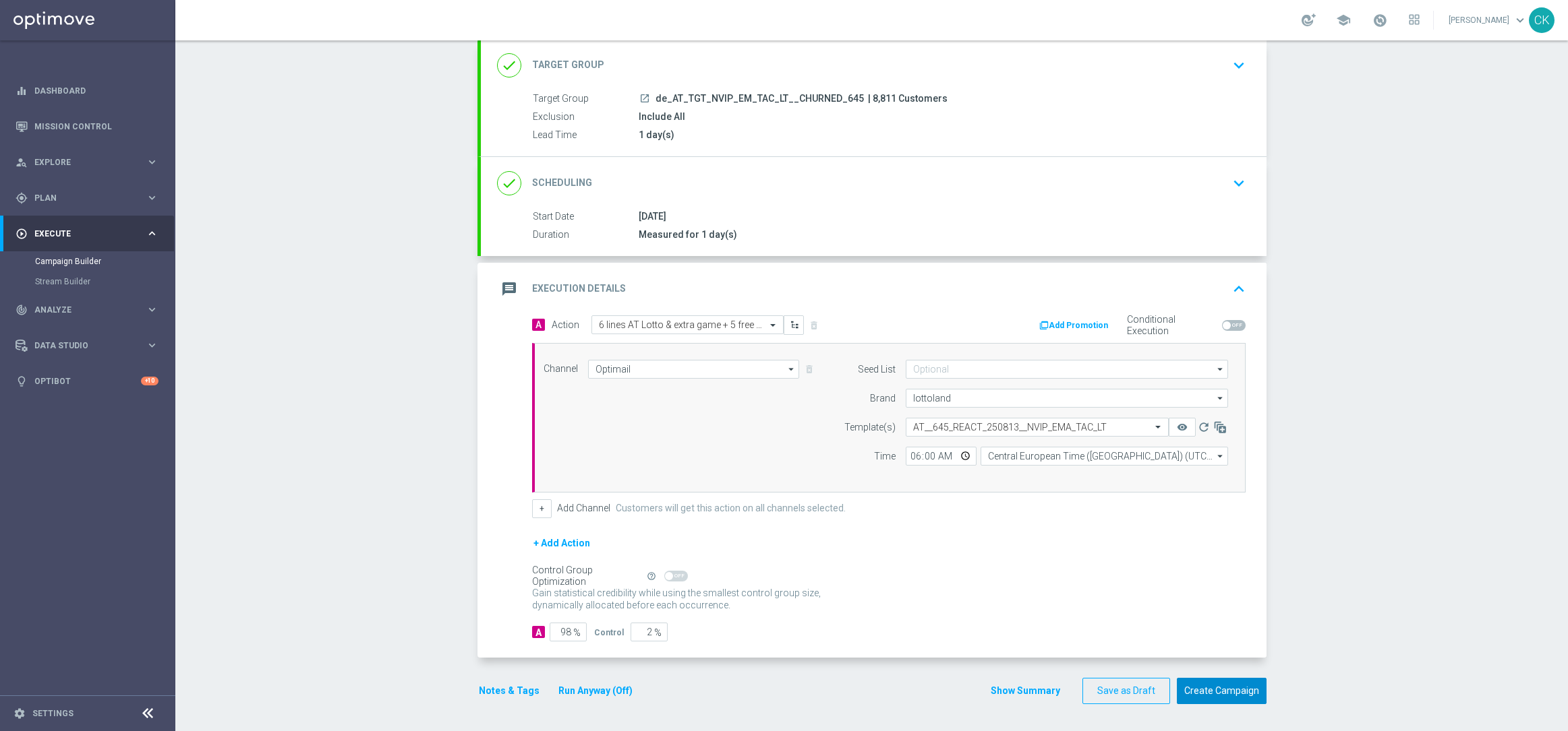
click at [1192, 688] on button "Create Campaign" at bounding box center [1221, 691] width 90 height 26
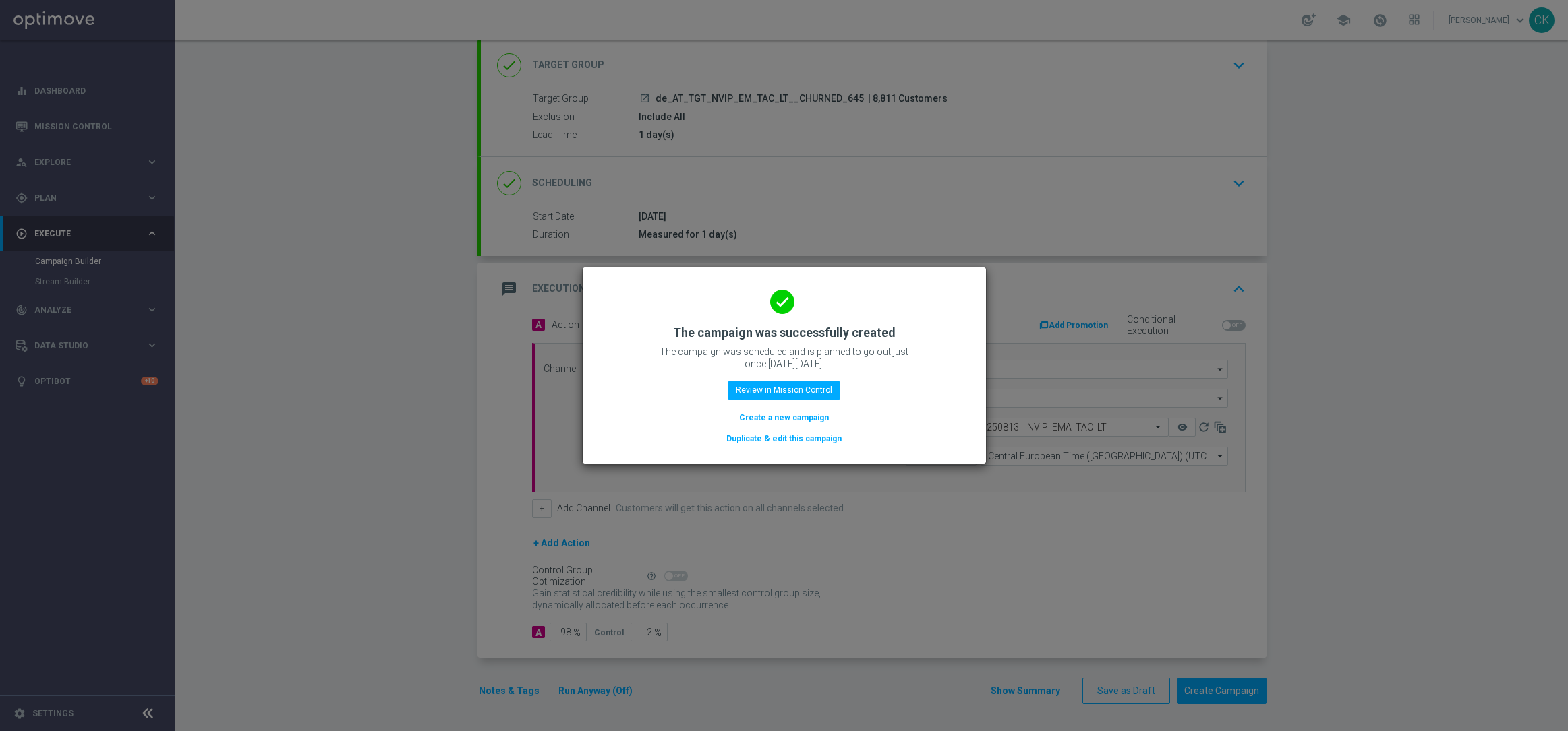
click at [769, 413] on button "Create a new campaign" at bounding box center [783, 418] width 93 height 15
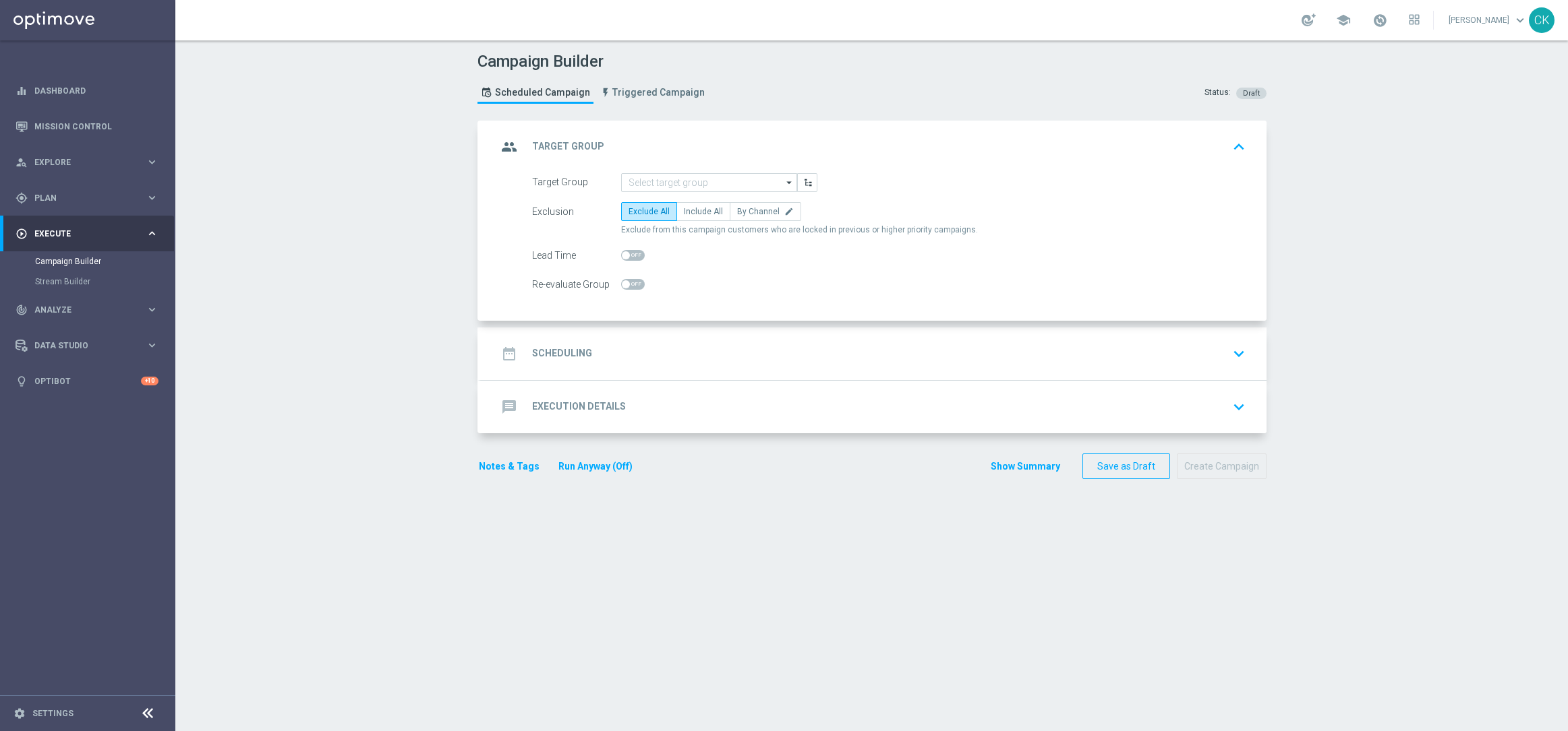
scroll to position [0, 0]
